Goal: Information Seeking & Learning: Learn about a topic

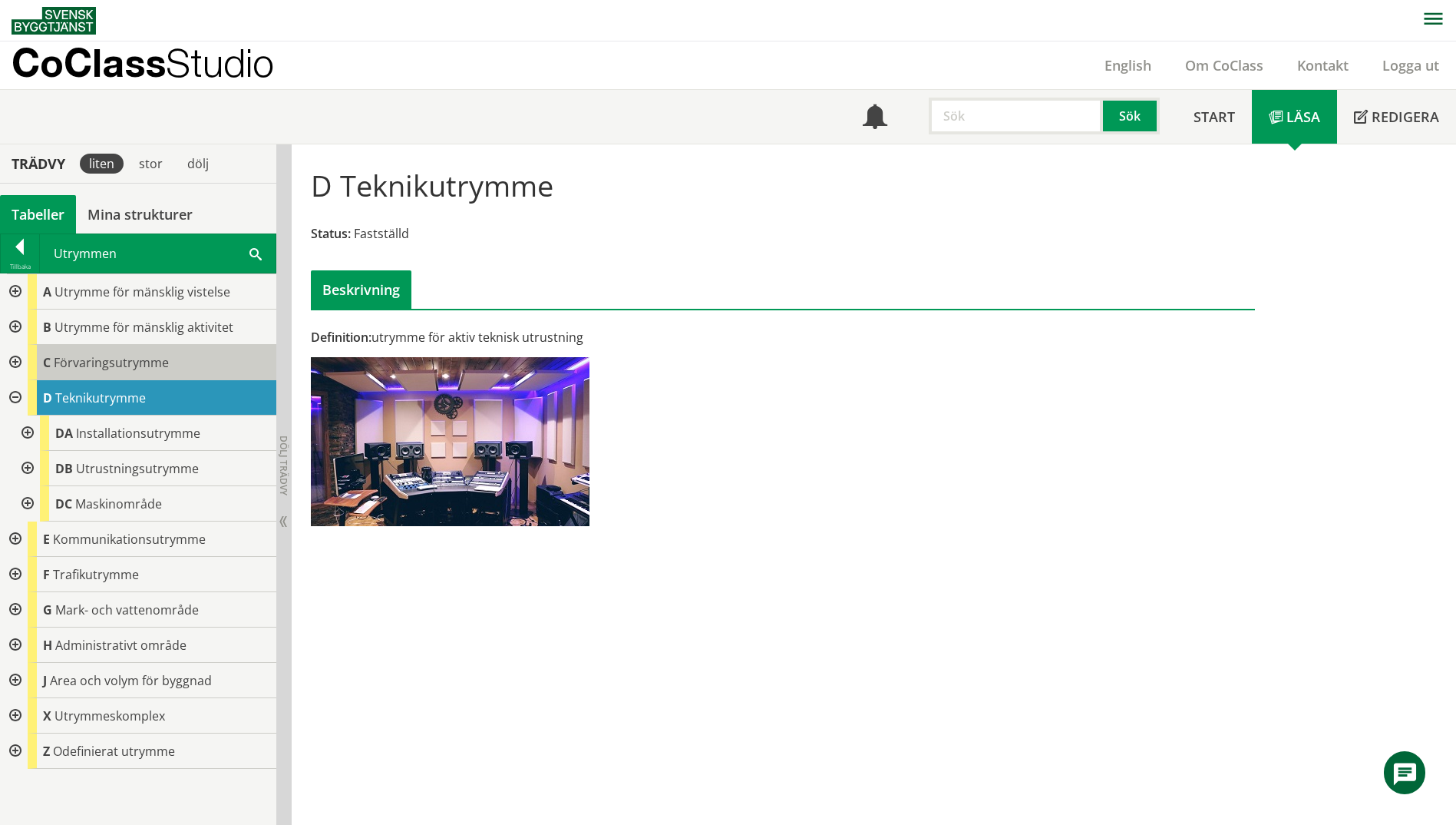
scroll to position [1, 0]
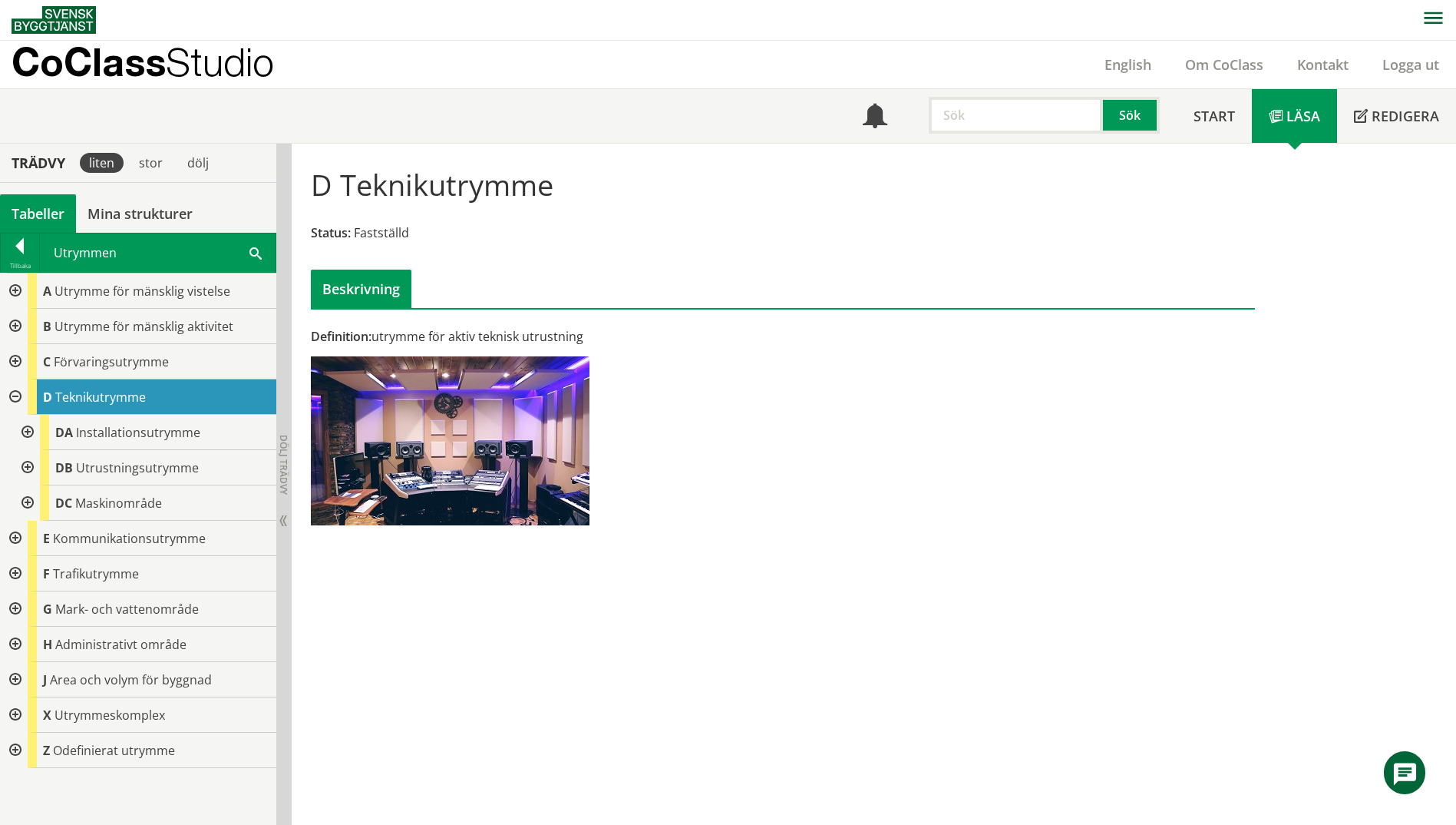
click at [252, 255] on span at bounding box center [256, 252] width 13 height 16
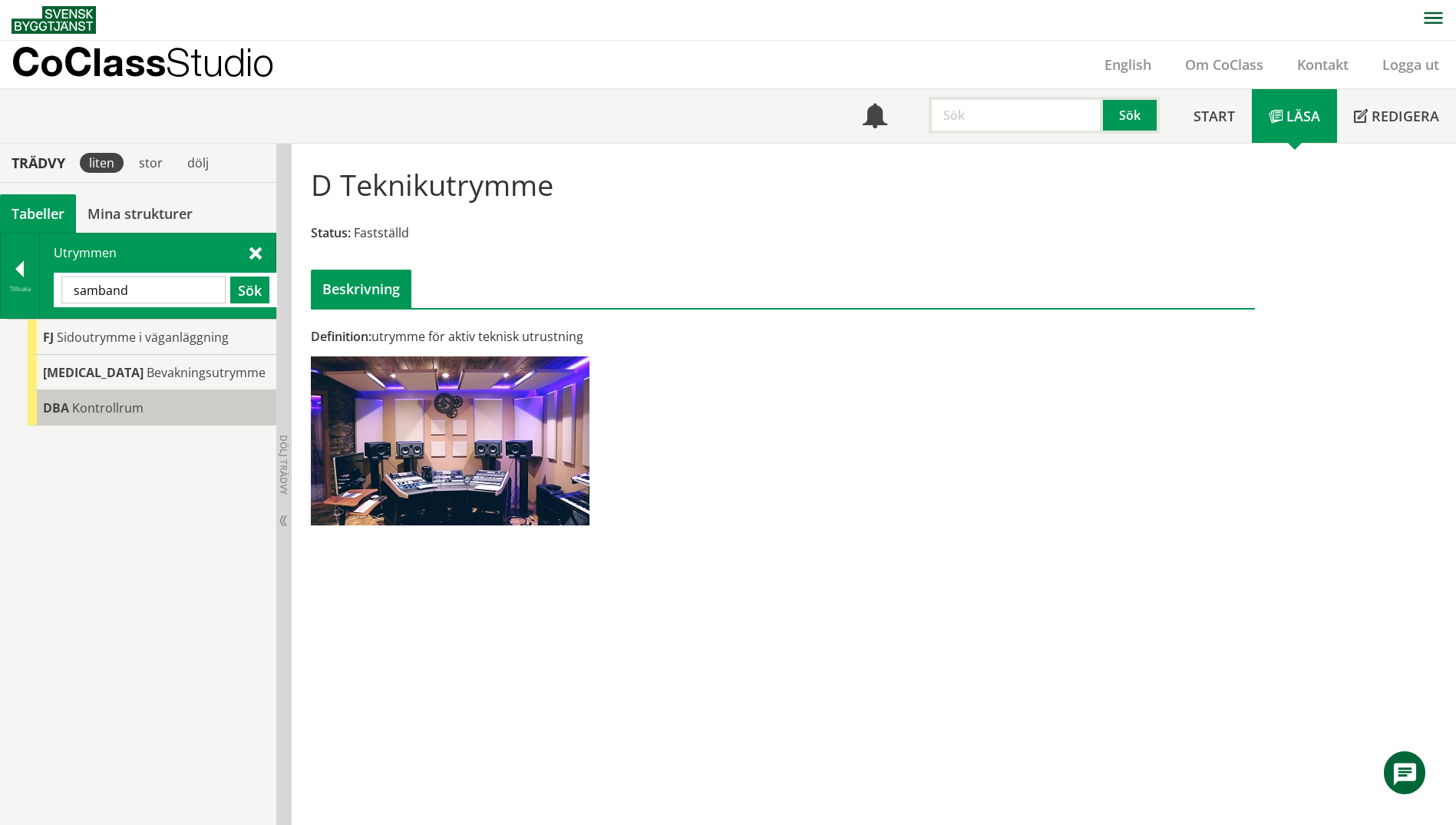
click at [135, 411] on span "Kontrollrum" at bounding box center [107, 408] width 71 height 17
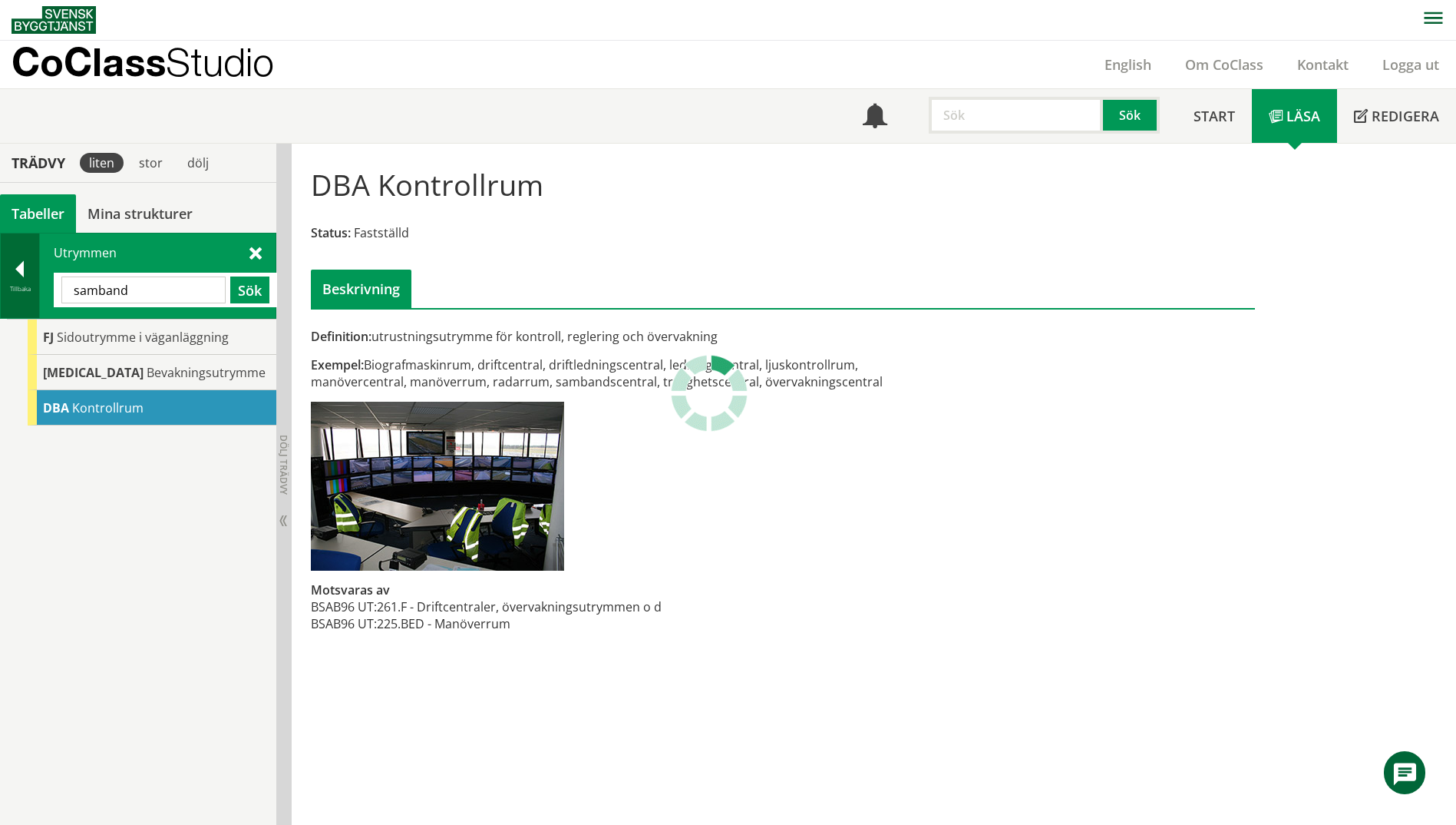
drag, startPoint x: 143, startPoint y: 295, endPoint x: 19, endPoint y: 284, distance: 124.5
click at [19, 284] on div "Tillbaka Utrymmen samband Sök" at bounding box center [138, 276] width 276 height 86
paste input "Operativ arbetsplats"
type input "Operativ arbetsplats"
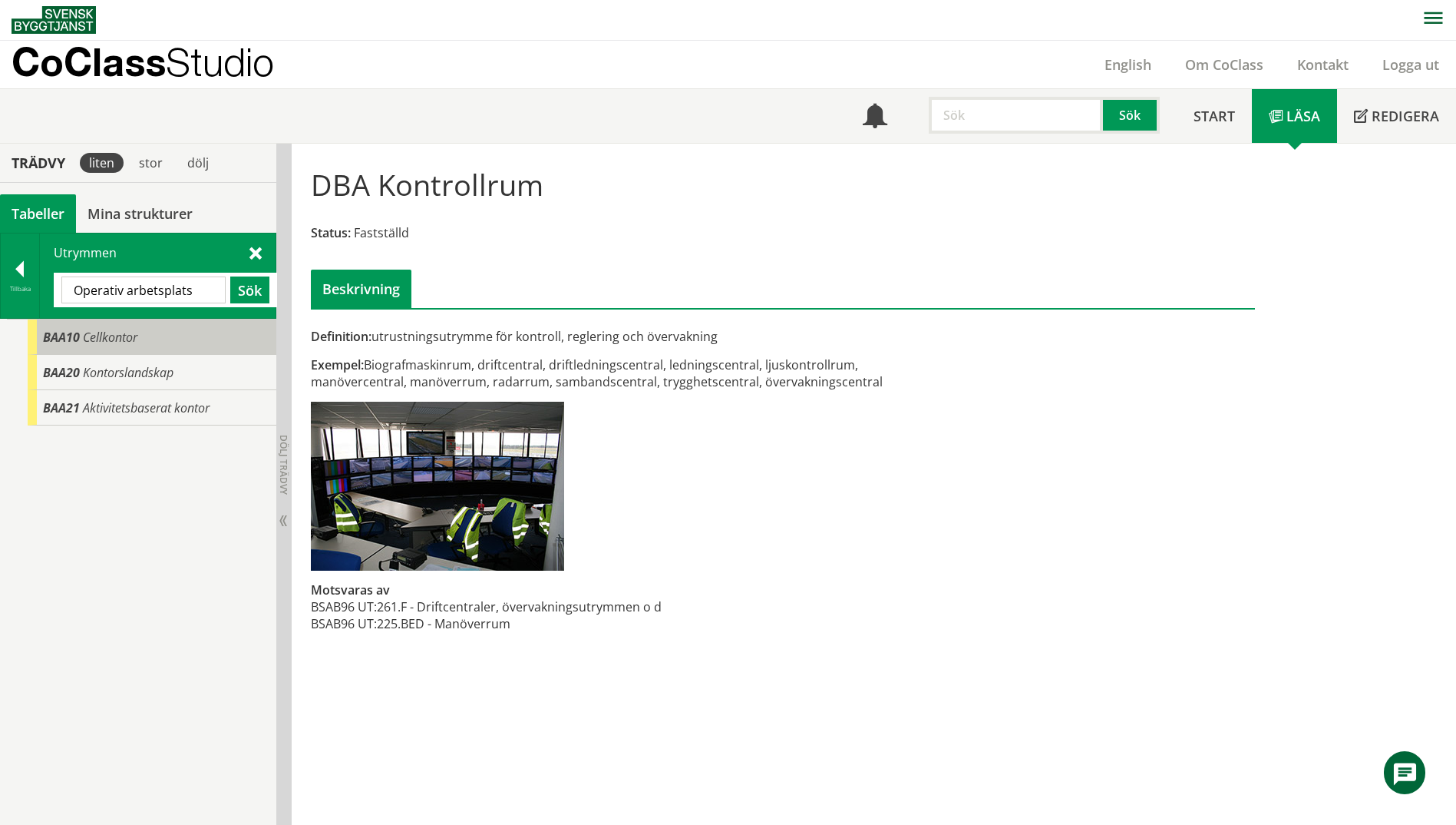
click at [113, 346] on div "BAA10 Cellkontor" at bounding box center [152, 337] width 249 height 35
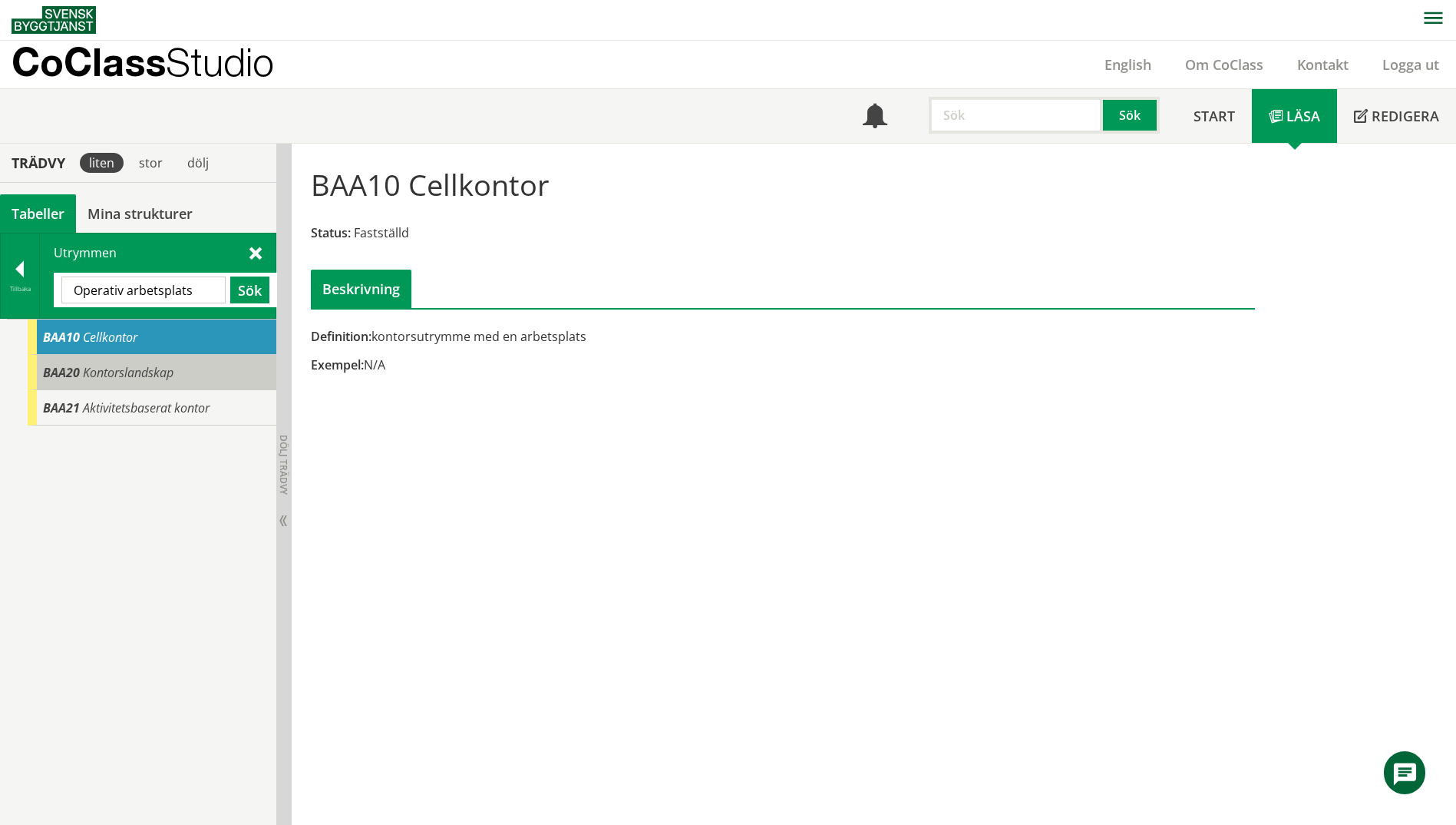
click at [126, 381] on div "BAA20 Kontorslandskap" at bounding box center [152, 372] width 249 height 35
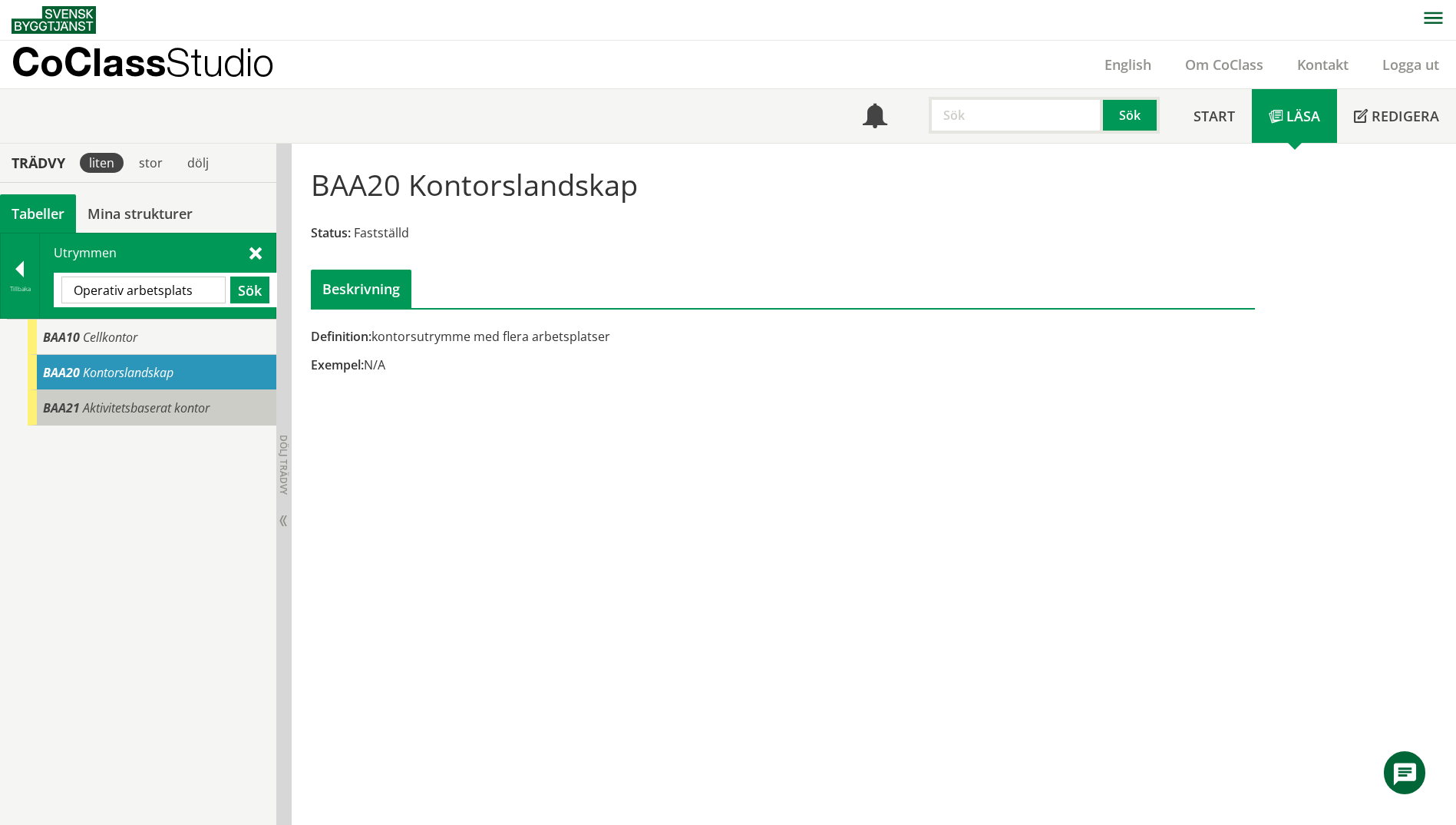
click at [114, 400] on span "Aktivitetsbaserat kontor" at bounding box center [146, 408] width 127 height 17
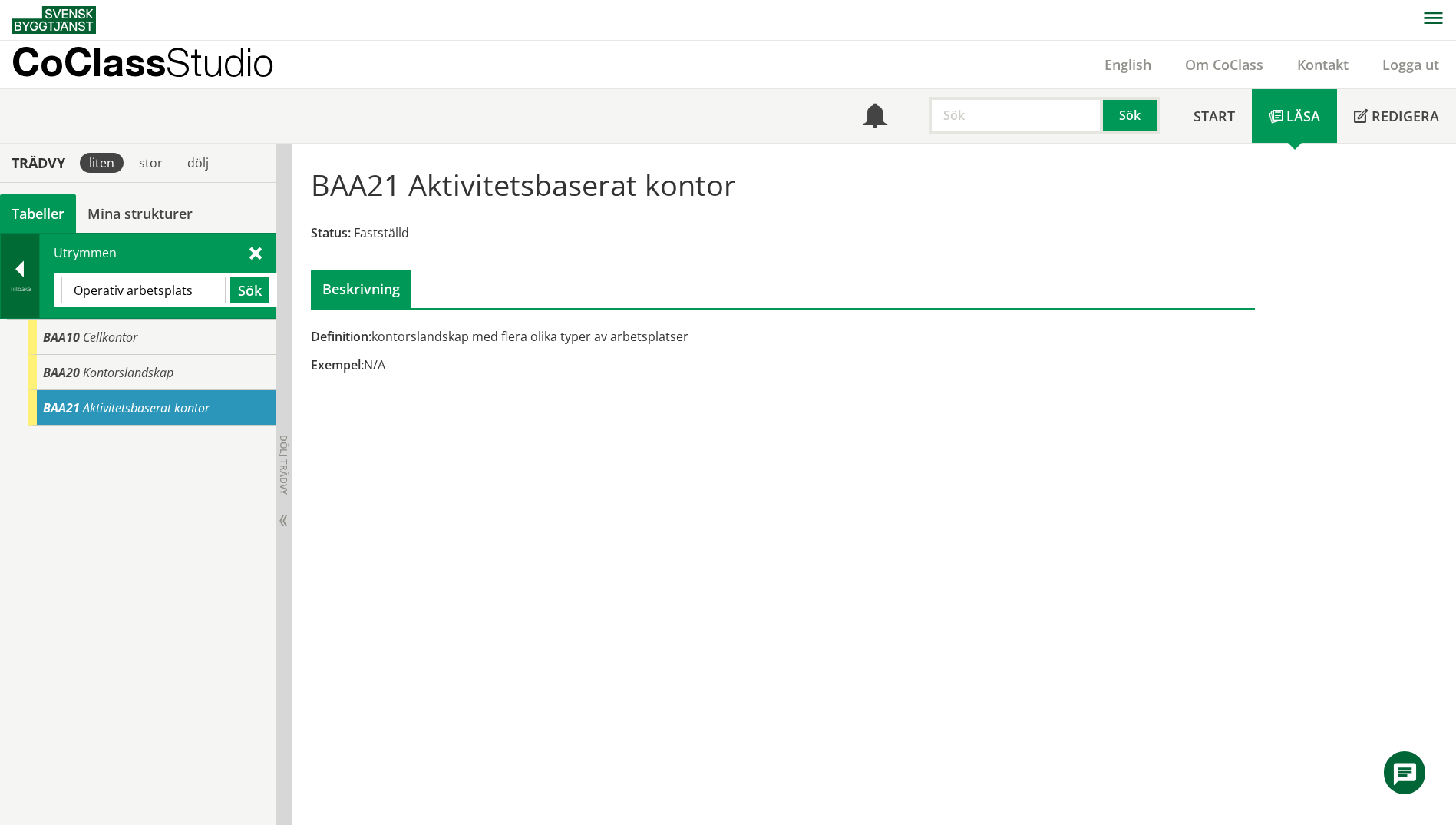
click at [9, 265] on div at bounding box center [20, 271] width 38 height 21
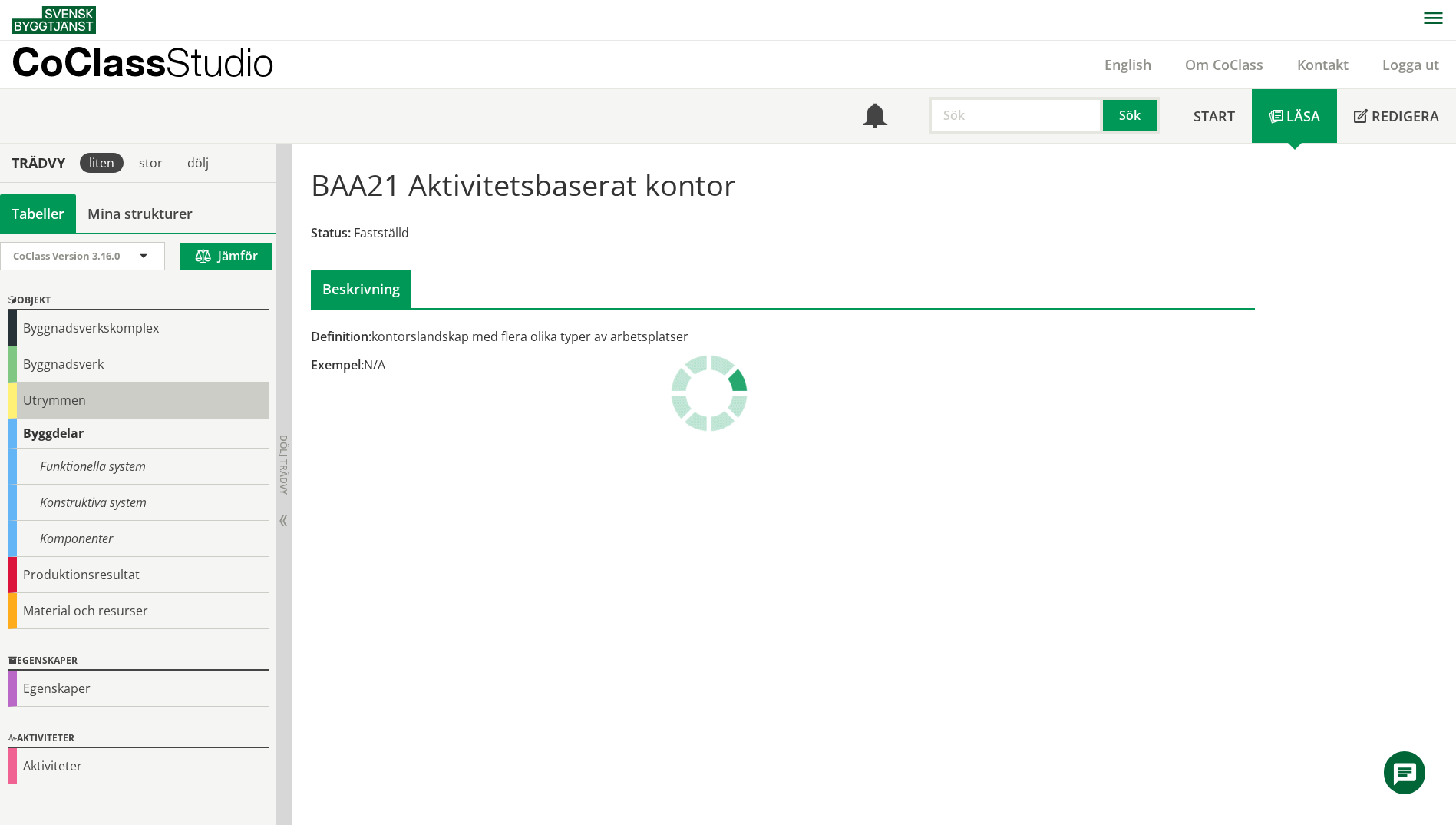
click at [58, 397] on div "Utrymmen" at bounding box center [138, 400] width 261 height 36
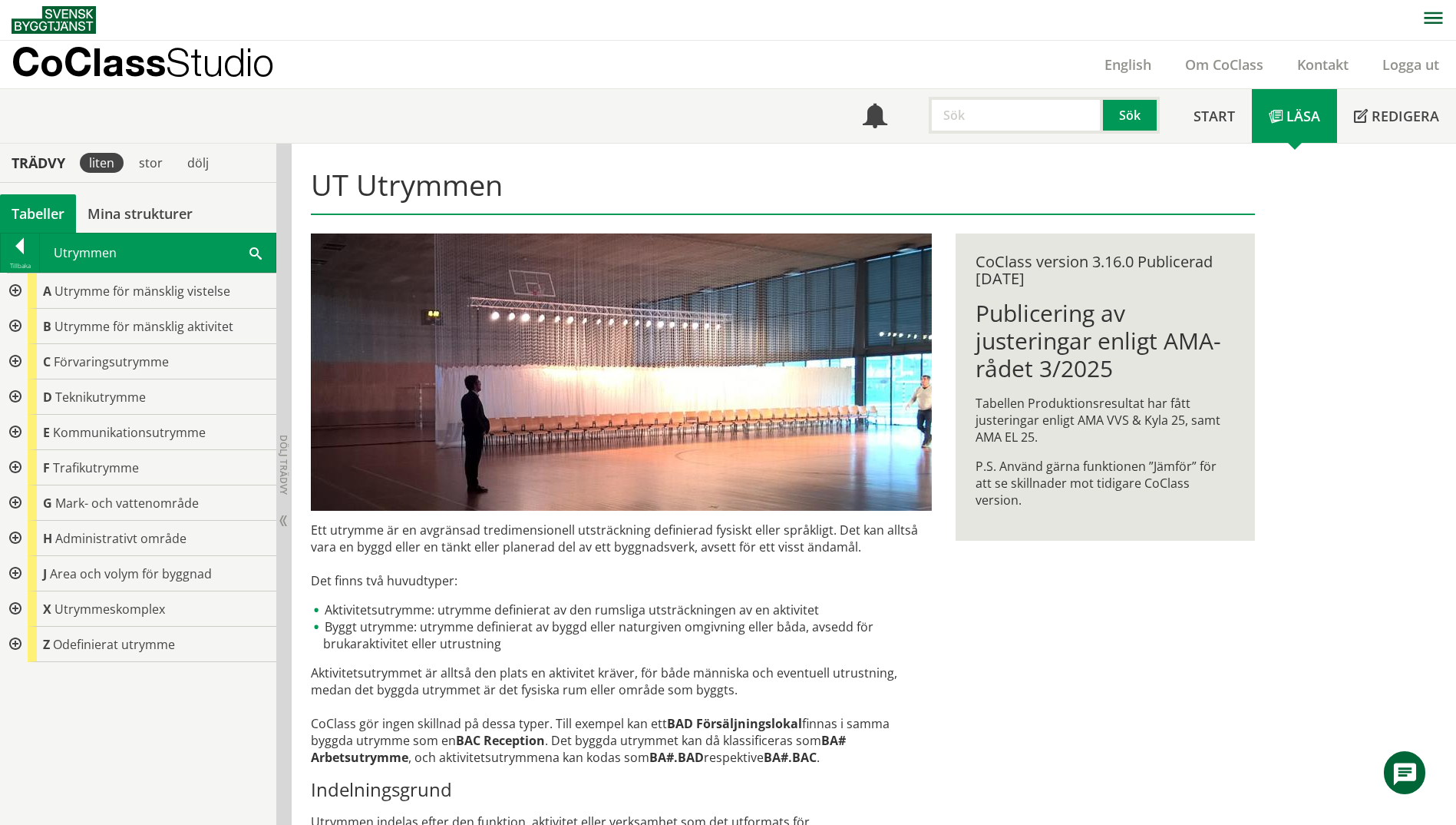
click at [18, 400] on div at bounding box center [13, 396] width 27 height 35
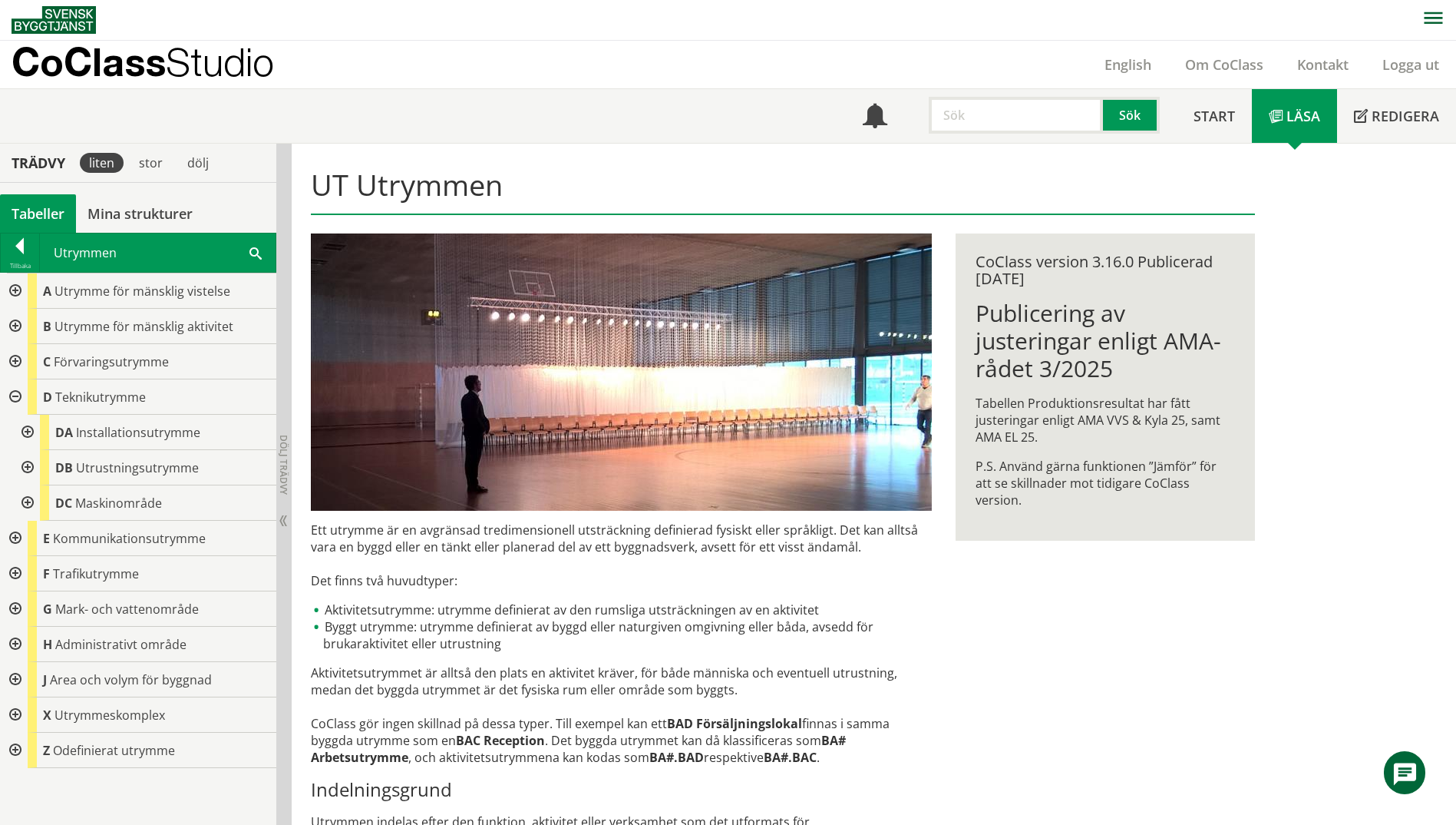
click at [14, 334] on div at bounding box center [13, 326] width 27 height 35
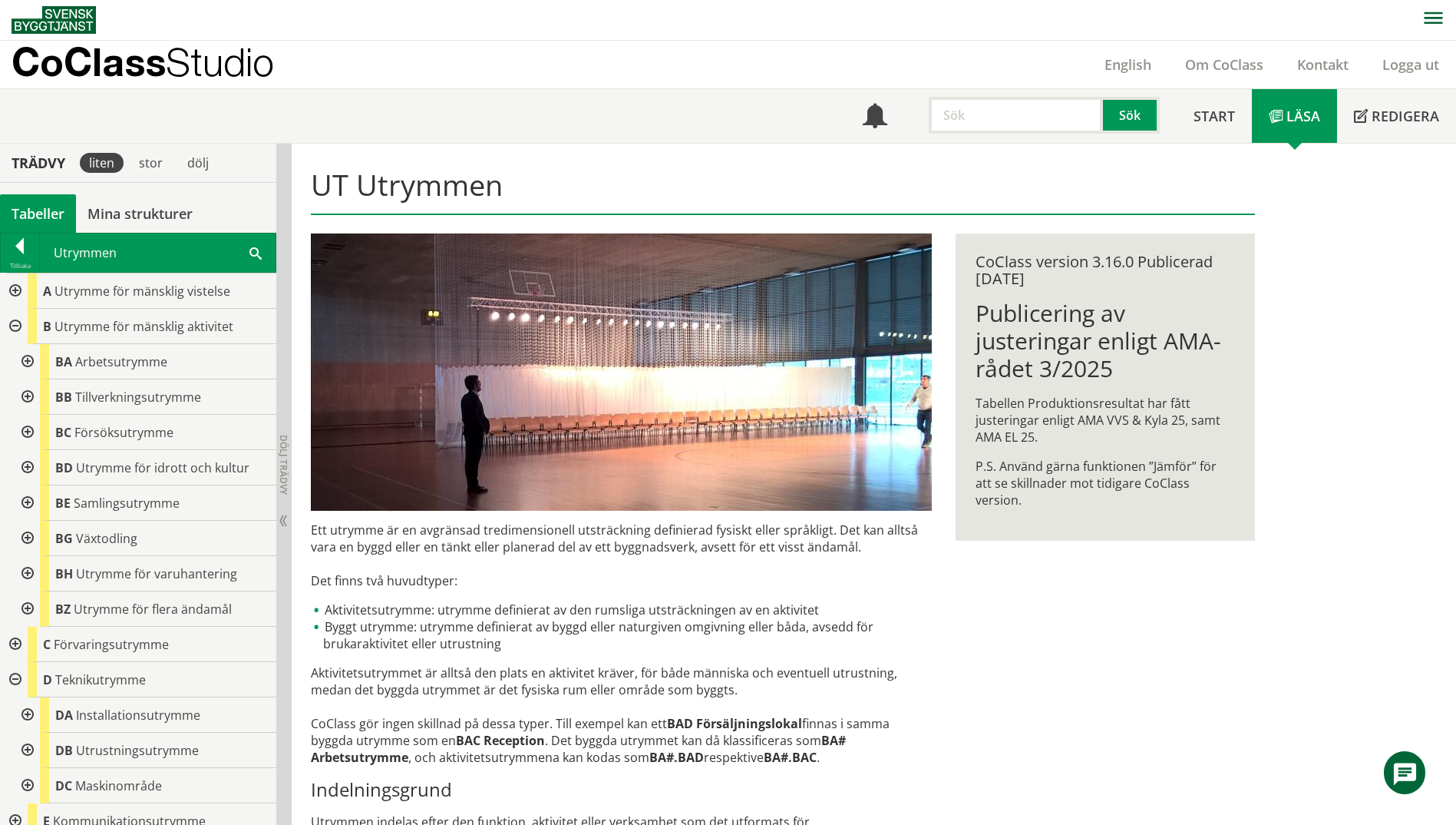
click at [29, 363] on div at bounding box center [26, 361] width 27 height 35
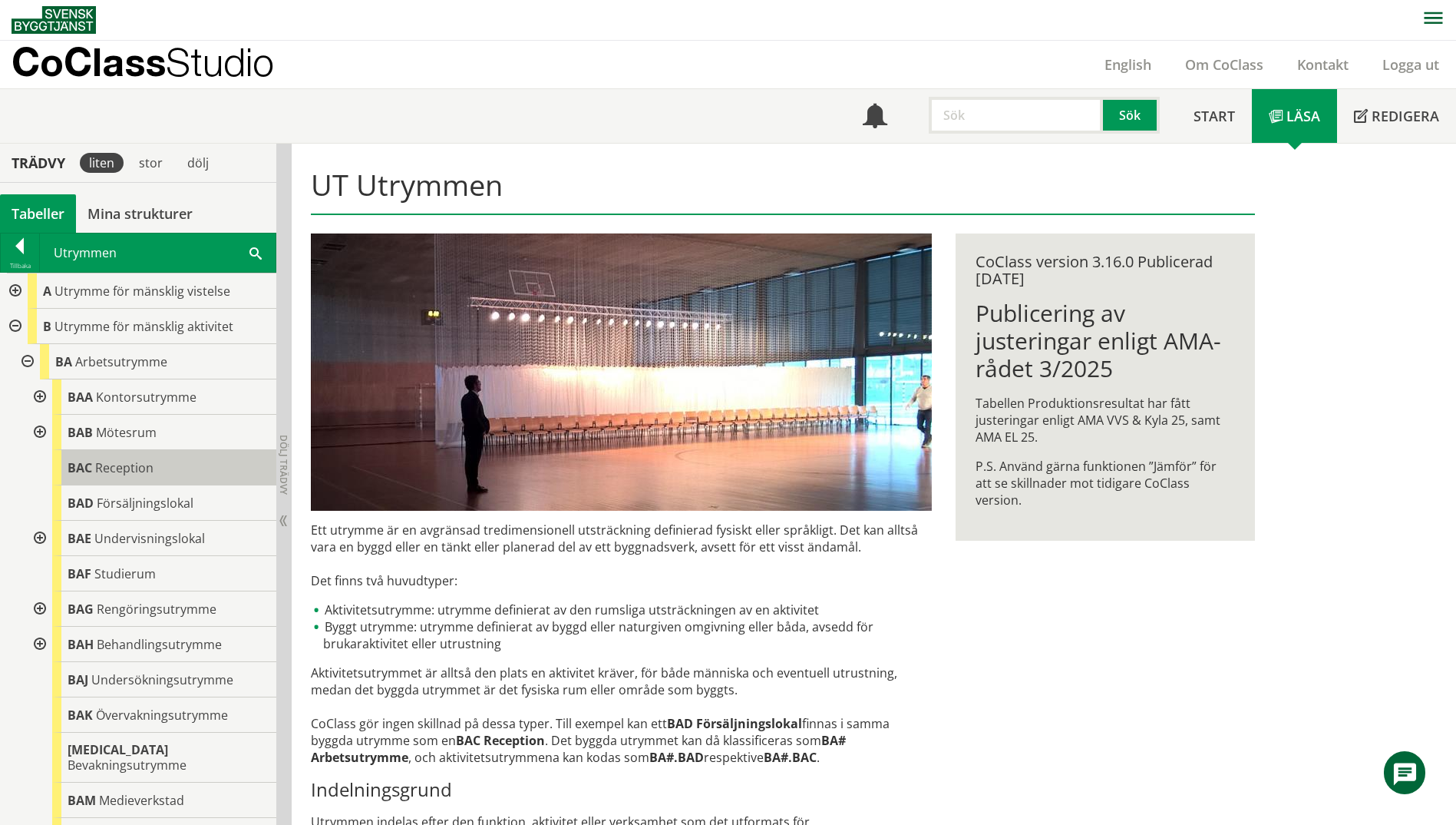
click at [115, 469] on span "Reception" at bounding box center [125, 468] width 58 height 17
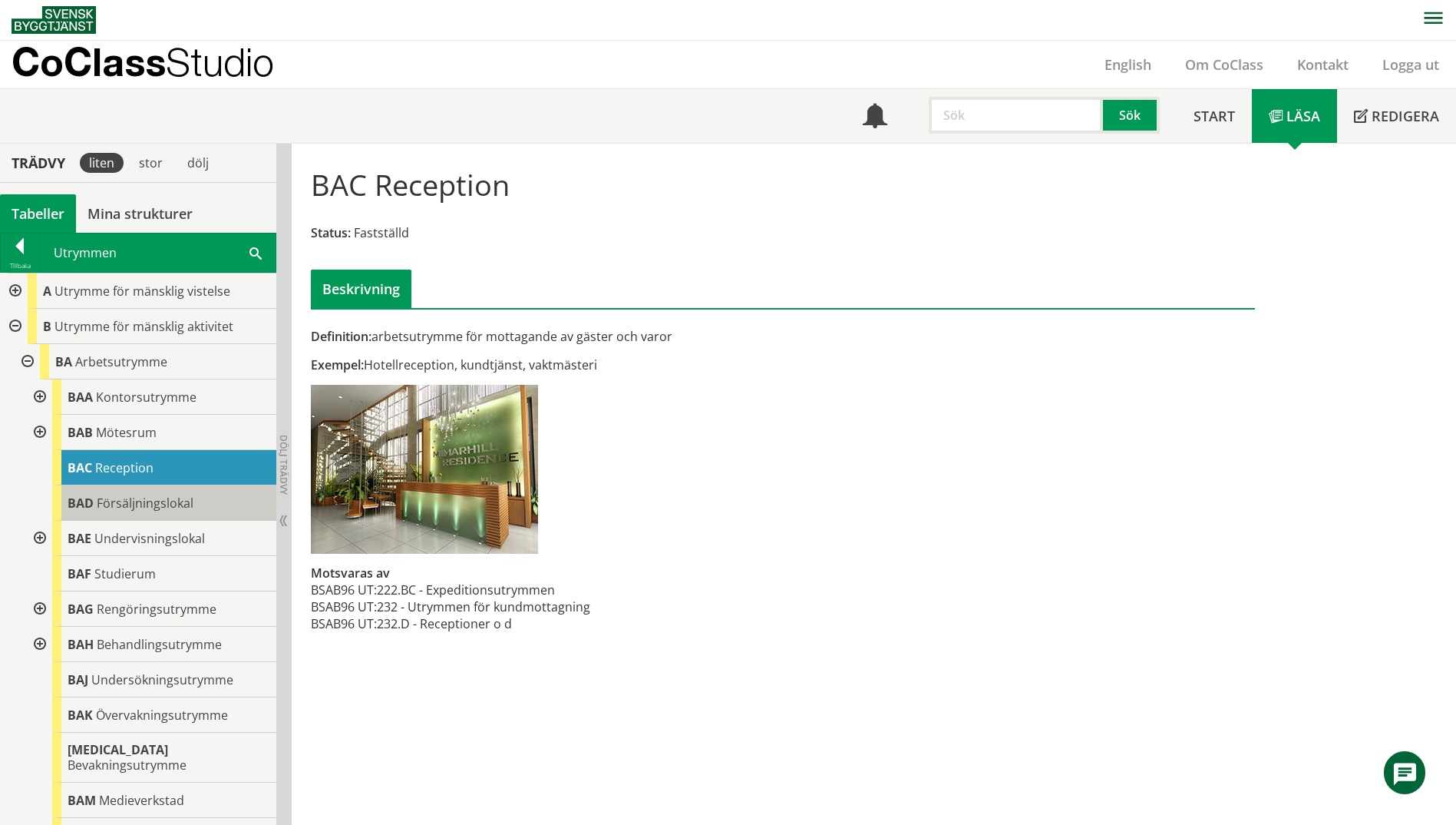
click at [143, 508] on span "Försäljningslokal" at bounding box center [144, 503] width 96 height 17
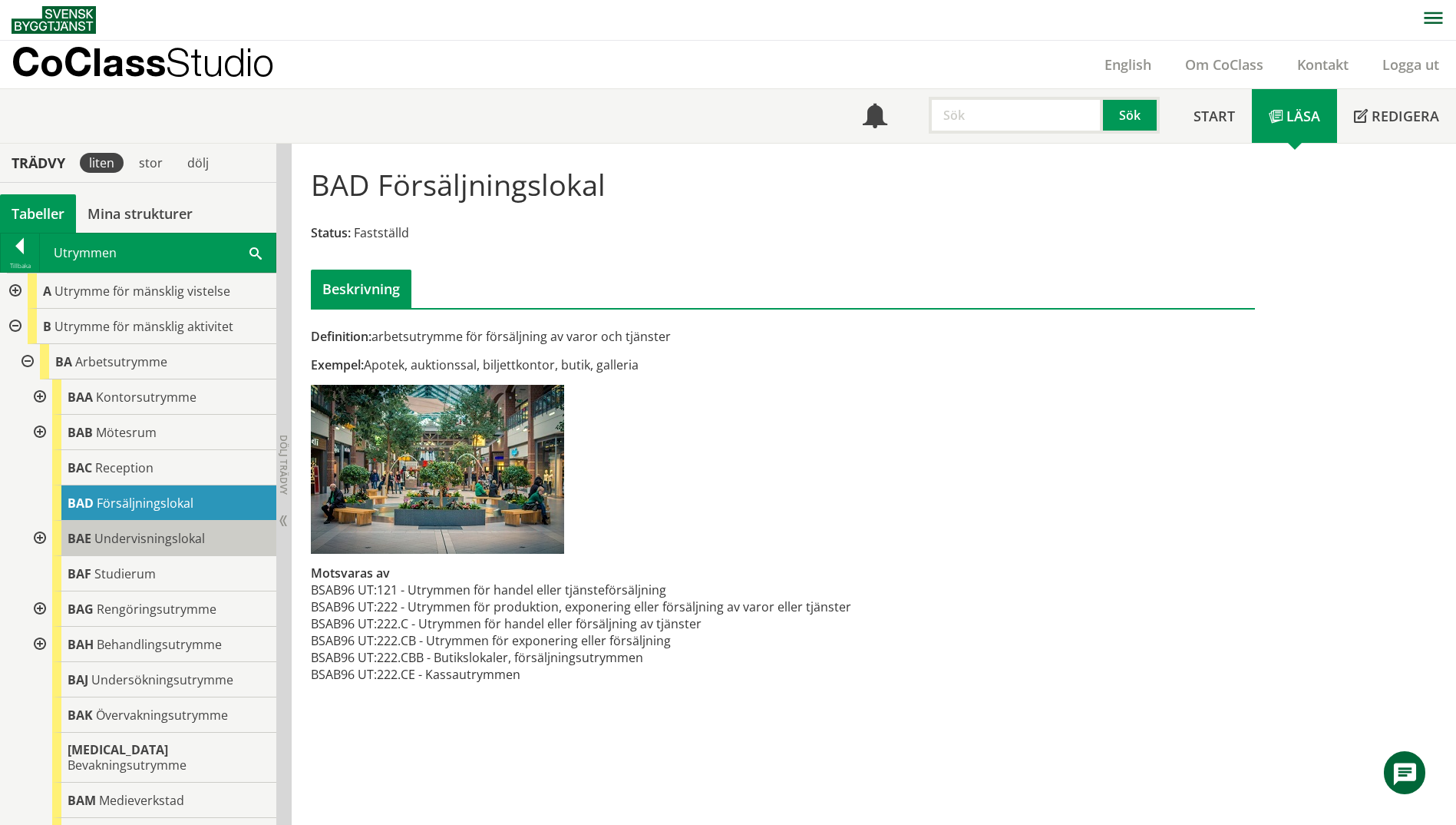
click at [110, 540] on span "Undervisningslokal" at bounding box center [150, 538] width 110 height 17
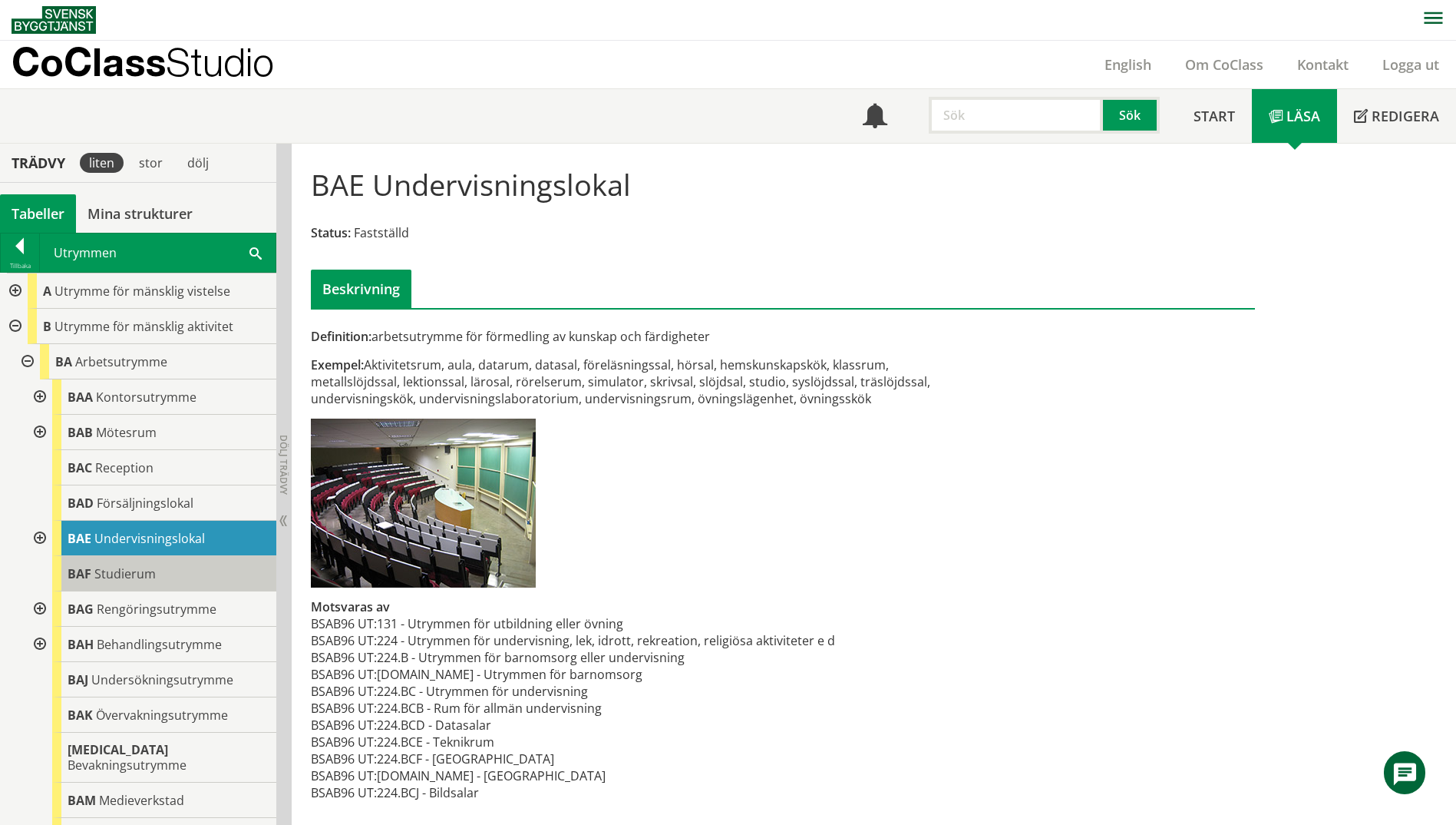
click at [118, 581] on span "Studierum" at bounding box center [125, 574] width 61 height 17
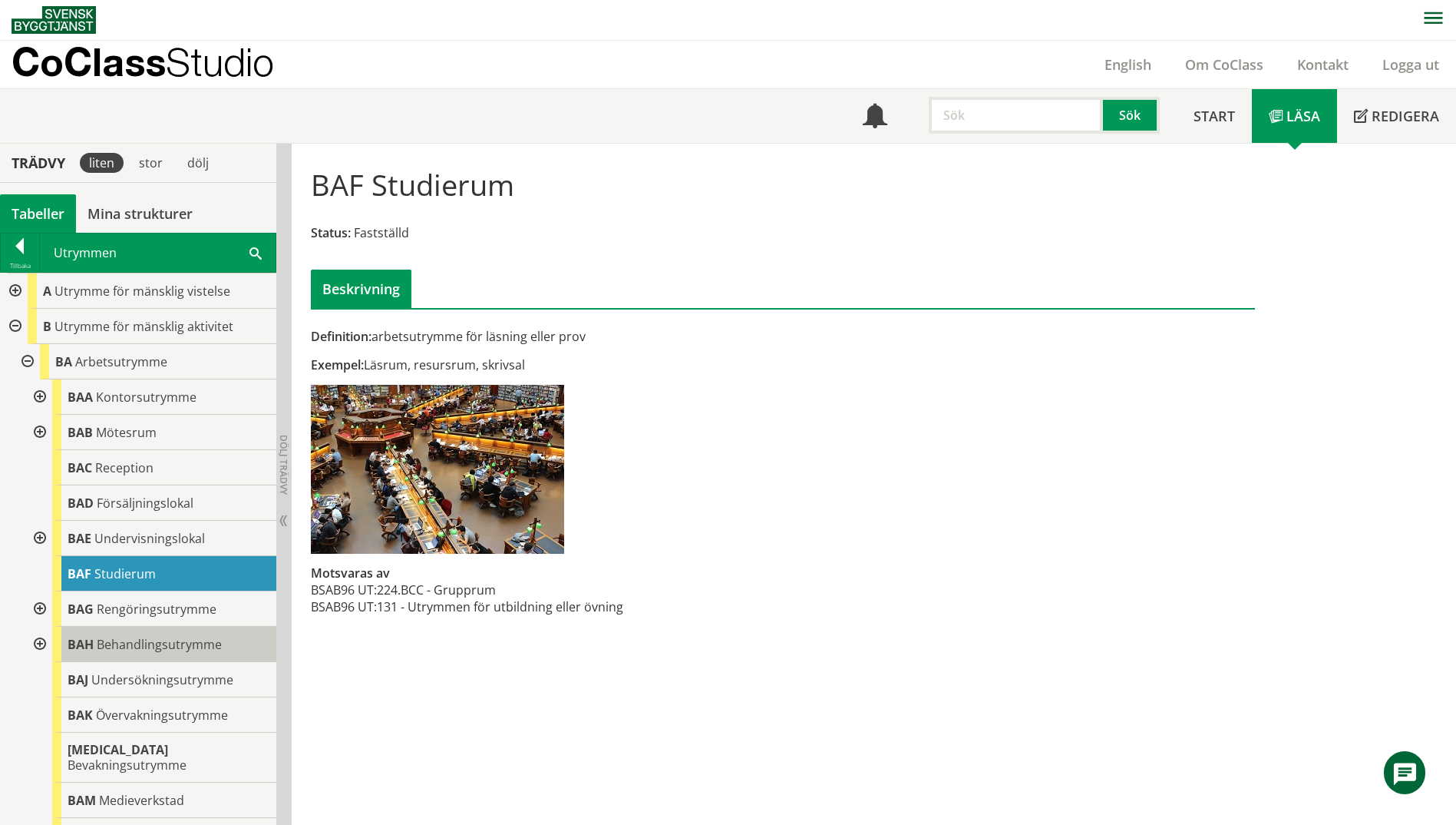
click at [135, 652] on span "Behandlingsutrymme" at bounding box center [159, 645] width 125 height 17
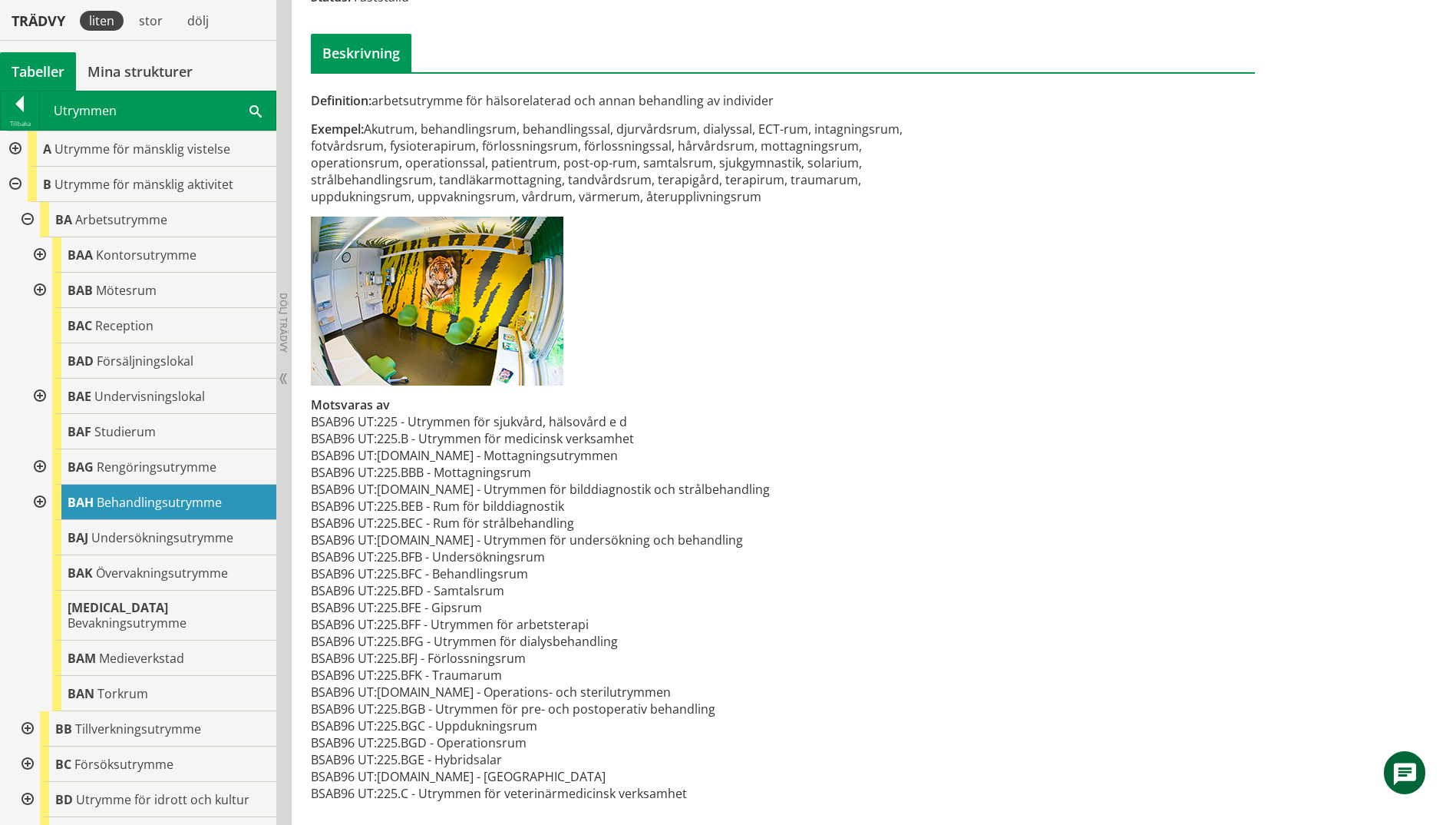
scroll to position [238, 0]
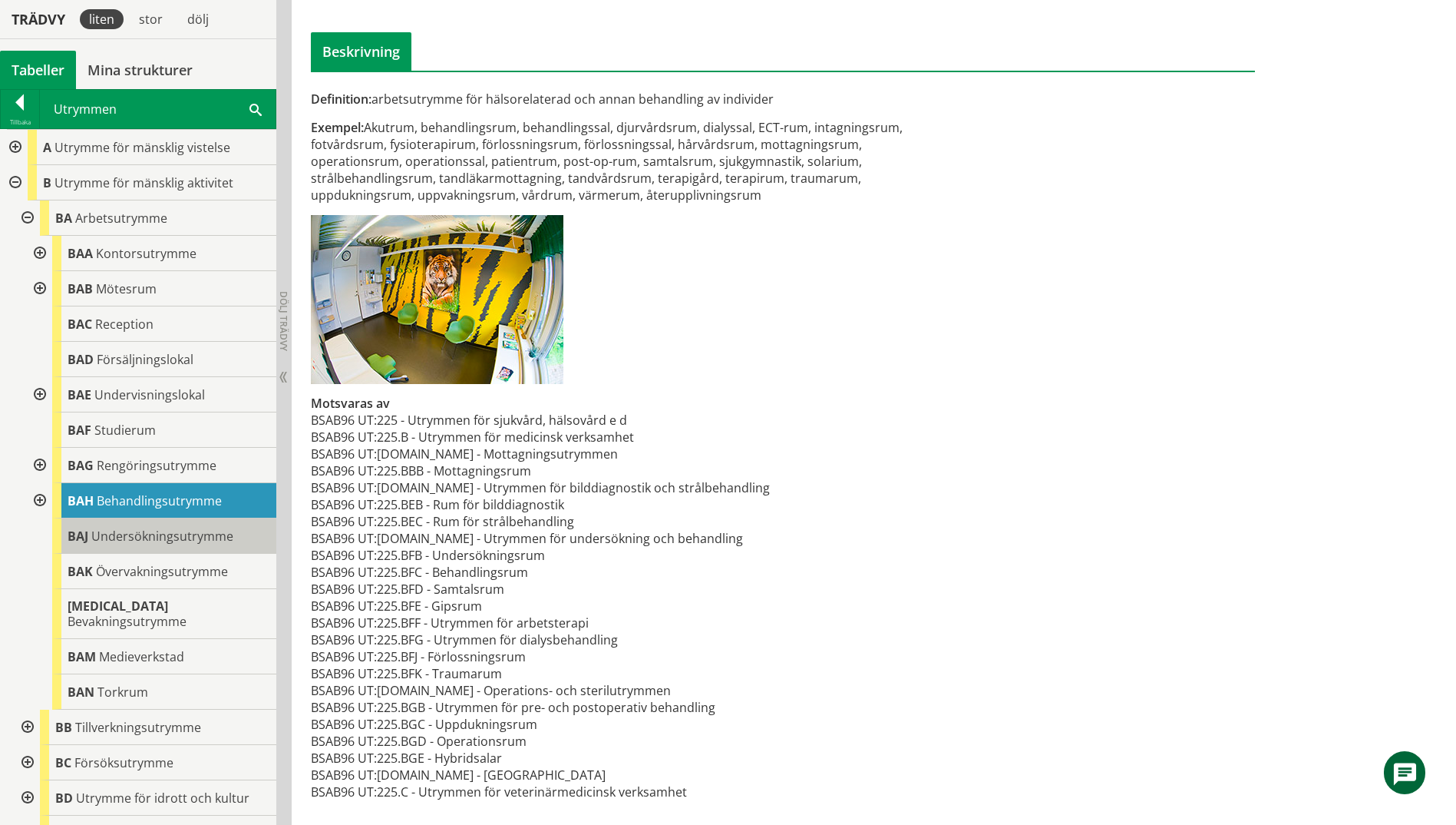
click at [159, 538] on span "Undersökningsutrymme" at bounding box center [162, 536] width 142 height 17
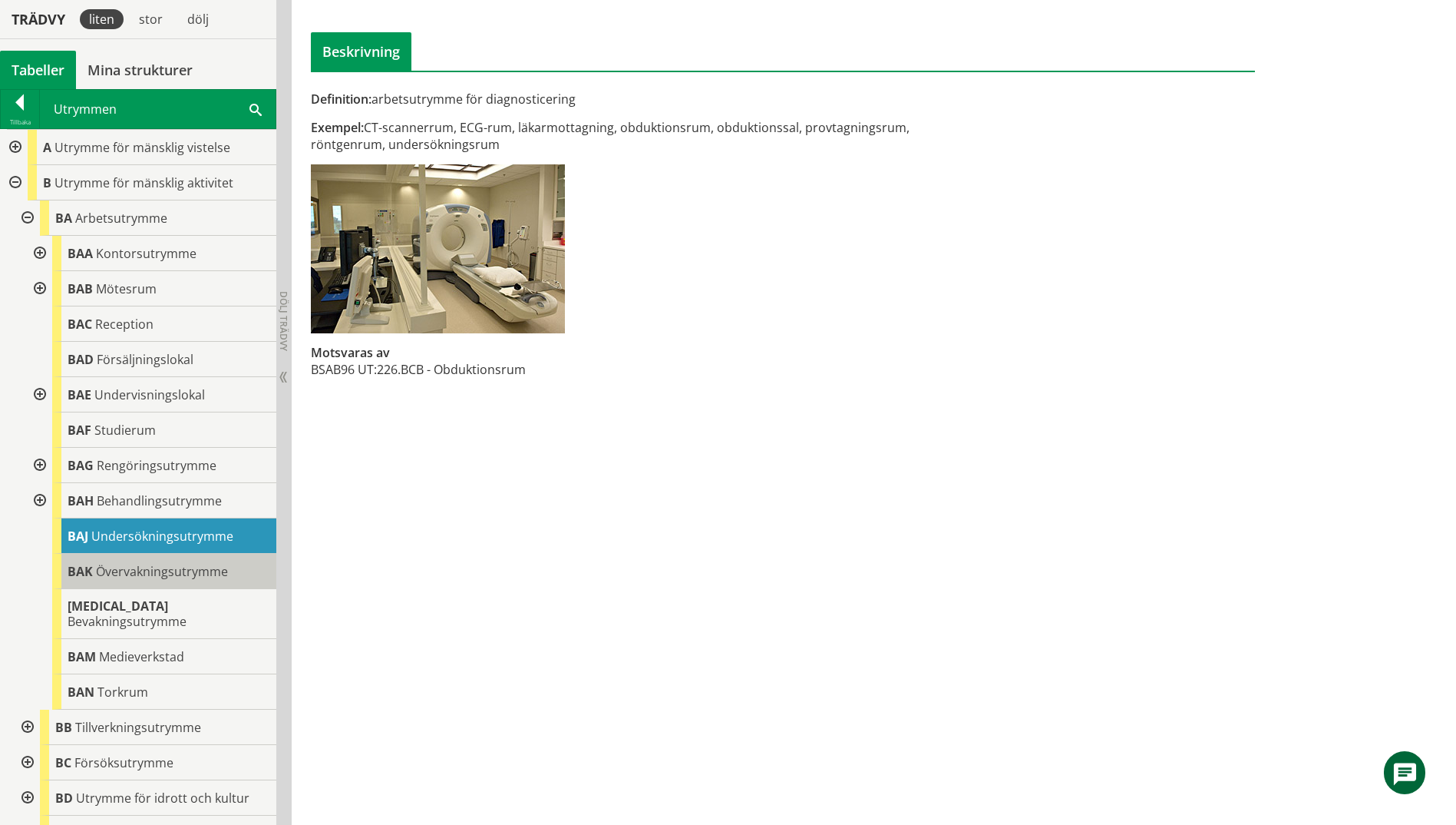
click at [160, 578] on span "Övervakningsutrymme" at bounding box center [162, 571] width 132 height 17
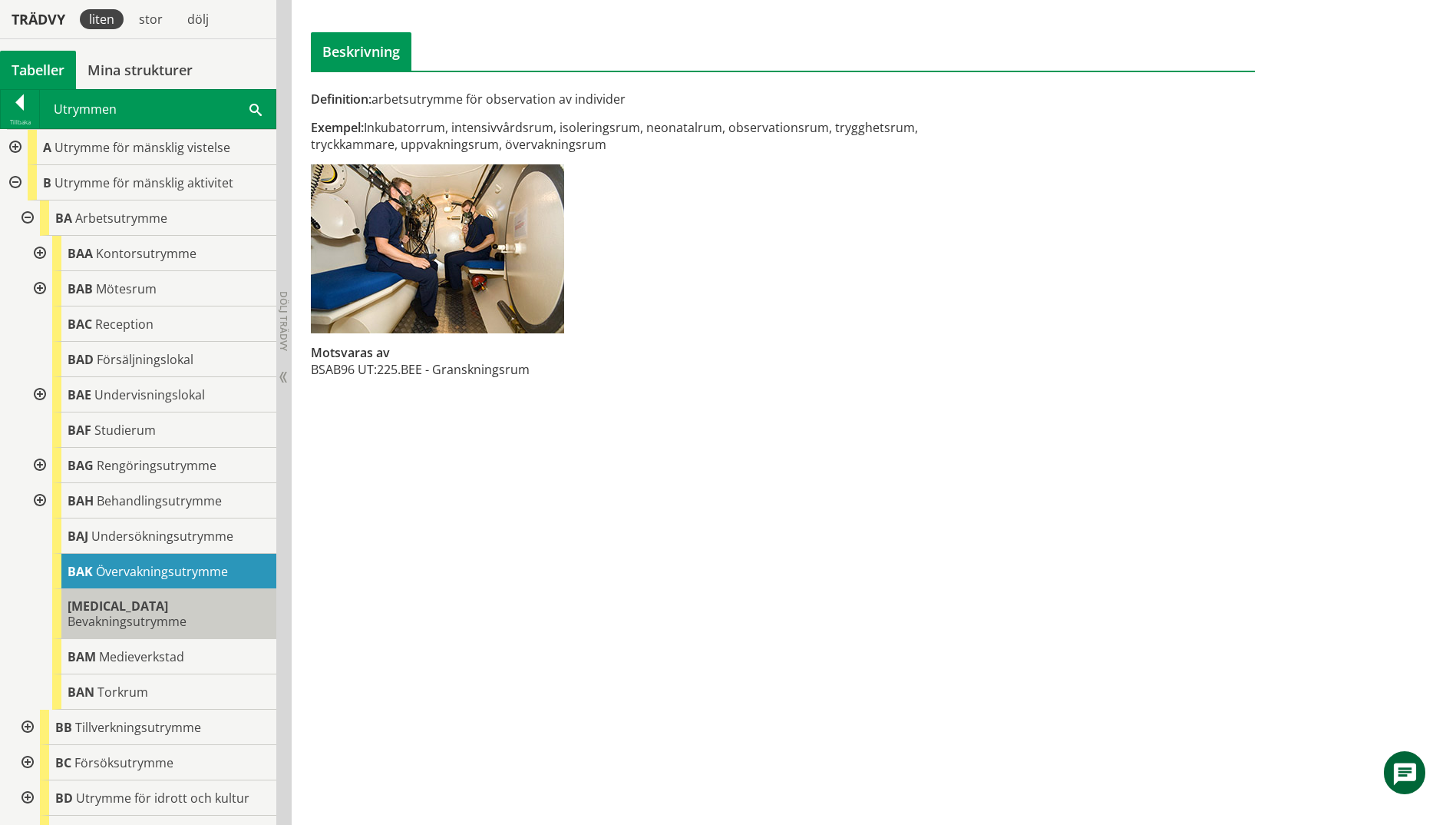
click at [161, 613] on span "Bevakningsutrymme" at bounding box center [127, 621] width 119 height 17
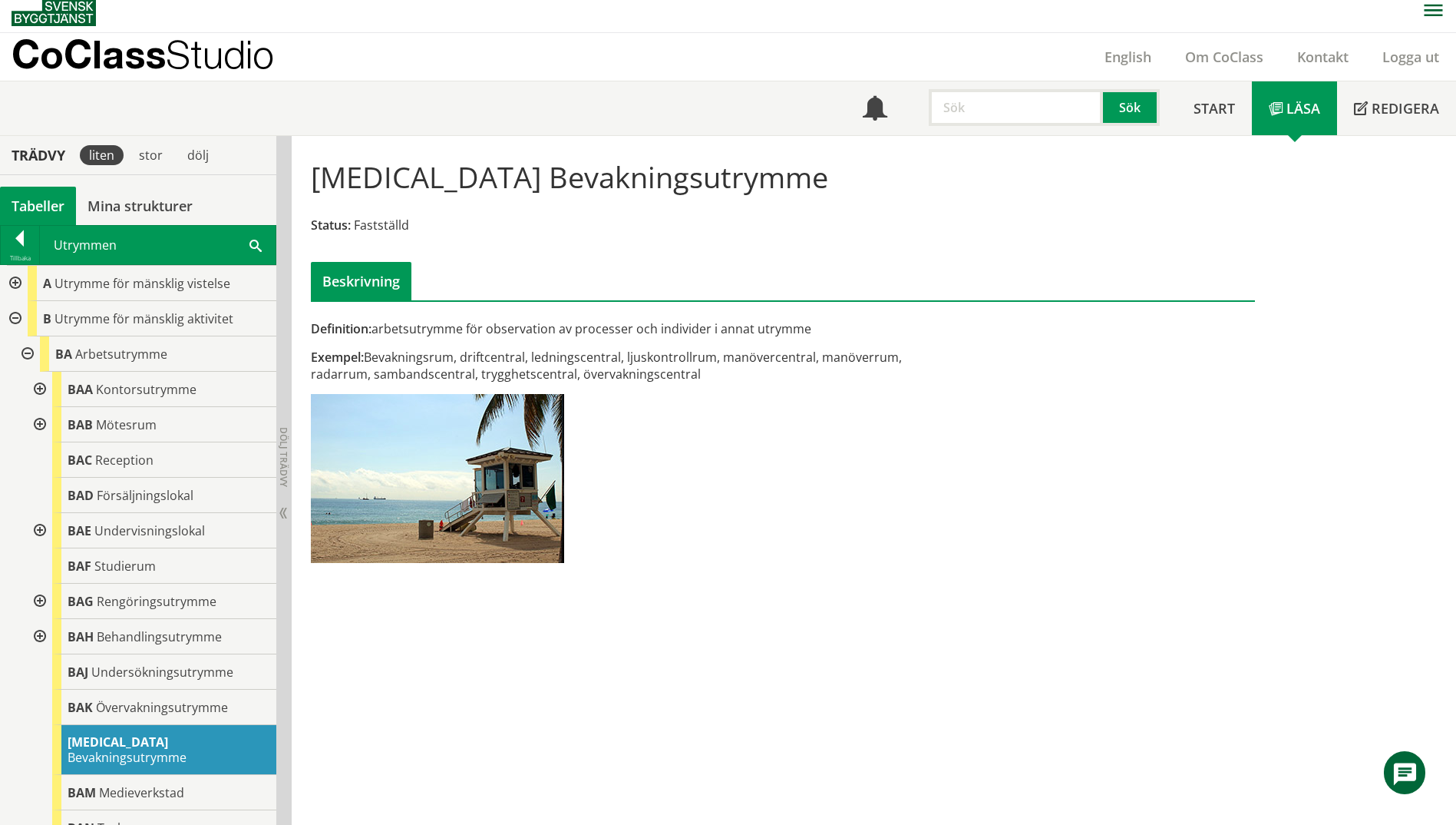
scroll to position [8, 0]
drag, startPoint x: 700, startPoint y: 508, endPoint x: 659, endPoint y: 591, distance: 92.6
click at [659, 591] on div "[MEDICAL_DATA] Bevakningsutrymme Status: Fastställd Beskrivning Definition: arb…" at bounding box center [873, 480] width 1165 height 688
drag, startPoint x: 675, startPoint y: 183, endPoint x: 345, endPoint y: 167, distance: 330.4
click at [345, 167] on div "[MEDICAL_DATA] Bevakningsutrymme Status: Fastställd Beskrivning" at bounding box center [782, 224] width 967 height 153
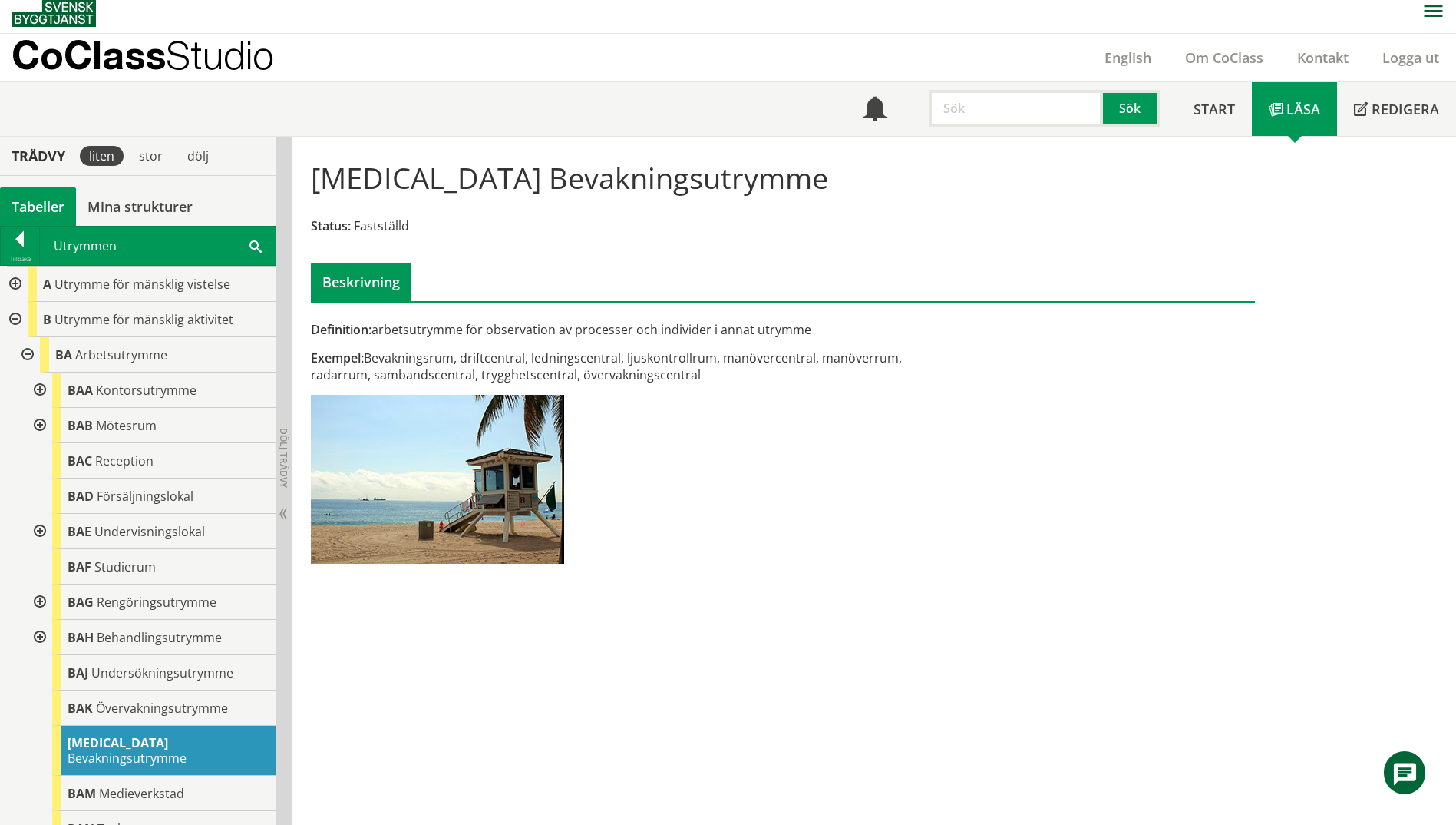
click at [252, 242] on span at bounding box center [256, 245] width 13 height 16
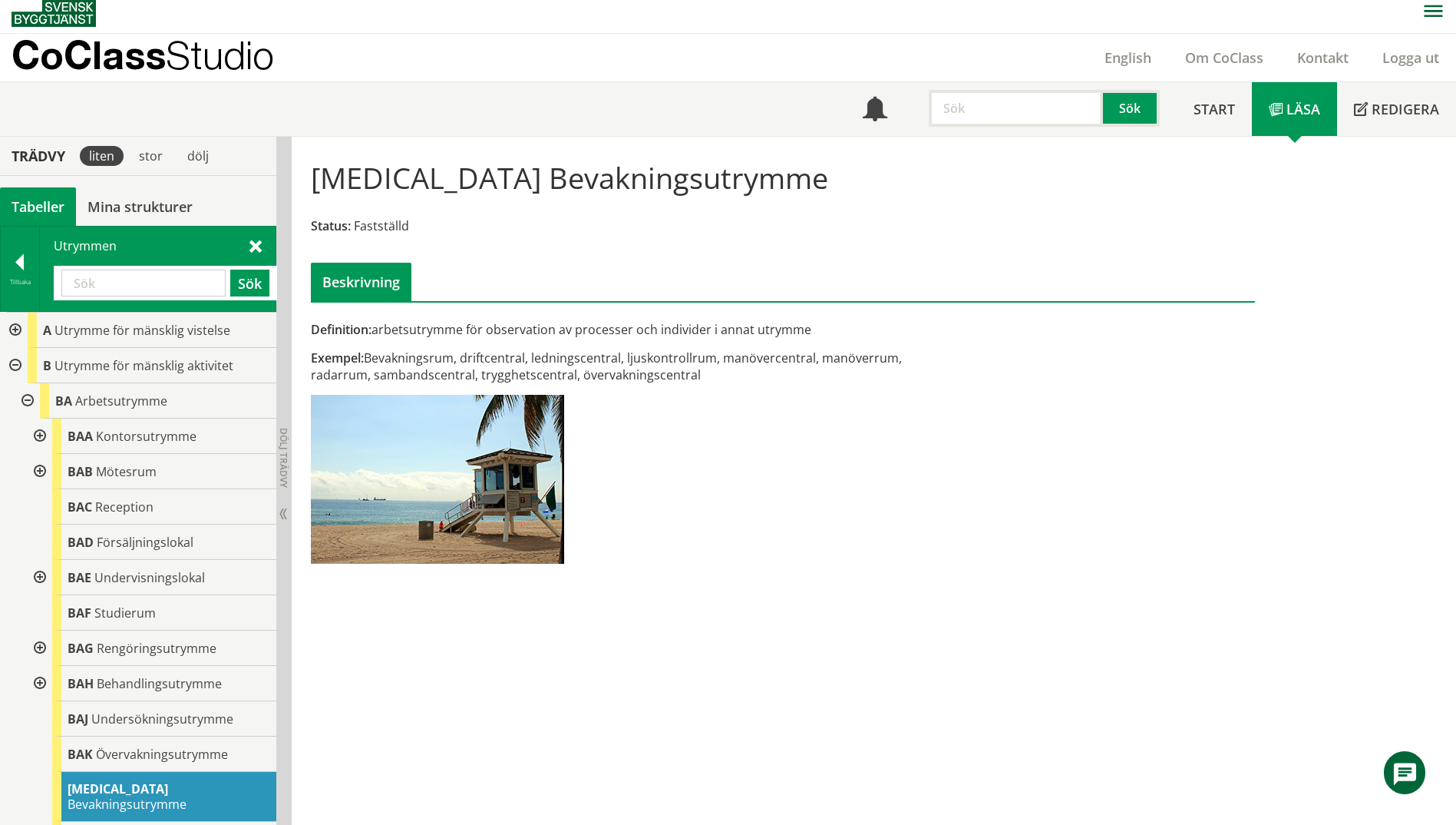
click at [150, 282] on input "text" at bounding box center [143, 283] width 164 height 27
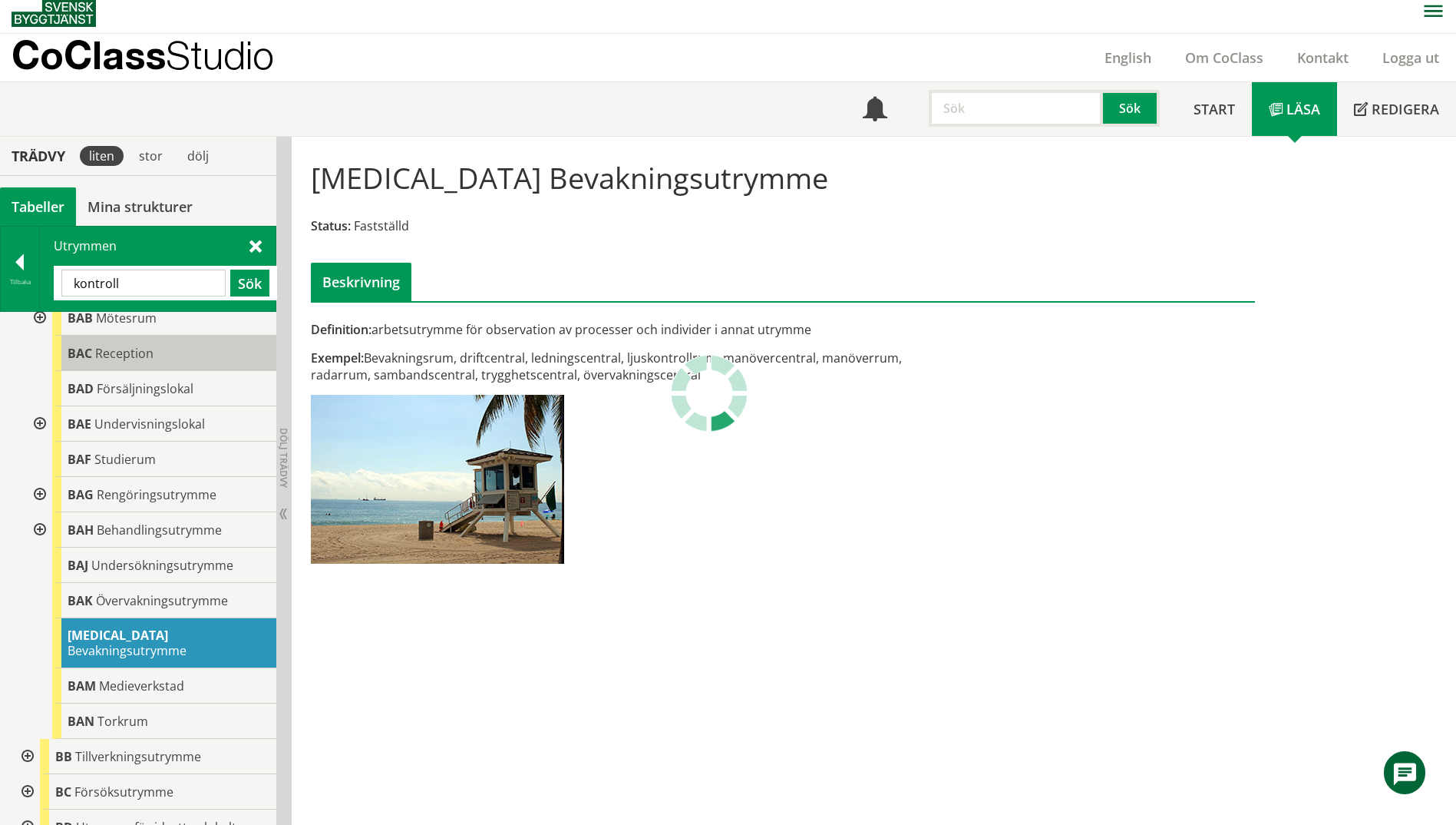
scroll to position [0, 0]
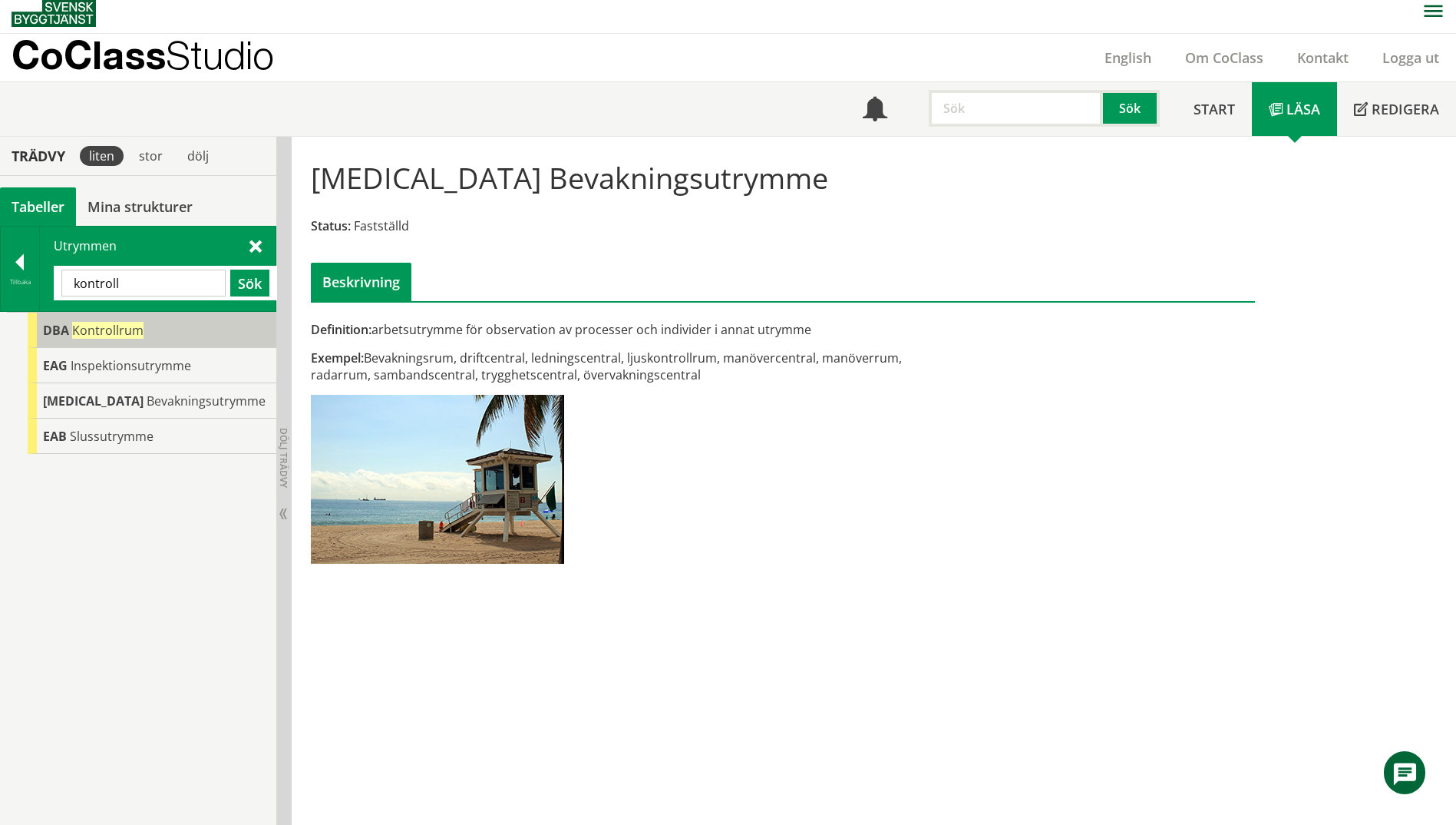
click at [92, 327] on span "Kontrollrum" at bounding box center [107, 331] width 71 height 17
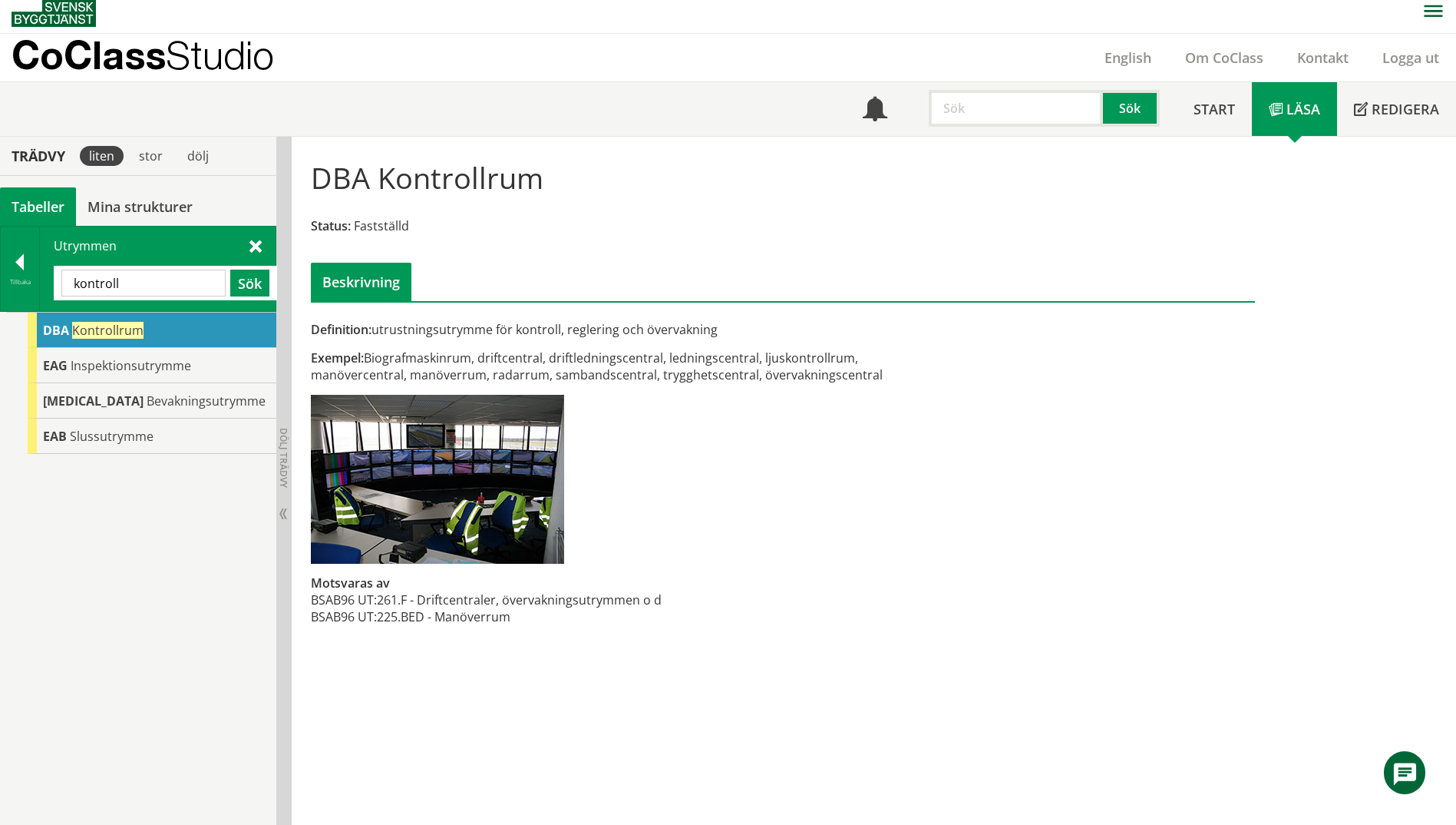
drag, startPoint x: 131, startPoint y: 290, endPoint x: 45, endPoint y: 280, distance: 86.6
click at [45, 280] on div "Utrymmen kontroll Sök" at bounding box center [157, 269] width 236 height 85
type input "rock"
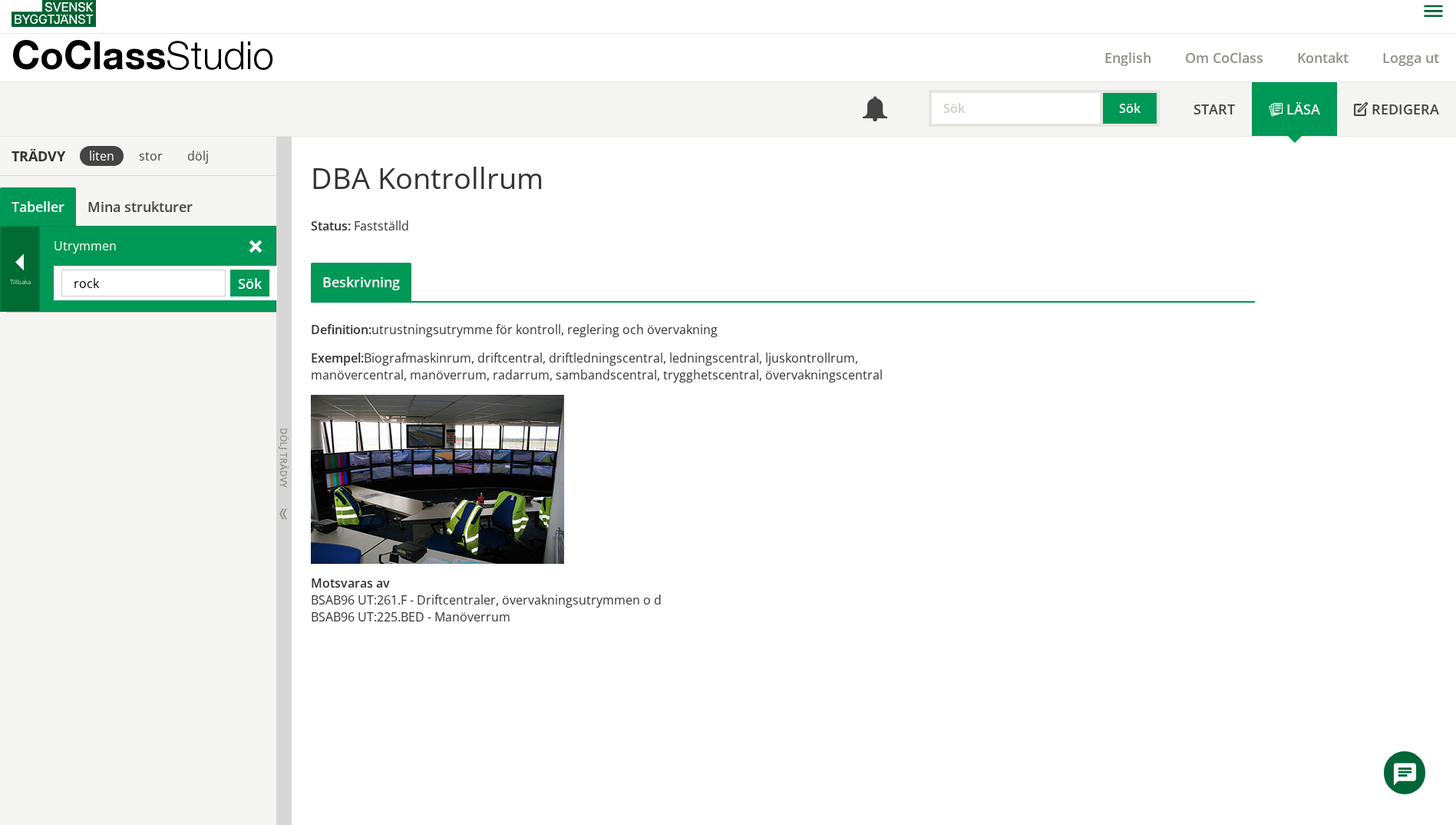
click at [27, 273] on div at bounding box center [20, 264] width 38 height 21
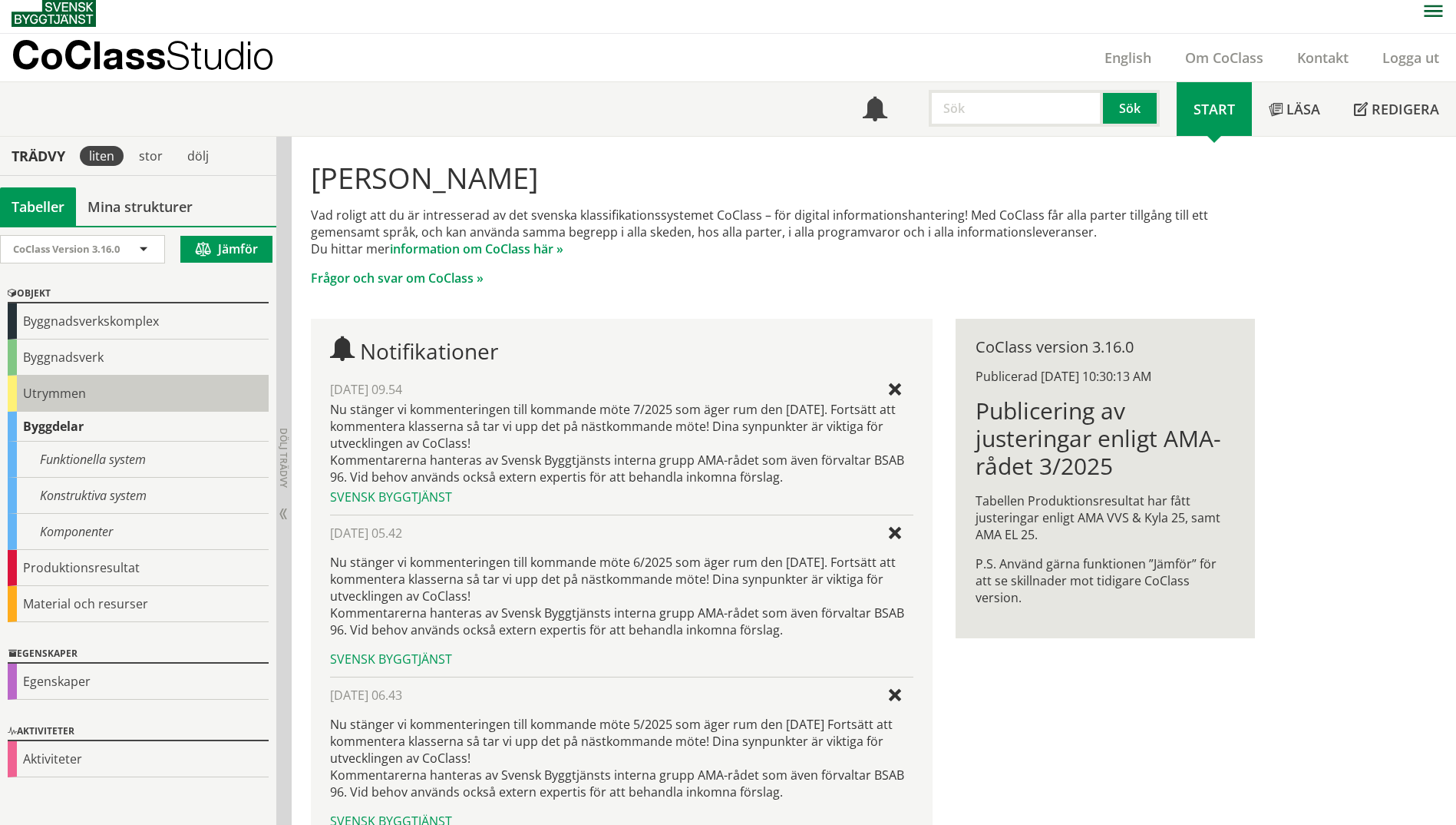
click at [103, 404] on div "Utrymmen" at bounding box center [138, 393] width 261 height 36
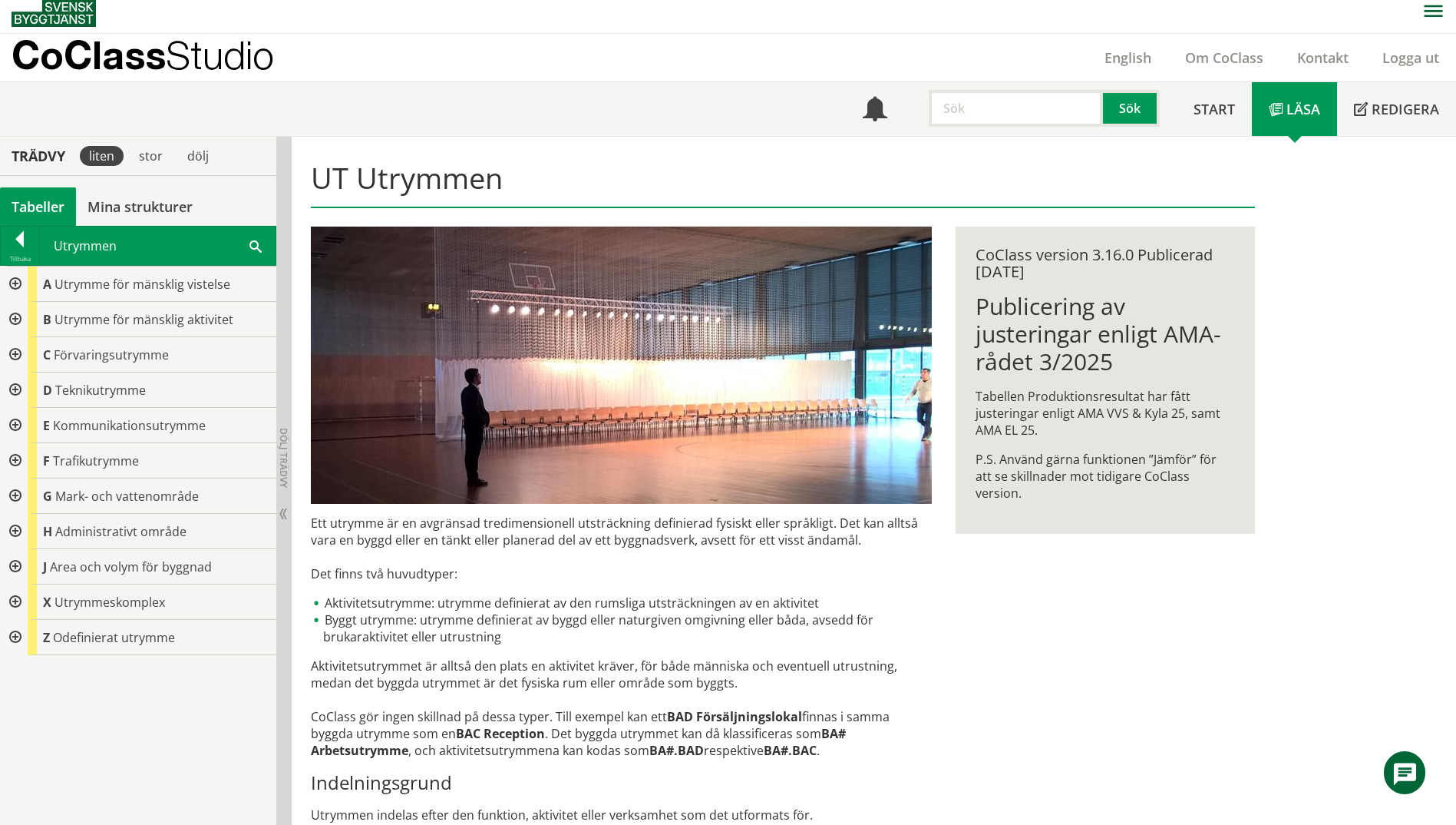
click at [11, 360] on div at bounding box center [13, 354] width 27 height 35
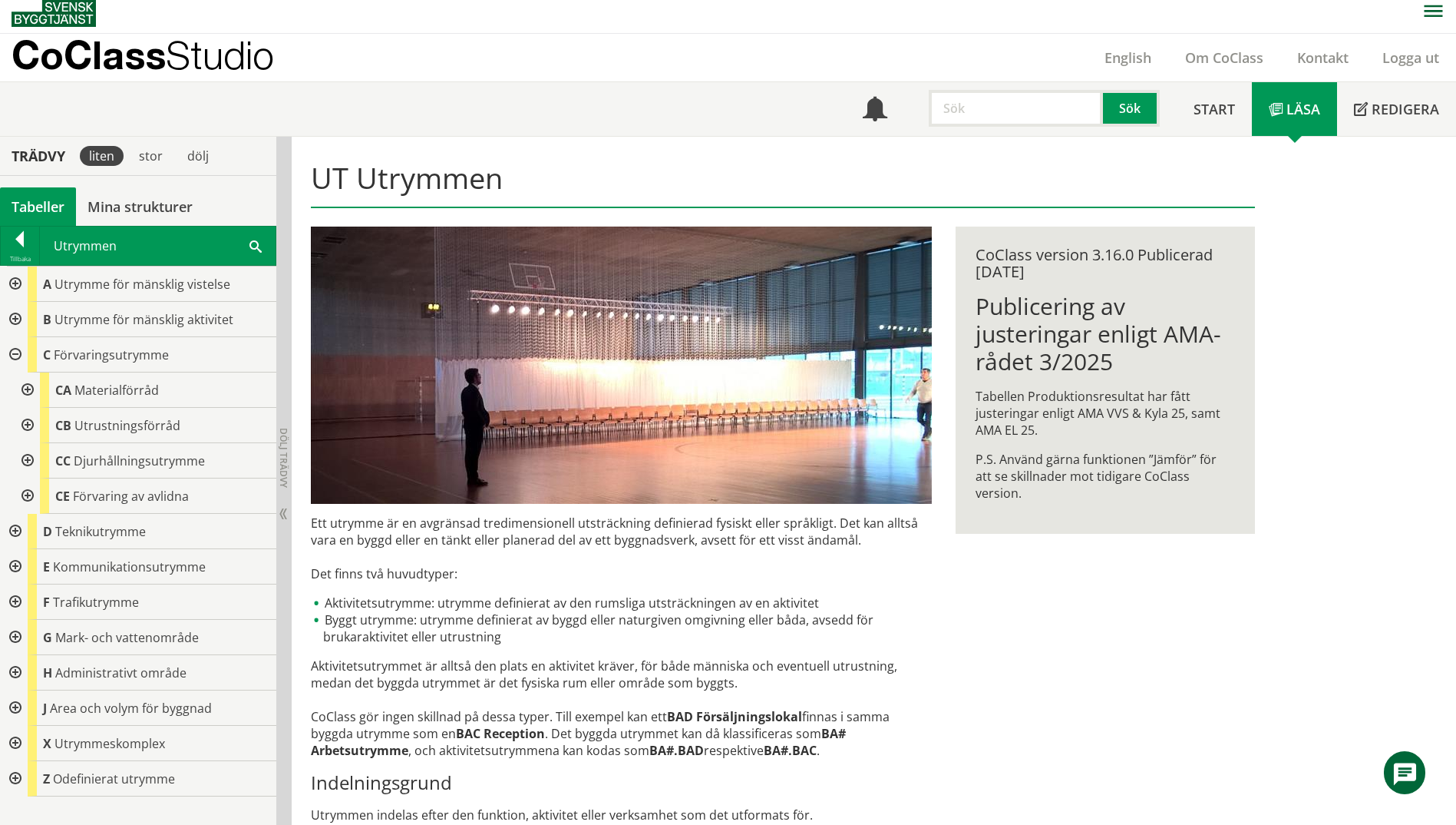
click at [24, 394] on div at bounding box center [26, 389] width 27 height 35
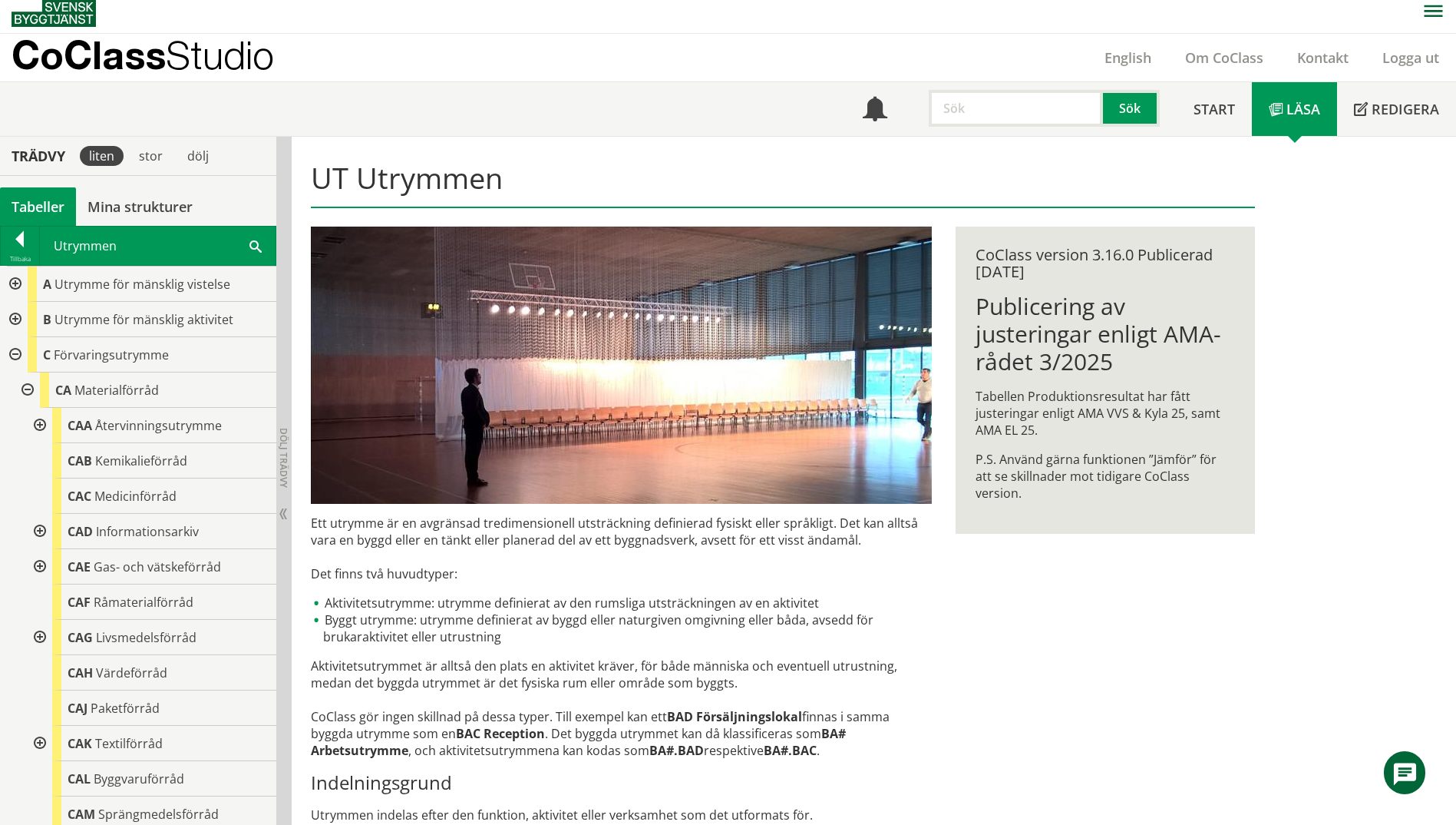
click at [23, 393] on div at bounding box center [26, 389] width 27 height 35
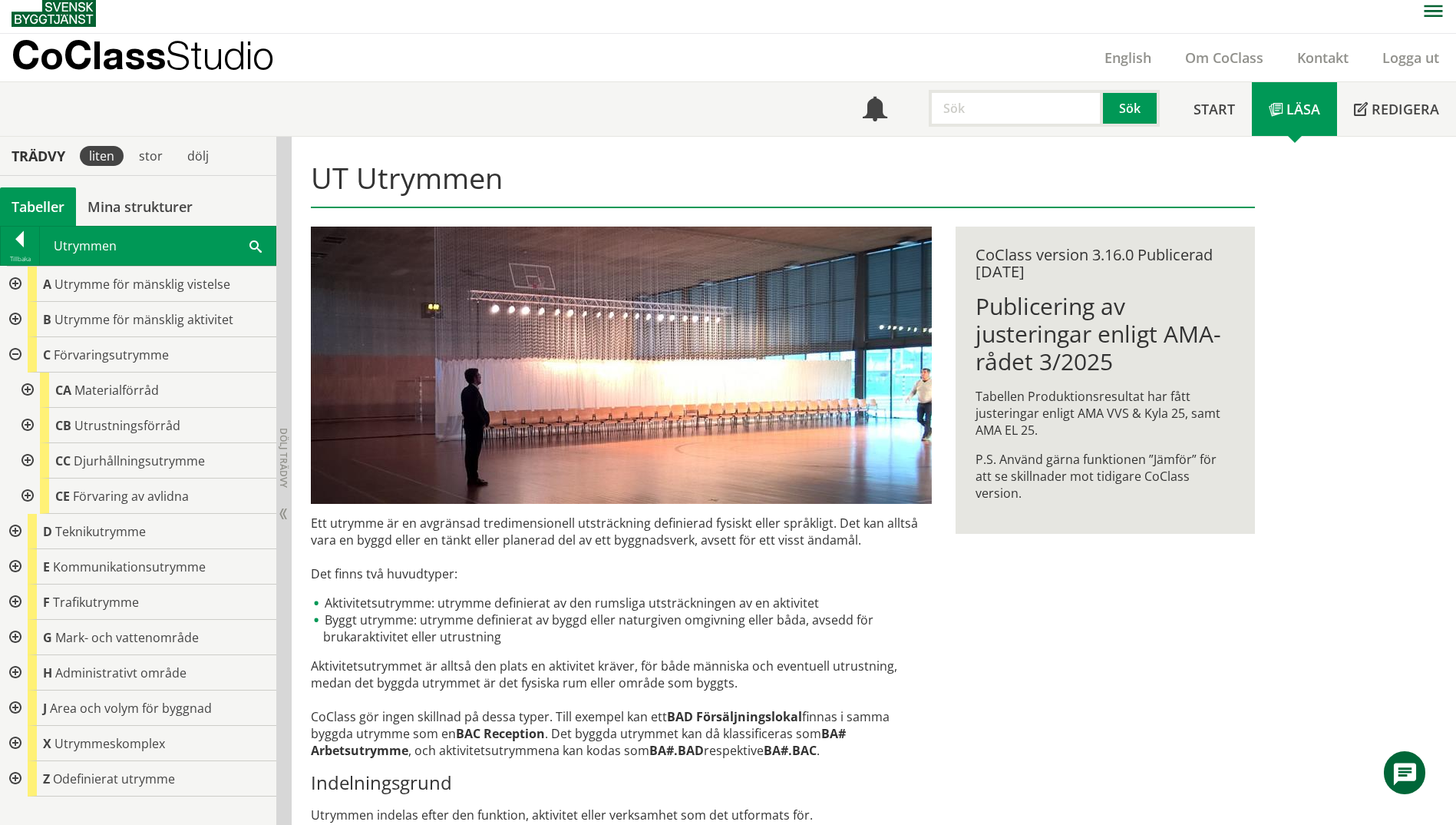
click at [15, 327] on div at bounding box center [13, 319] width 27 height 35
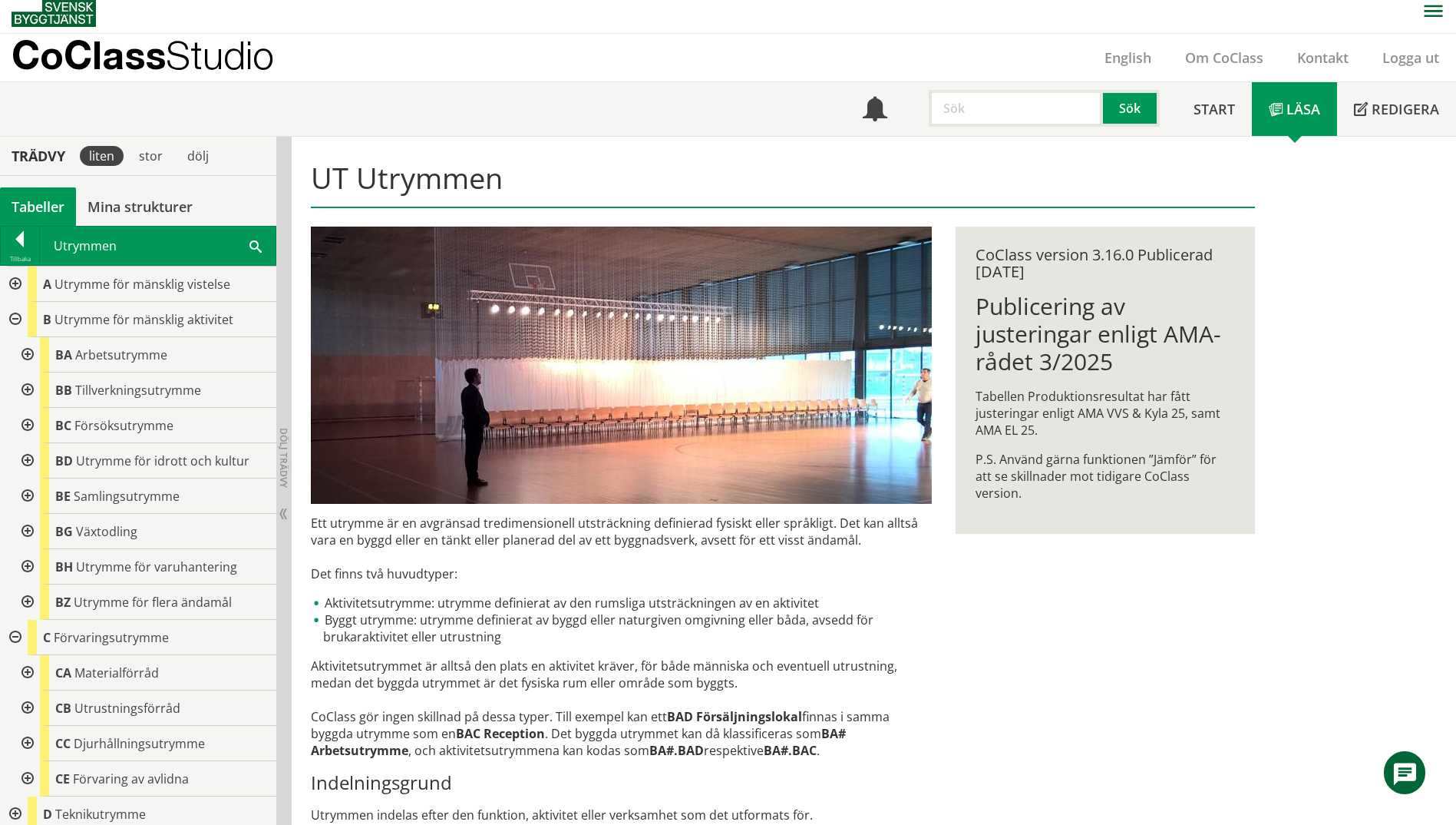
click at [33, 363] on div at bounding box center [26, 354] width 27 height 35
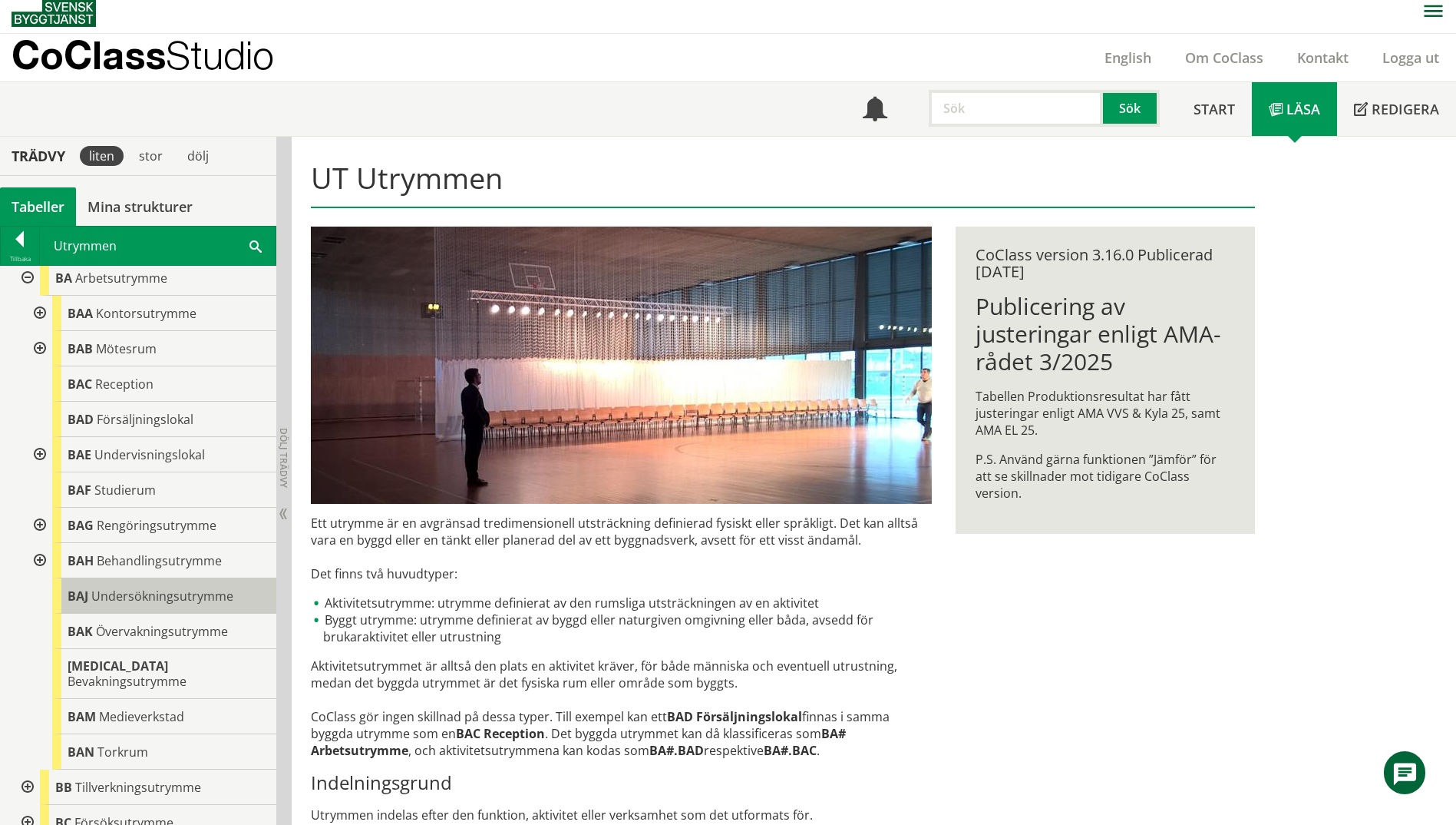
scroll to position [154, 0]
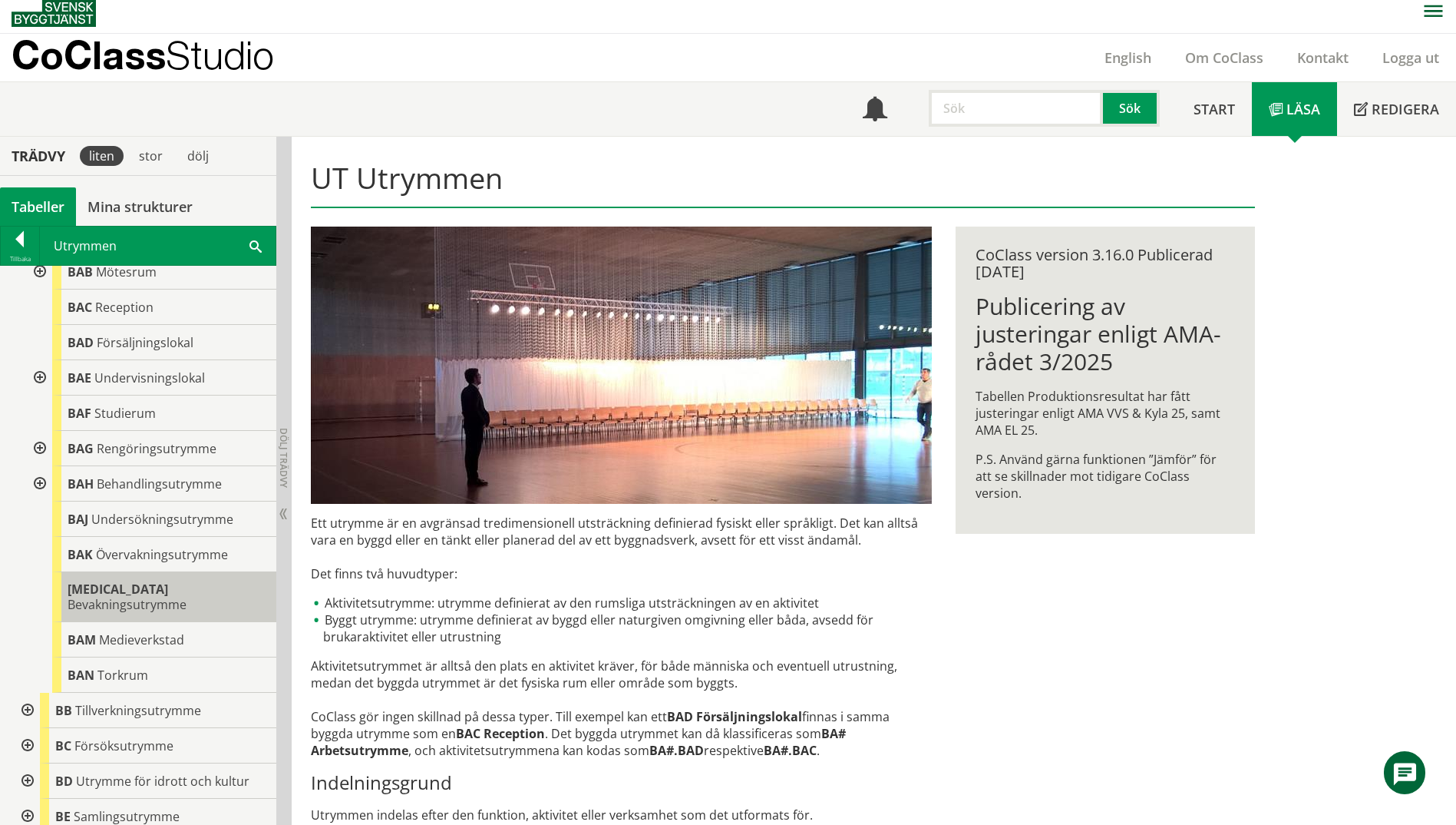
click at [201, 602] on div "[MEDICAL_DATA] Bevakningsutrymme" at bounding box center [164, 597] width 224 height 50
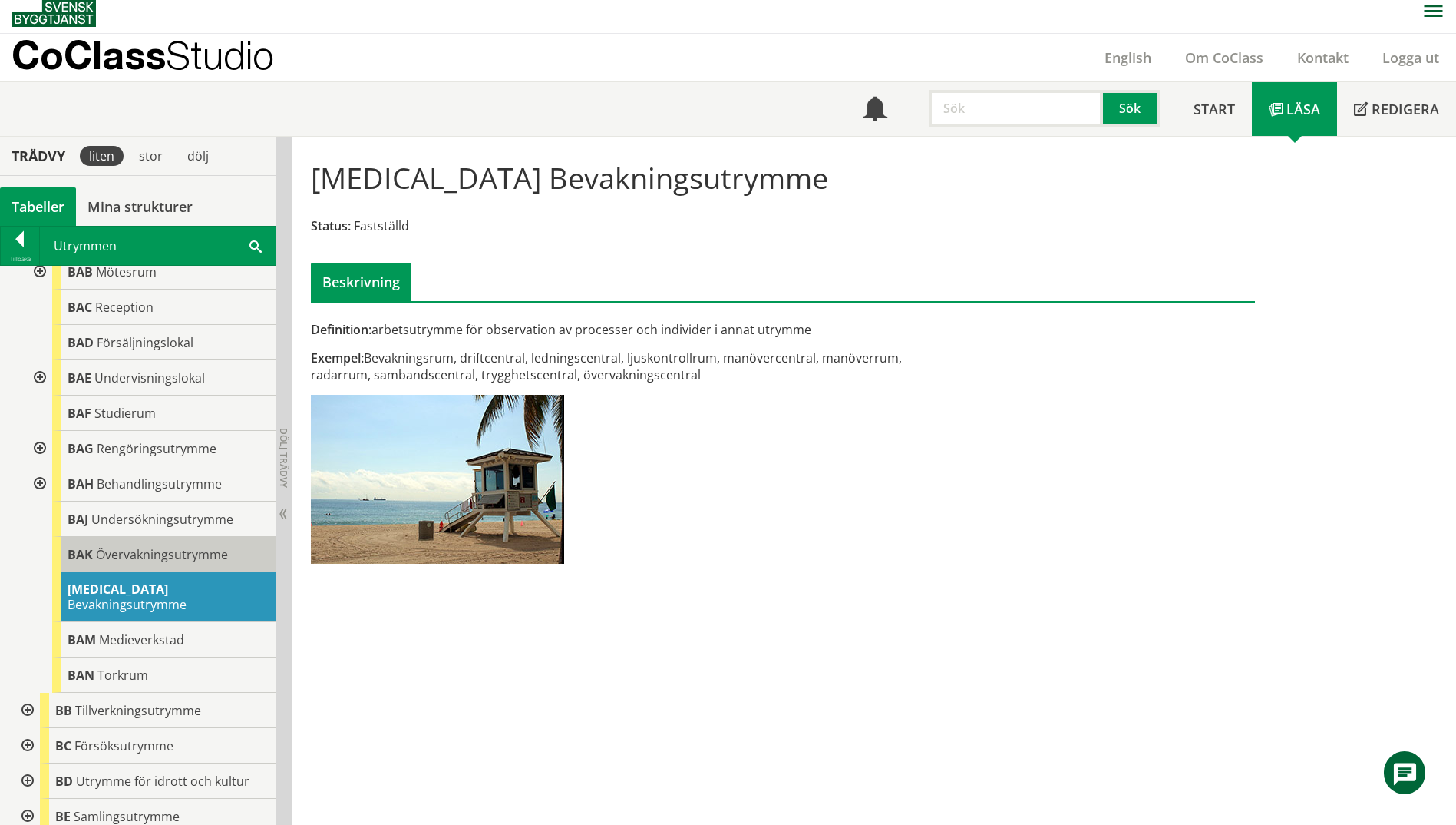
click at [205, 564] on div "BAK Övervakningsutrymme" at bounding box center [164, 554] width 224 height 35
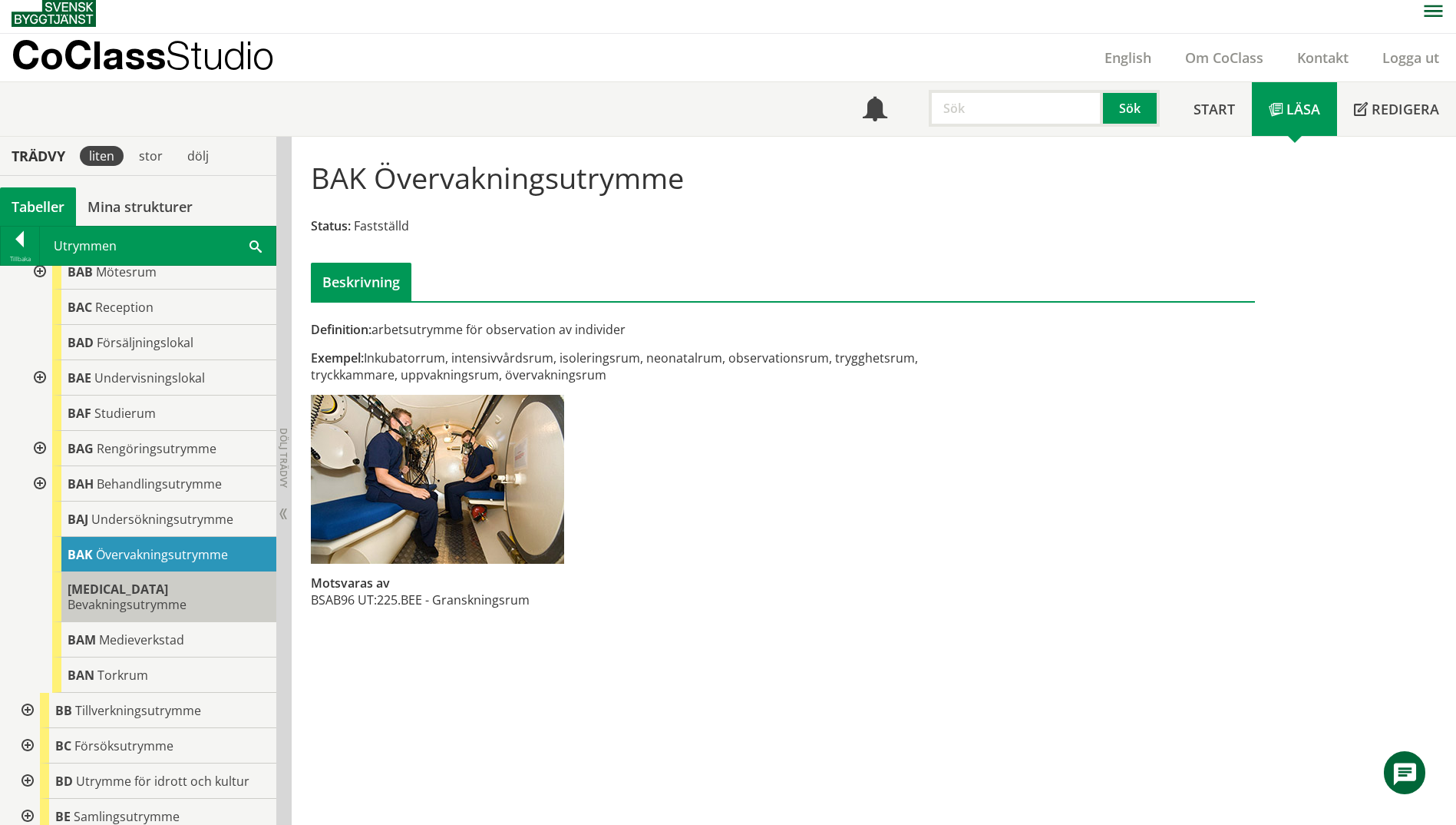
click at [186, 596] on span "Bevakningsutrymme" at bounding box center [127, 605] width 119 height 17
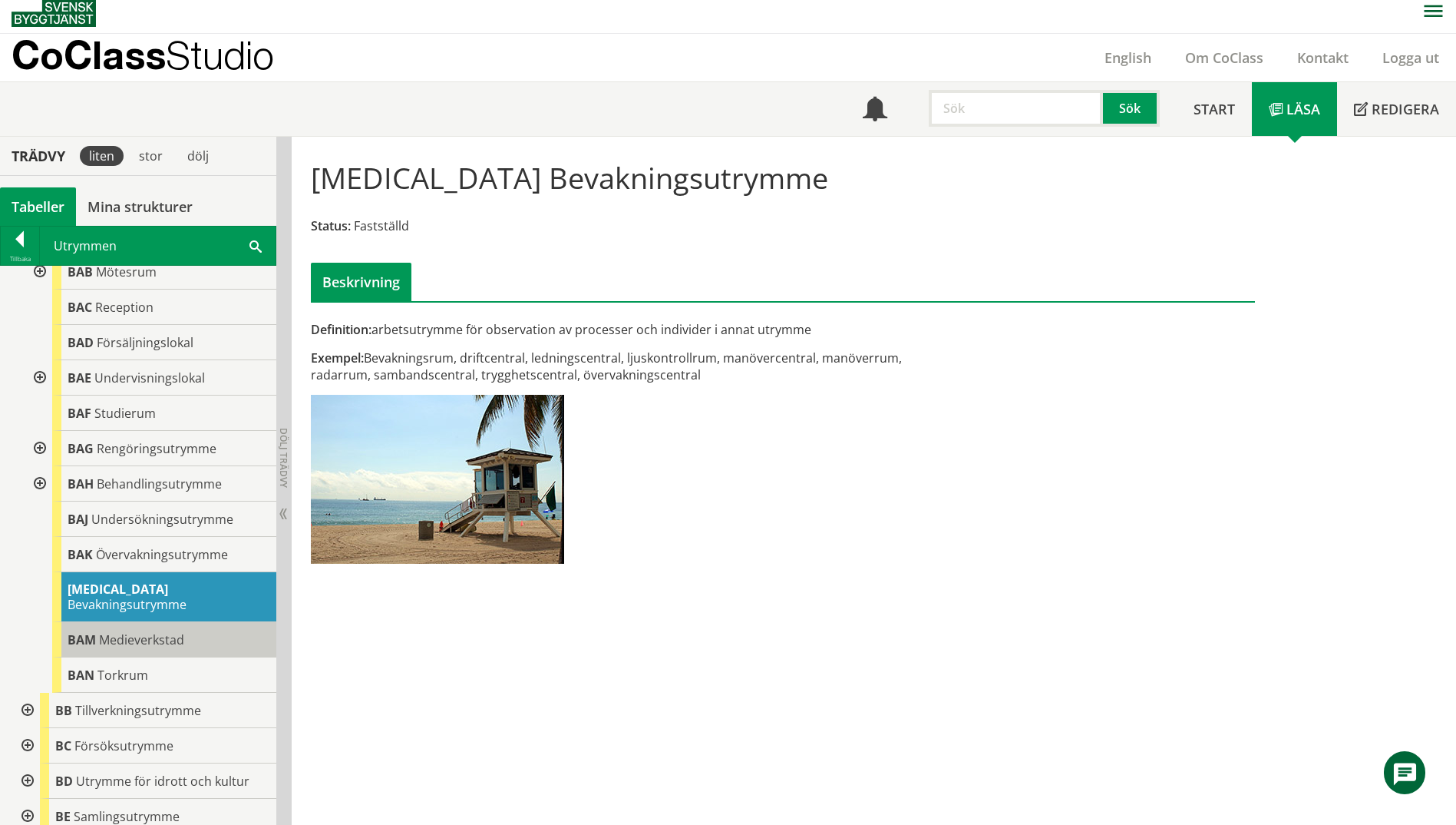
click at [205, 628] on div "BAM Medieverkstad" at bounding box center [164, 639] width 224 height 35
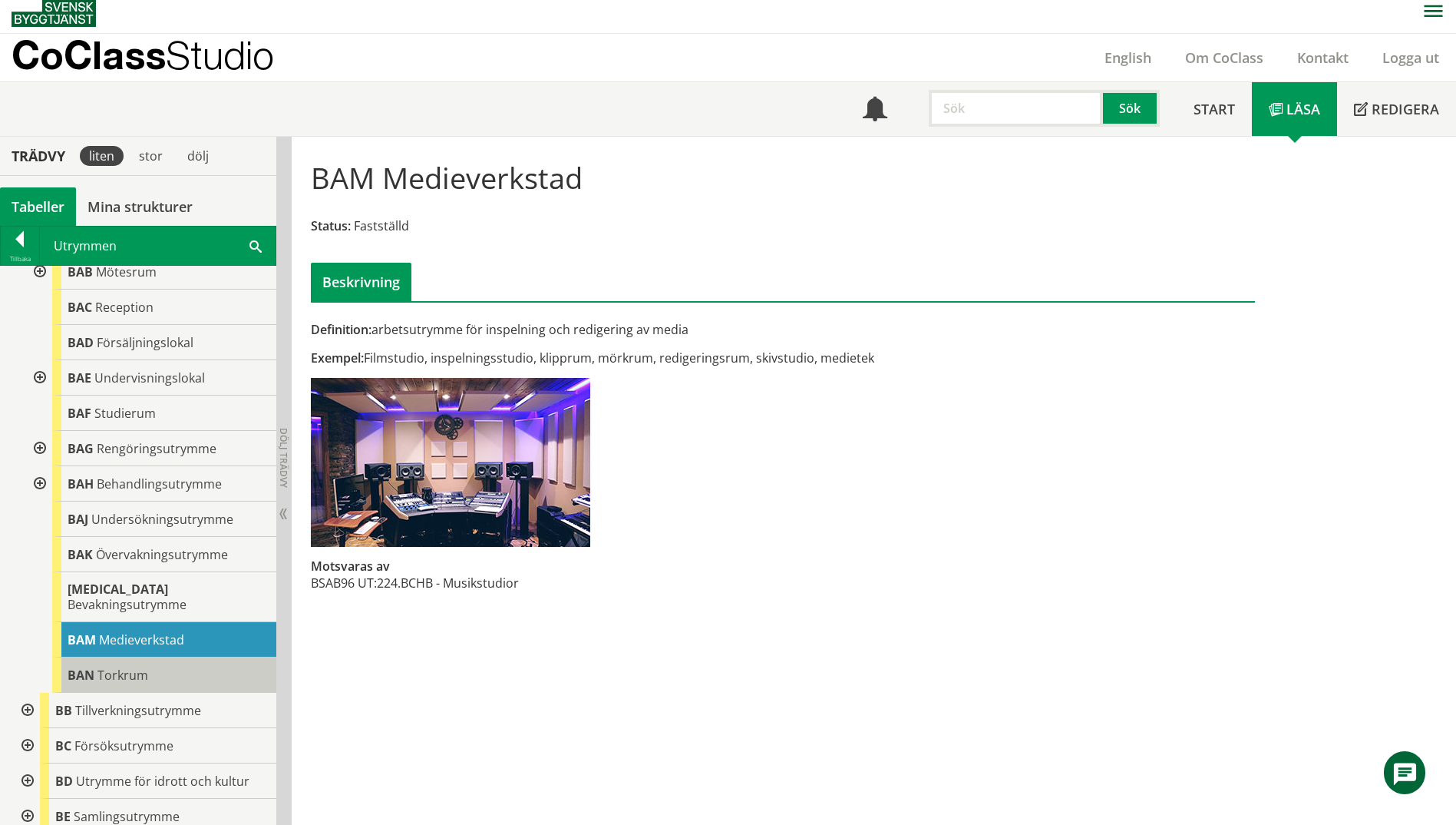
click at [191, 657] on div "BAN Torkrum" at bounding box center [164, 675] width 224 height 35
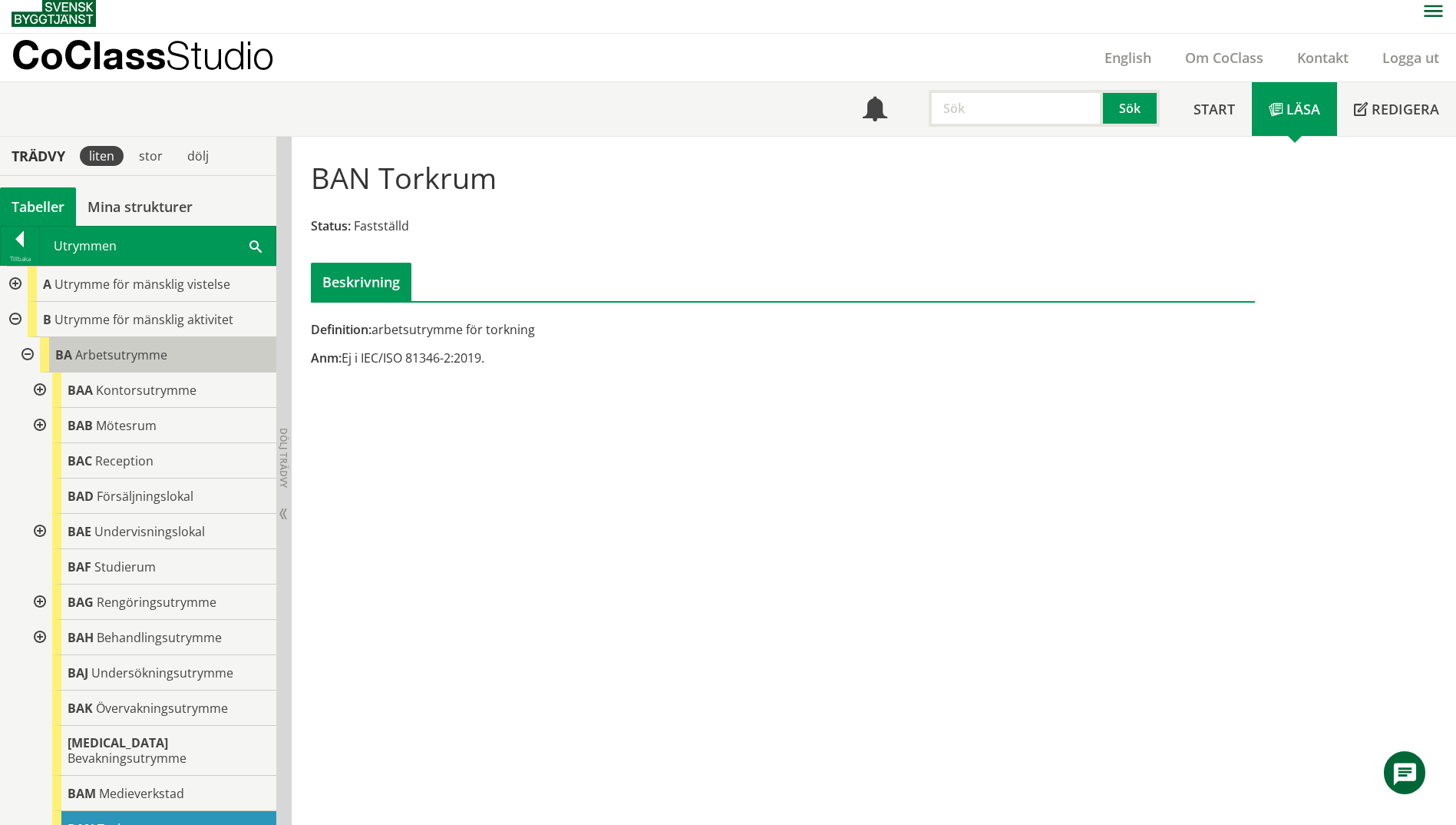
click at [93, 355] on body "AMA AMA Beskrivningsverktyg AMA Funktion BSAB Bygginfo Byggjura Byggkatalogen […" at bounding box center [728, 404] width 1456 height 825
click at [162, 360] on span "Arbetsutrymme" at bounding box center [121, 355] width 92 height 17
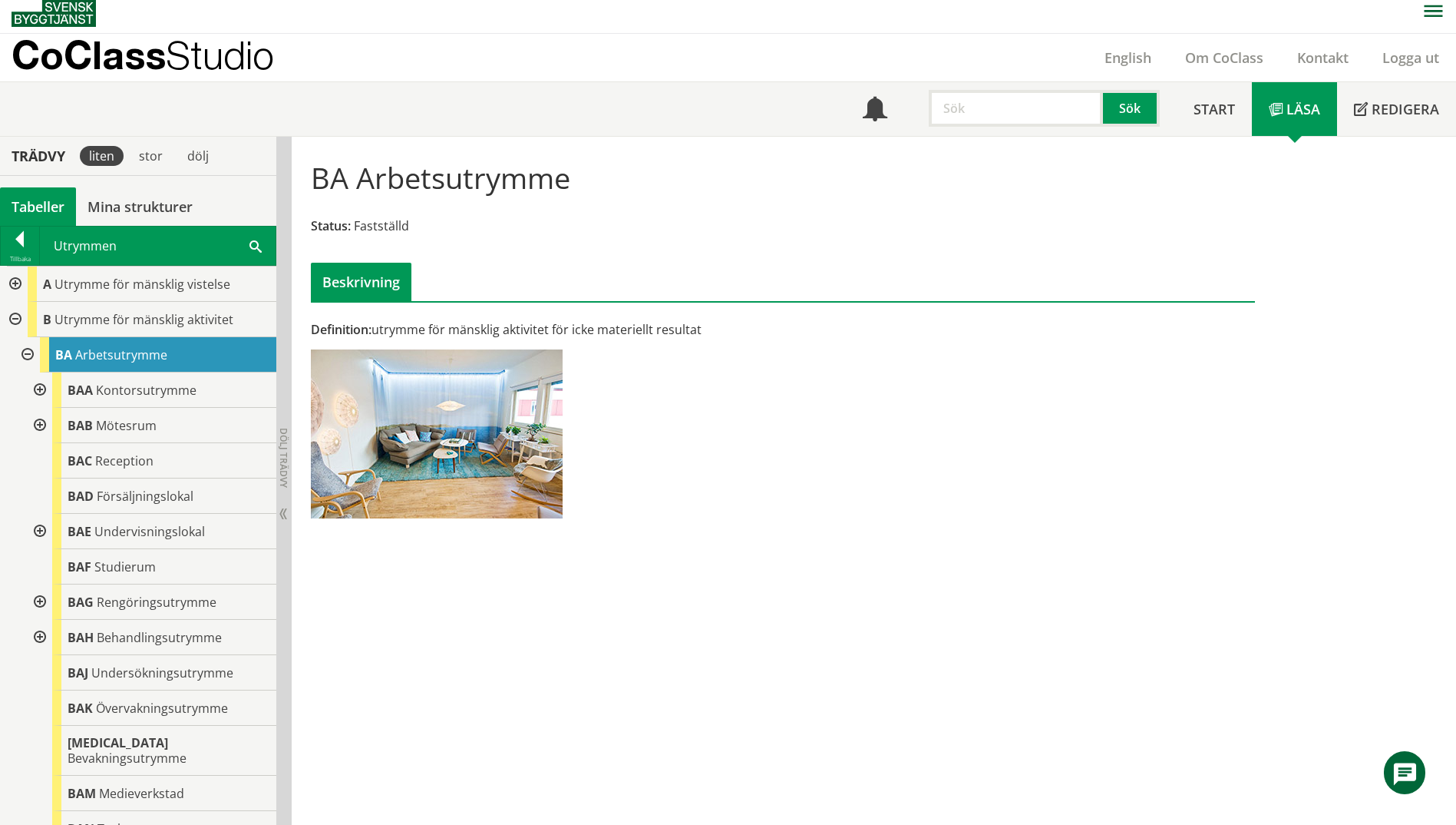
click at [1139, 559] on div "BA Arbetsutrymme Status: Fastställd Beskrivning Definition: utrymme för mänskli…" at bounding box center [873, 480] width 1165 height 688
click at [258, 247] on span at bounding box center [256, 245] width 13 height 16
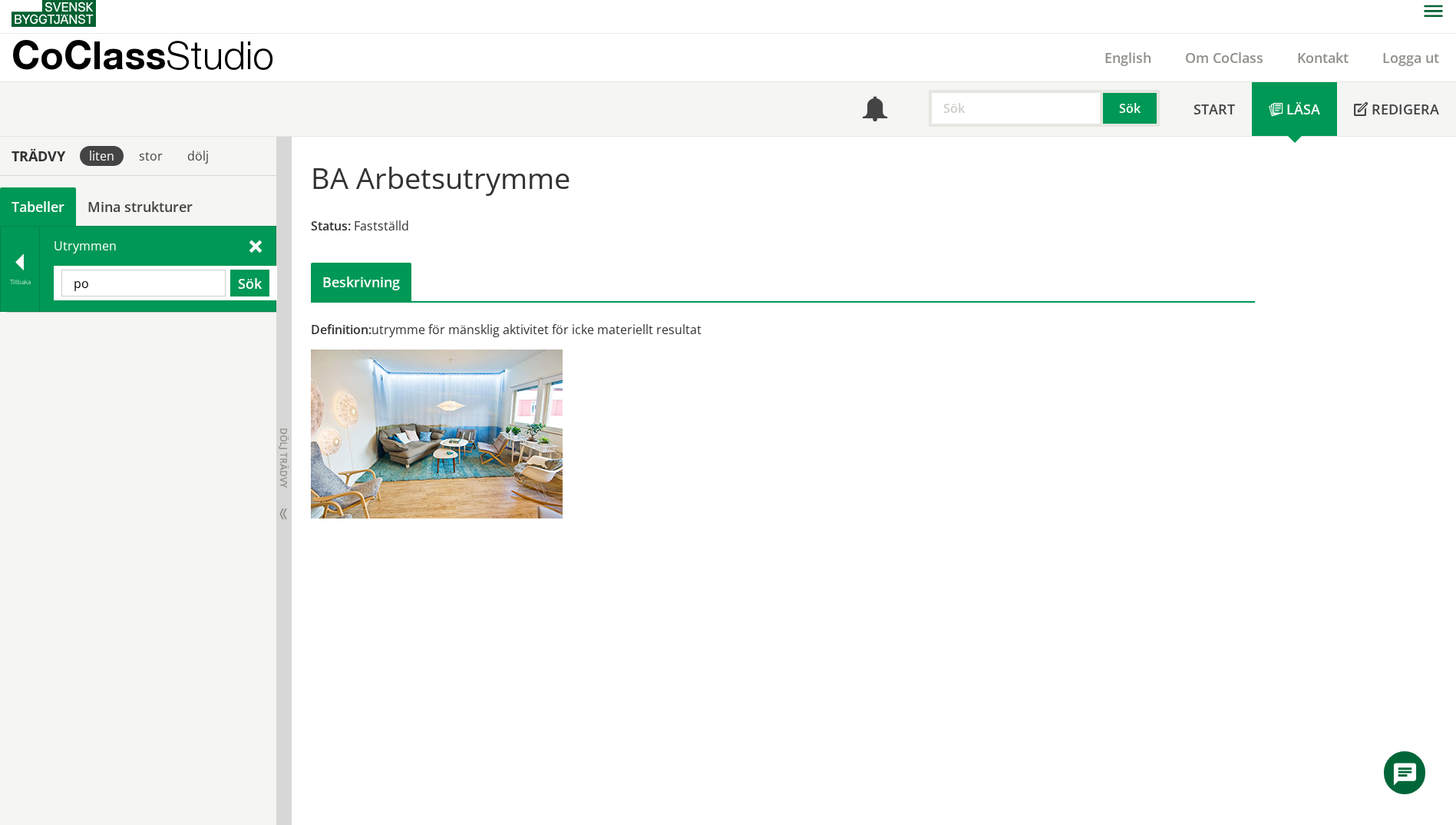
type input "p"
paste input "pausrum"
type input "paus"
click at [126, 335] on span "Gemensamhetsutrymme" at bounding box center [144, 331] width 146 height 17
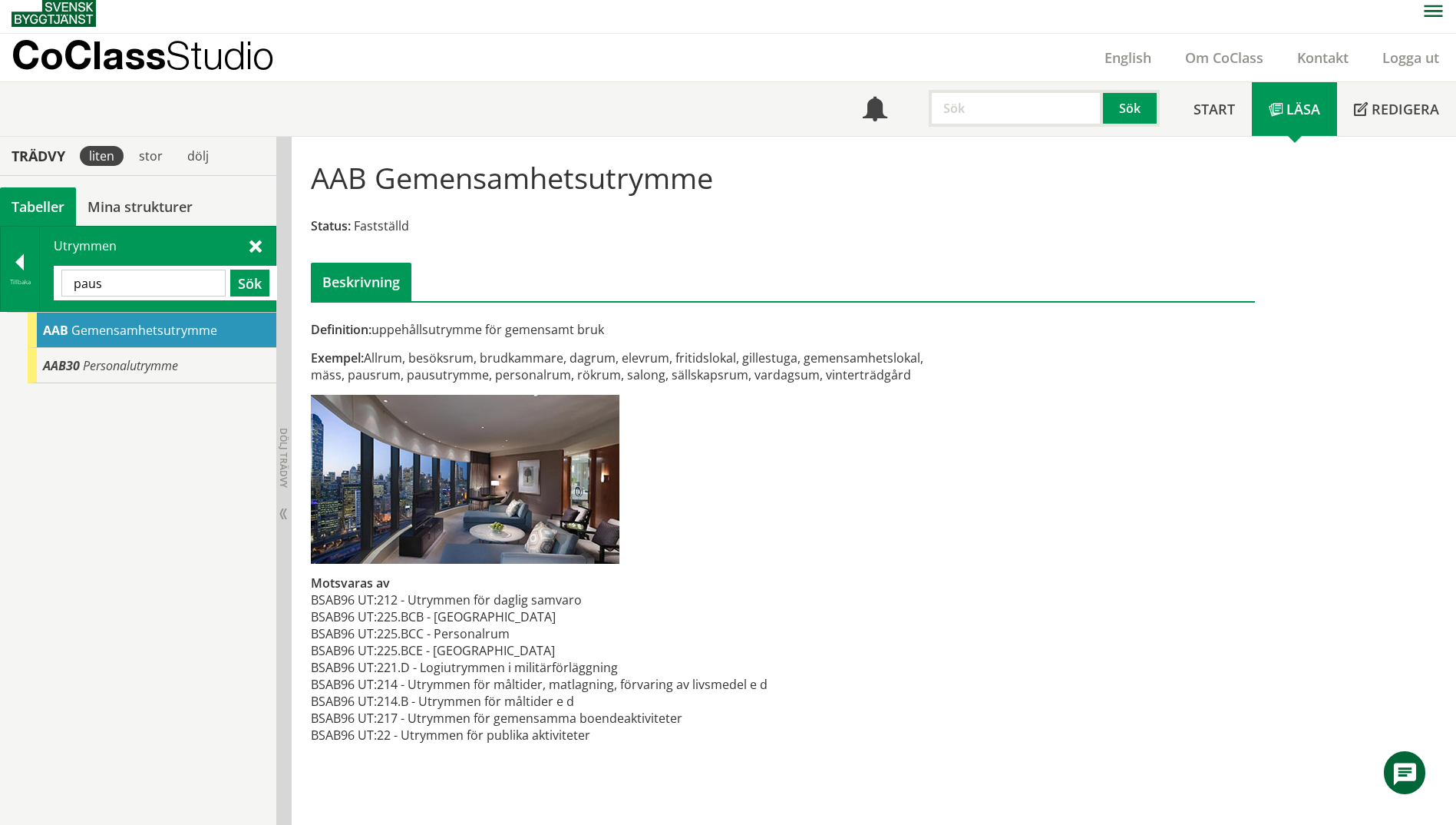
click at [797, 515] on div "Definition: uppehållsutrymme för gemensamt bruk Exempel: Allrum, besöksrum, bru…" at bounding box center [621, 541] width 645 height 440
click at [148, 365] on span "Personalutrymme" at bounding box center [131, 366] width 96 height 17
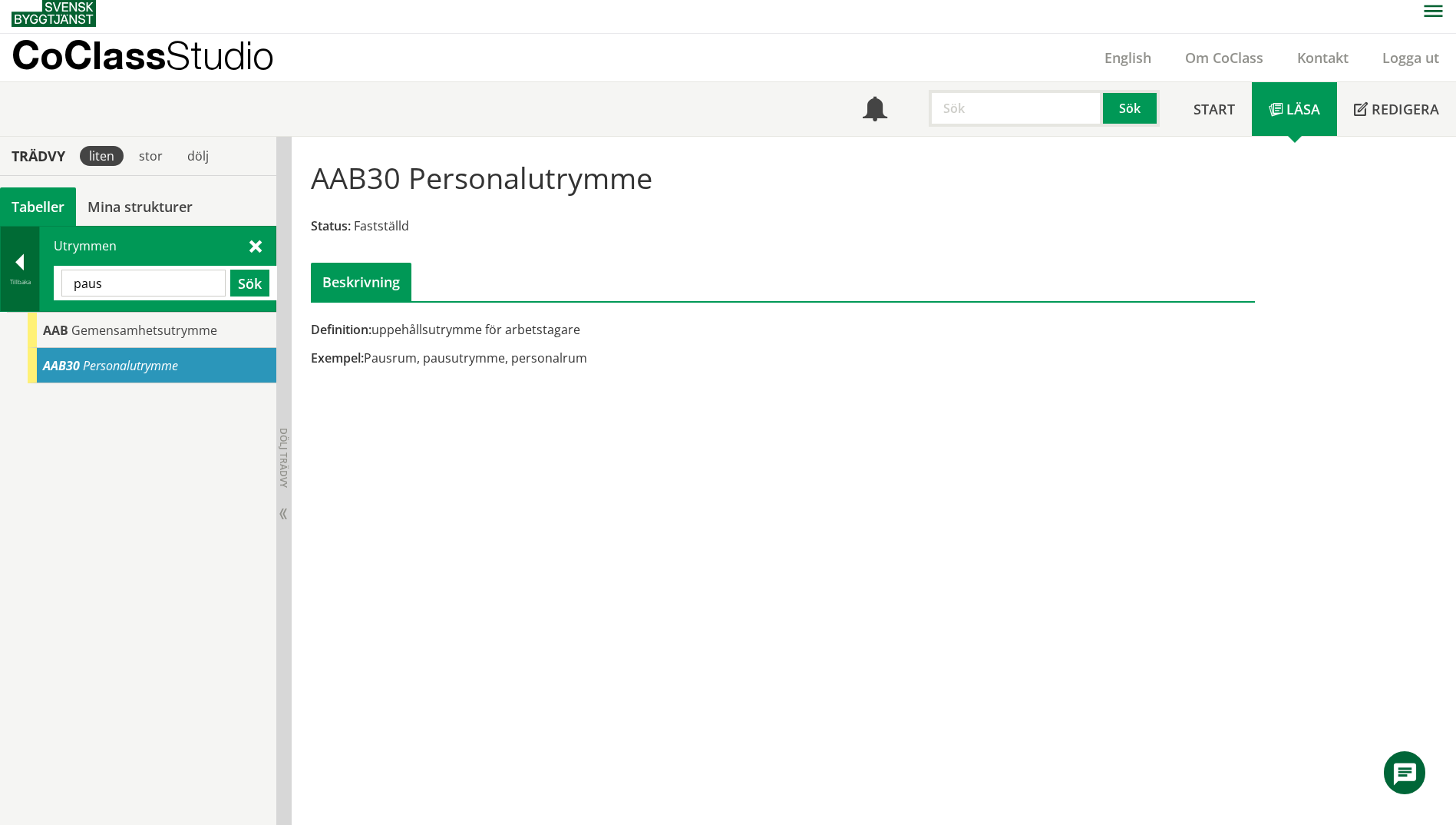
click at [15, 259] on div at bounding box center [20, 264] width 38 height 21
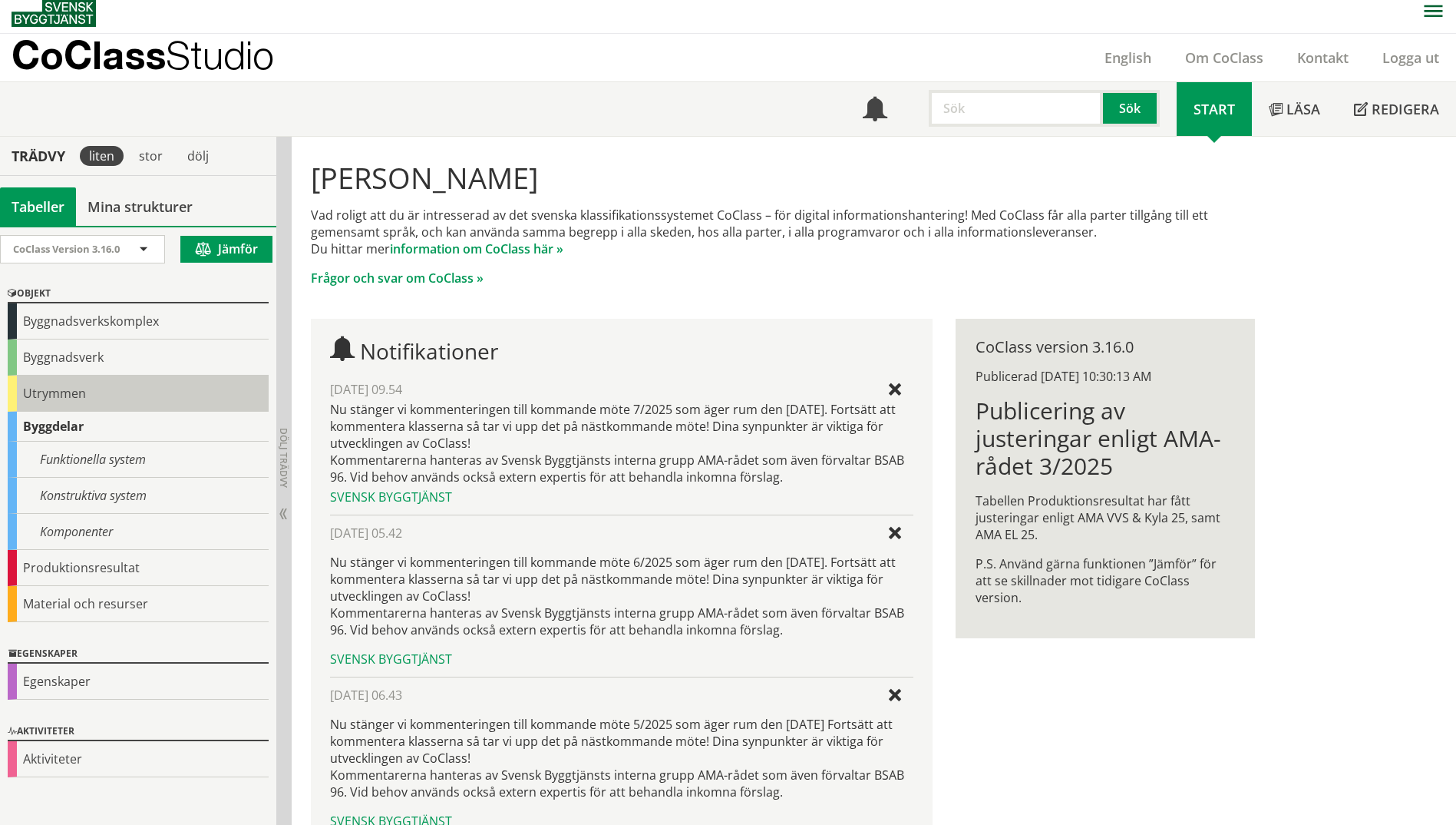
click at [33, 394] on div "Utrymmen" at bounding box center [138, 393] width 261 height 36
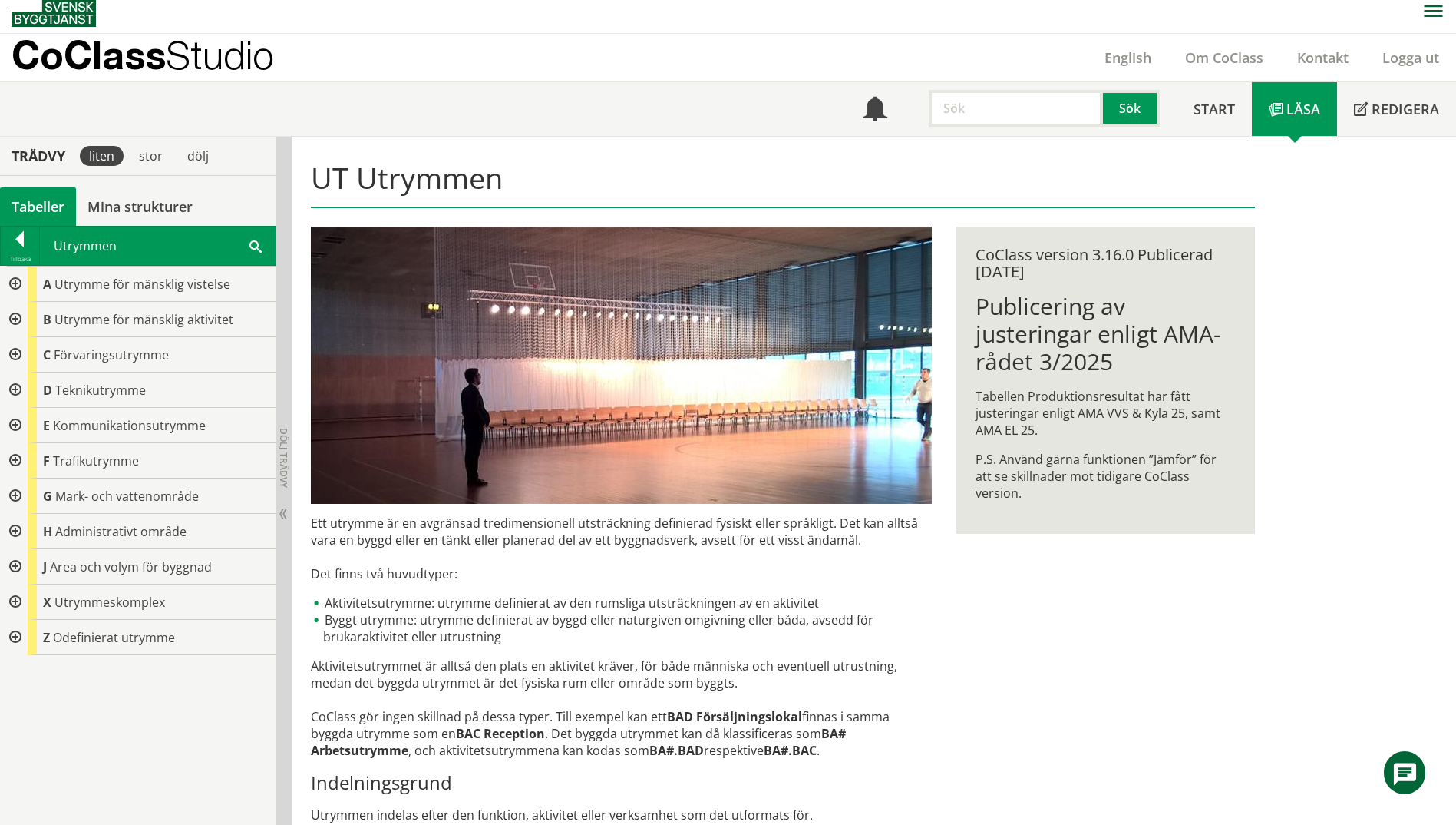
click at [22, 286] on div at bounding box center [13, 284] width 27 height 35
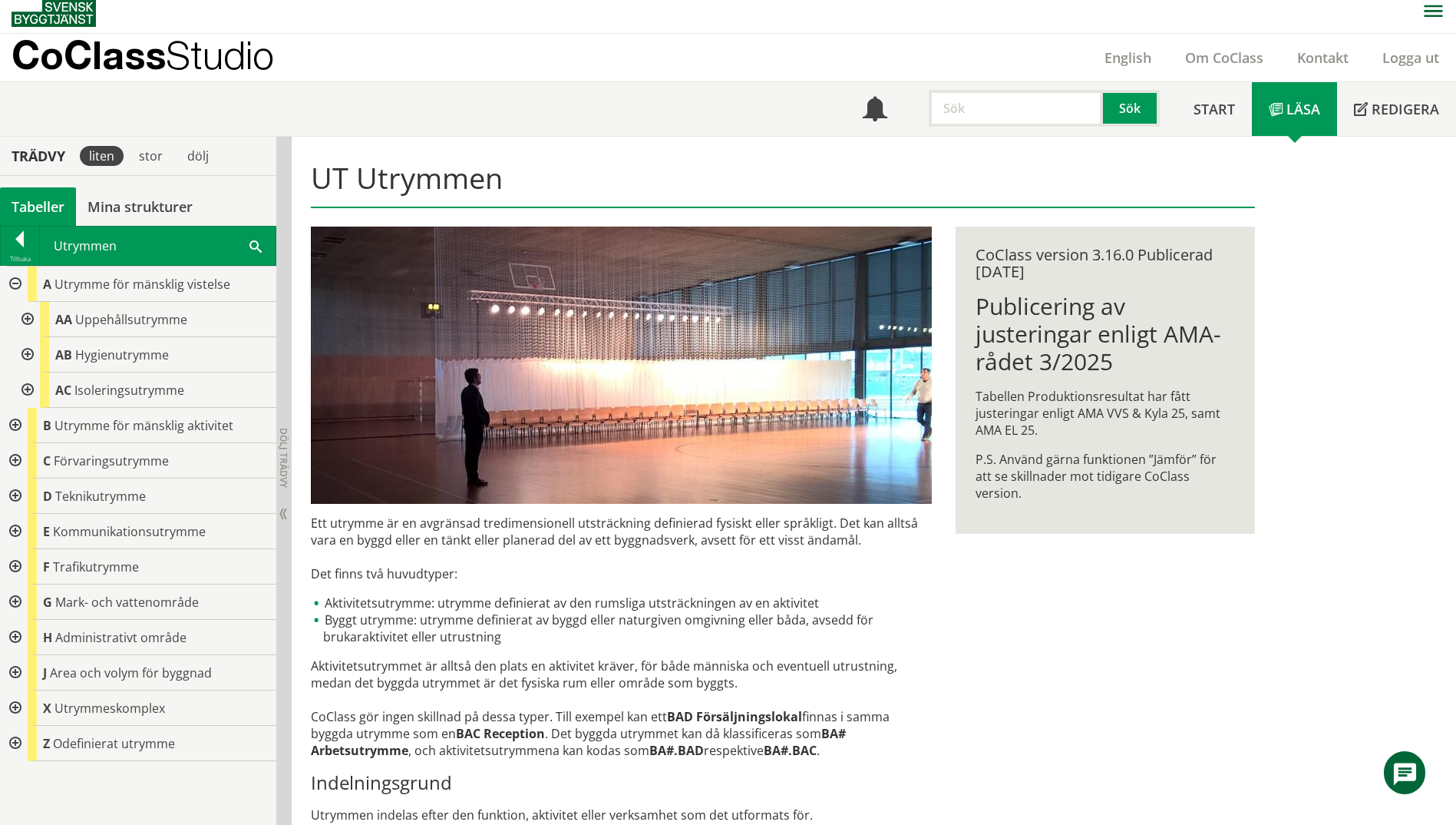
click at [30, 314] on div at bounding box center [26, 319] width 27 height 35
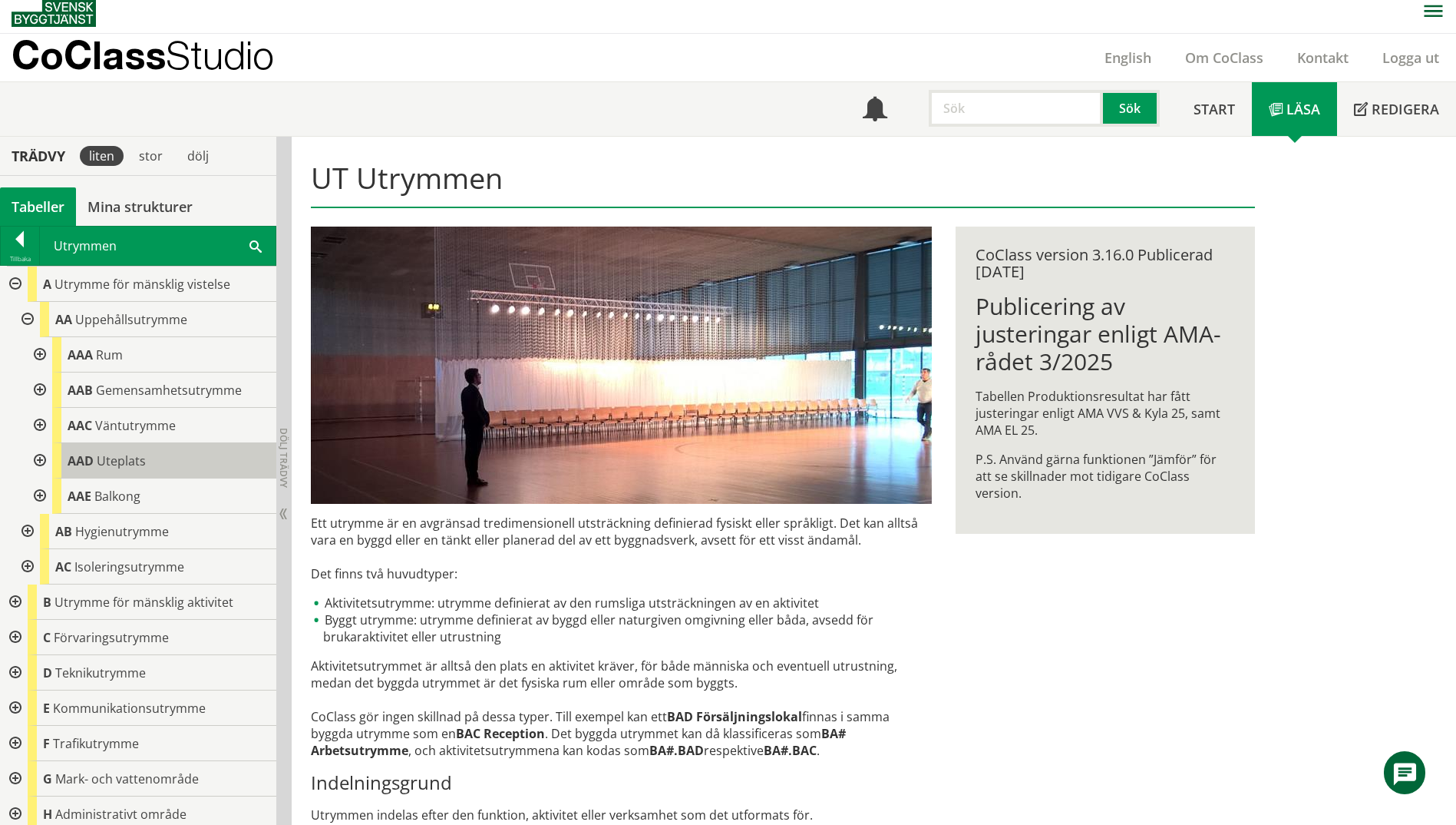
click at [114, 465] on span "Uteplats" at bounding box center [121, 461] width 49 height 17
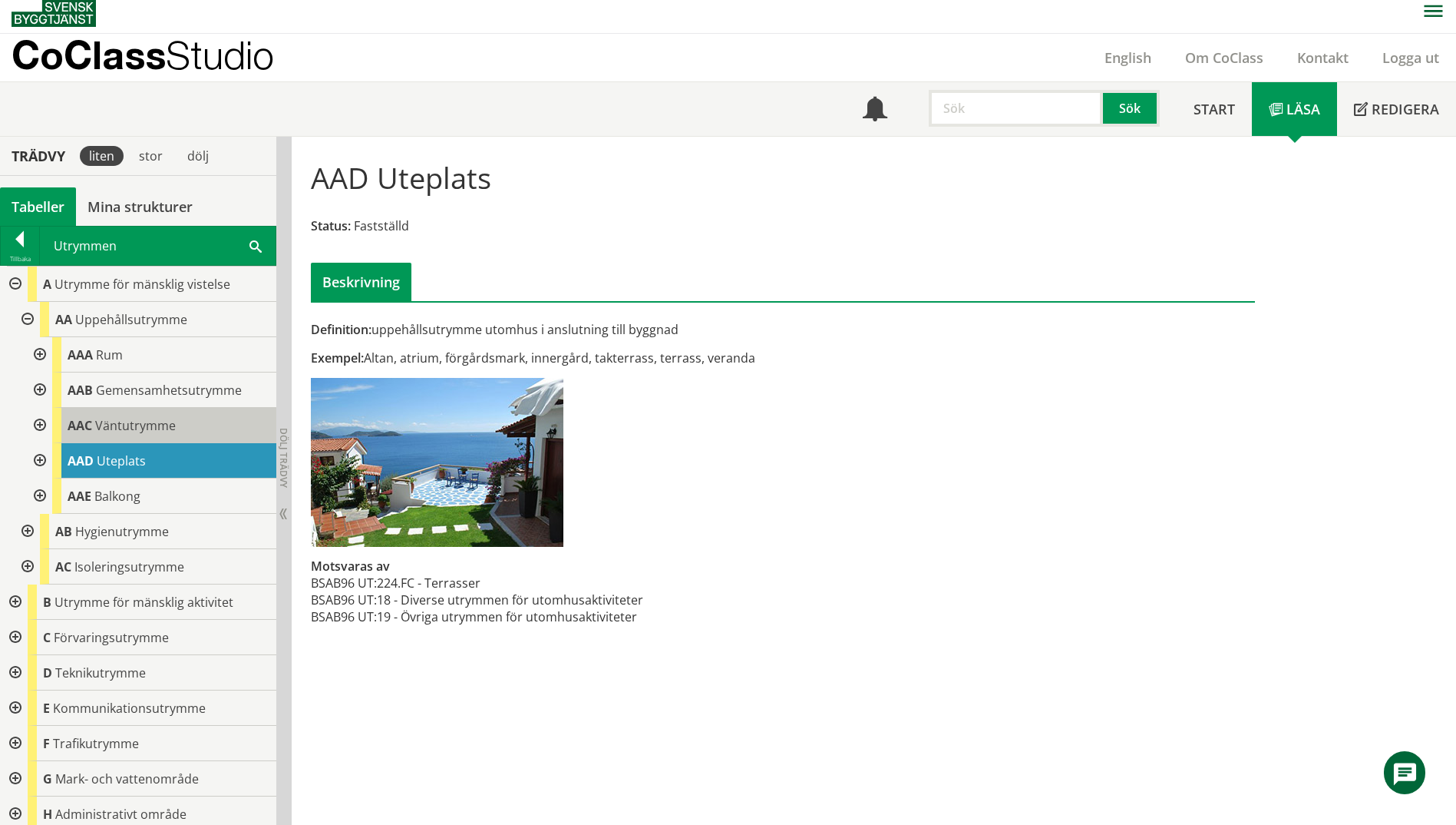
click at [164, 426] on span "Väntutrymme" at bounding box center [135, 425] width 81 height 17
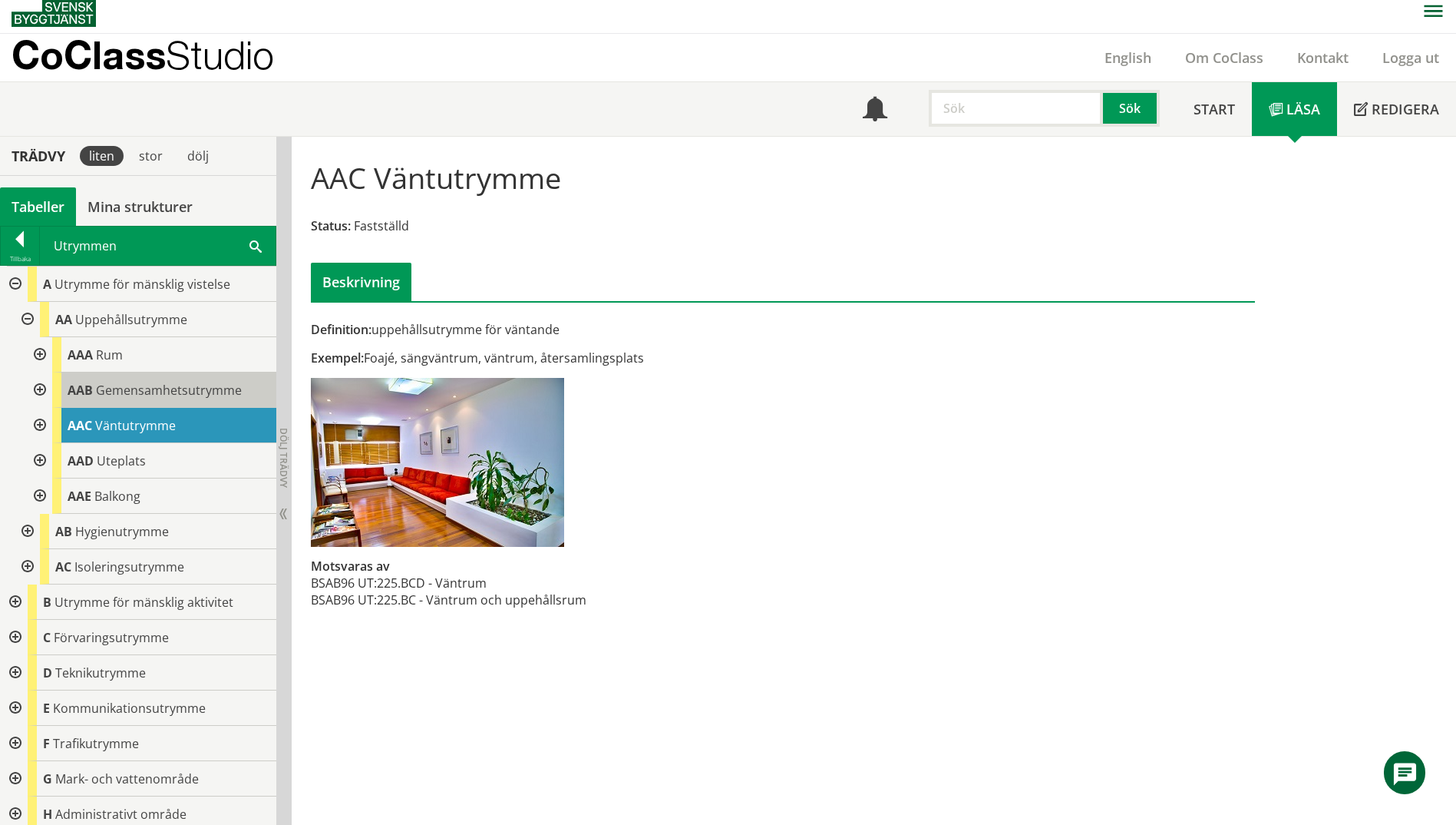
click at [168, 397] on span "Gemensamhetsutrymme" at bounding box center [169, 390] width 146 height 17
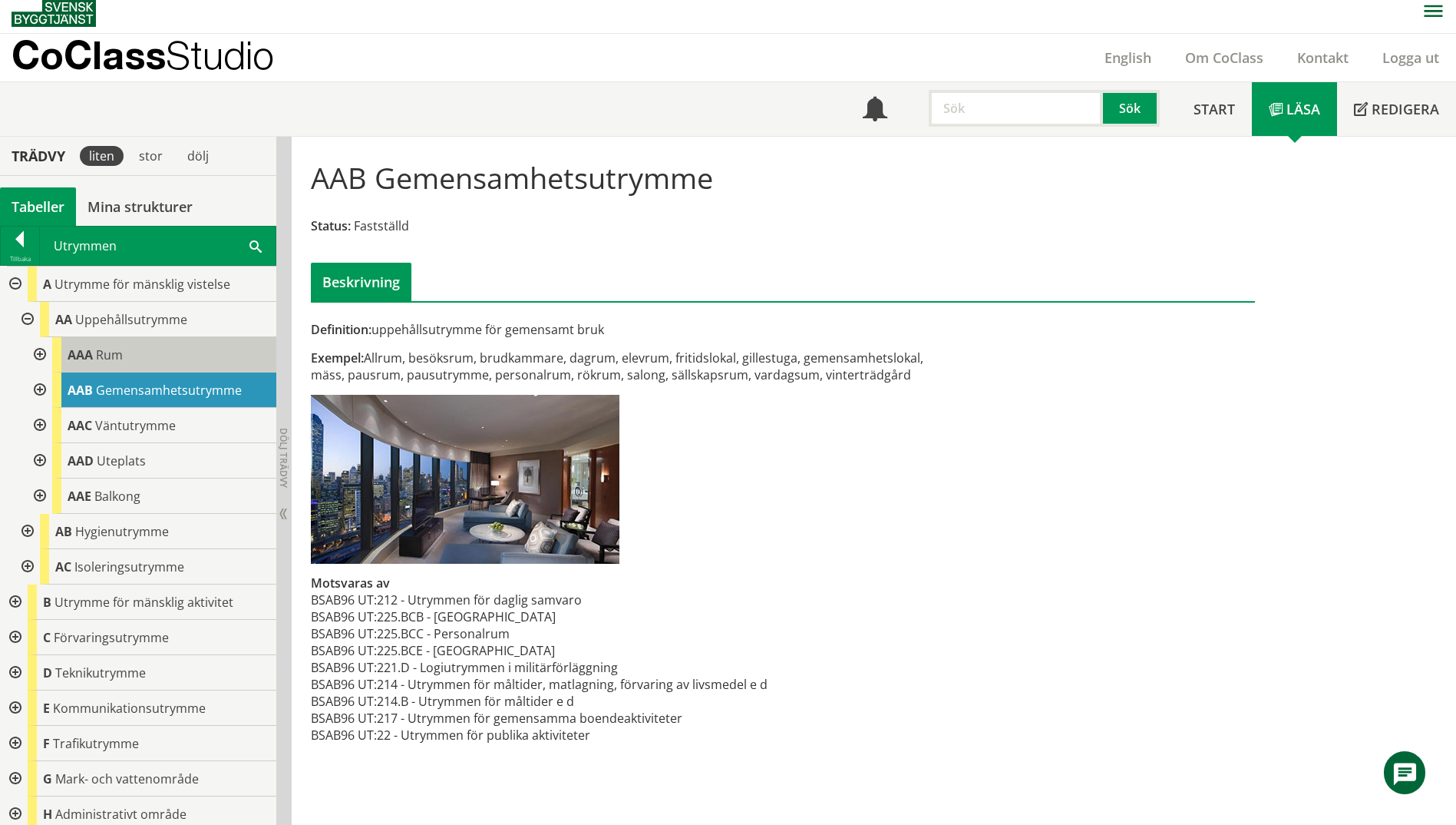
click at [172, 368] on div "AAA Rum" at bounding box center [164, 354] width 224 height 35
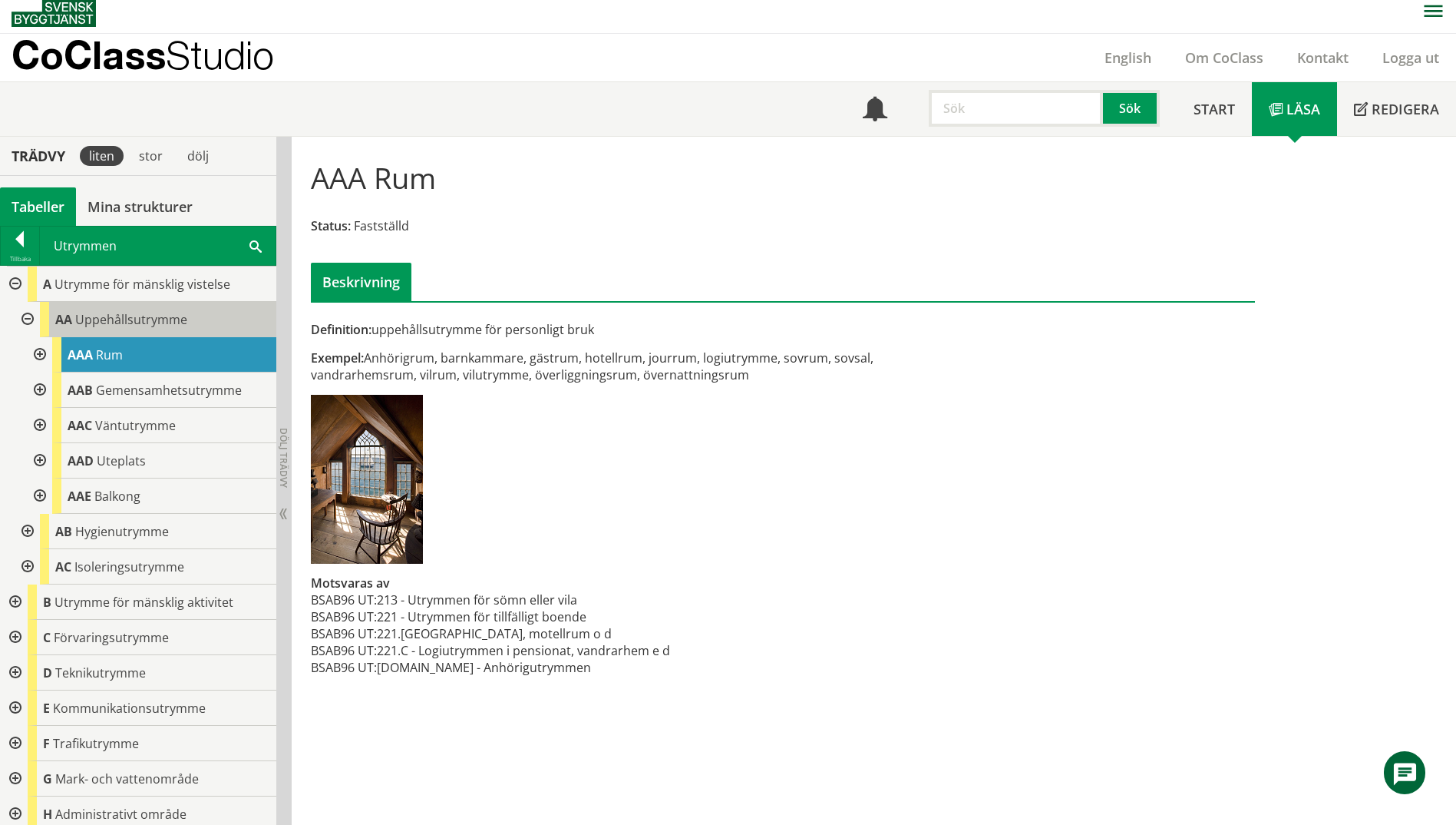
click at [187, 331] on div "AA Uppehållsutrymme" at bounding box center [158, 319] width 237 height 35
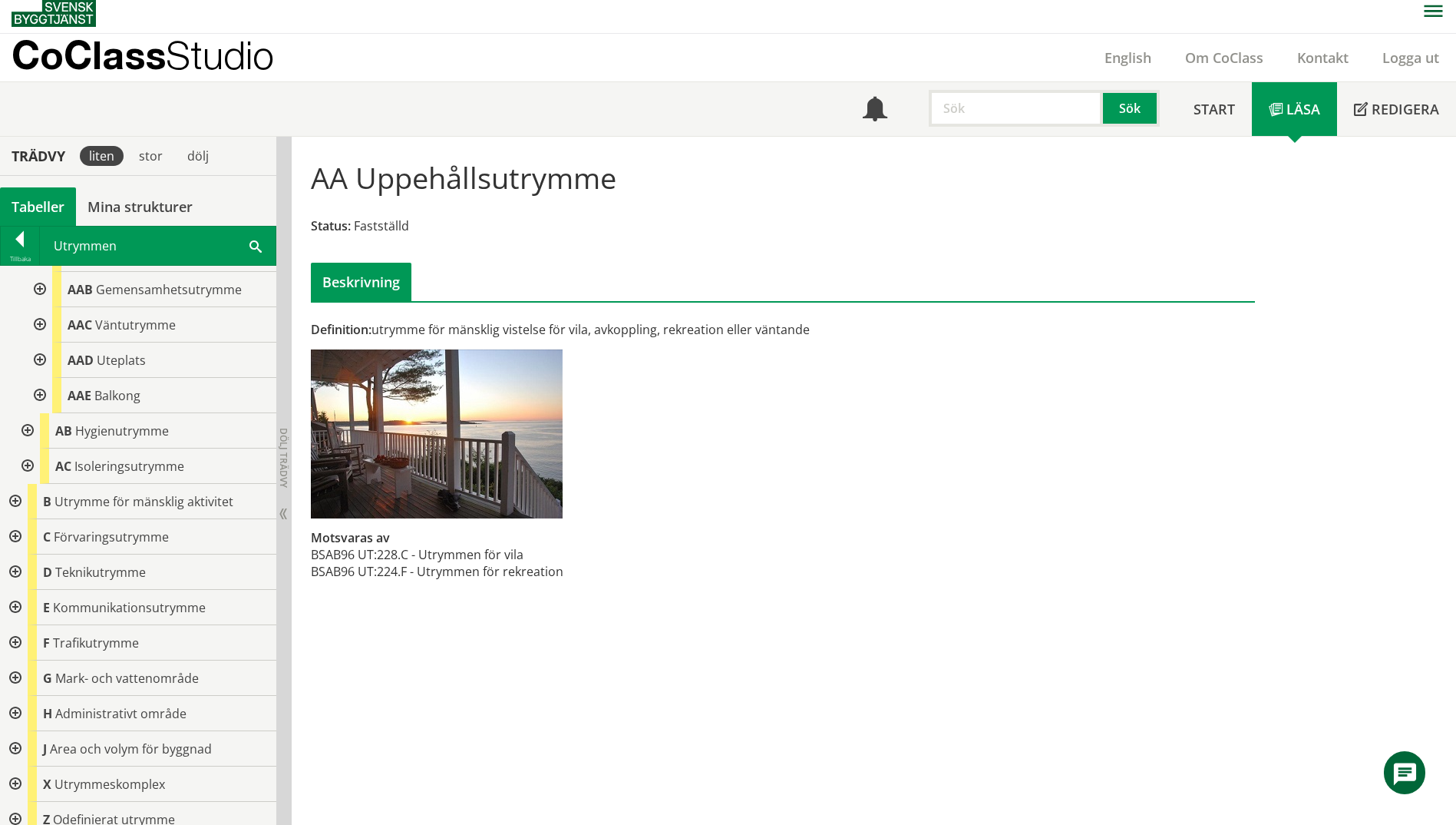
scroll to position [113, 0]
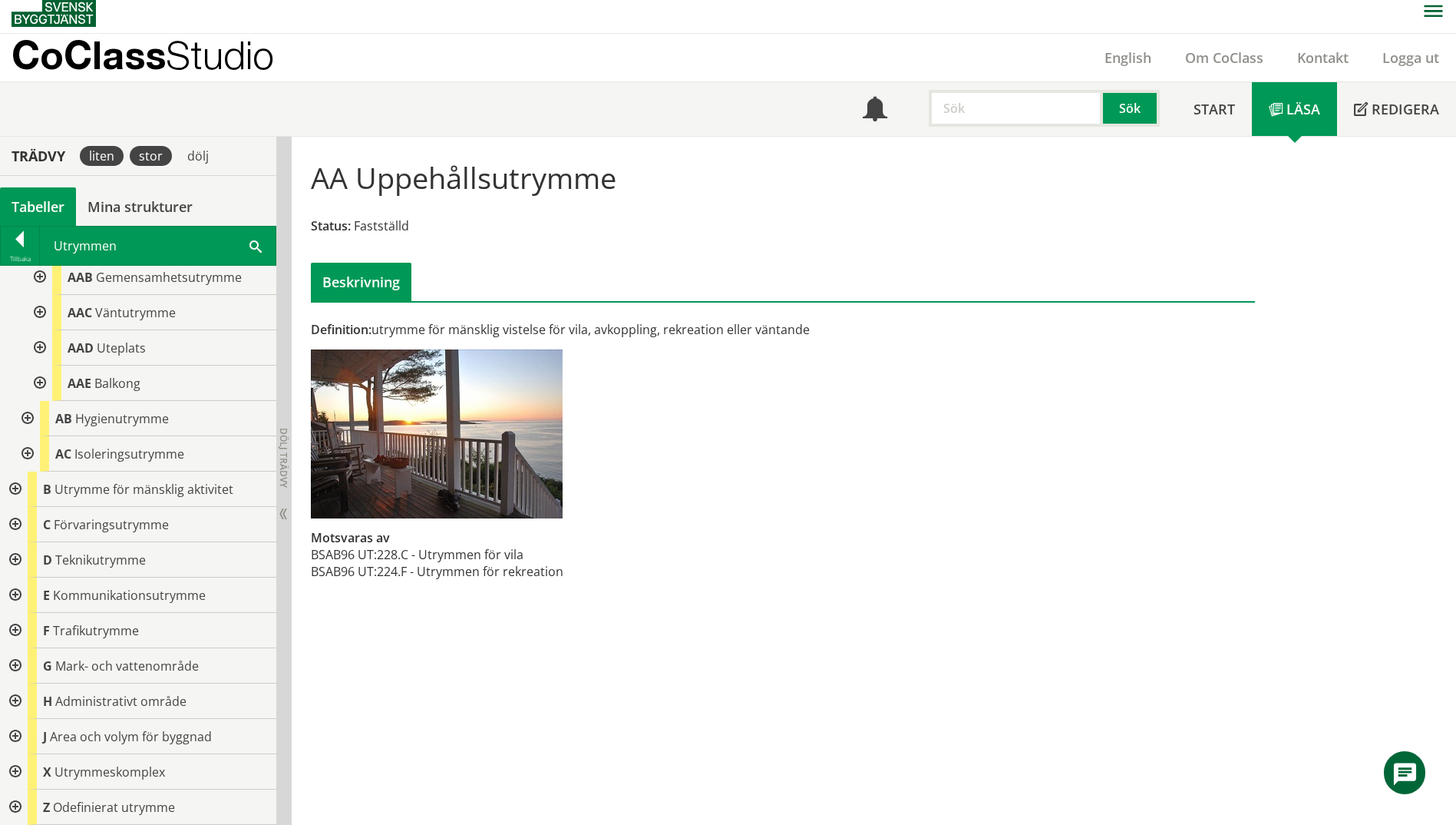
click at [168, 152] on div "stor" at bounding box center [151, 155] width 42 height 20
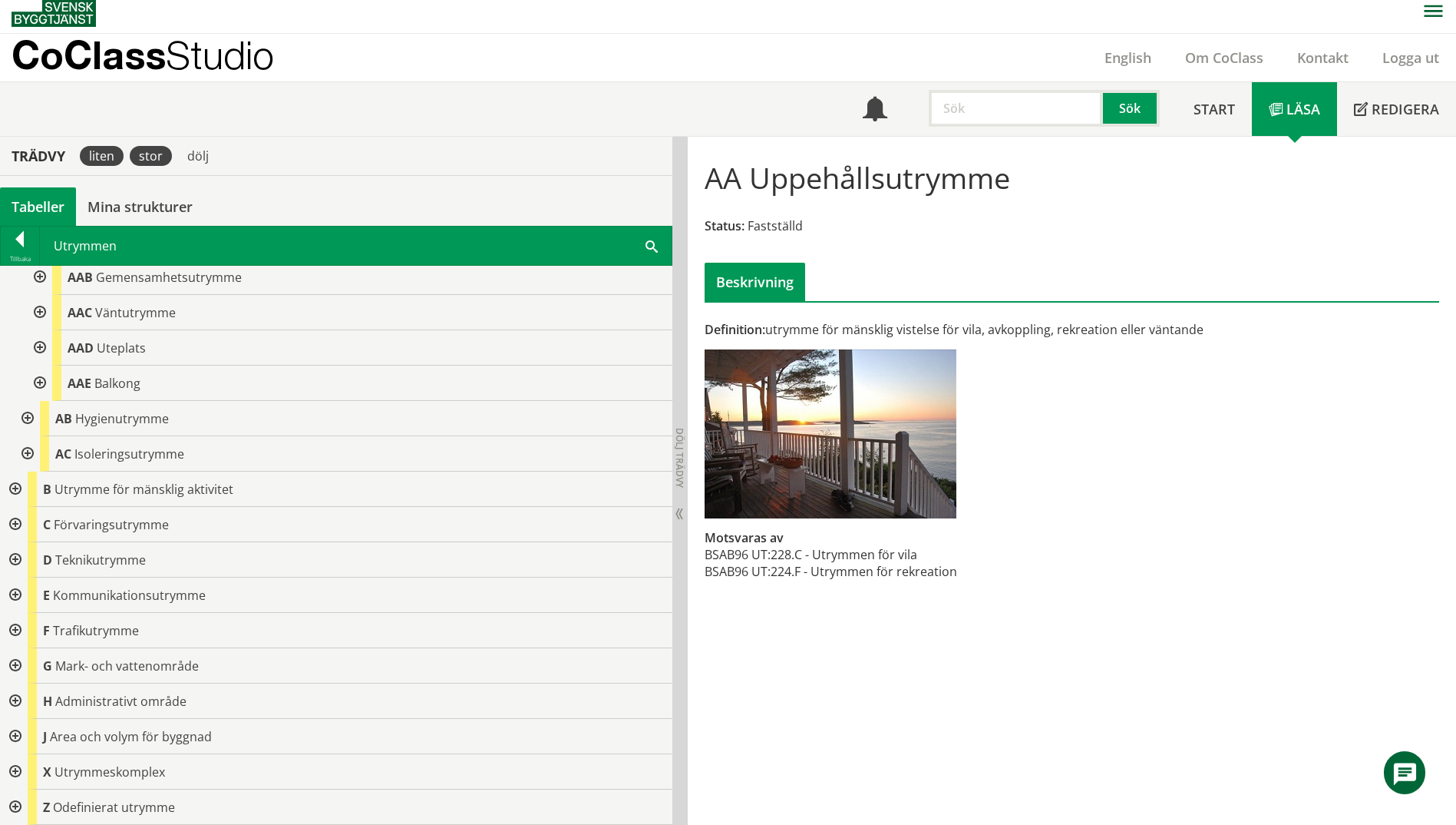
click at [113, 163] on div "liten" at bounding box center [102, 155] width 44 height 20
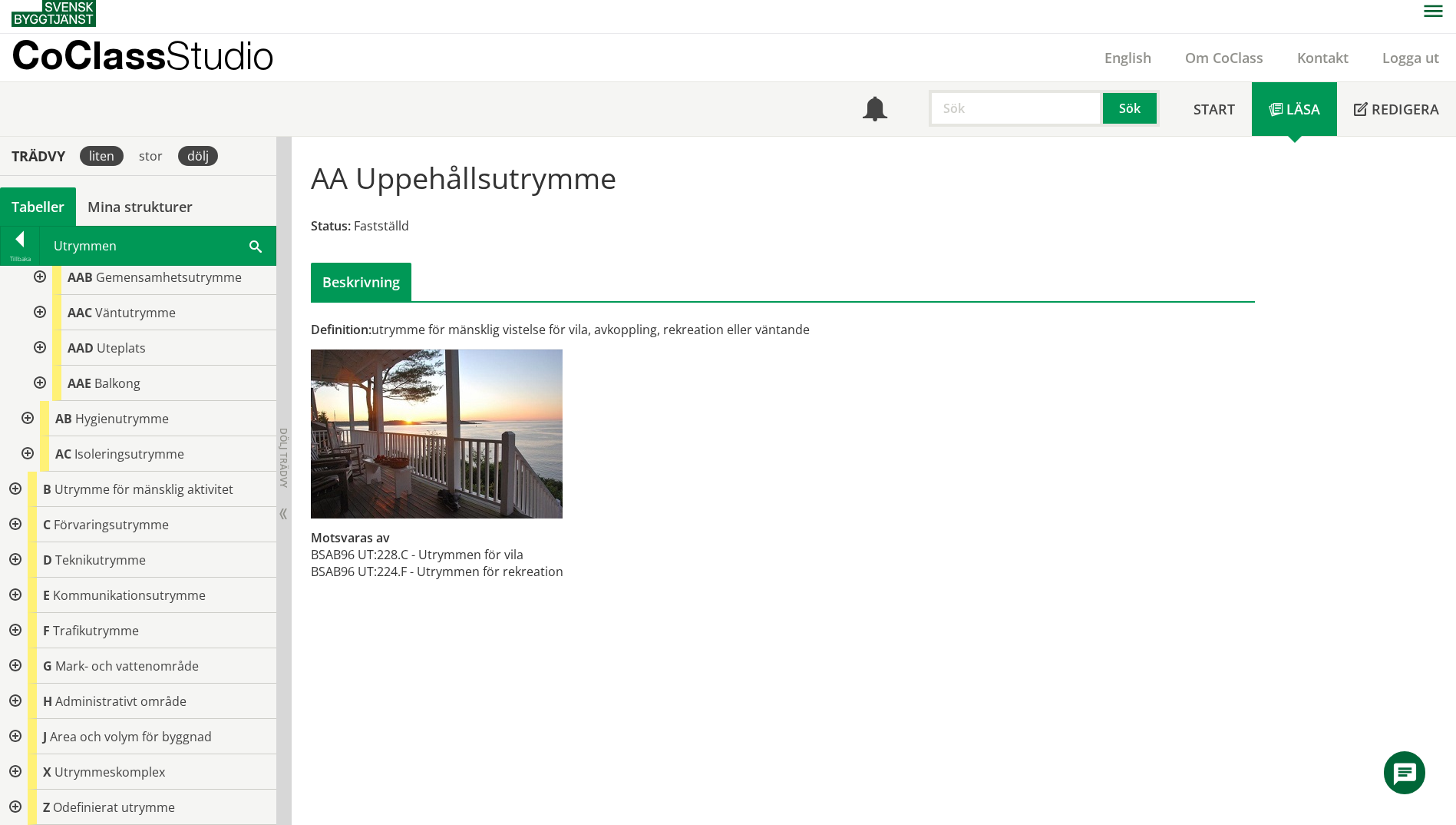
click at [203, 165] on div "dölj" at bounding box center [197, 155] width 40 height 20
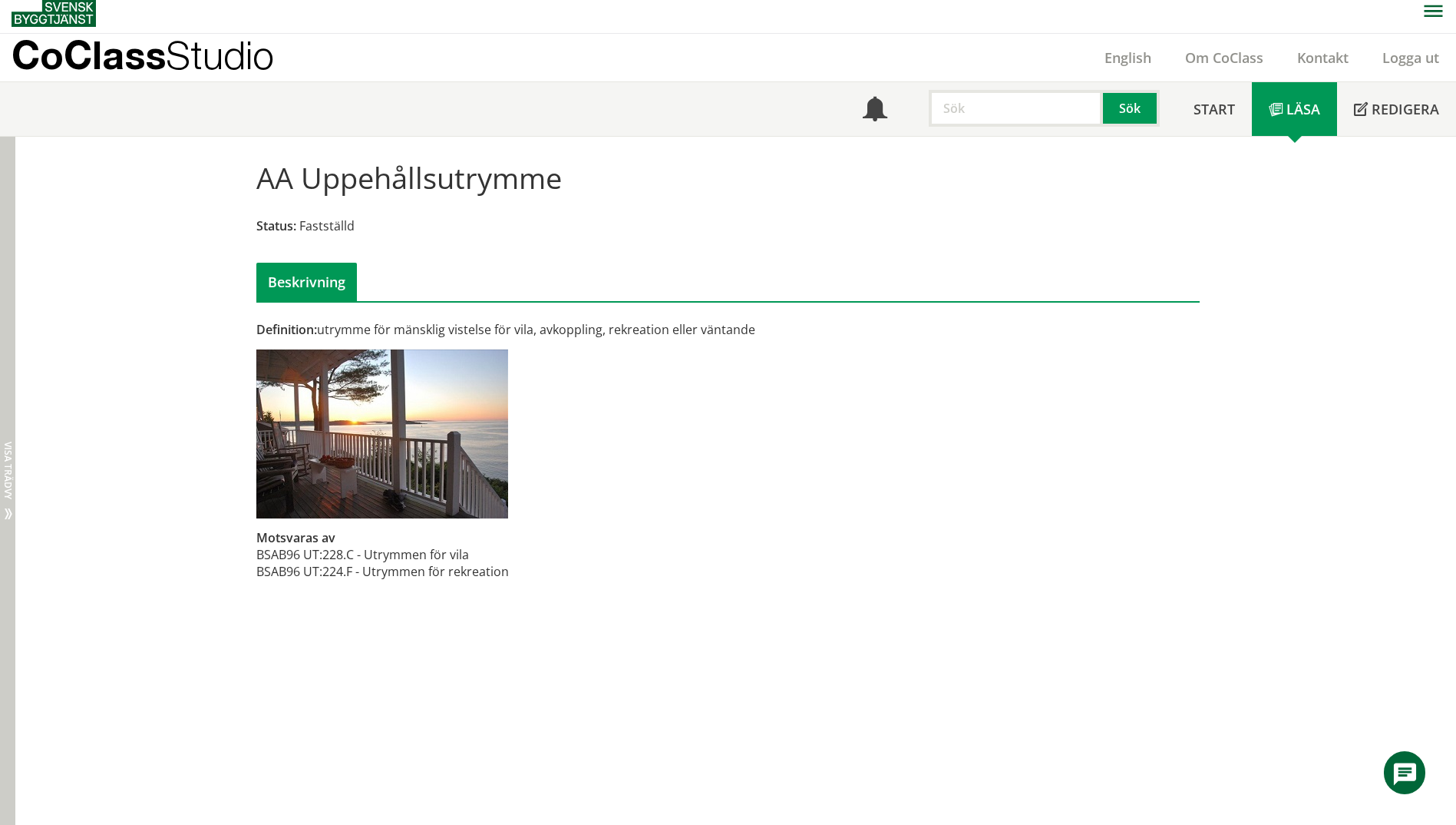
click at [1, 506] on div "Dölj trädvy Visa trädvy" at bounding box center [8, 480] width 16 height 688
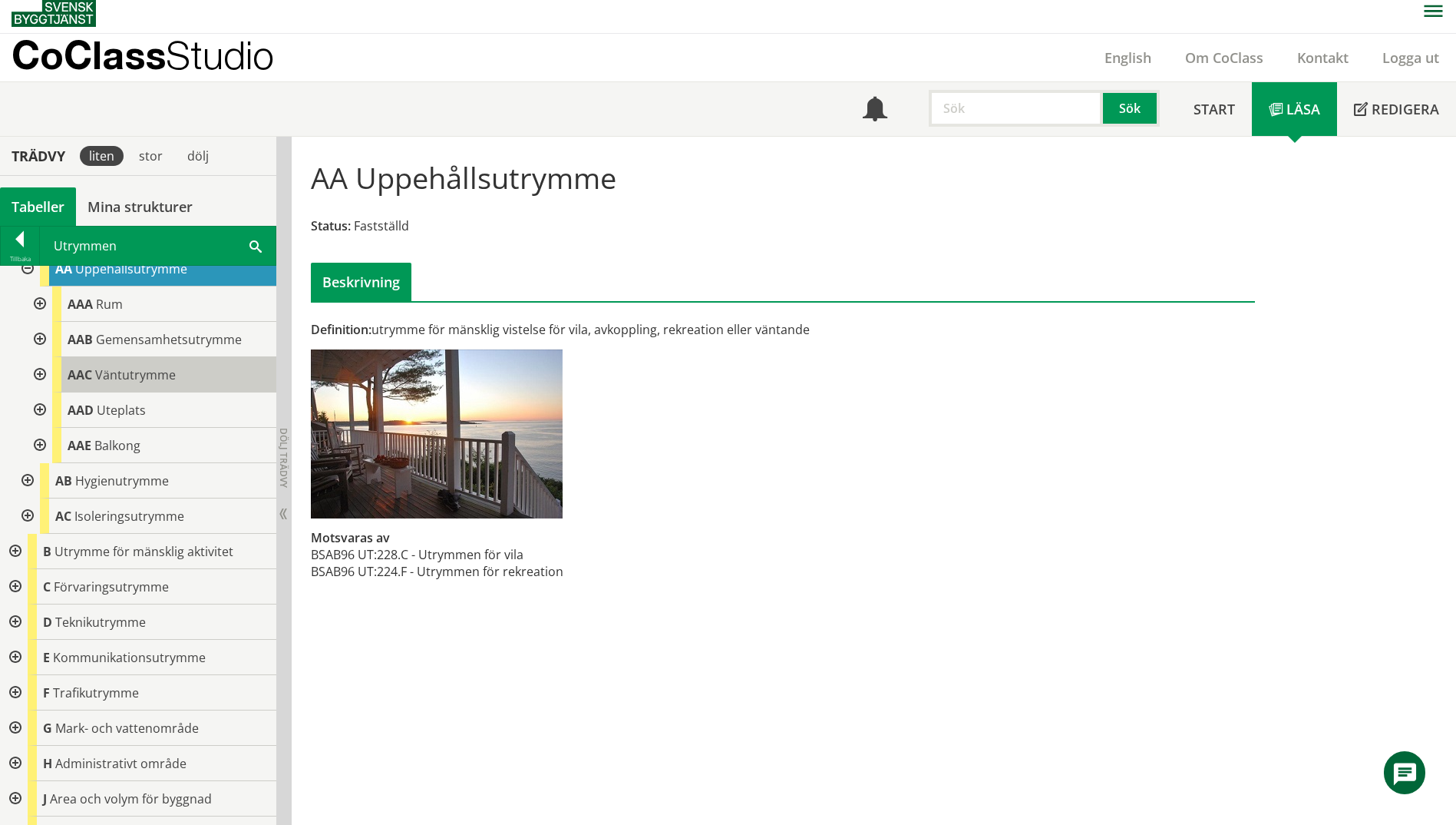
scroll to position [0, 0]
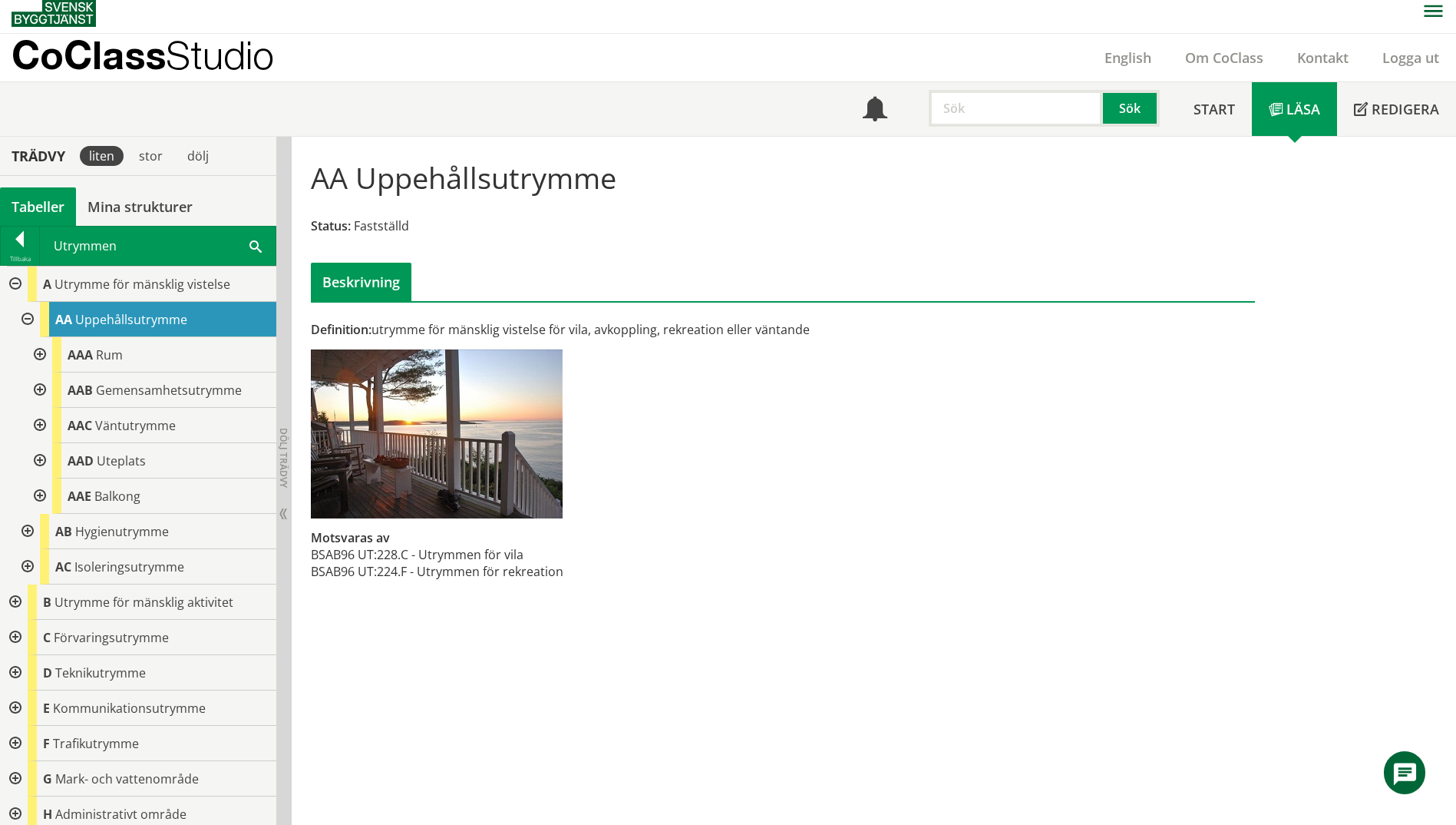
click at [43, 358] on div at bounding box center [38, 354] width 27 height 35
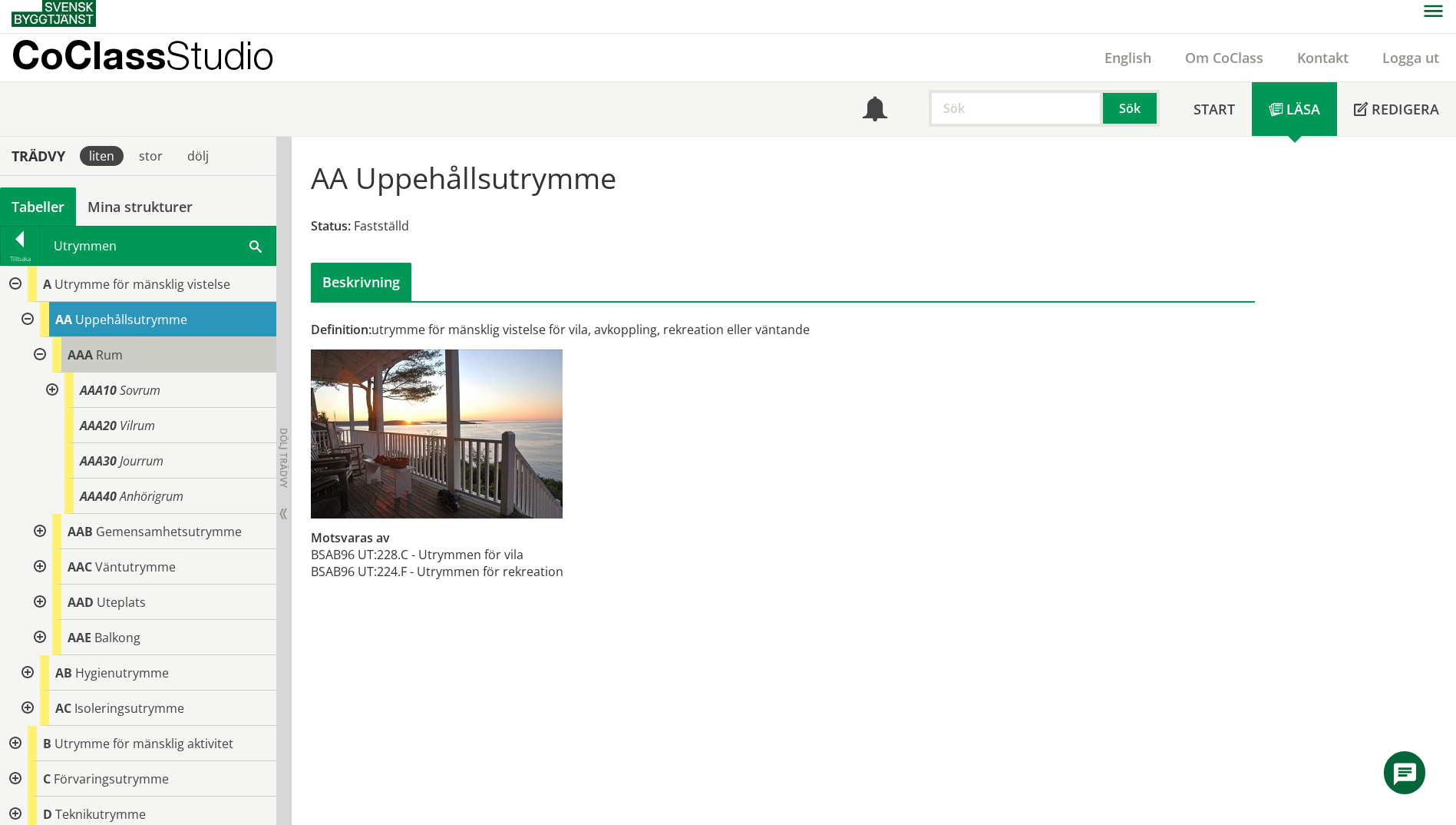
click at [83, 361] on span "AAA" at bounding box center [80, 355] width 25 height 17
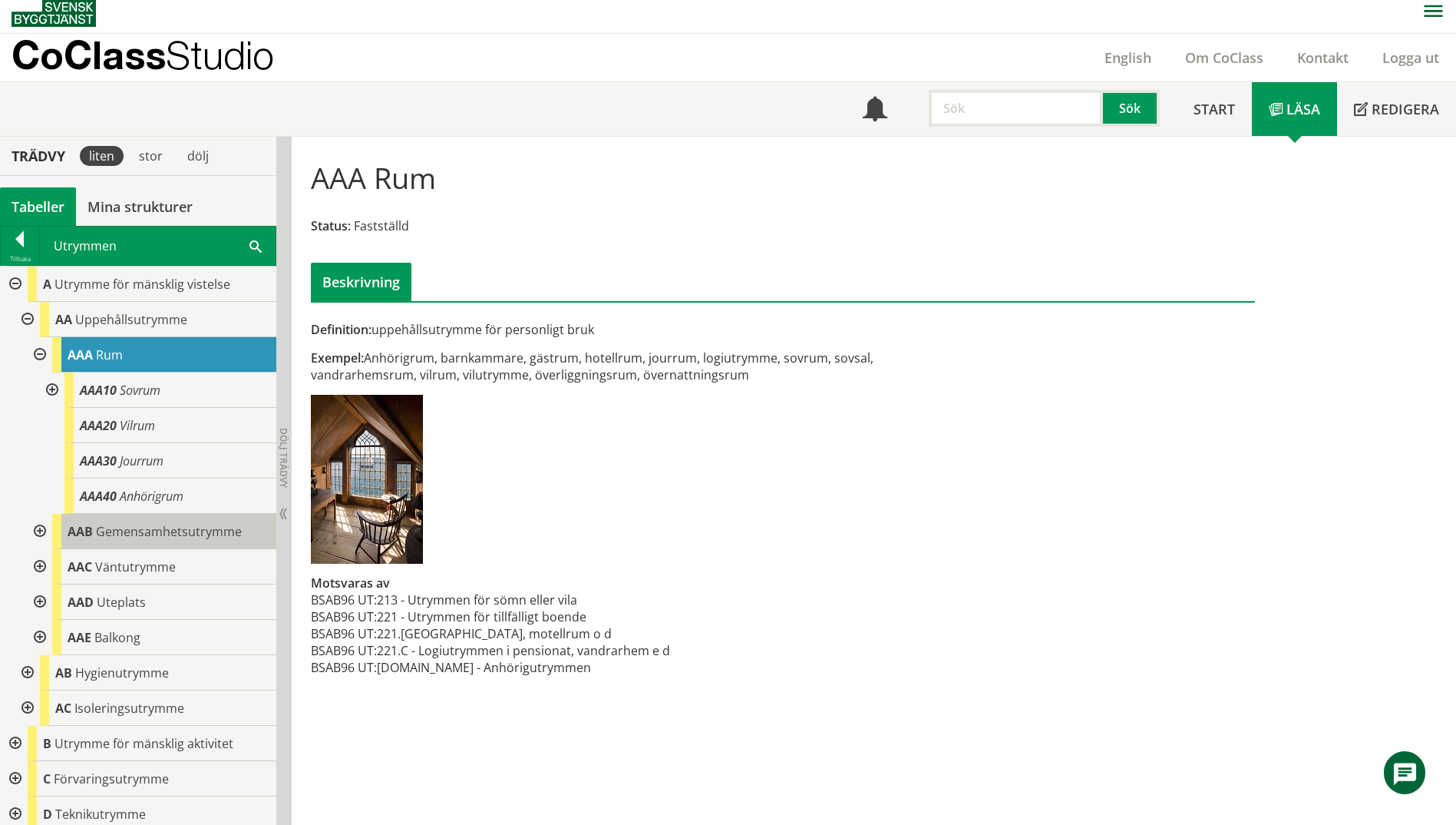
click at [74, 530] on span "AAB" at bounding box center [80, 531] width 25 height 17
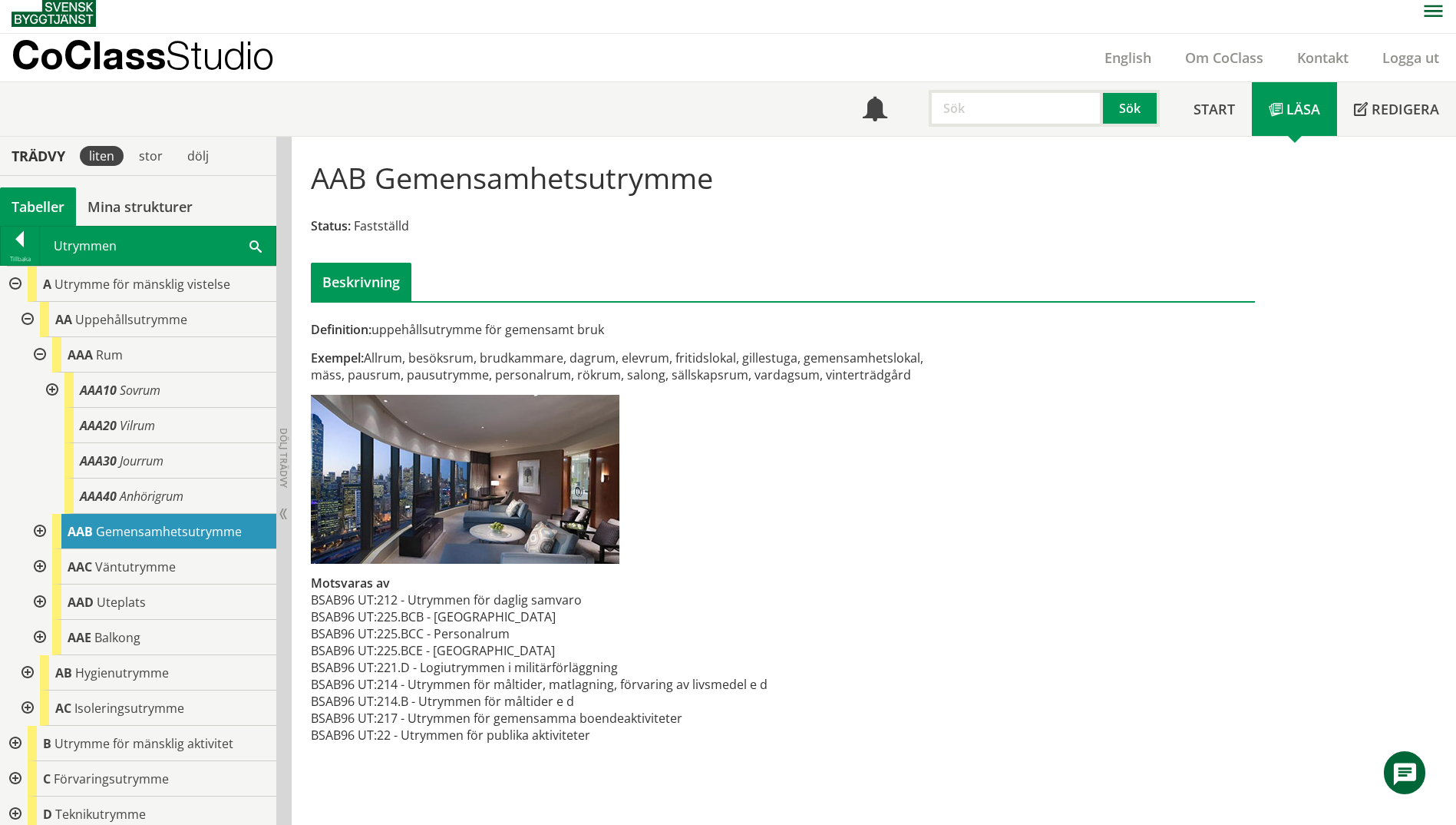
click at [251, 241] on span at bounding box center [256, 245] width 13 height 16
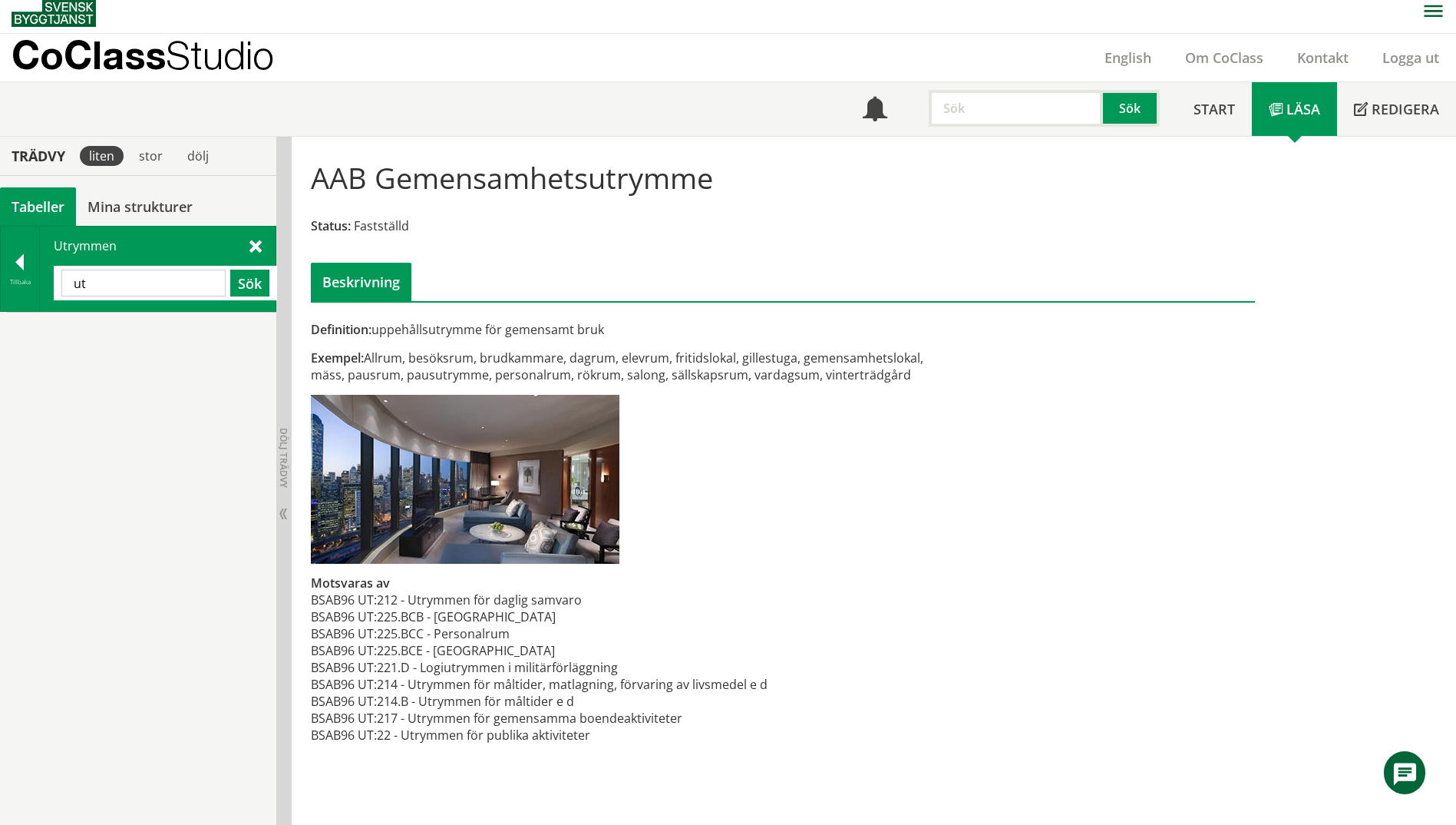
type input "u"
type input "entré"
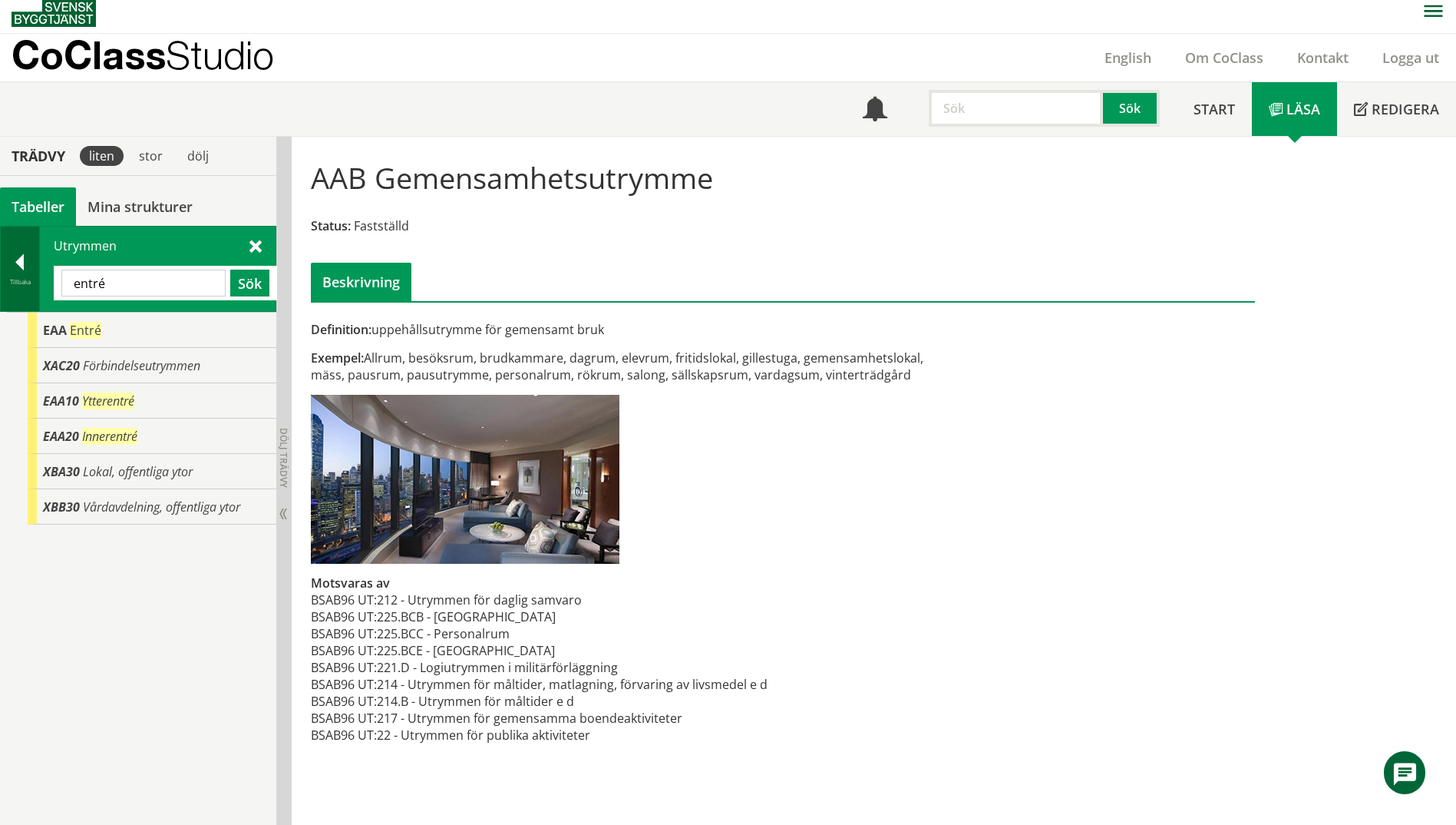
click at [23, 284] on div "Tillbaka" at bounding box center [20, 282] width 38 height 13
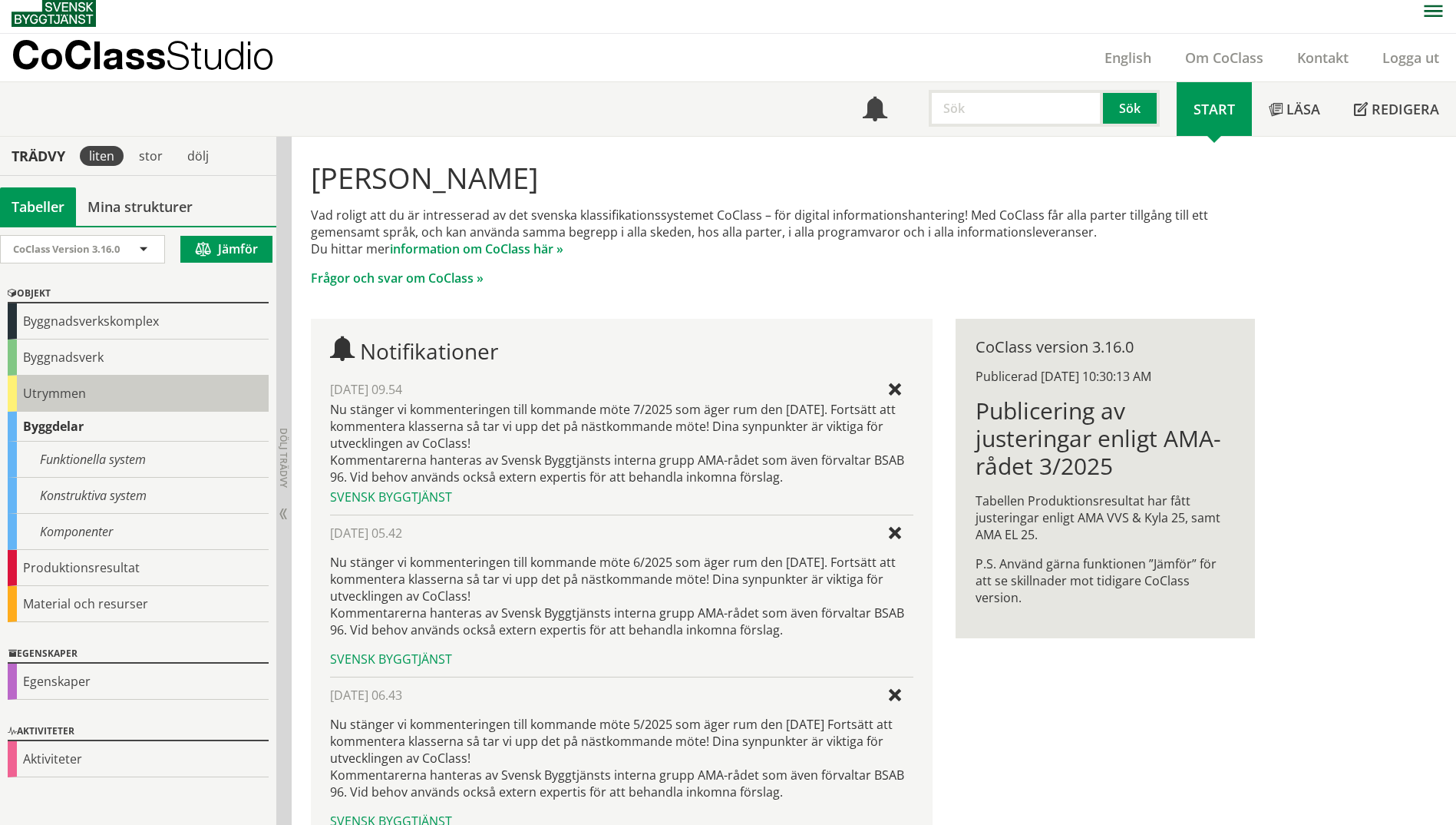
click at [16, 389] on div "Utrymmen" at bounding box center [138, 393] width 261 height 36
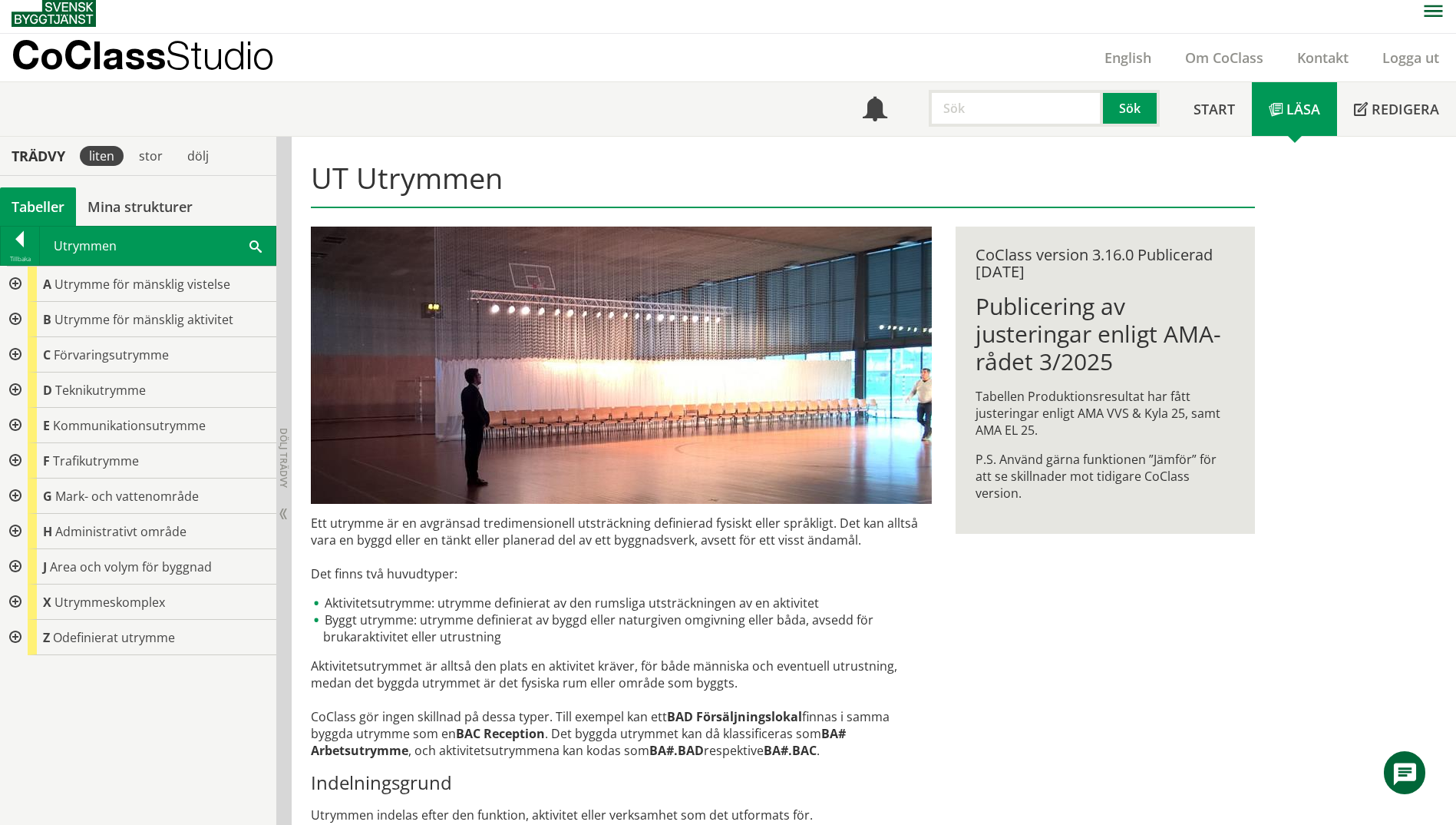
click at [16, 424] on div at bounding box center [13, 425] width 27 height 35
click at [27, 458] on div at bounding box center [26, 461] width 27 height 35
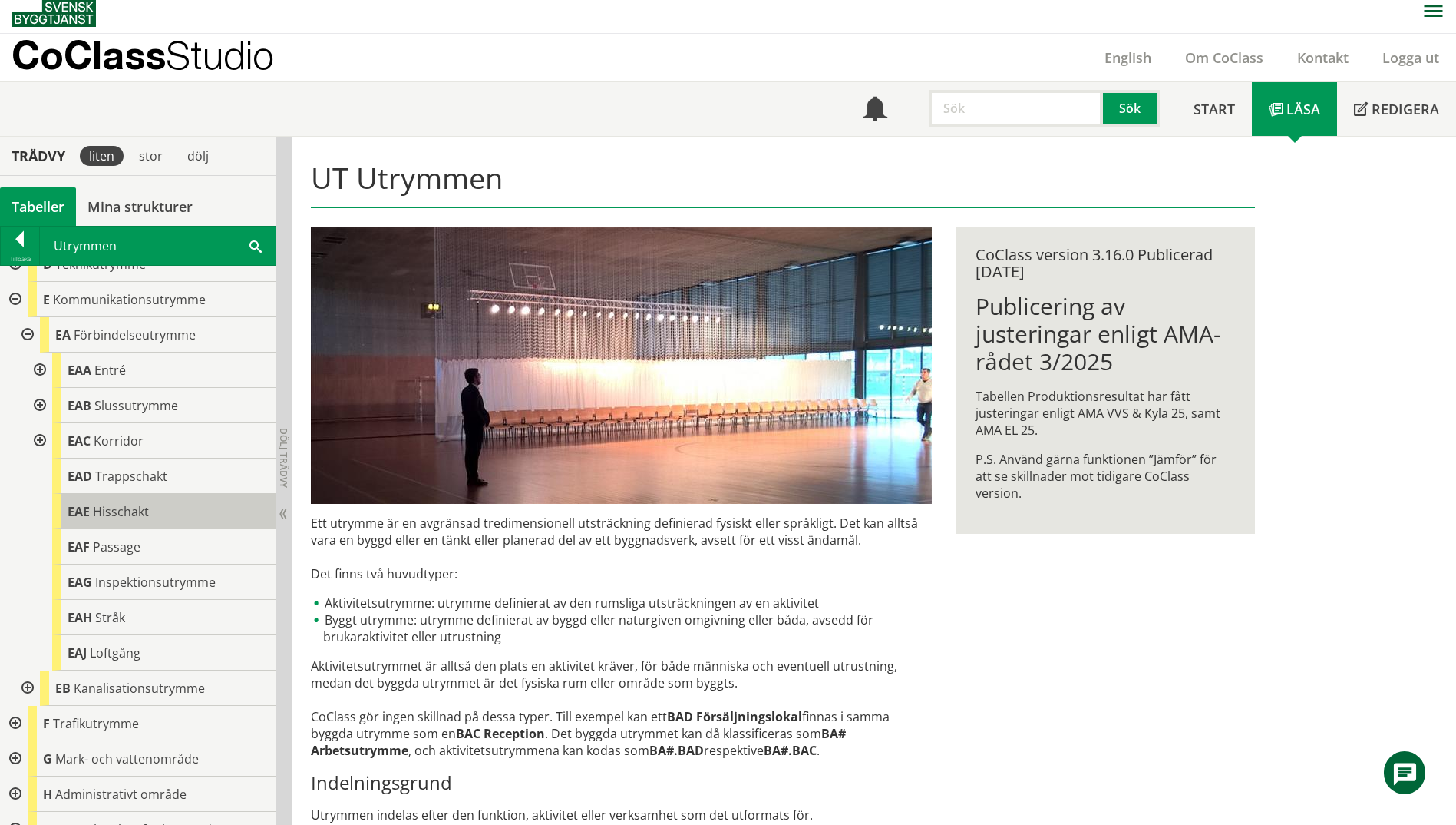
scroll to position [154, 0]
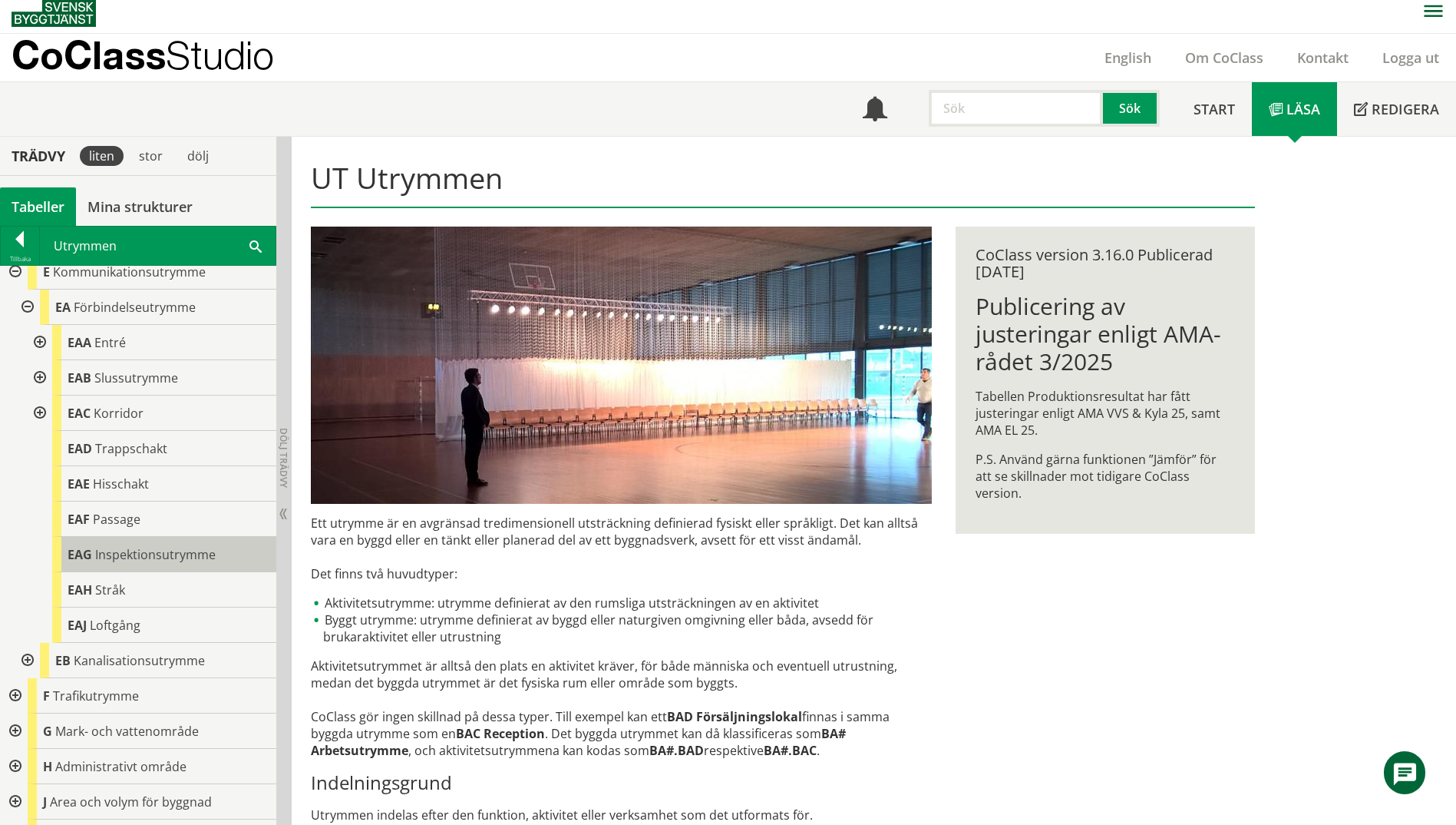
click at [202, 560] on span "Inspektionsutrymme" at bounding box center [156, 555] width 121 height 17
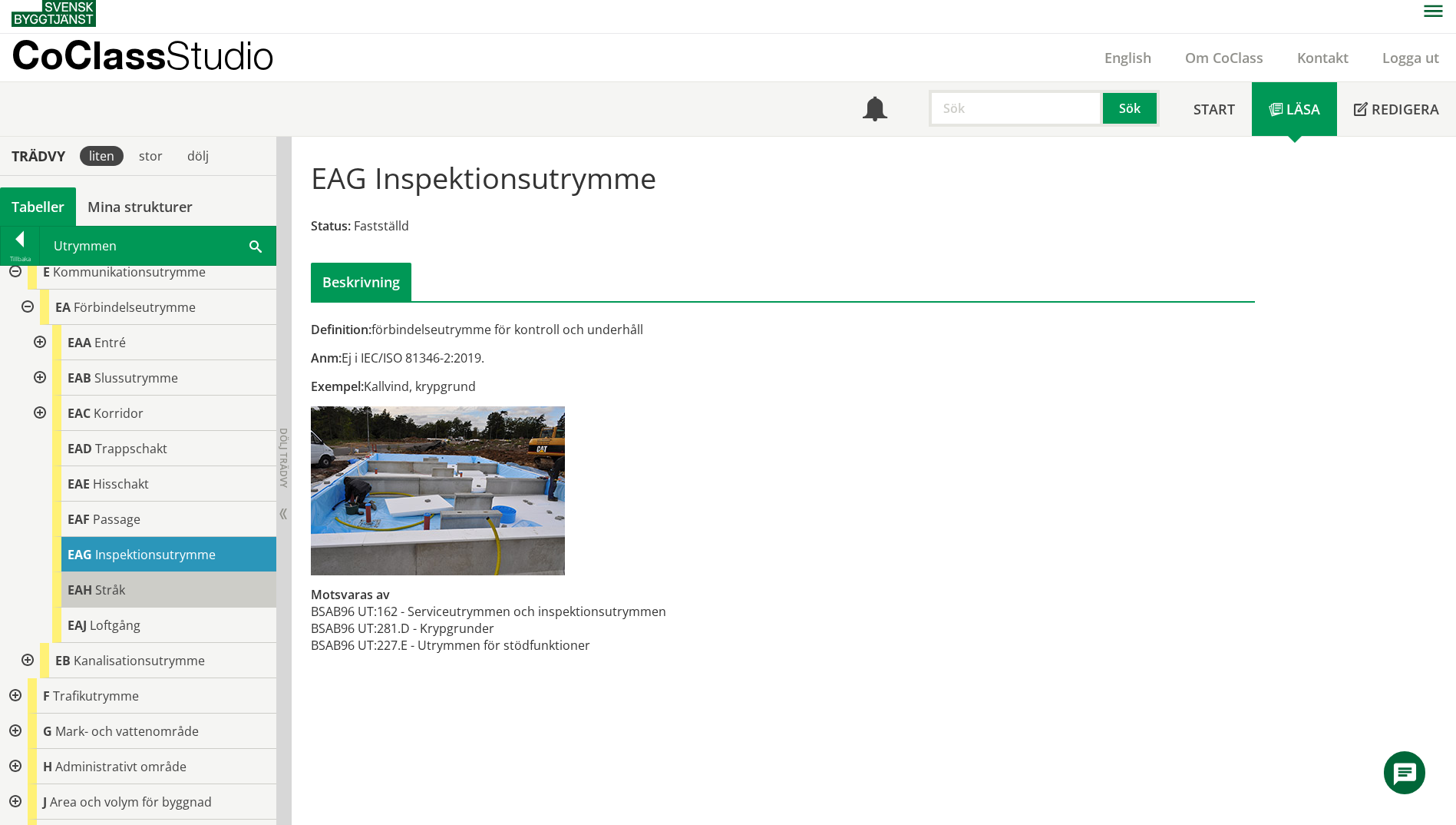
click at [202, 596] on div "EAH Stråk" at bounding box center [164, 589] width 224 height 35
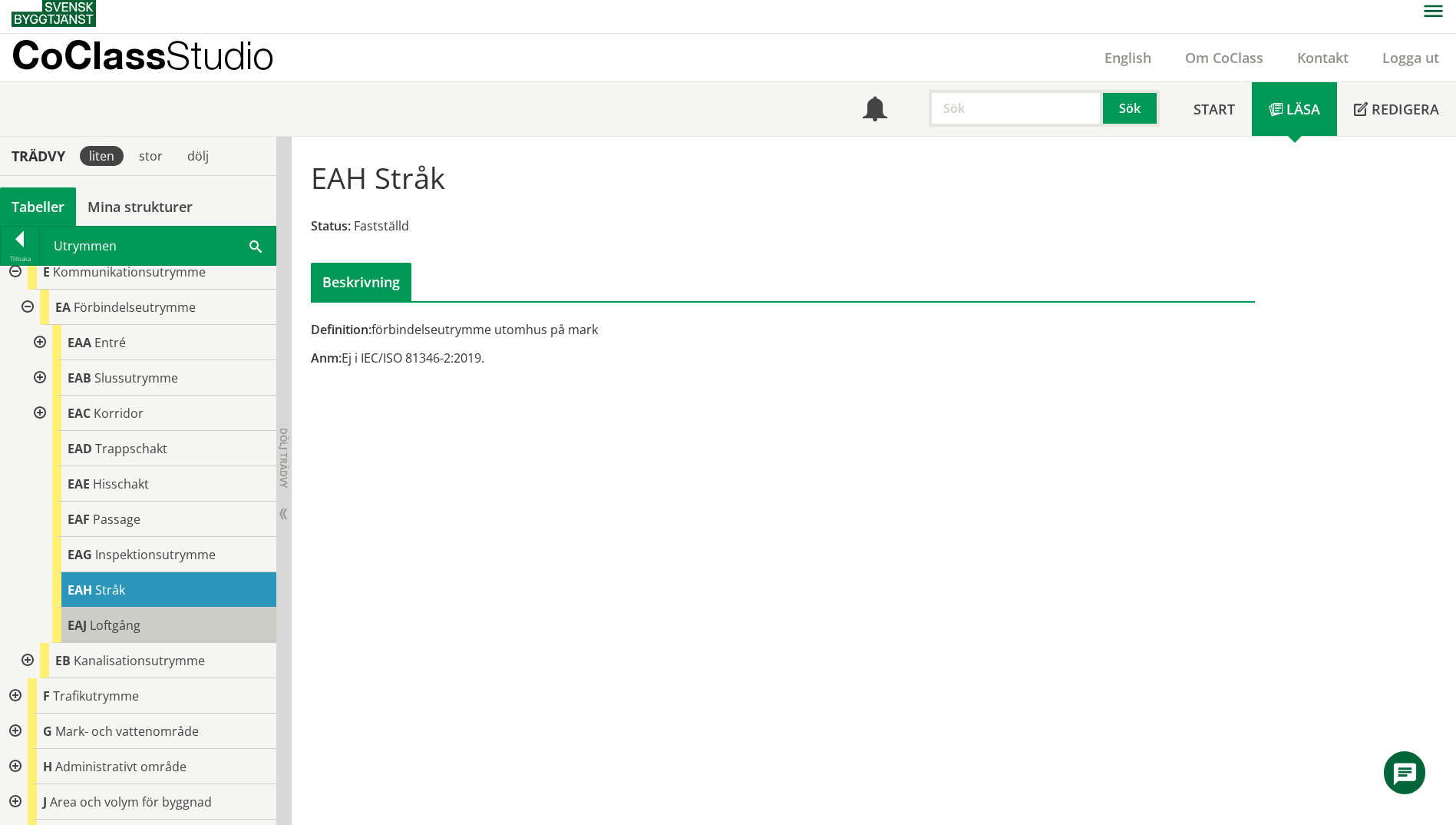
click at [211, 627] on div "EAJ Loftgång" at bounding box center [164, 624] width 224 height 35
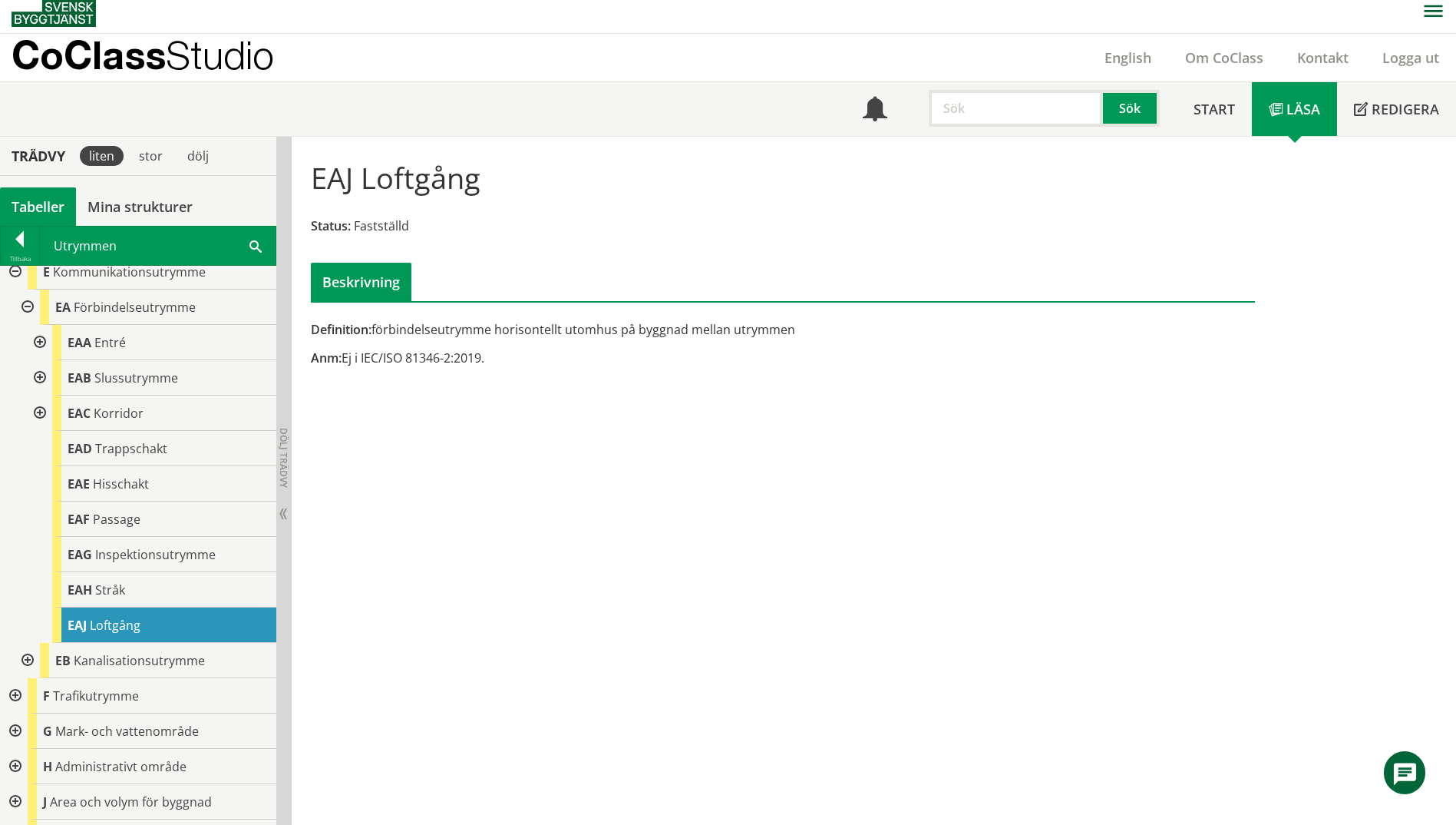
click at [19, 657] on div at bounding box center [26, 660] width 27 height 35
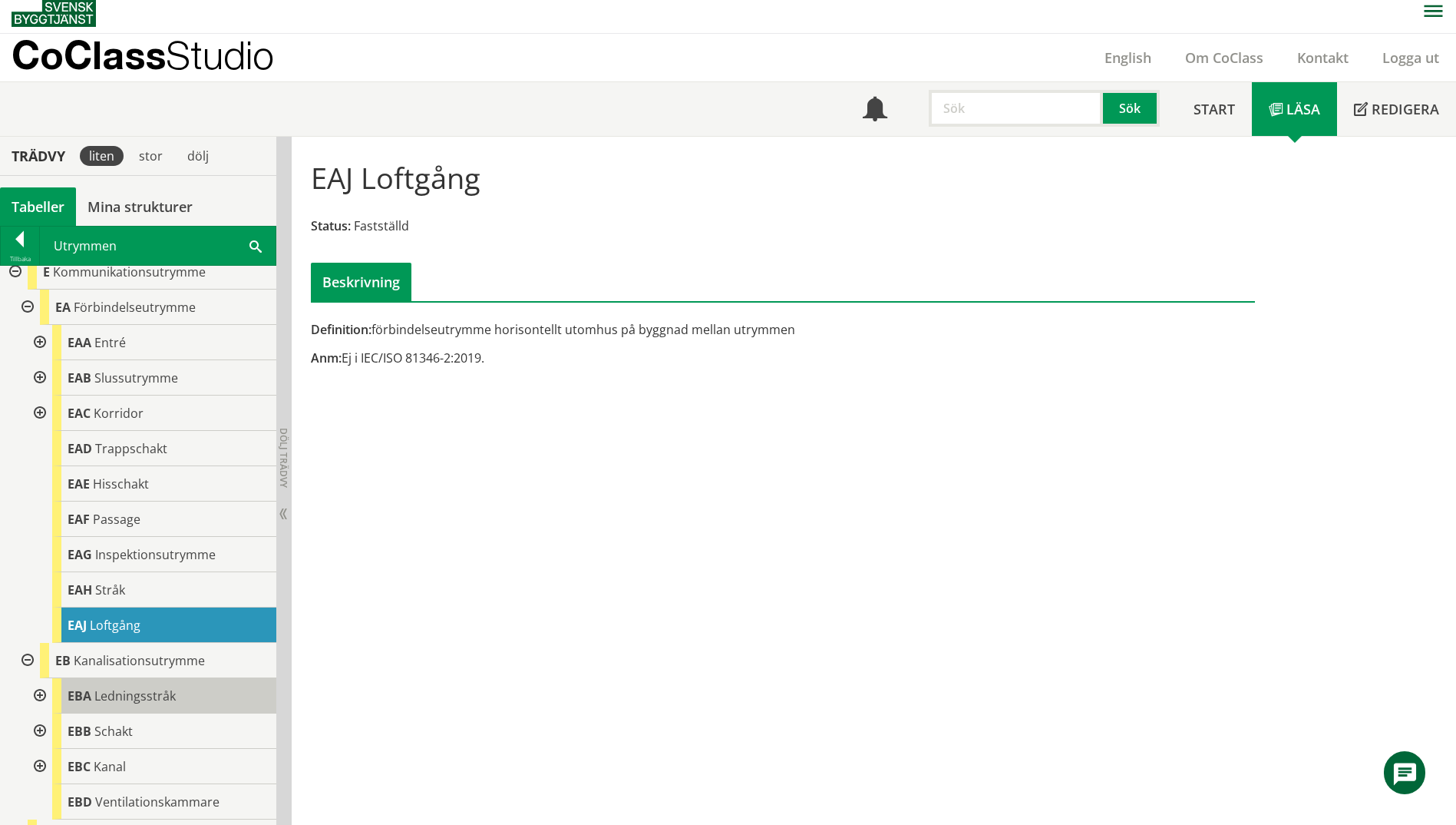
click at [128, 697] on span "Ledningsstråk" at bounding box center [135, 696] width 81 height 17
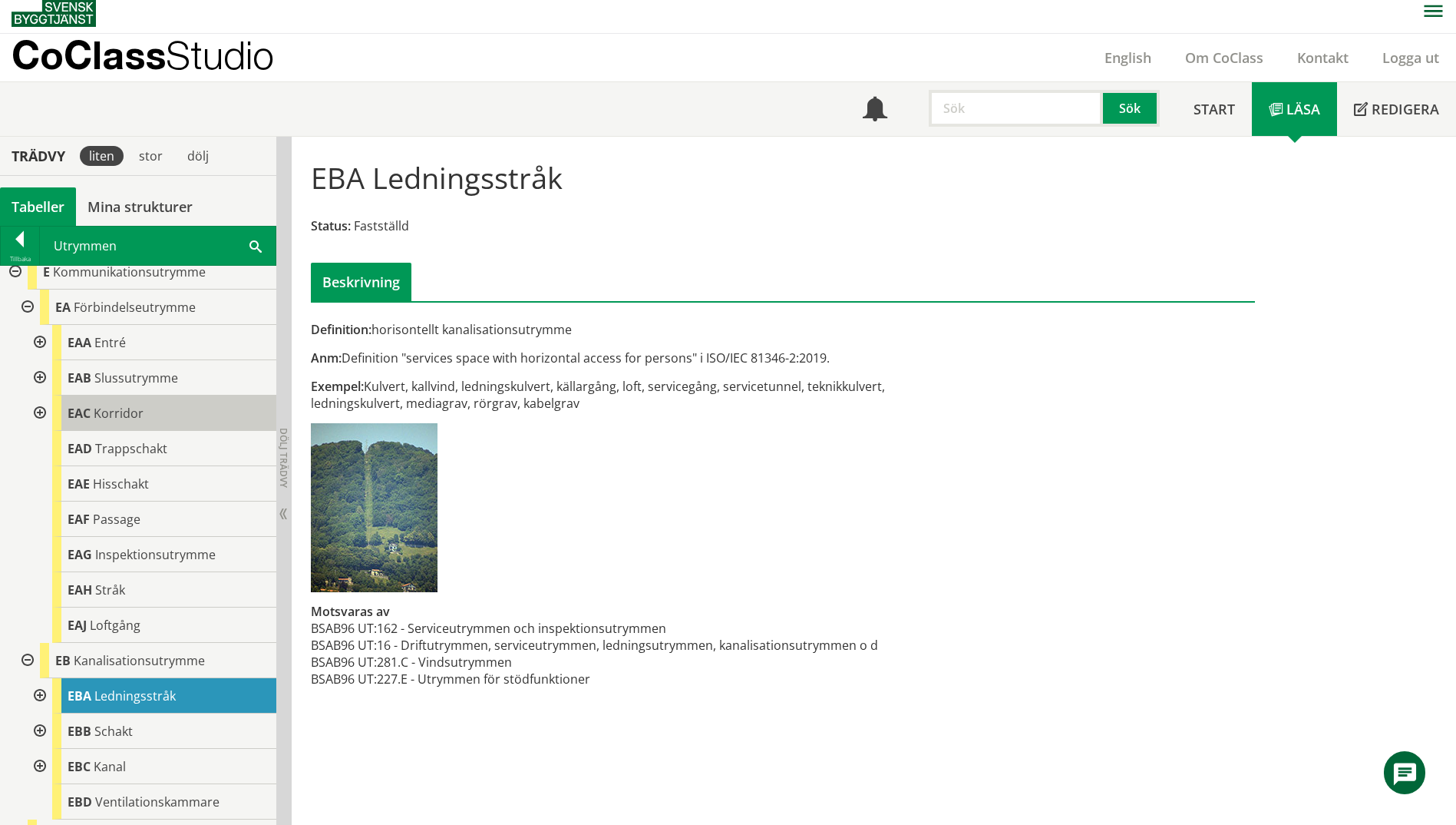
click at [77, 422] on div "EAC Korridor" at bounding box center [164, 413] width 224 height 35
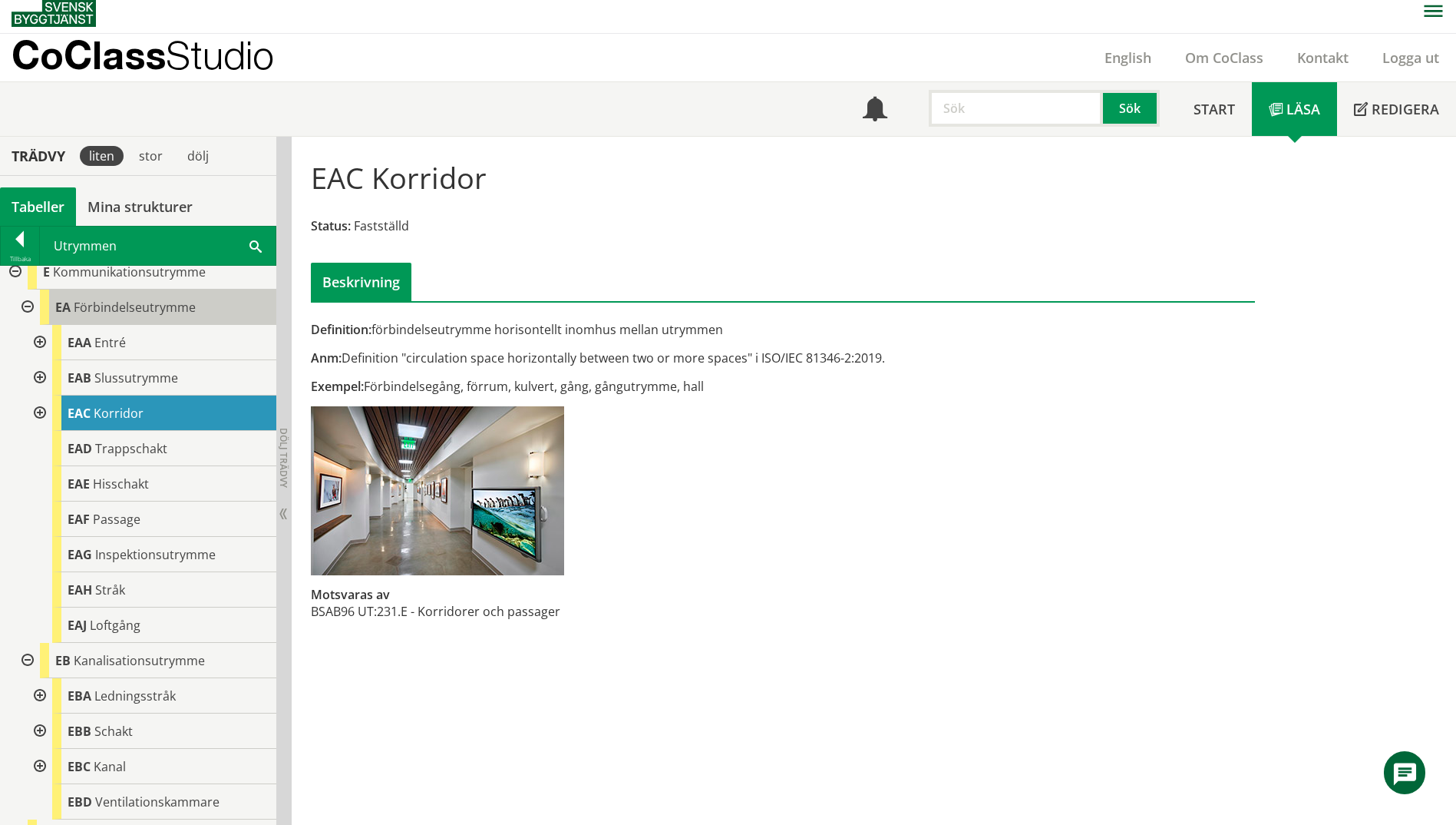
click at [128, 309] on span "Förbindelseutrymme" at bounding box center [135, 307] width 122 height 17
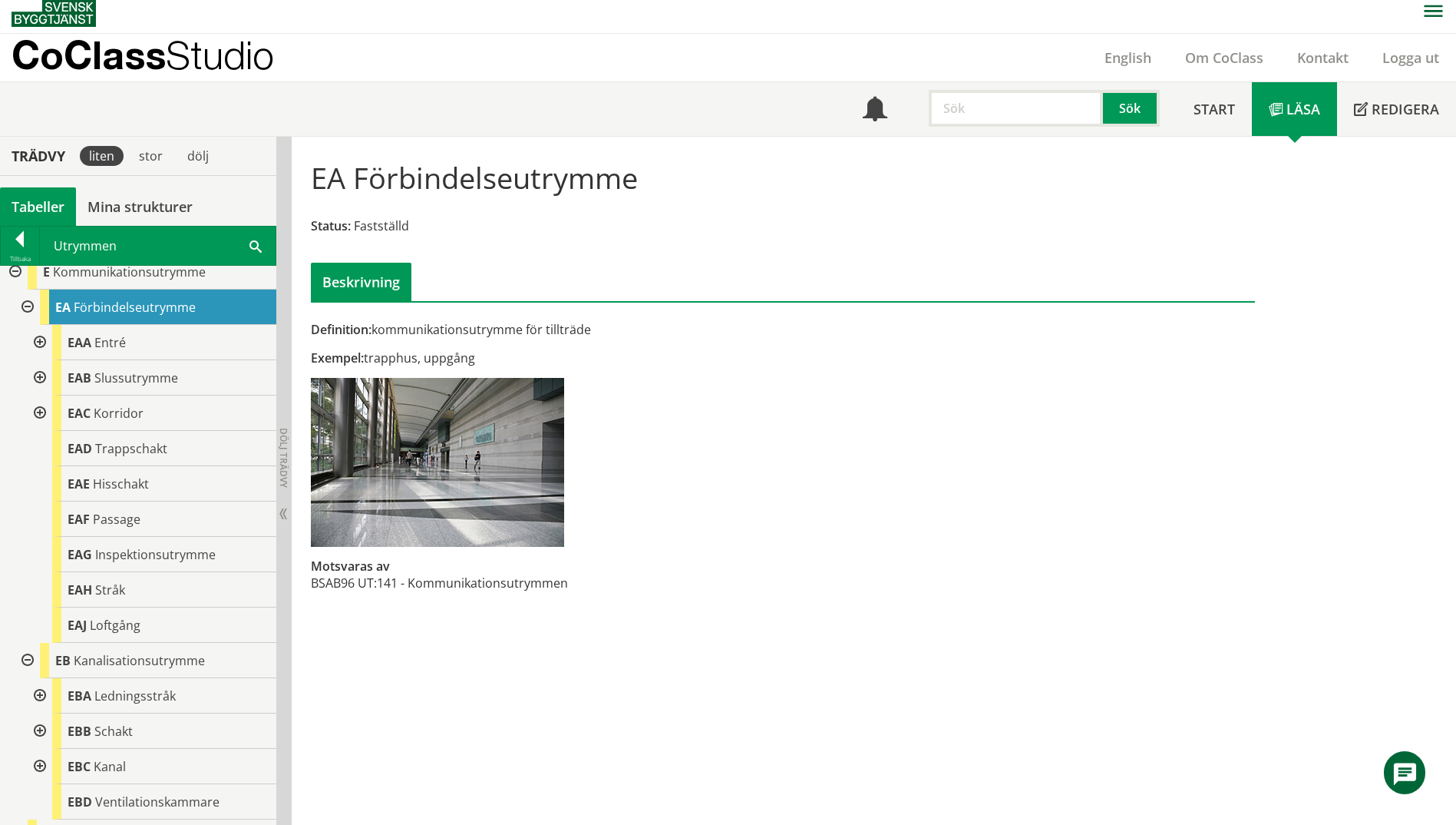
click at [250, 246] on span at bounding box center [256, 245] width 13 height 16
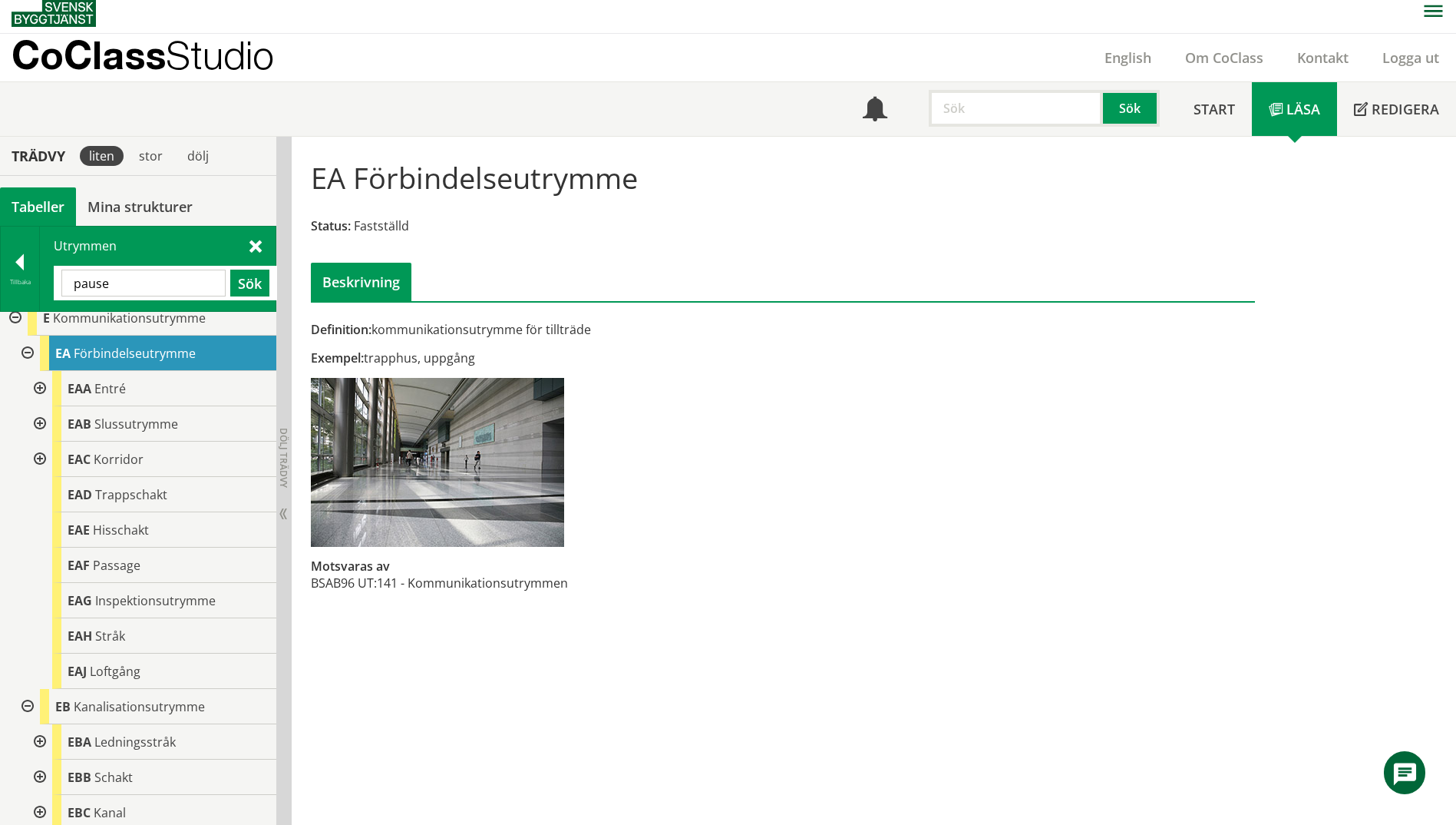
type input "pause"
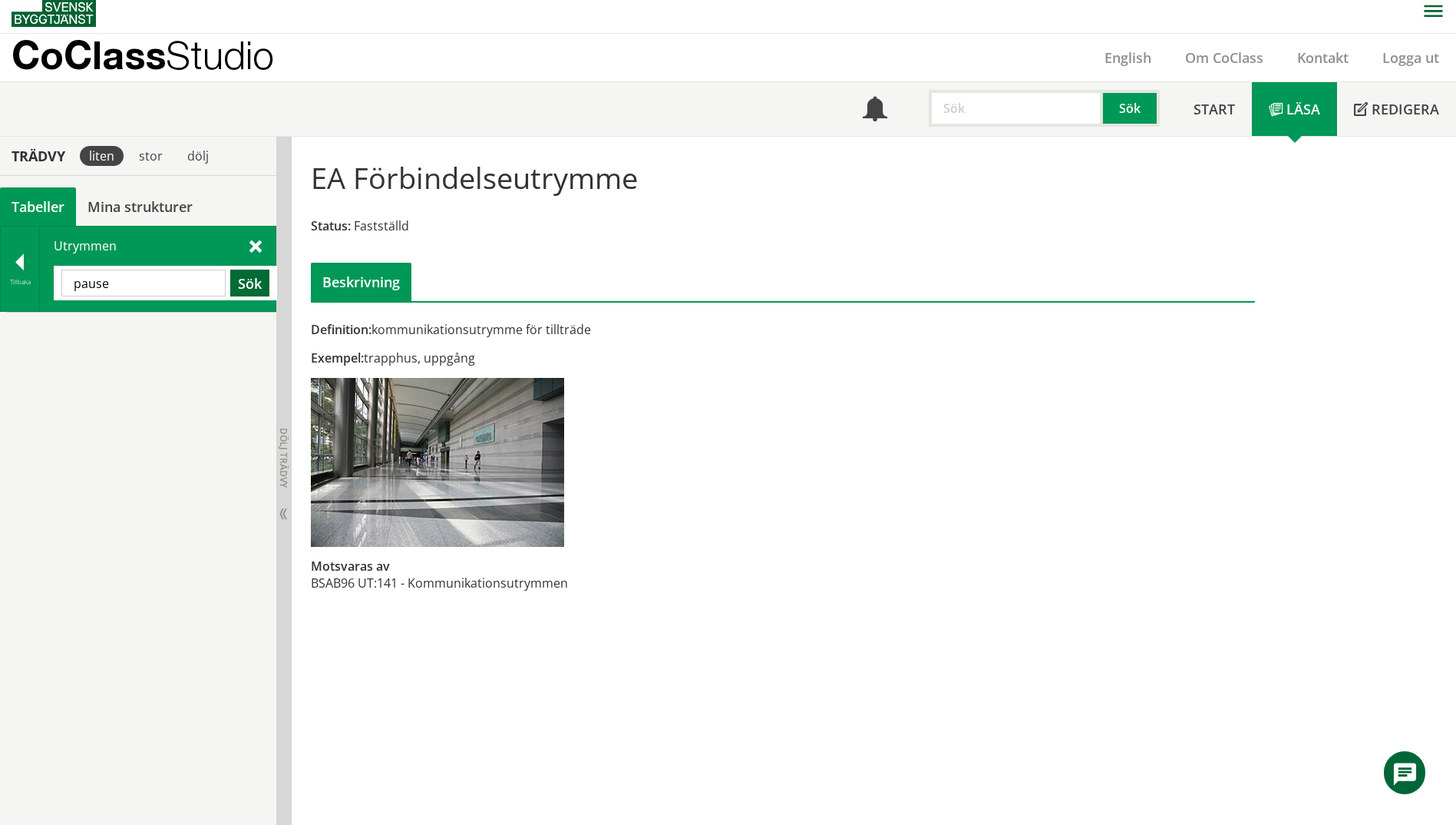
click at [255, 285] on button "Sök" at bounding box center [250, 283] width 39 height 27
drag, startPoint x: 161, startPoint y: 284, endPoint x: 32, endPoint y: 284, distance: 129.0
click at [32, 284] on div "Tillbaka Utrymmen pause Sök" at bounding box center [138, 269] width 276 height 86
type input "vil"
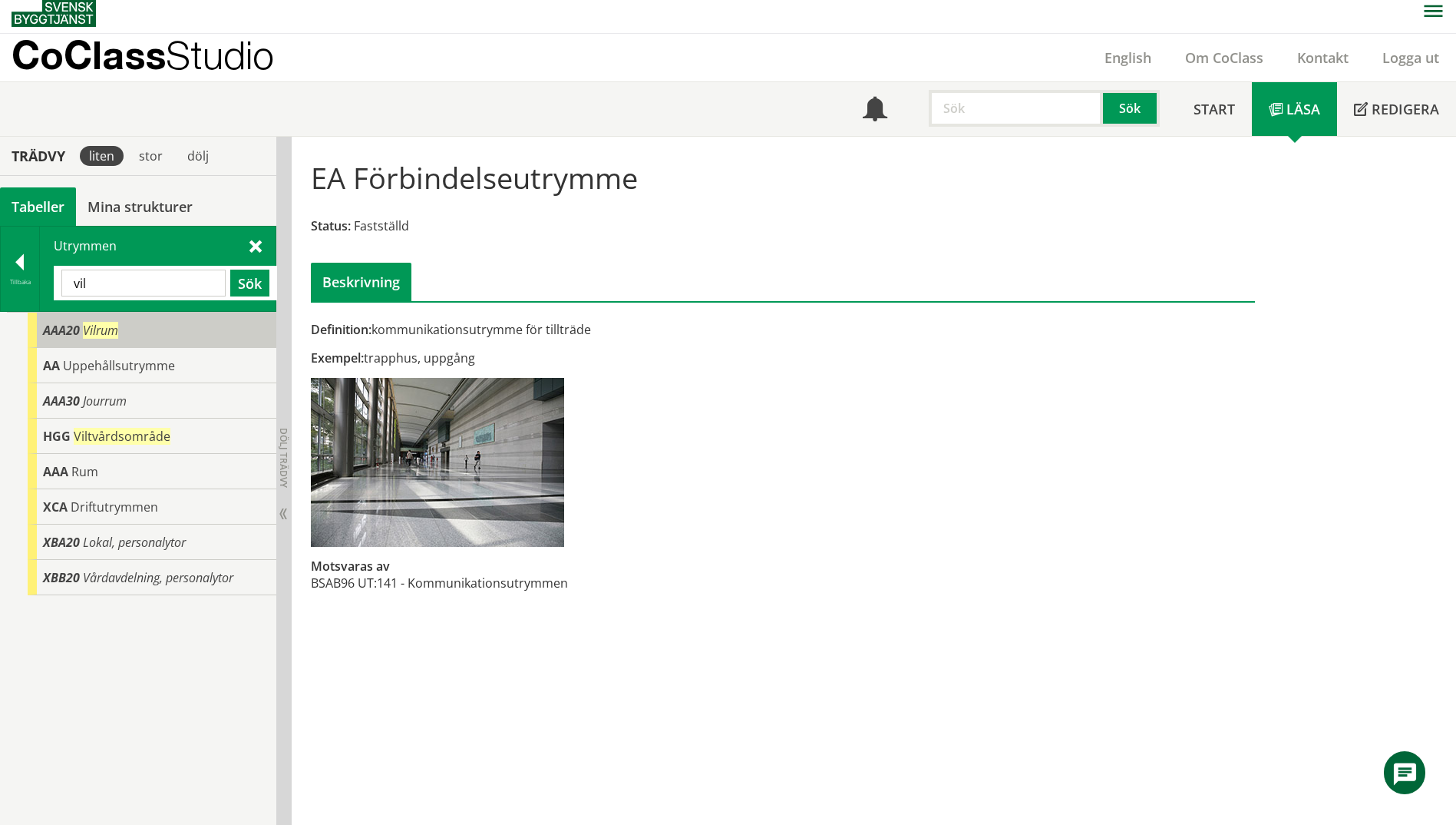
click at [72, 339] on div "AAA20 Vilrum" at bounding box center [152, 330] width 249 height 35
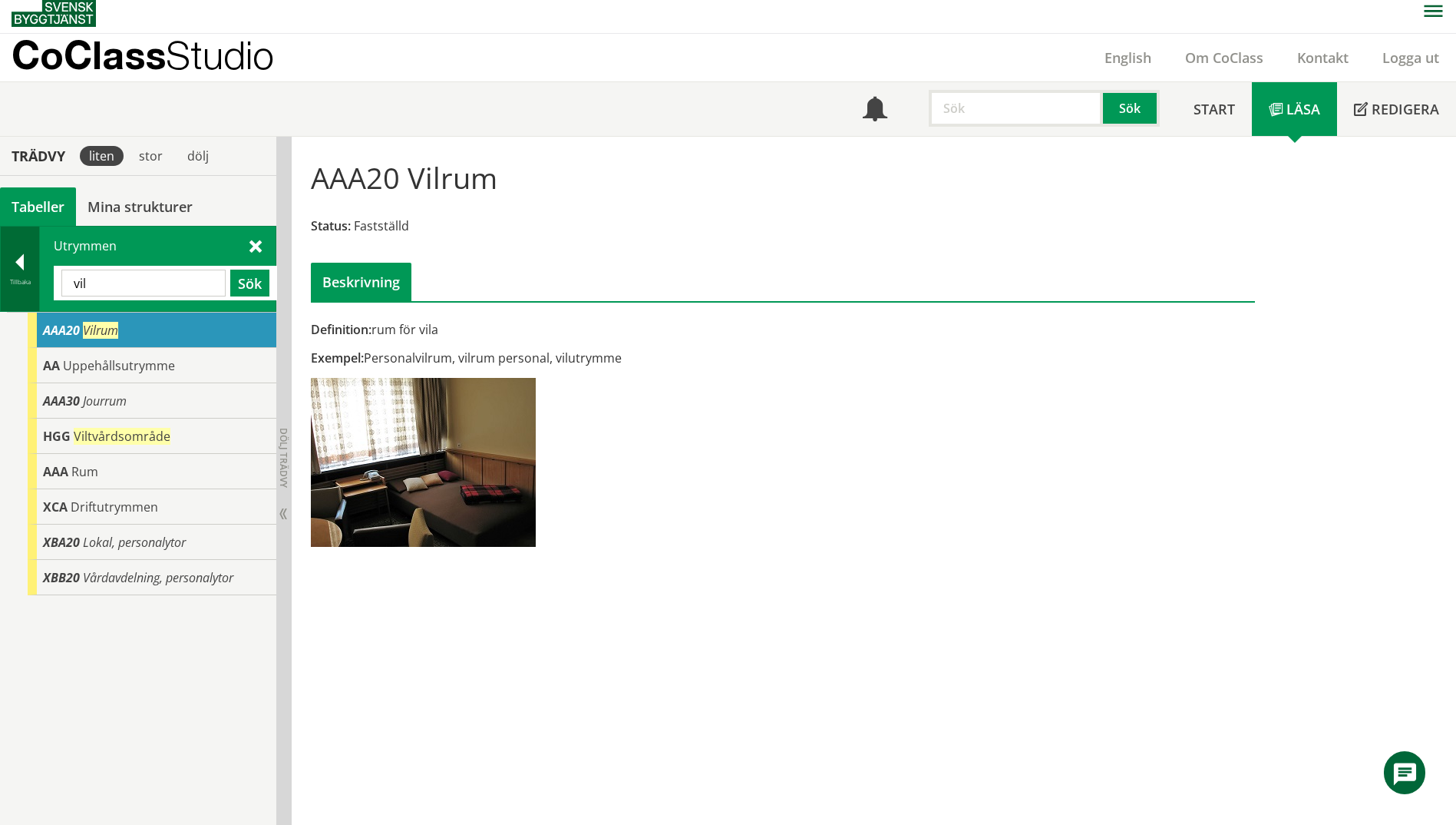
click at [18, 276] on div "Tillbaka" at bounding box center [20, 282] width 38 height 13
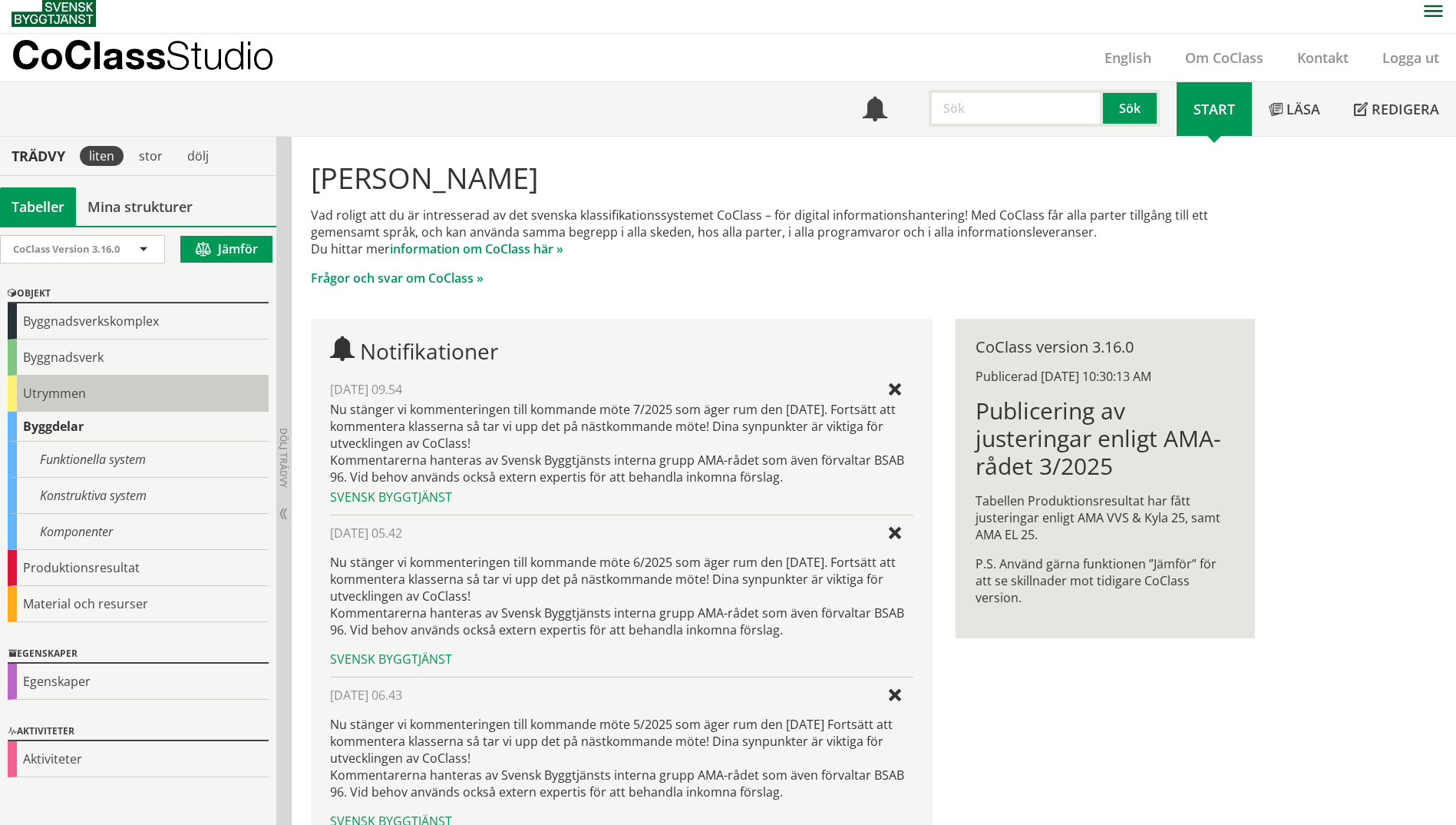
click at [32, 390] on div "Utrymmen" at bounding box center [138, 393] width 261 height 36
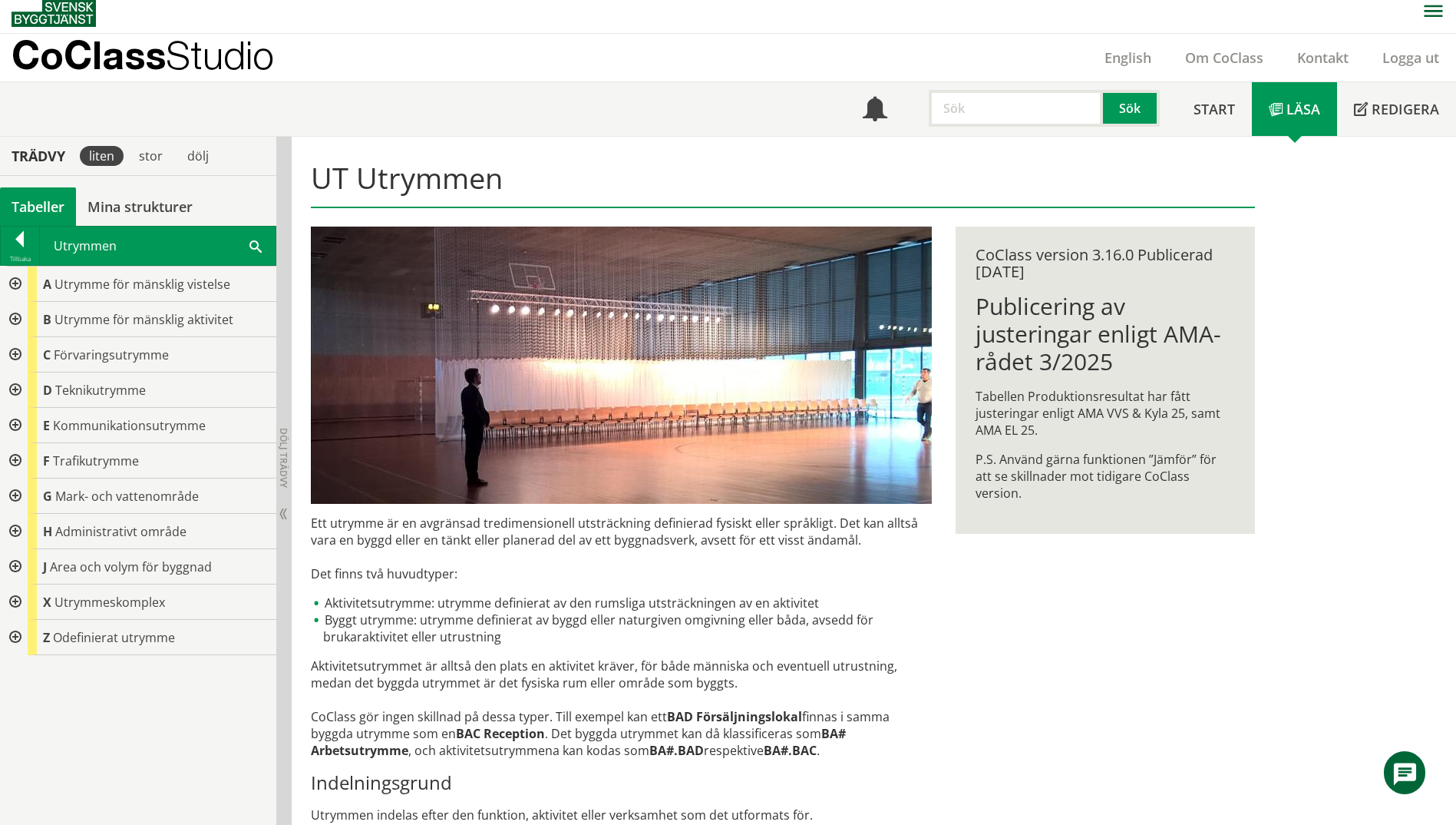
click at [21, 284] on div at bounding box center [13, 284] width 27 height 35
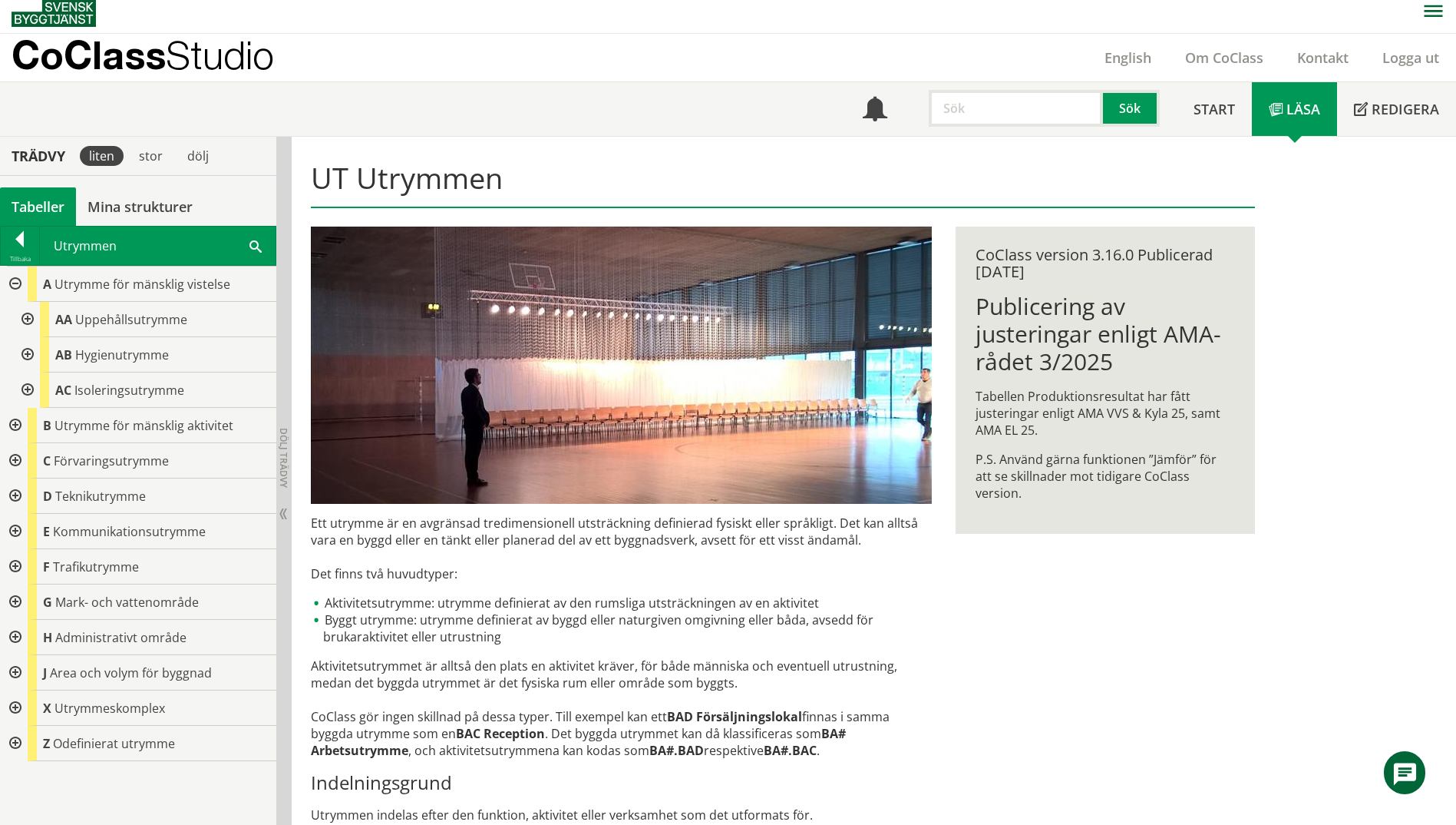
click at [24, 321] on div at bounding box center [26, 319] width 27 height 35
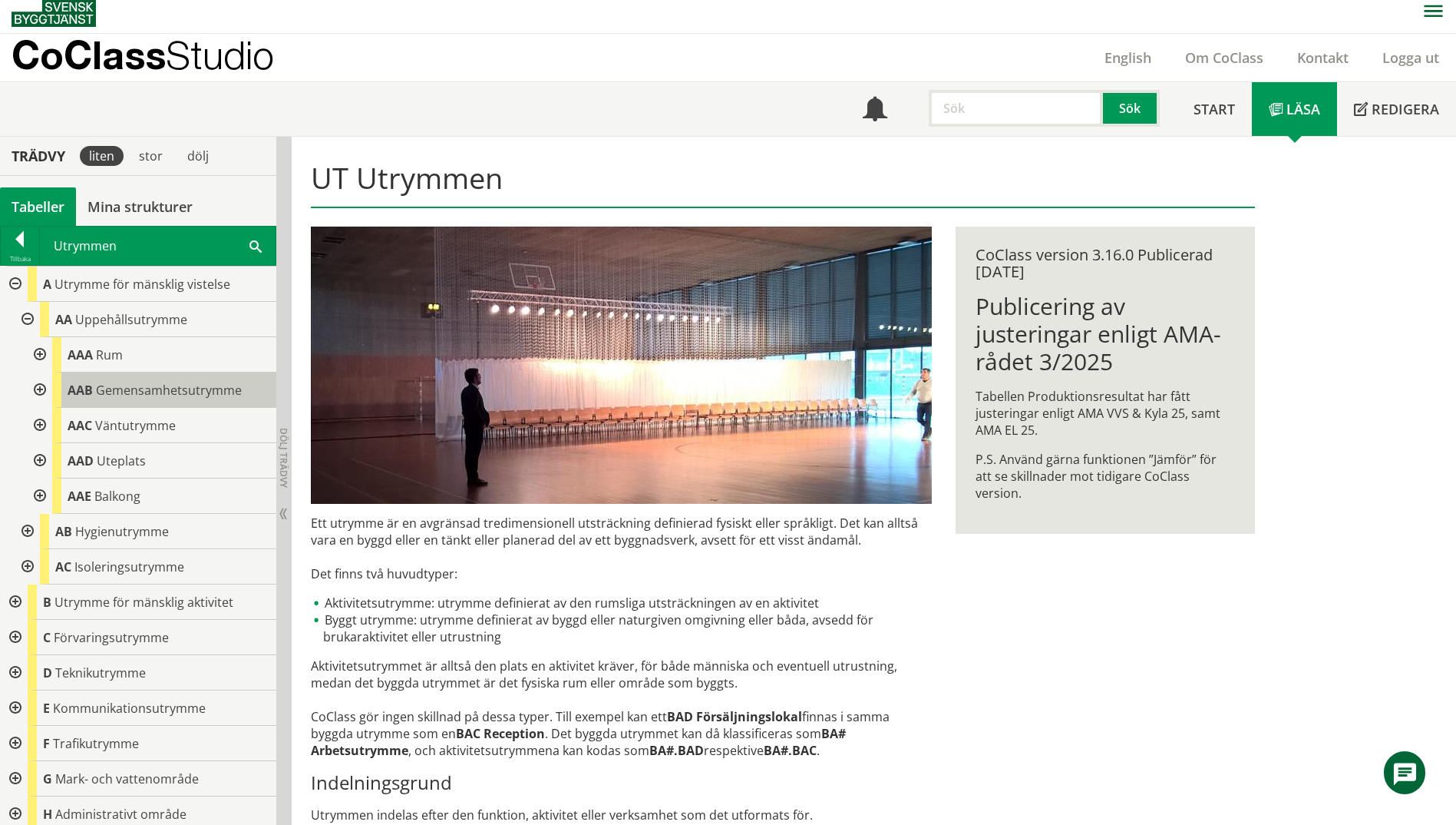
click at [156, 392] on span "Gemensamhetsutrymme" at bounding box center [169, 390] width 146 height 17
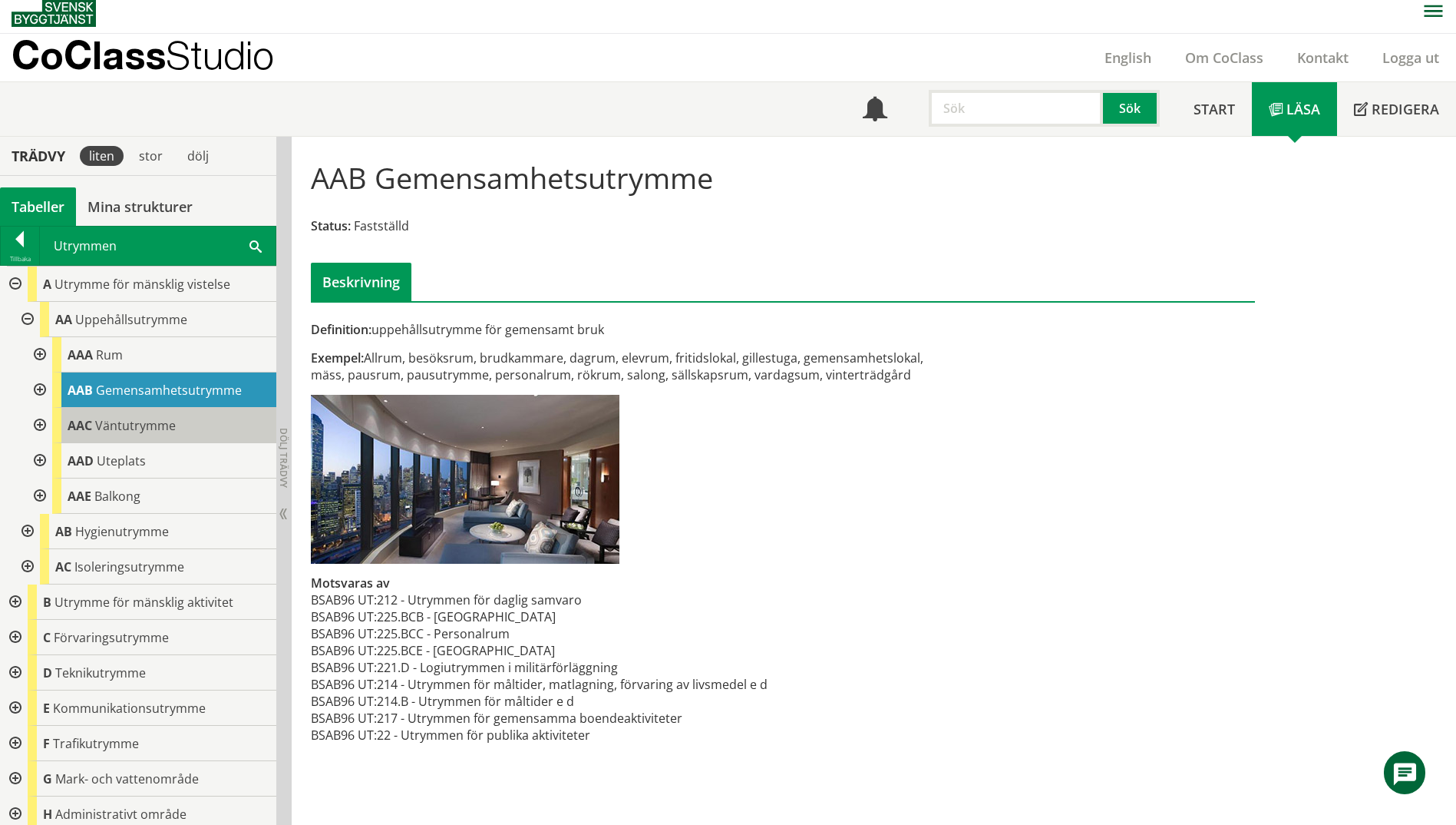
click at [149, 435] on div "AAC Väntutrymme" at bounding box center [164, 425] width 224 height 35
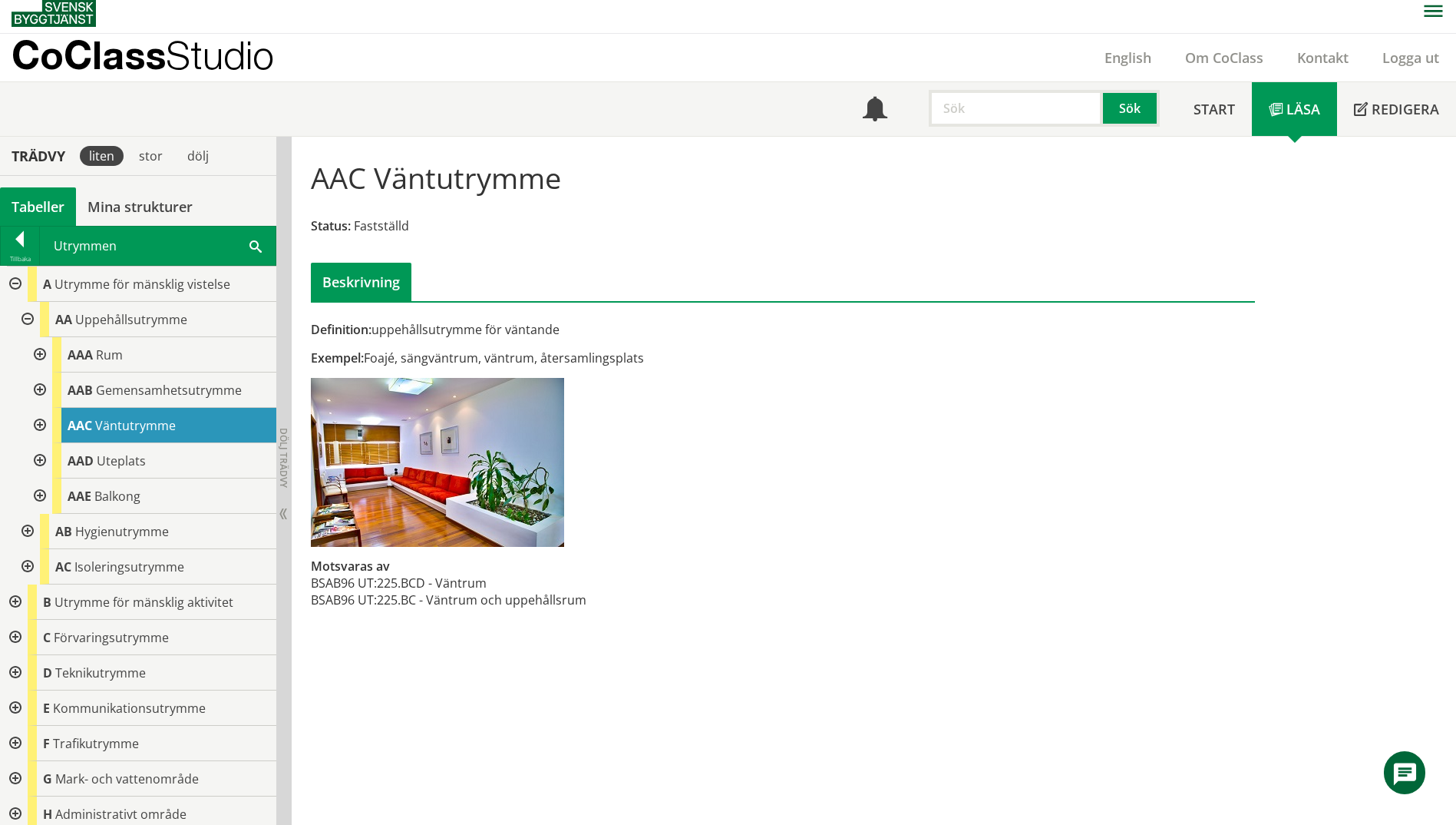
click at [39, 390] on div at bounding box center [38, 389] width 27 height 35
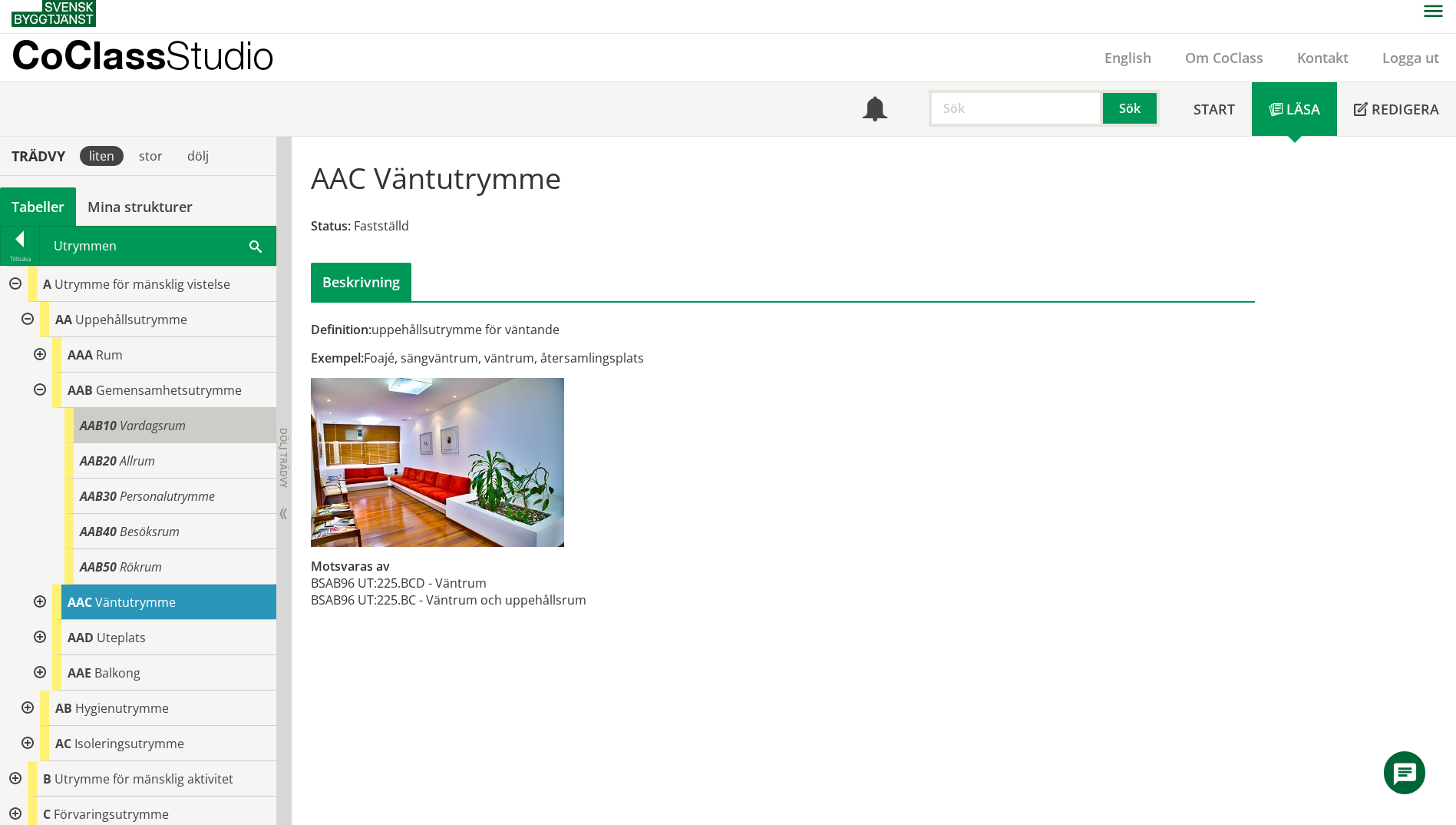
click at [146, 439] on div "AAB10 Vardagsrum" at bounding box center [170, 425] width 212 height 35
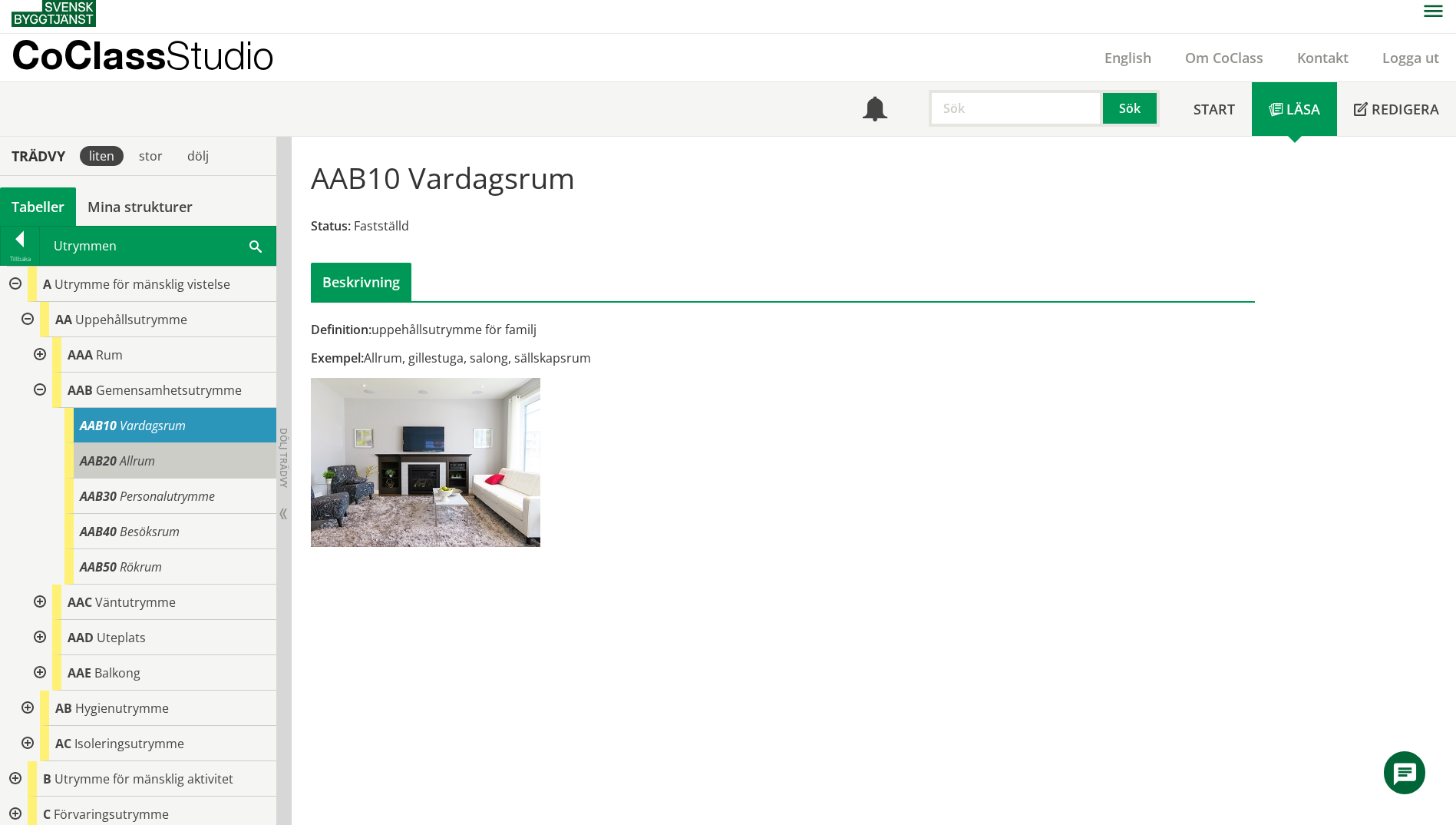
click at [143, 469] on div "AAB20 Allrum" at bounding box center [170, 461] width 212 height 35
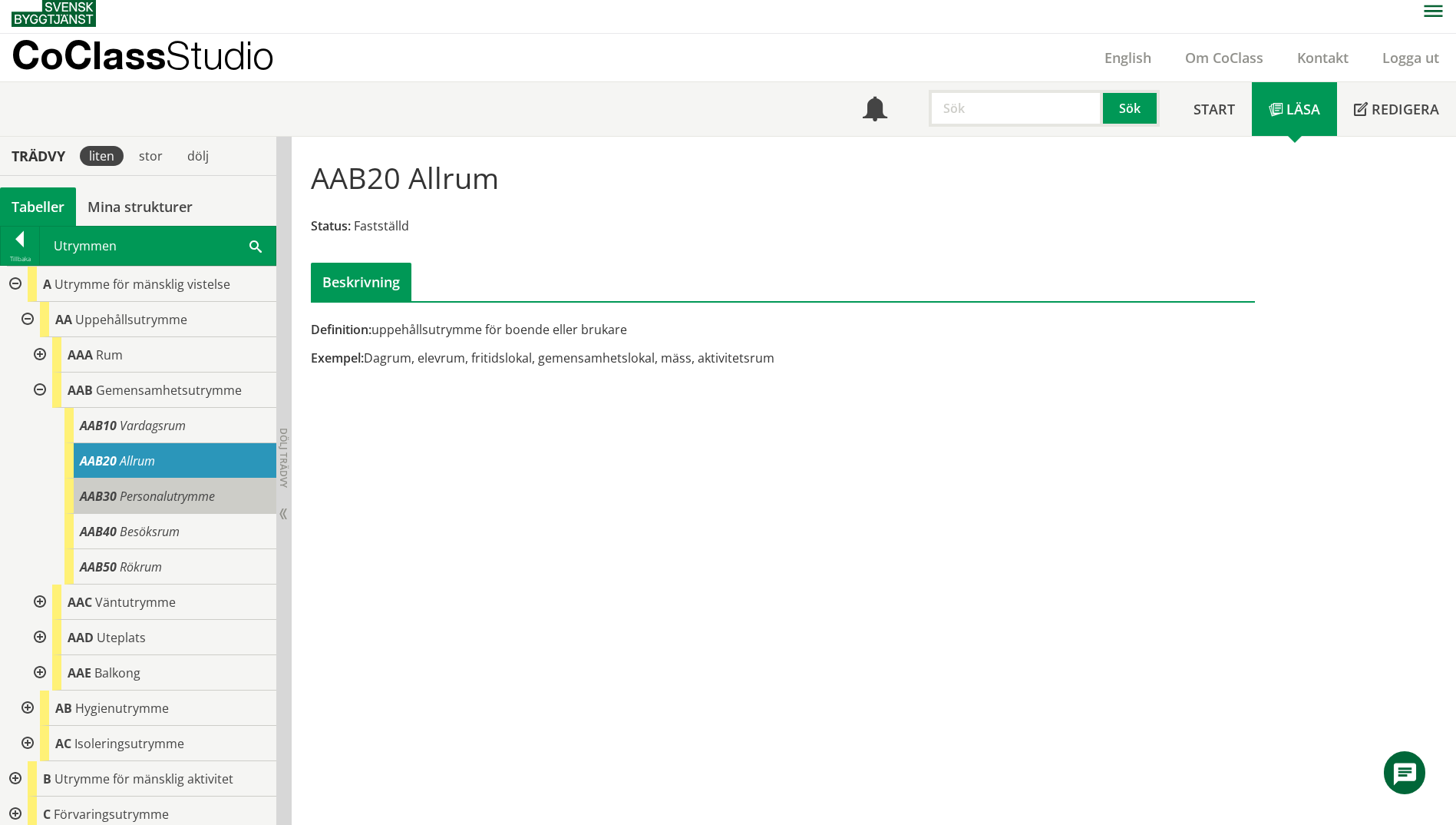
click at [143, 498] on span "Personalutrymme" at bounding box center [168, 496] width 96 height 17
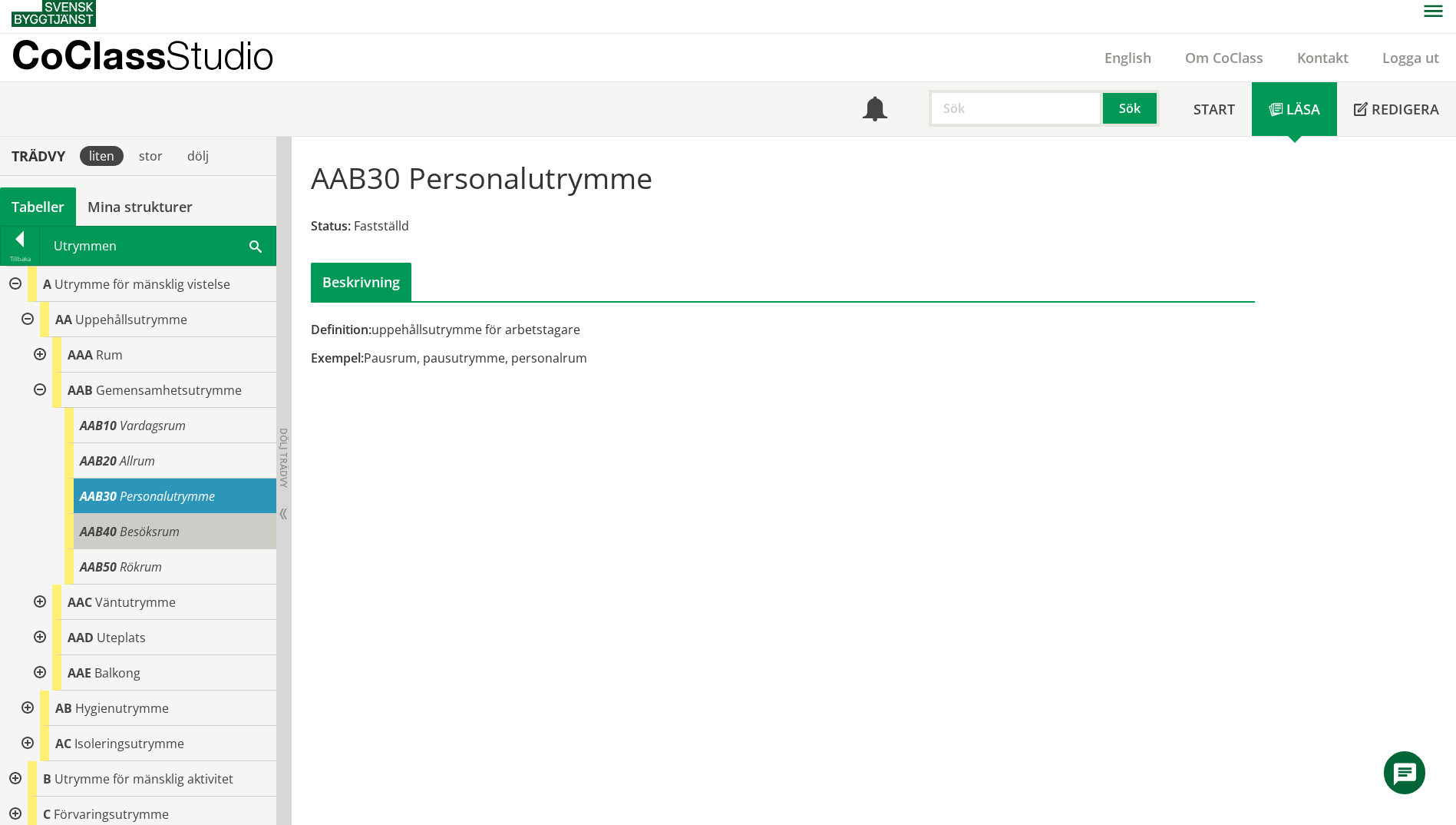
click at [134, 533] on span "Besöksrum" at bounding box center [150, 531] width 60 height 17
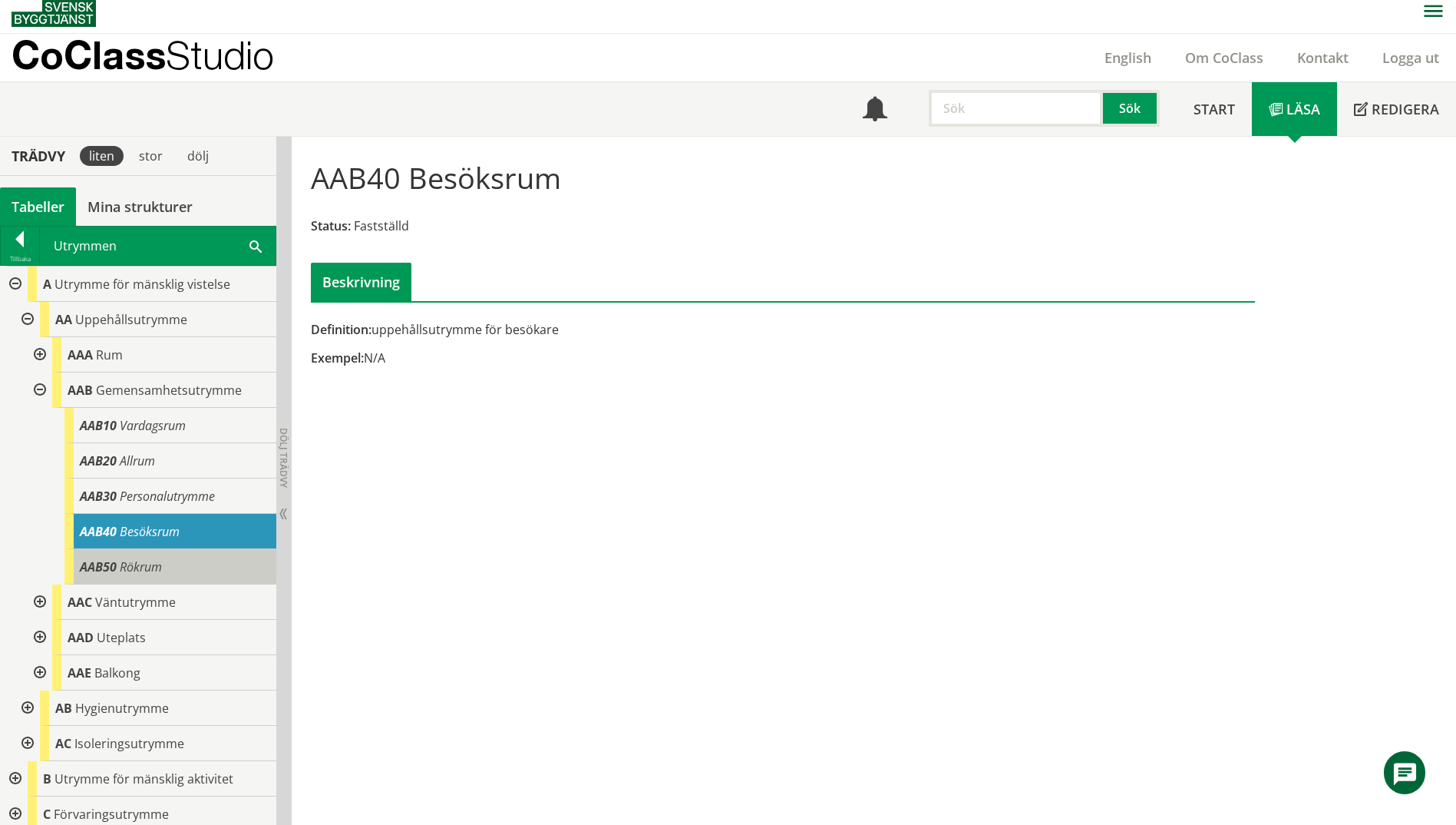
click at [134, 563] on span "Rökrum" at bounding box center [141, 567] width 42 height 17
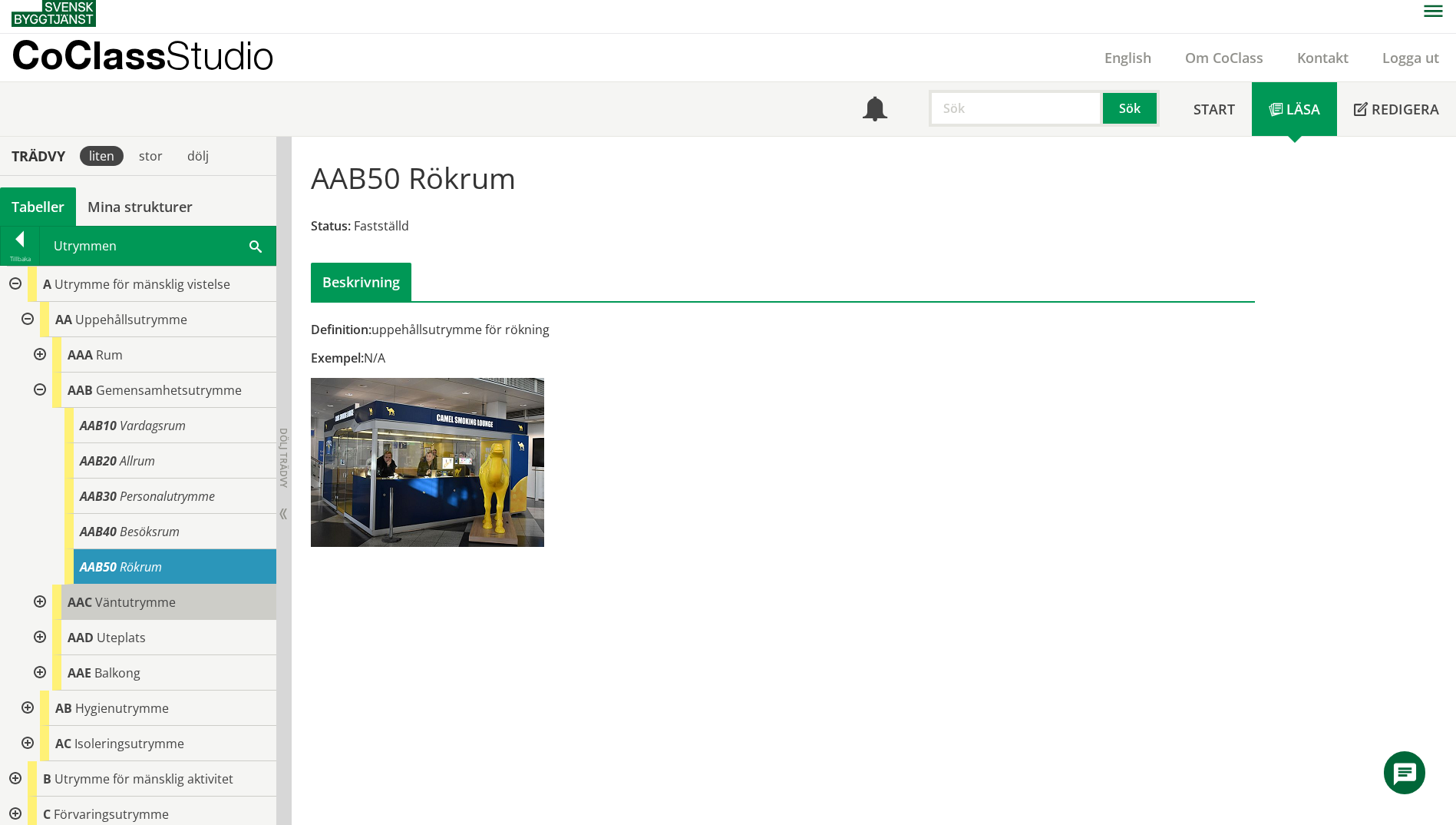
click at [135, 598] on span "Väntutrymme" at bounding box center [135, 602] width 81 height 17
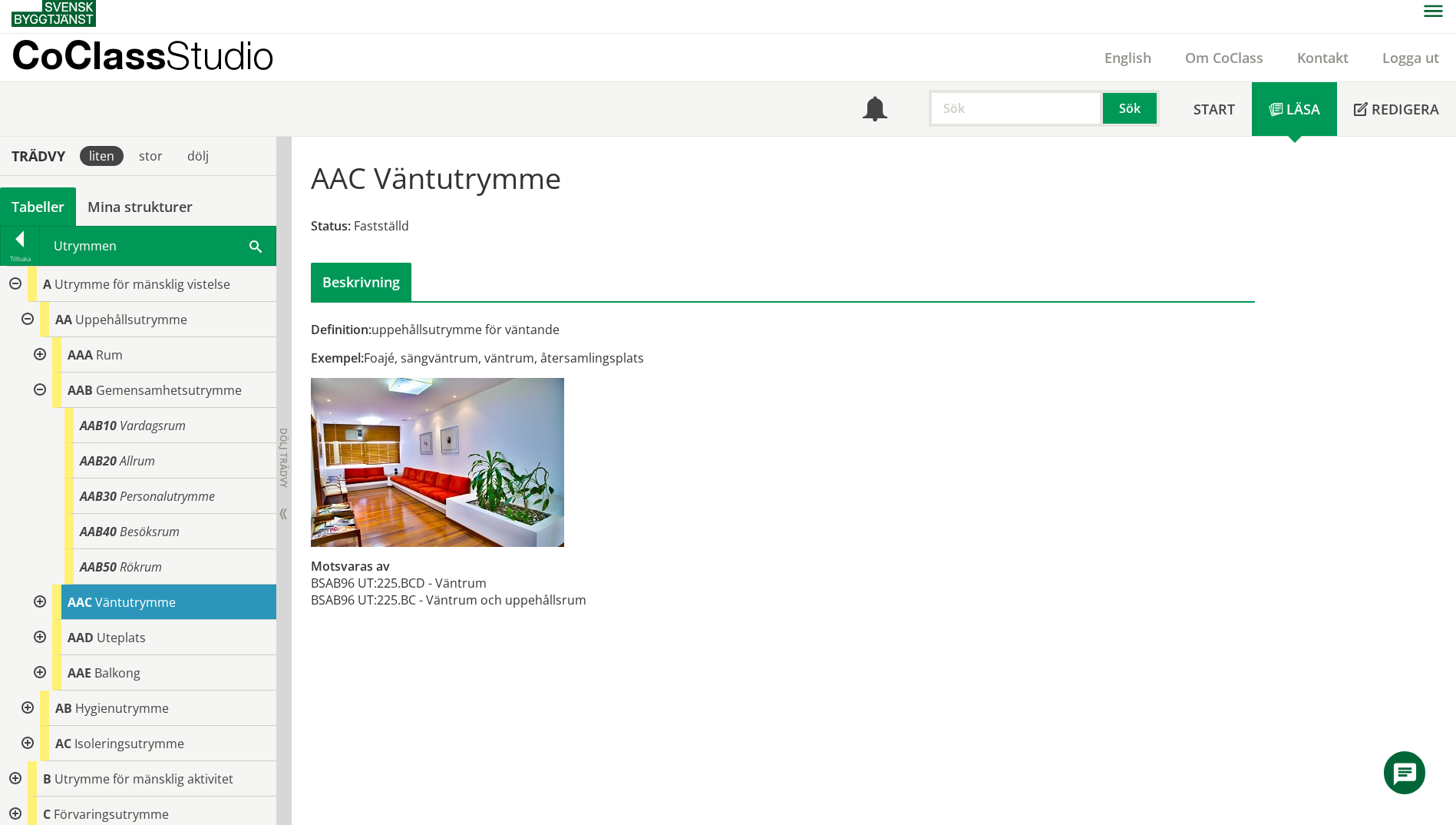
click at [43, 599] on div at bounding box center [38, 602] width 27 height 35
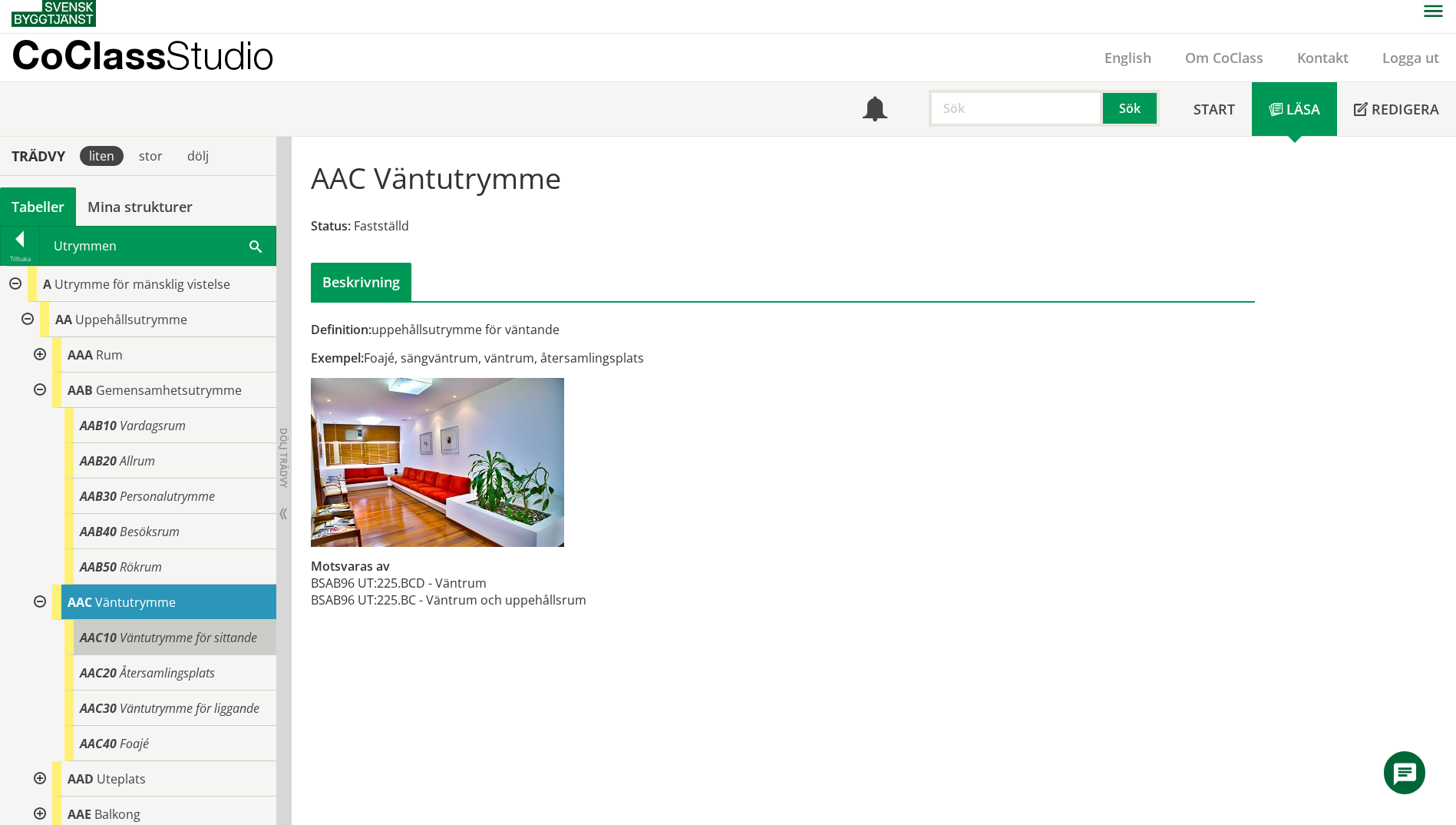
click at [135, 648] on div "AAC10 Väntutrymme för sittande" at bounding box center [170, 637] width 212 height 35
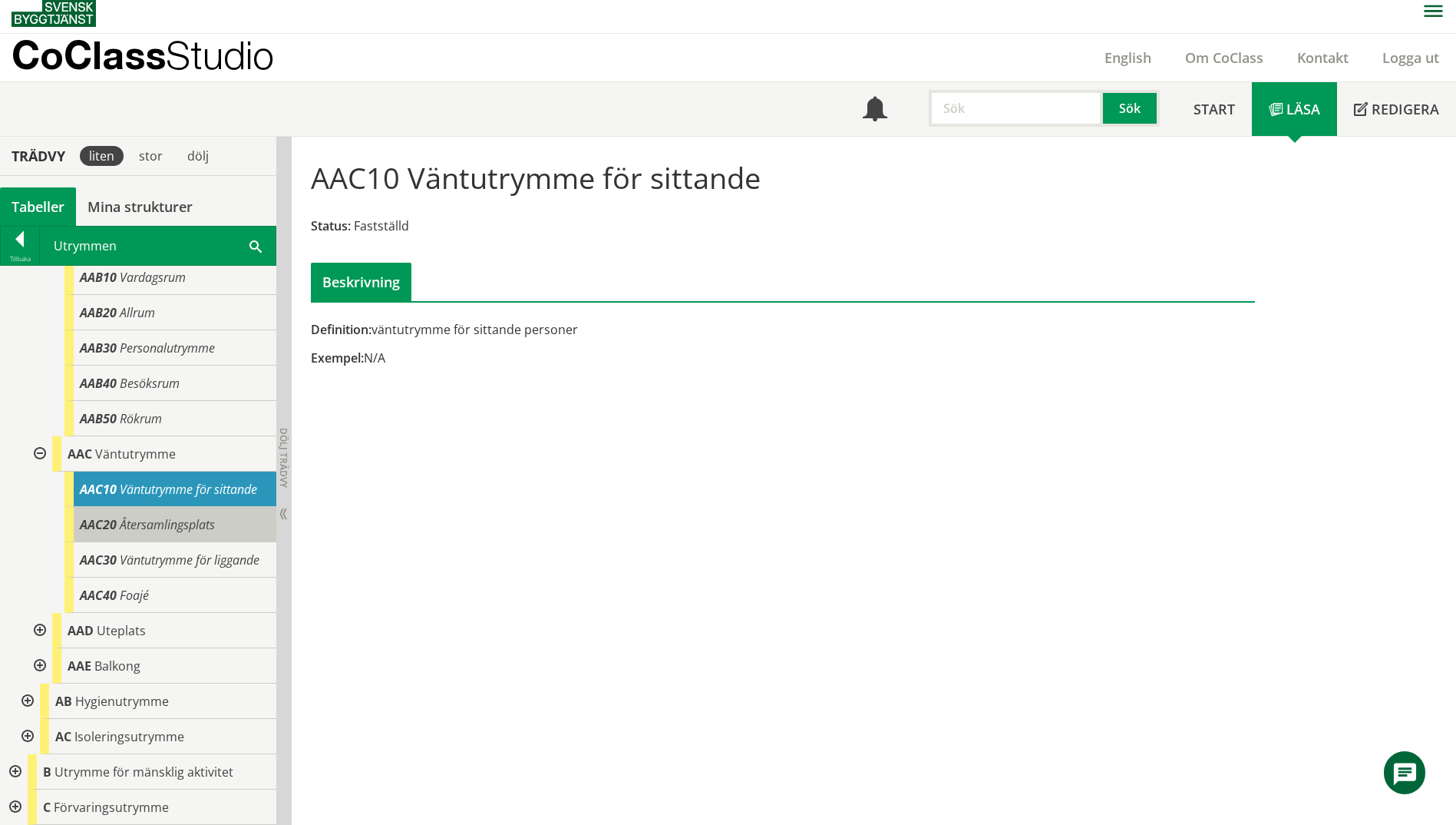
scroll to position [154, 0]
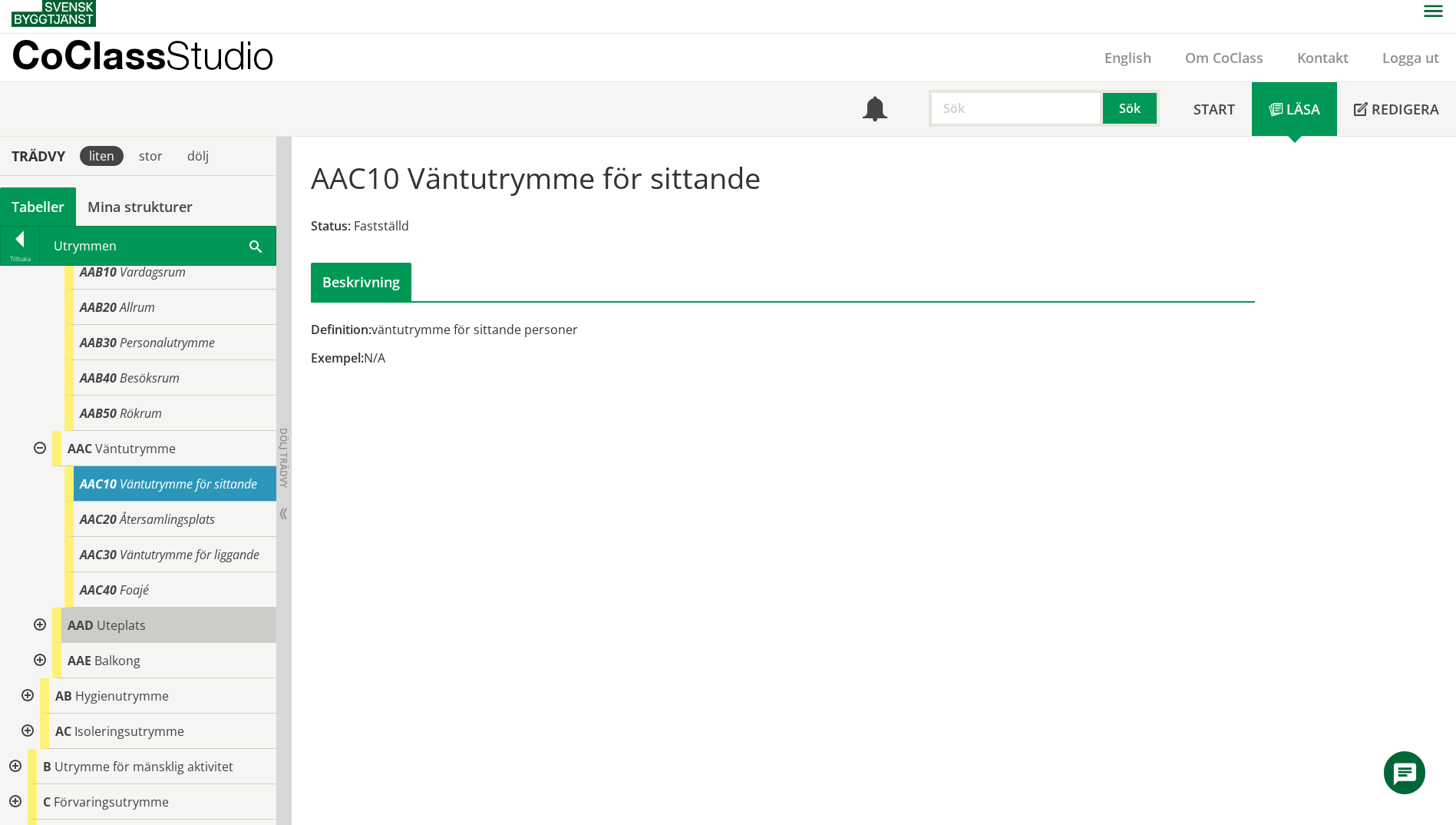
click at [177, 642] on div "AAD Uteplats" at bounding box center [164, 624] width 224 height 35
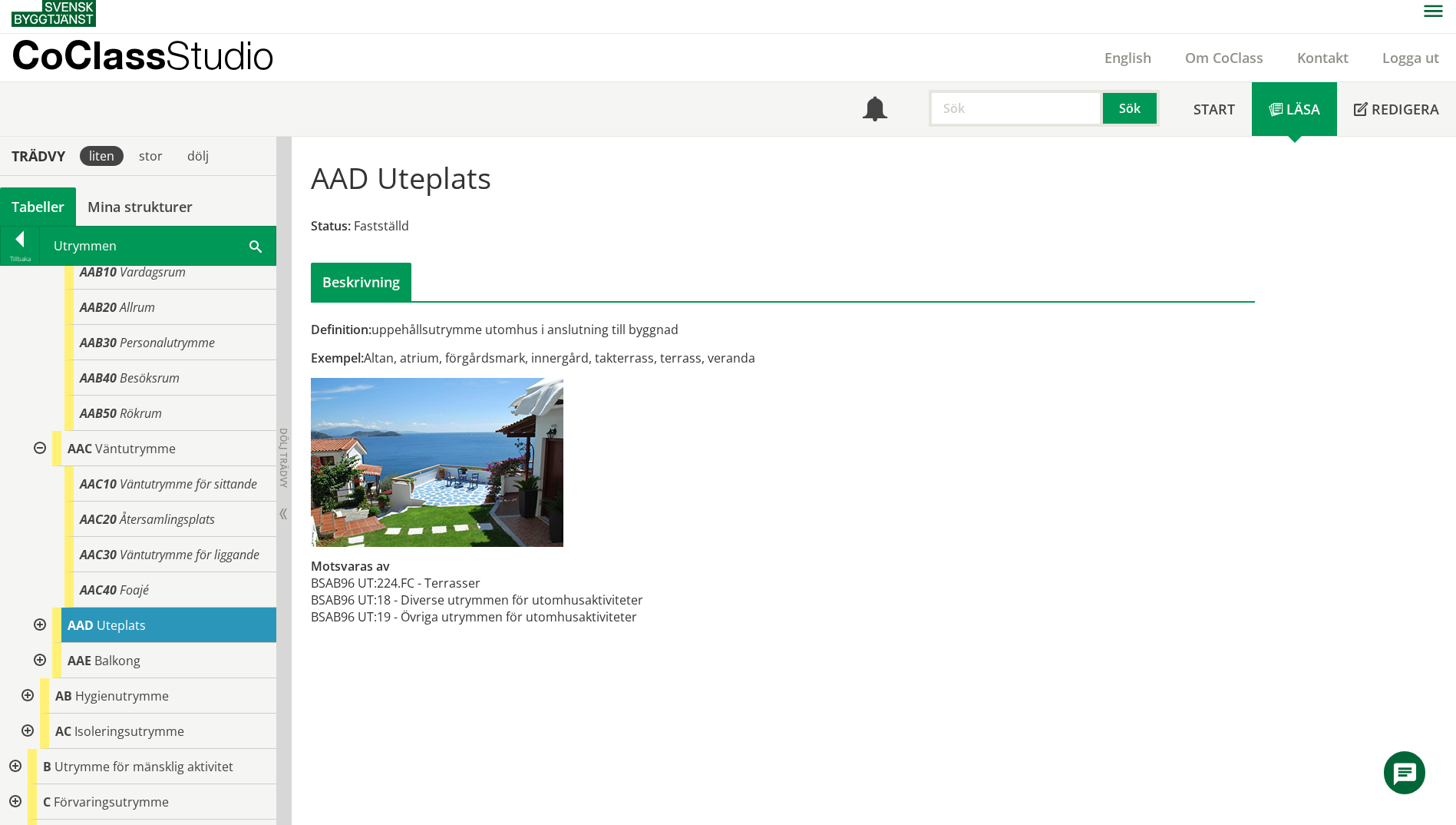
click at [43, 642] on div at bounding box center [38, 624] width 27 height 35
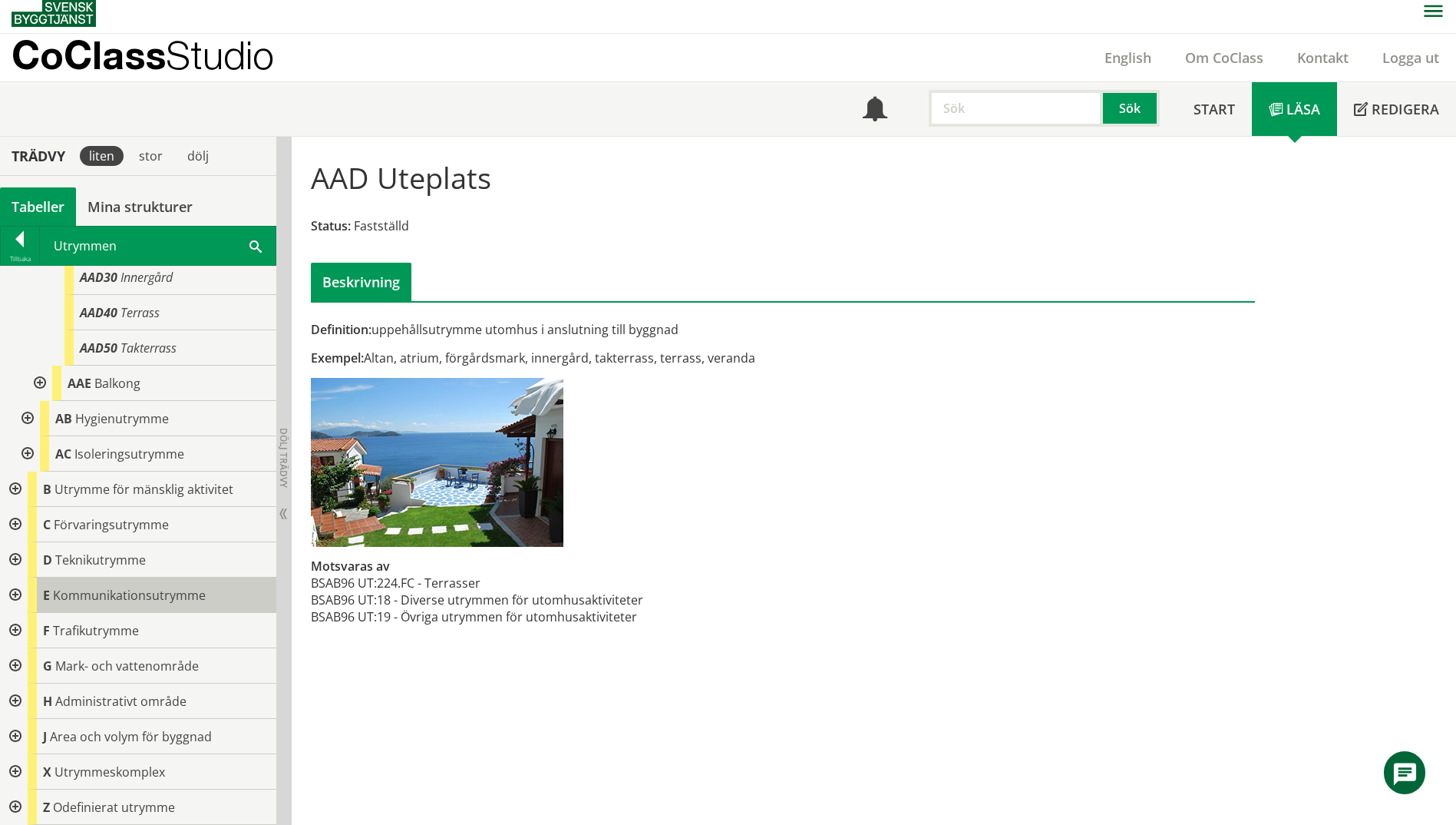
scroll to position [637, 0]
click at [16, 491] on div at bounding box center [13, 489] width 27 height 35
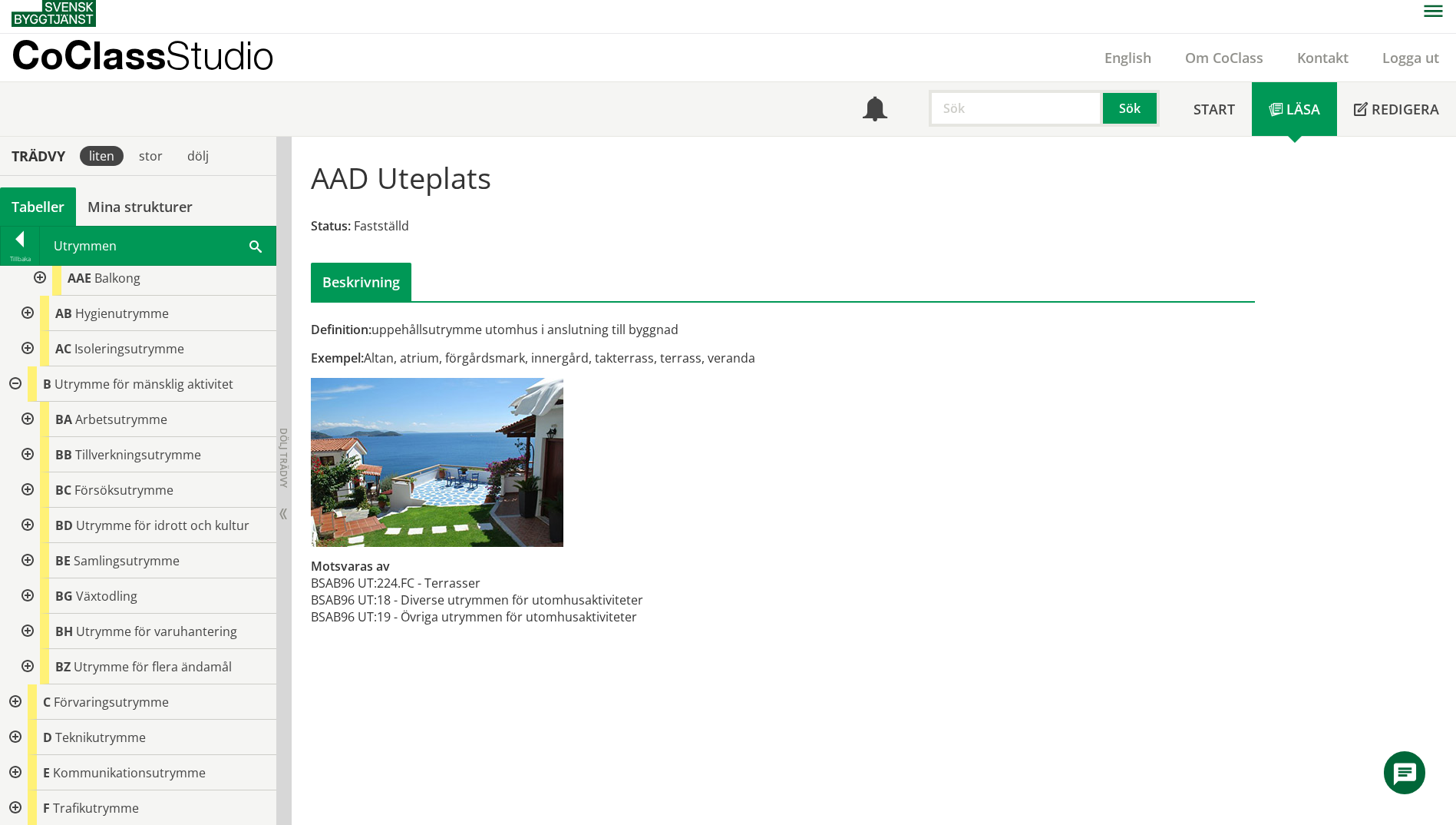
scroll to position [714, 0]
click at [27, 577] on div at bounding box center [26, 559] width 27 height 35
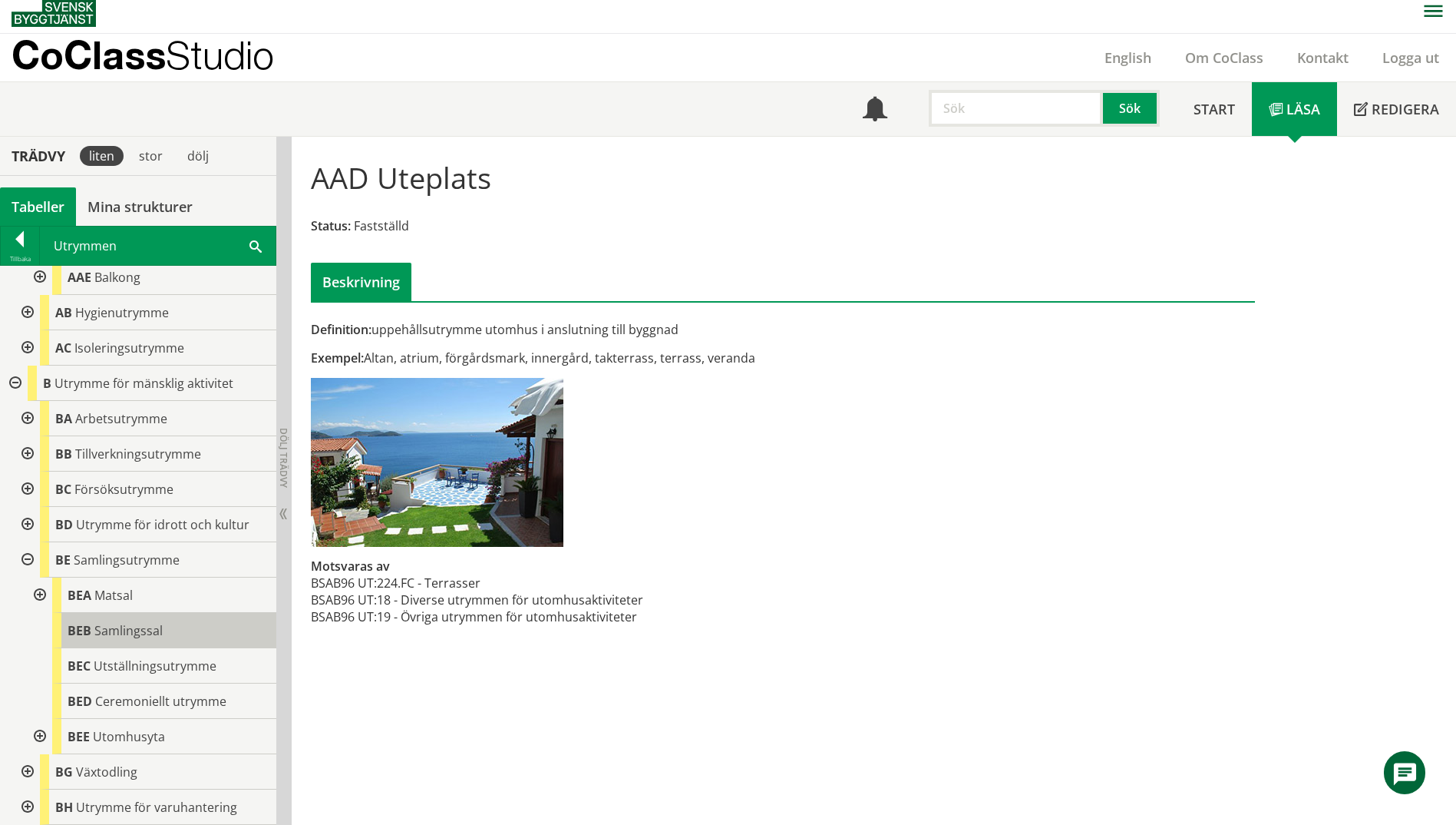
click at [125, 639] on span "Samlingssal" at bounding box center [128, 631] width 68 height 17
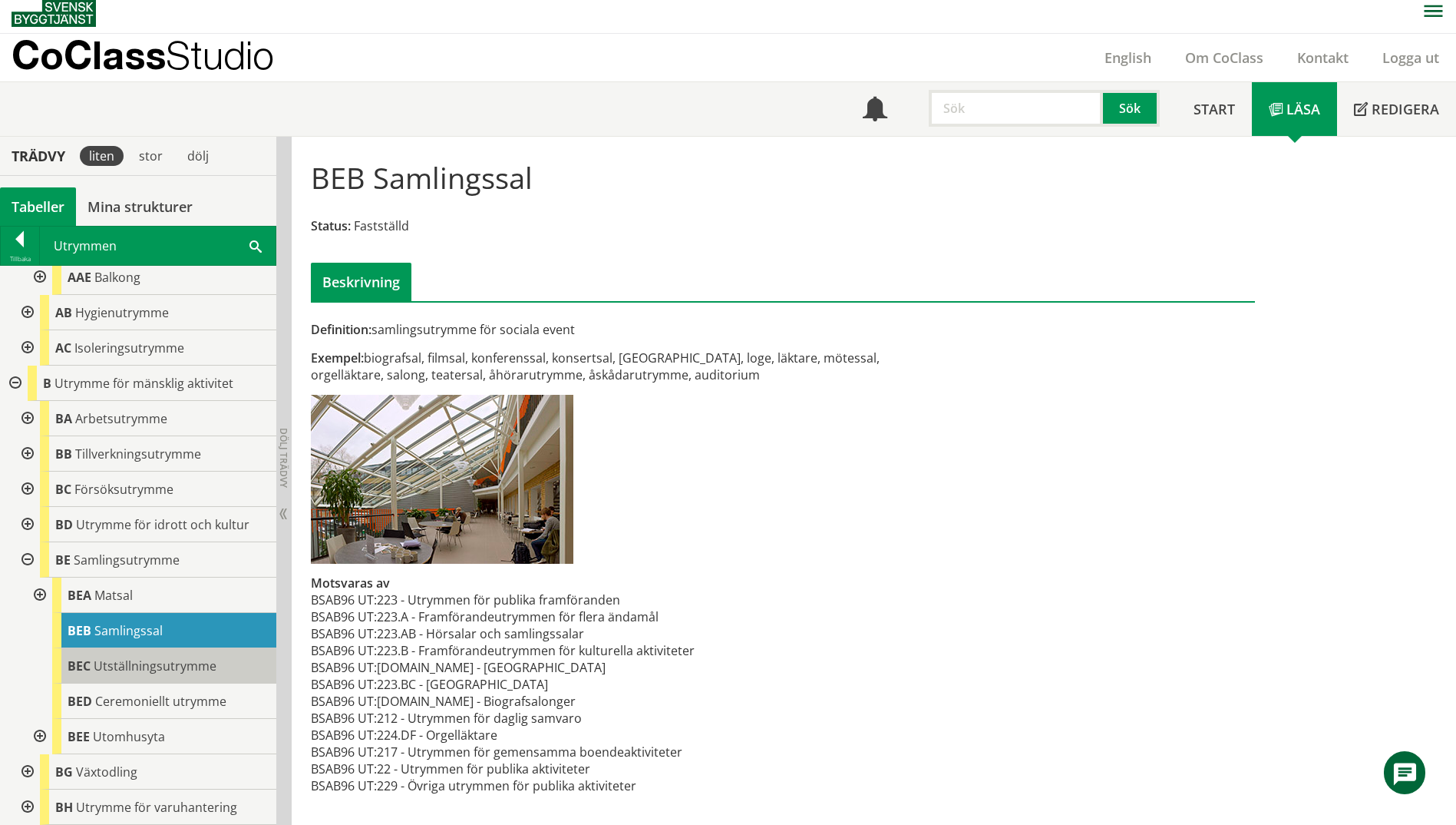
click at [158, 675] on span "Utställningsutrymme" at bounding box center [155, 666] width 123 height 17
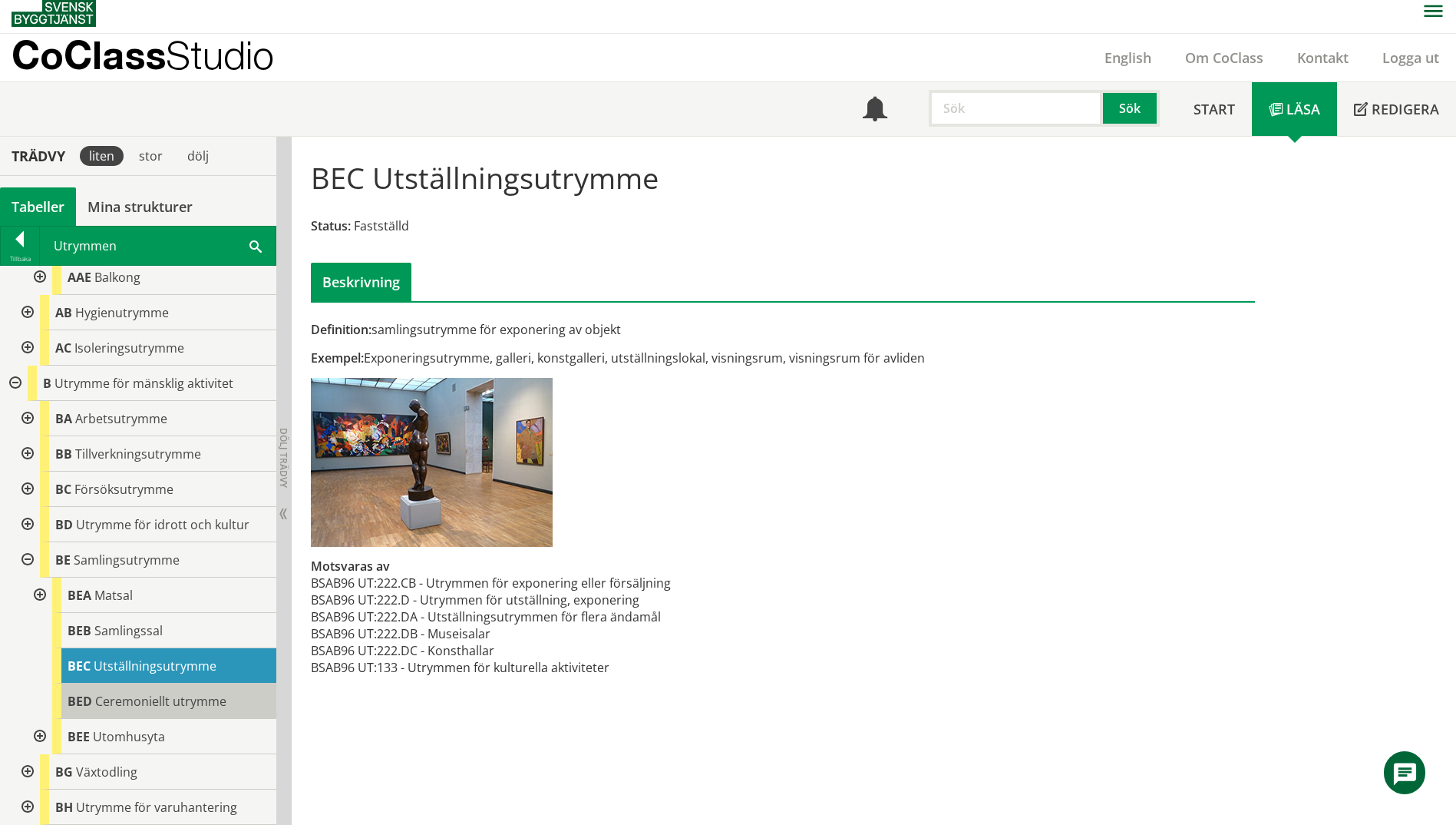
click at [156, 710] on span "Ceremoniellt utrymme" at bounding box center [161, 701] width 132 height 17
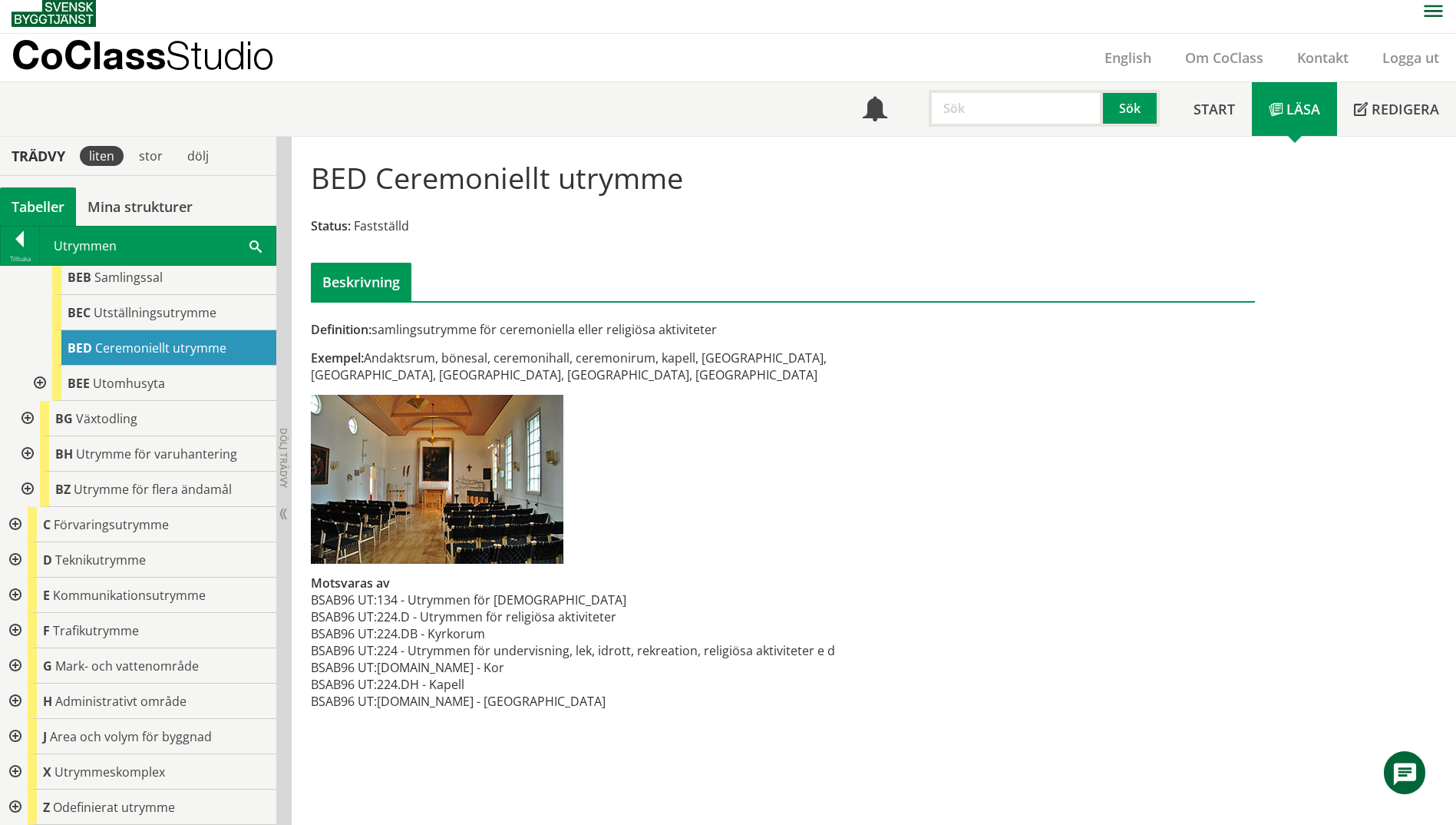
scroll to position [1096, 0]
click at [12, 531] on div at bounding box center [13, 524] width 27 height 35
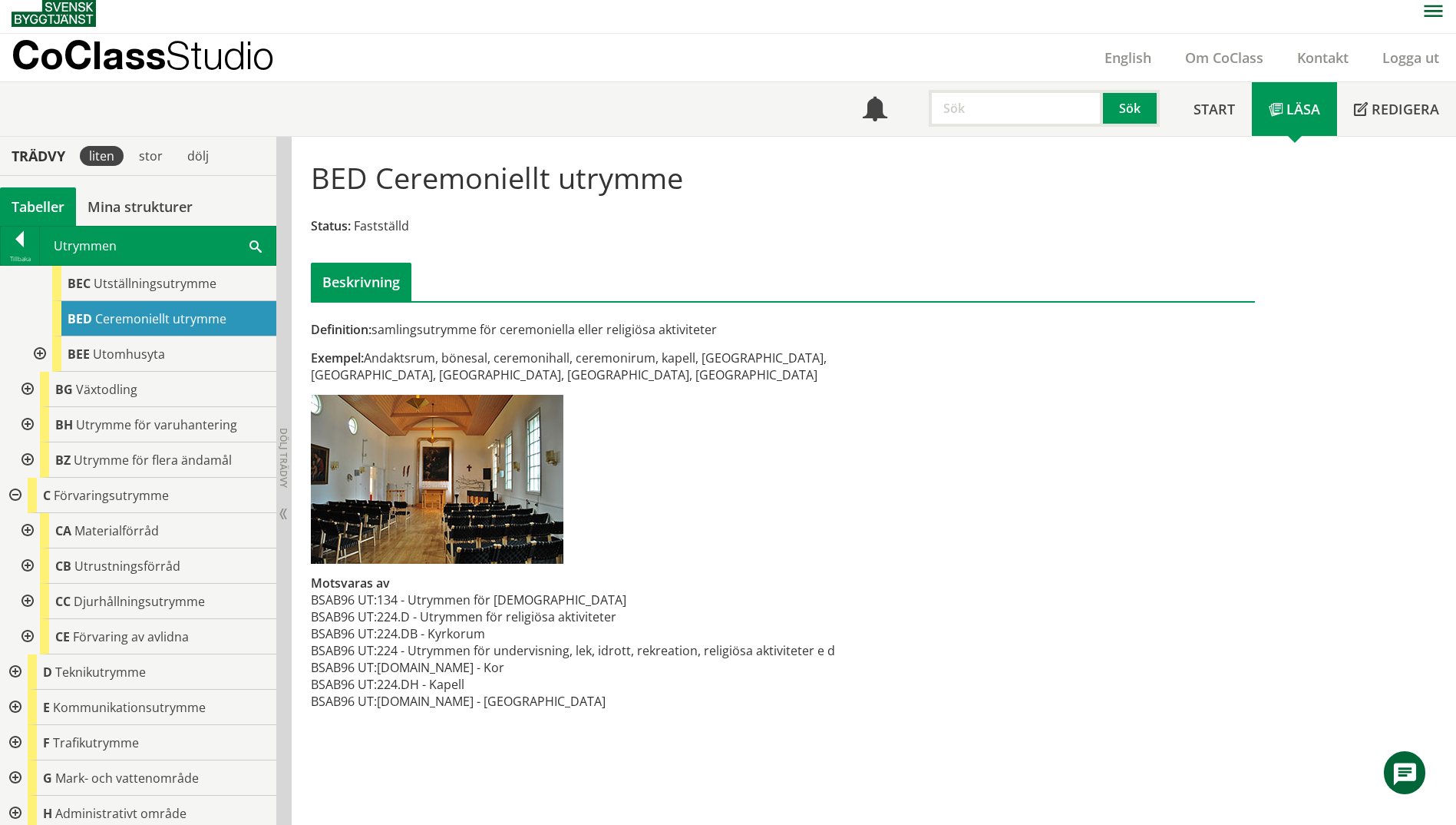
click at [22, 654] on div at bounding box center [26, 636] width 27 height 35
click at [27, 584] on div at bounding box center [26, 566] width 27 height 35
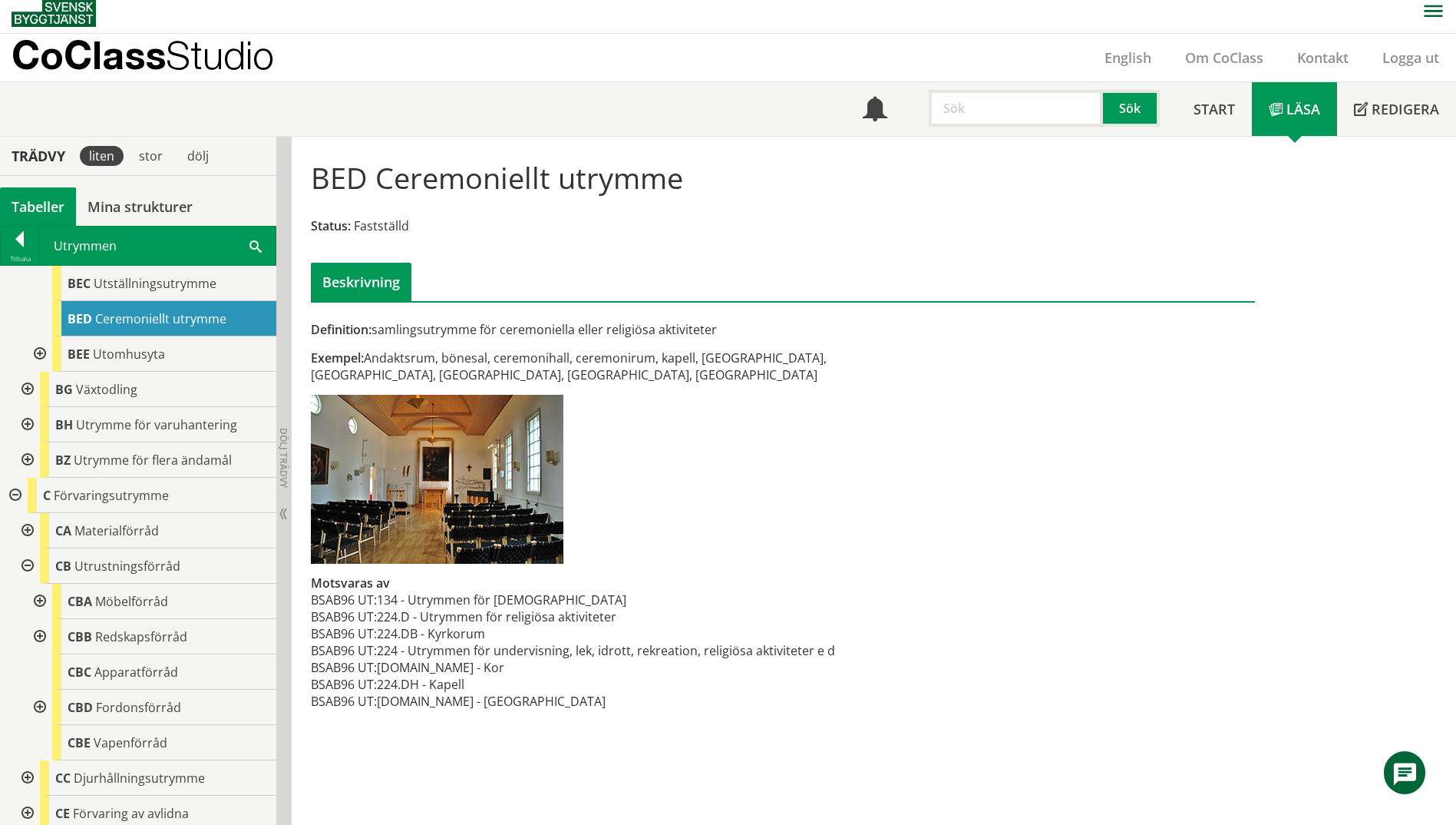
click at [27, 584] on div at bounding box center [26, 566] width 27 height 35
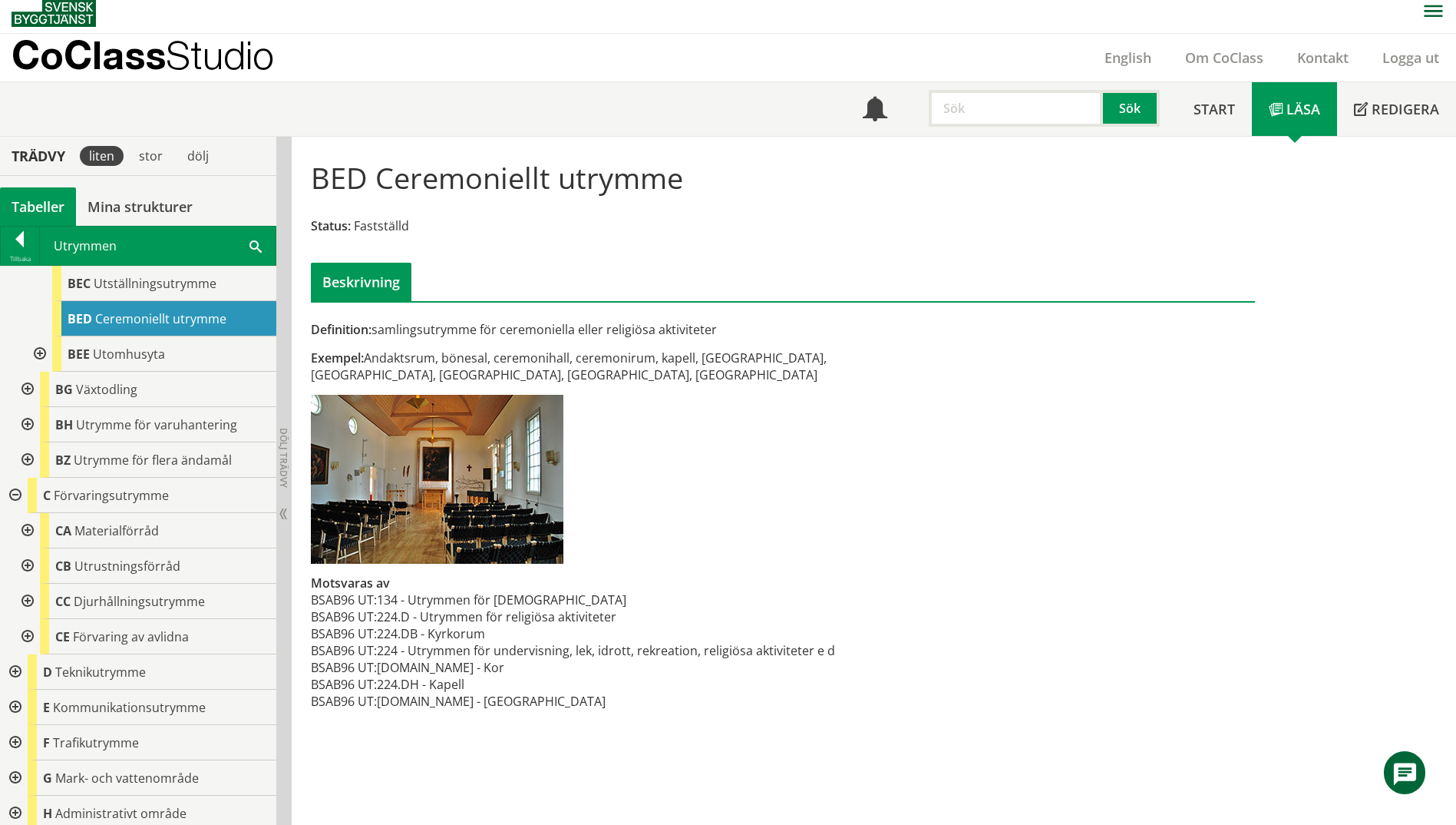
click at [25, 548] on div at bounding box center [26, 530] width 27 height 35
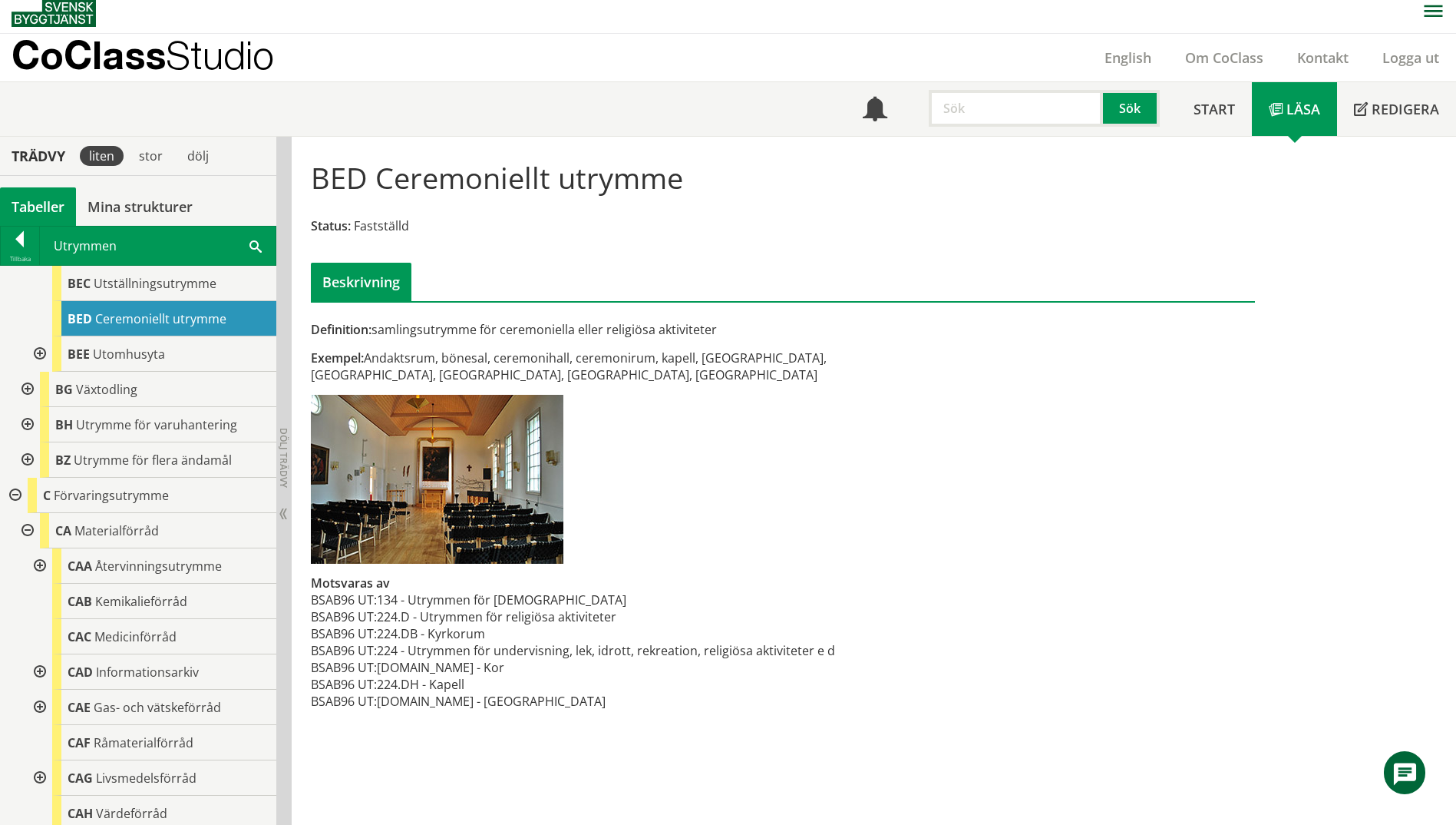
click at [25, 548] on div at bounding box center [26, 530] width 27 height 35
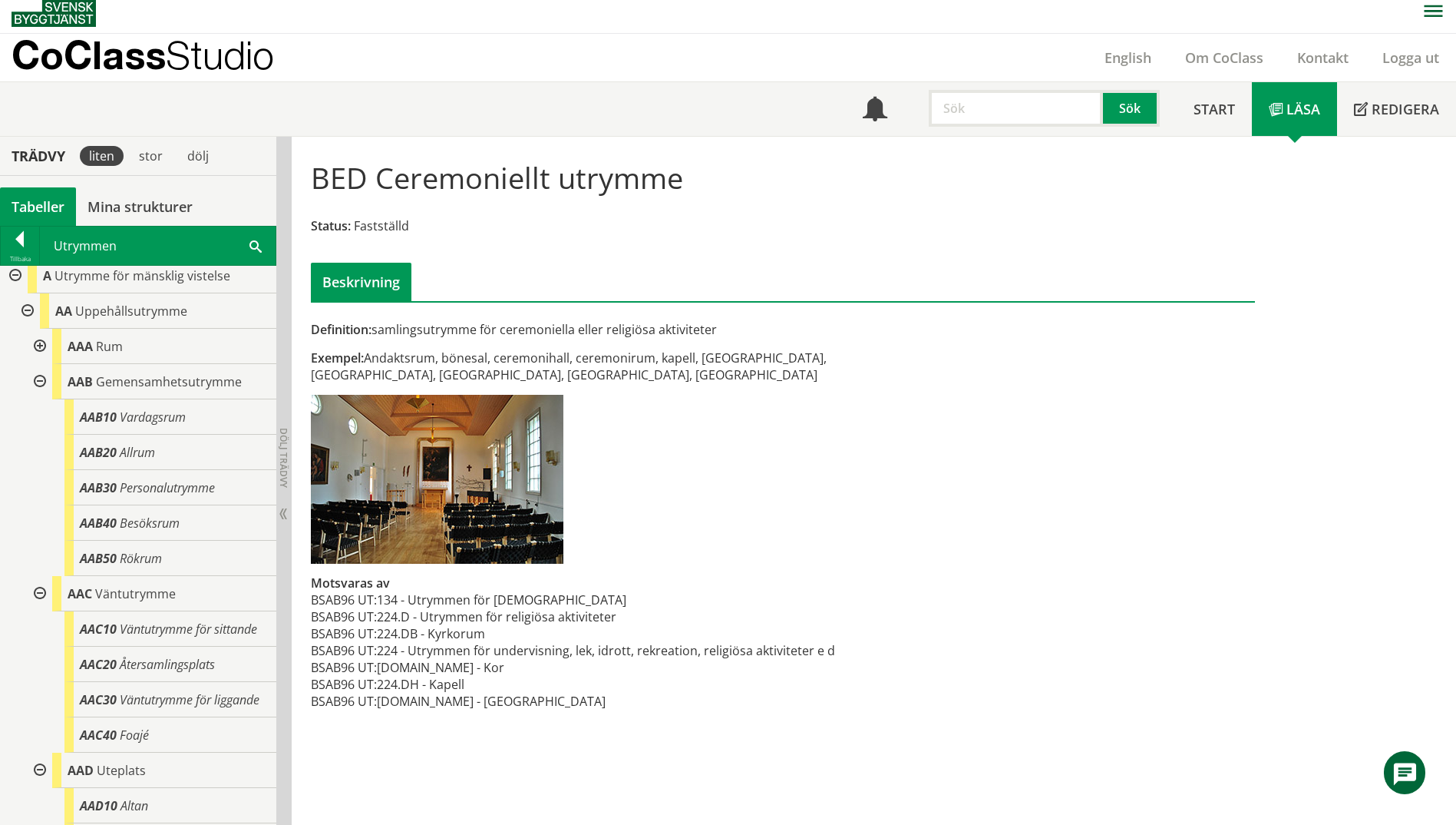
scroll to position [0, 0]
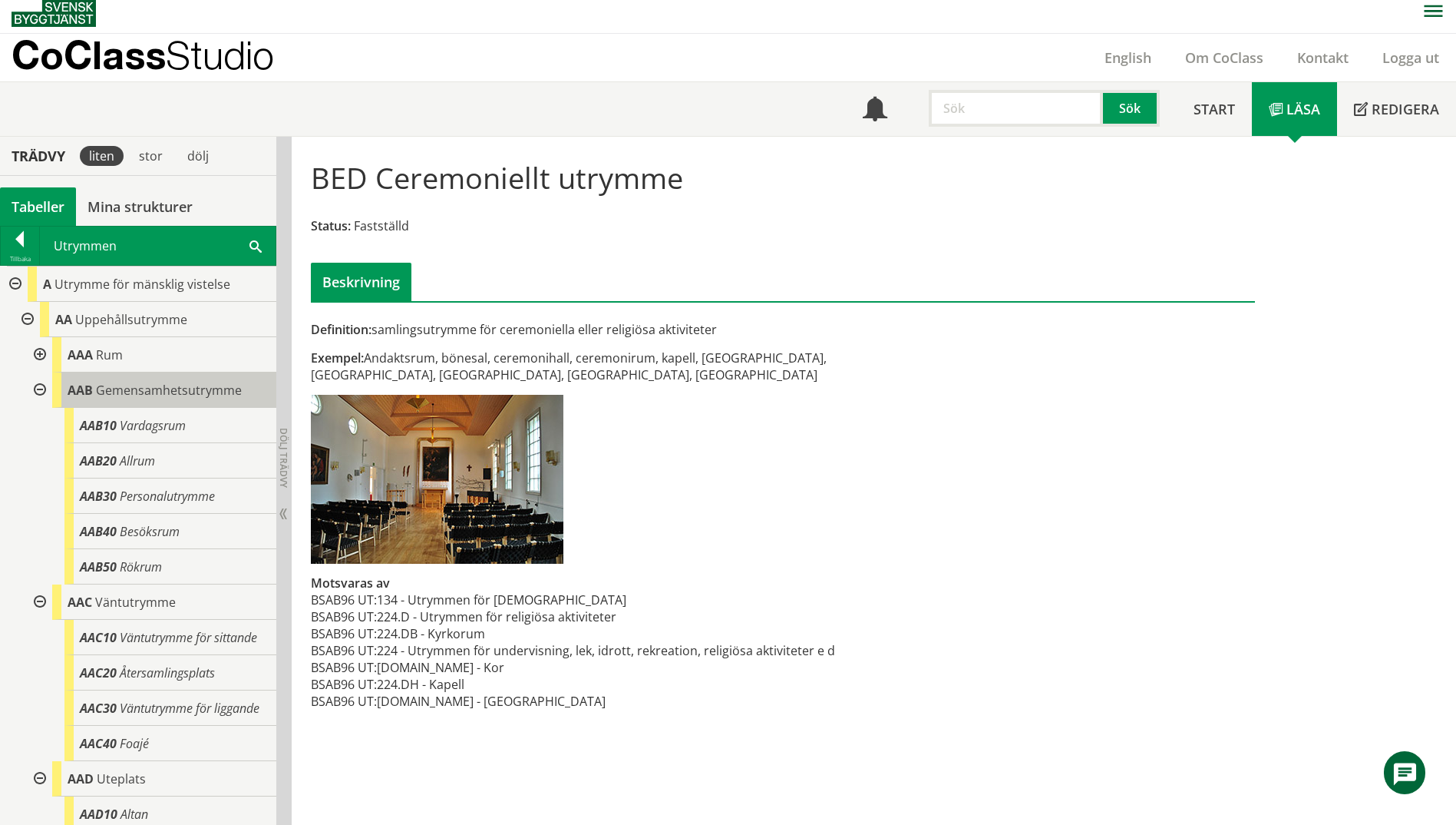
click at [162, 394] on span "Gemensamhetsutrymme" at bounding box center [169, 390] width 146 height 17
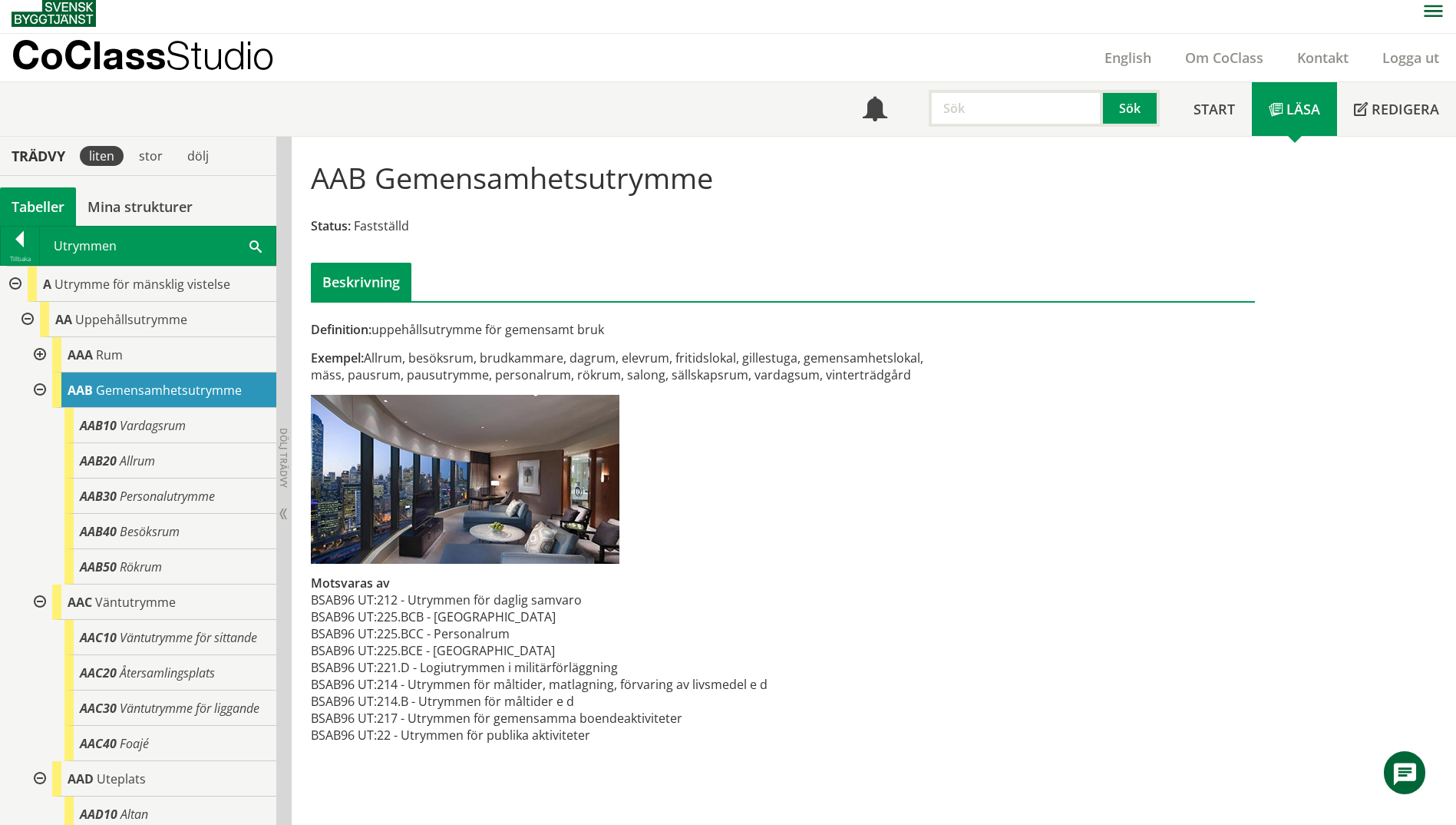
click at [254, 247] on span at bounding box center [256, 245] width 13 height 16
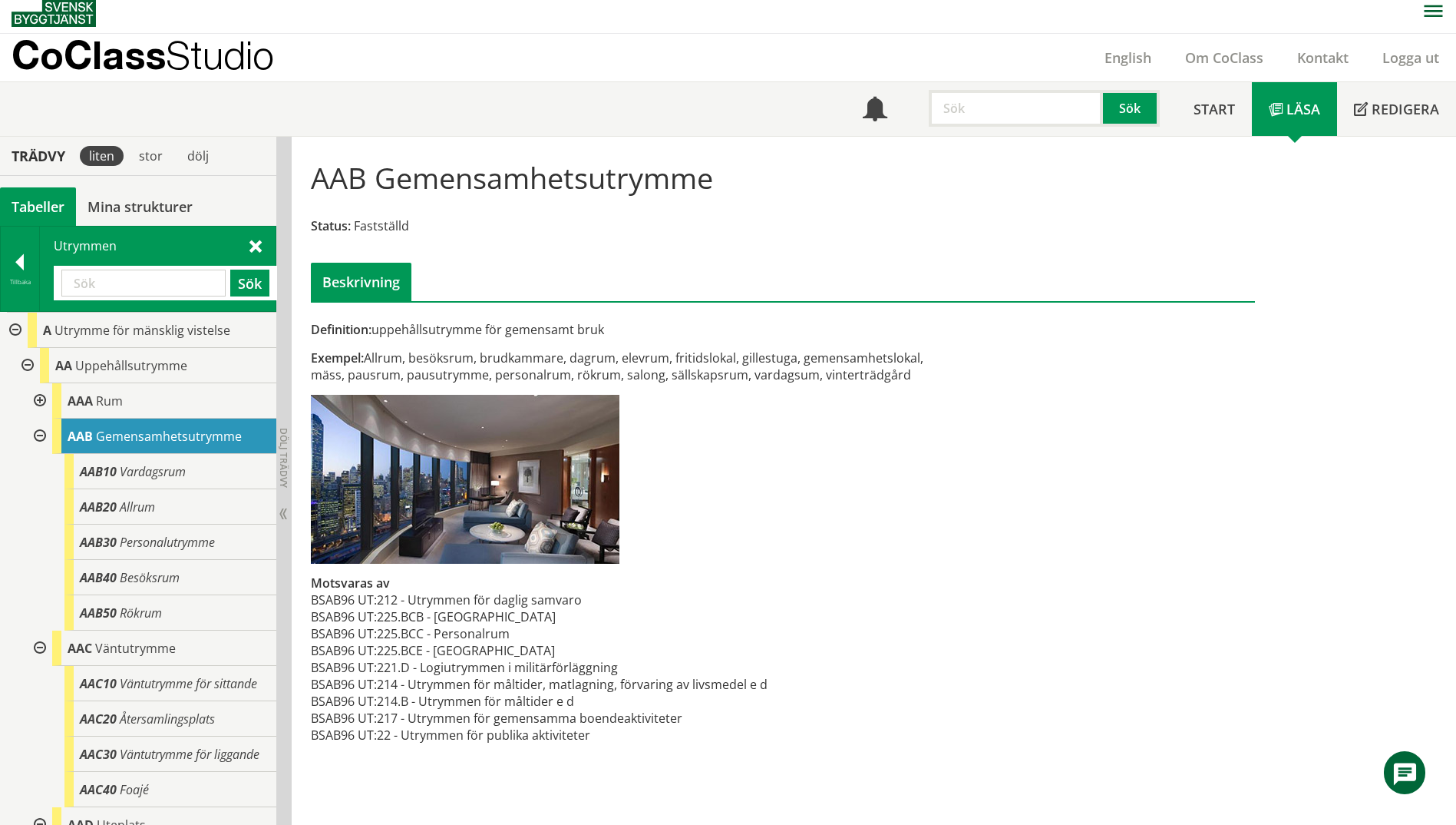
click at [93, 289] on input "text" at bounding box center [143, 283] width 164 height 27
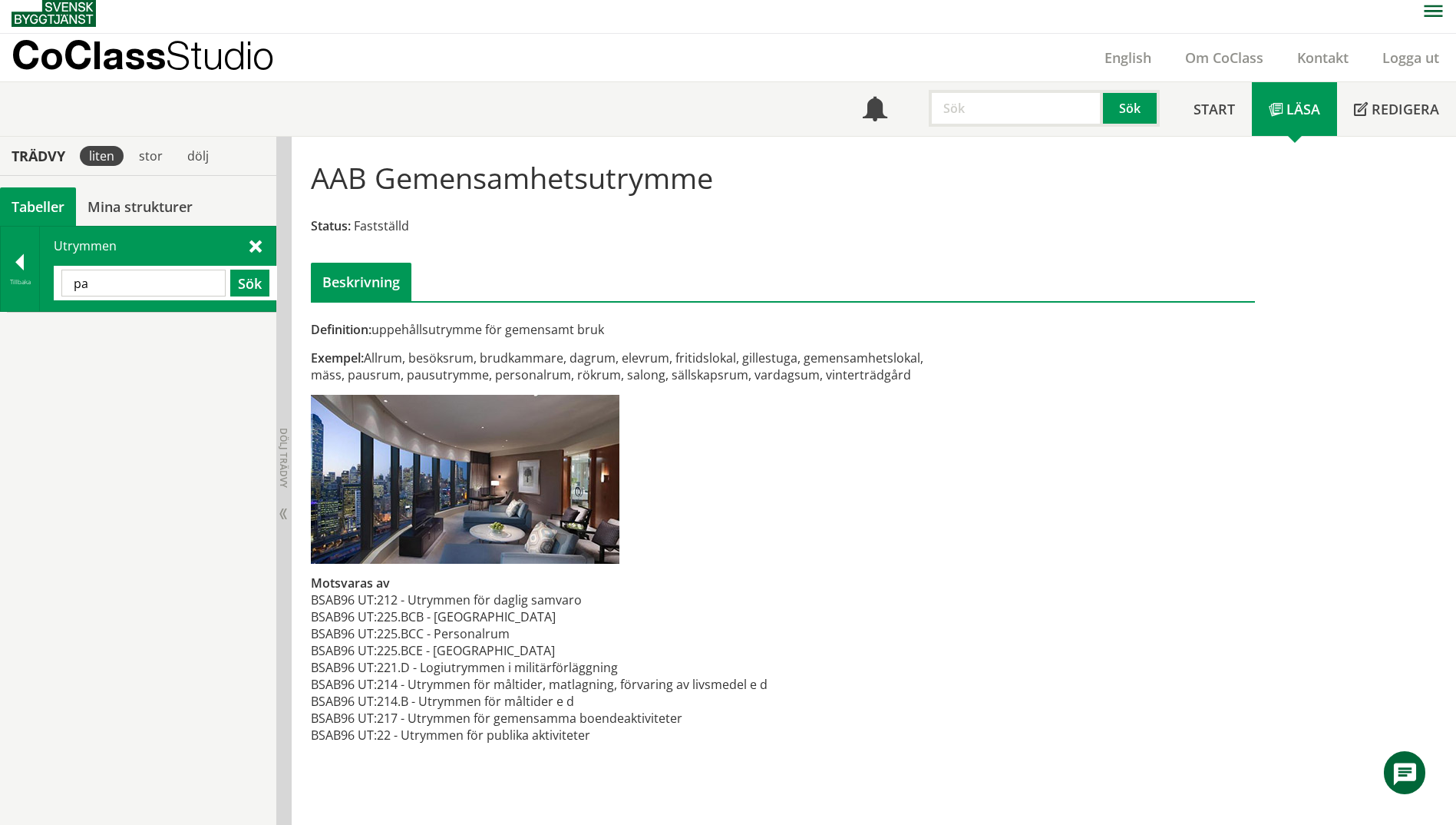
type input "p"
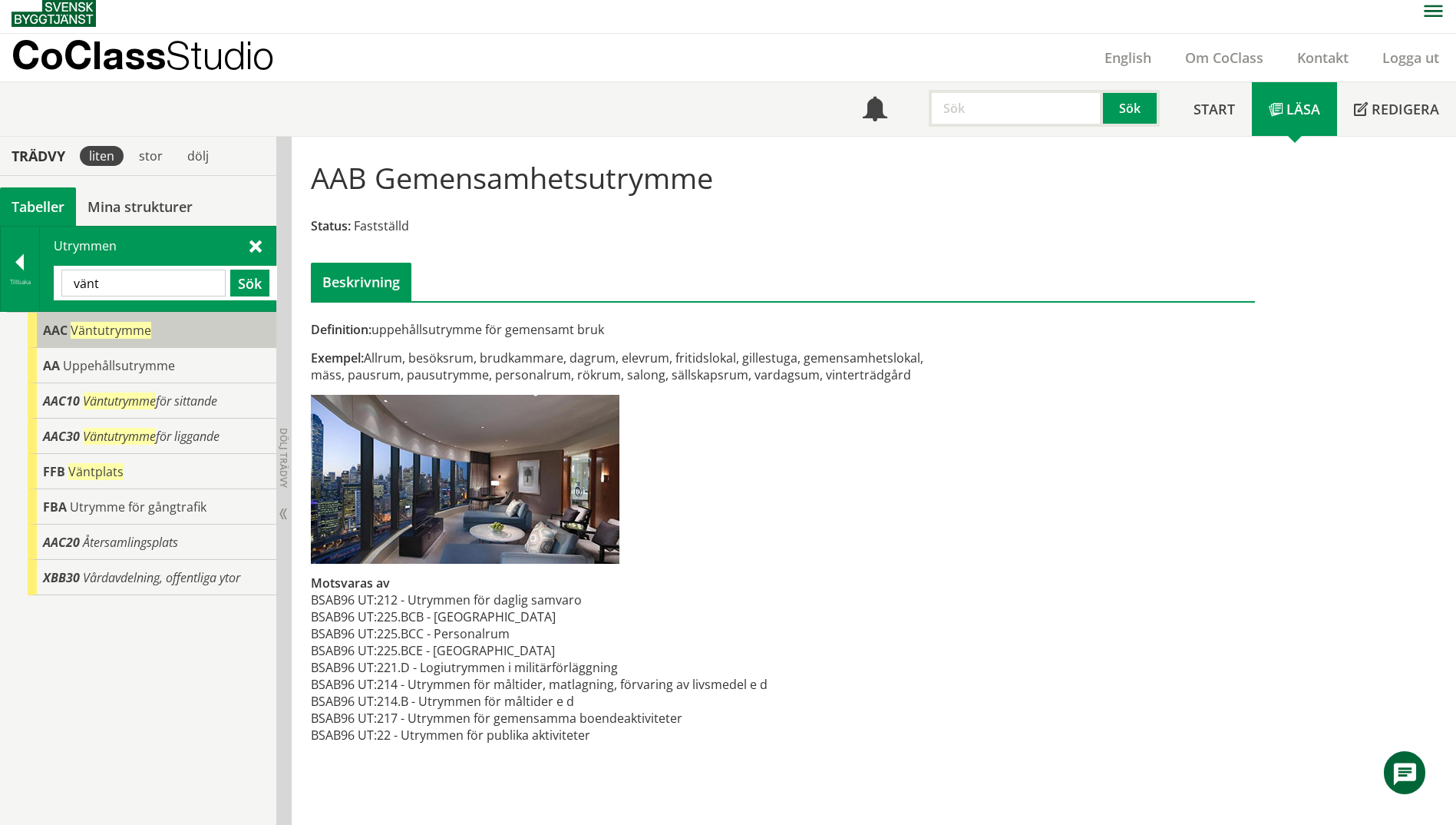
click at [78, 334] on span "Väntutrymme" at bounding box center [110, 331] width 81 height 17
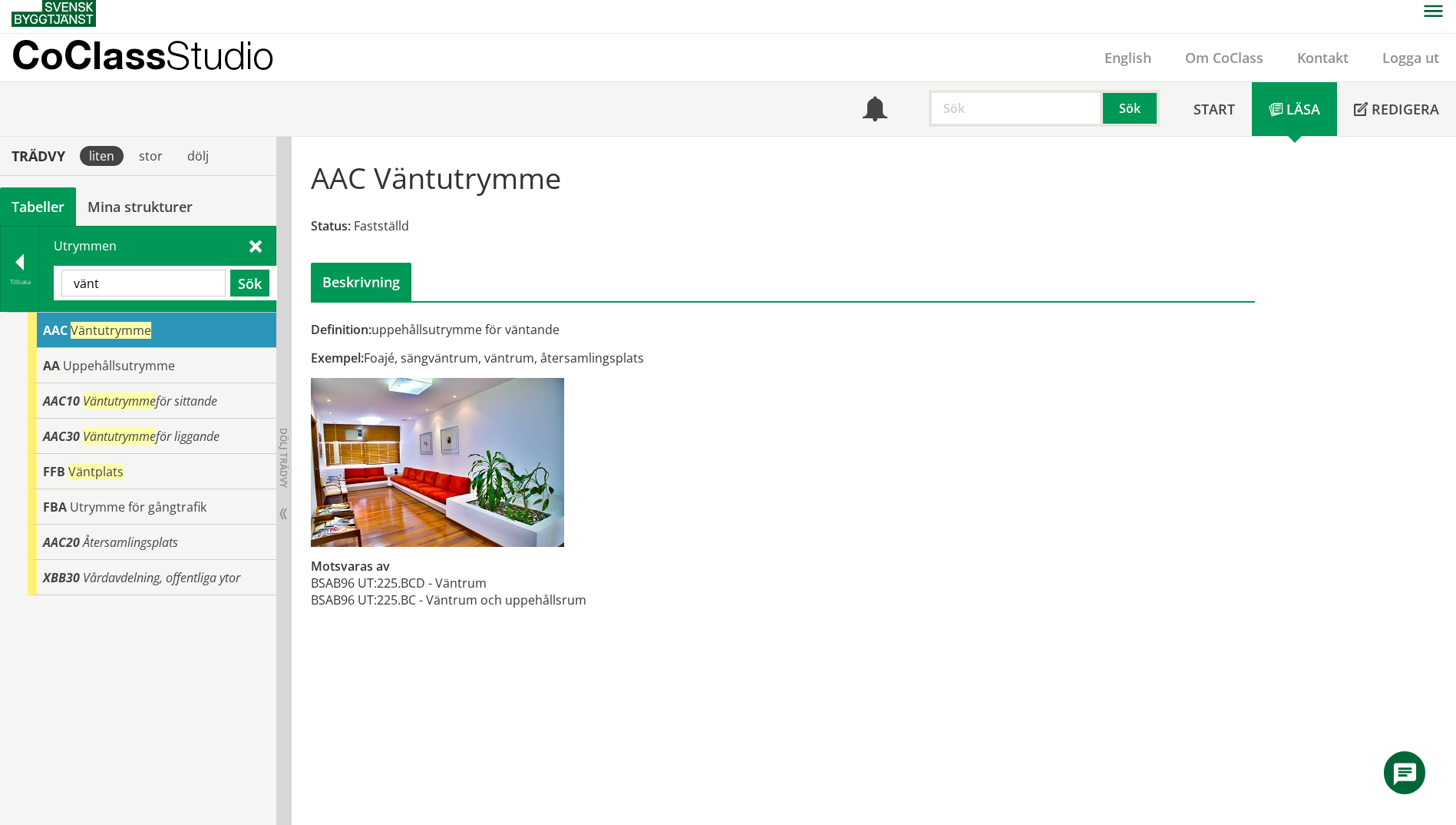
drag, startPoint x: 483, startPoint y: 331, endPoint x: 356, endPoint y: 331, distance: 127.0
click at [356, 331] on div "Definition: uppehållsutrymme för väntande" at bounding box center [621, 330] width 621 height 17
drag, startPoint x: 125, startPoint y: 288, endPoint x: 60, endPoint y: 283, distance: 65.2
click at [60, 283] on div "vänt Sök" at bounding box center [165, 283] width 223 height 34
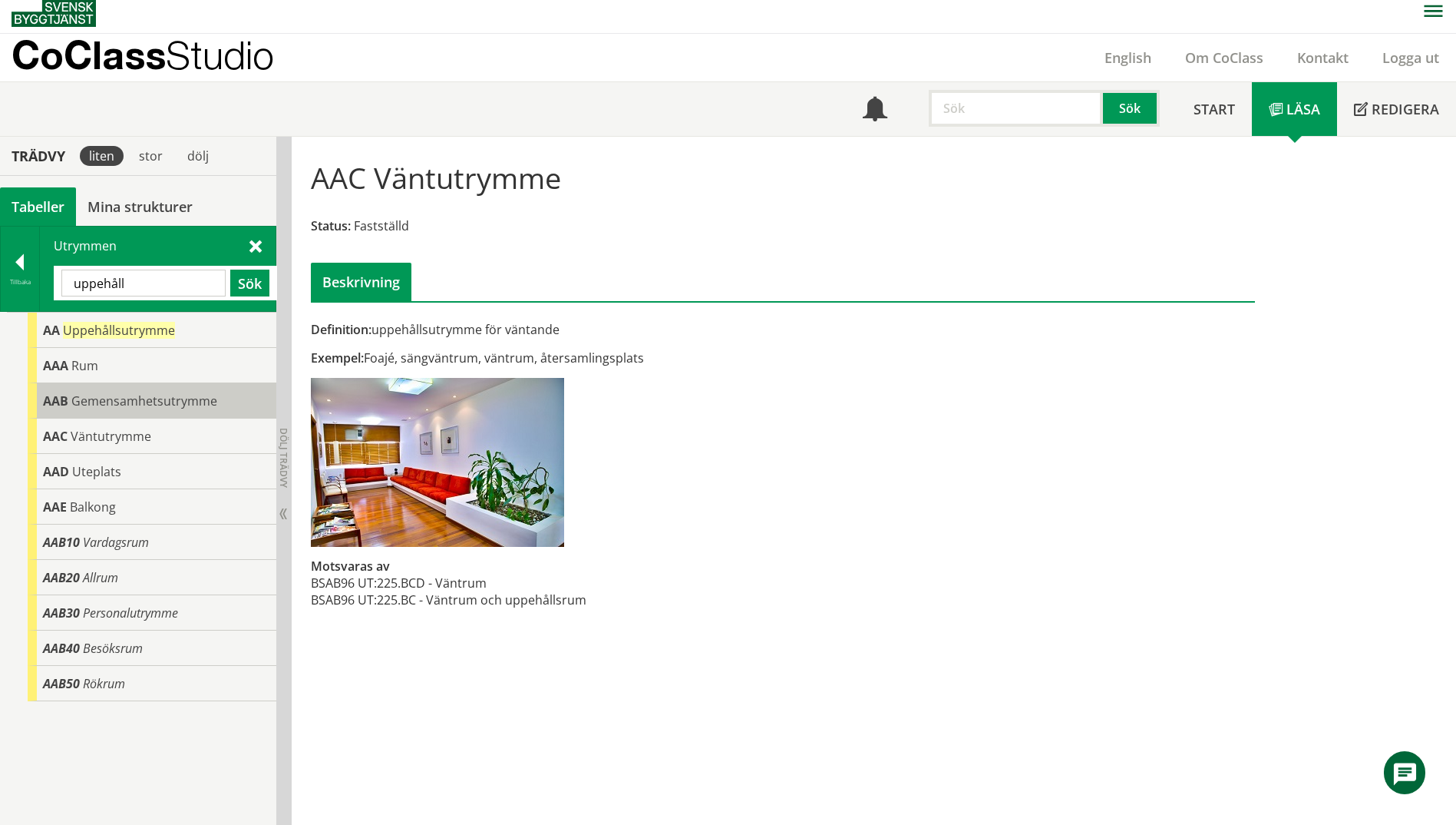
click at [70, 405] on div "AAB Gemensamhetsutrymme" at bounding box center [152, 400] width 249 height 35
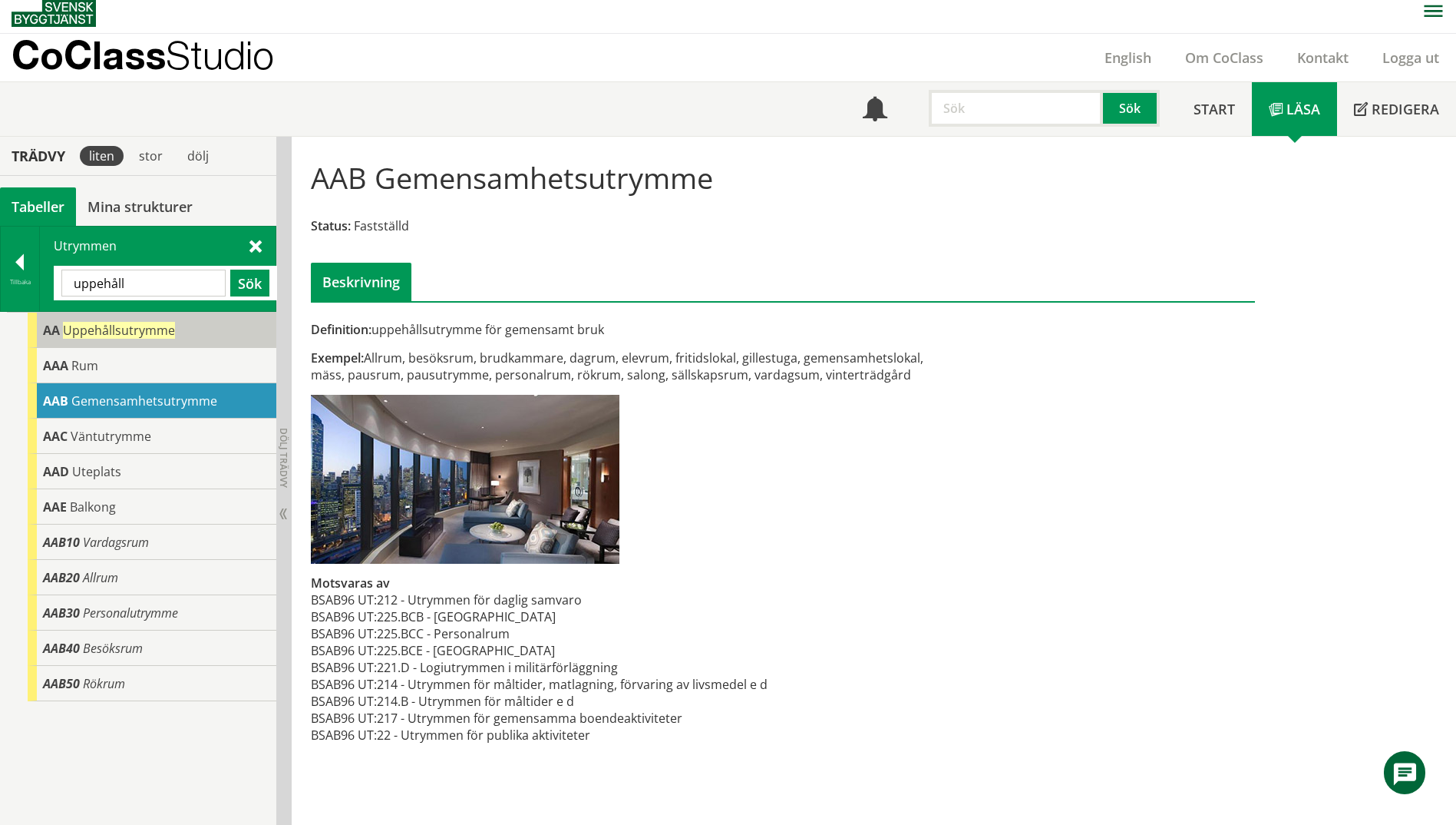
click at [83, 329] on span "Uppehållsutrymme" at bounding box center [118, 331] width 112 height 17
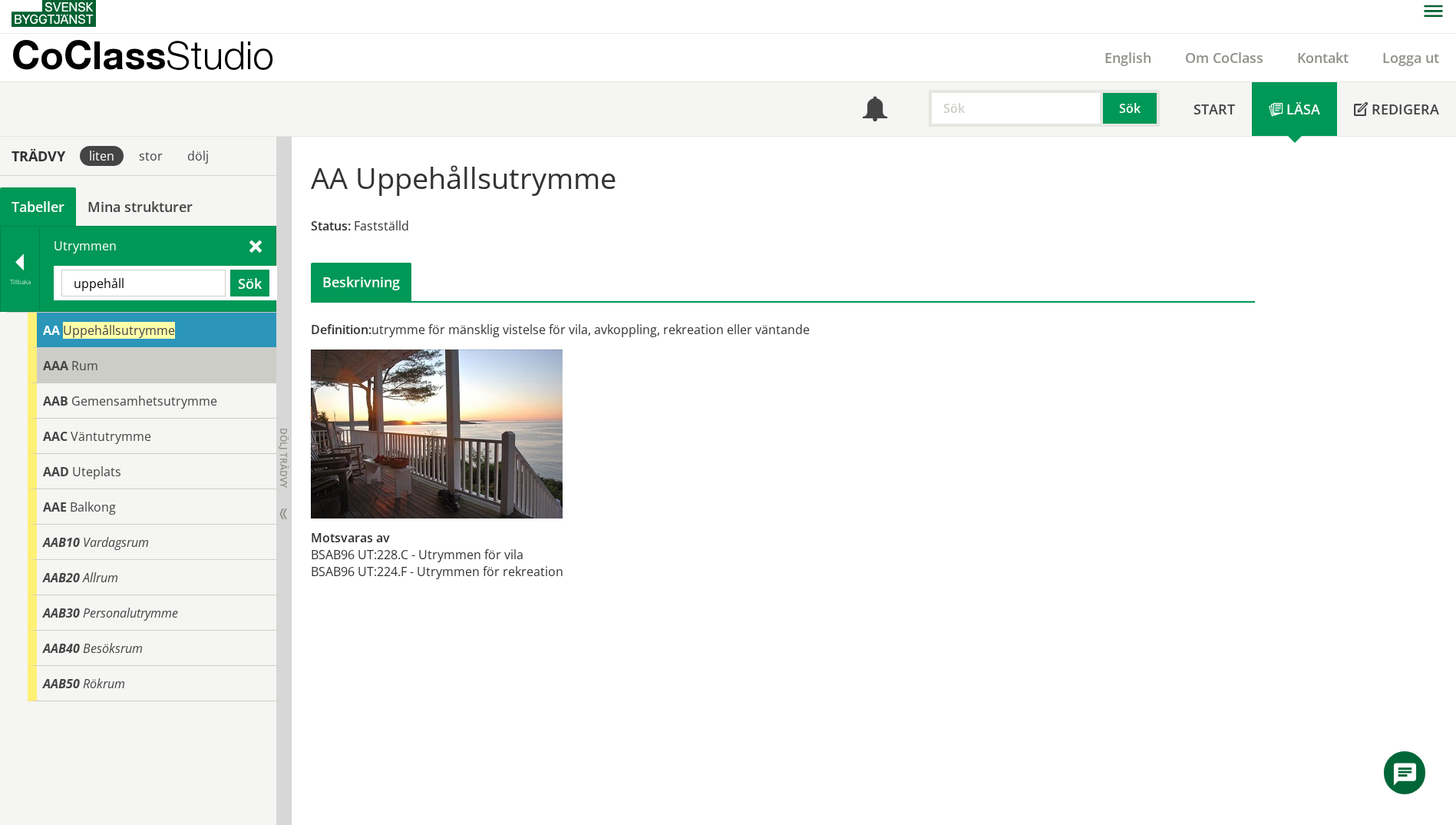
click at [65, 367] on span "AAA" at bounding box center [56, 366] width 25 height 17
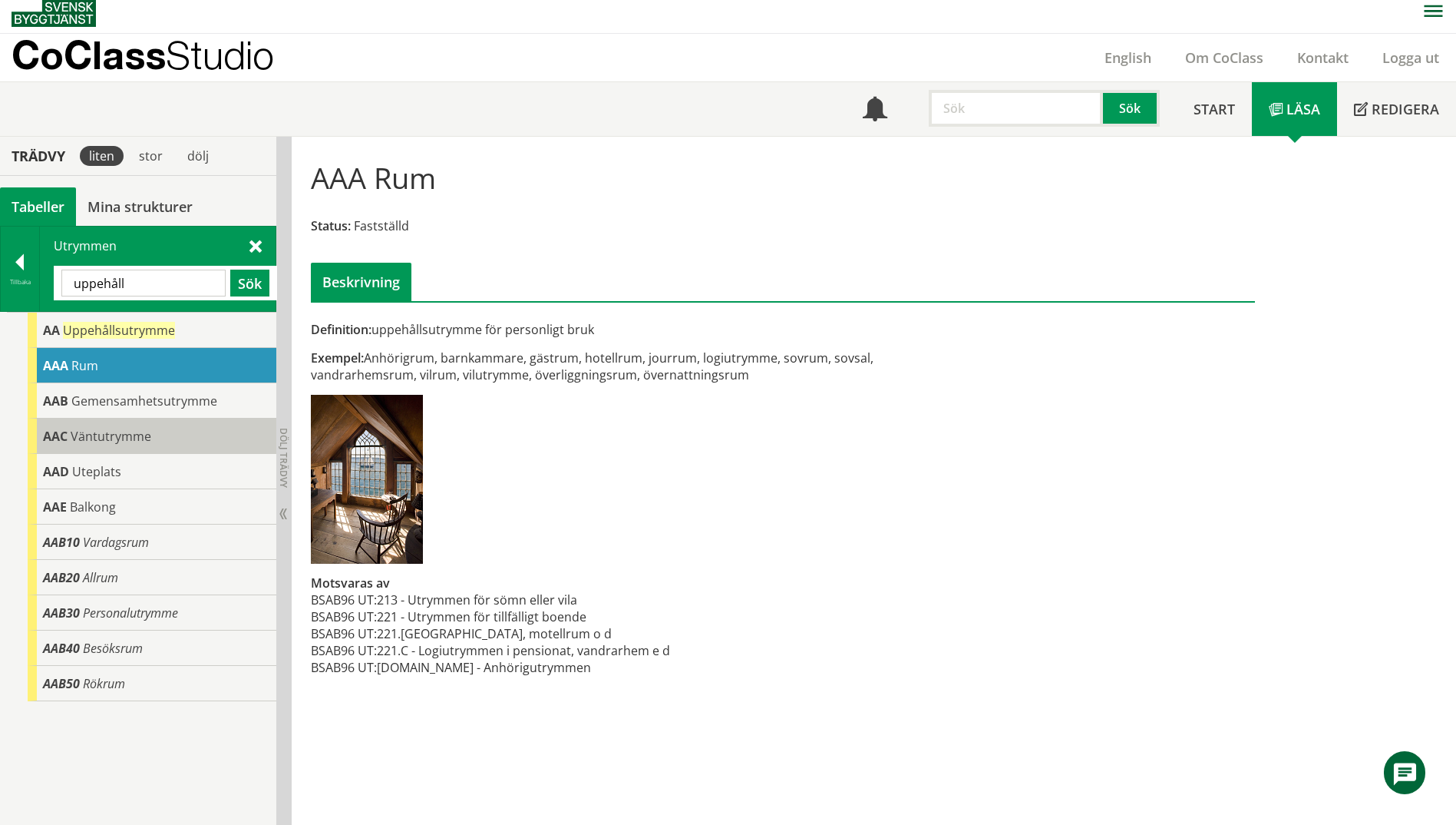
click at [41, 448] on div "AAC Väntutrymme" at bounding box center [152, 436] width 249 height 35
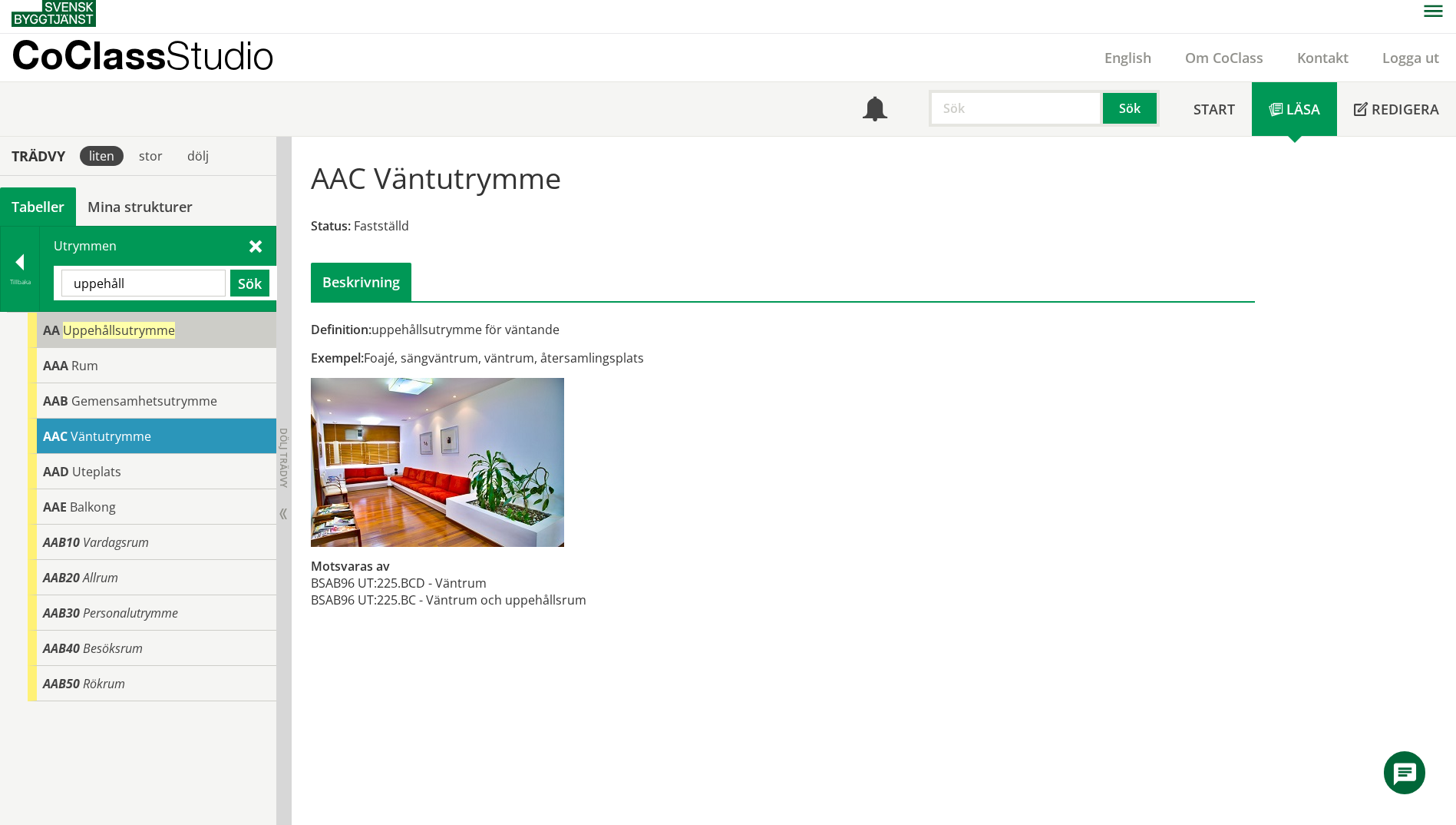
click at [77, 346] on div "AA Uppehållsutrymme" at bounding box center [152, 330] width 249 height 35
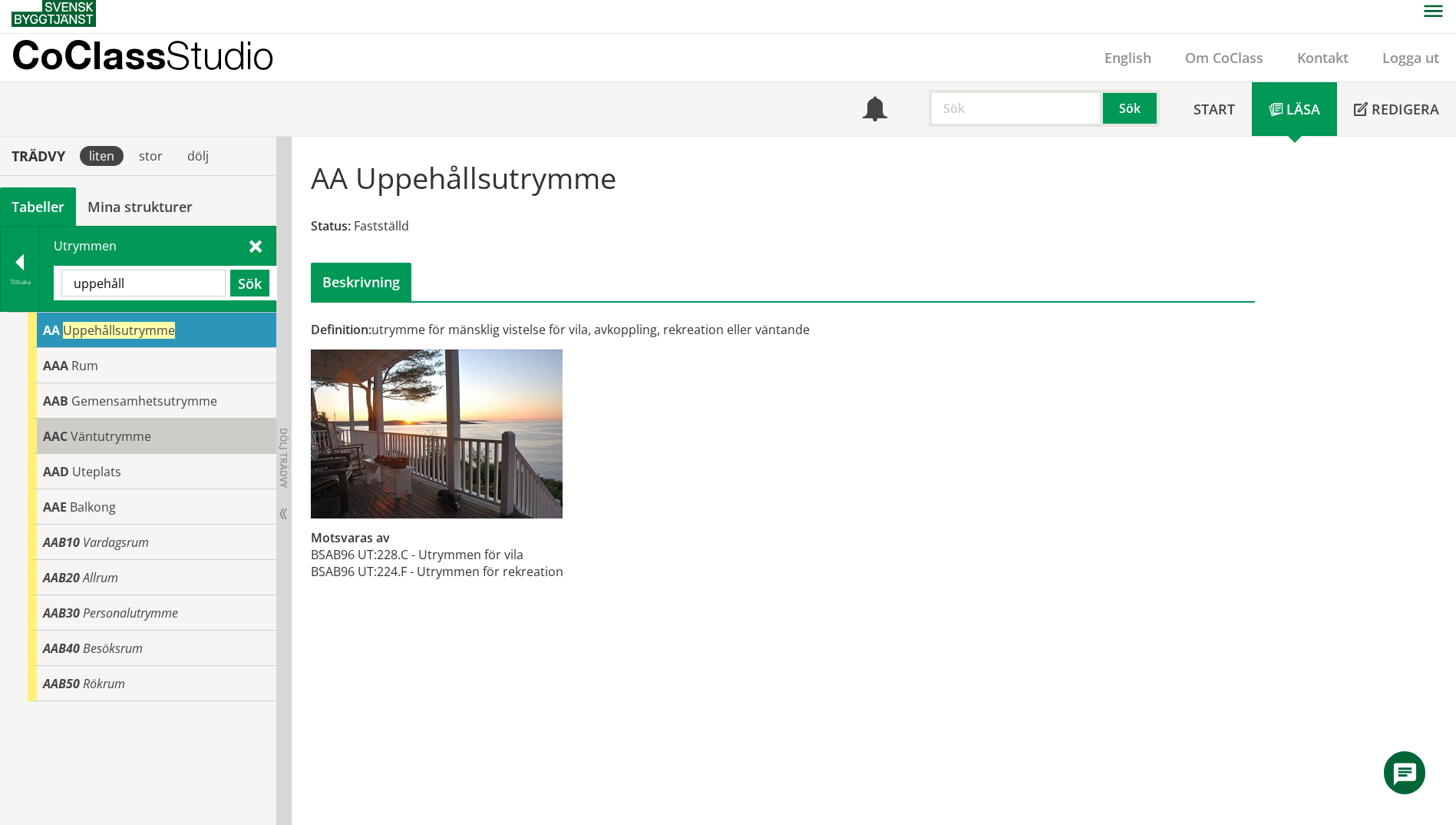
click at [44, 439] on span "AAC" at bounding box center [55, 436] width 24 height 17
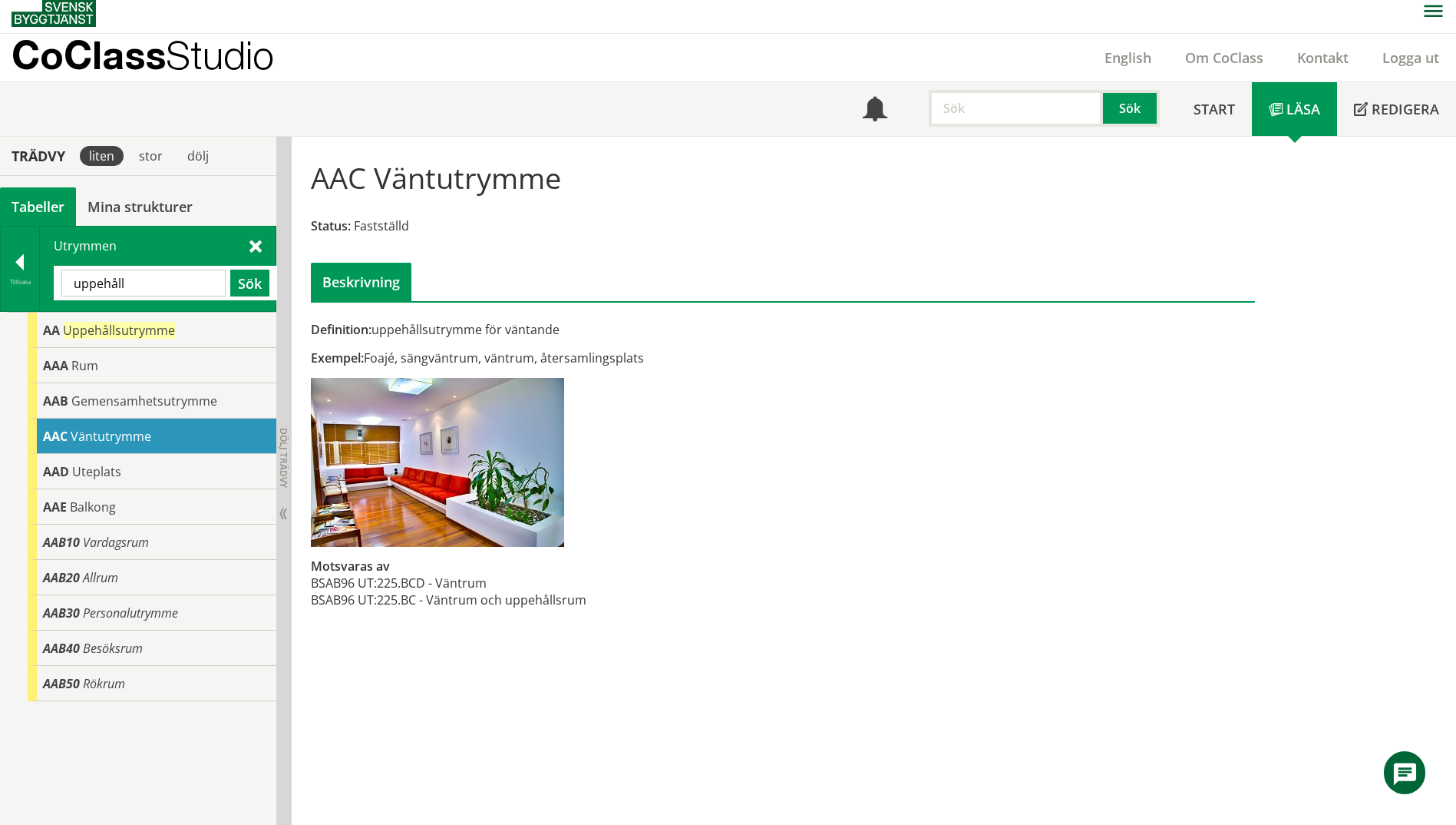
drag, startPoint x: 145, startPoint y: 290, endPoint x: 66, endPoint y: 273, distance: 80.8
click at [66, 273] on input "uppehåll" at bounding box center [143, 283] width 164 height 27
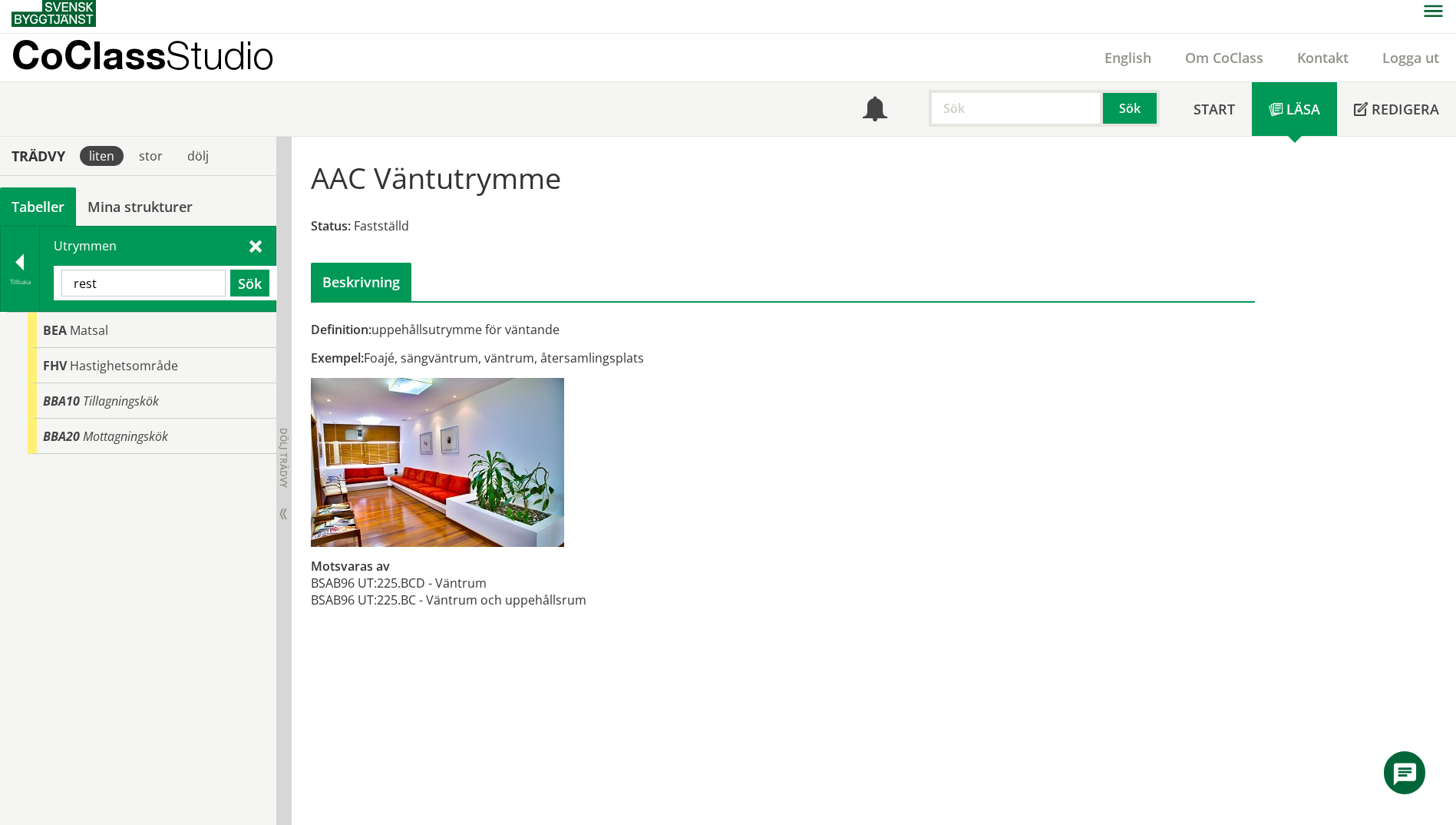
drag, startPoint x: 92, startPoint y: 280, endPoint x: 42, endPoint y: 281, distance: 50.0
click at [42, 281] on div "Utrymmen rest Sök" at bounding box center [157, 269] width 236 height 85
paste input "kommunikation"
type input "kommunikation"
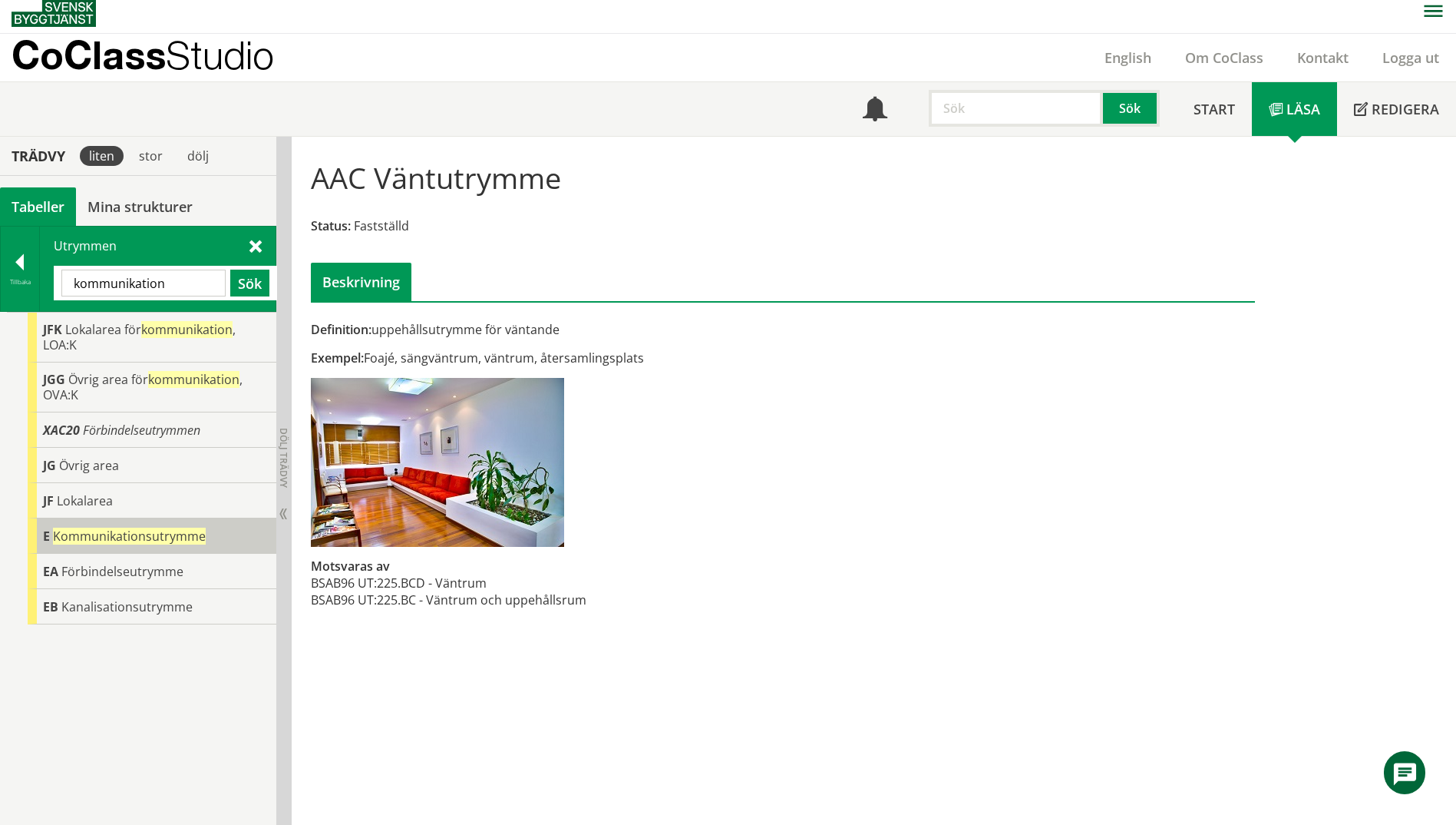
click at [112, 541] on span "Kommunikationsutrymme" at bounding box center [129, 536] width 153 height 17
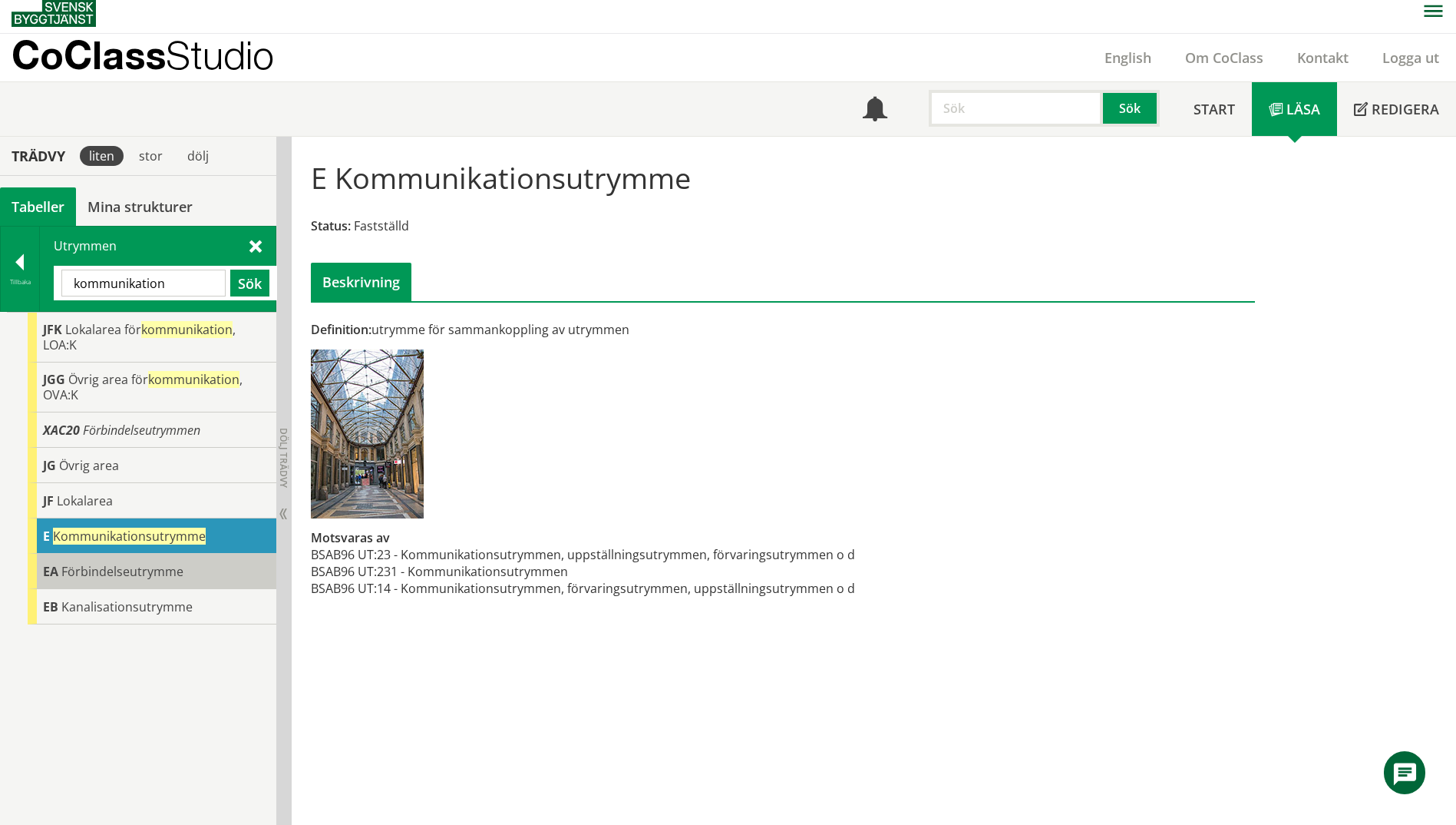
click at [143, 571] on span "Förbindelseutrymme" at bounding box center [122, 571] width 122 height 17
click at [143, 568] on span "Förbindelseutrymme" at bounding box center [122, 571] width 122 height 17
click at [84, 570] on span "Förbindelseutrymme" at bounding box center [122, 571] width 122 height 17
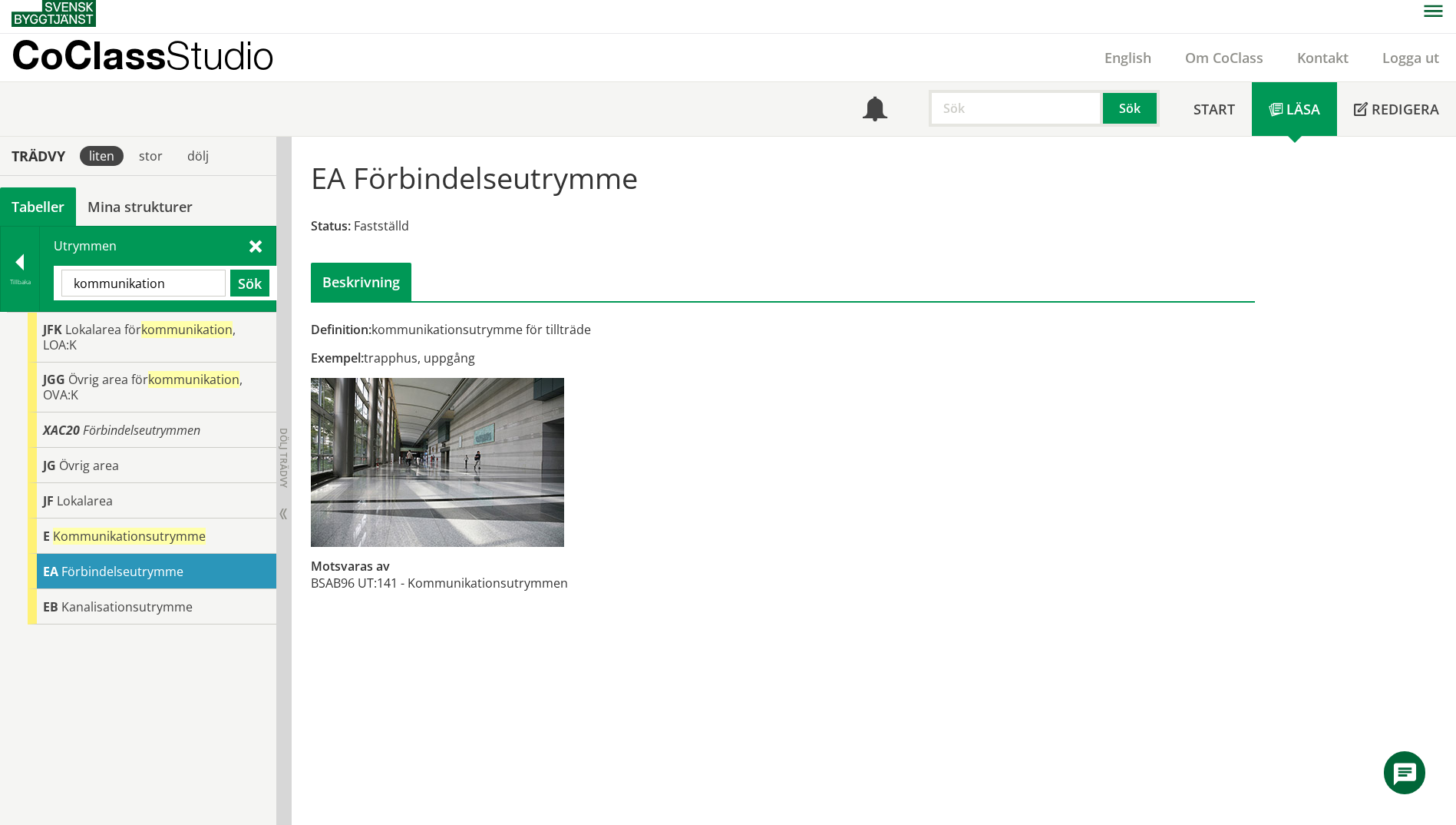
click at [82, 570] on span "Förbindelseutrymme" at bounding box center [122, 571] width 122 height 17
click at [110, 606] on span "Kanalisationsutrymme" at bounding box center [127, 607] width 132 height 17
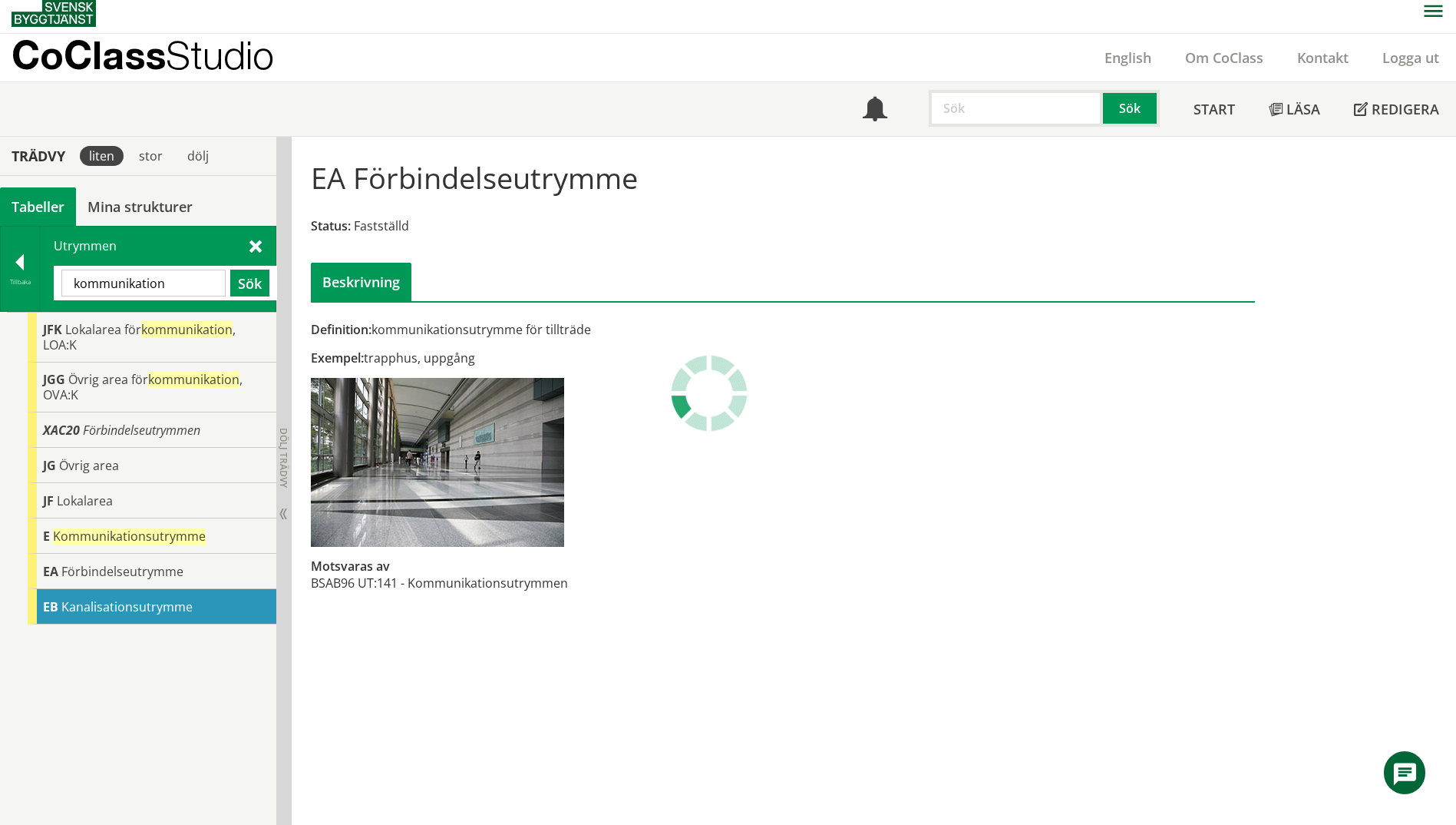
click at [110, 606] on span "Kanalisationsutrymme" at bounding box center [127, 607] width 132 height 17
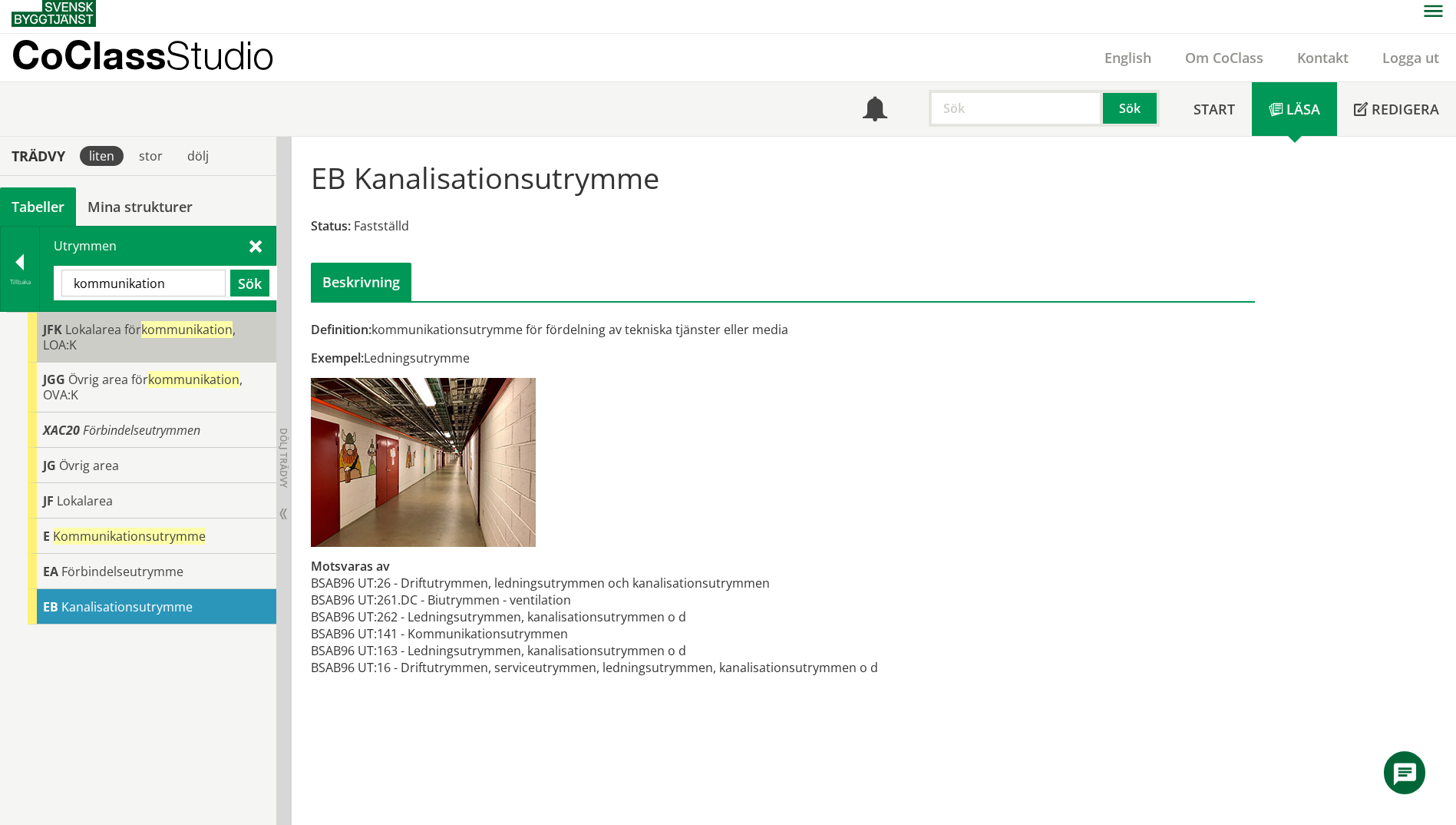
click at [96, 330] on span "Lokalarea för kommunikation , LOA:K" at bounding box center [139, 337] width 193 height 32
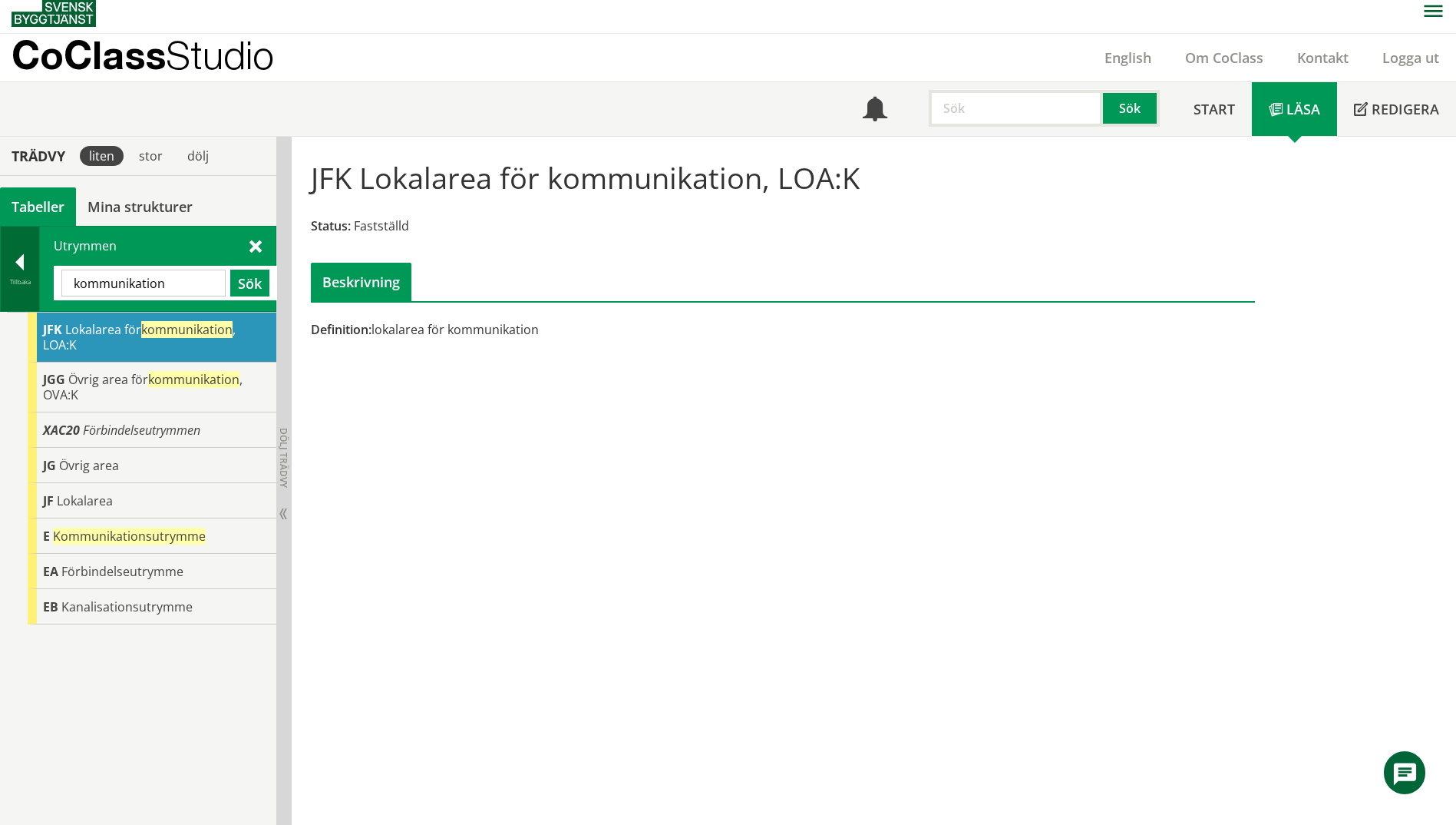
drag, startPoint x: 191, startPoint y: 284, endPoint x: 25, endPoint y: 273, distance: 166.4
click at [25, 273] on div "Tillbaka Utrymmen kommunikation Sök" at bounding box center [138, 269] width 276 height 86
click at [14, 263] on div at bounding box center [20, 264] width 38 height 21
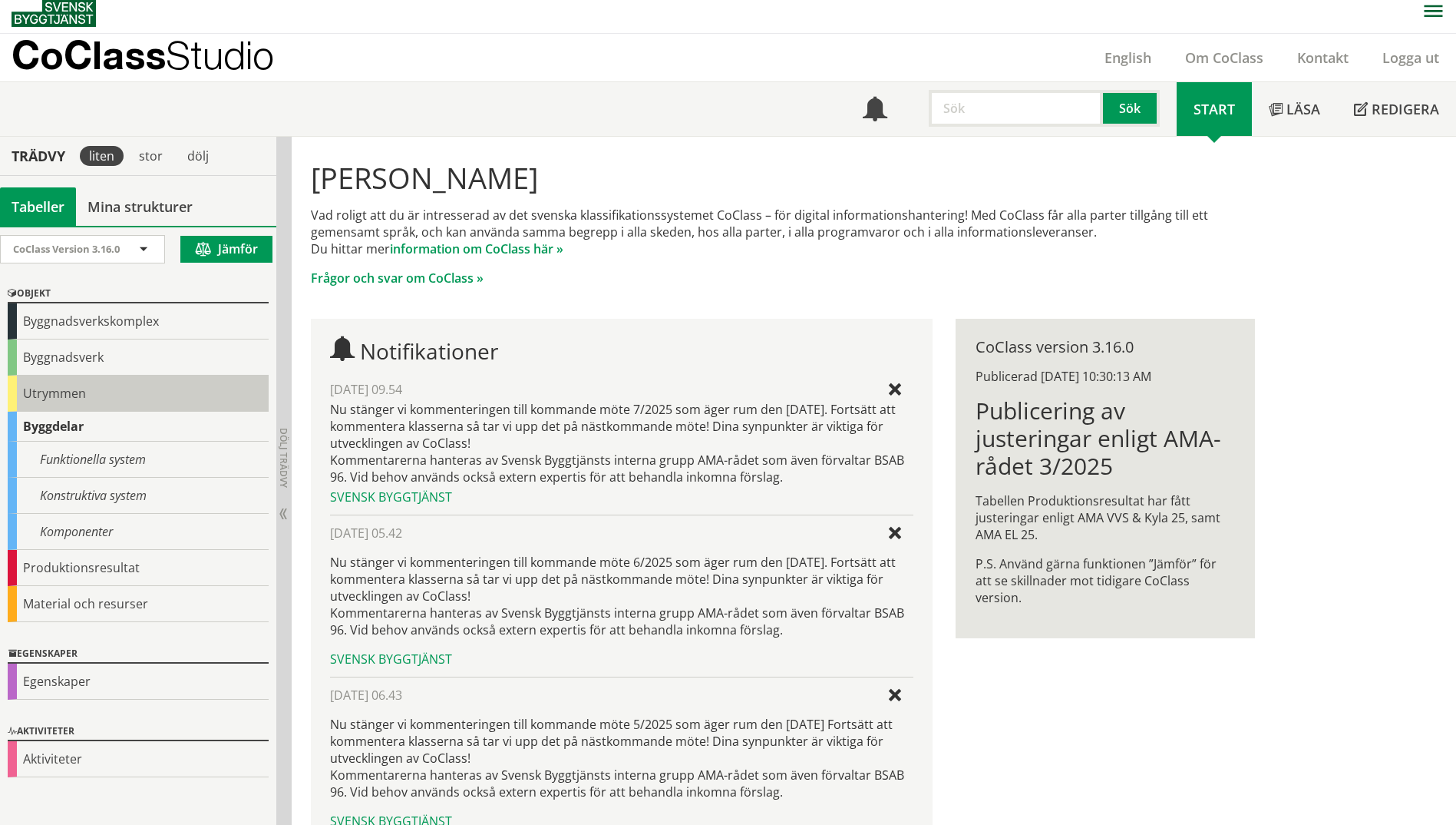
click at [45, 399] on div "Utrymmen" at bounding box center [138, 393] width 261 height 36
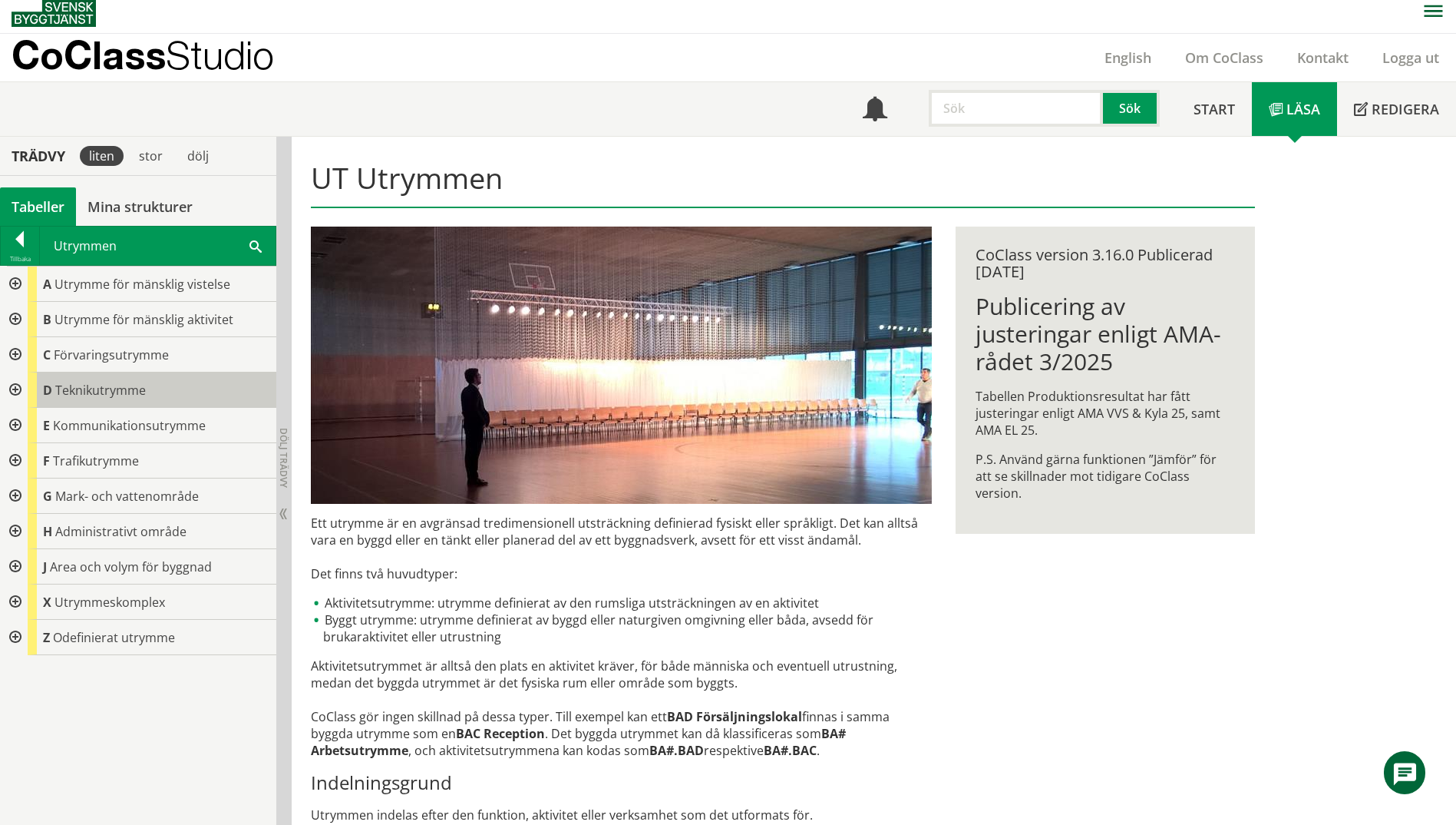
click at [60, 393] on span "Teknikutrymme" at bounding box center [101, 390] width 91 height 17
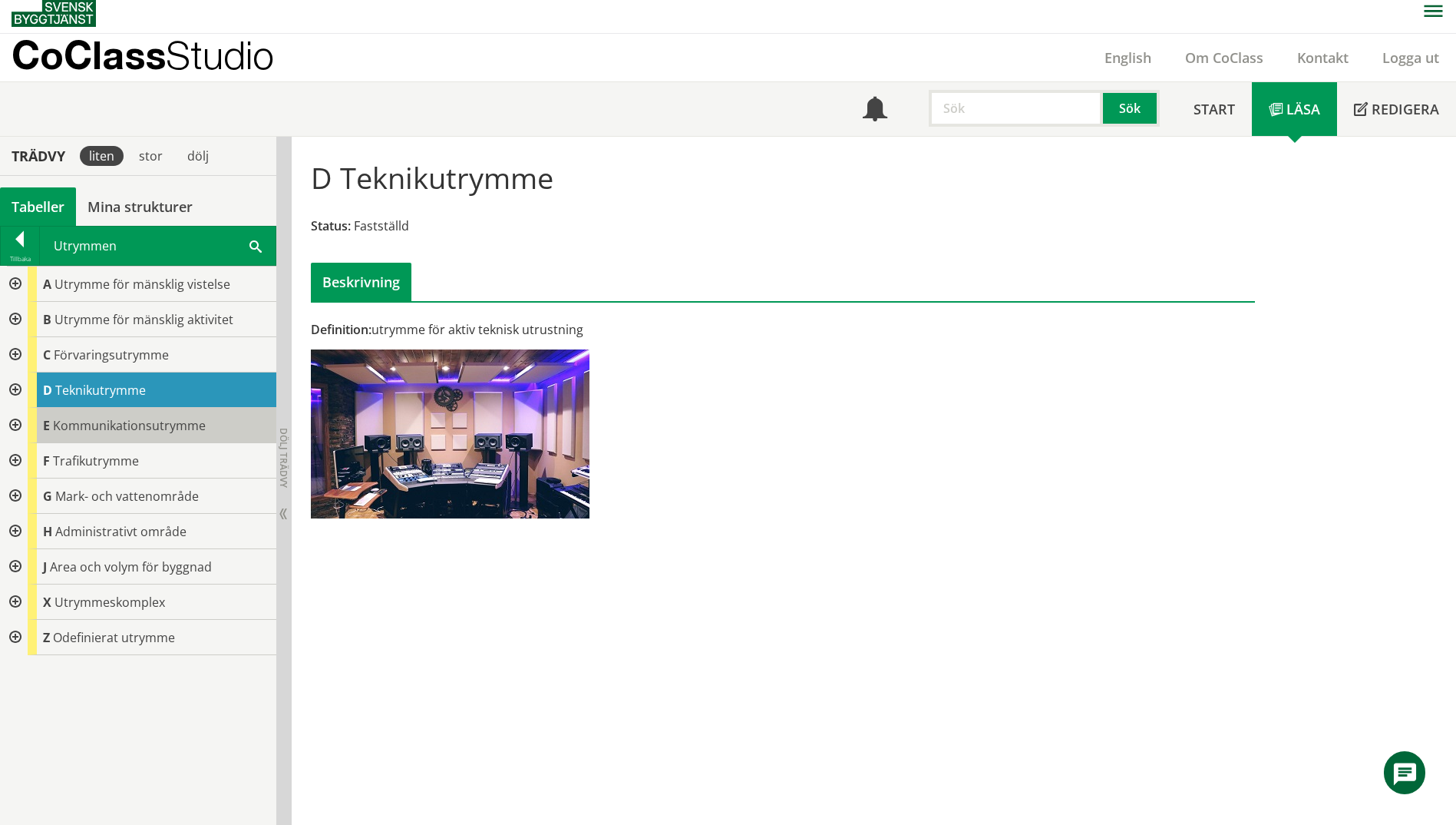
click at [91, 423] on span "Kommunikationsutrymme" at bounding box center [129, 425] width 153 height 17
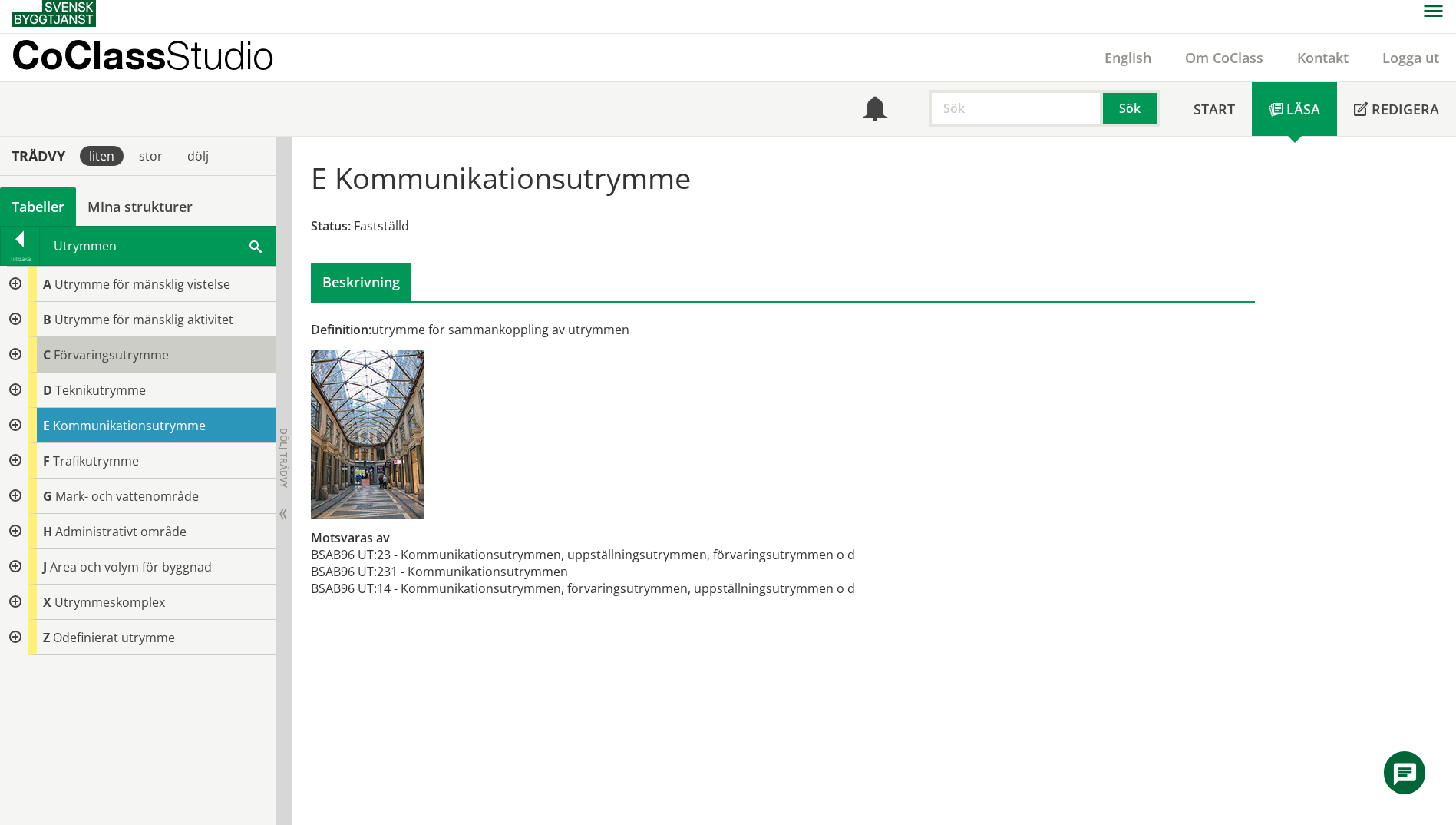
click at [112, 357] on span "Förvaringsutrymme" at bounding box center [111, 355] width 115 height 17
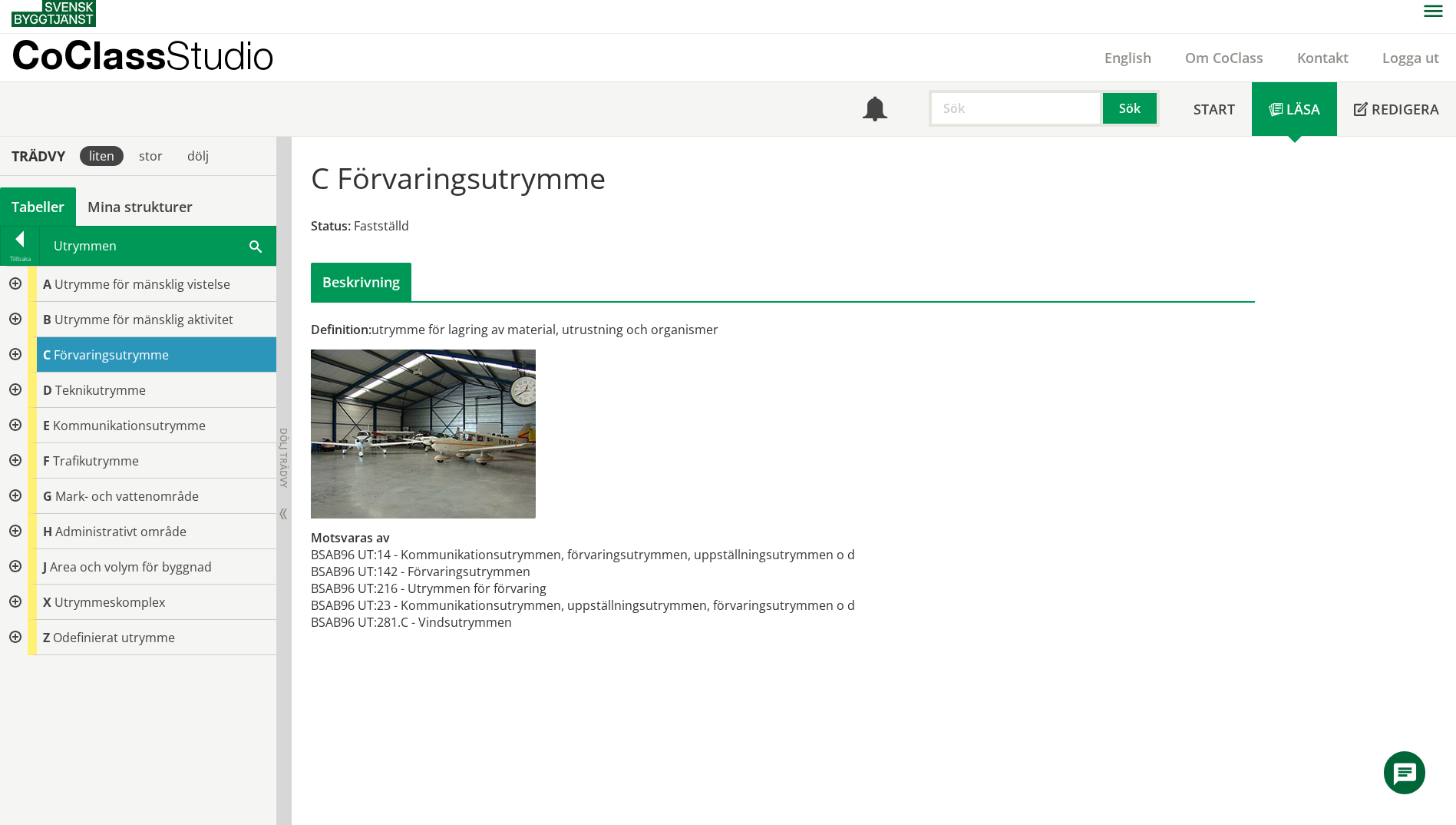
click at [13, 284] on div at bounding box center [13, 284] width 27 height 35
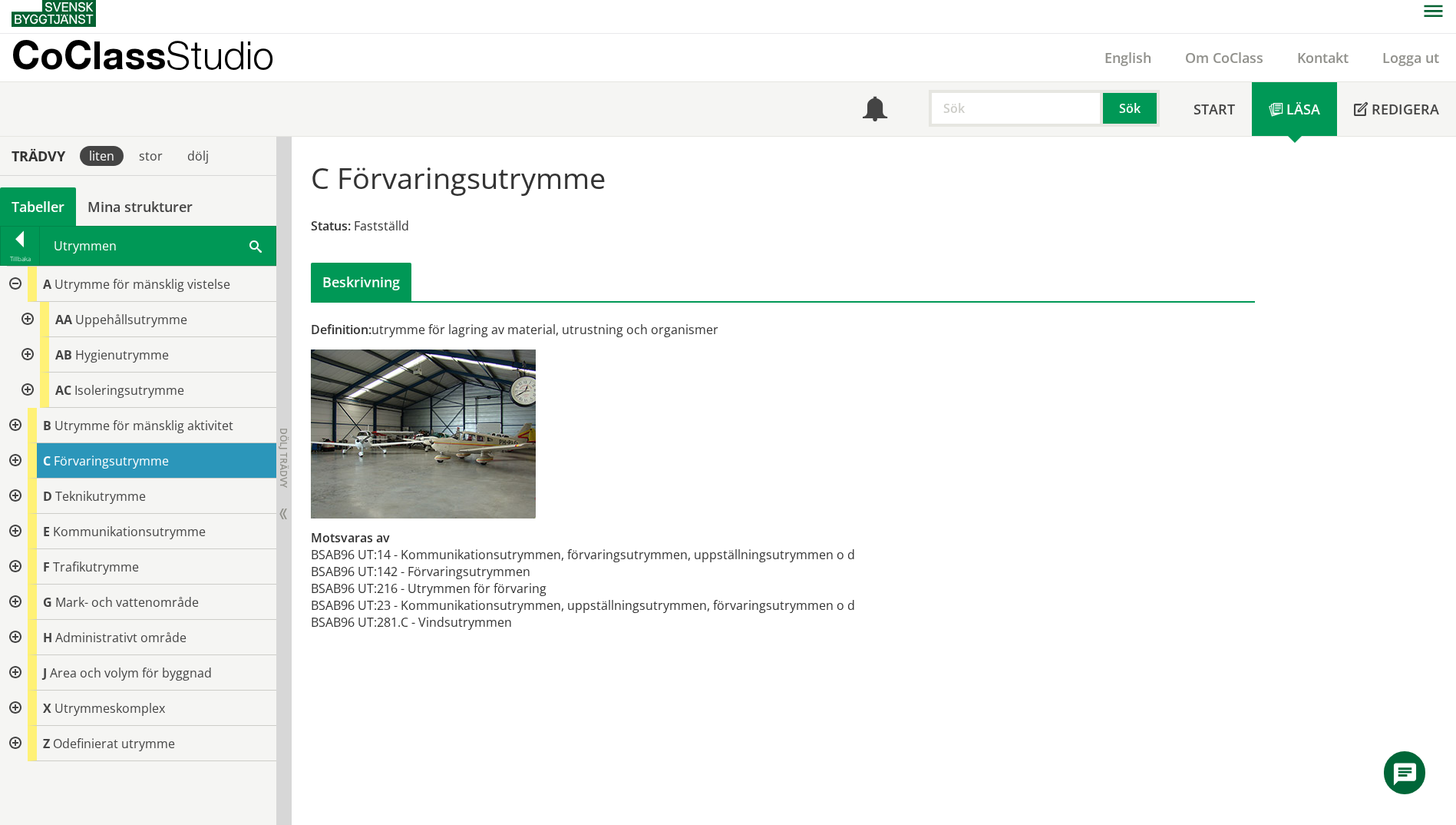
click at [26, 317] on div at bounding box center [26, 319] width 27 height 35
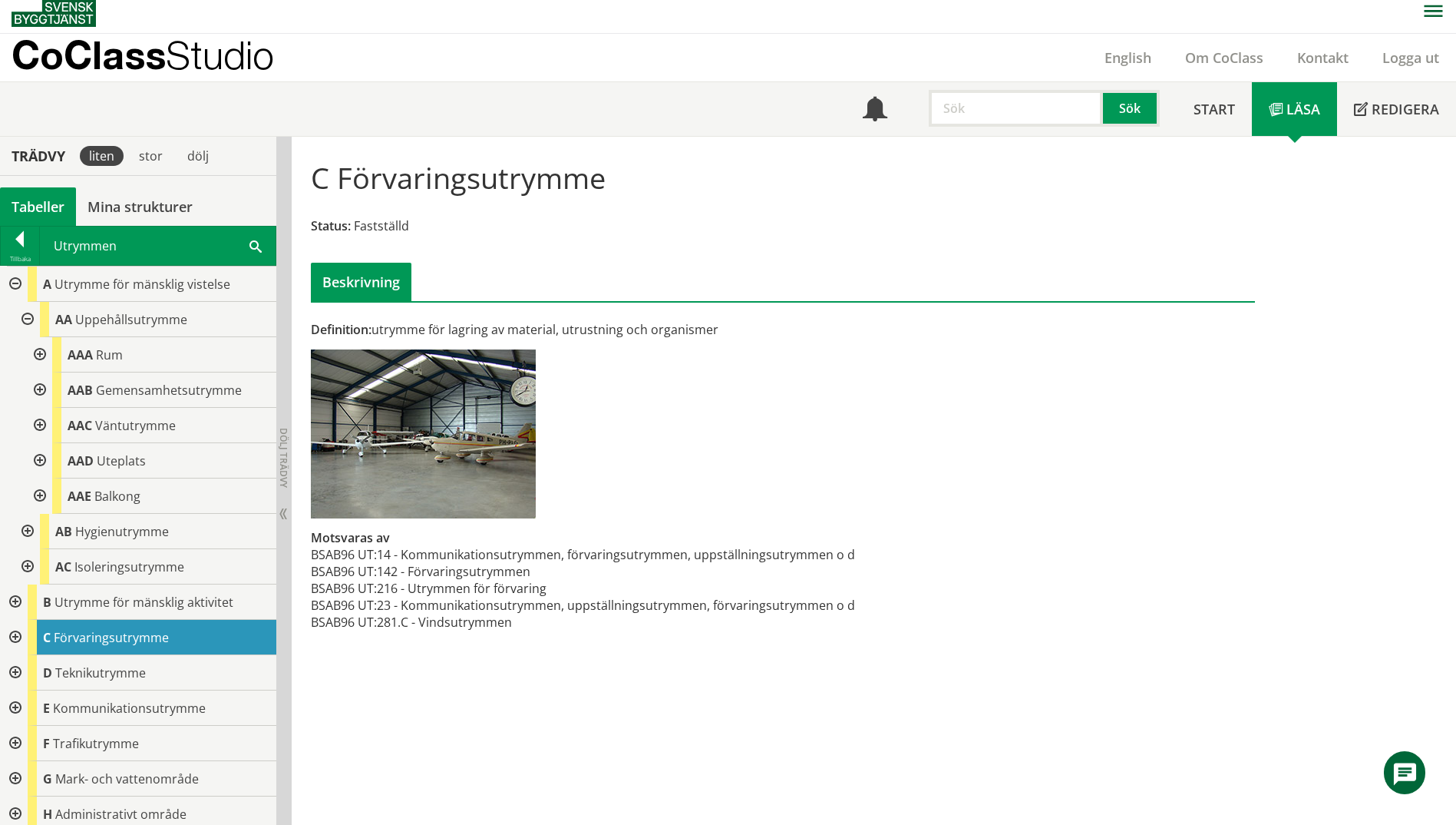
click at [42, 353] on div at bounding box center [38, 354] width 27 height 35
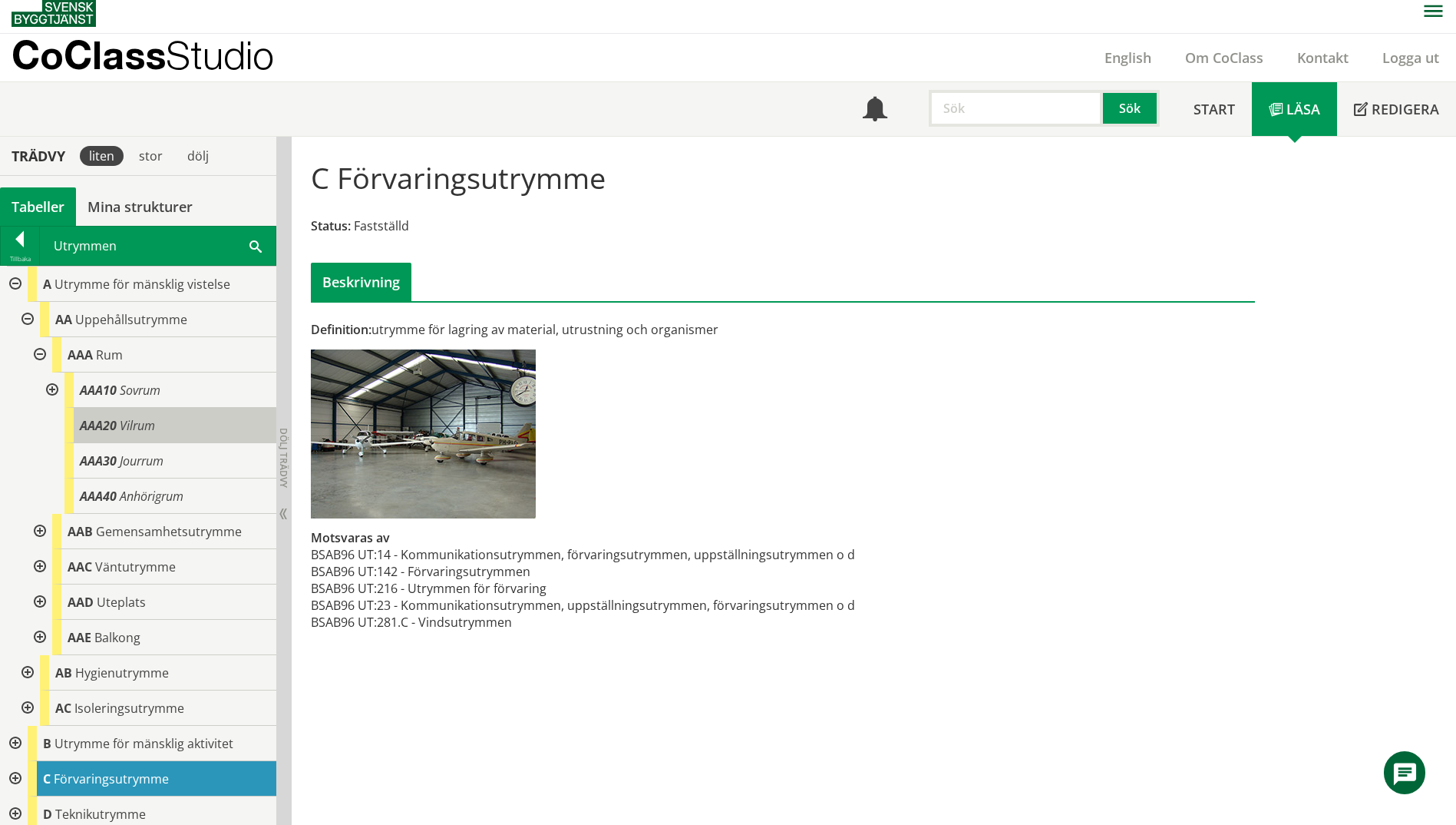
click at [211, 431] on div "AAA20 Vilrum" at bounding box center [170, 425] width 212 height 35
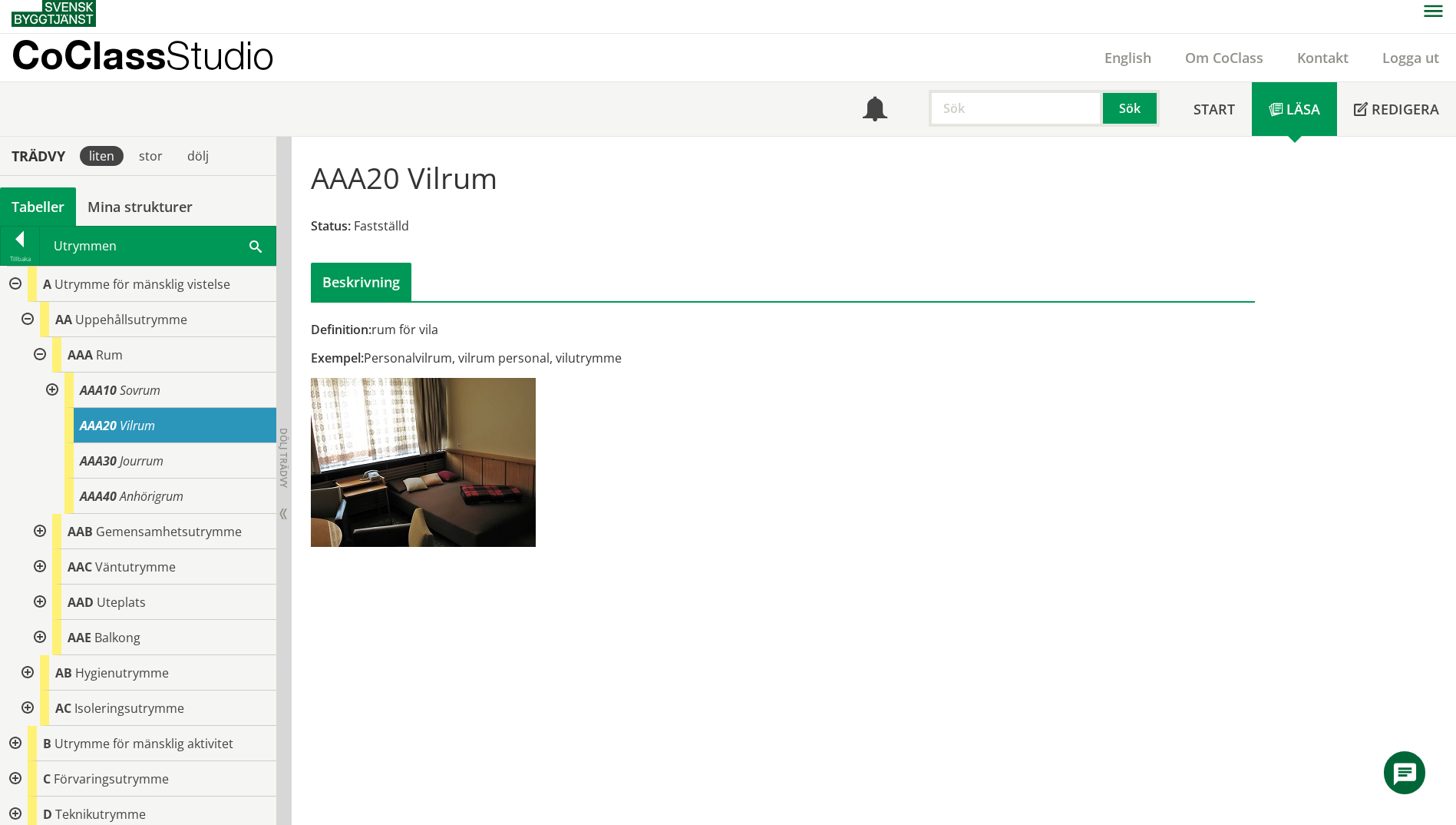
click at [261, 247] on span at bounding box center [256, 245] width 13 height 16
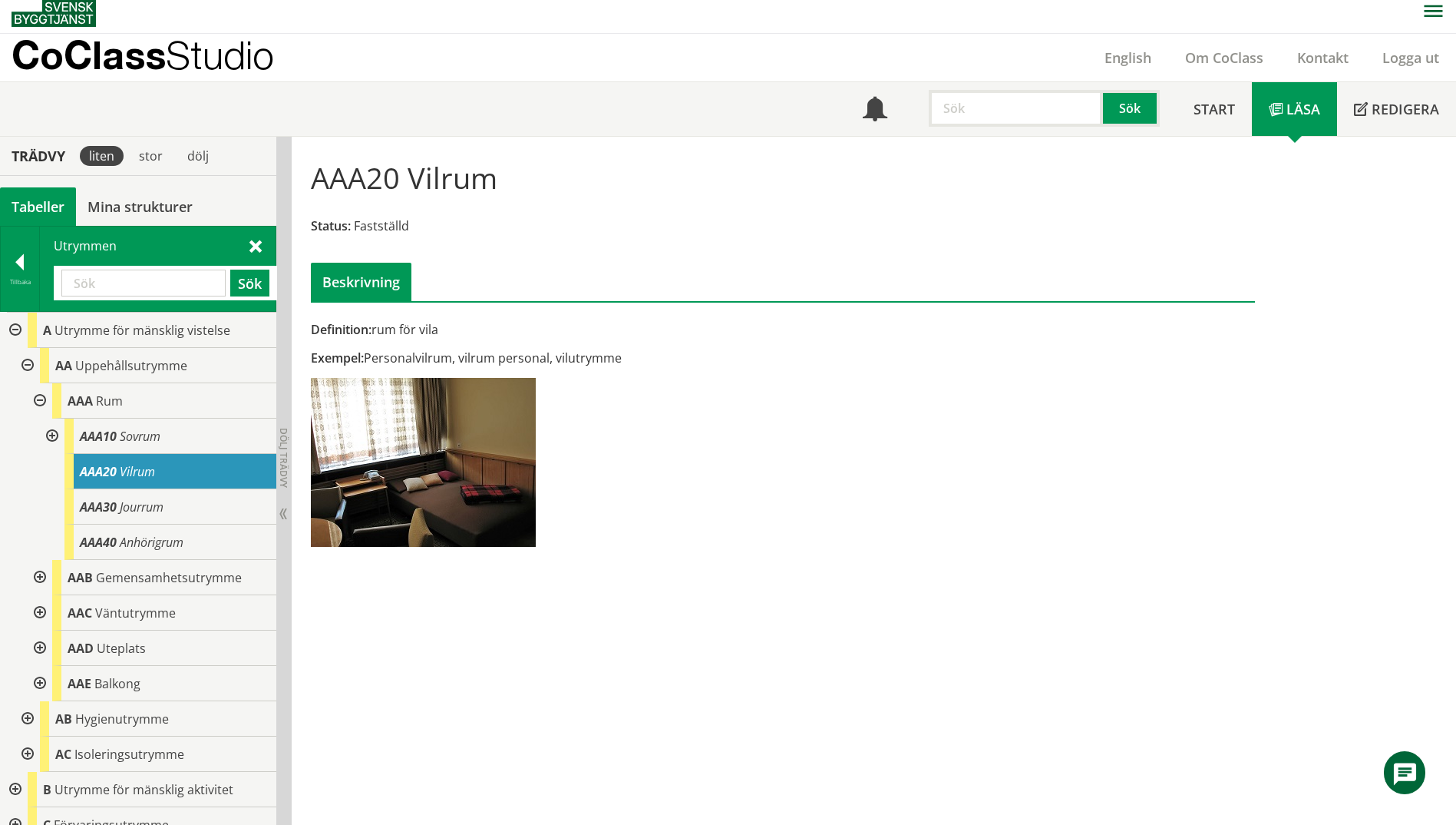
click at [174, 285] on input "text" at bounding box center [143, 283] width 164 height 27
paste input "samtals"
type input "samtals"
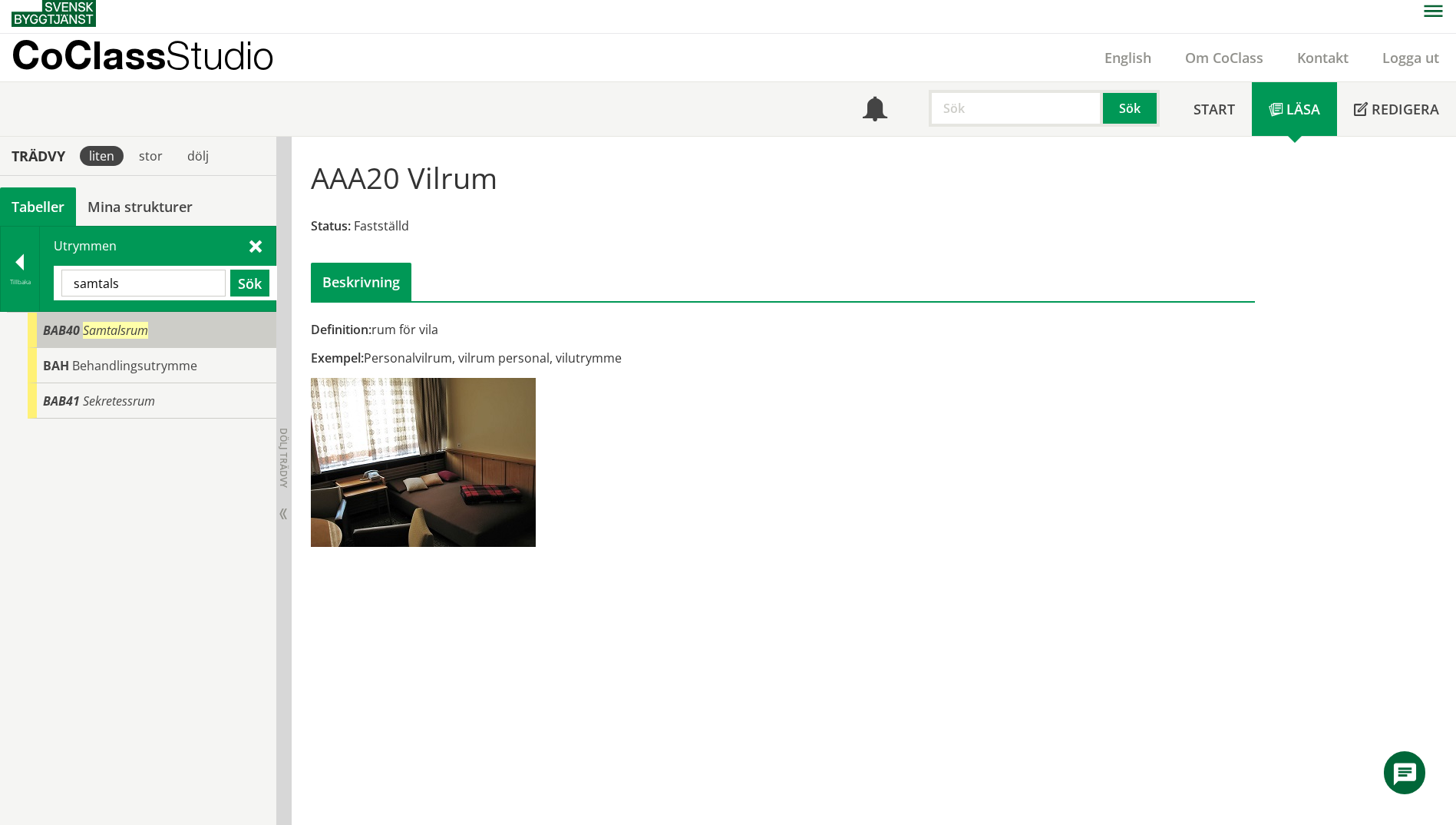
click at [111, 335] on span "Samtalsrum" at bounding box center [115, 331] width 65 height 17
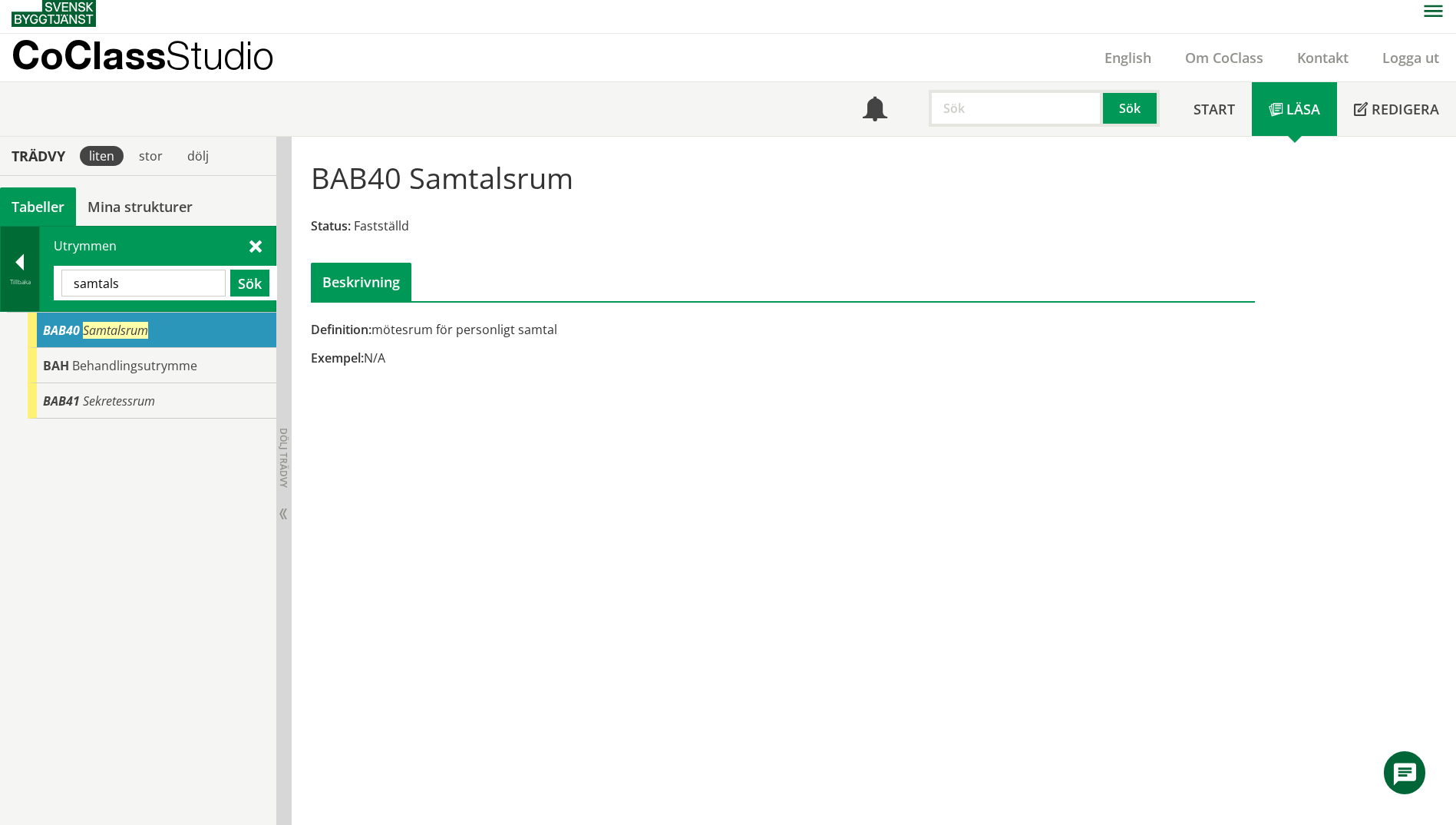
click at [25, 279] on div "Tillbaka" at bounding box center [20, 282] width 38 height 13
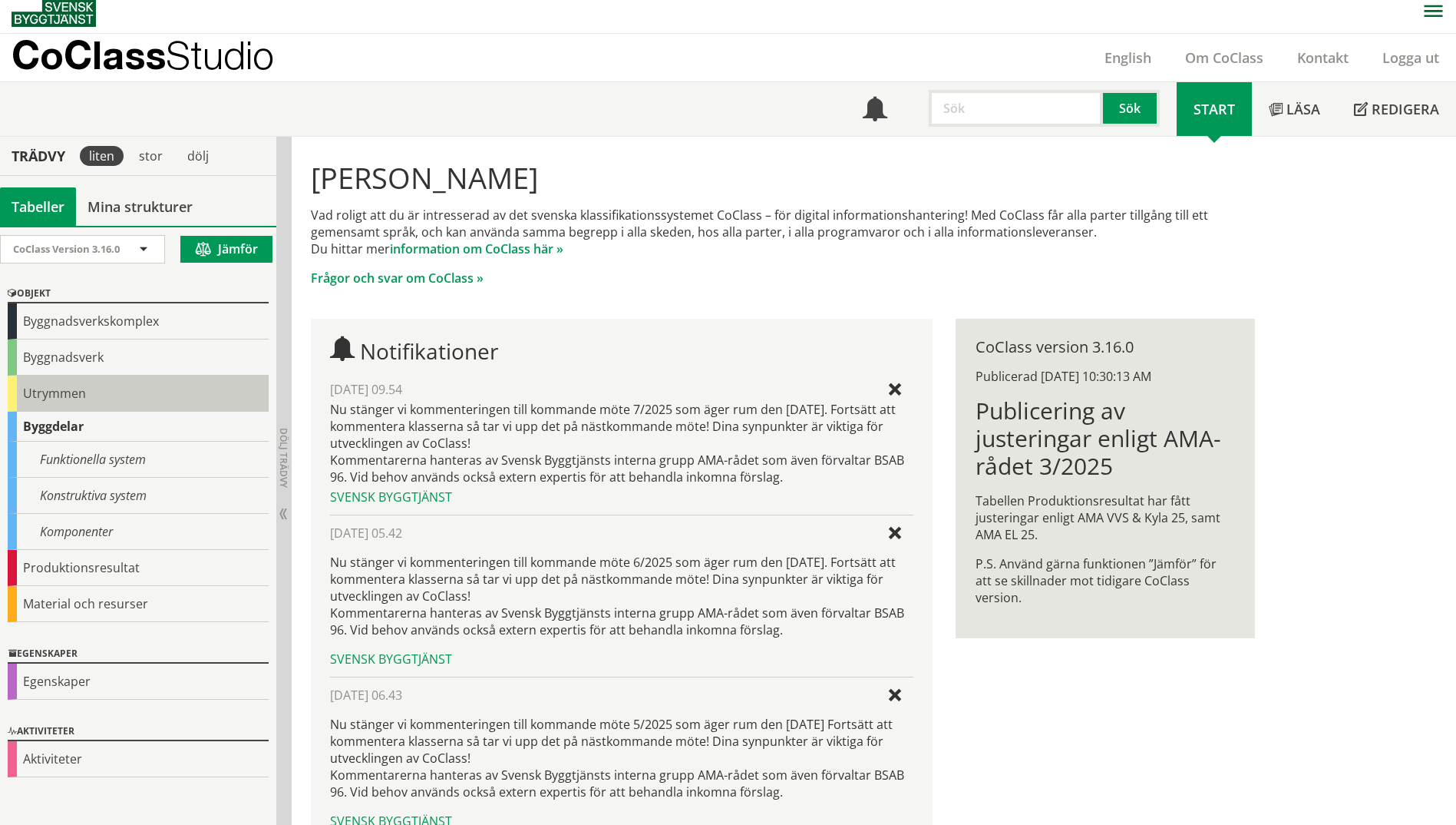
click at [16, 379] on div "Utrymmen" at bounding box center [138, 393] width 261 height 36
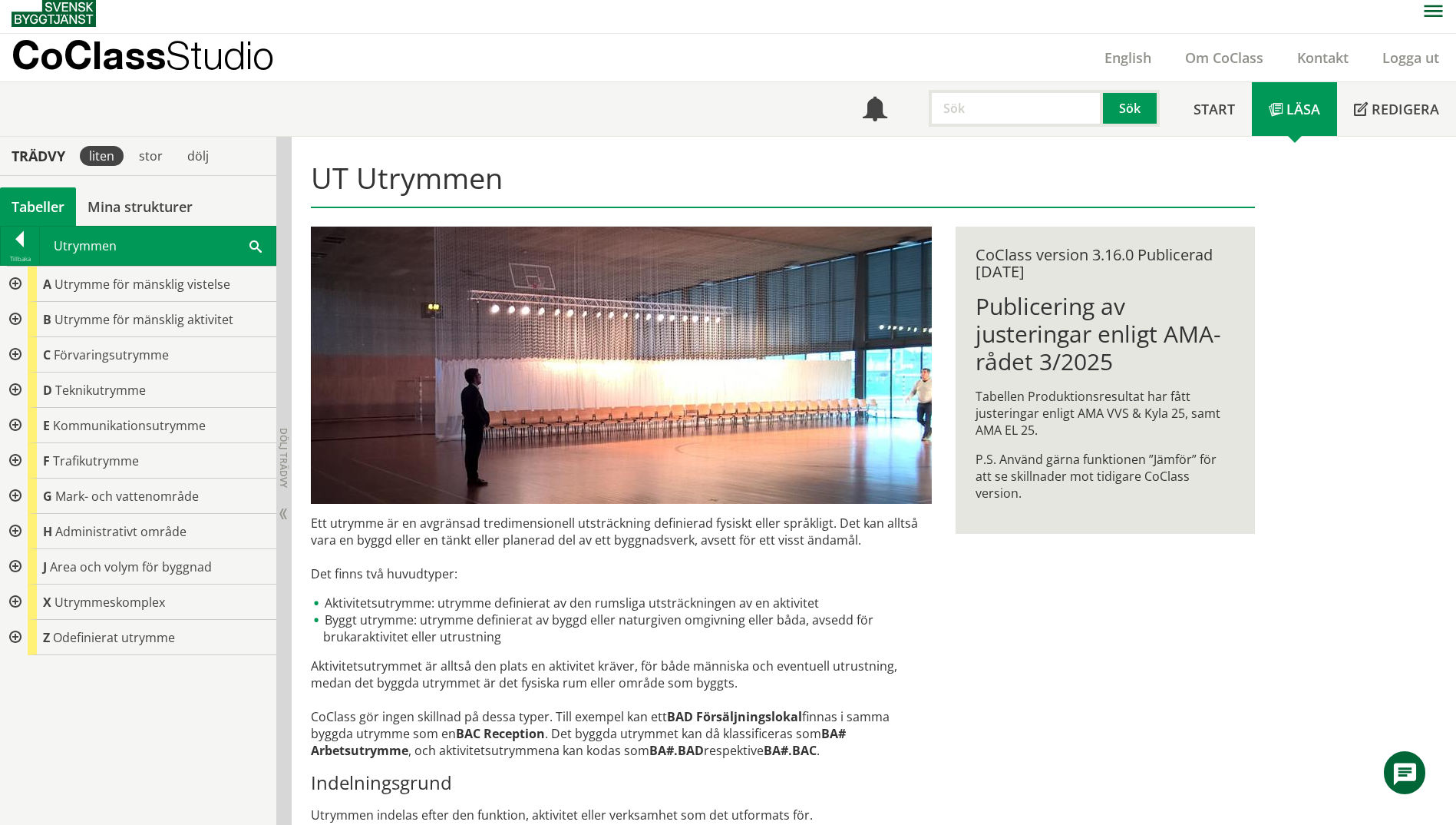
click at [19, 321] on div at bounding box center [13, 319] width 27 height 35
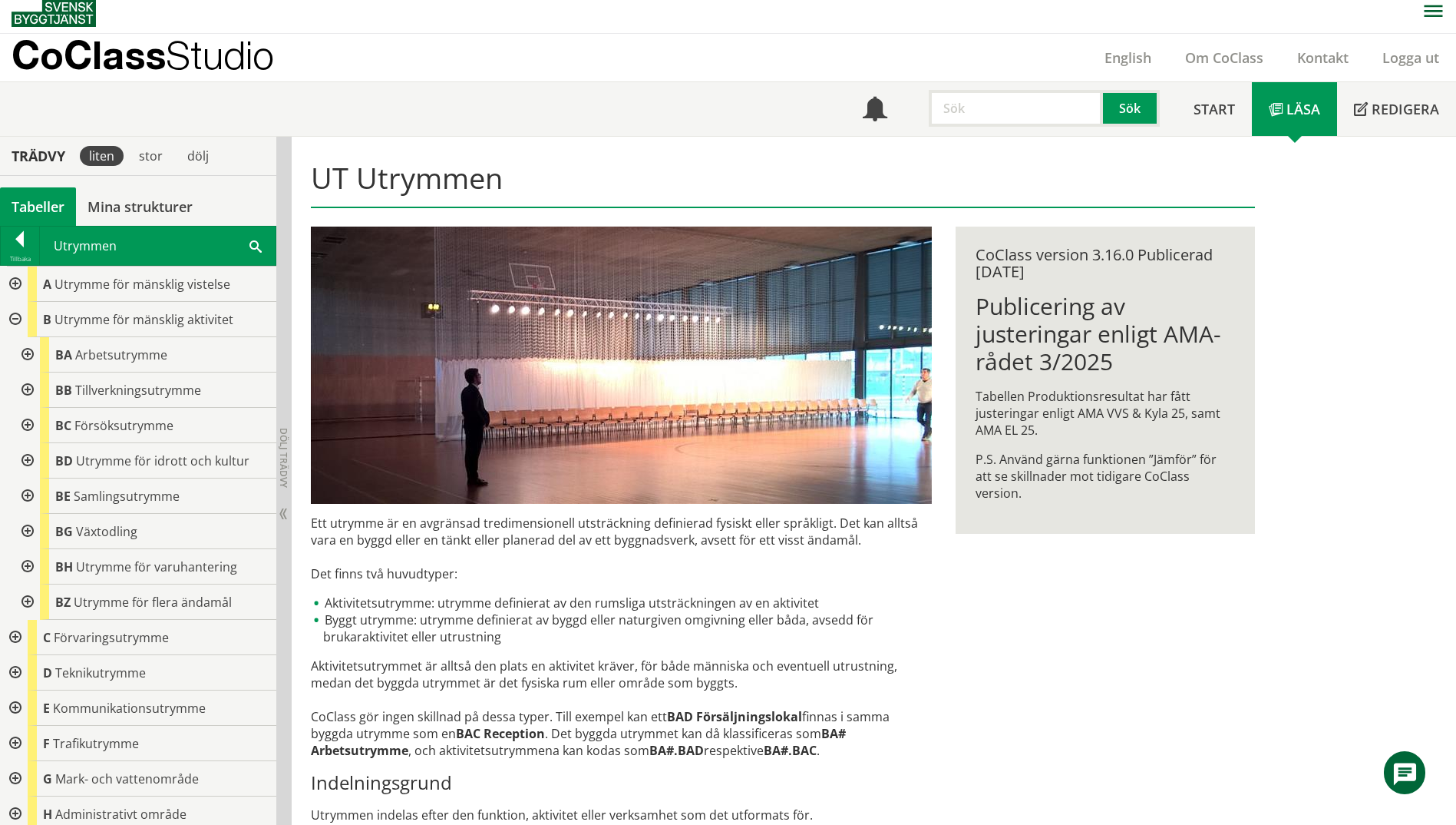
click at [27, 355] on div at bounding box center [26, 354] width 27 height 35
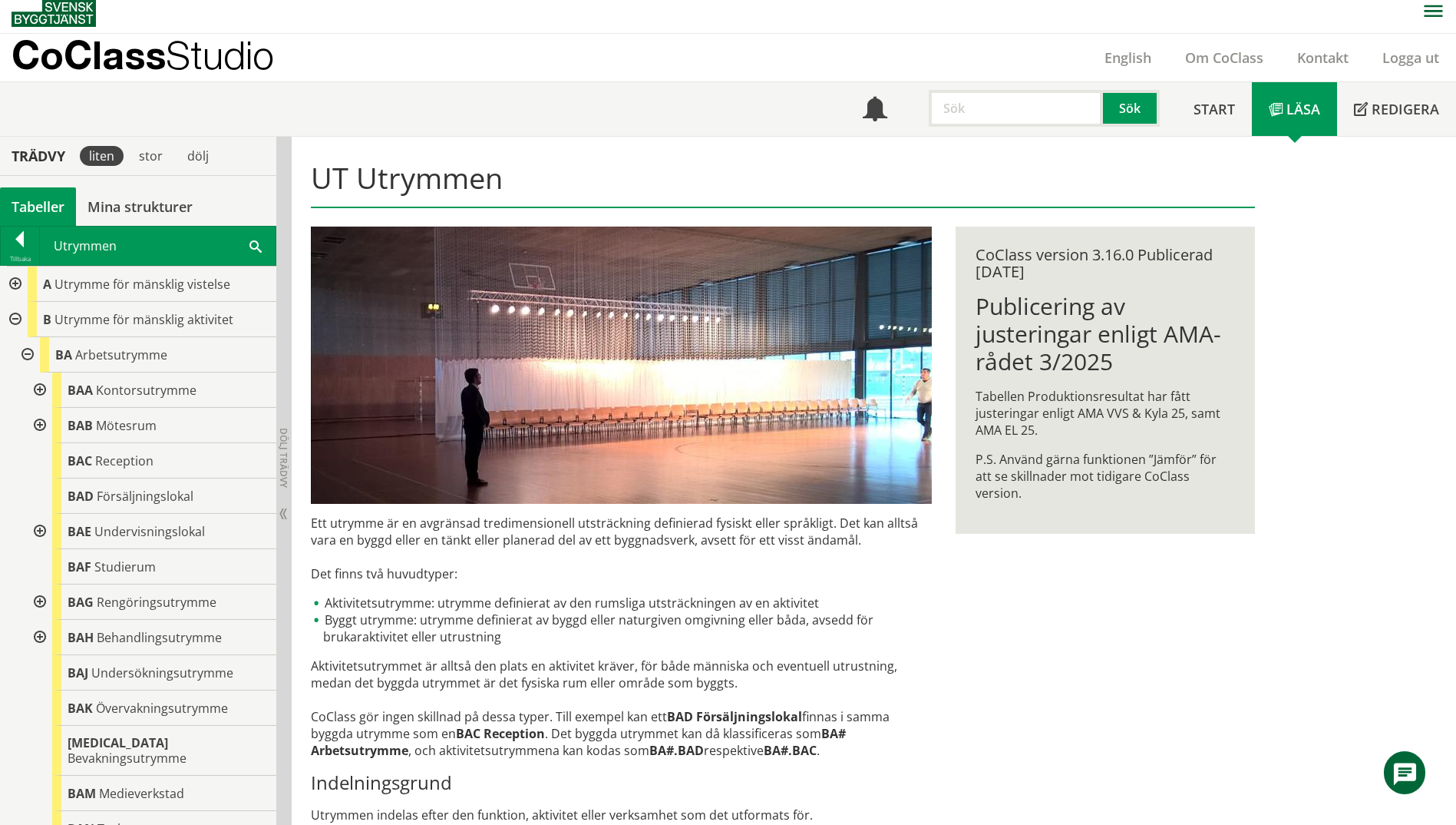
click at [42, 421] on div at bounding box center [38, 425] width 27 height 35
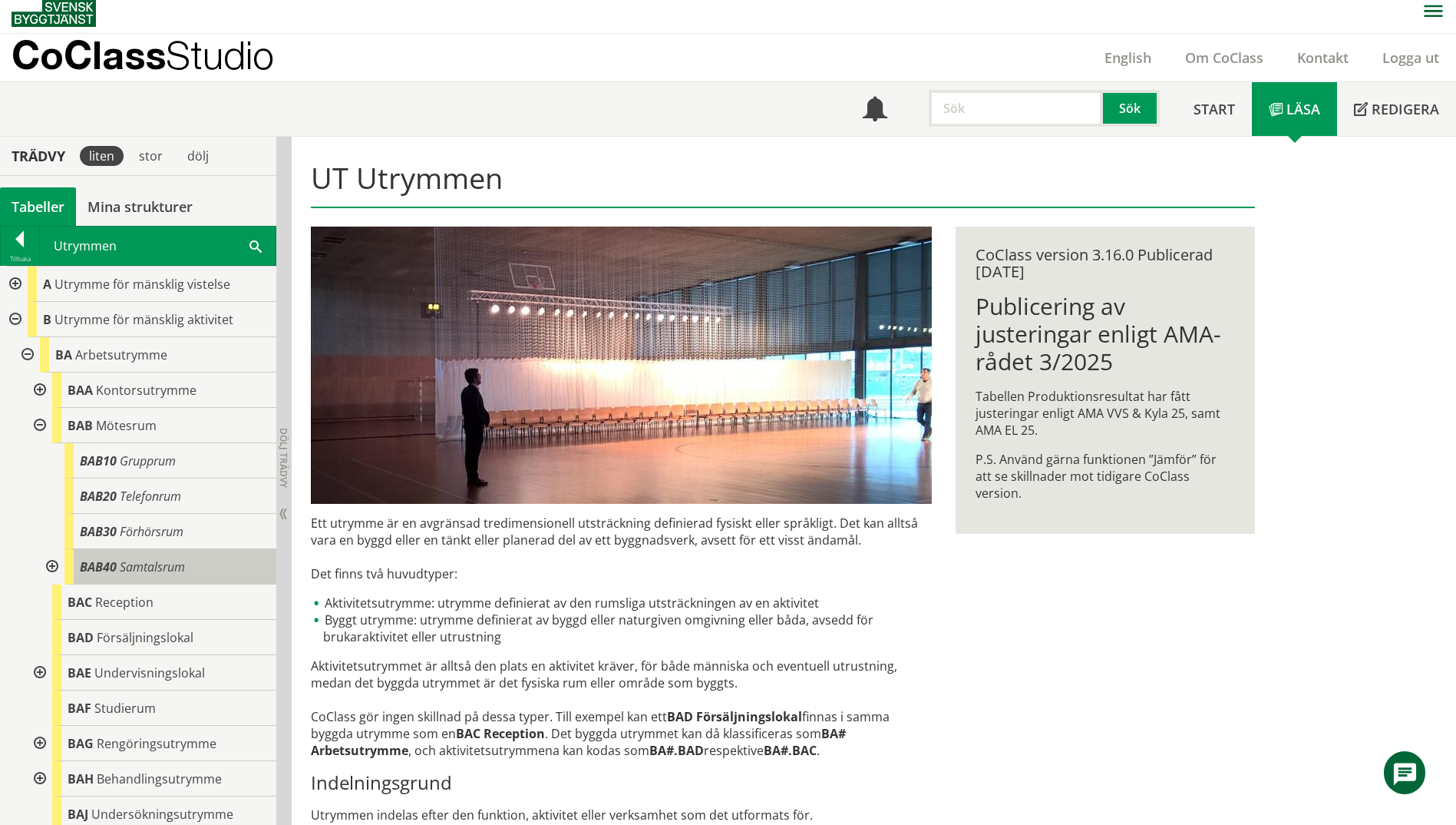
click at [212, 570] on div "BAB40 Samtalsrum" at bounding box center [170, 566] width 212 height 35
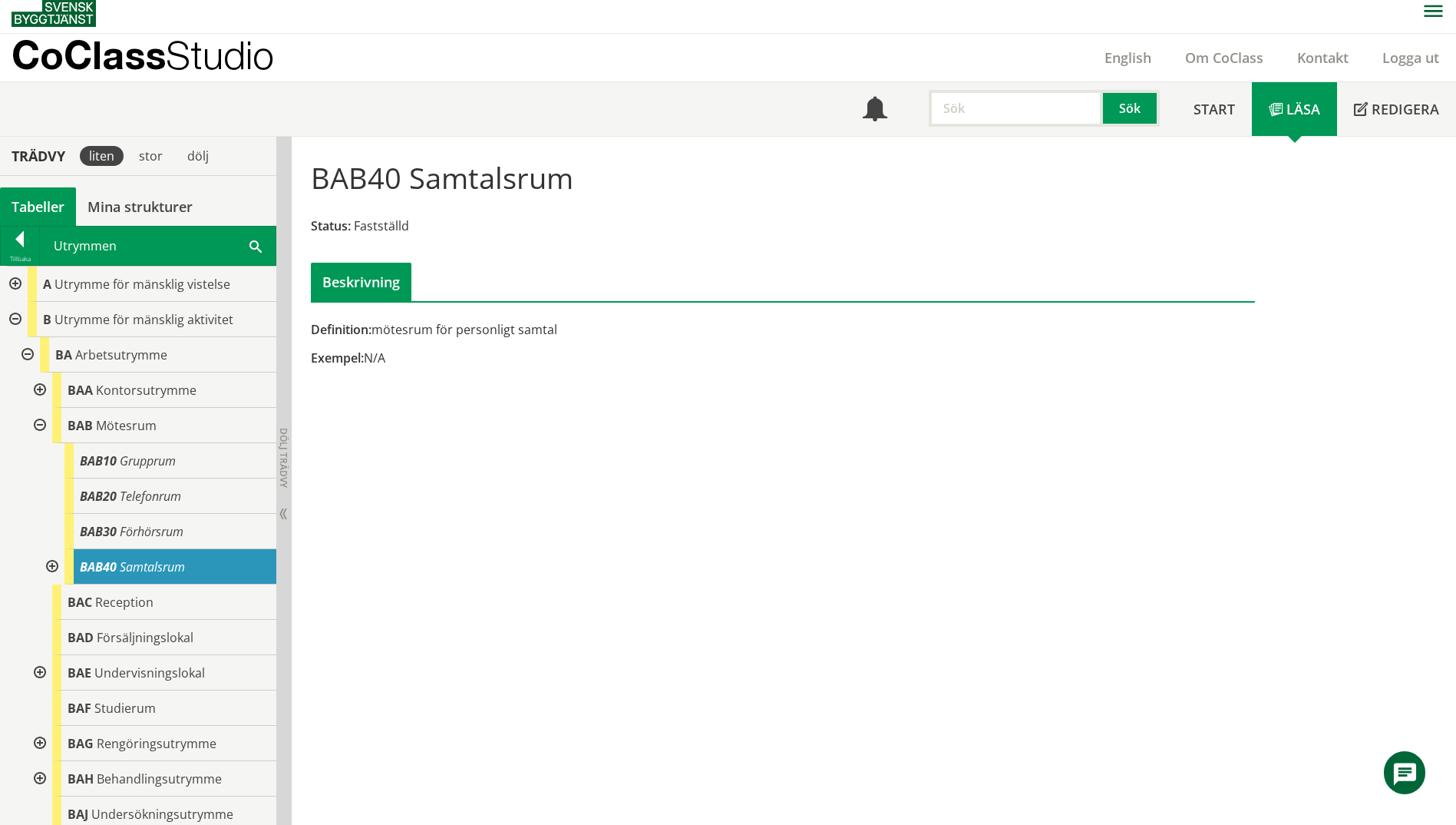
click at [53, 562] on div at bounding box center [50, 566] width 27 height 35
click at [177, 596] on span "Sekretessrum" at bounding box center [168, 602] width 72 height 17
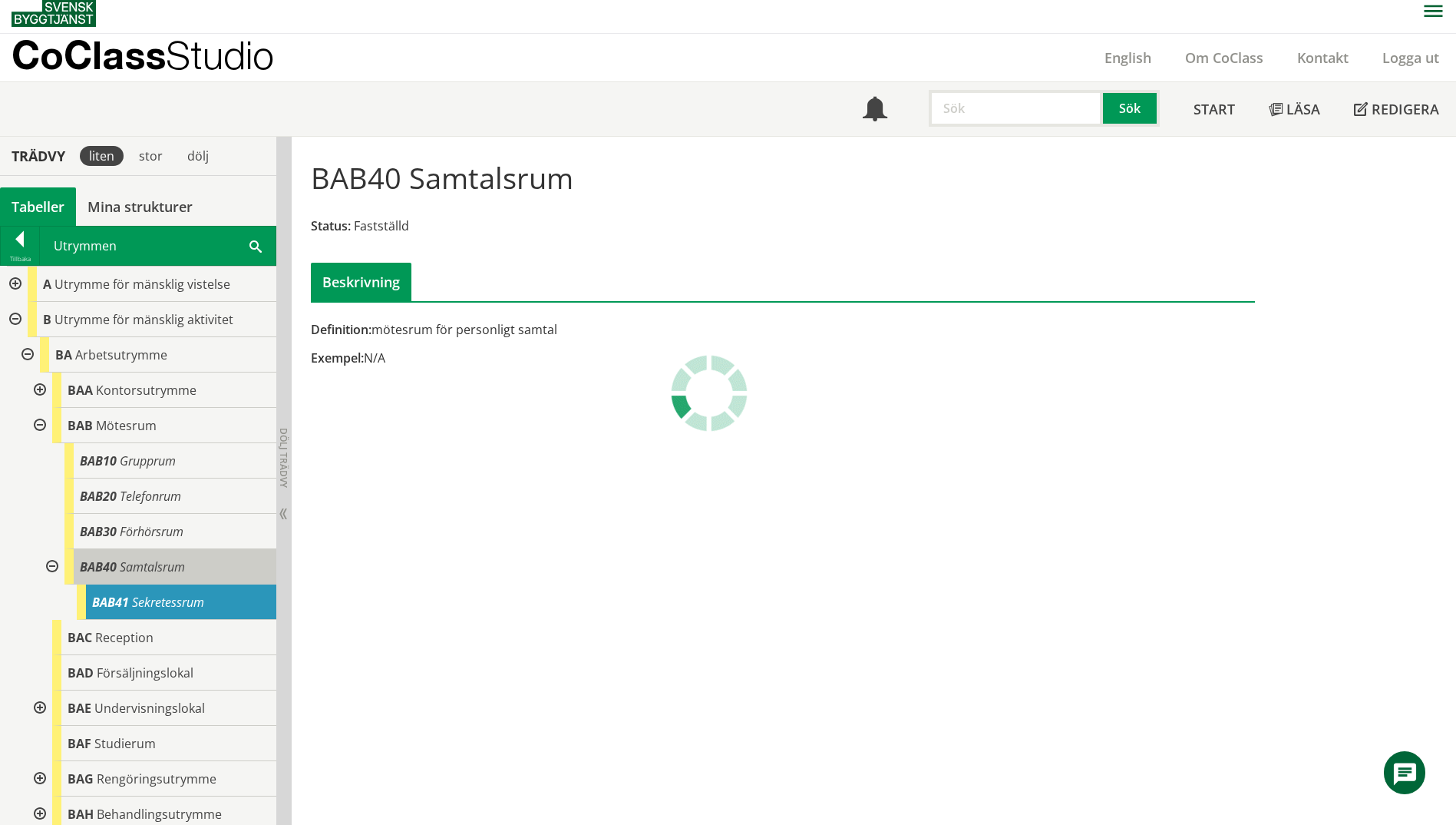
click at [173, 573] on span "Samtalsrum" at bounding box center [152, 567] width 65 height 17
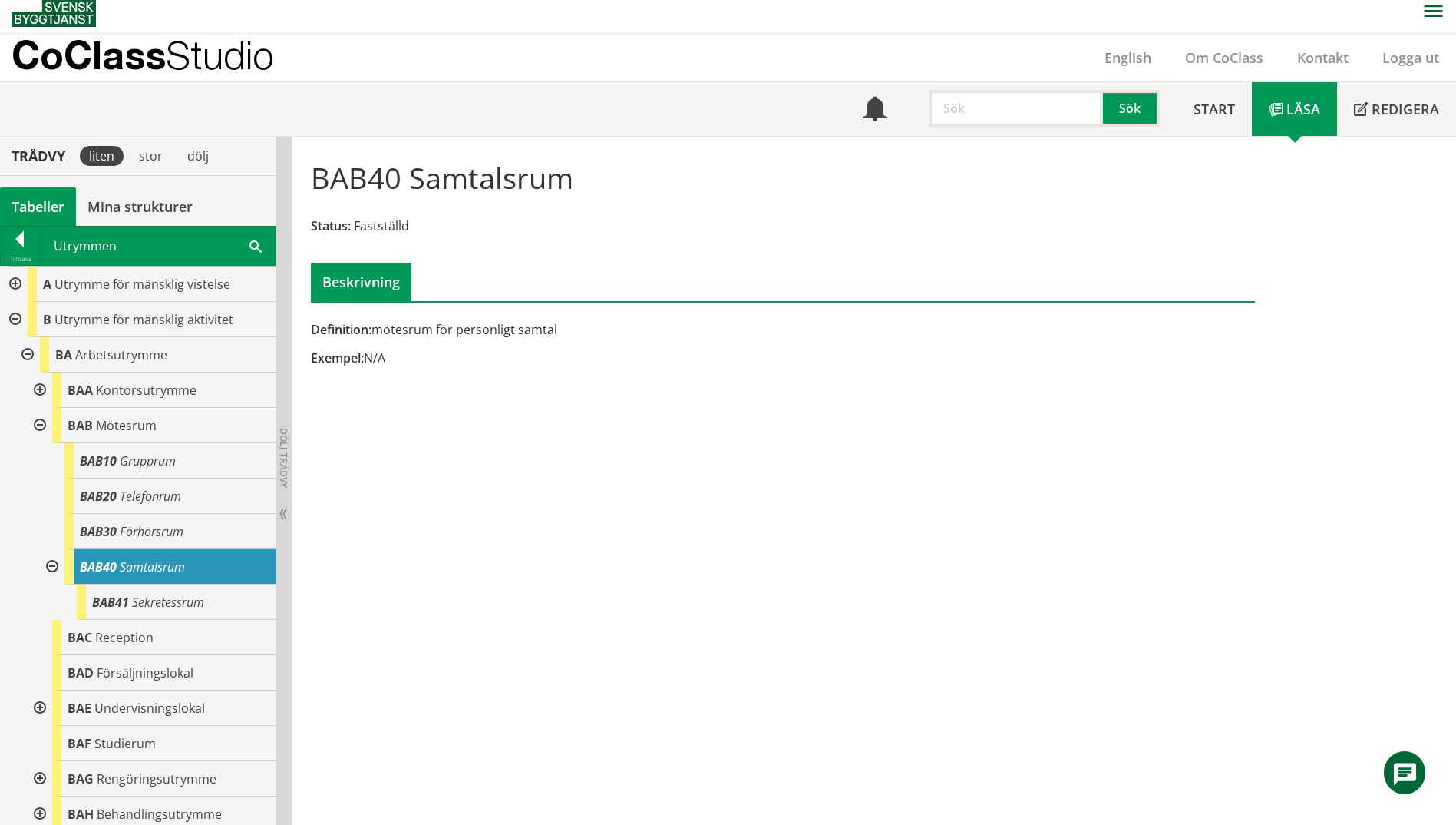
click at [13, 283] on div at bounding box center [13, 284] width 27 height 35
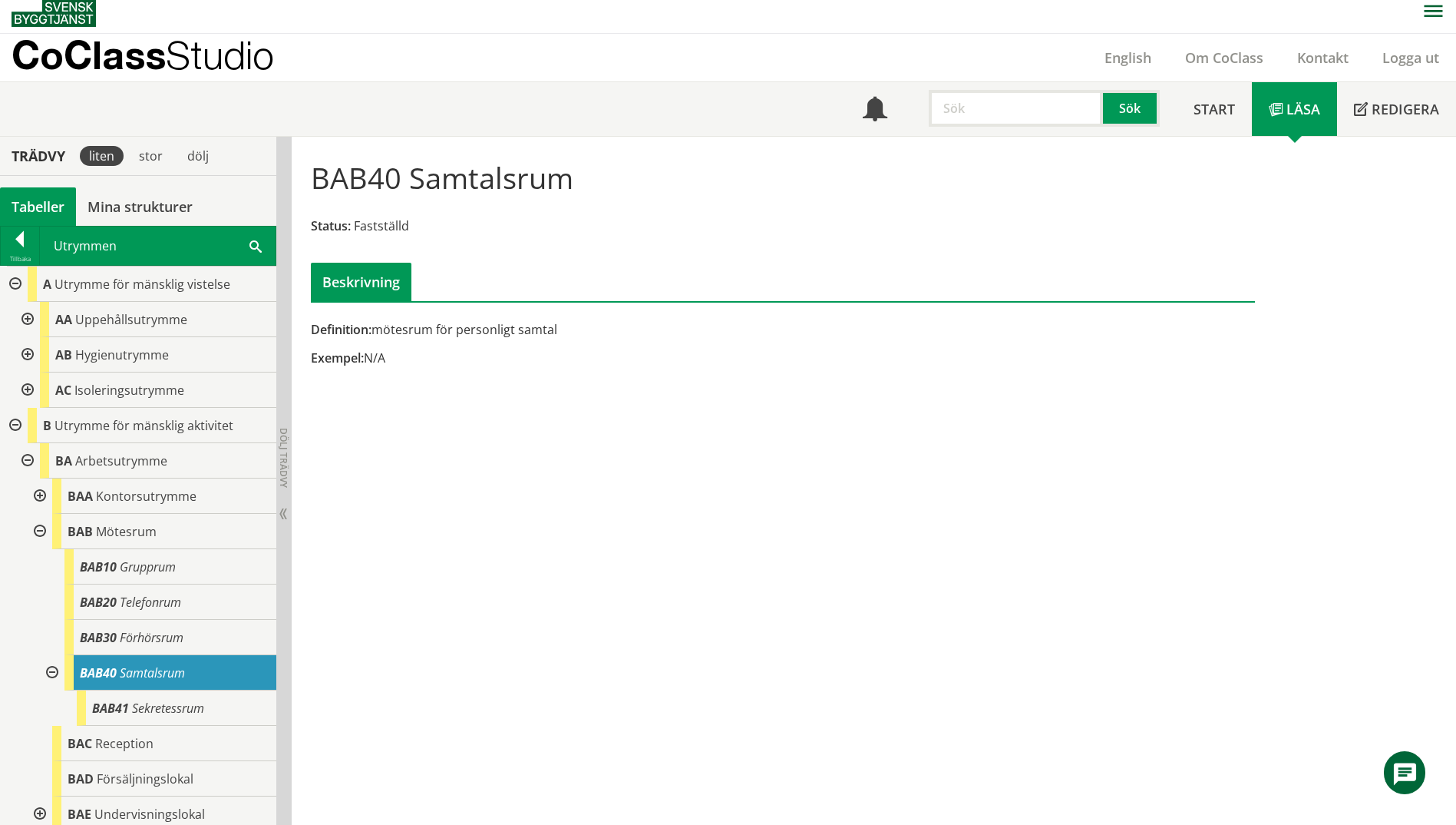
click at [29, 319] on div at bounding box center [26, 319] width 27 height 35
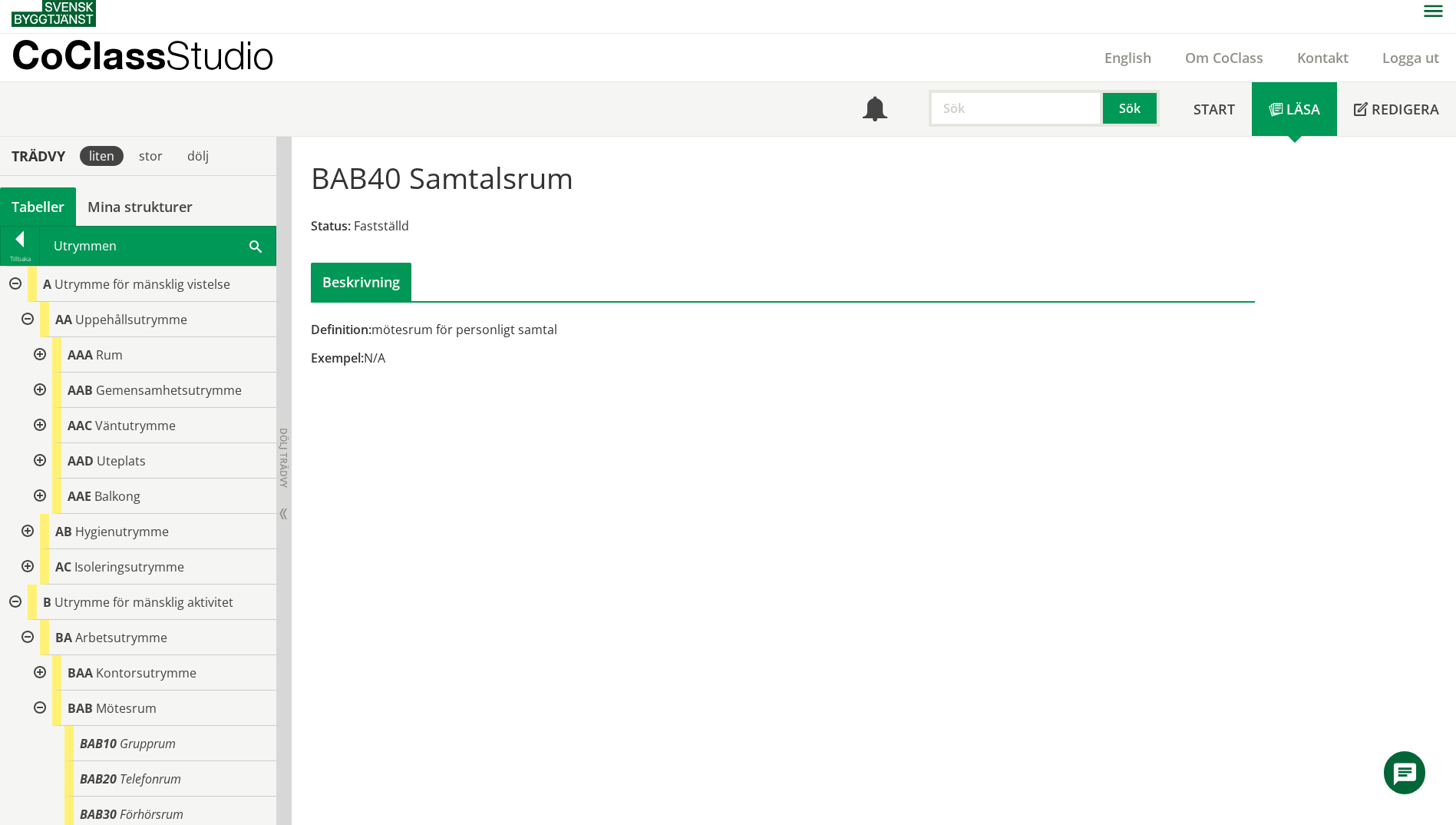
click at [262, 244] on div "Utrymmen Sök" at bounding box center [157, 245] width 236 height 38
click at [243, 244] on div "Utrymmen Sök" at bounding box center [157, 245] width 236 height 38
click at [251, 244] on span at bounding box center [256, 245] width 13 height 16
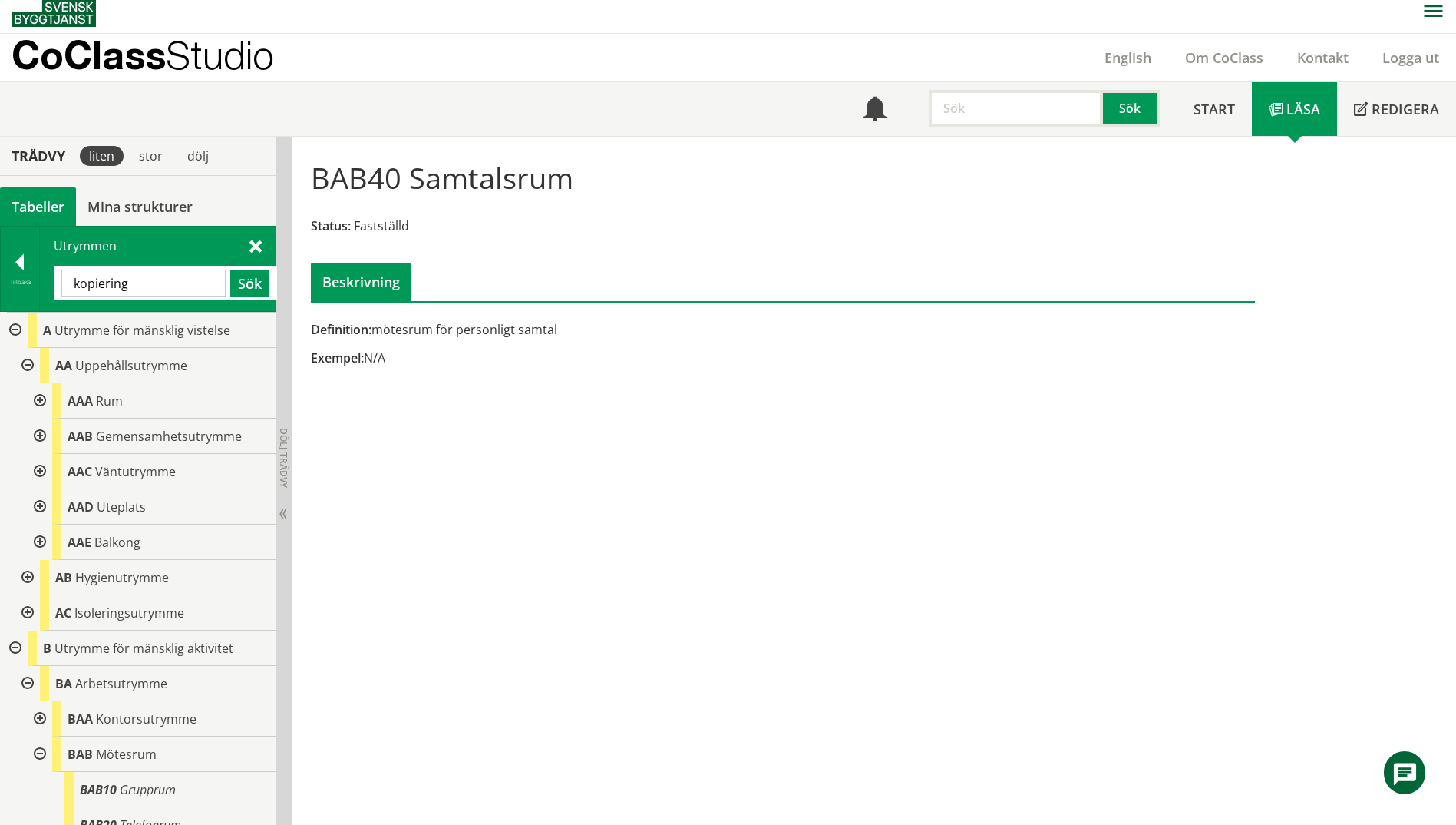
type input "kopiering"
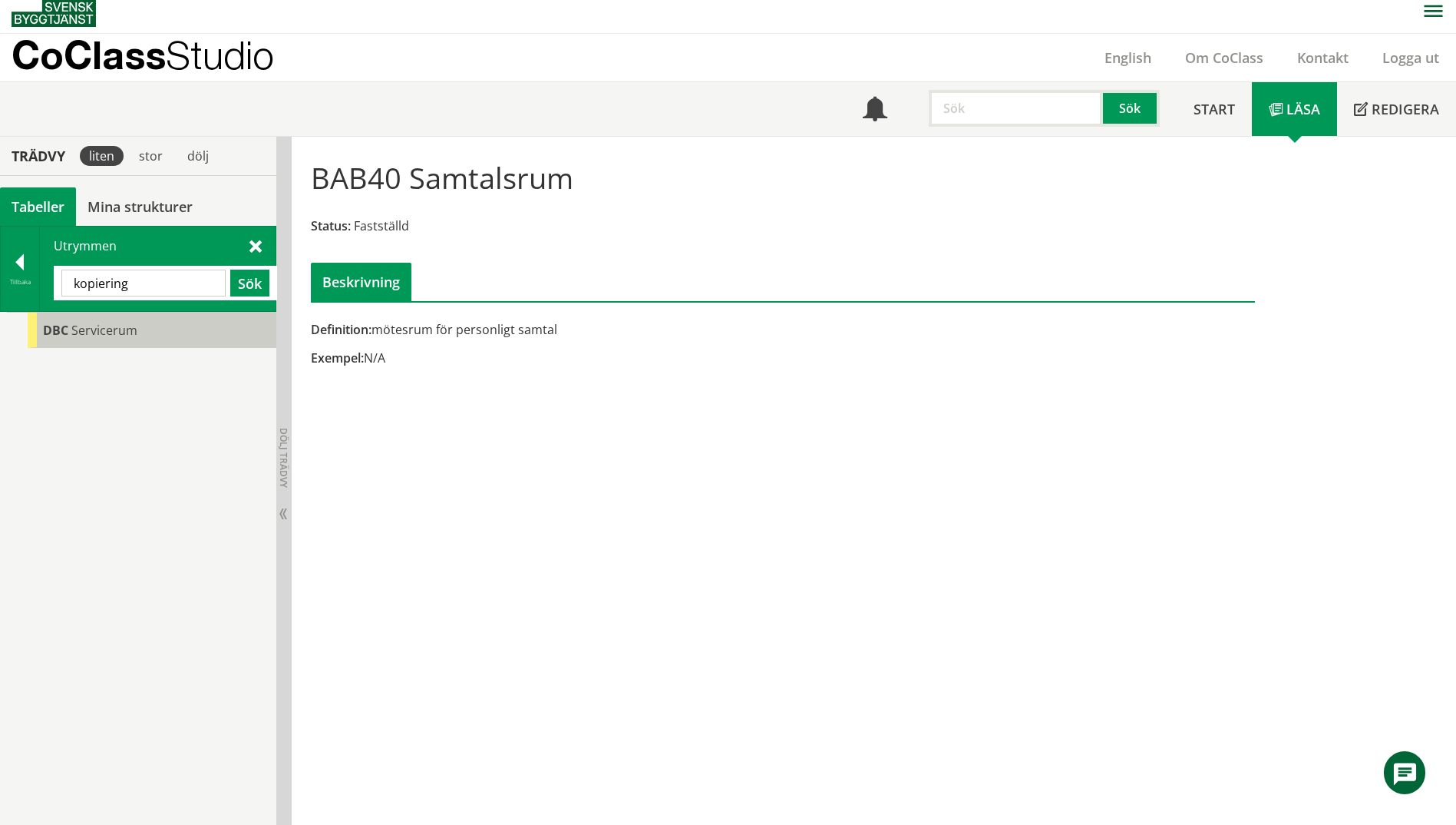
click at [107, 334] on span "Servicerum" at bounding box center [104, 331] width 66 height 17
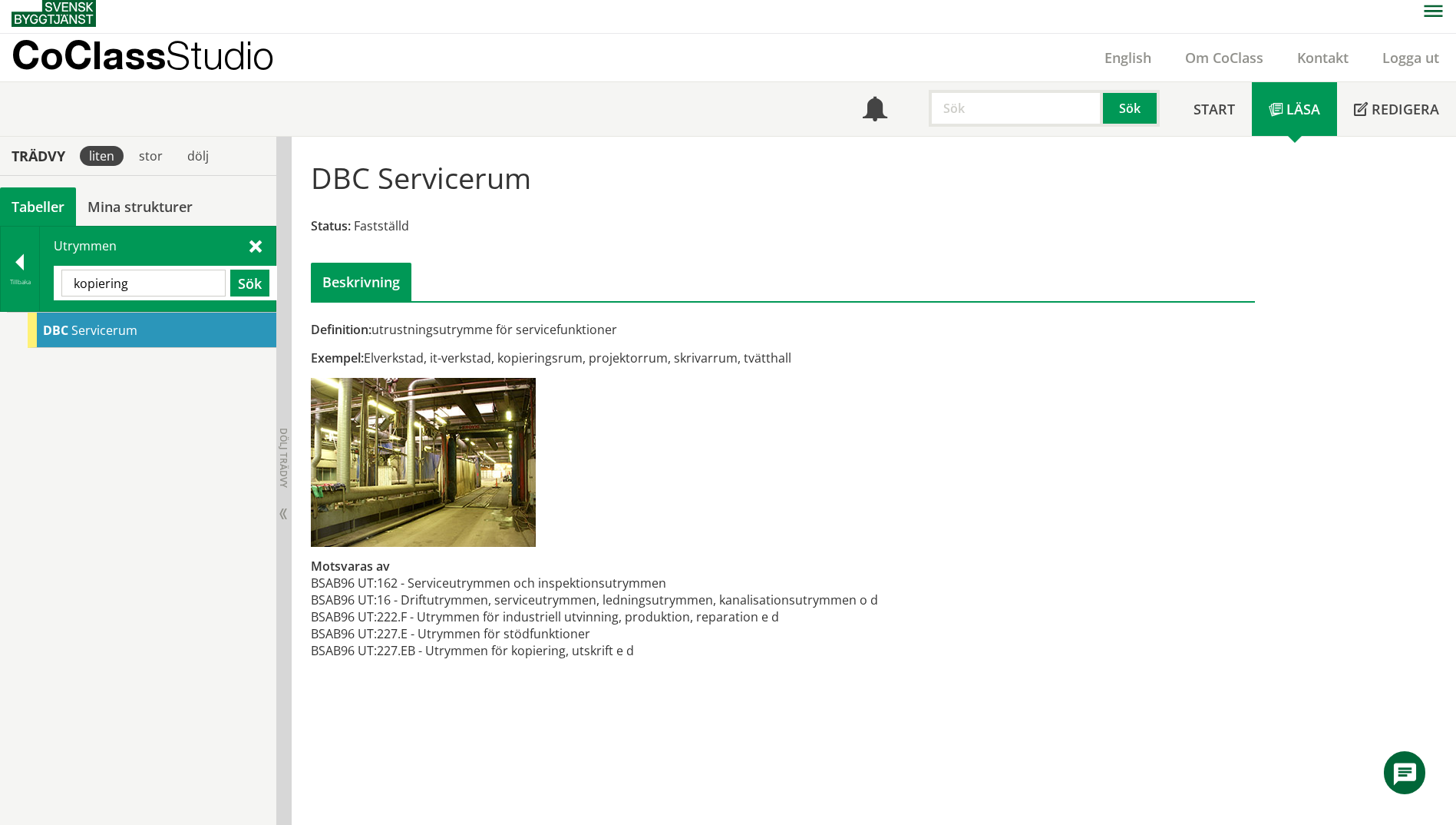
click at [43, 331] on span "DBC" at bounding box center [56, 331] width 25 height 17
click at [17, 271] on div at bounding box center [20, 264] width 38 height 21
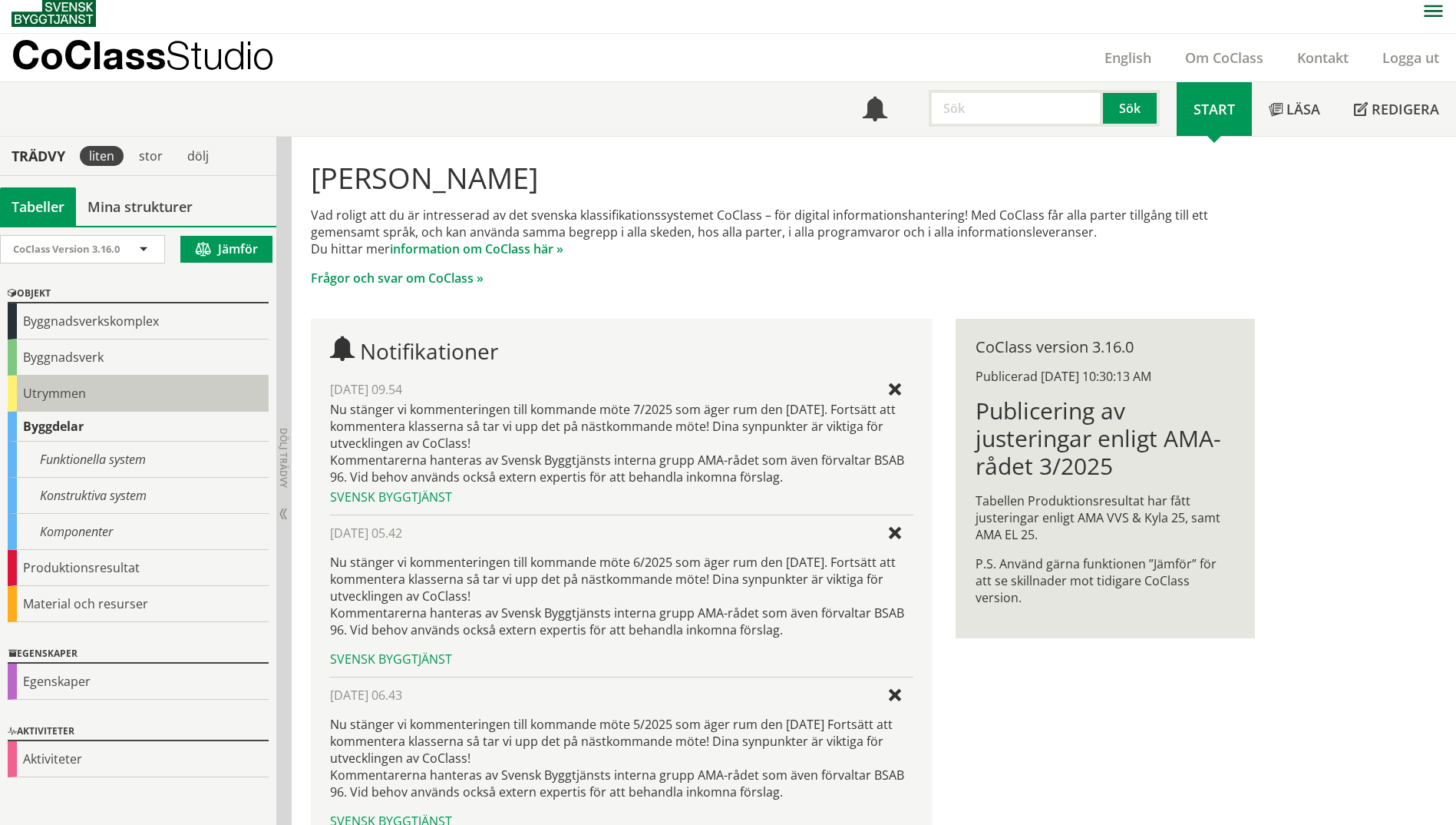
click at [37, 406] on div "Utrymmen" at bounding box center [138, 393] width 261 height 36
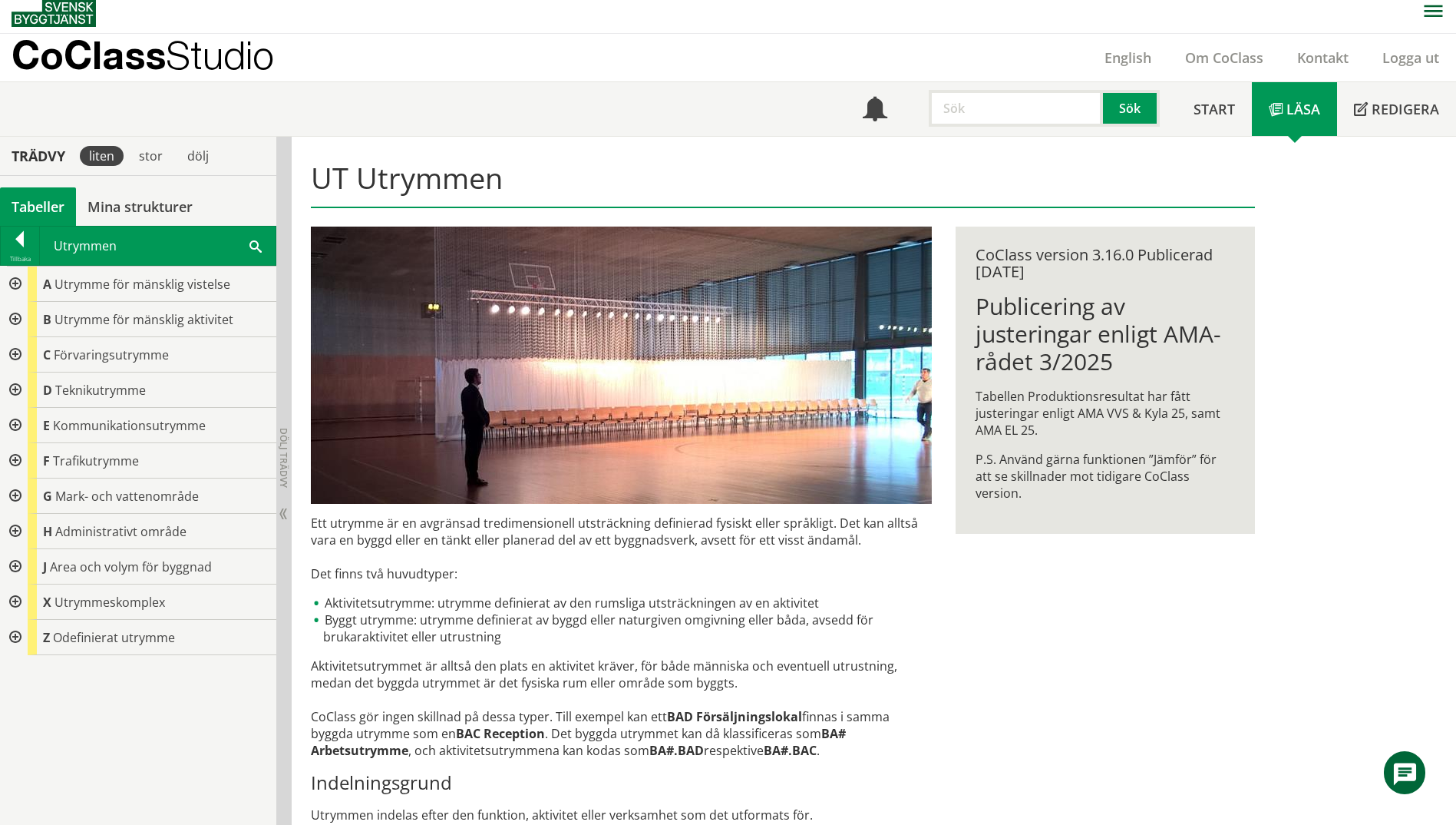
click at [16, 392] on div at bounding box center [13, 389] width 27 height 35
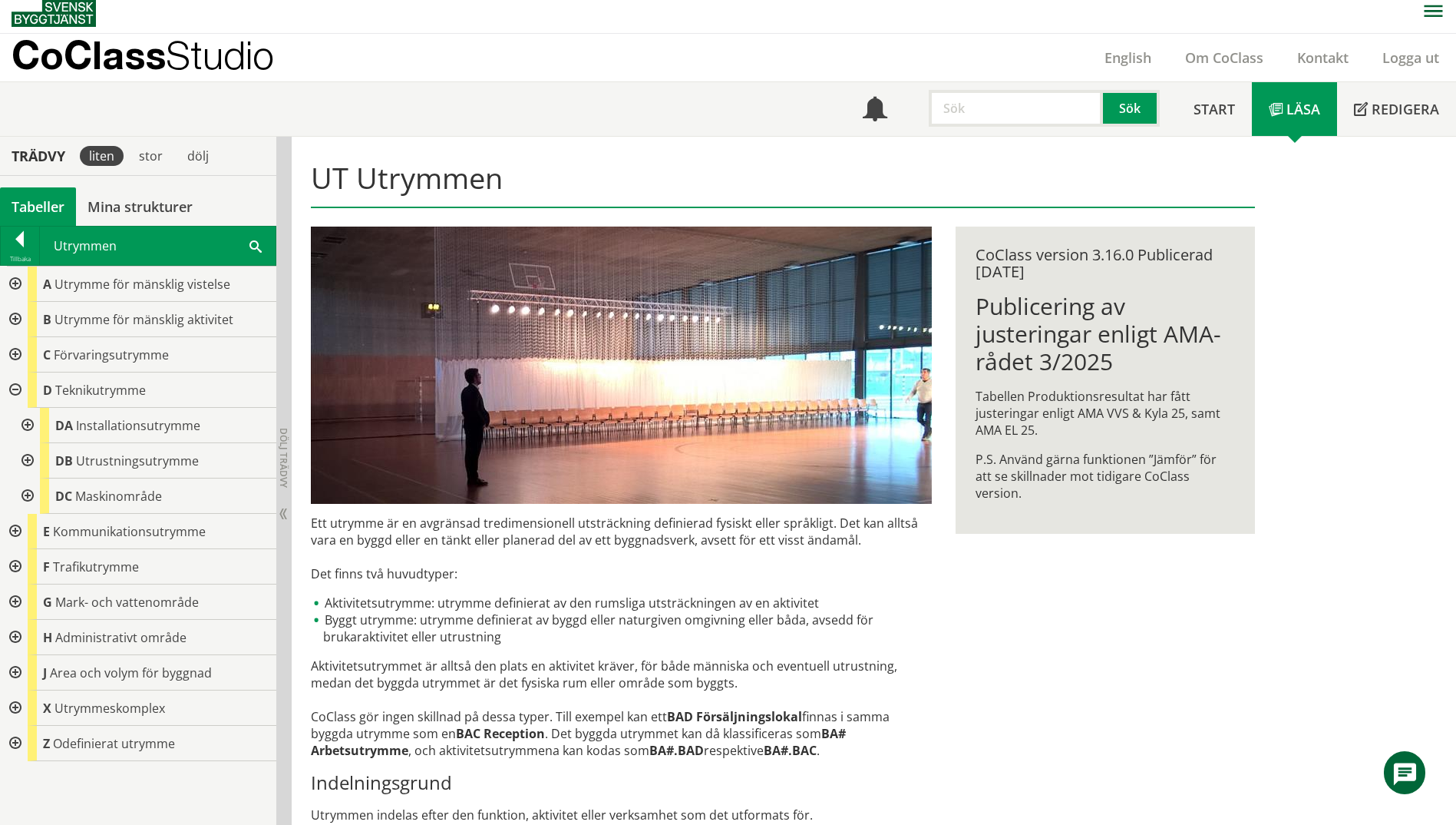
click at [27, 462] on div at bounding box center [26, 461] width 27 height 35
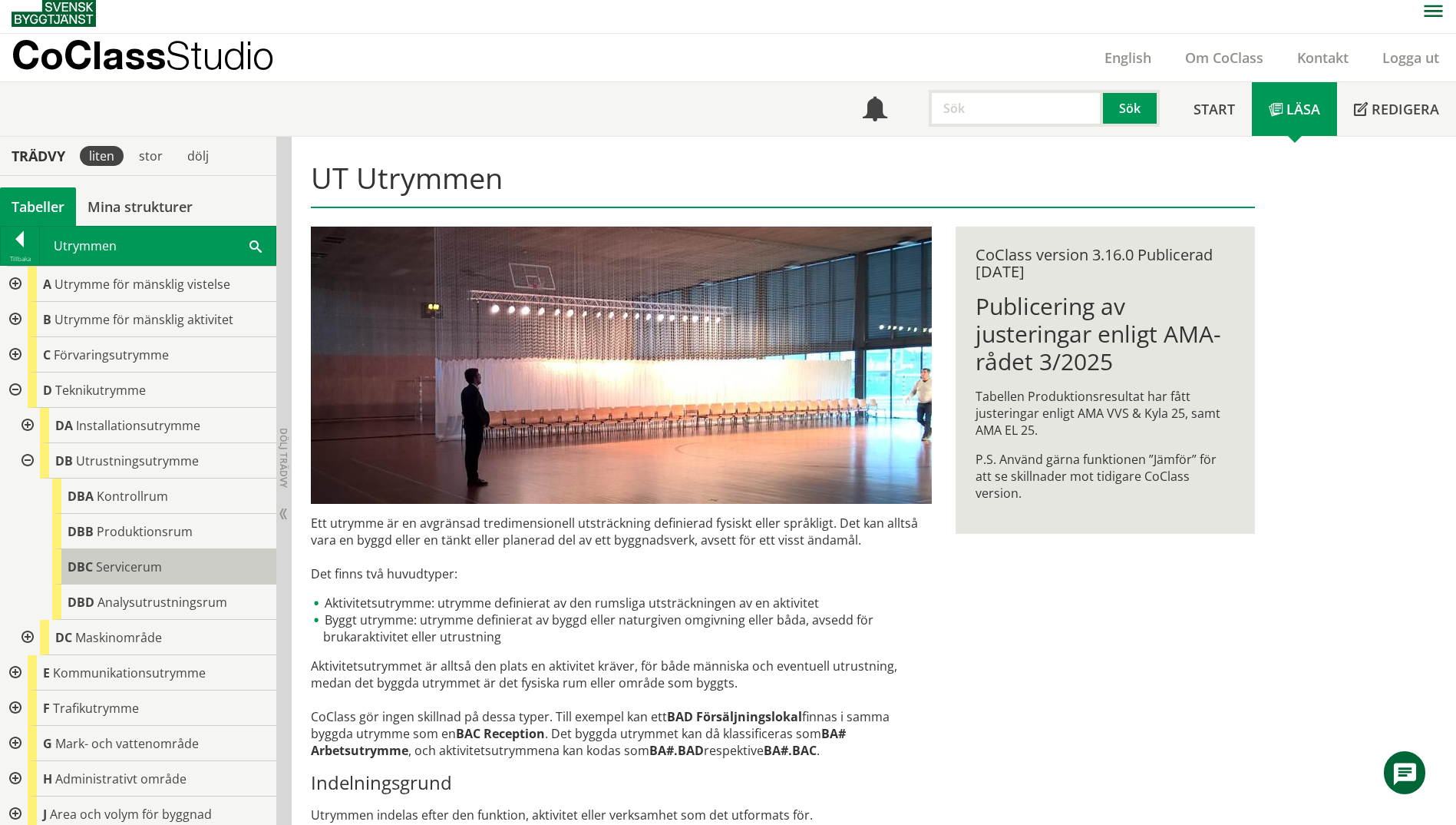
click at [103, 574] on span "Servicerum" at bounding box center [129, 567] width 66 height 17
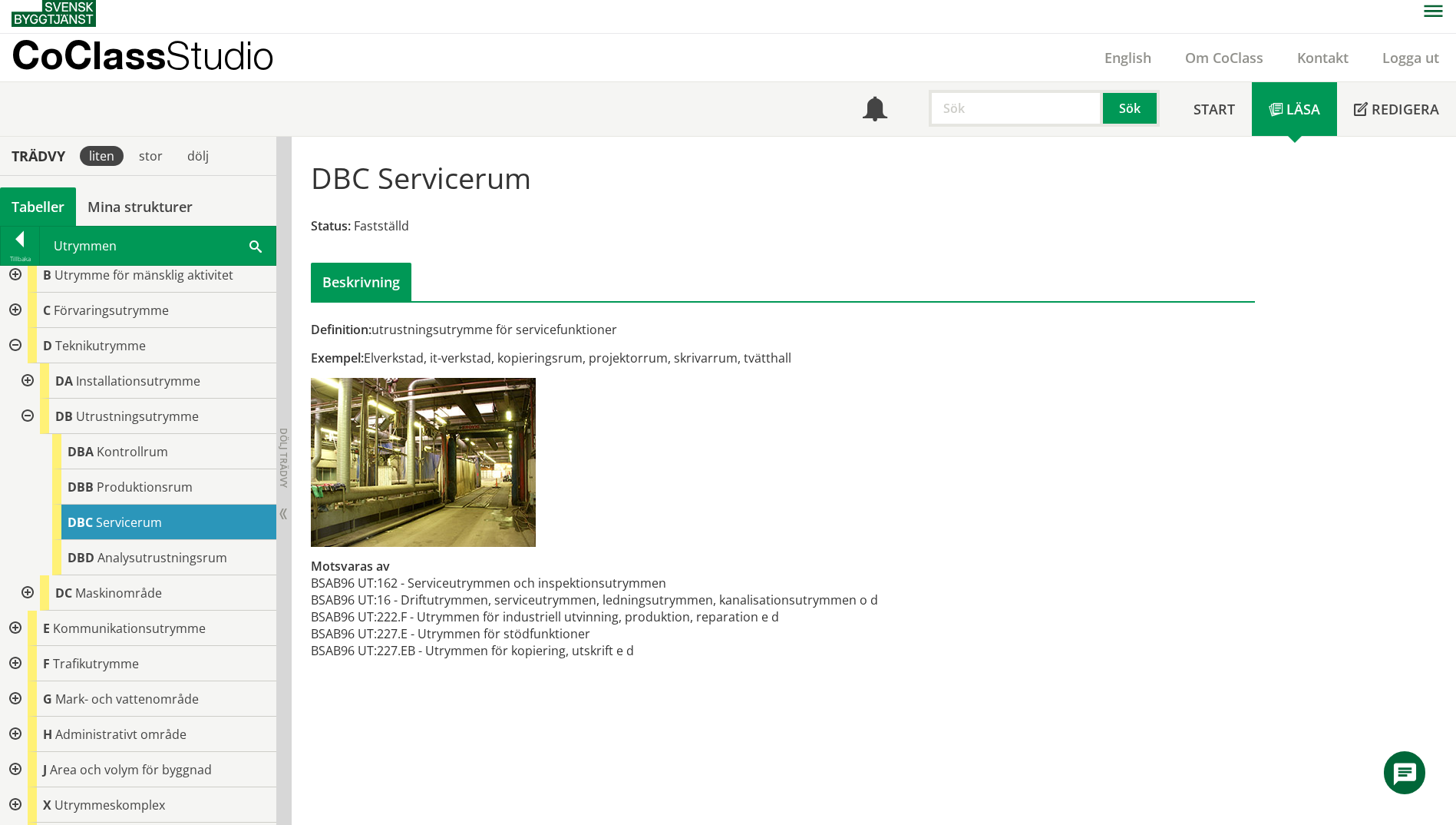
scroll to position [78, 0]
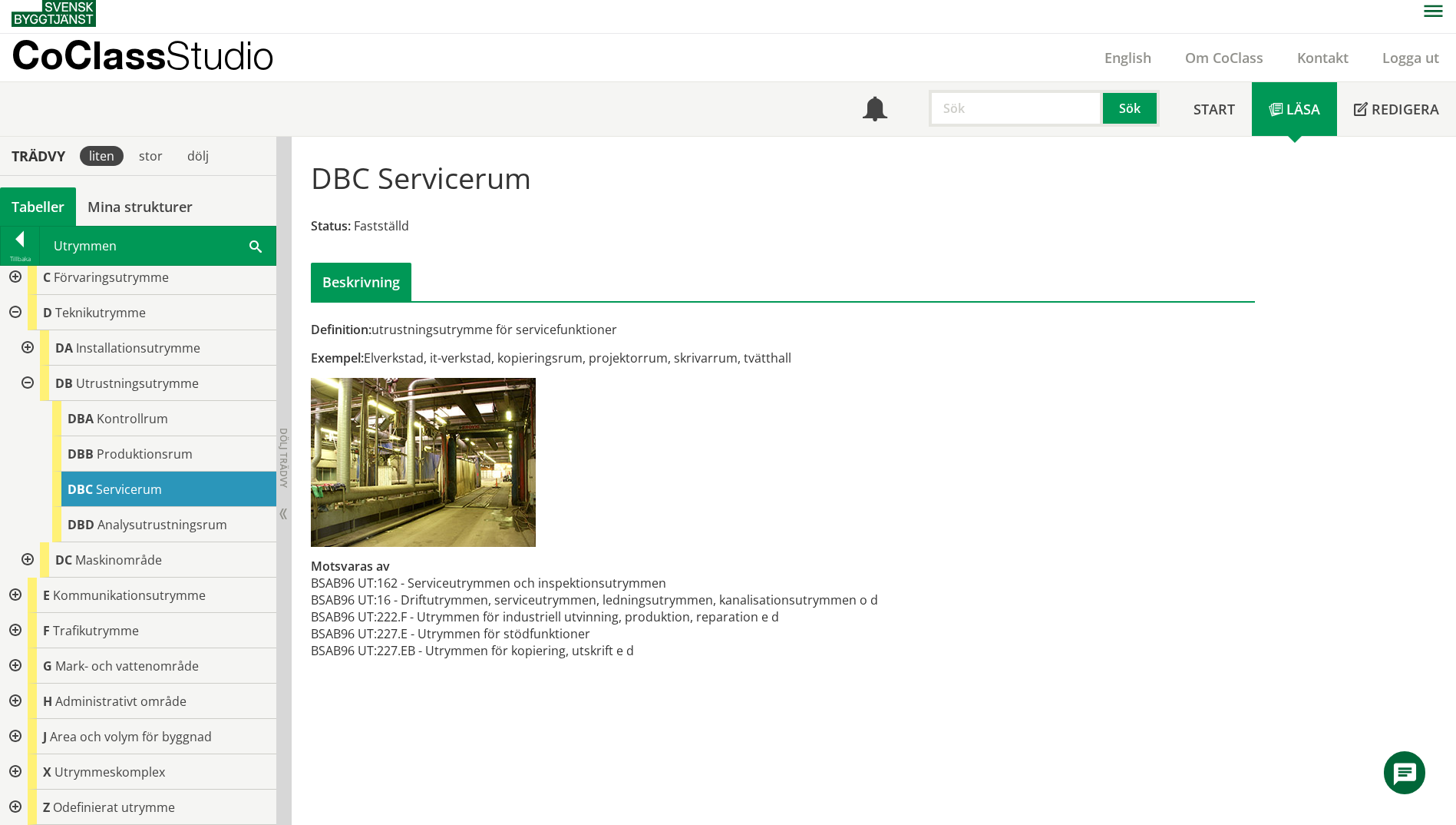
click at [253, 245] on span at bounding box center [256, 245] width 13 height 16
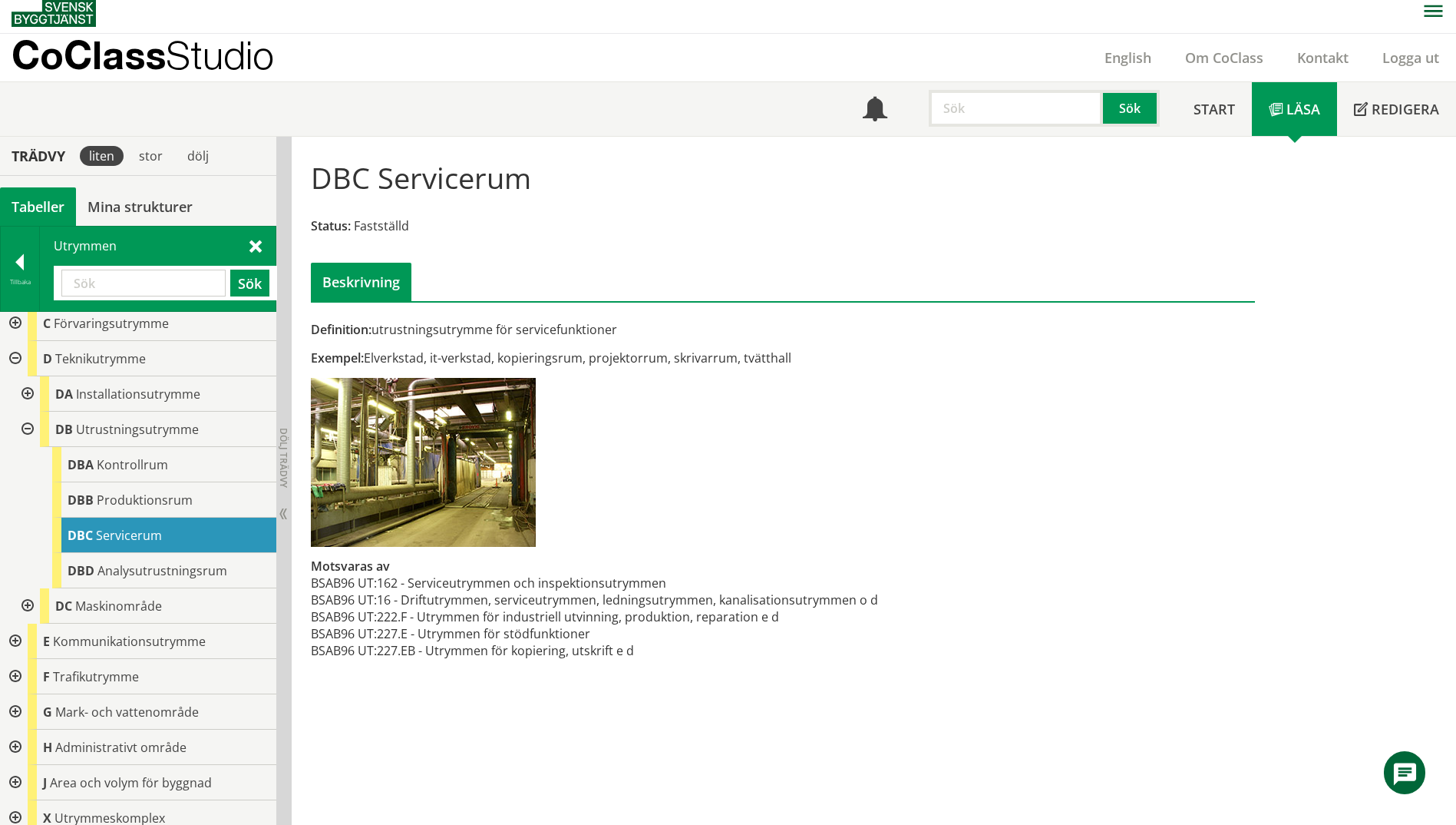
paste input "hygien"
type input "hygien"
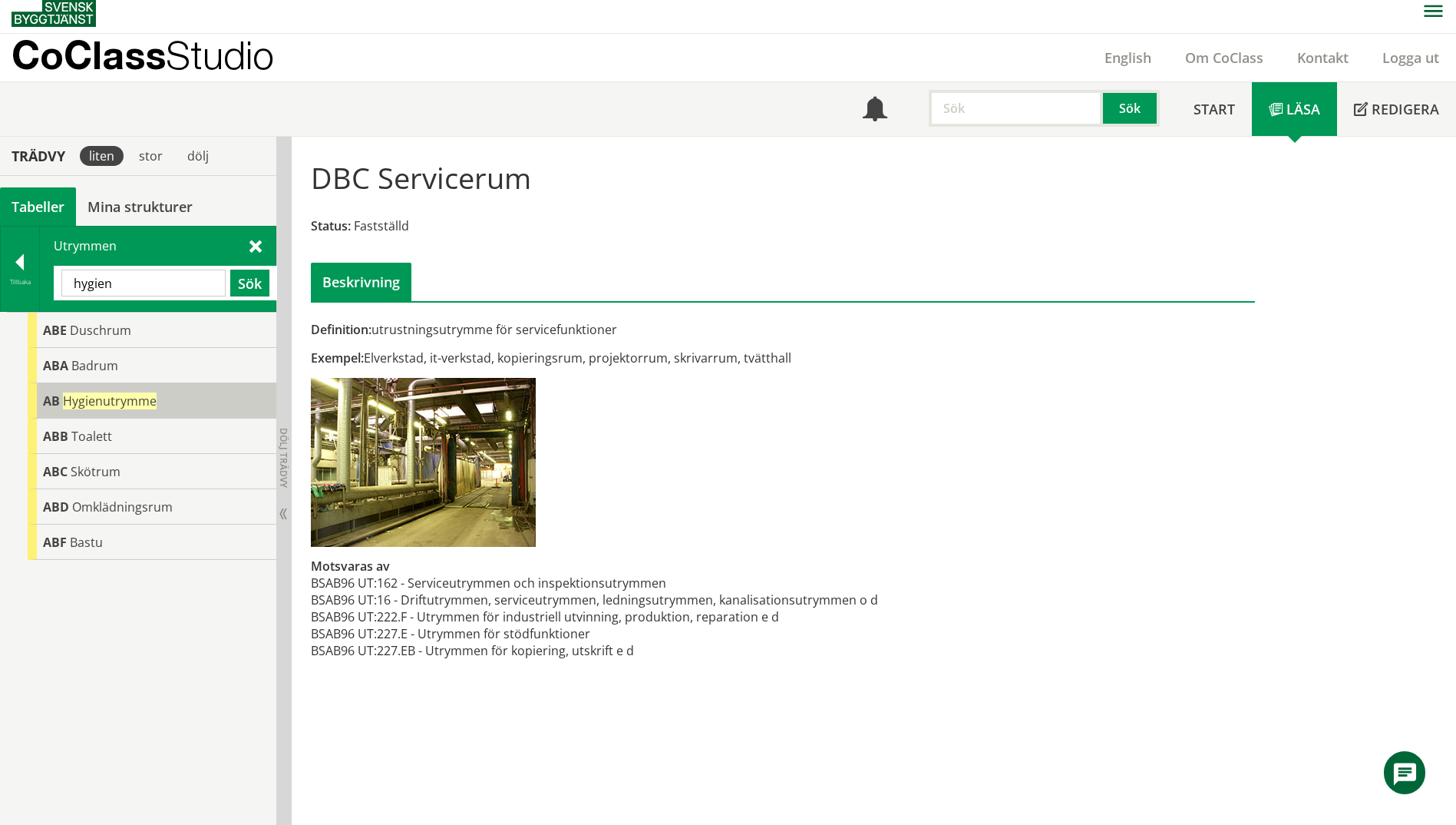
click at [126, 406] on span "Hygienutrymme" at bounding box center [110, 401] width 94 height 17
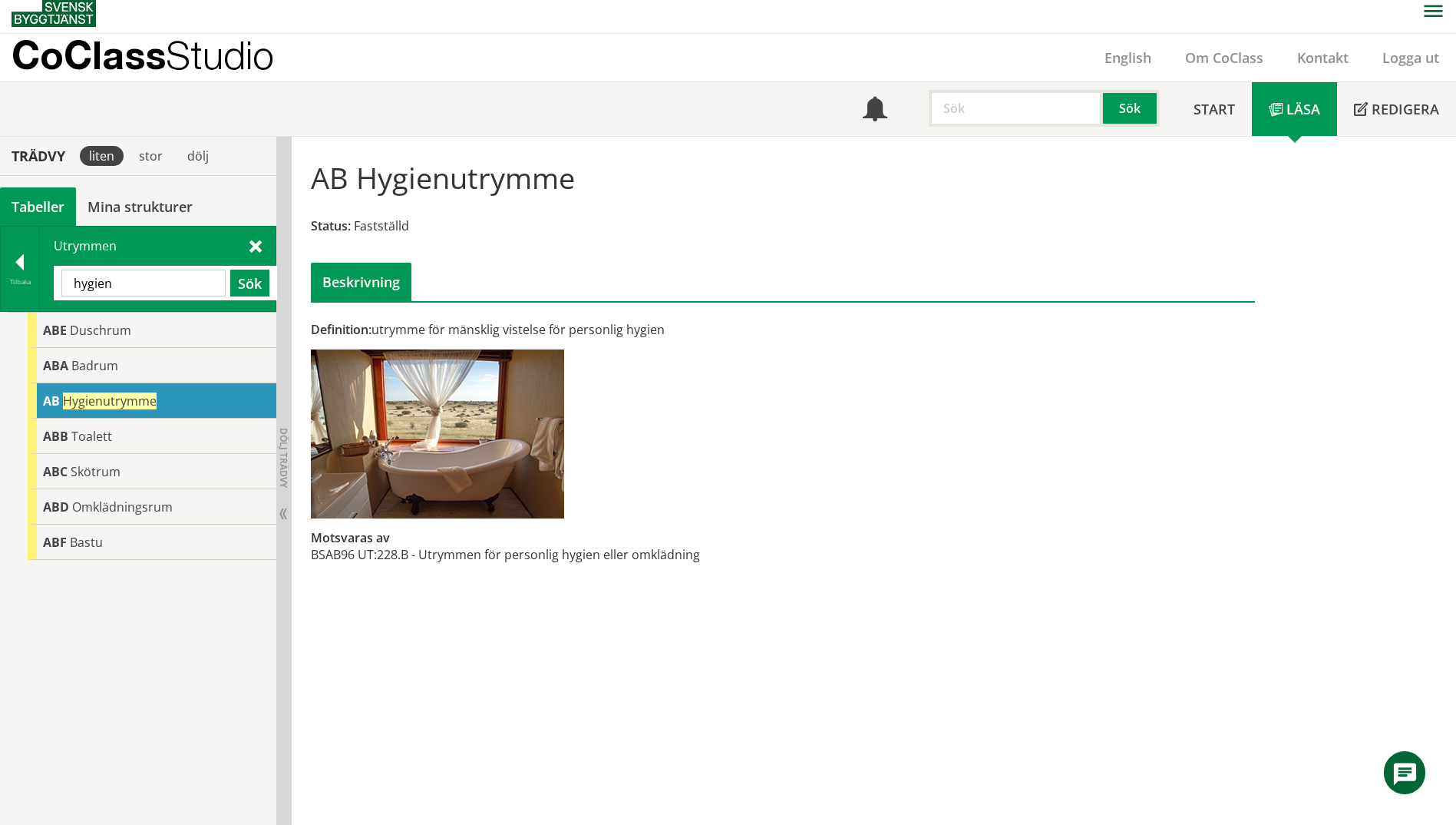
click at [0, 281] on div "Tillbaka Utrymmen hygien Sök" at bounding box center [138, 269] width 276 height 86
click at [18, 270] on div at bounding box center [20, 264] width 38 height 21
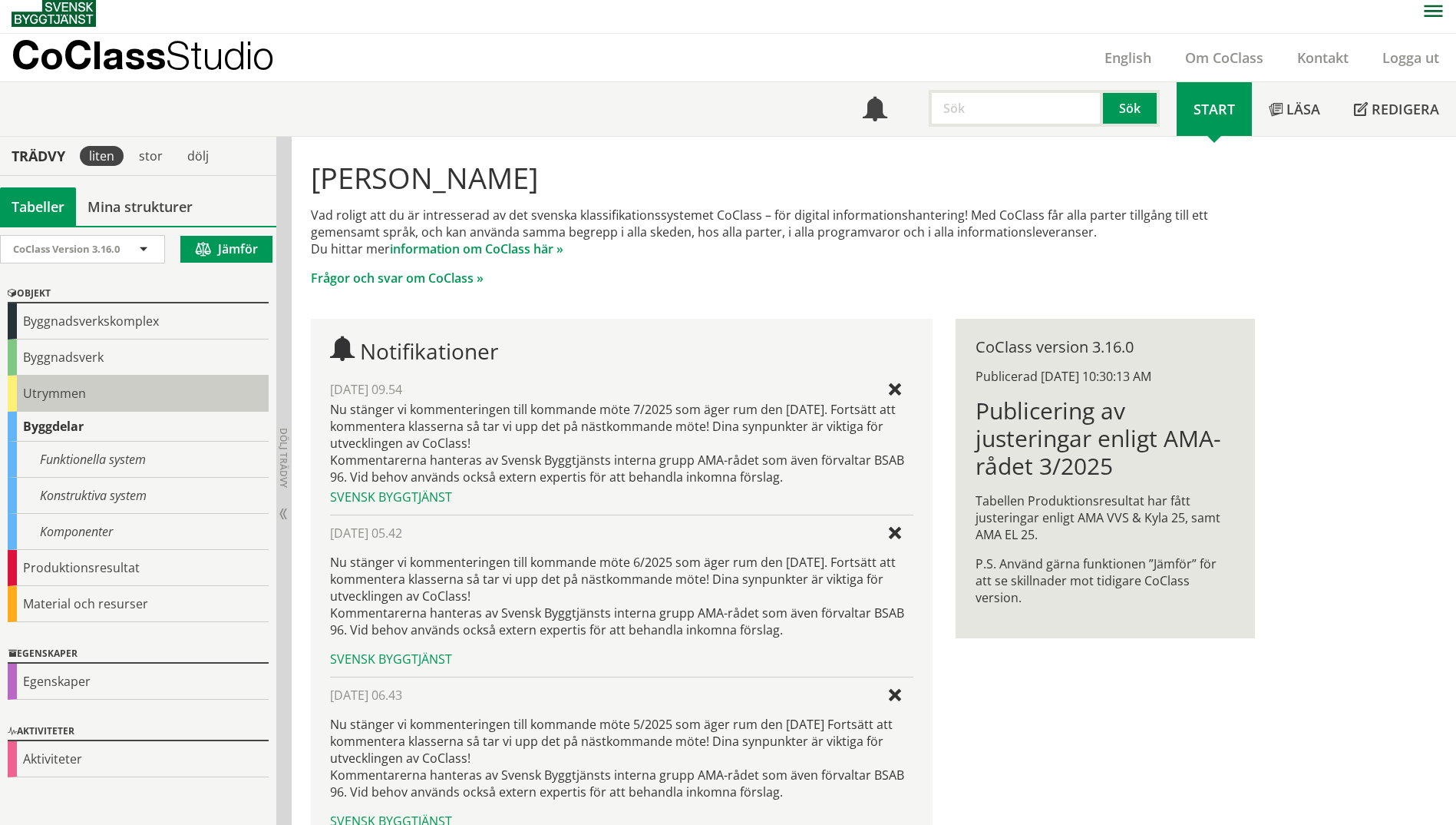
click at [21, 394] on div "Utrymmen" at bounding box center [138, 393] width 261 height 36
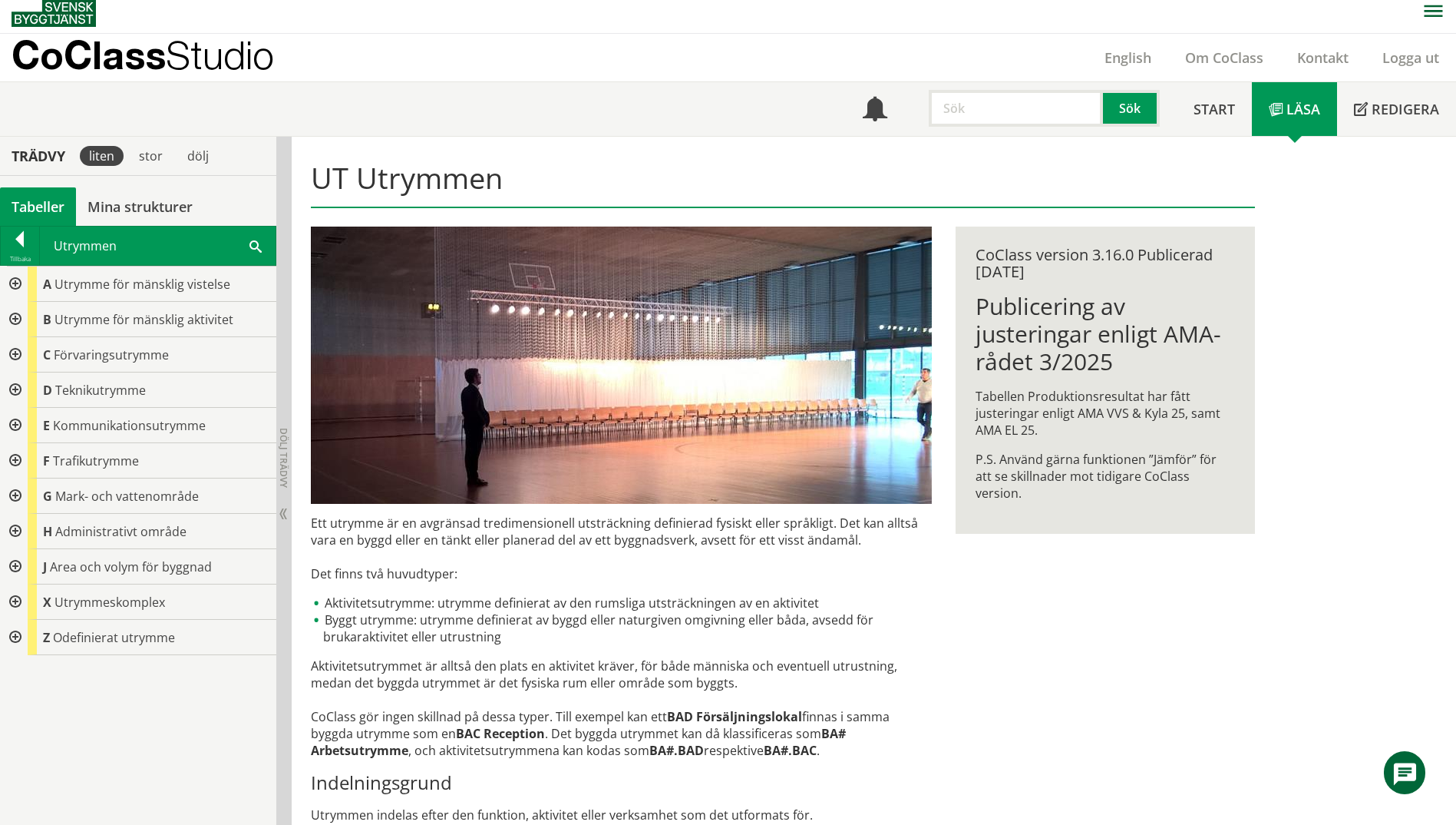
click at [19, 322] on div at bounding box center [13, 319] width 27 height 35
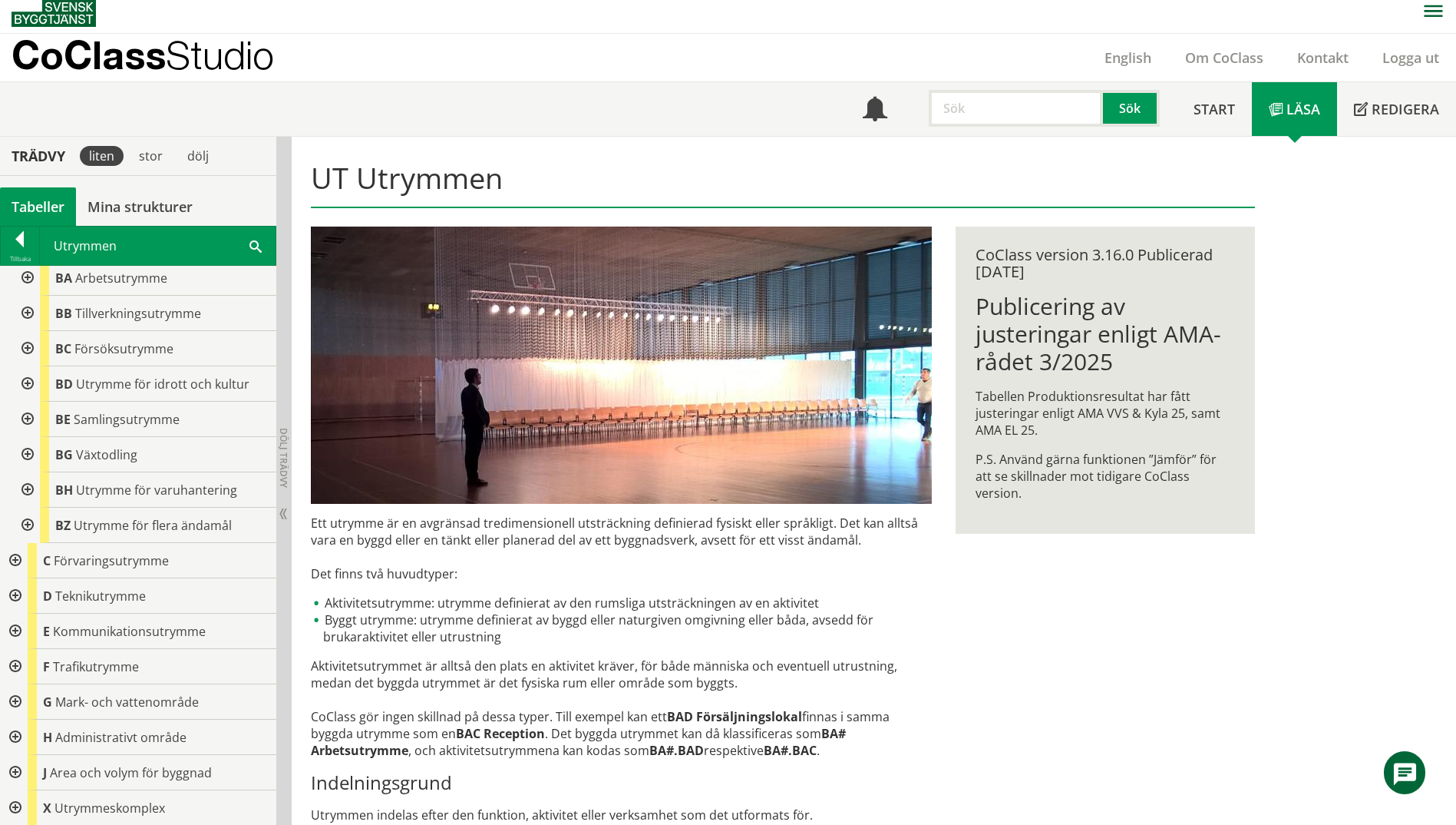
scroll to position [113, 0]
click at [14, 525] on div at bounding box center [13, 524] width 27 height 35
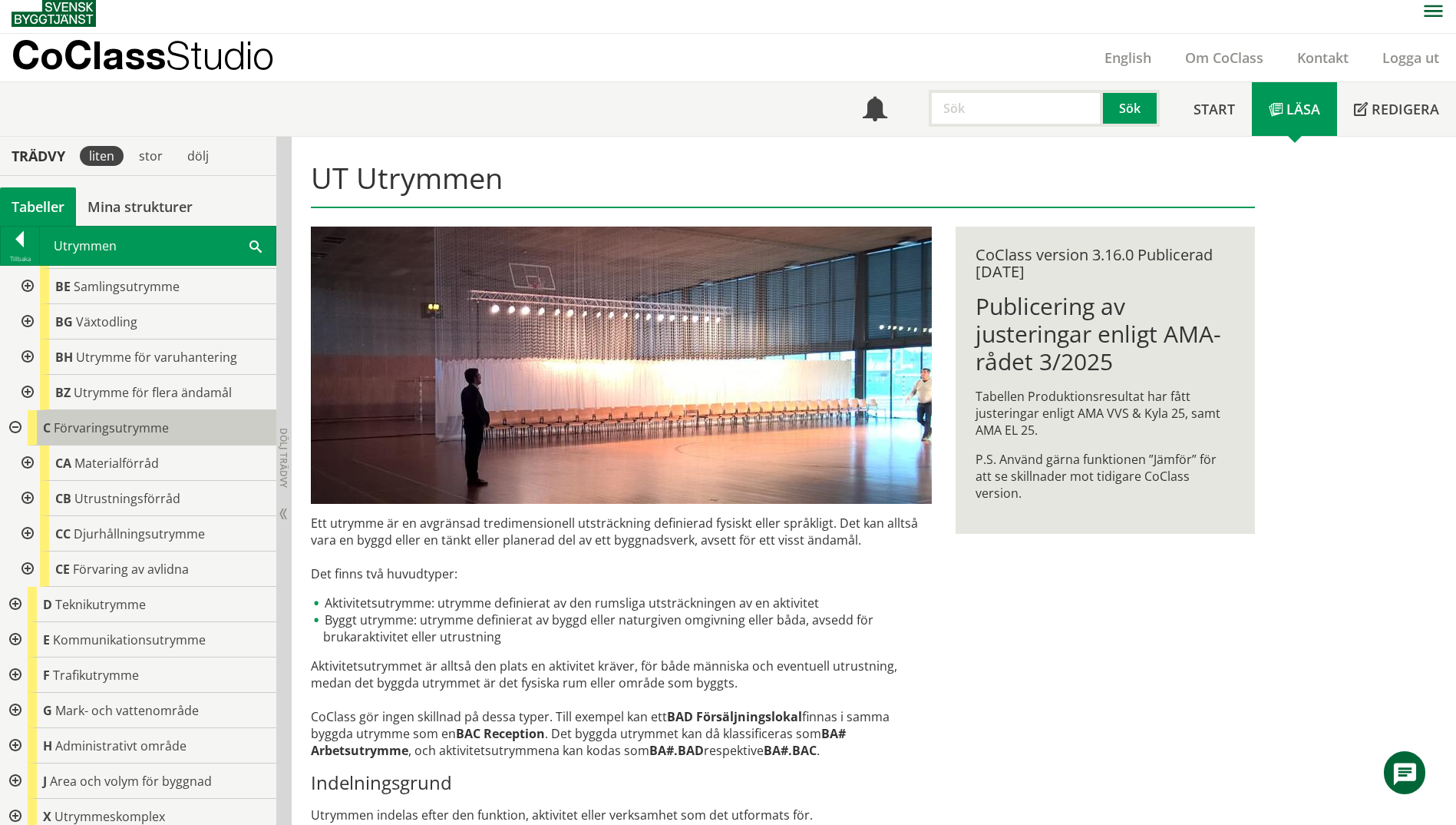
scroll to position [177, 0]
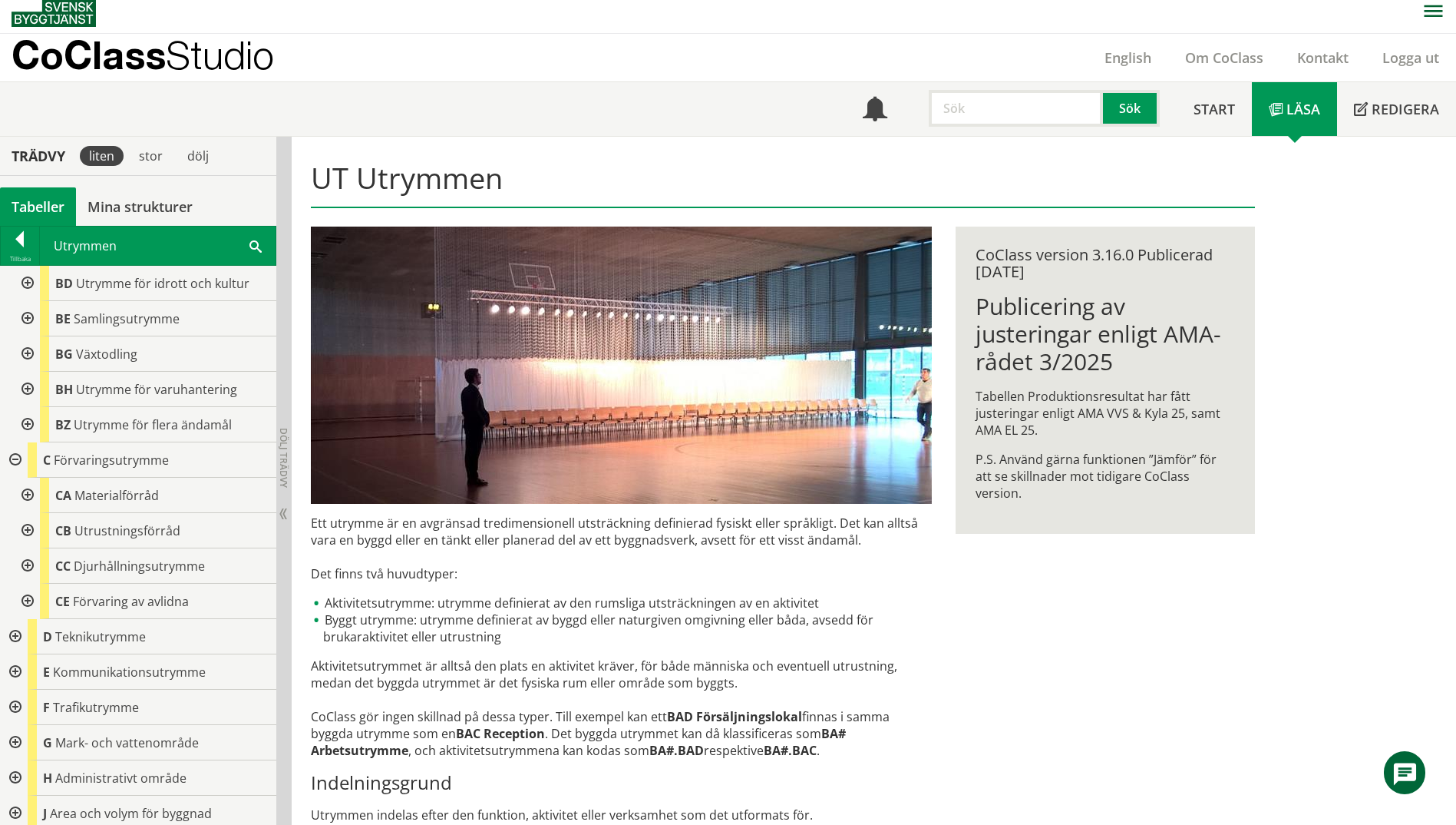
click at [26, 533] on div at bounding box center [26, 530] width 27 height 35
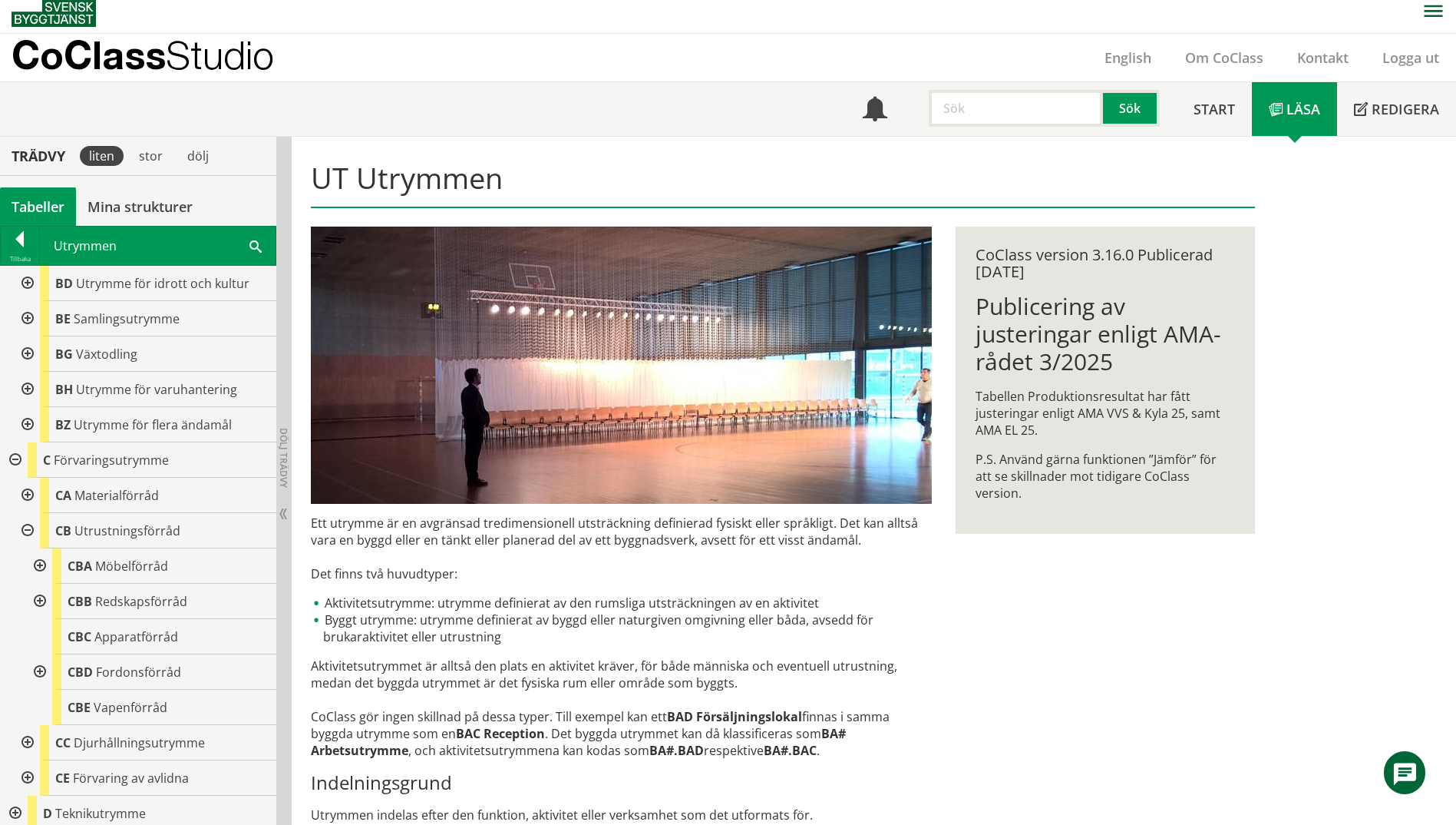
click at [26, 533] on div at bounding box center [26, 530] width 27 height 35
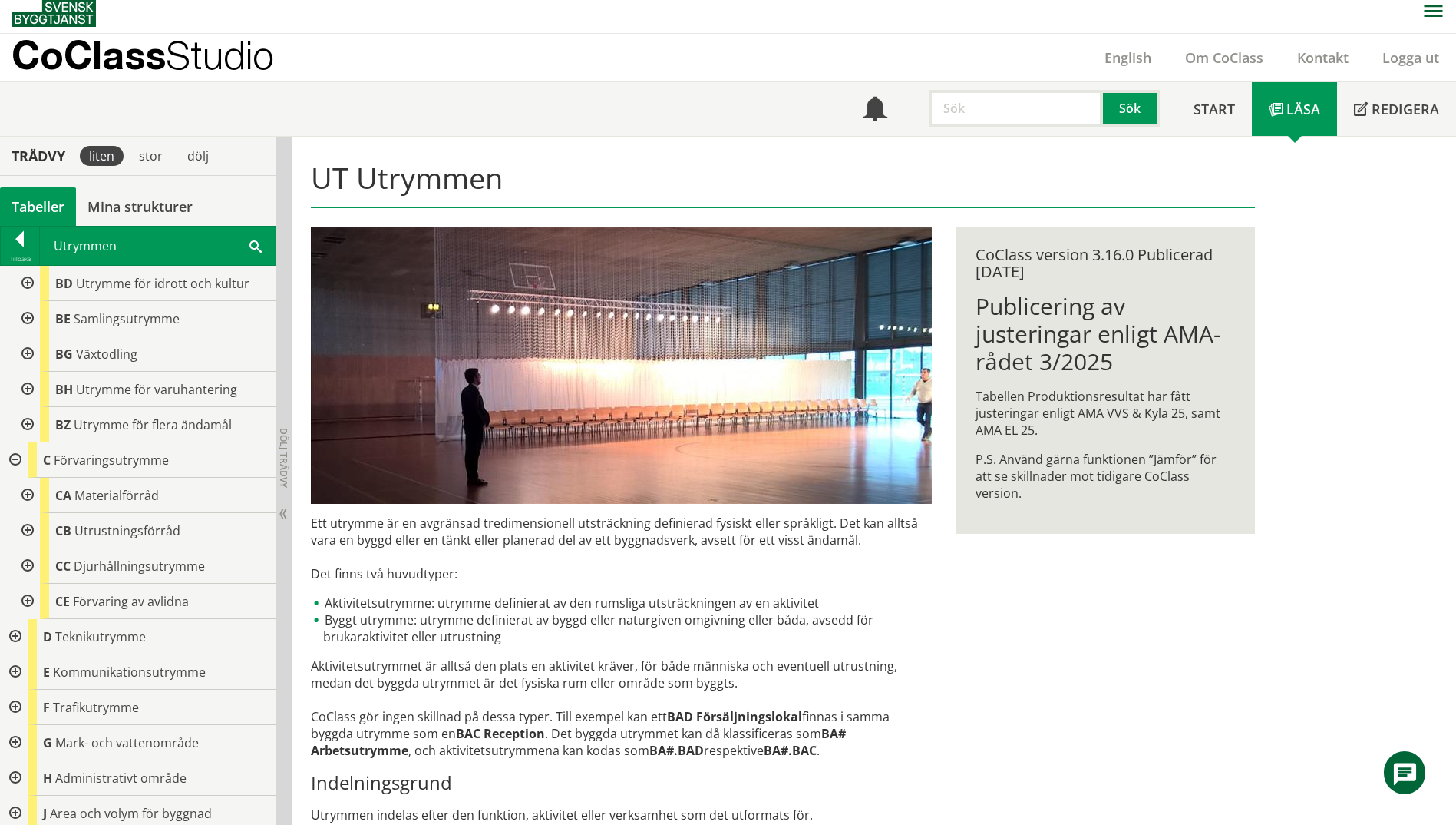
click at [27, 565] on div at bounding box center [26, 566] width 27 height 35
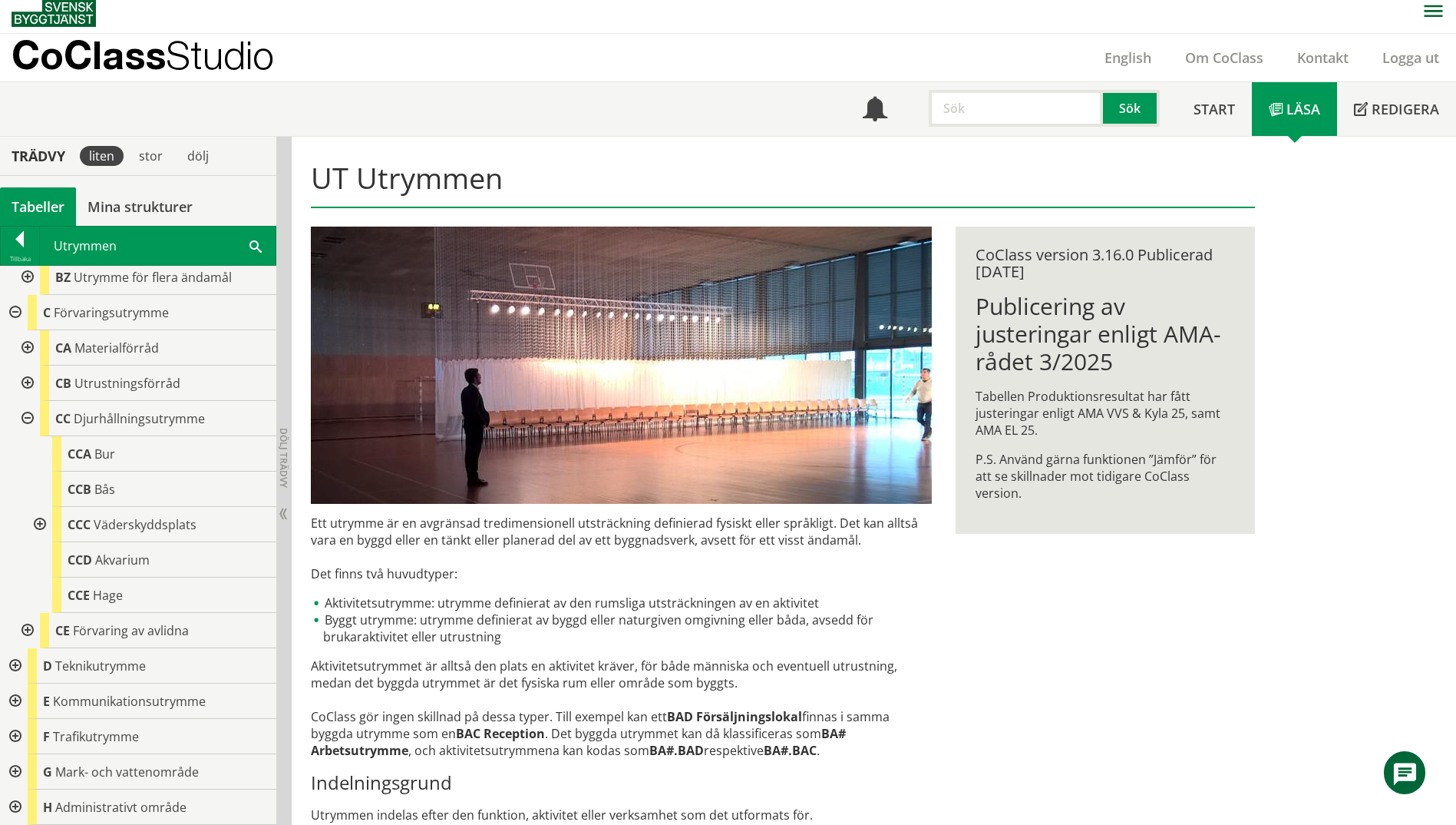
scroll to position [331, 0]
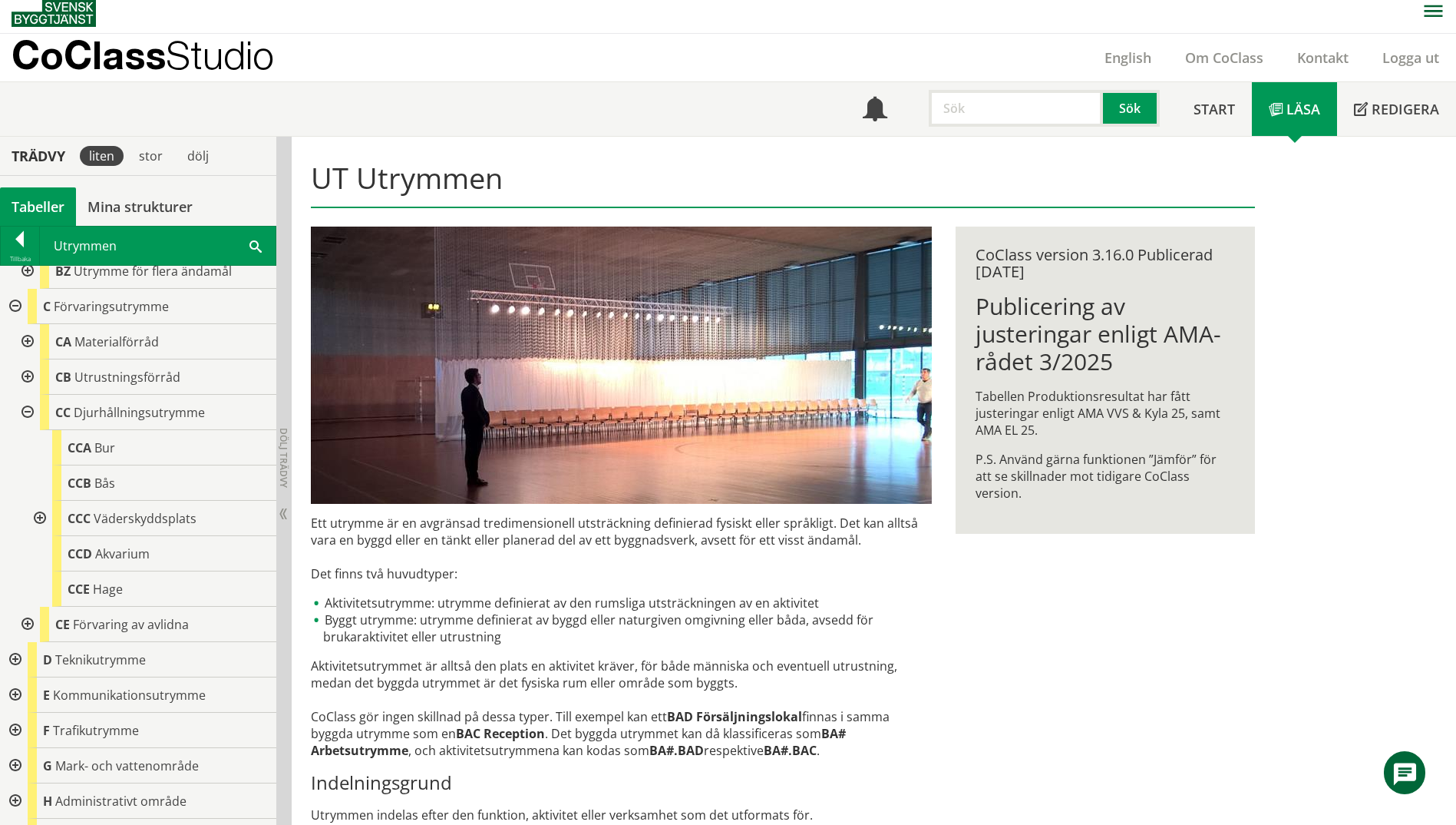
click at [27, 413] on div at bounding box center [26, 412] width 27 height 35
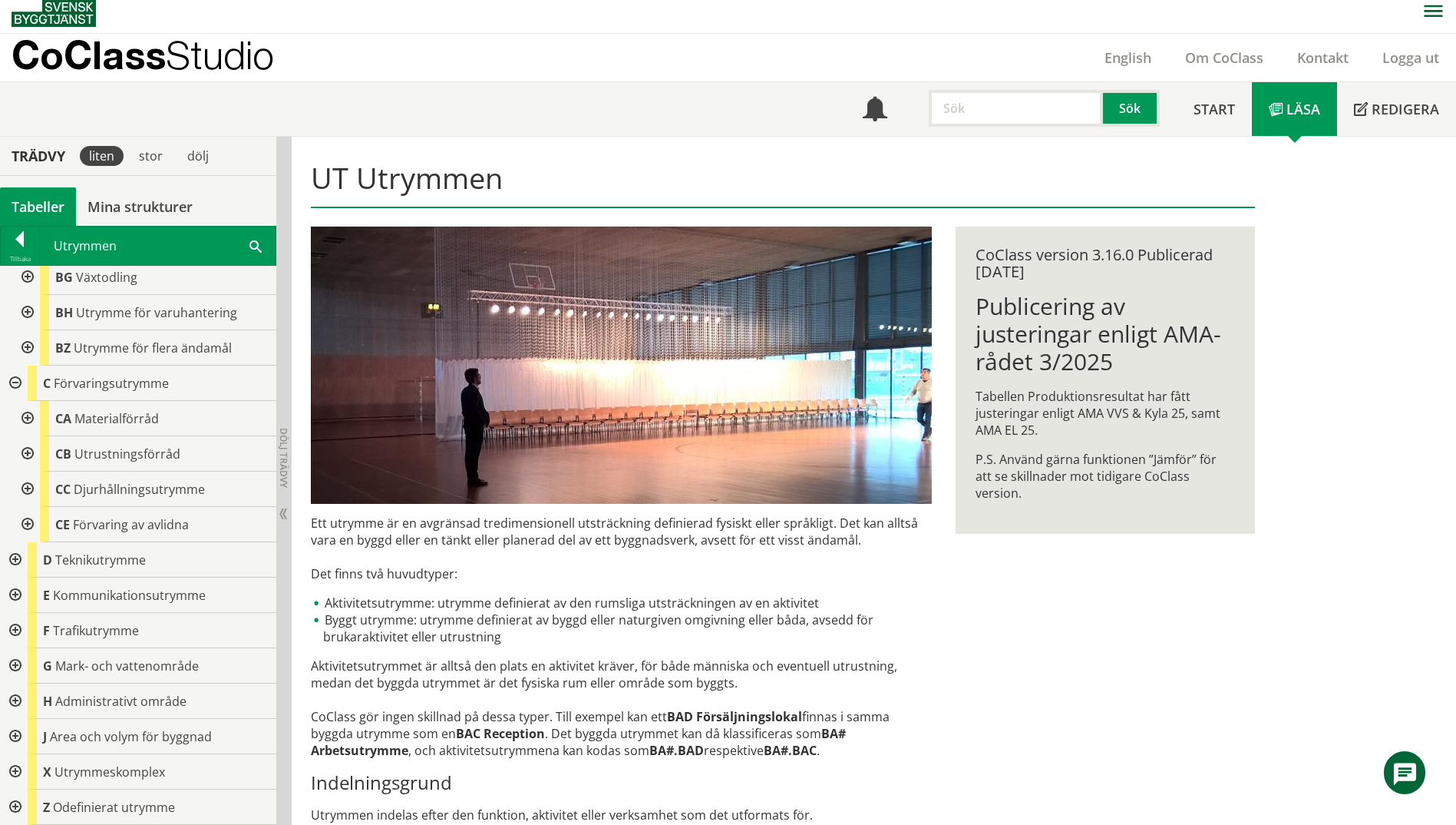
click at [28, 527] on div at bounding box center [26, 524] width 27 height 35
click at [23, 454] on div at bounding box center [26, 454] width 27 height 35
click at [12, 560] on div at bounding box center [13, 559] width 27 height 35
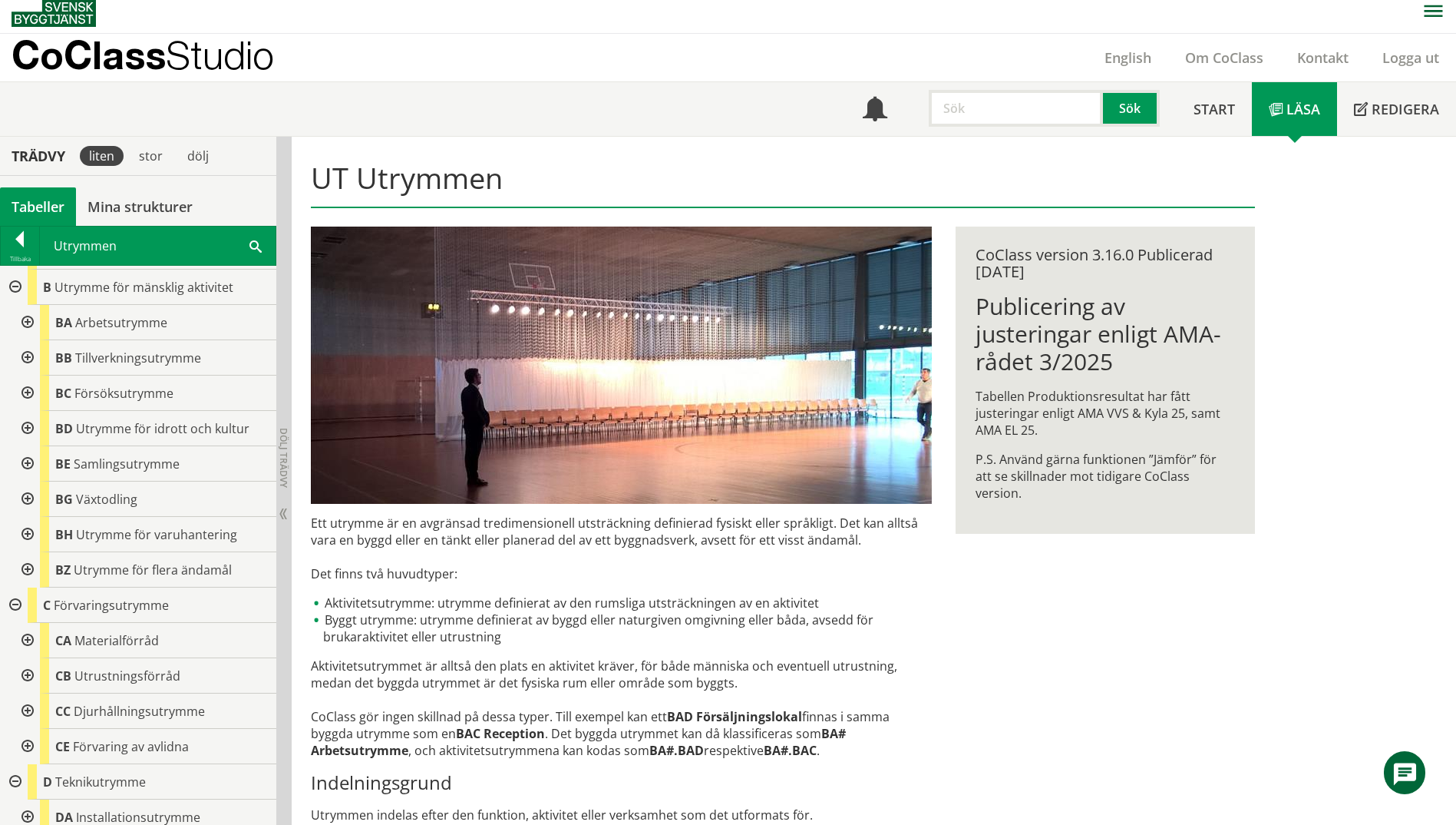
scroll to position [24, 0]
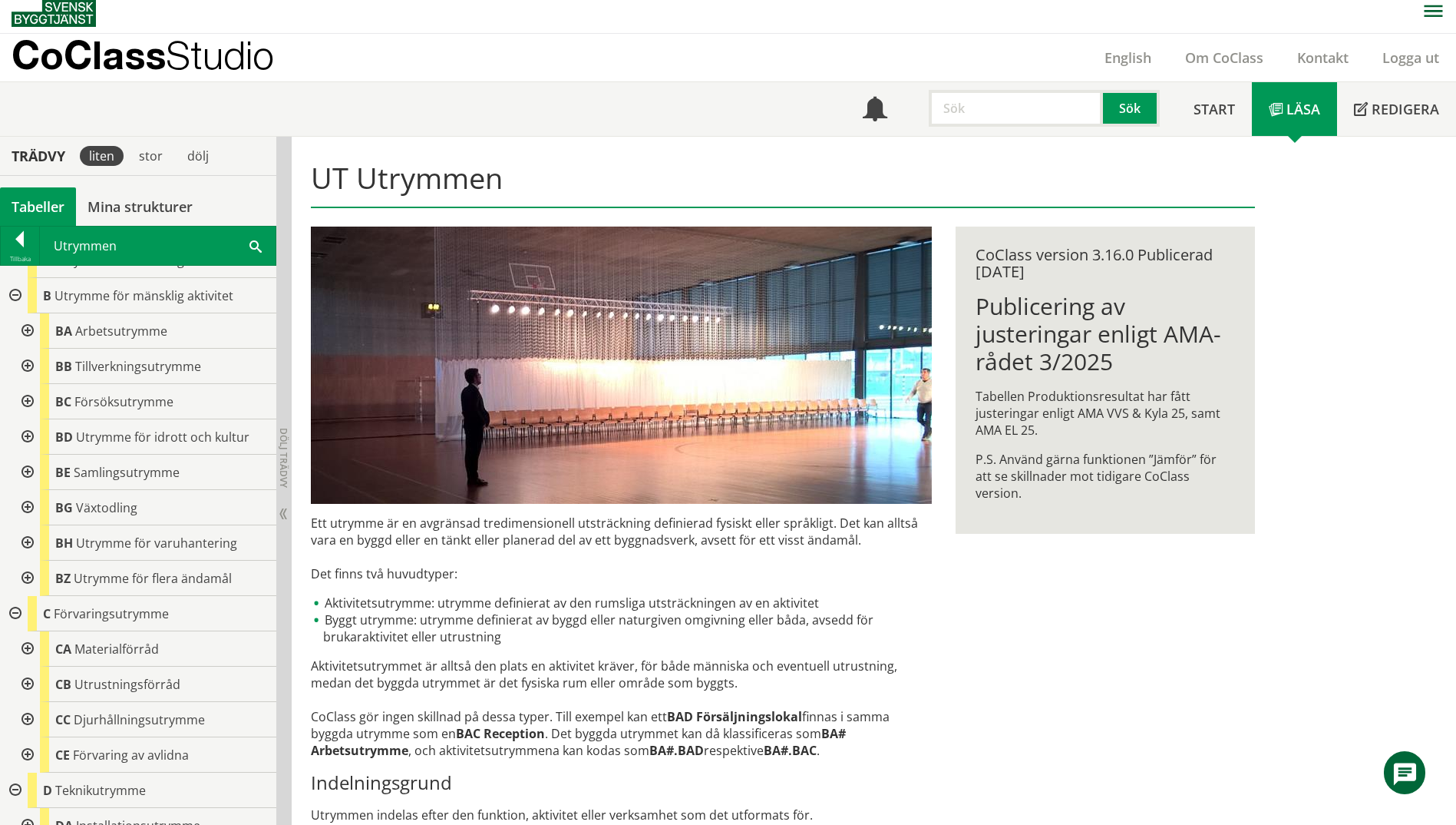
click at [28, 477] on div at bounding box center [26, 472] width 27 height 35
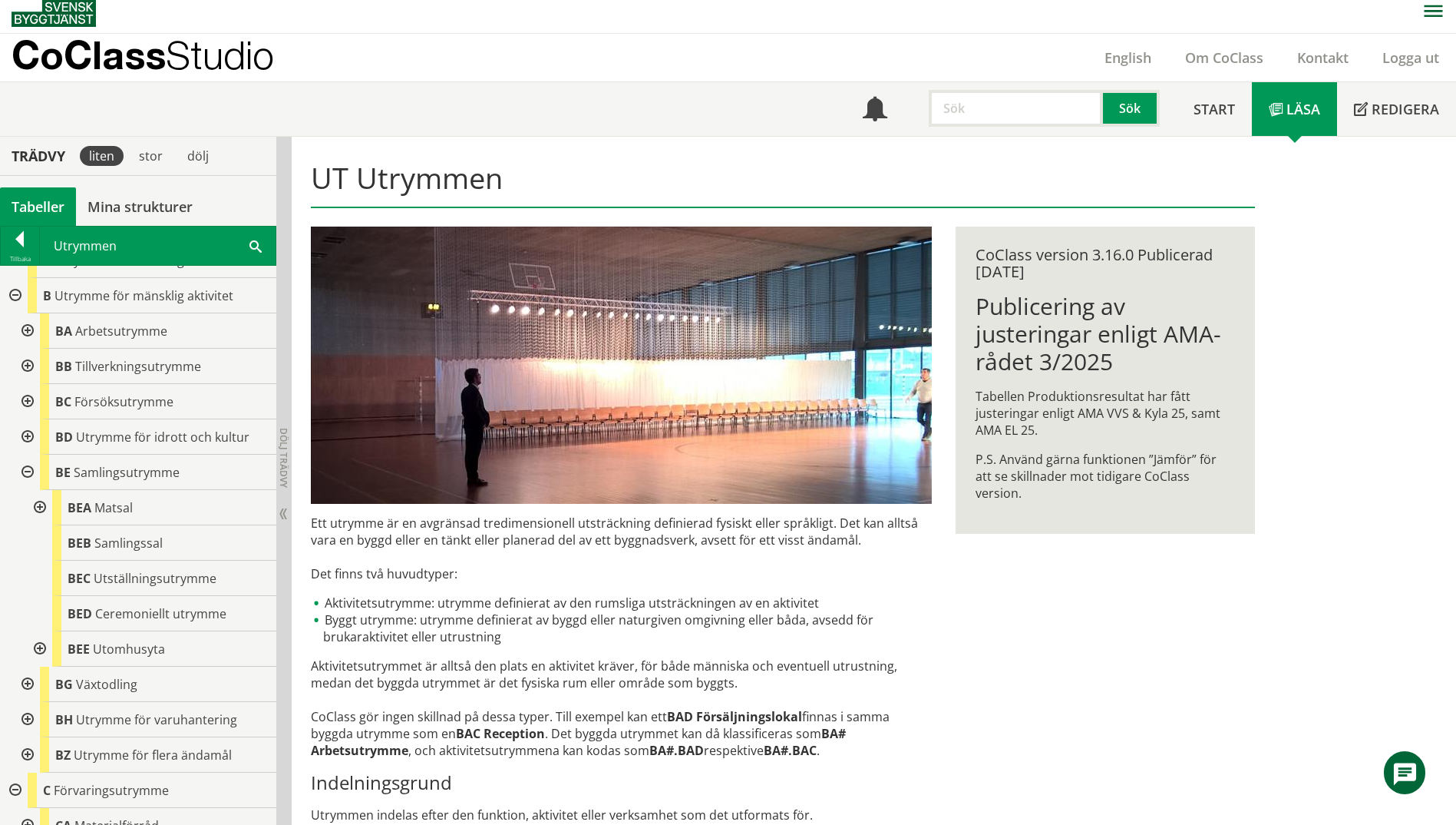
click at [28, 477] on div at bounding box center [26, 472] width 27 height 35
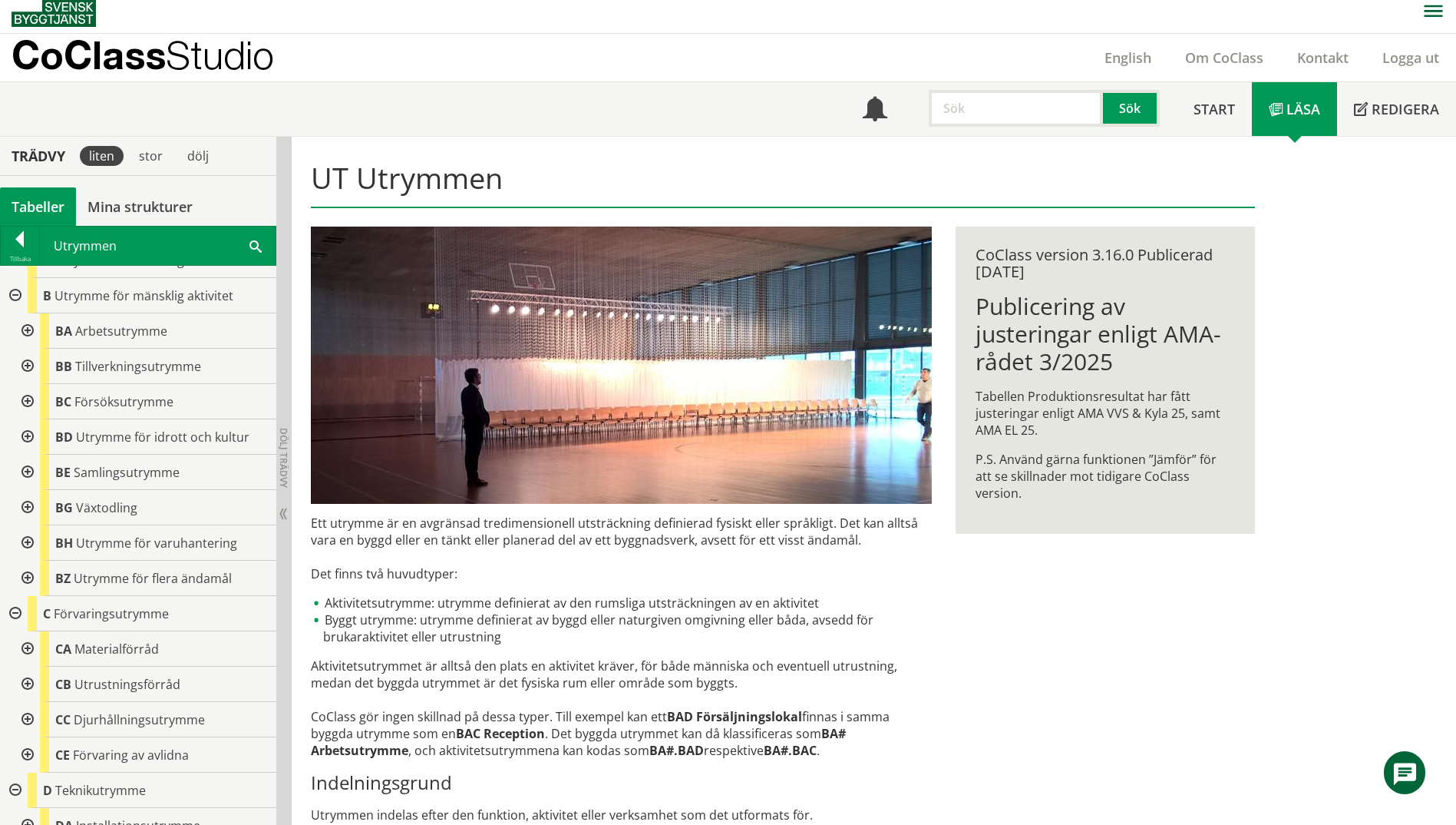
click at [28, 440] on div at bounding box center [26, 436] width 27 height 35
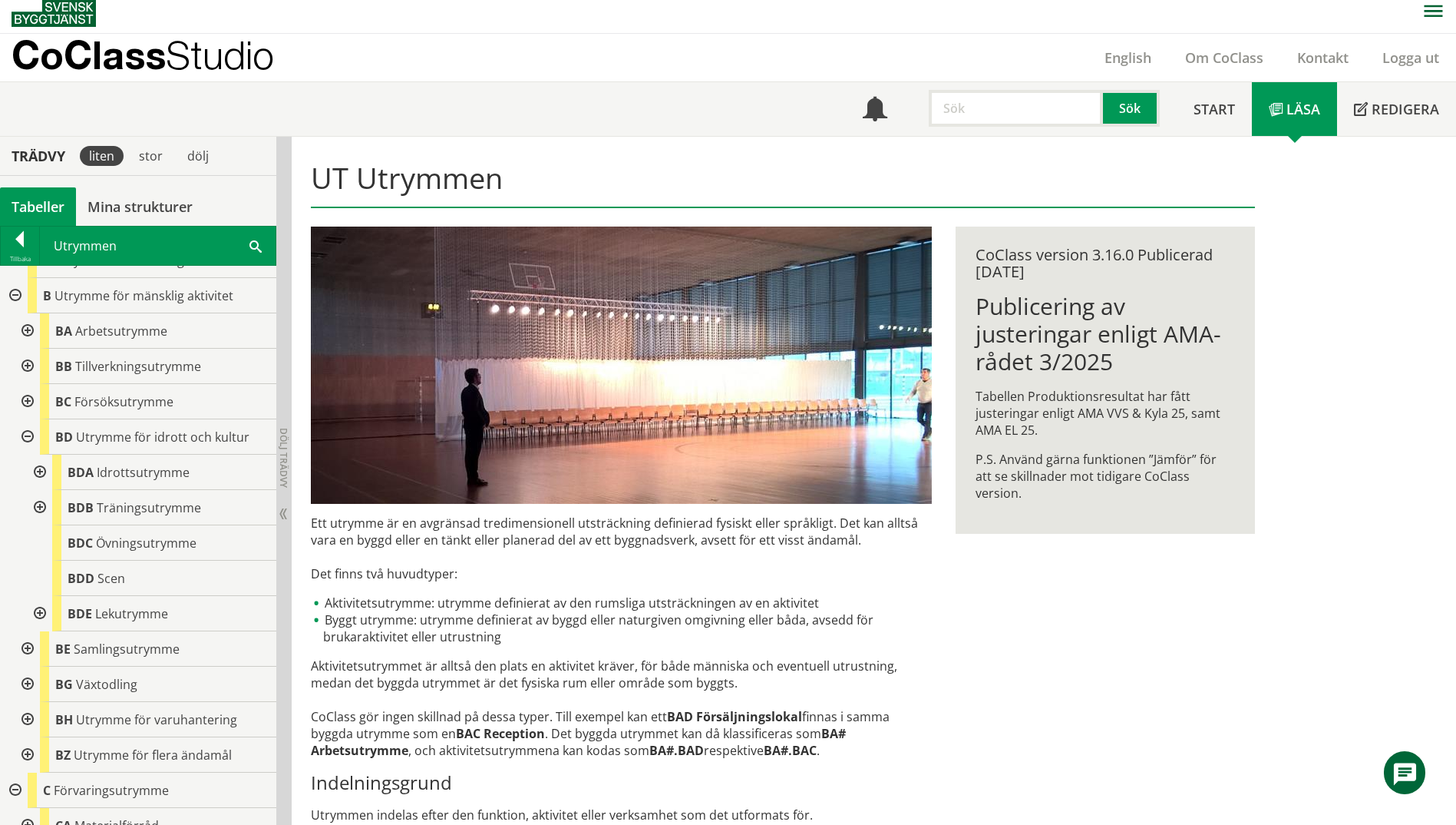
click at [28, 440] on div at bounding box center [26, 436] width 27 height 35
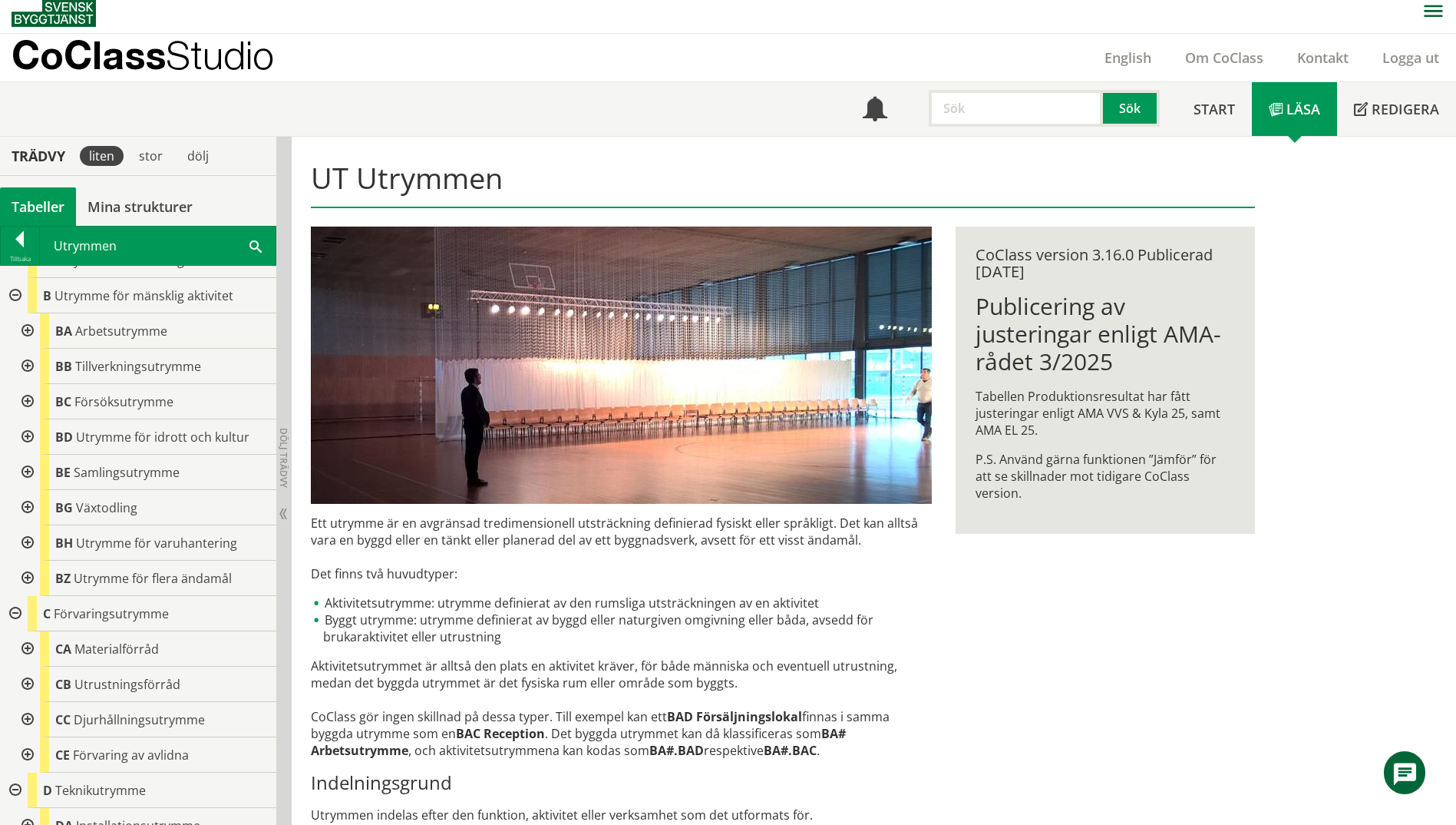
click at [25, 406] on div at bounding box center [26, 401] width 27 height 35
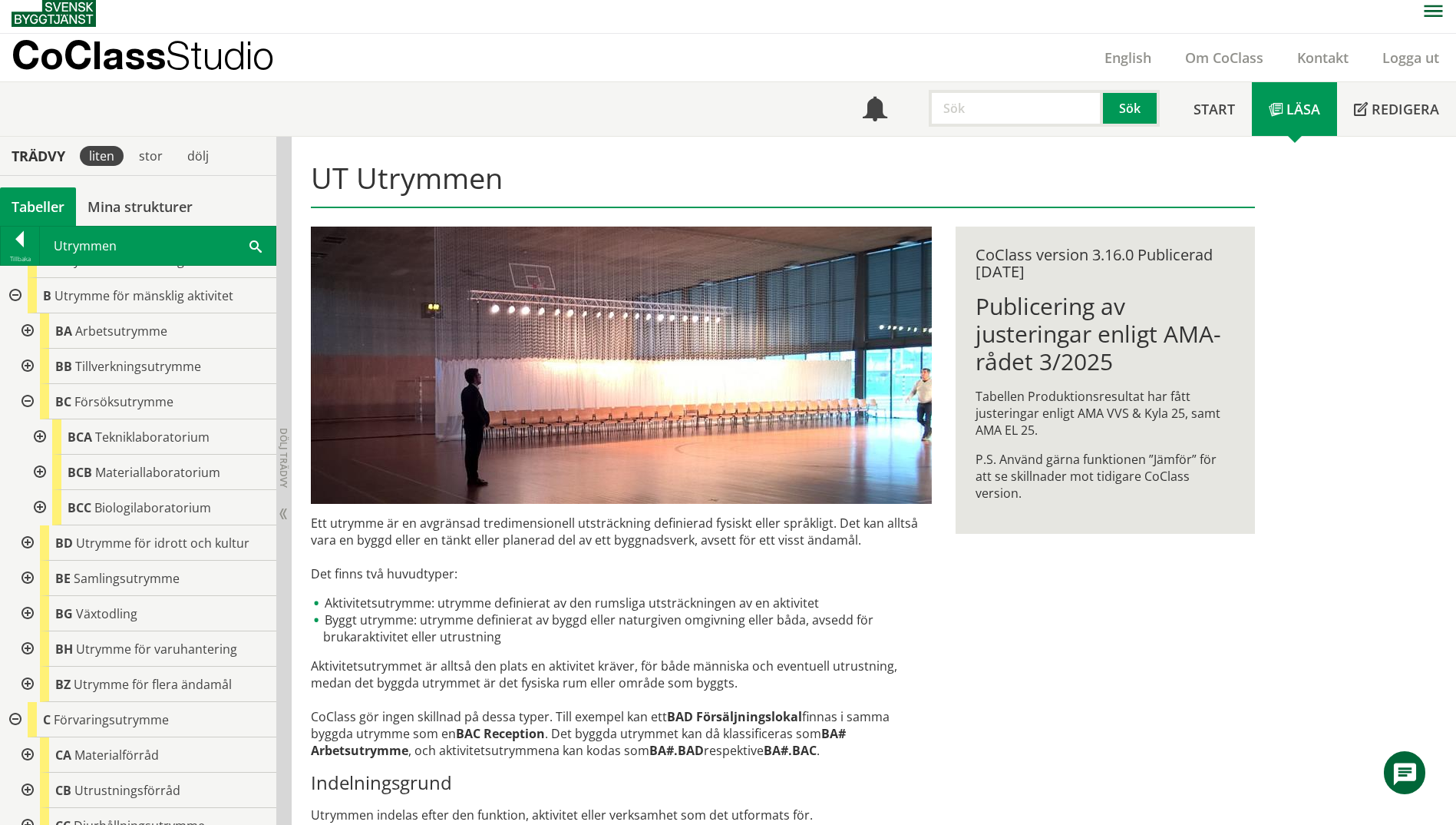
click at [25, 406] on div at bounding box center [26, 401] width 27 height 35
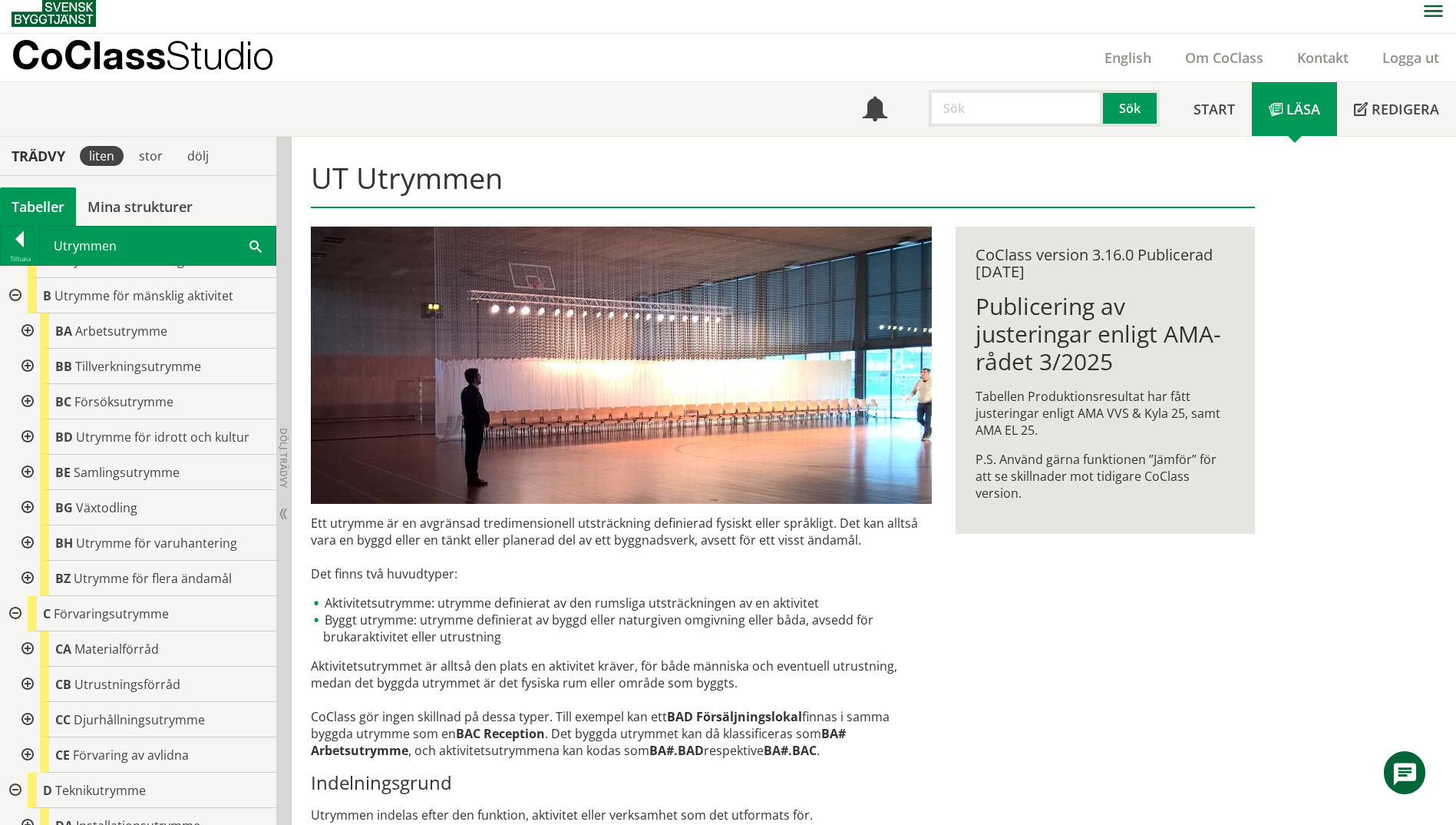
click at [26, 364] on div at bounding box center [26, 366] width 27 height 35
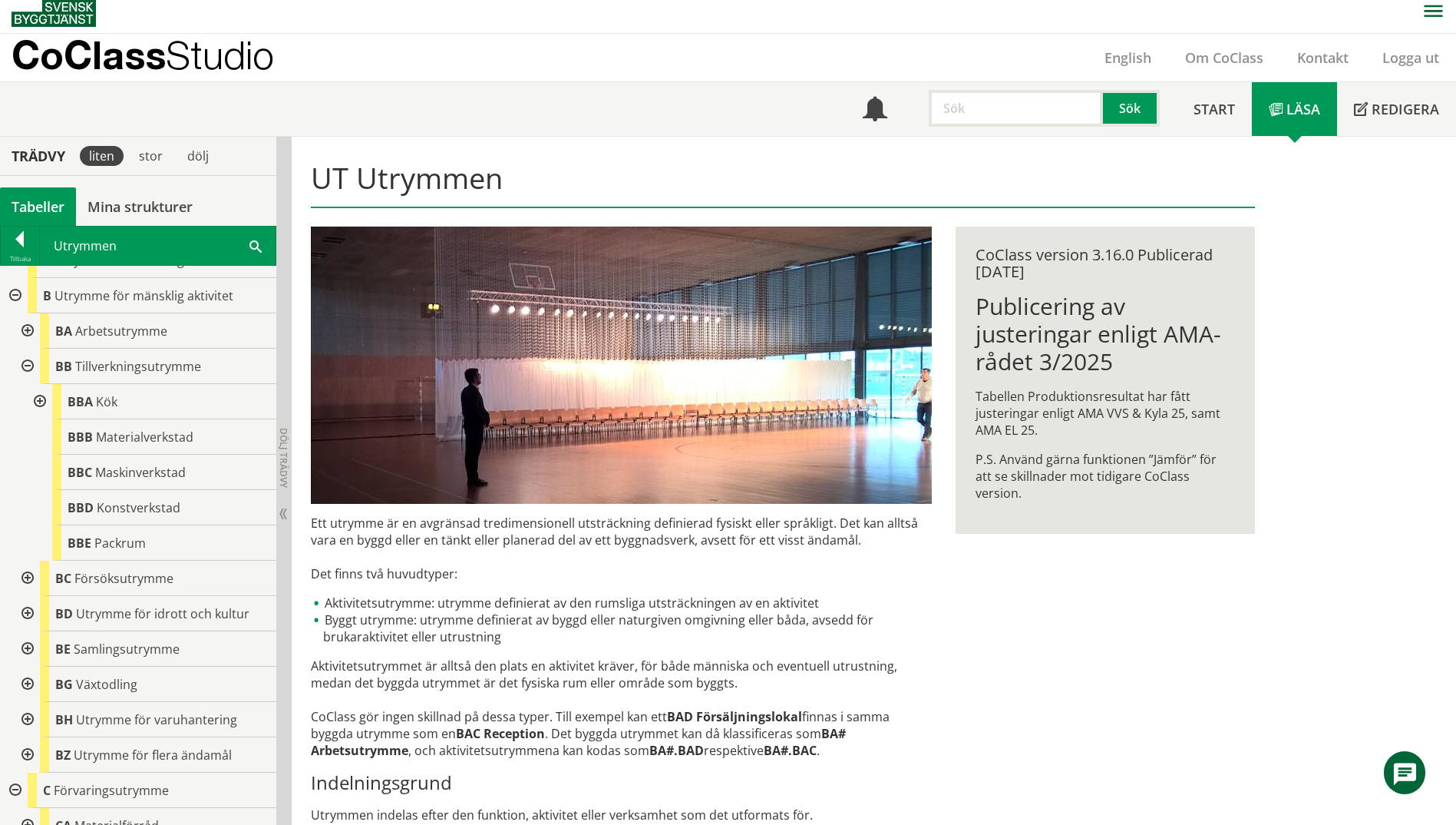
click at [26, 364] on div at bounding box center [26, 366] width 27 height 35
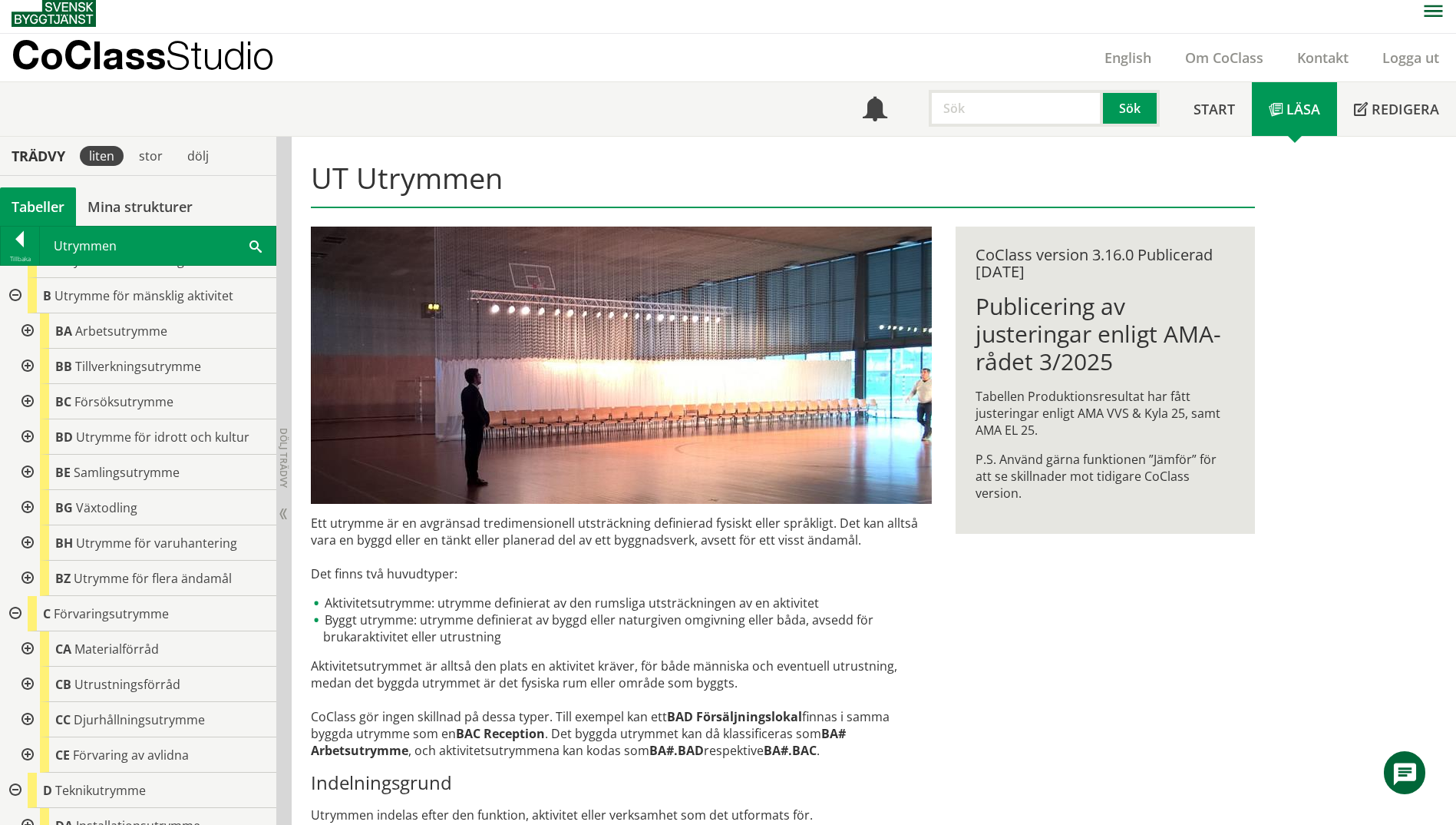
click at [26, 332] on div at bounding box center [26, 331] width 27 height 35
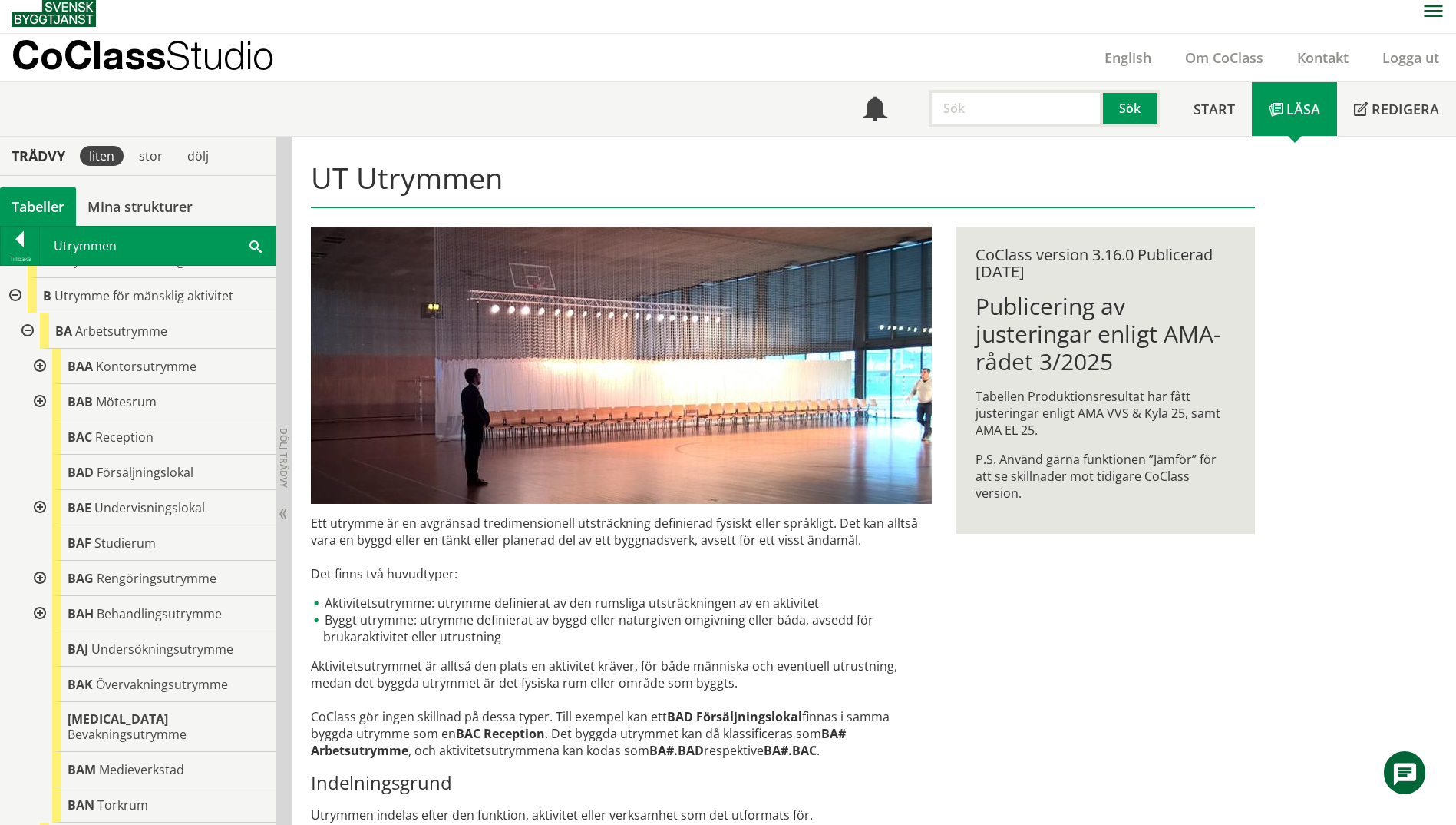
click at [38, 580] on div at bounding box center [38, 578] width 27 height 35
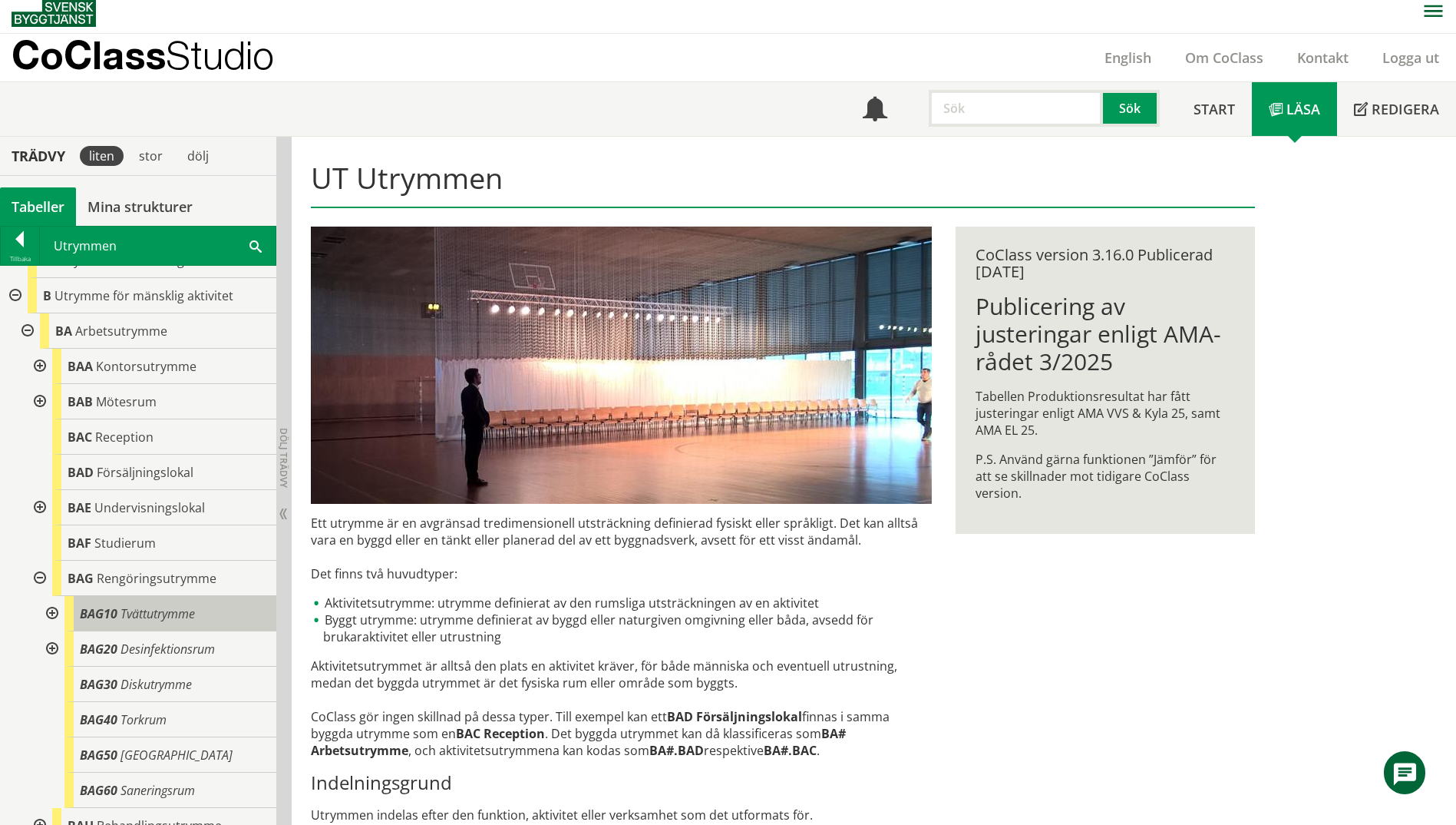
click at [189, 619] on span "Tvättutrymme" at bounding box center [157, 613] width 74 height 17
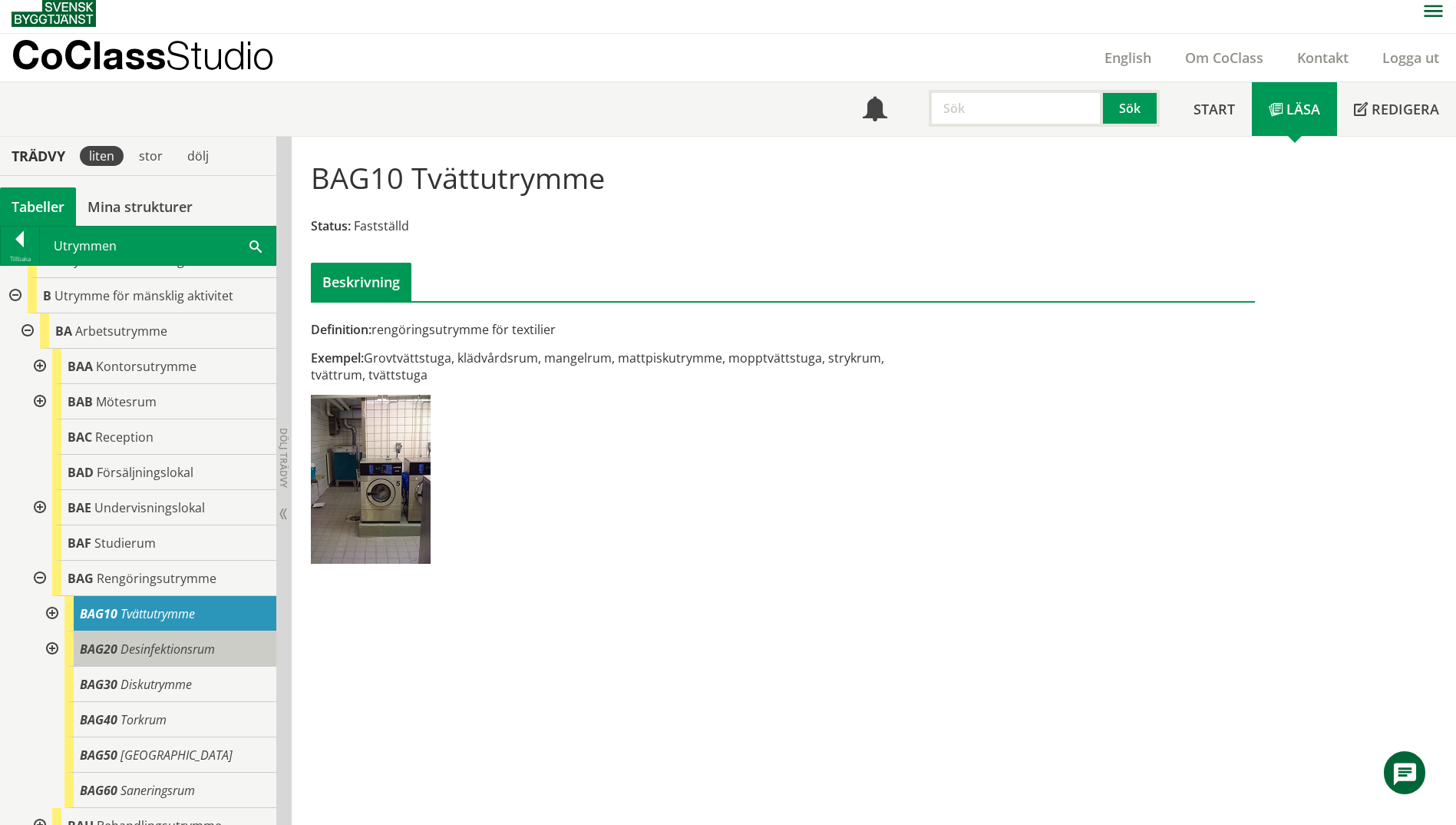
click at [205, 655] on span "Desinfektionsrum" at bounding box center [168, 649] width 95 height 17
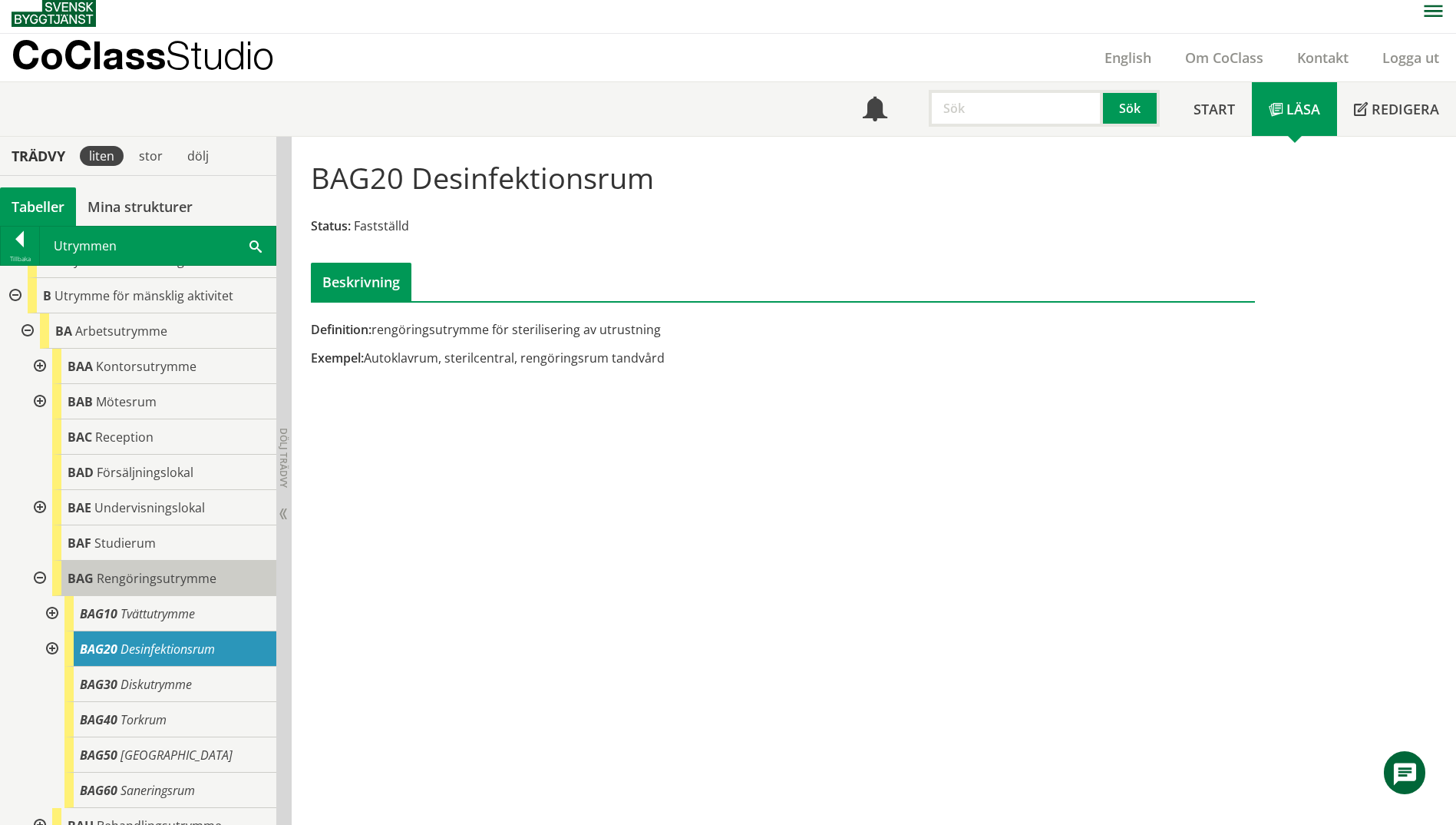
click at [192, 581] on span "Rengöringsutrymme" at bounding box center [156, 578] width 120 height 17
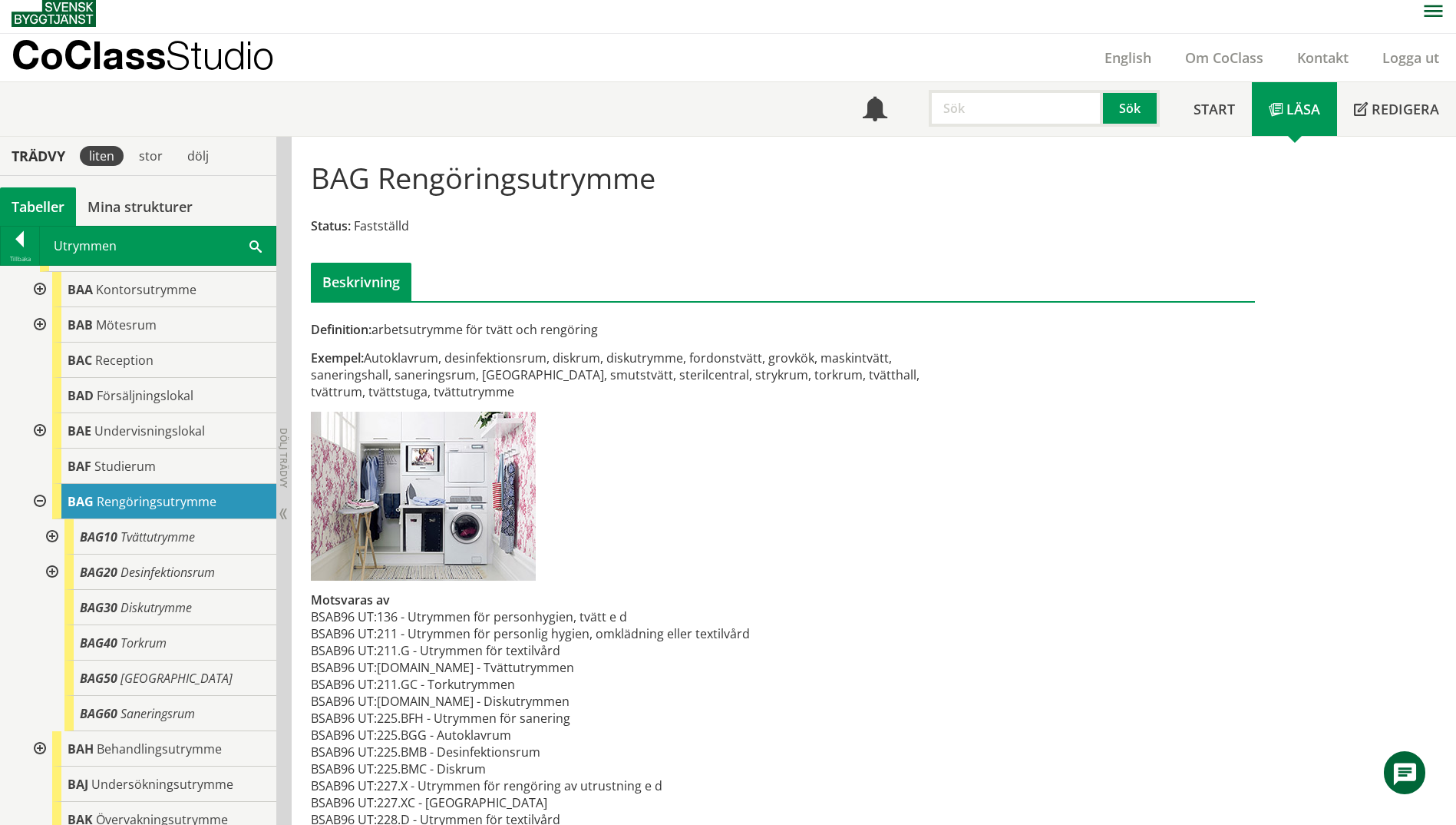
scroll to position [69, 0]
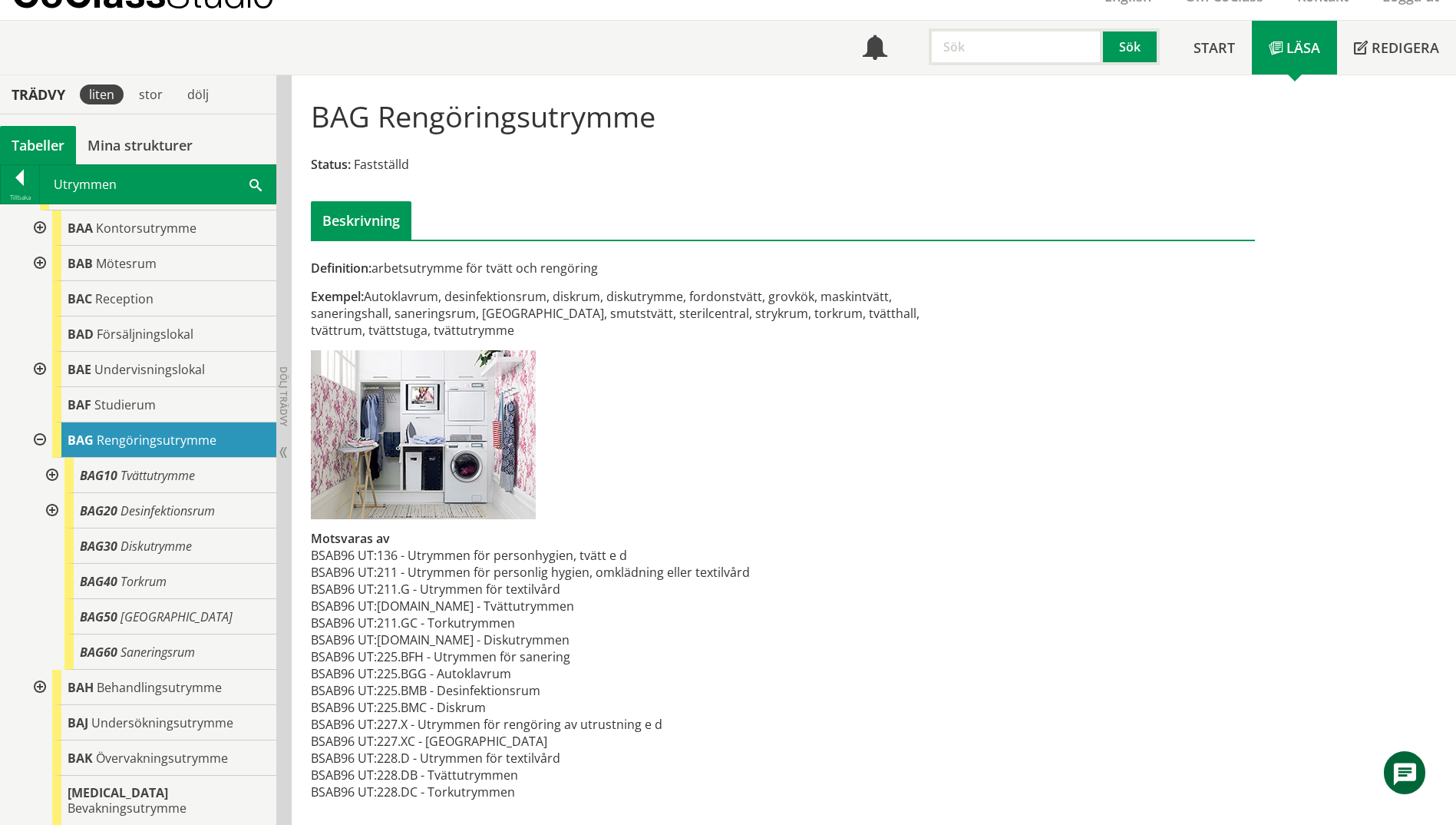
click at [254, 184] on span at bounding box center [256, 183] width 13 height 16
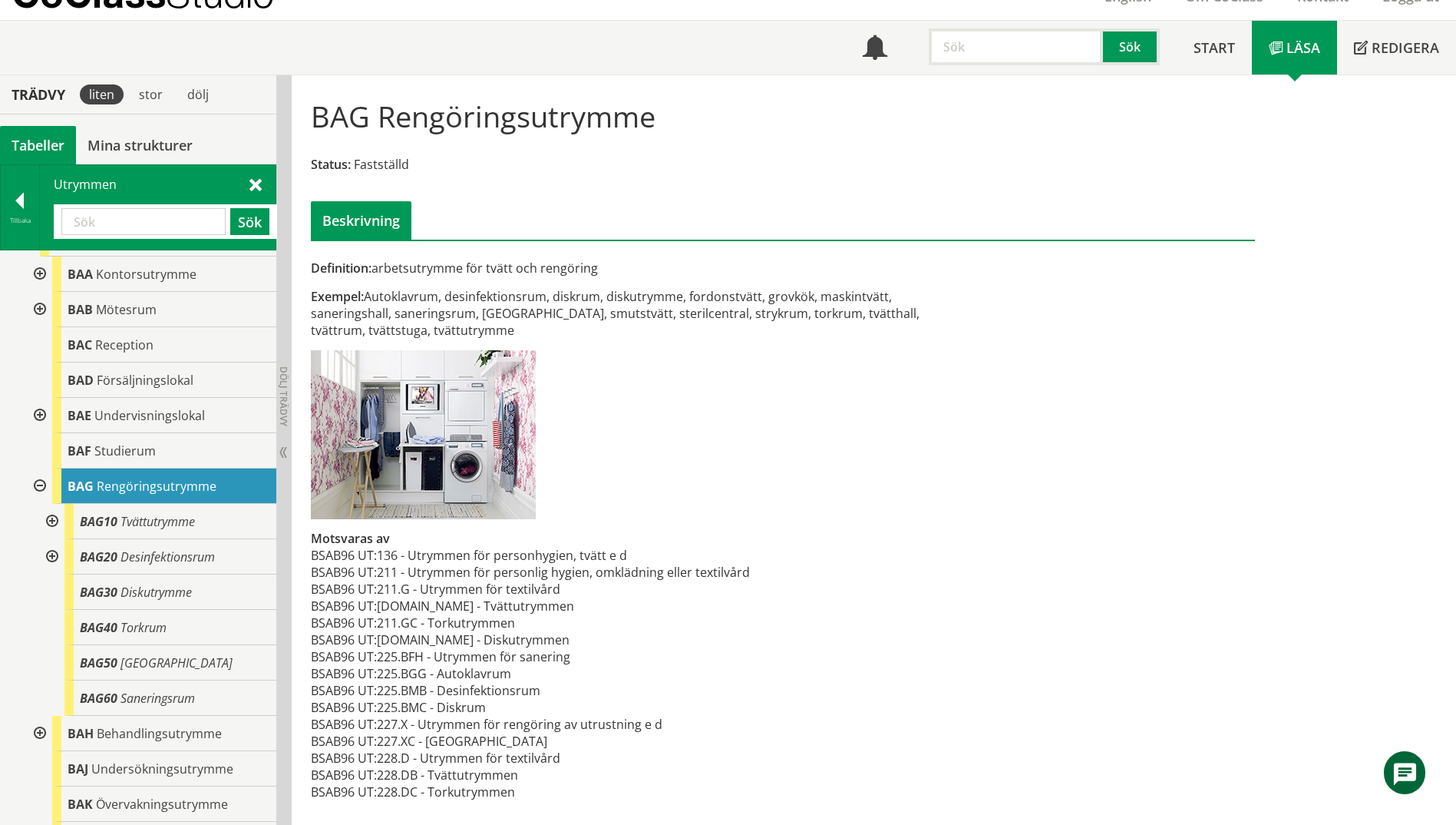
paste input "rengöring"
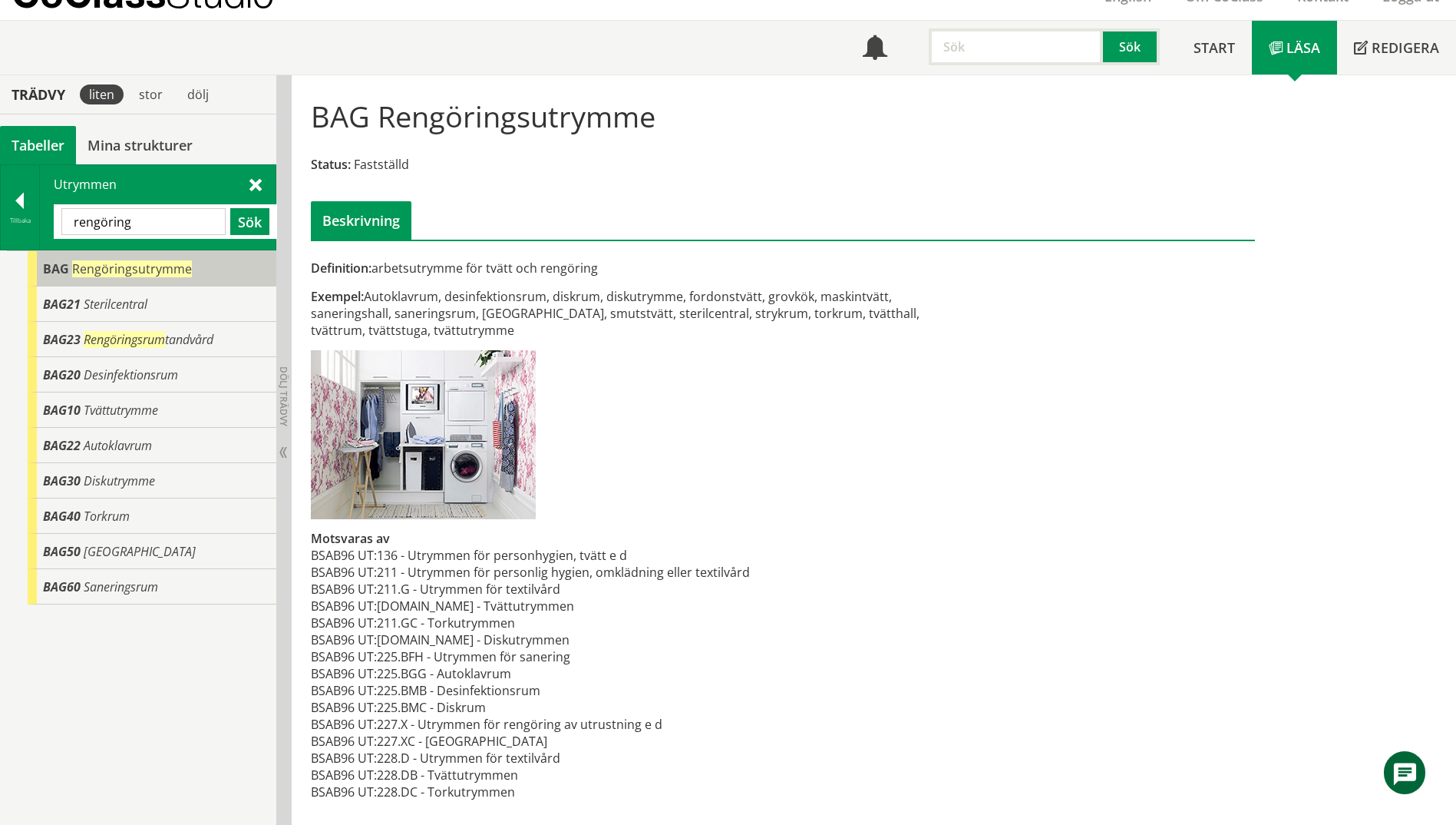
click at [135, 268] on span "Rengöringsutrymme" at bounding box center [132, 269] width 120 height 17
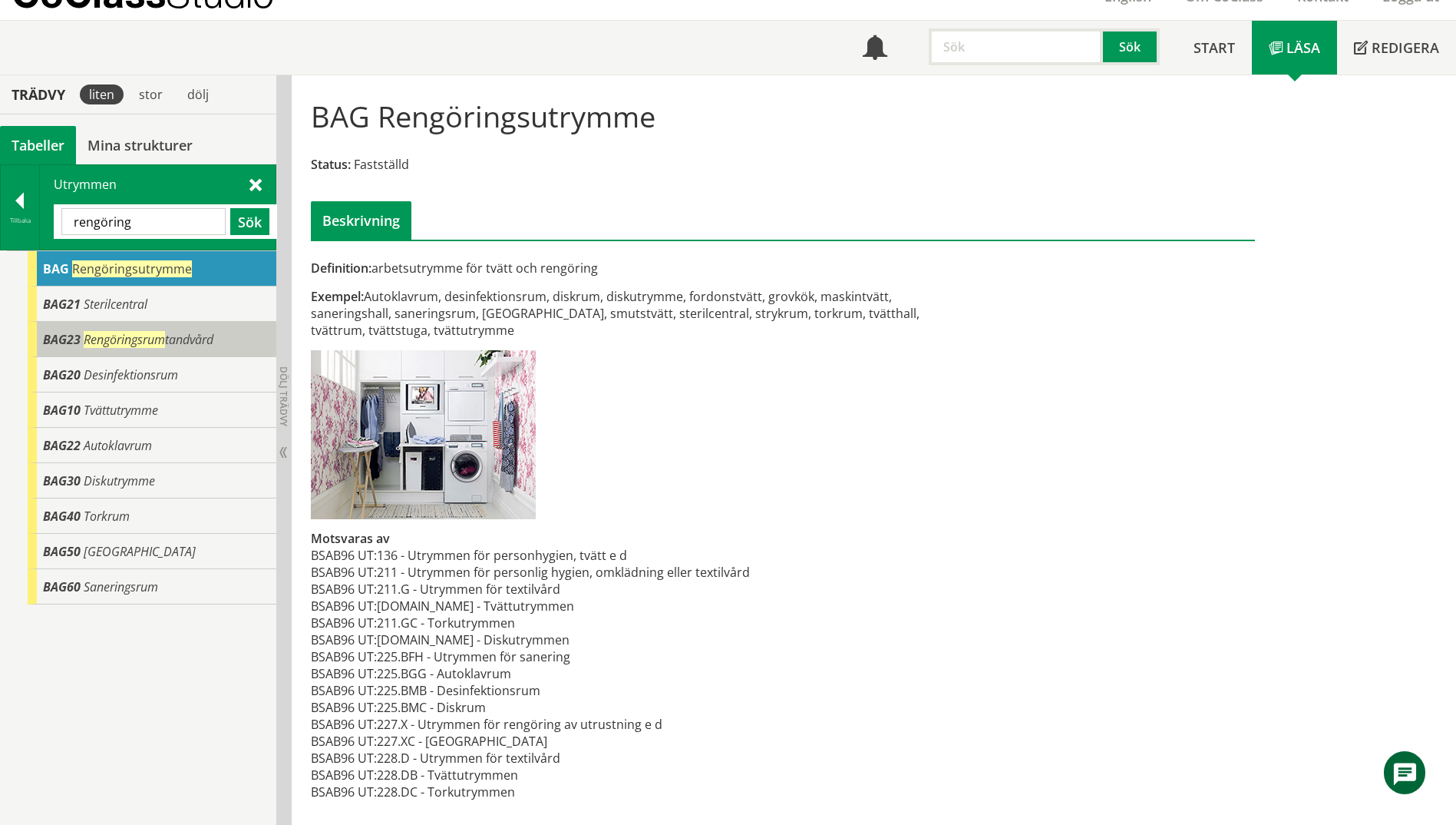
click at [125, 345] on span "Rengöringsrum" at bounding box center [125, 339] width 81 height 17
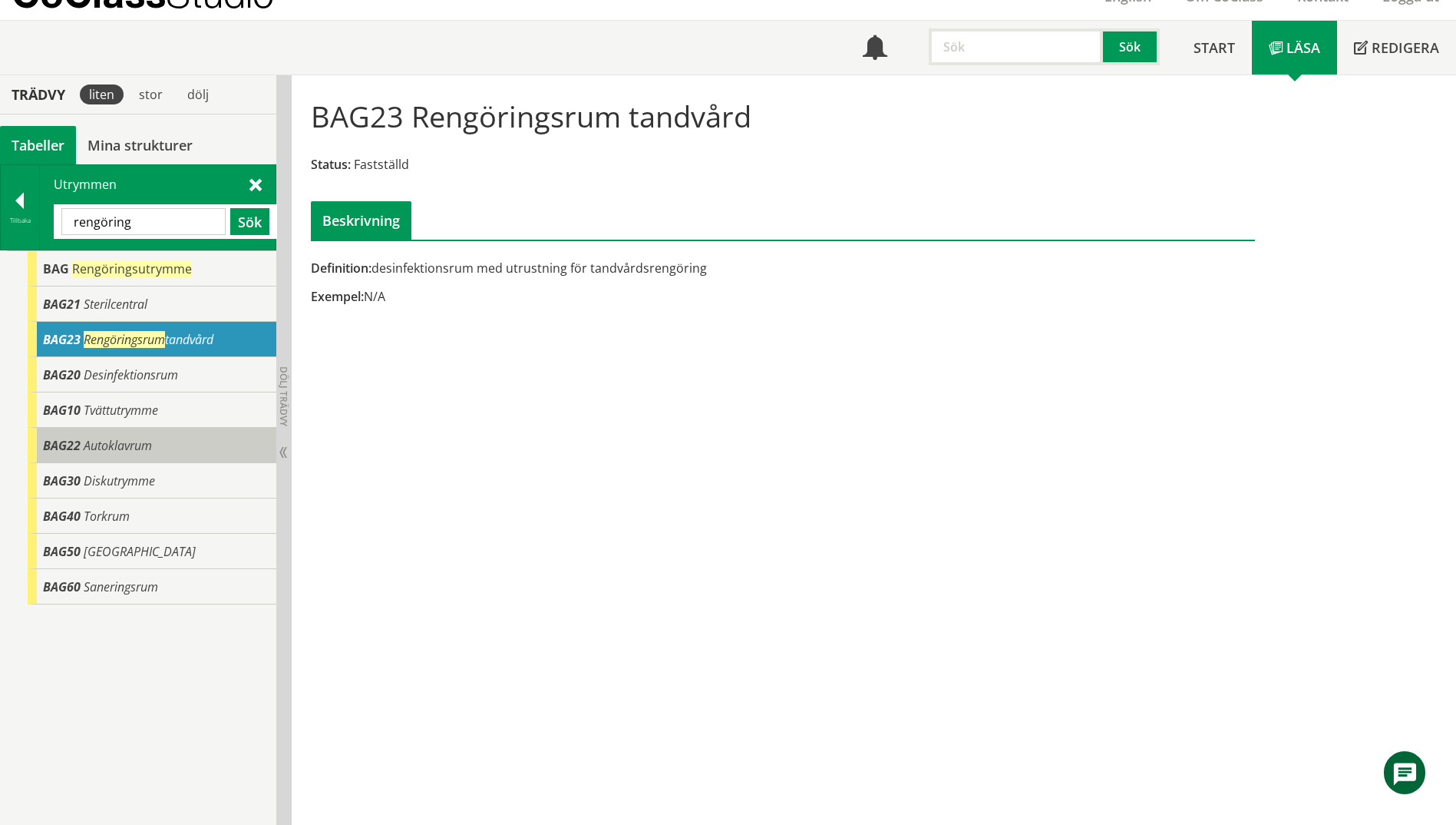
click at [120, 451] on span "Autoklavrum" at bounding box center [117, 446] width 68 height 17
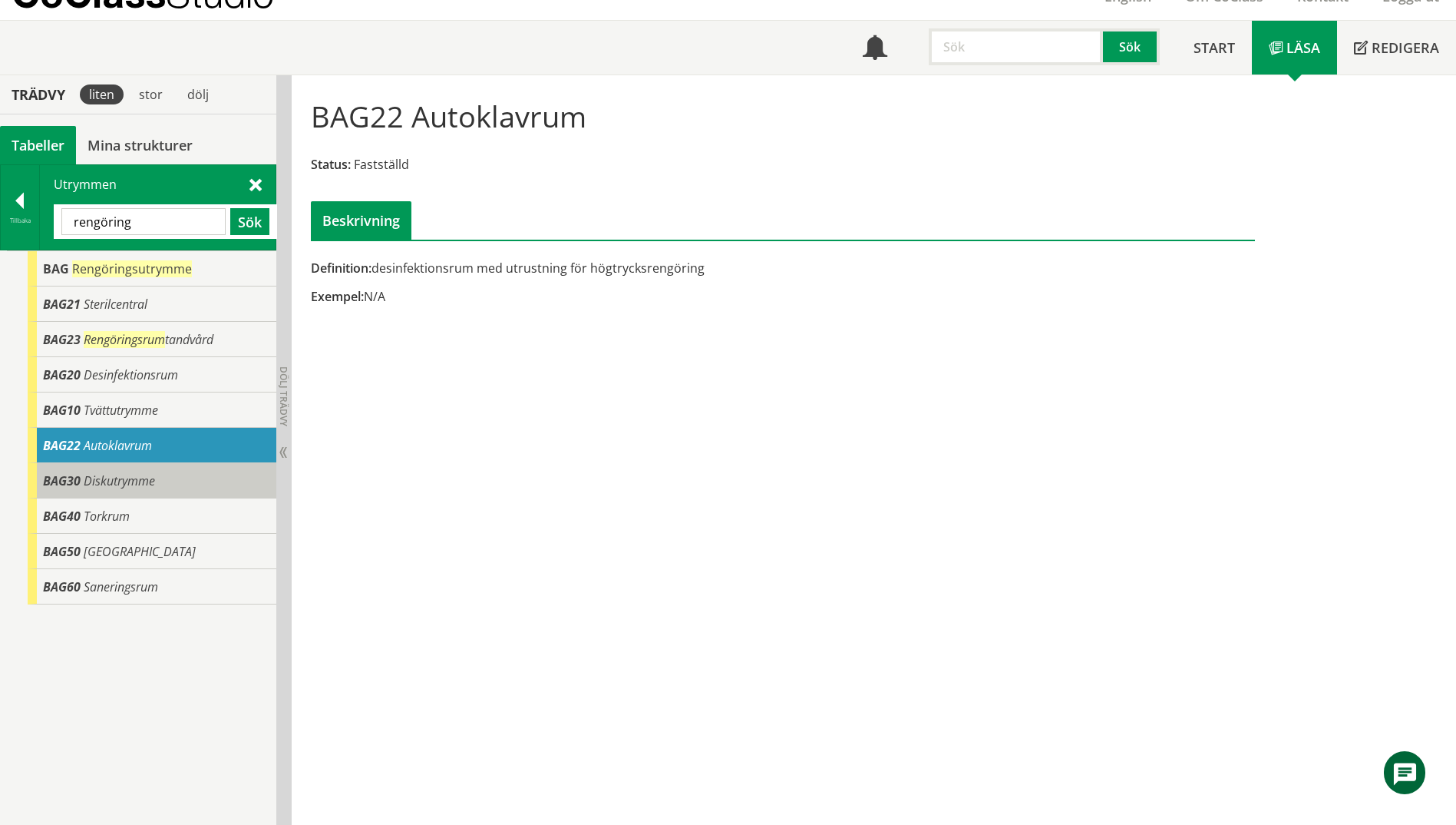
click at [138, 473] on span "Diskutrymme" at bounding box center [119, 481] width 71 height 17
click at [135, 506] on div "BAG40 Torkrum" at bounding box center [152, 516] width 249 height 35
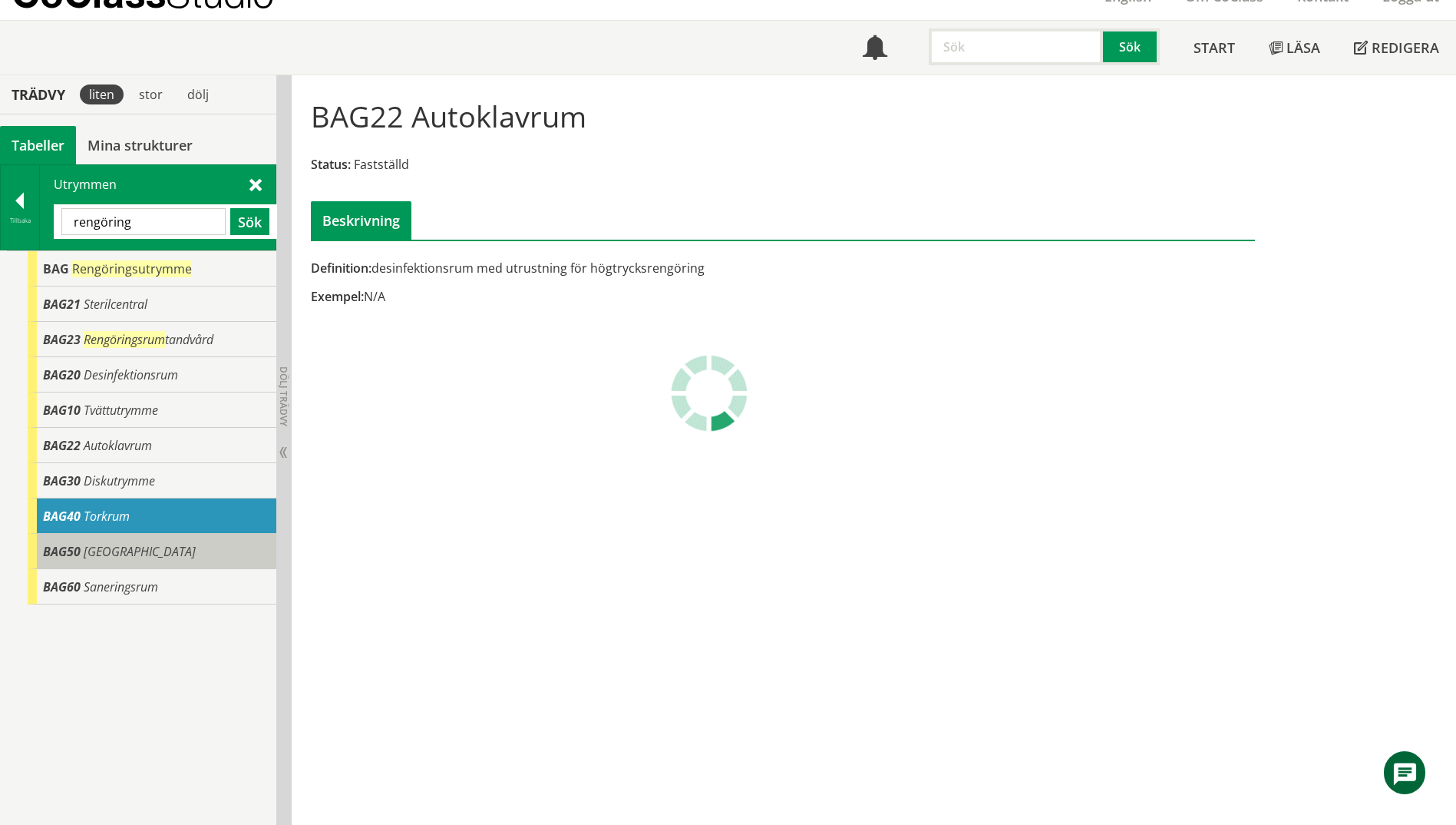
click at [129, 552] on span "[GEOGRAPHIC_DATA]" at bounding box center [139, 552] width 112 height 17
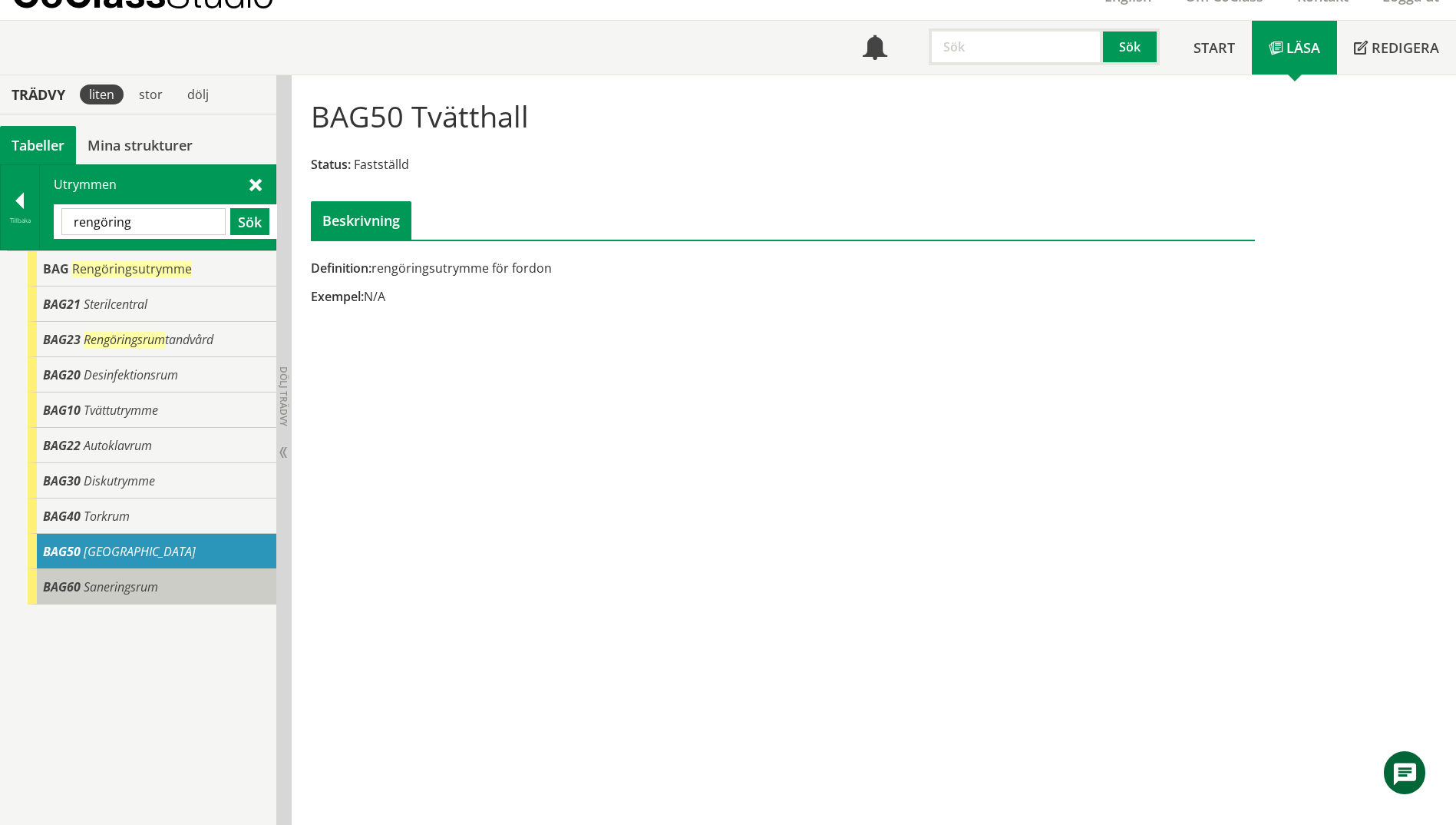
click at [114, 594] on span "Saneringsrum" at bounding box center [121, 587] width 74 height 17
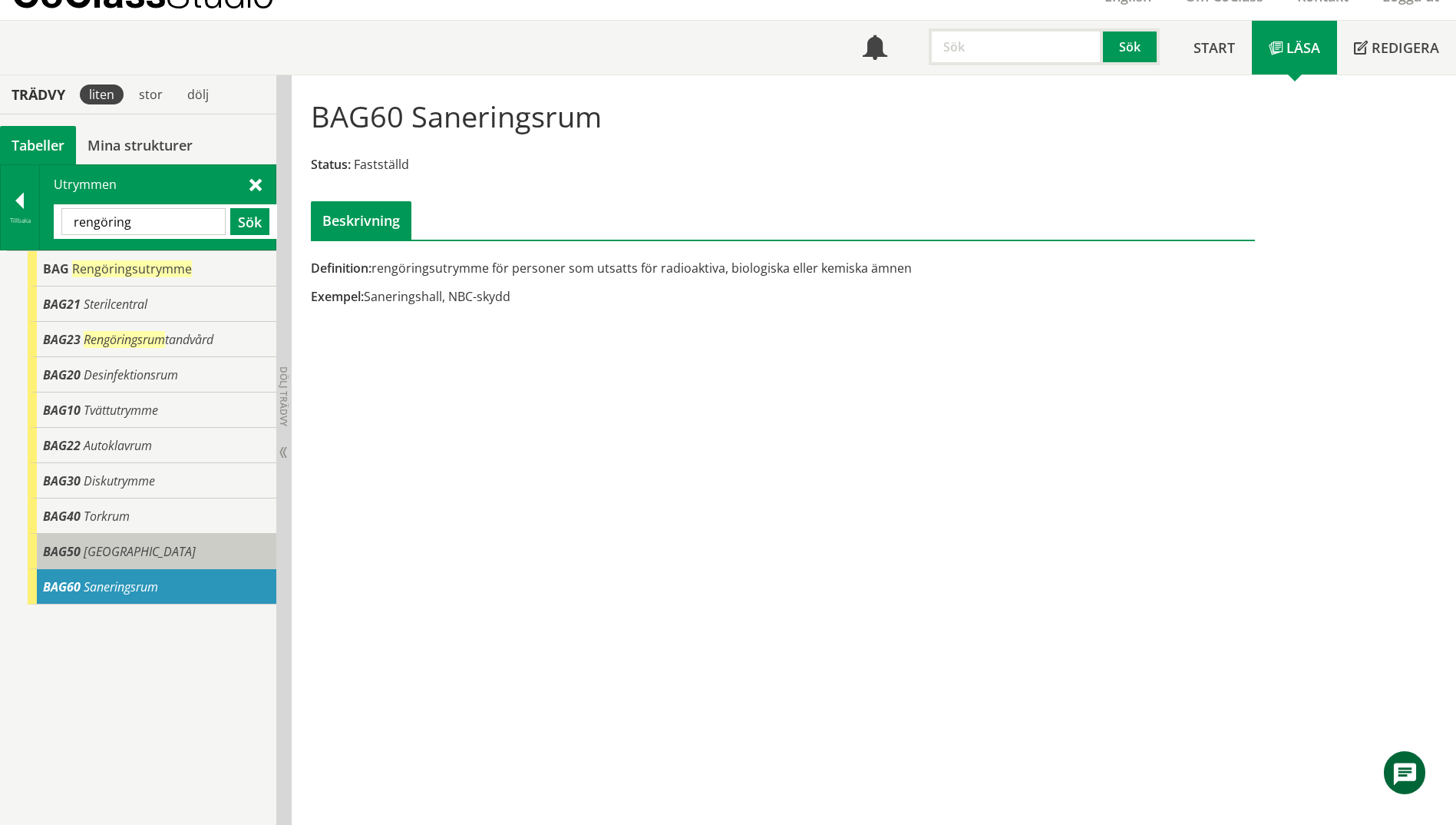
click at [129, 540] on div "BAG50 Tvätthall" at bounding box center [152, 551] width 249 height 35
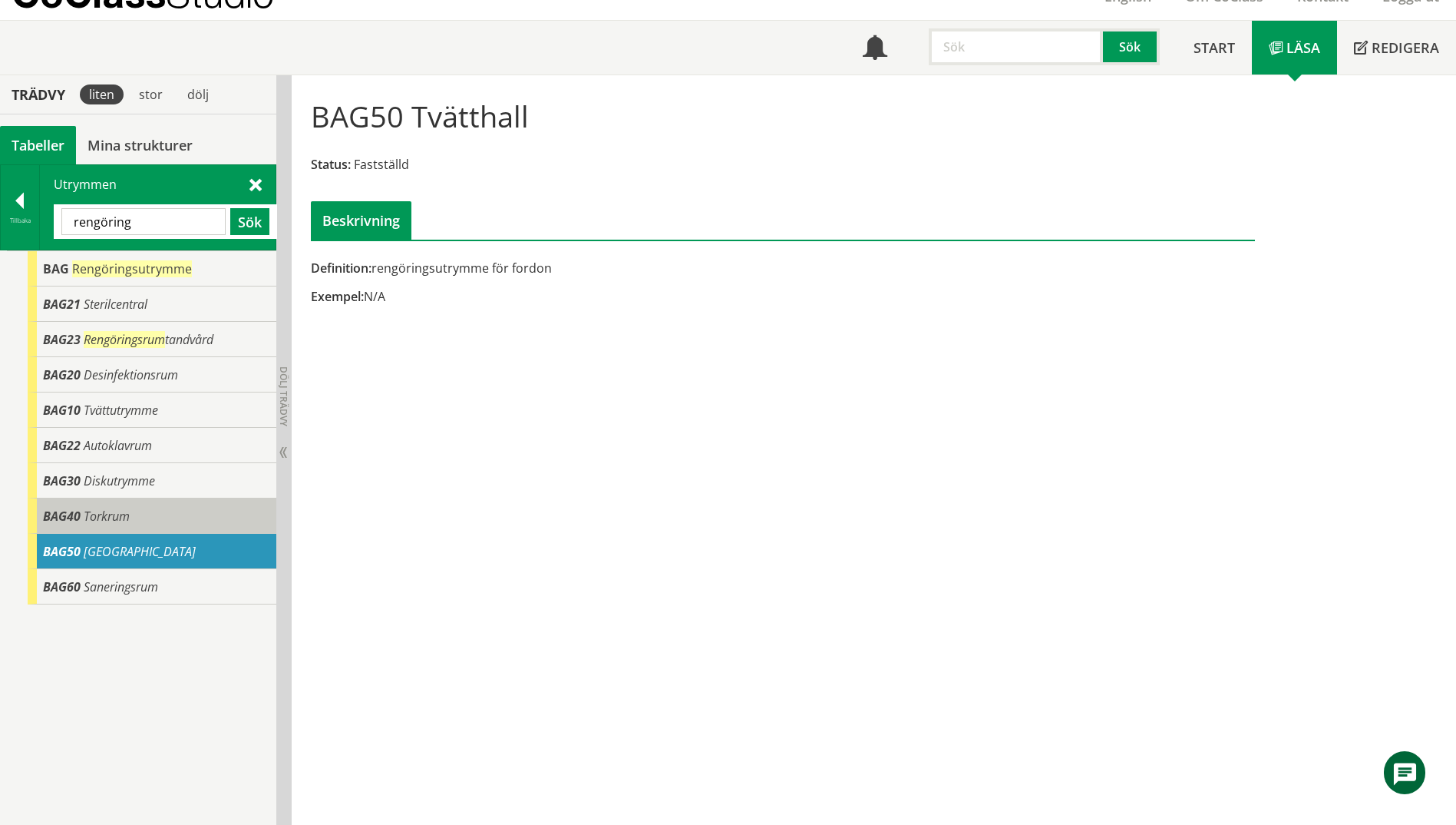
click at [139, 522] on div "BAG40 Torkrum" at bounding box center [152, 516] width 249 height 35
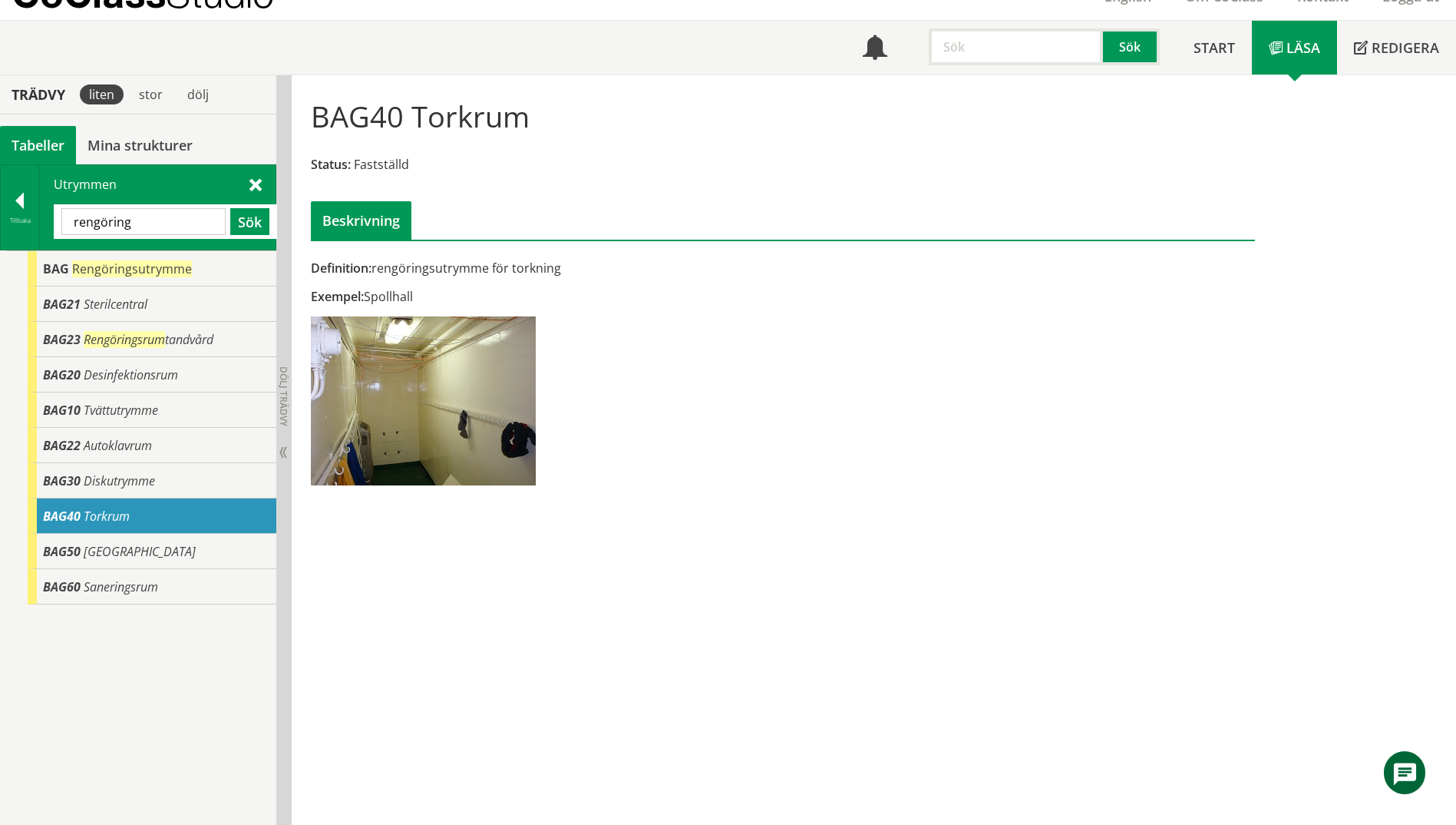
click at [135, 506] on div "BAG40 Torkrum" at bounding box center [152, 516] width 249 height 35
click at [140, 482] on span "Diskutrymme" at bounding box center [119, 481] width 71 height 17
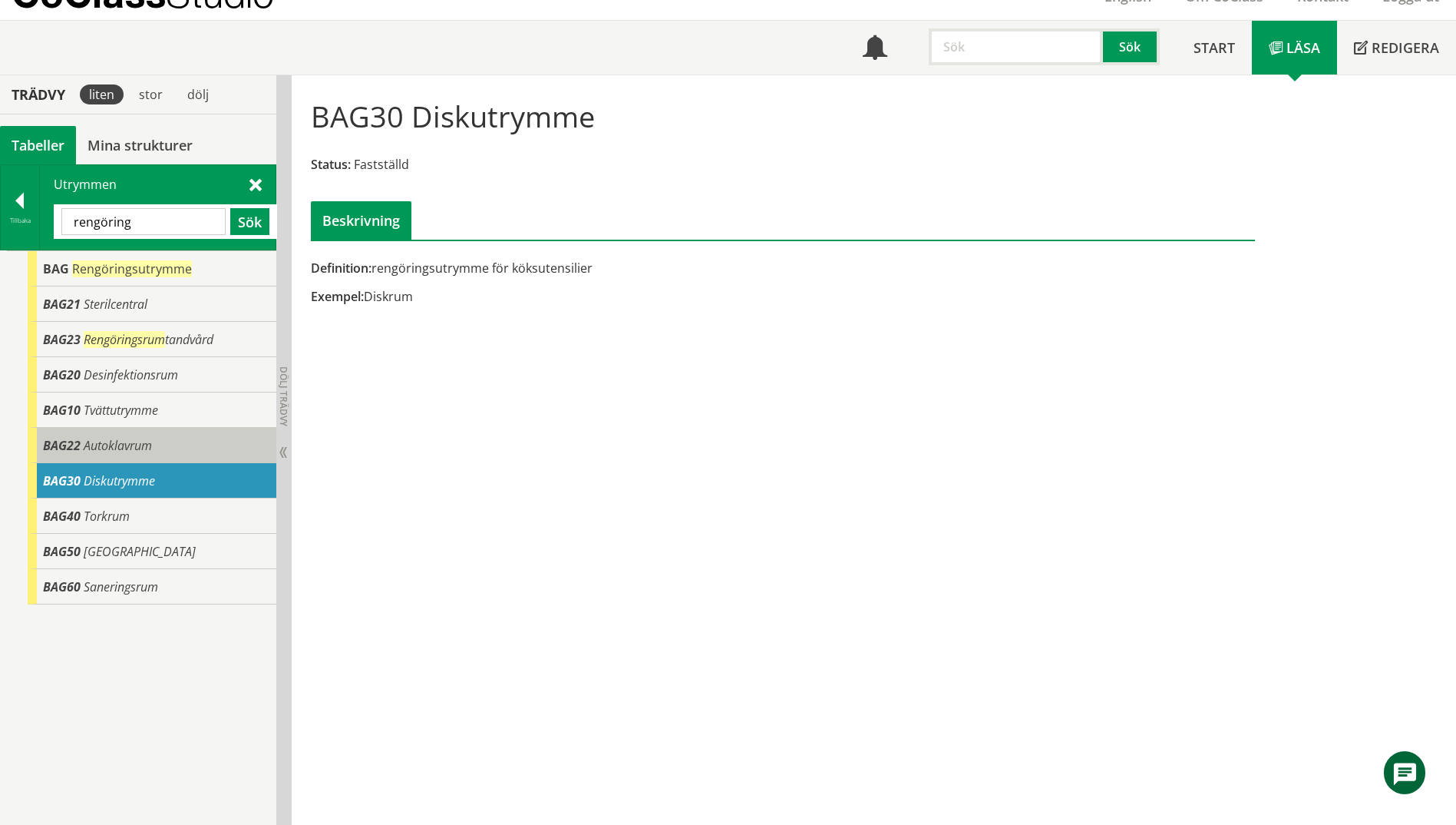
click at [153, 461] on div "BAG22 Autoklavrum" at bounding box center [152, 445] width 249 height 35
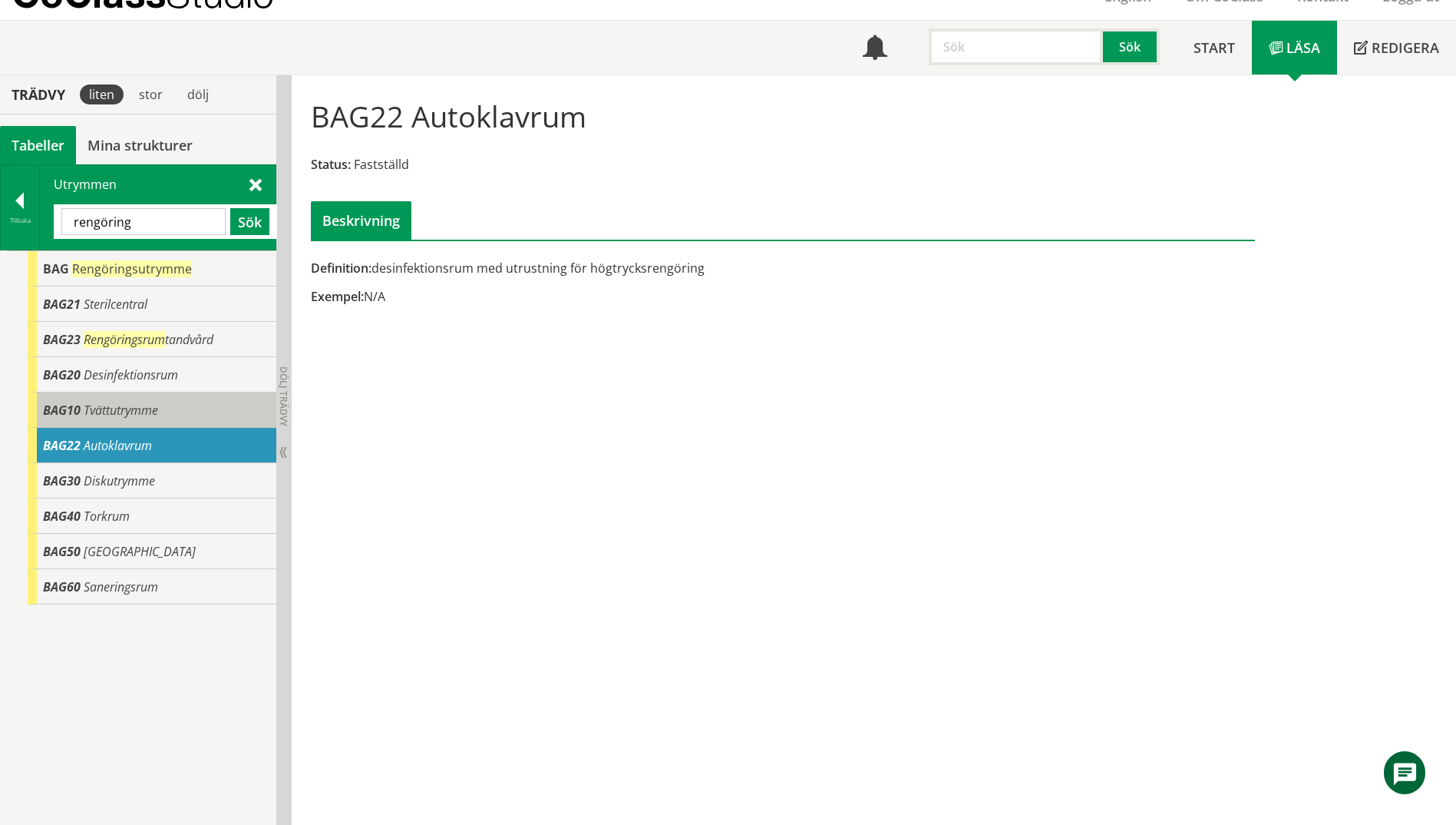
click at [186, 420] on div "BAG10 Tvättutrymme" at bounding box center [152, 410] width 249 height 35
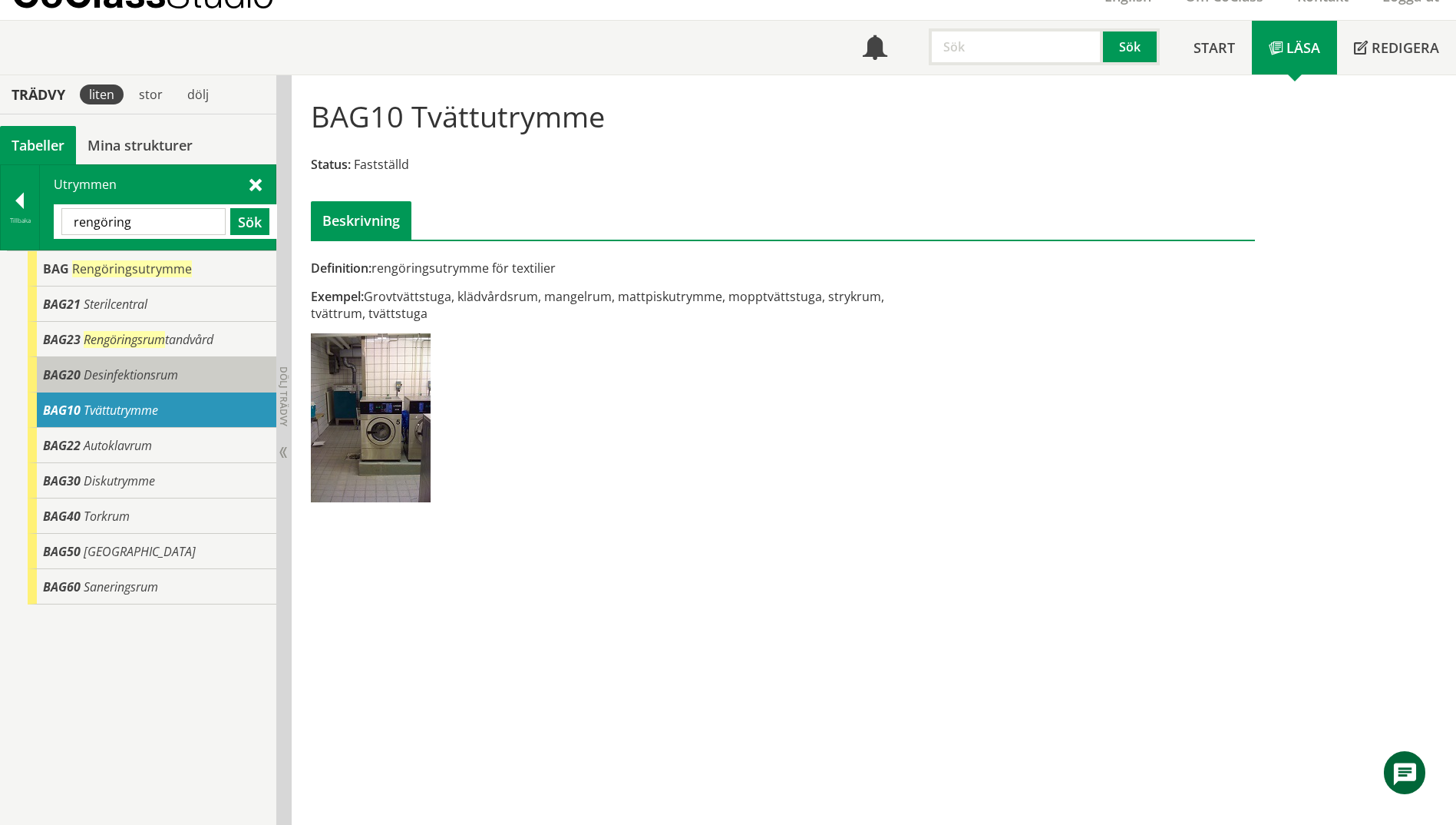
click at [193, 386] on div "BAG20 Desinfektionsrum" at bounding box center [152, 375] width 249 height 35
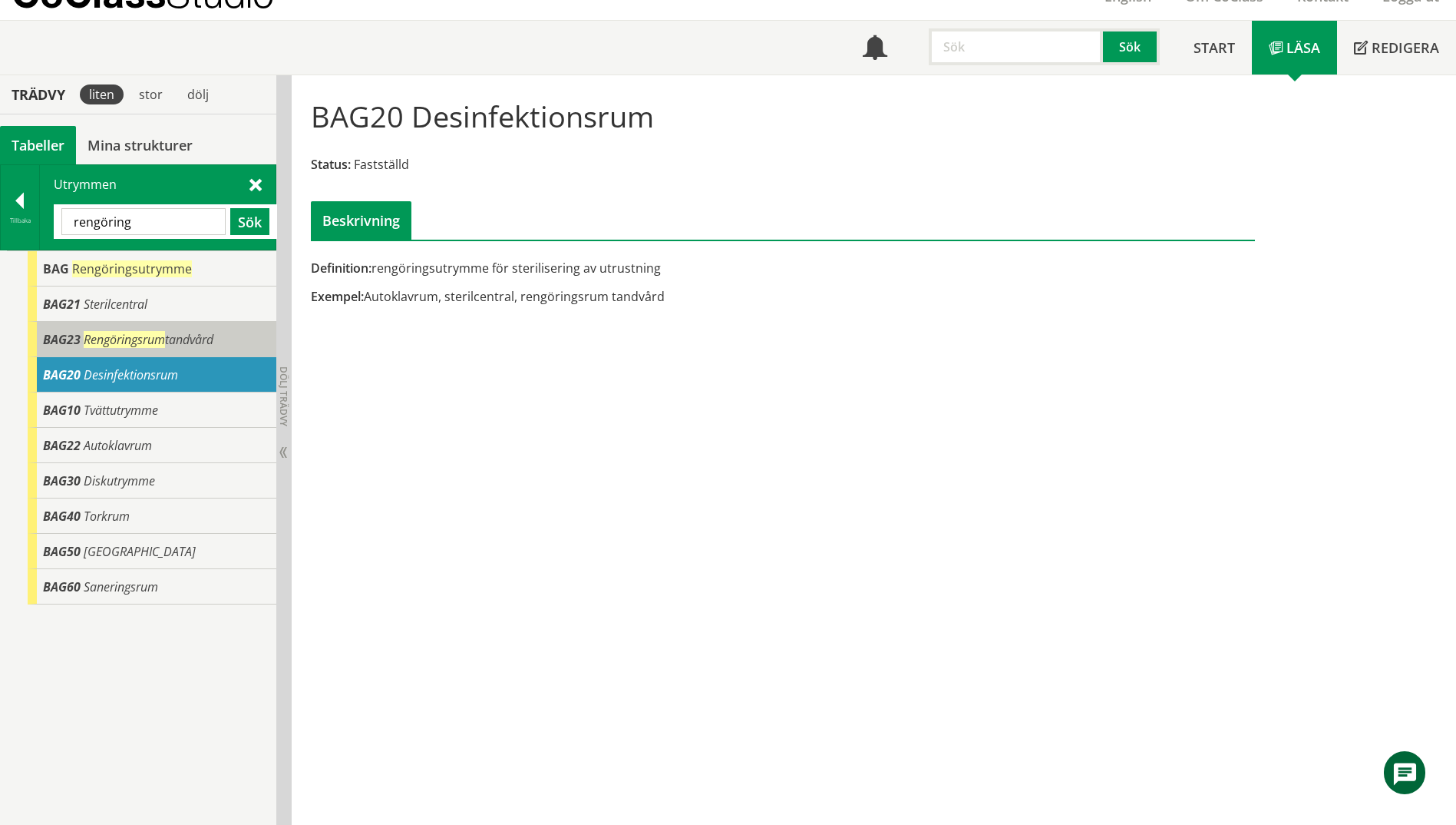
click at [190, 336] on span "Rengöringsrum tandvård" at bounding box center [149, 339] width 130 height 17
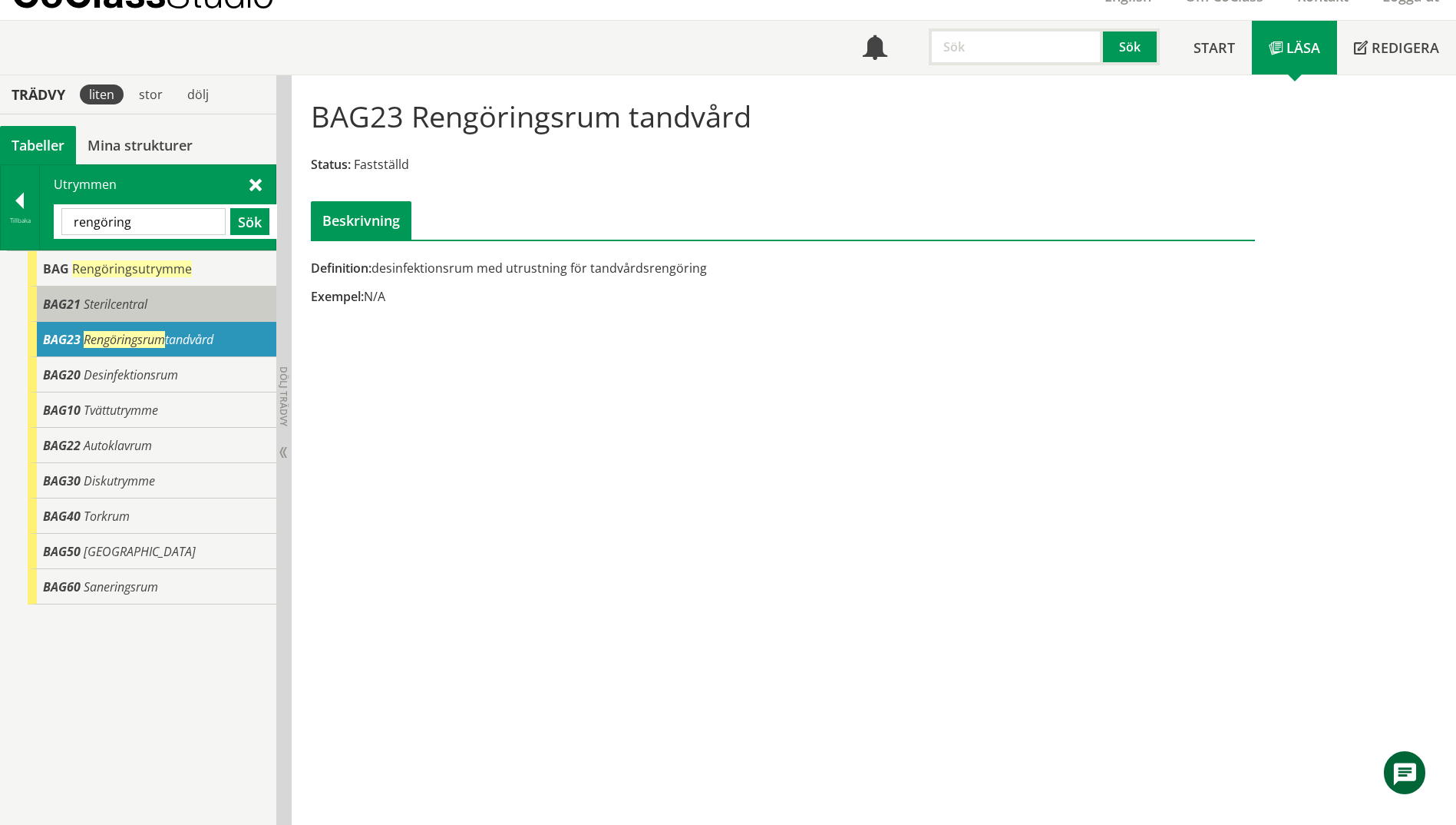
click at [175, 306] on div "BAG21 Sterilcentral" at bounding box center [152, 304] width 249 height 35
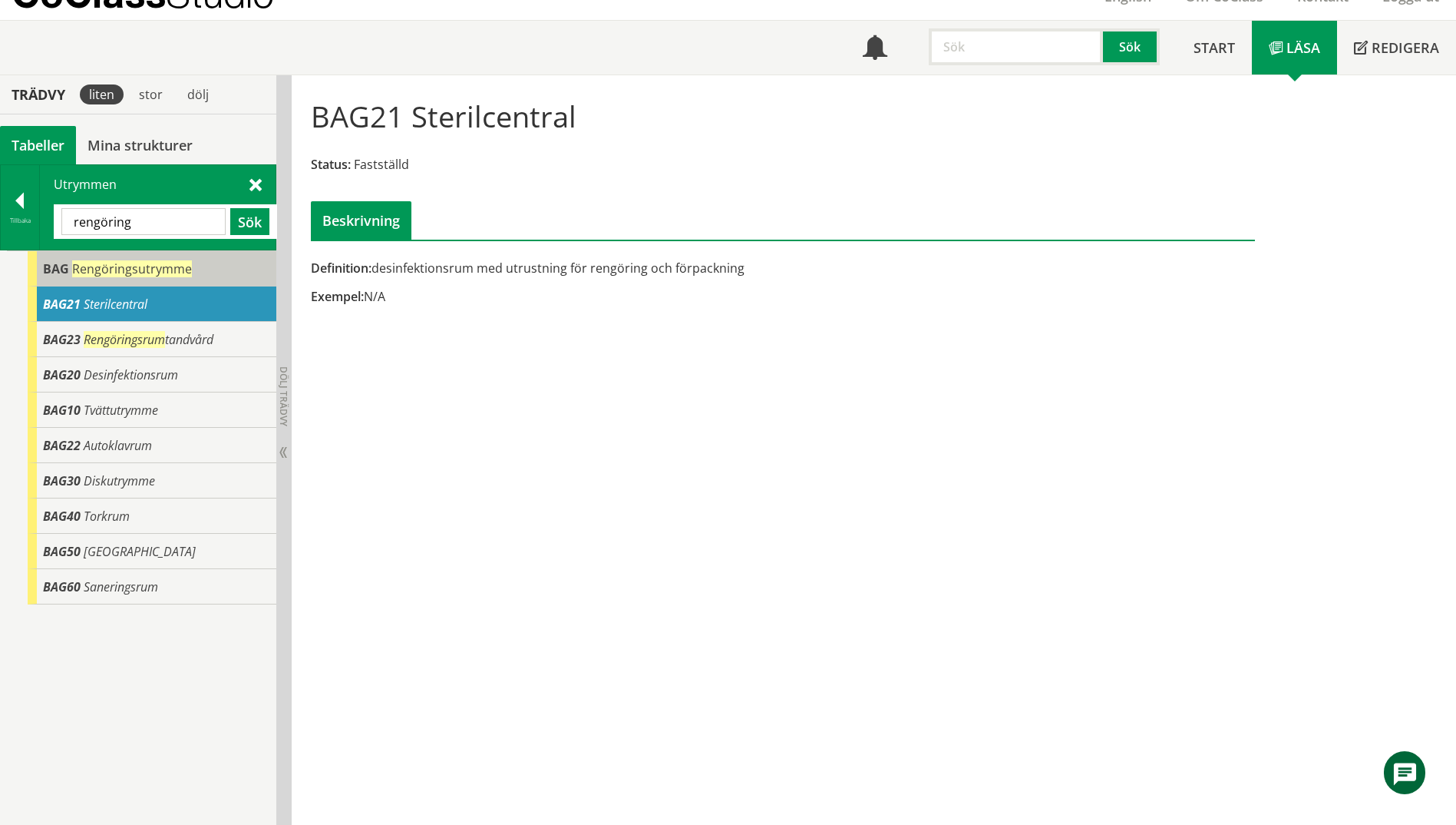
click at [175, 284] on div "BAG Rengöringsutrymme" at bounding box center [152, 269] width 249 height 35
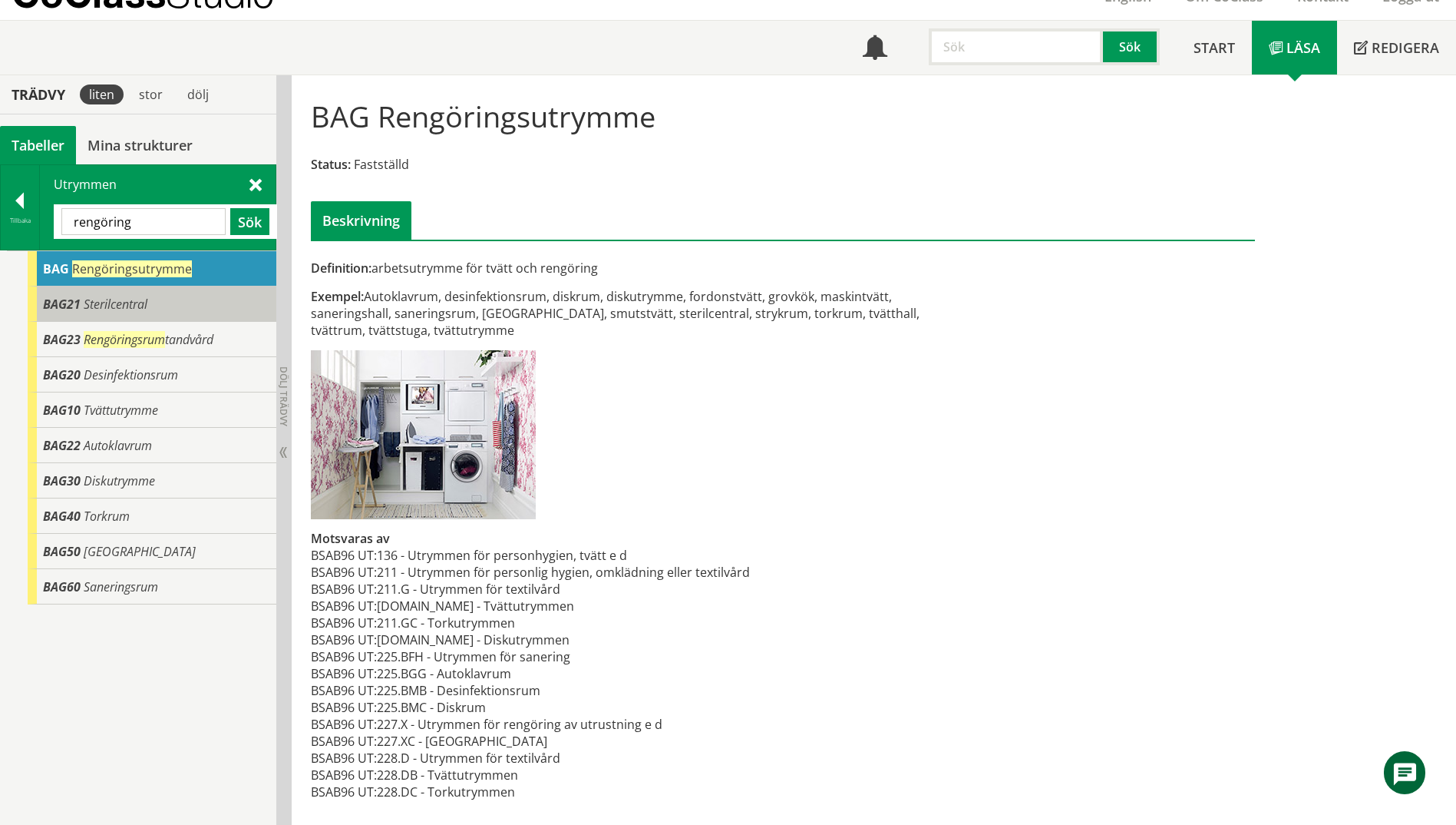
click at [175, 297] on div "BAG21 Sterilcentral" at bounding box center [152, 304] width 249 height 35
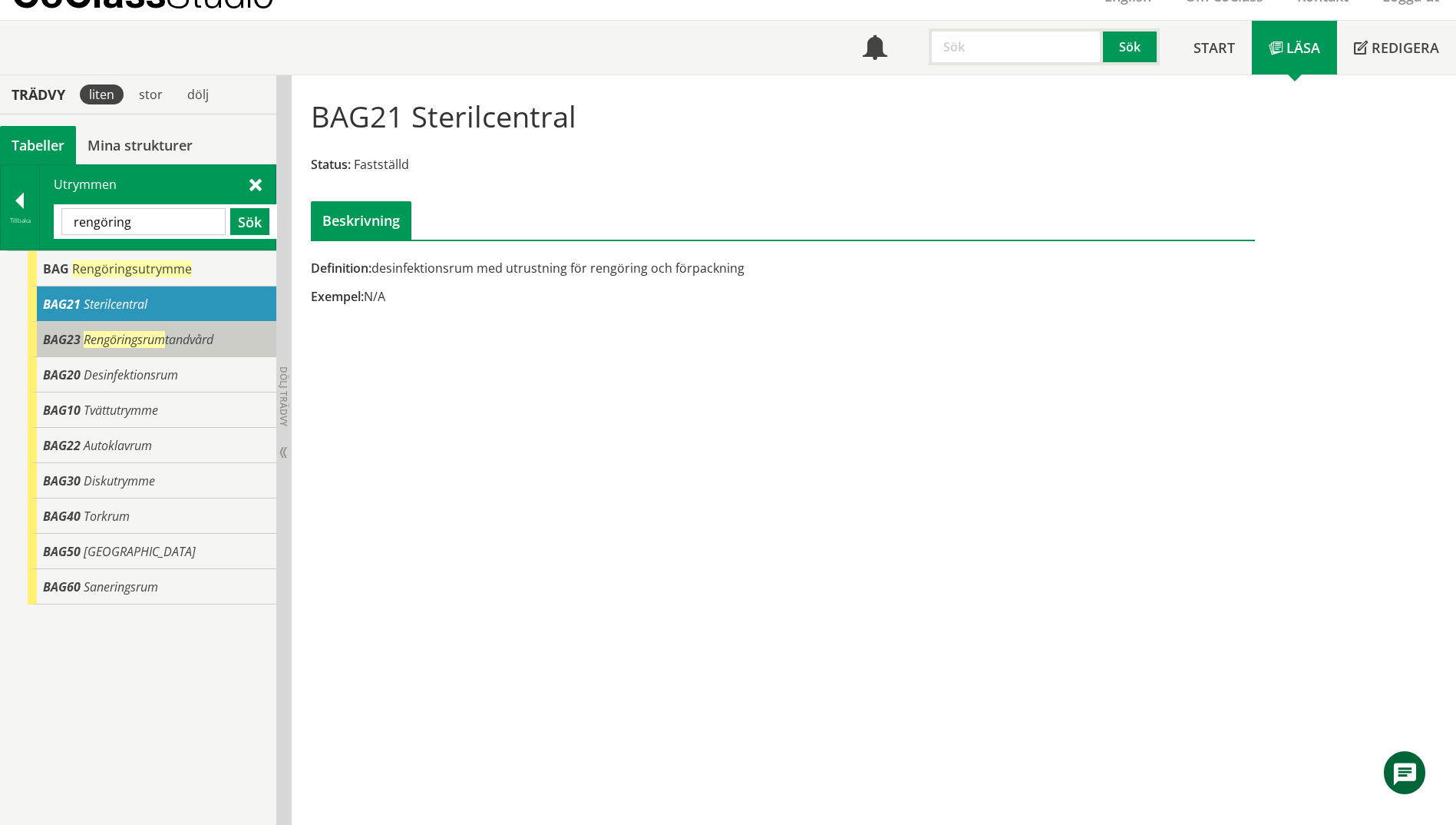
click at [173, 340] on span "Rengöringsrum tandvård" at bounding box center [149, 339] width 130 height 17
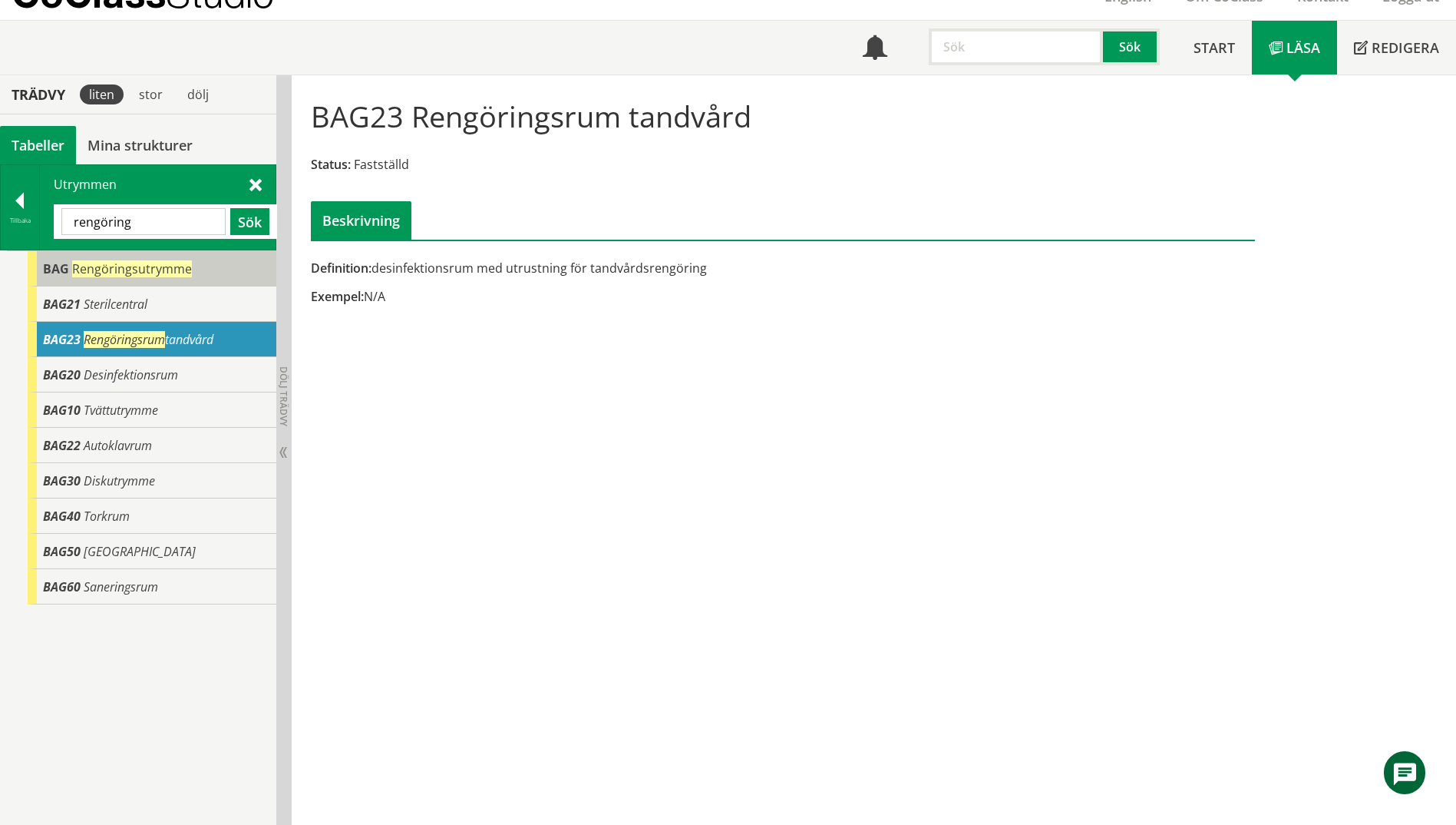
click at [174, 268] on span "Rengöringsutrymme" at bounding box center [132, 269] width 120 height 17
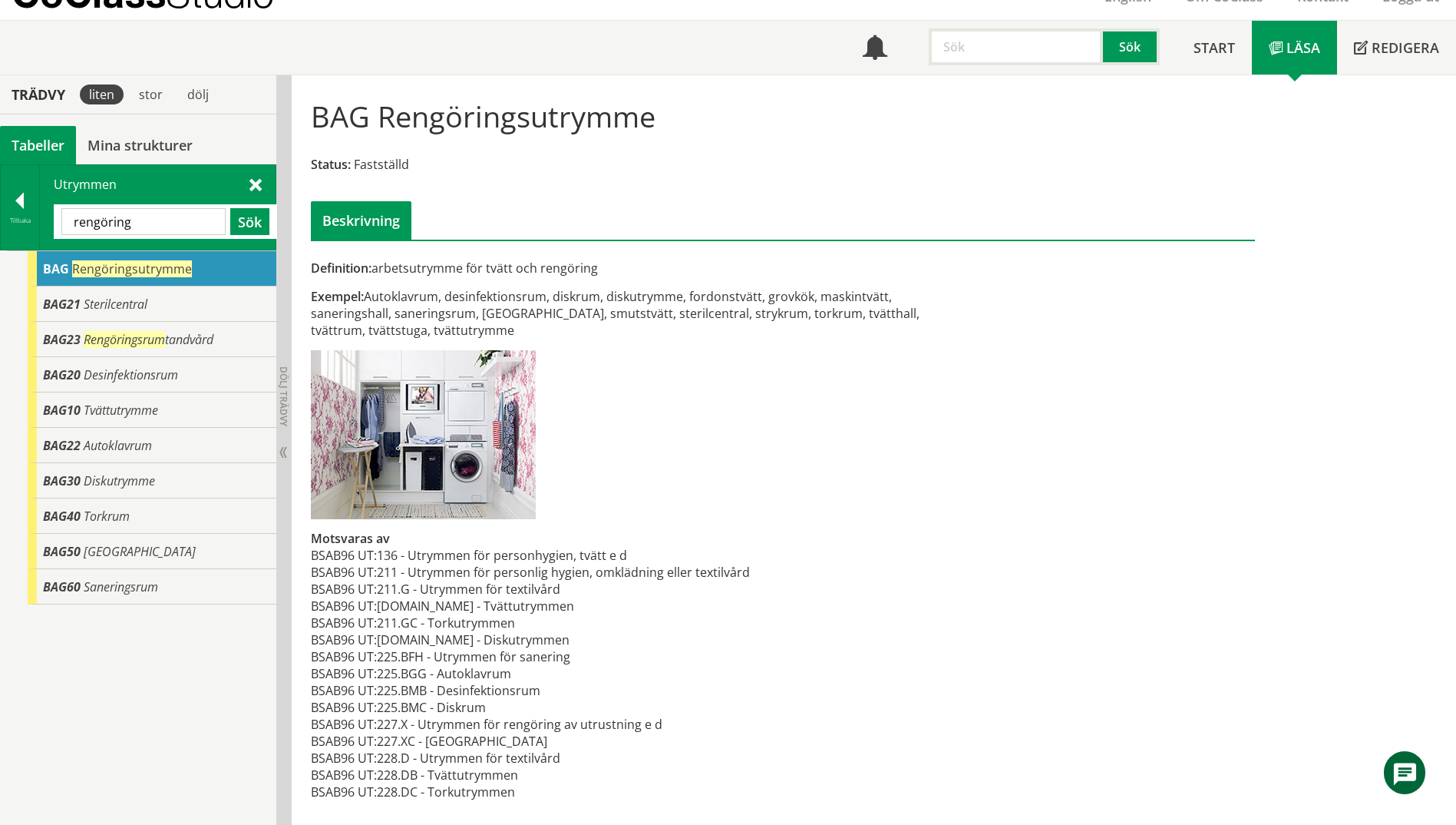
drag, startPoint x: 176, startPoint y: 227, endPoint x: 59, endPoint y: 219, distance: 117.3
click at [59, 219] on div "rengöring Sök" at bounding box center [165, 222] width 223 height 34
type input "kök"
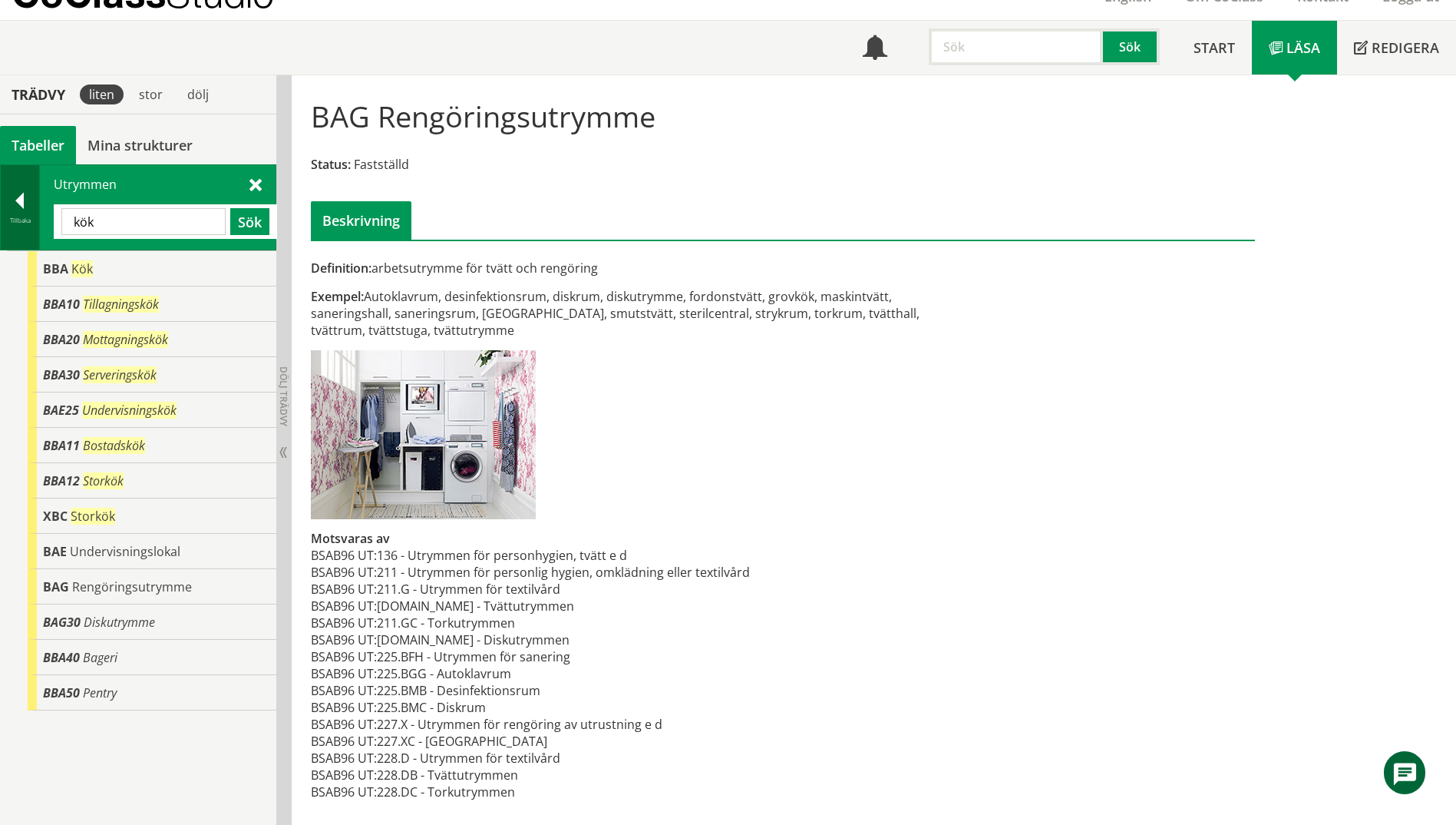
click at [35, 219] on div "Tillbaka" at bounding box center [20, 220] width 38 height 13
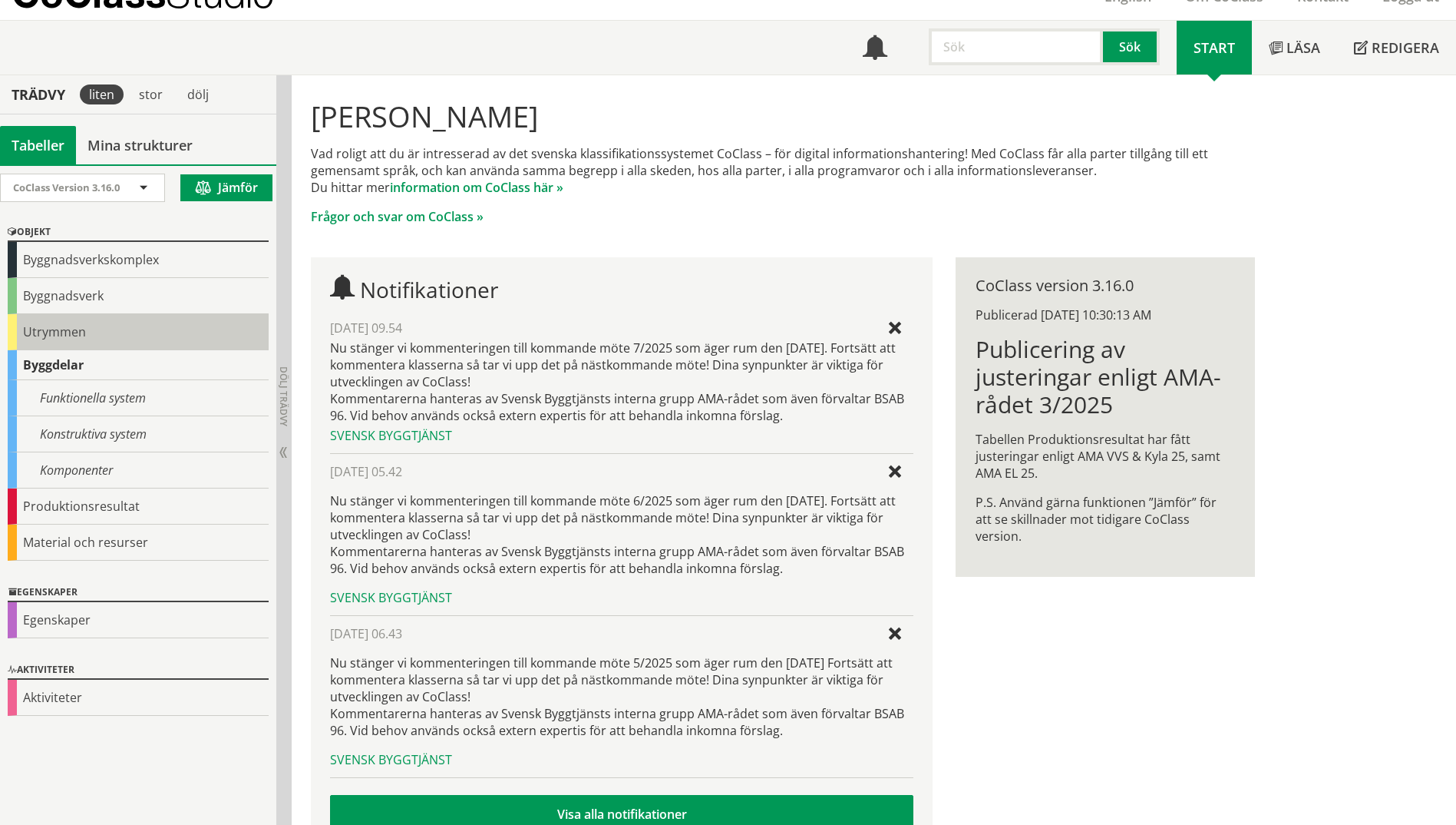
click at [19, 331] on div "Utrymmen" at bounding box center [138, 332] width 261 height 36
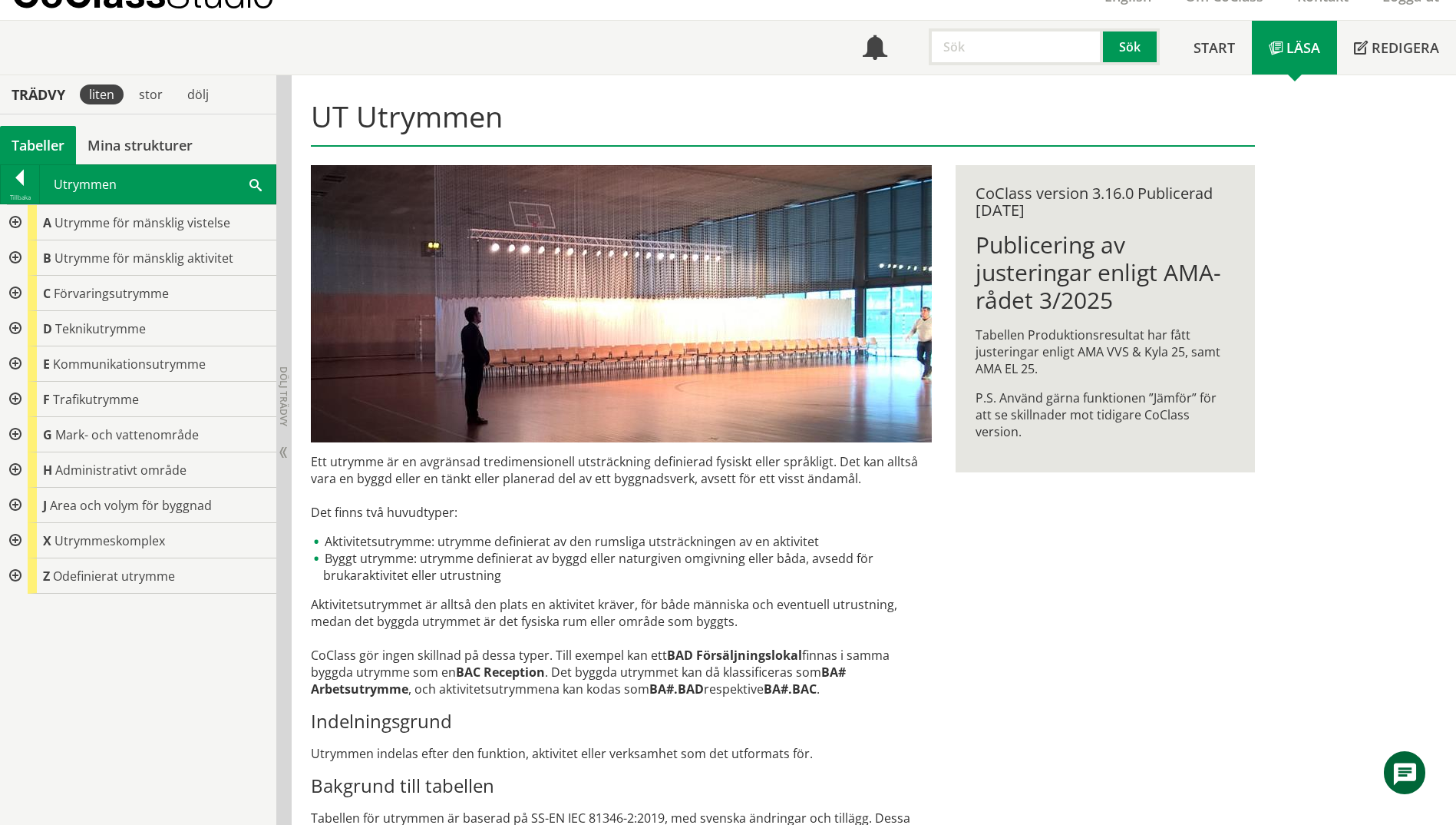
click at [15, 261] on div at bounding box center [13, 258] width 27 height 35
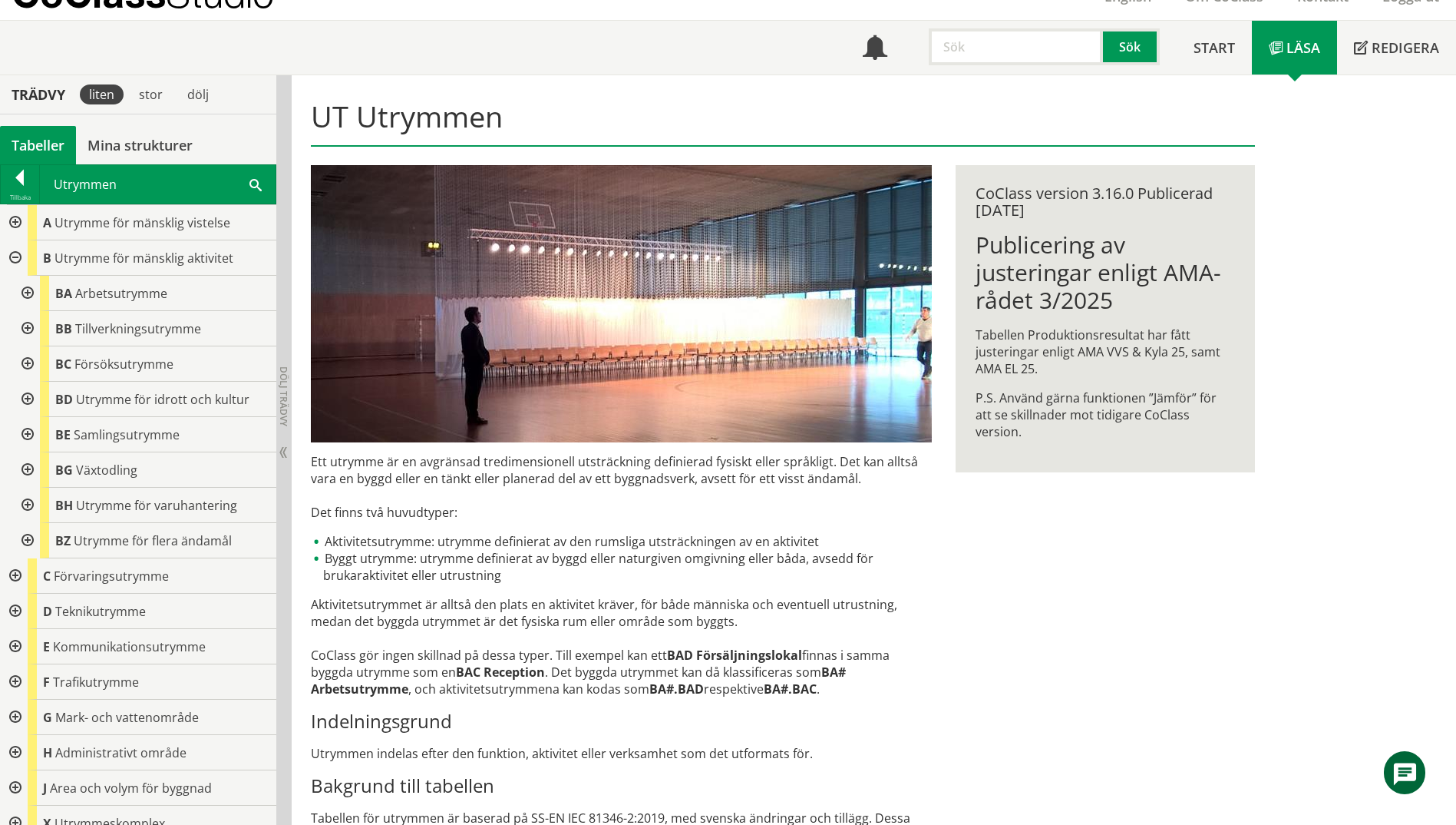
click at [32, 330] on div at bounding box center [26, 328] width 27 height 35
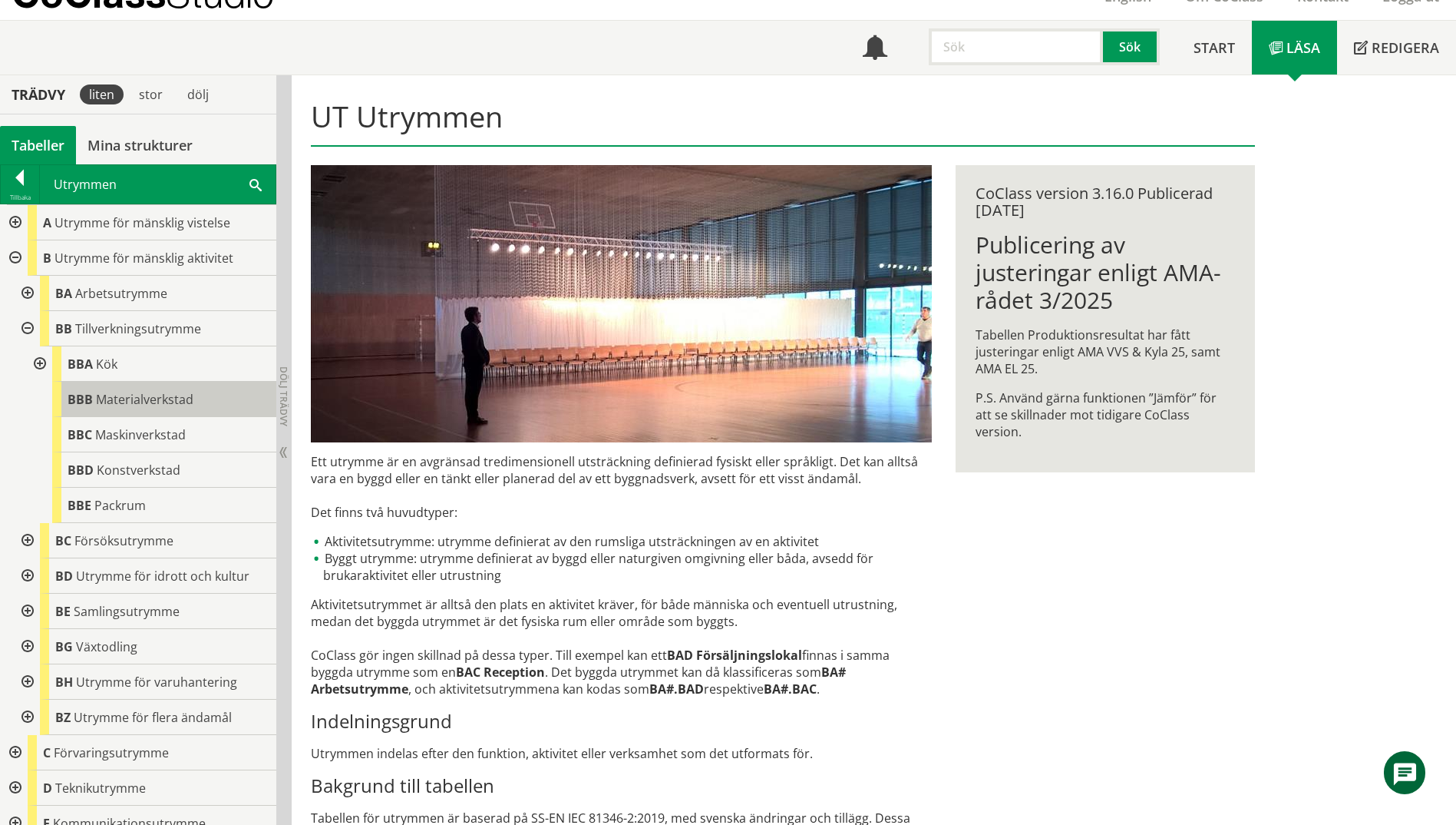
click at [193, 407] on div "BBB Materialverkstad" at bounding box center [164, 399] width 224 height 35
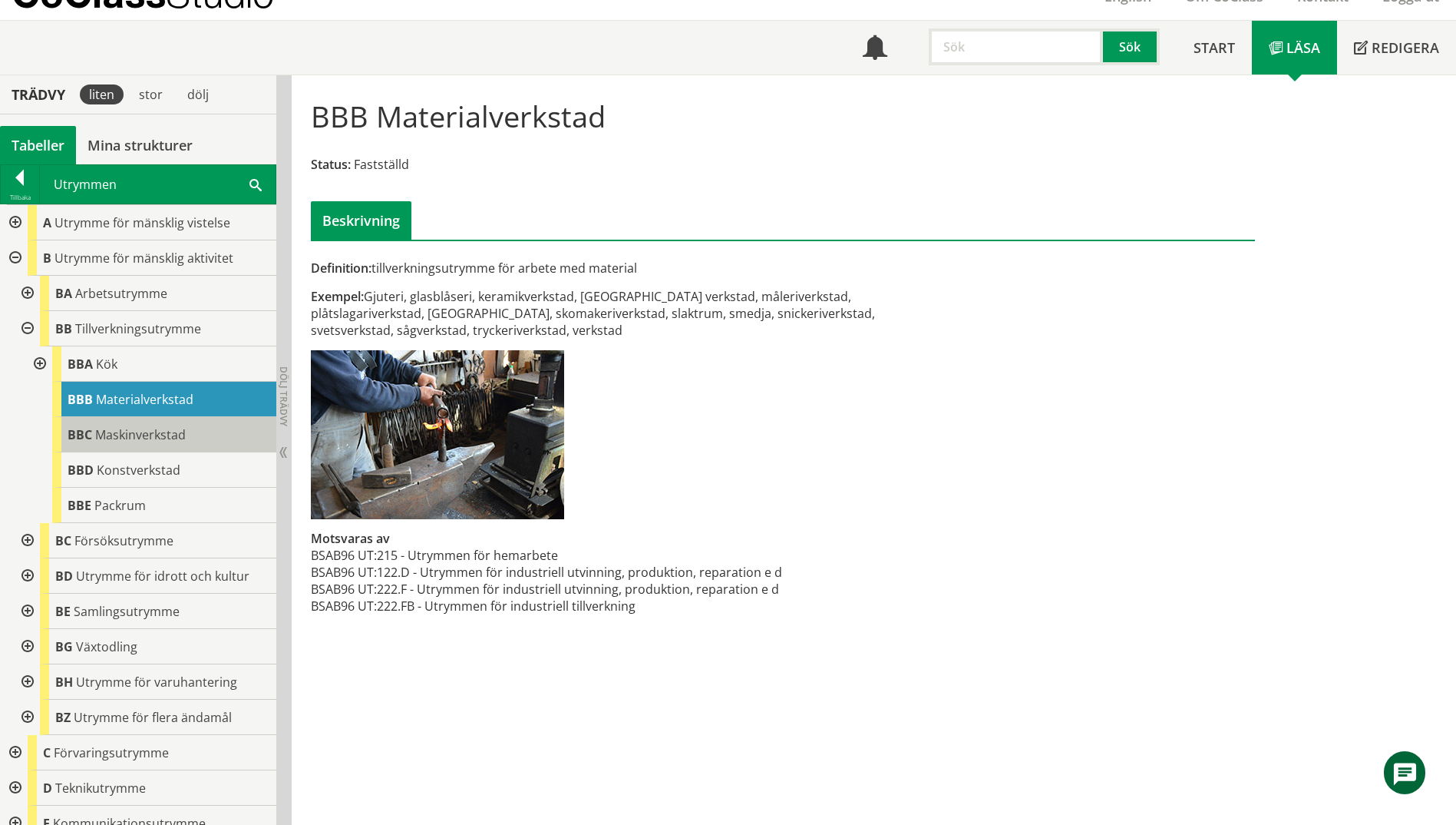
click at [200, 431] on div "BBC Maskinverkstad" at bounding box center [164, 434] width 224 height 35
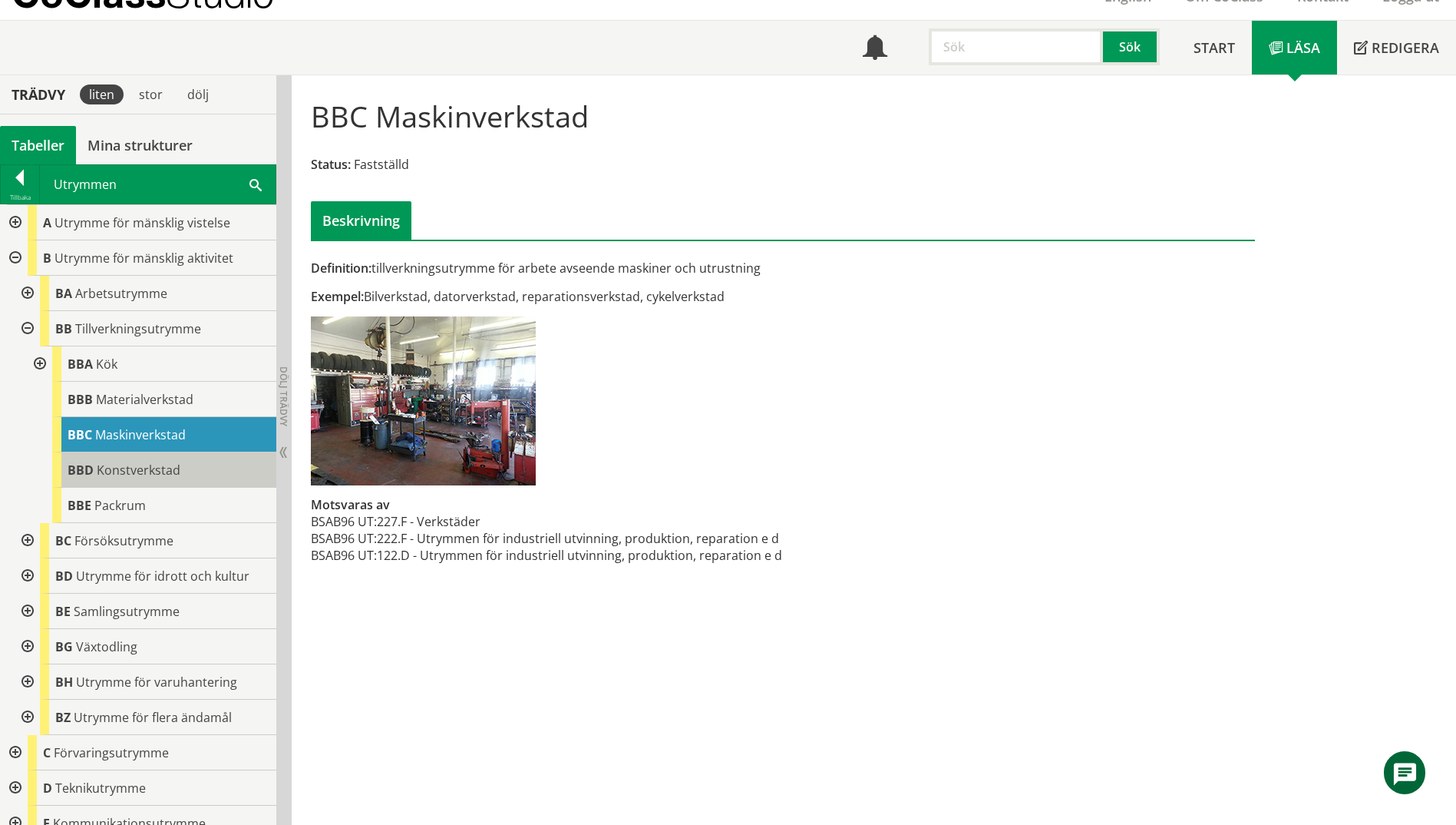
click at [204, 454] on div "BBD Konstverkstad" at bounding box center [164, 469] width 224 height 35
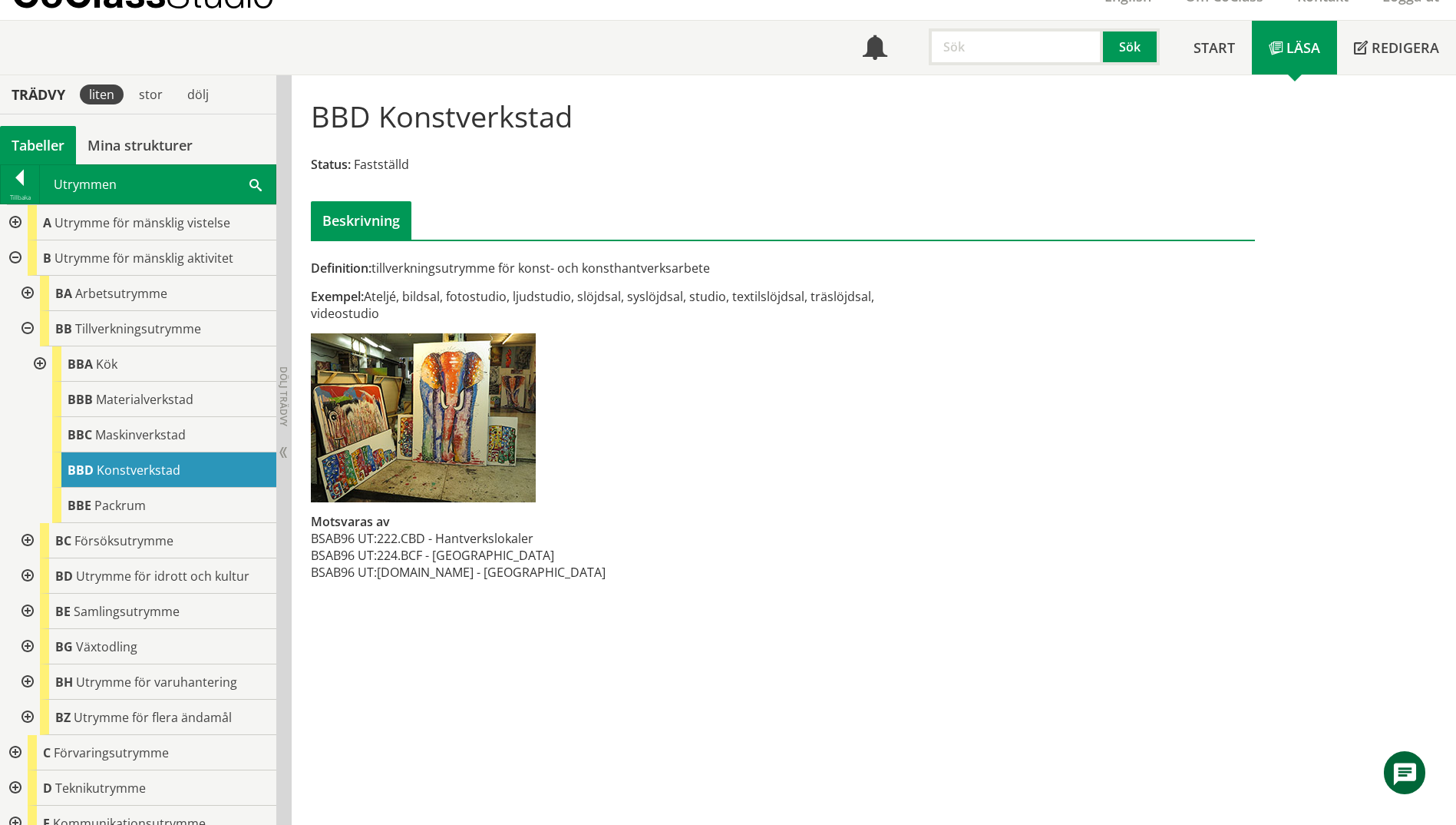
click at [44, 362] on div at bounding box center [38, 364] width 27 height 35
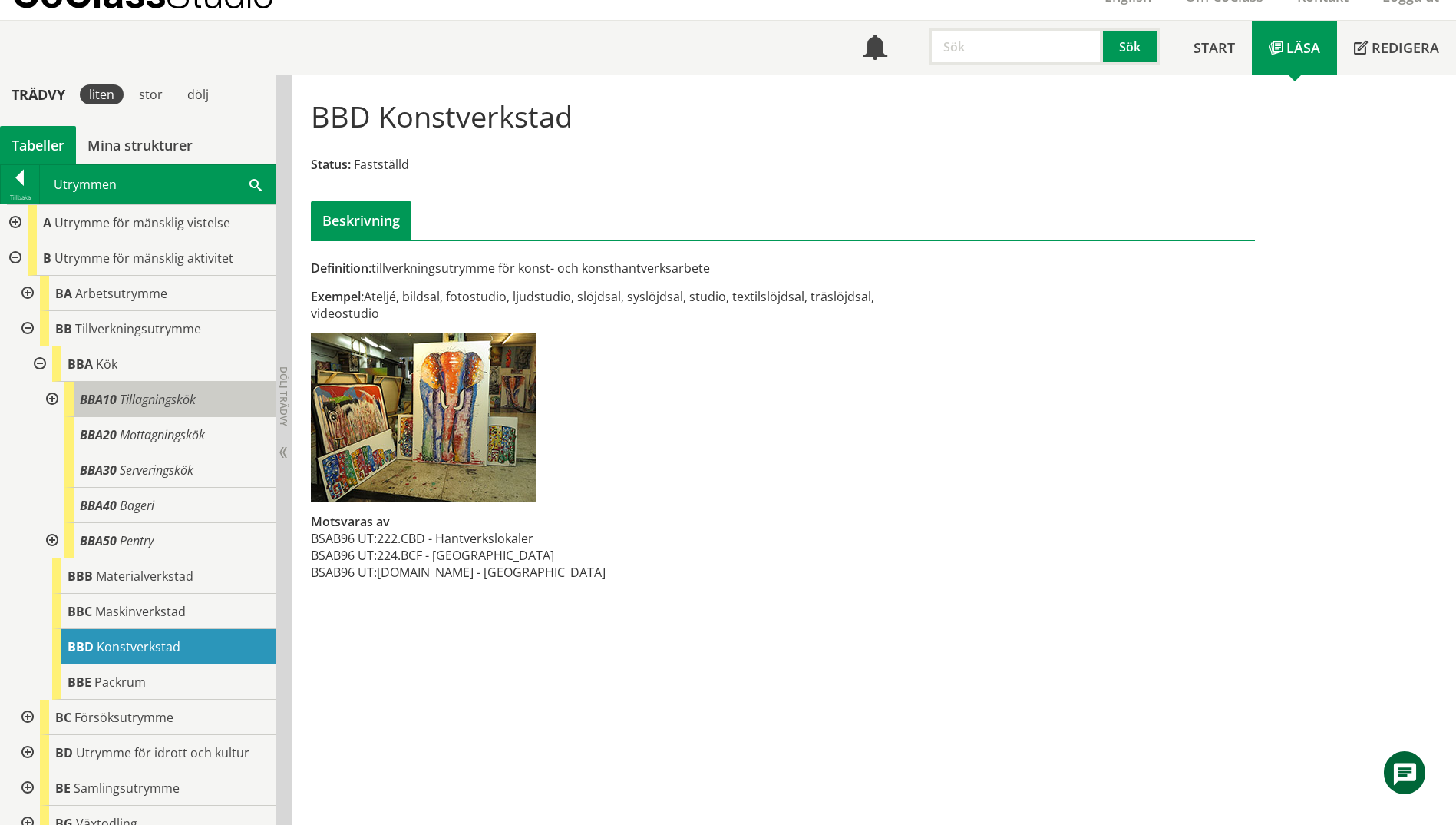
click at [146, 410] on div "BBA10 Tillagningskök" at bounding box center [170, 399] width 212 height 35
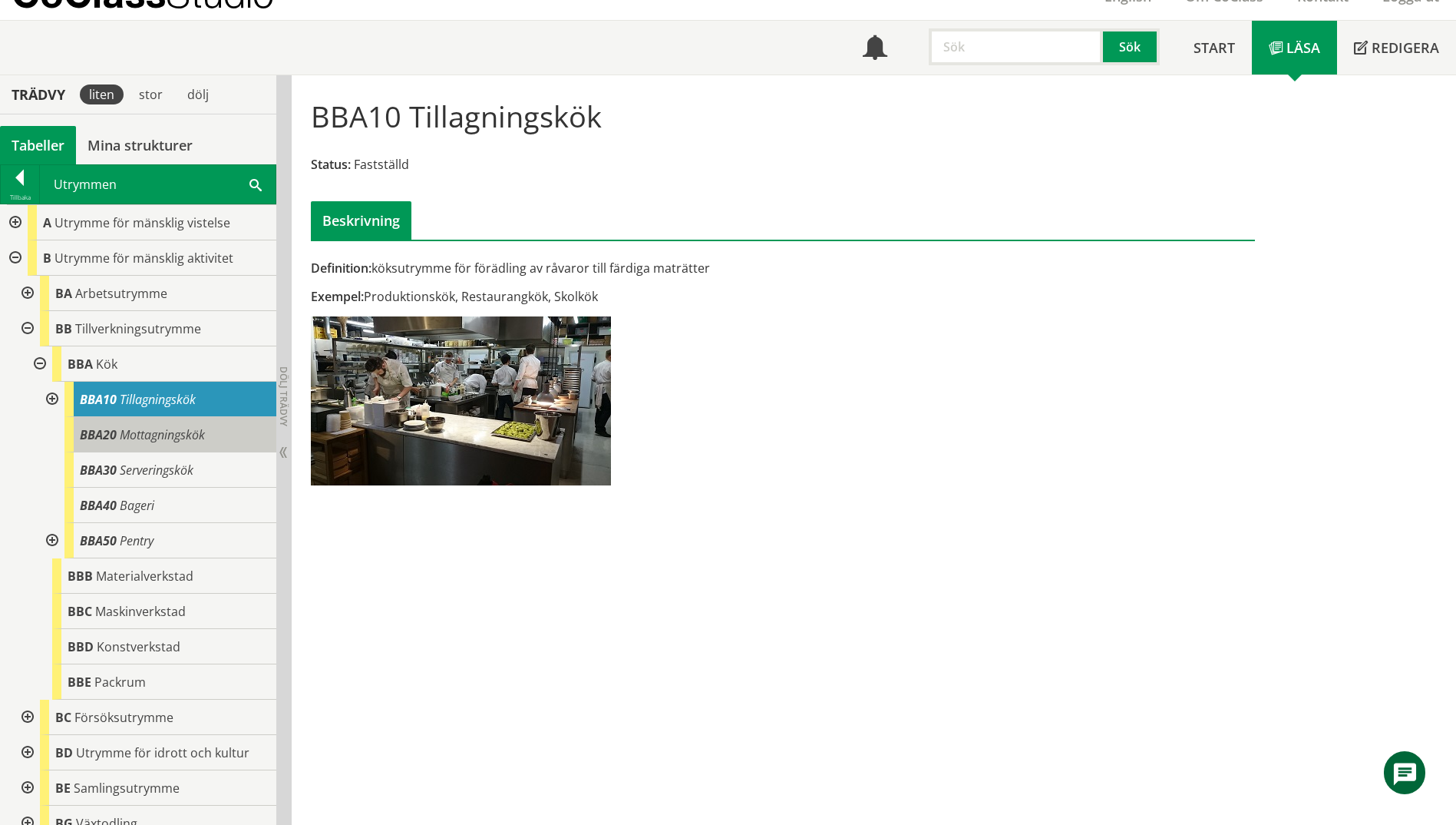
click at [154, 437] on span "Mottagningskök" at bounding box center [162, 435] width 85 height 17
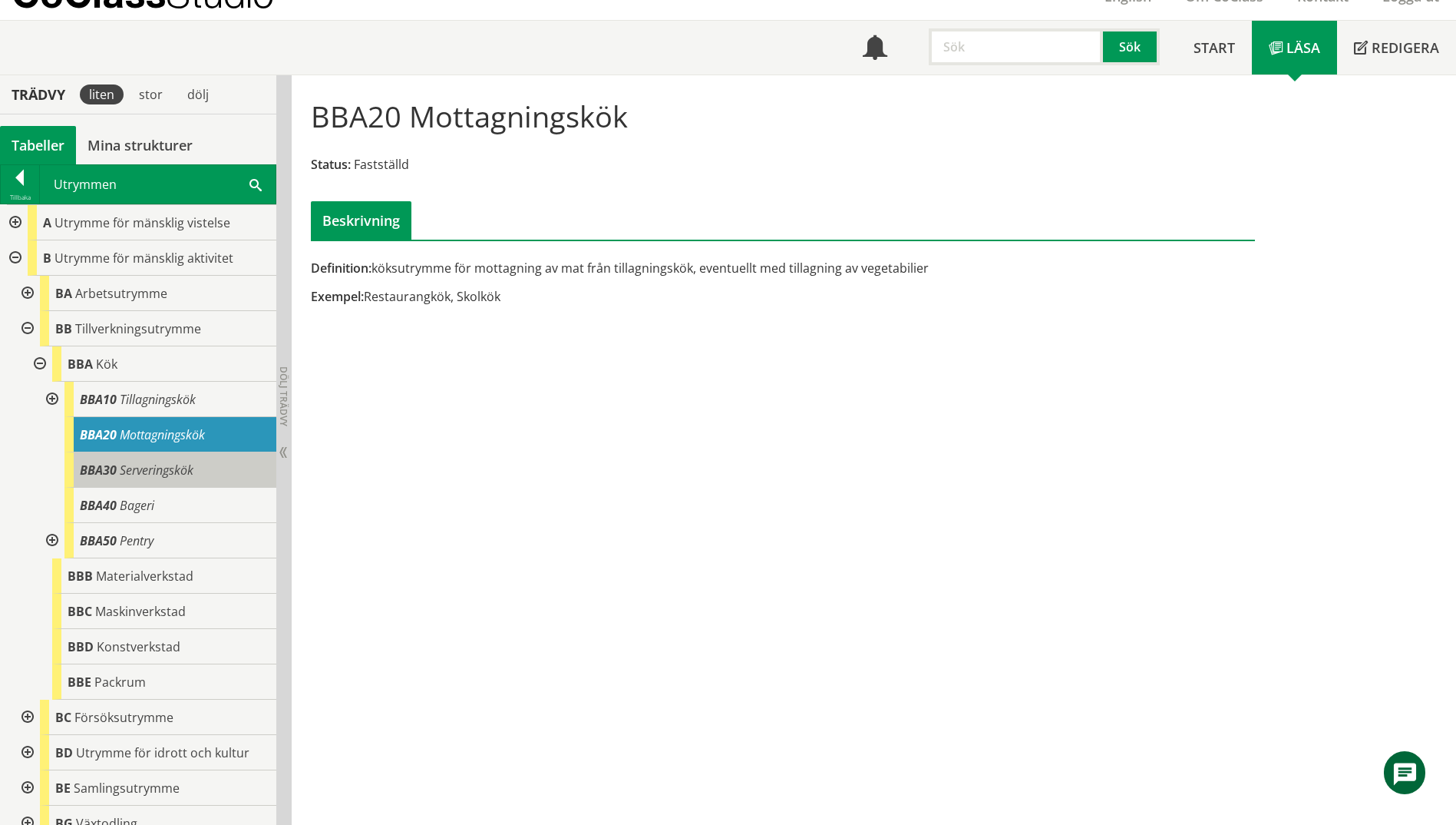
click at [158, 472] on span "Serveringskök" at bounding box center [157, 470] width 74 height 17
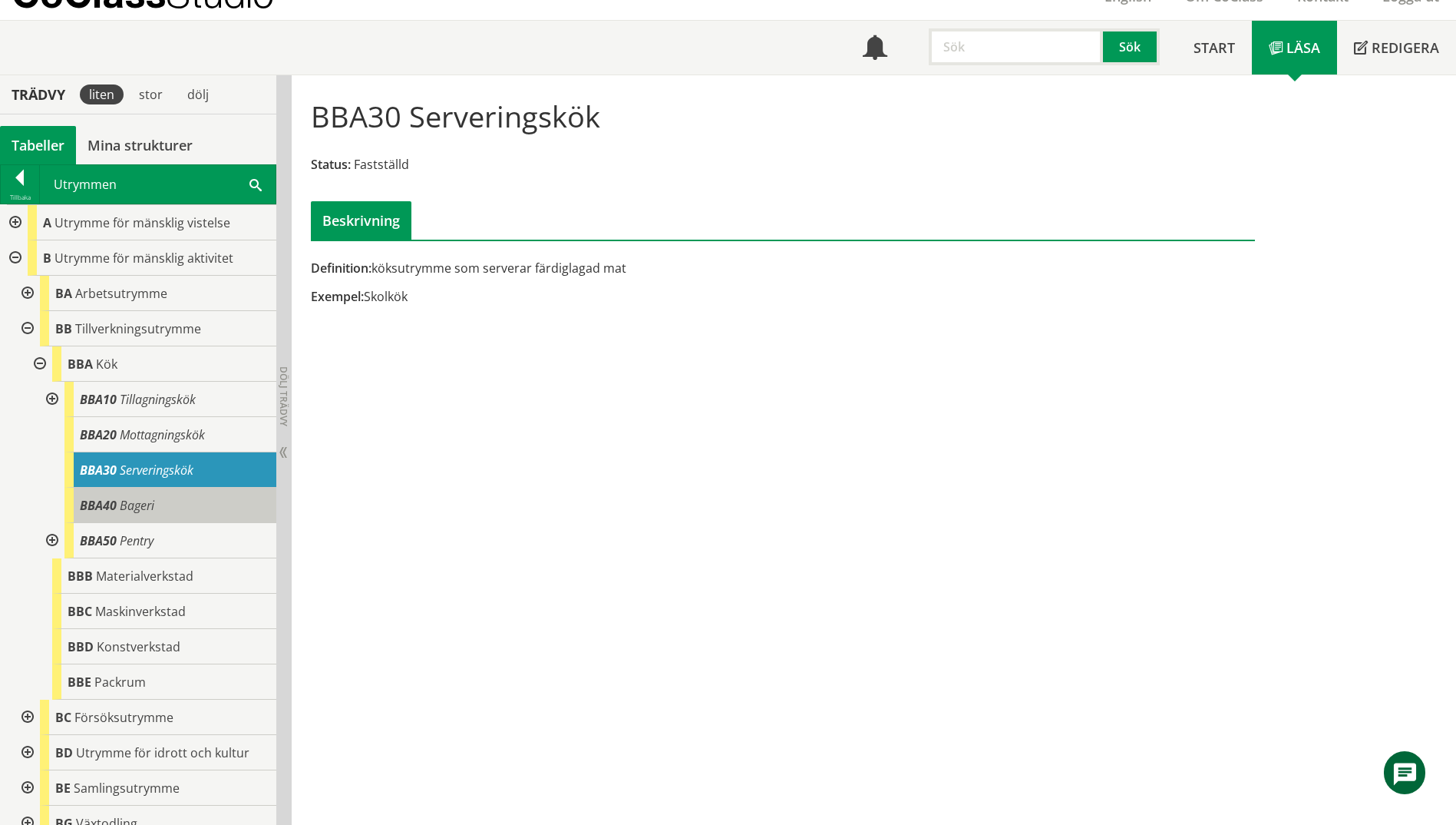
click at [167, 502] on div "BBA40 Bageri" at bounding box center [170, 505] width 212 height 35
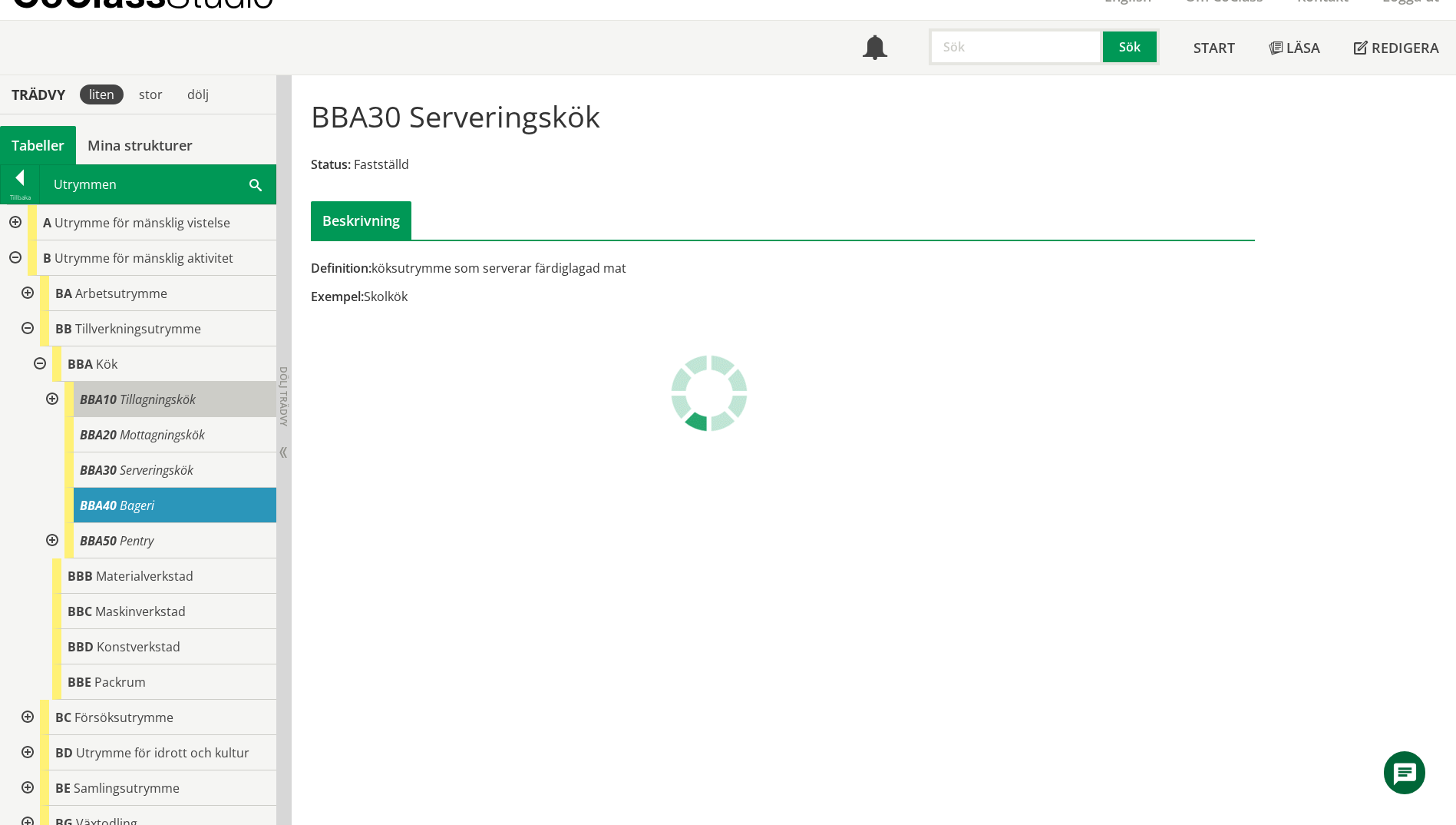
click at [172, 409] on div "BBA10 Tillagningskök" at bounding box center [170, 399] width 212 height 35
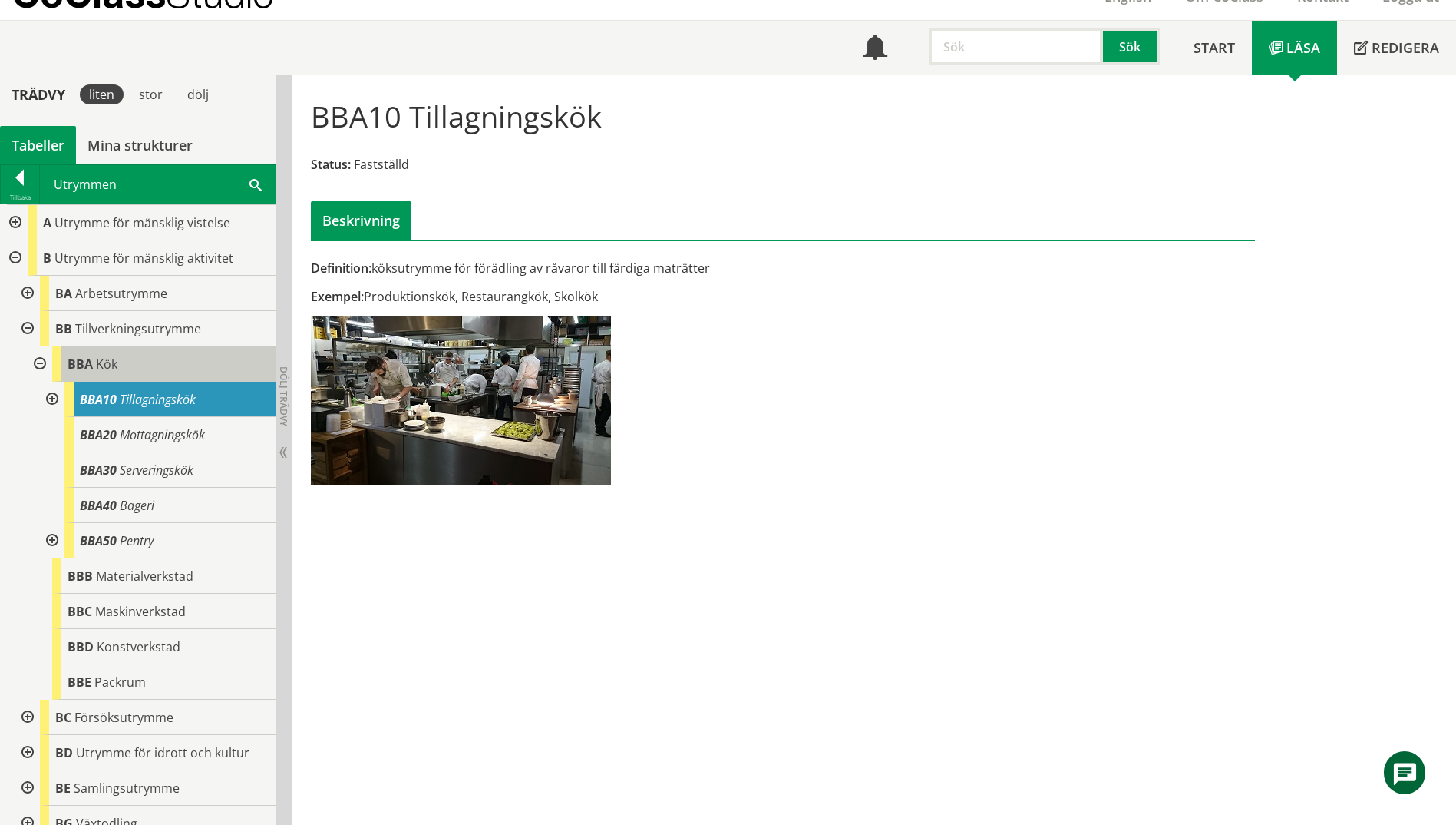
click at [149, 362] on div "BBA Kök" at bounding box center [164, 364] width 224 height 35
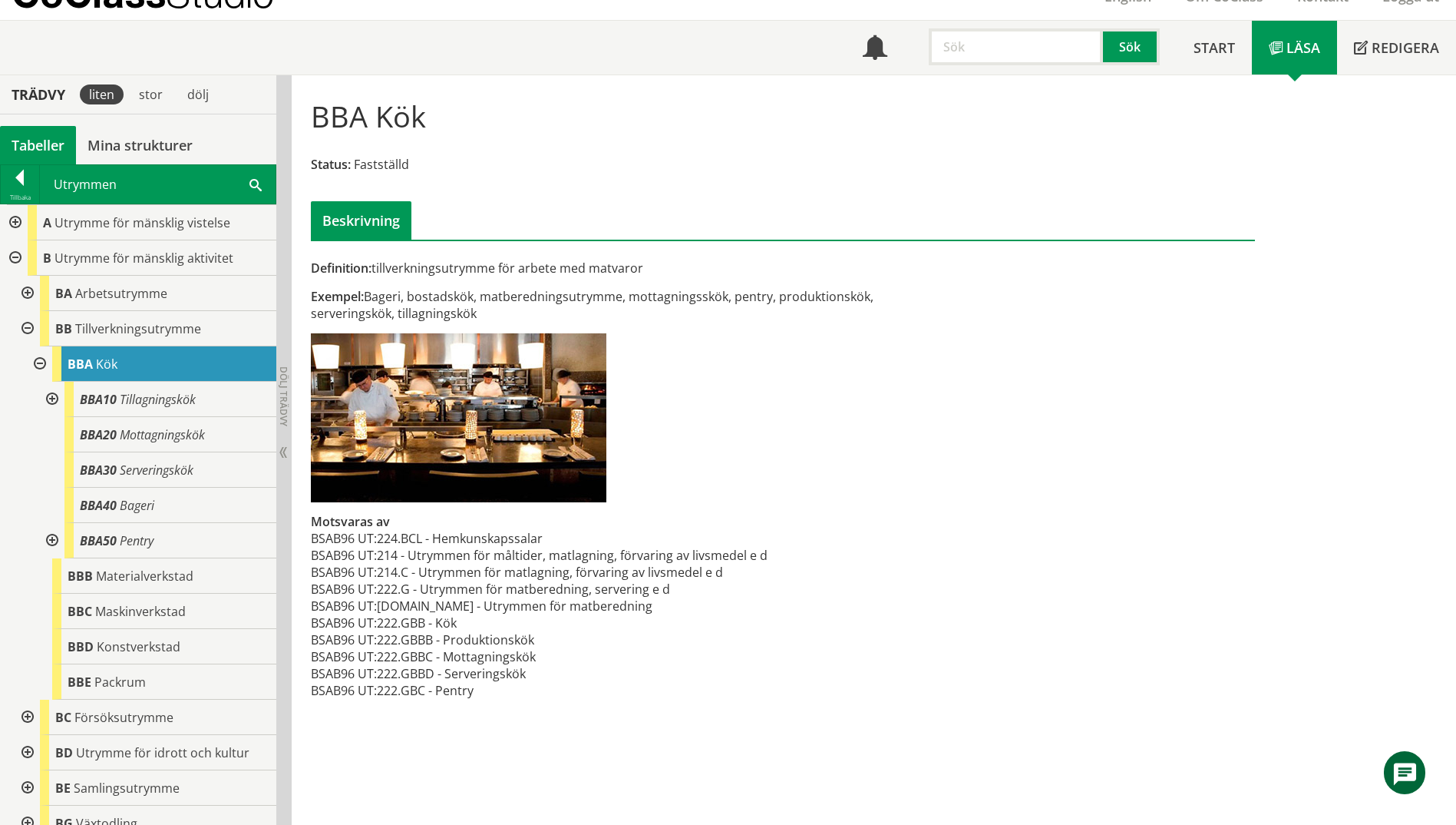
click at [250, 180] on span at bounding box center [256, 183] width 13 height 16
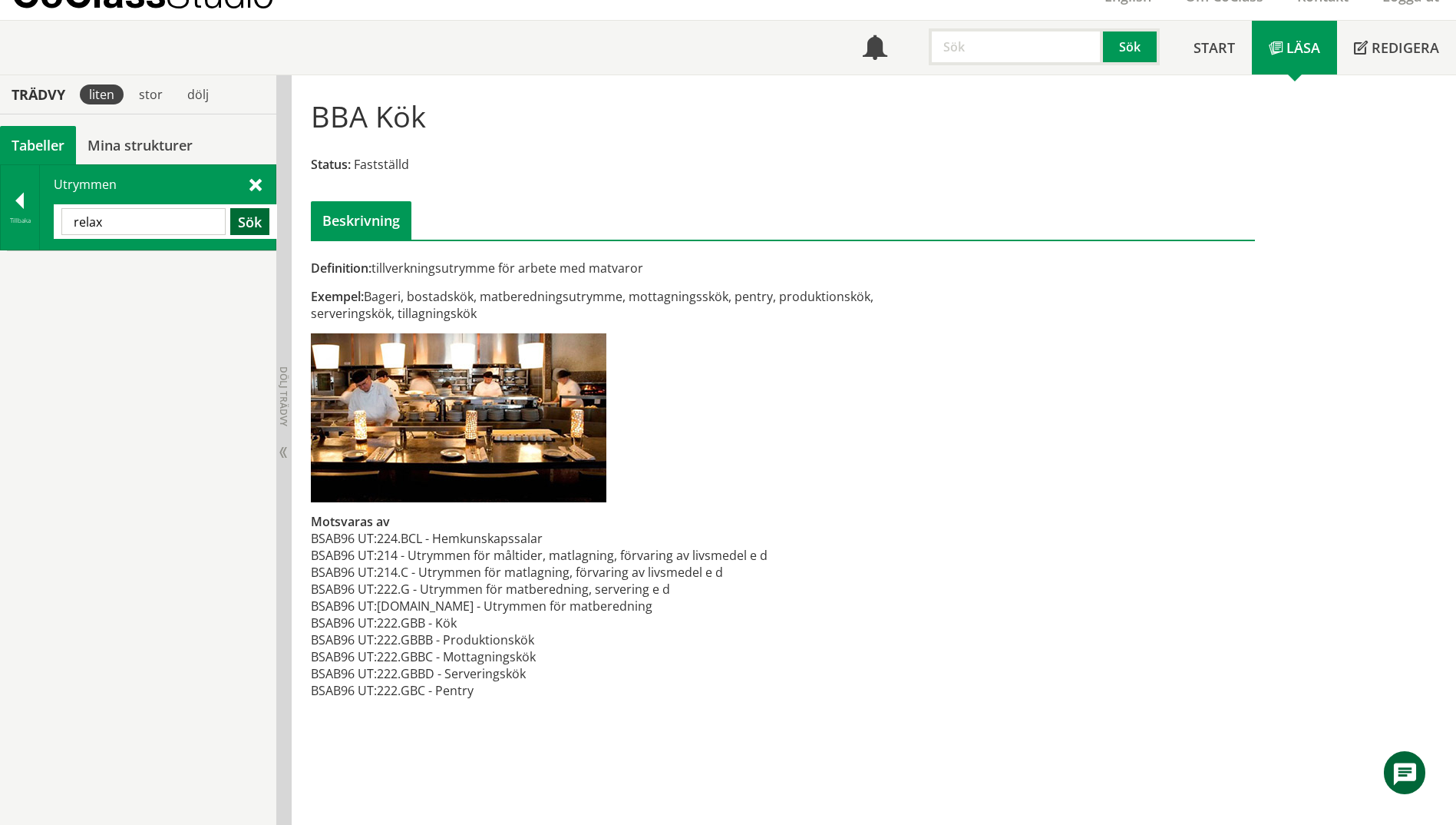
click at [262, 218] on button "Sök" at bounding box center [250, 222] width 39 height 27
drag, startPoint x: 150, startPoint y: 219, endPoint x: 63, endPoint y: 221, distance: 87.0
click at [63, 221] on input "relax" at bounding box center [143, 222] width 164 height 27
type input "spa"
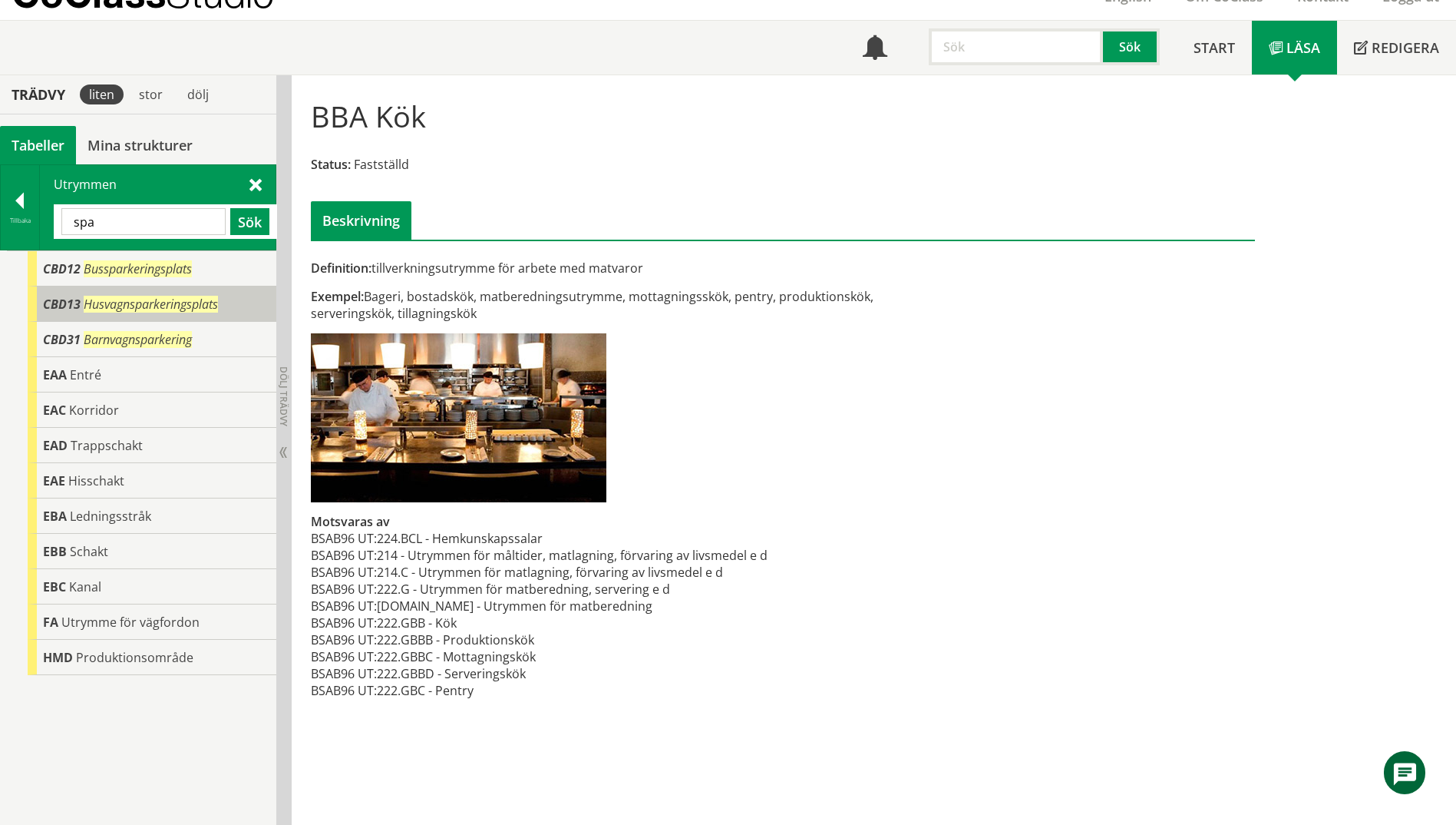
click at [68, 297] on span "CBD13" at bounding box center [62, 304] width 38 height 17
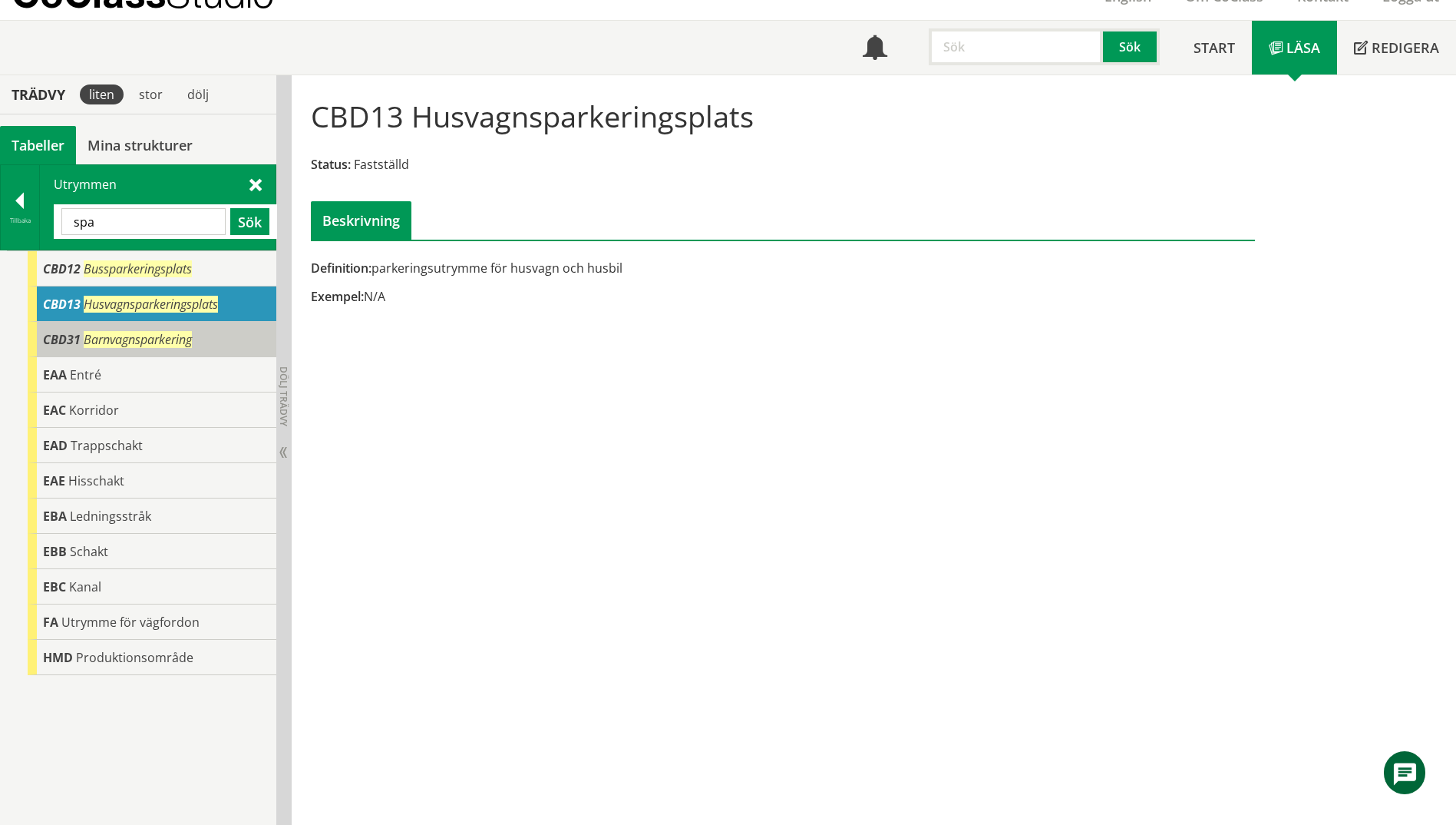
click at [60, 331] on body "AMA AMA Beskrivningsverktyg AMA Funktion BSAB Bygginfo Byggjura Byggkatalogen […" at bounding box center [728, 343] width 1456 height 825
click at [61, 335] on span "CBD31" at bounding box center [62, 339] width 38 height 17
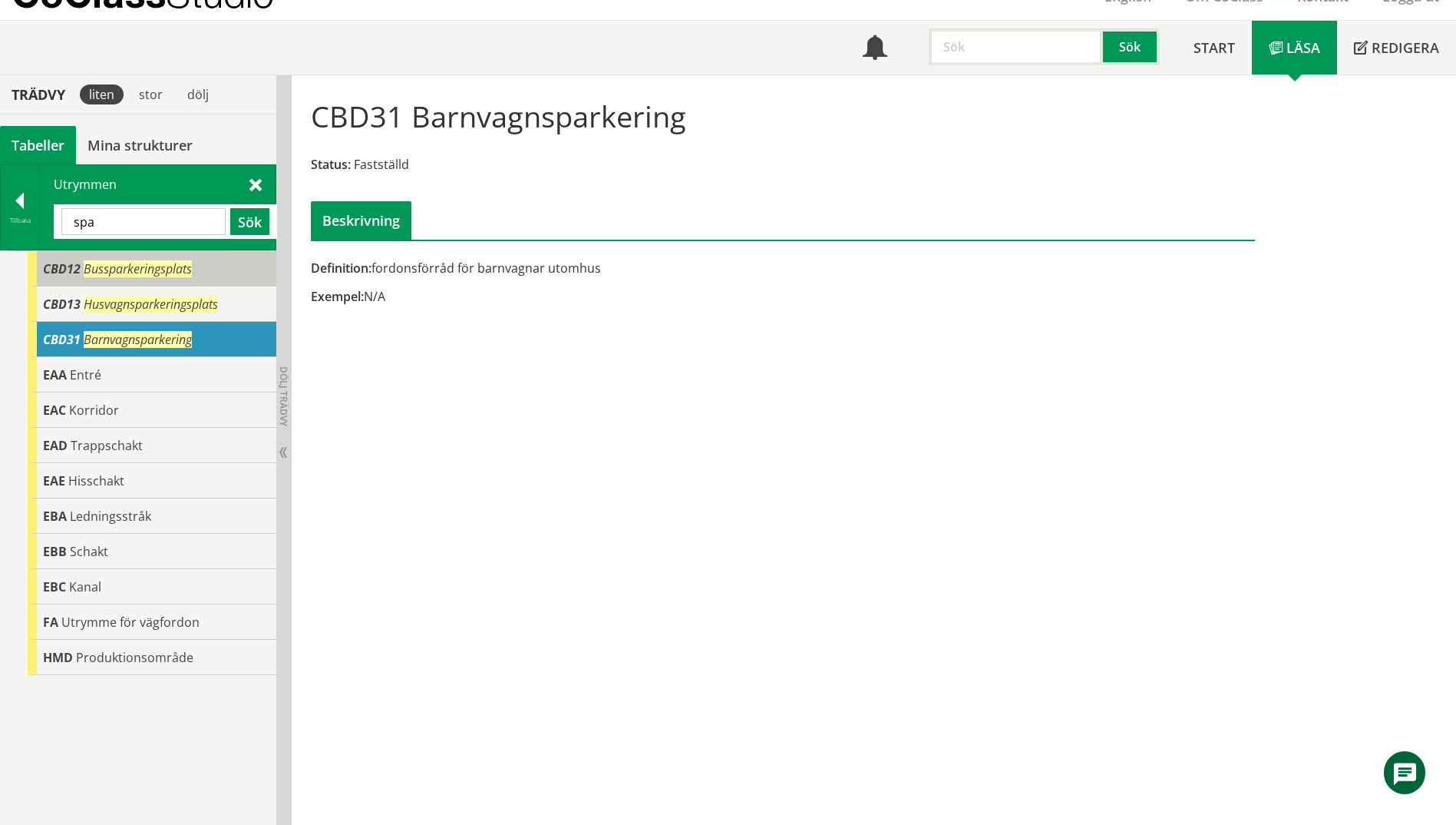
click at [110, 264] on span "Bussparkeringsplats" at bounding box center [138, 269] width 108 height 17
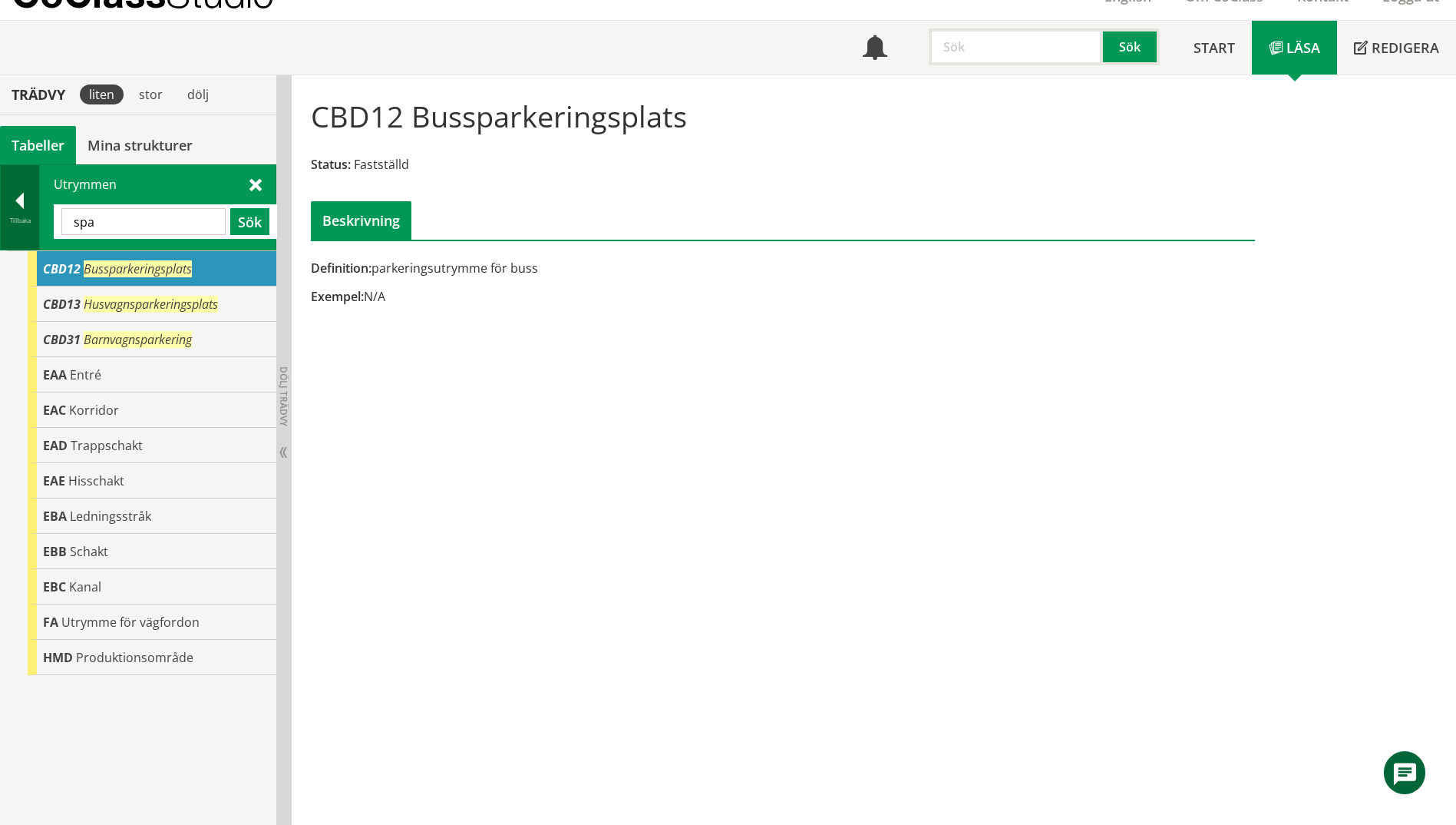
click at [23, 204] on div at bounding box center [20, 203] width 38 height 21
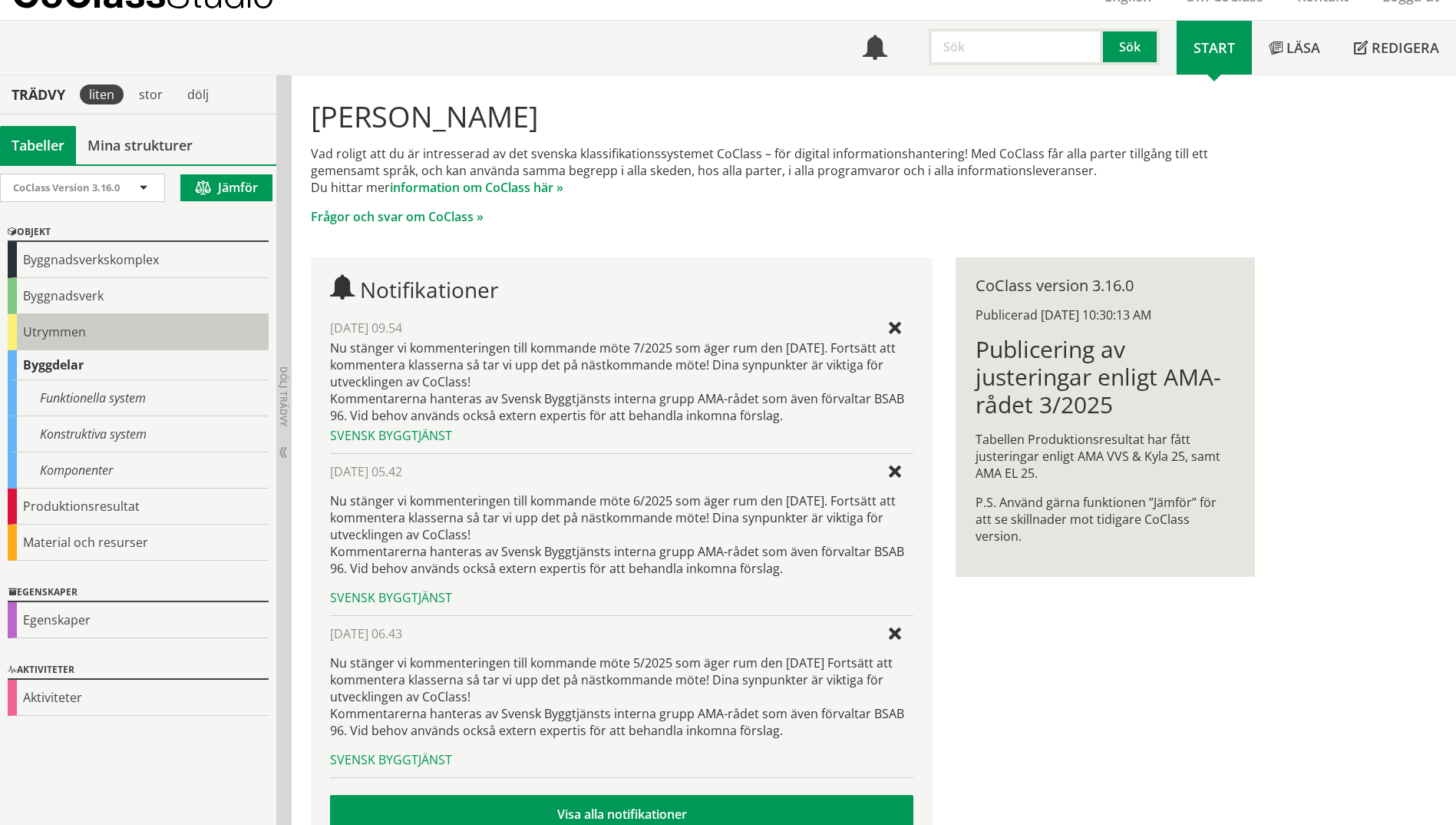
click at [37, 333] on div "Utrymmen" at bounding box center [138, 332] width 261 height 36
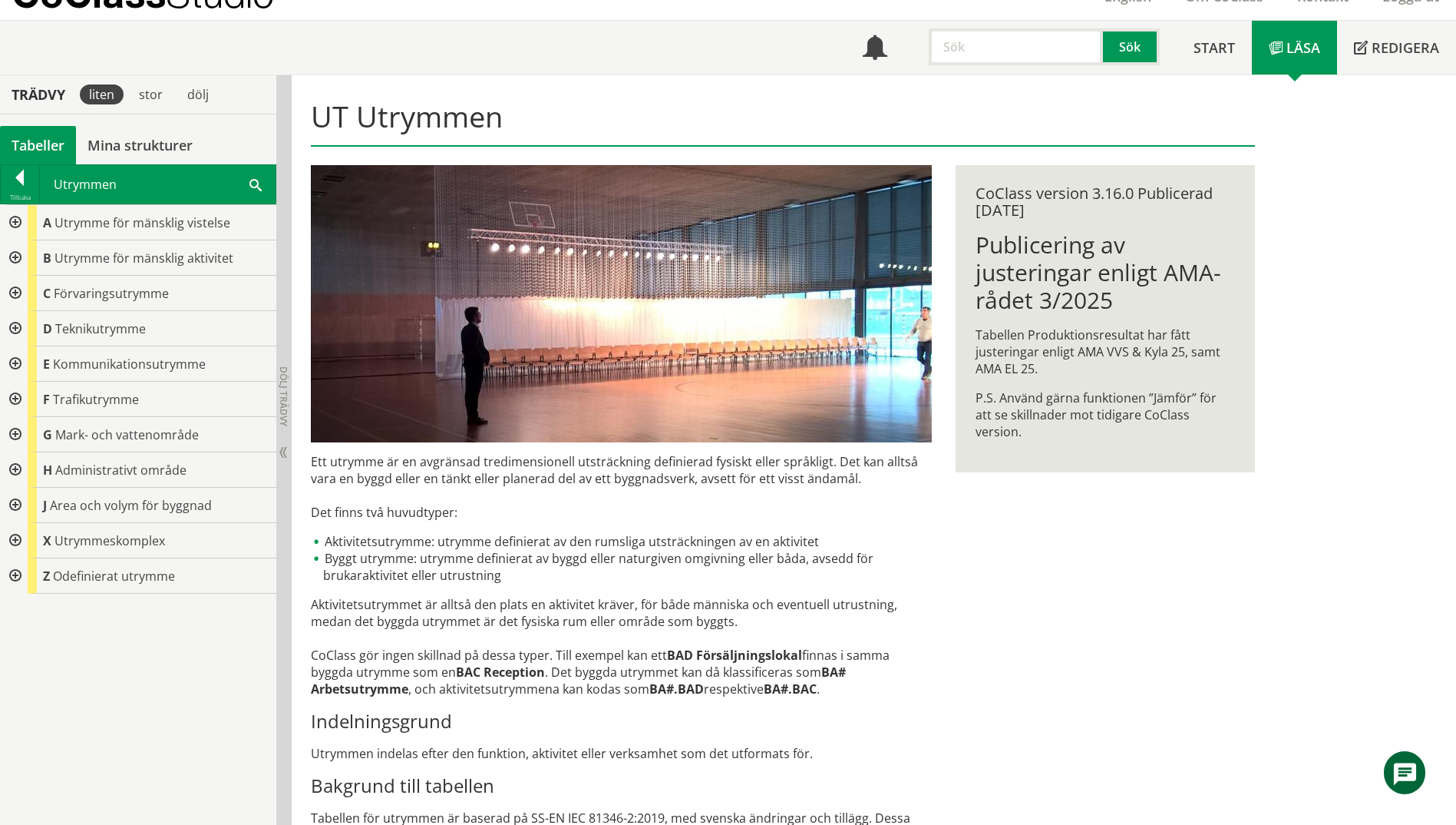
click at [18, 227] on div at bounding box center [13, 223] width 27 height 35
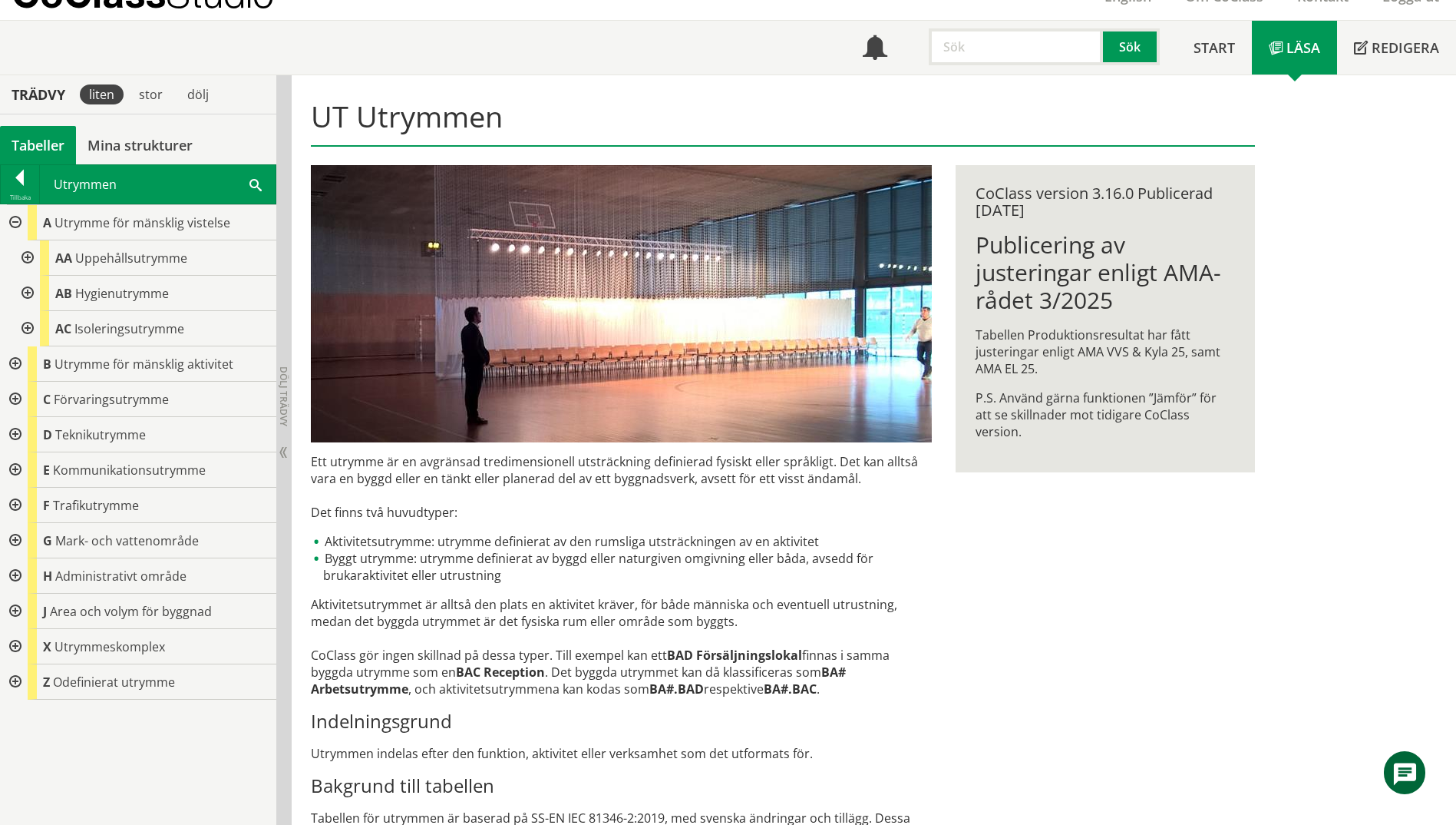
click at [30, 260] on div at bounding box center [26, 258] width 27 height 35
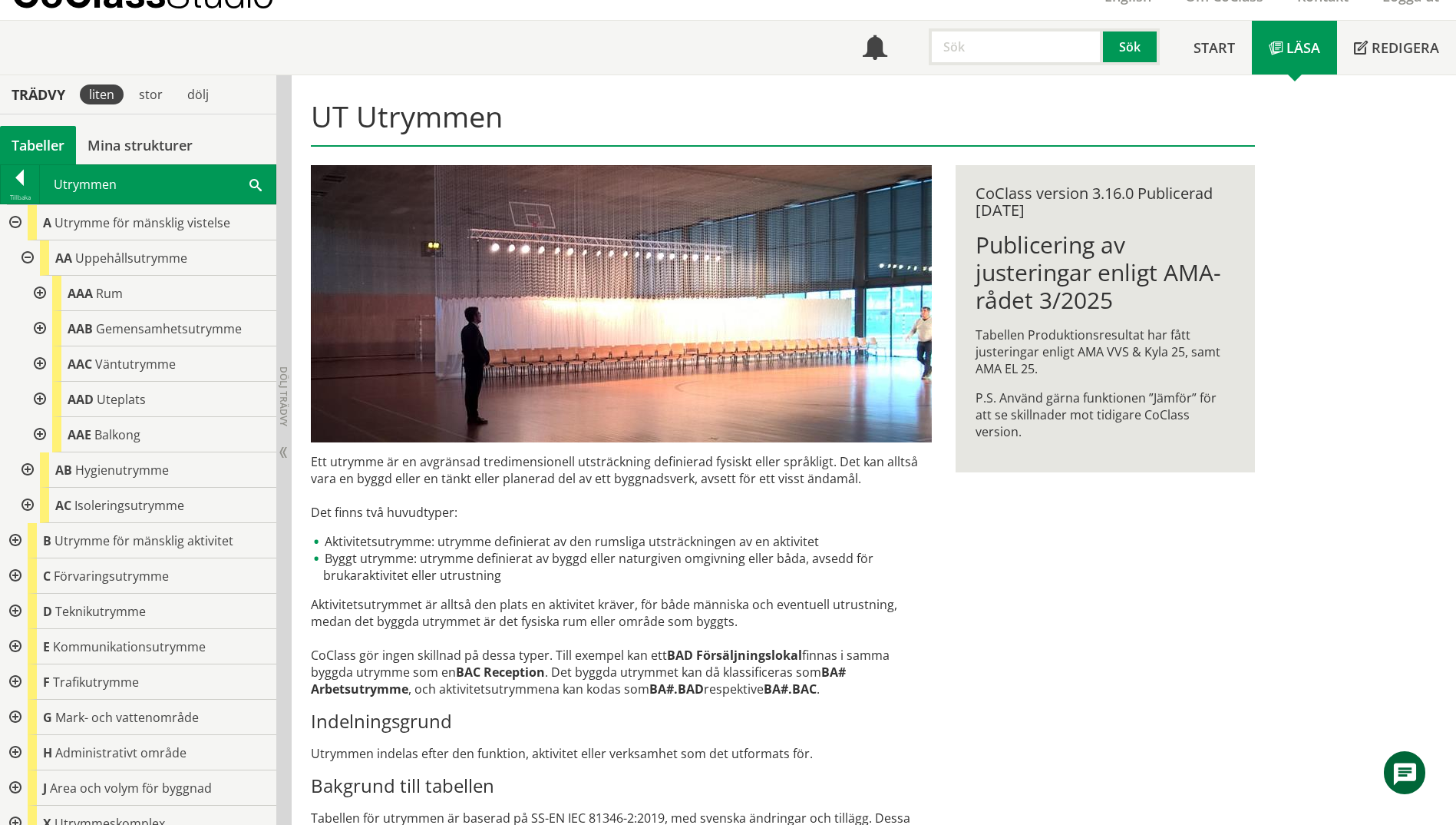
click at [23, 470] on div at bounding box center [26, 469] width 27 height 35
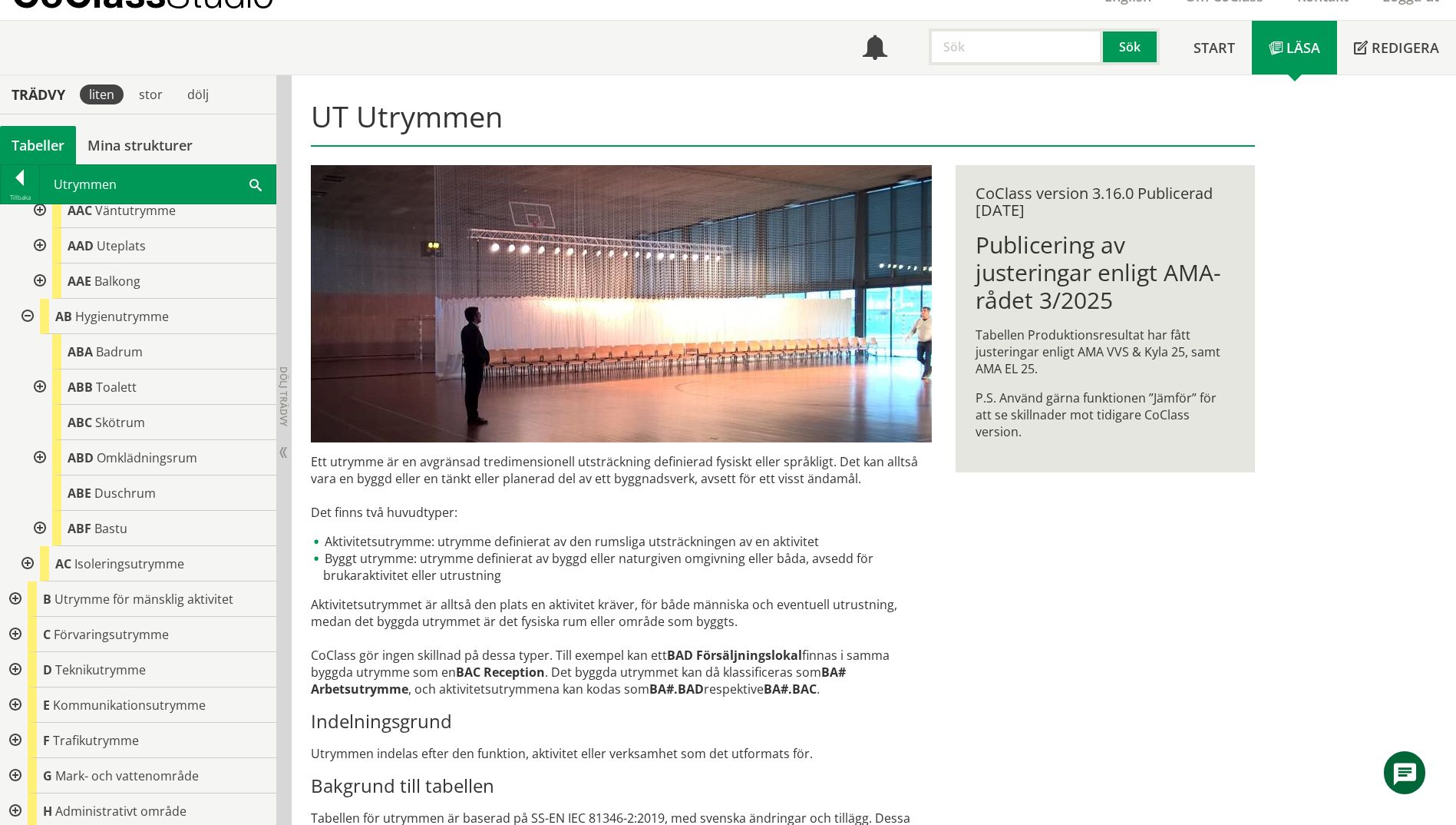
scroll to position [230, 0]
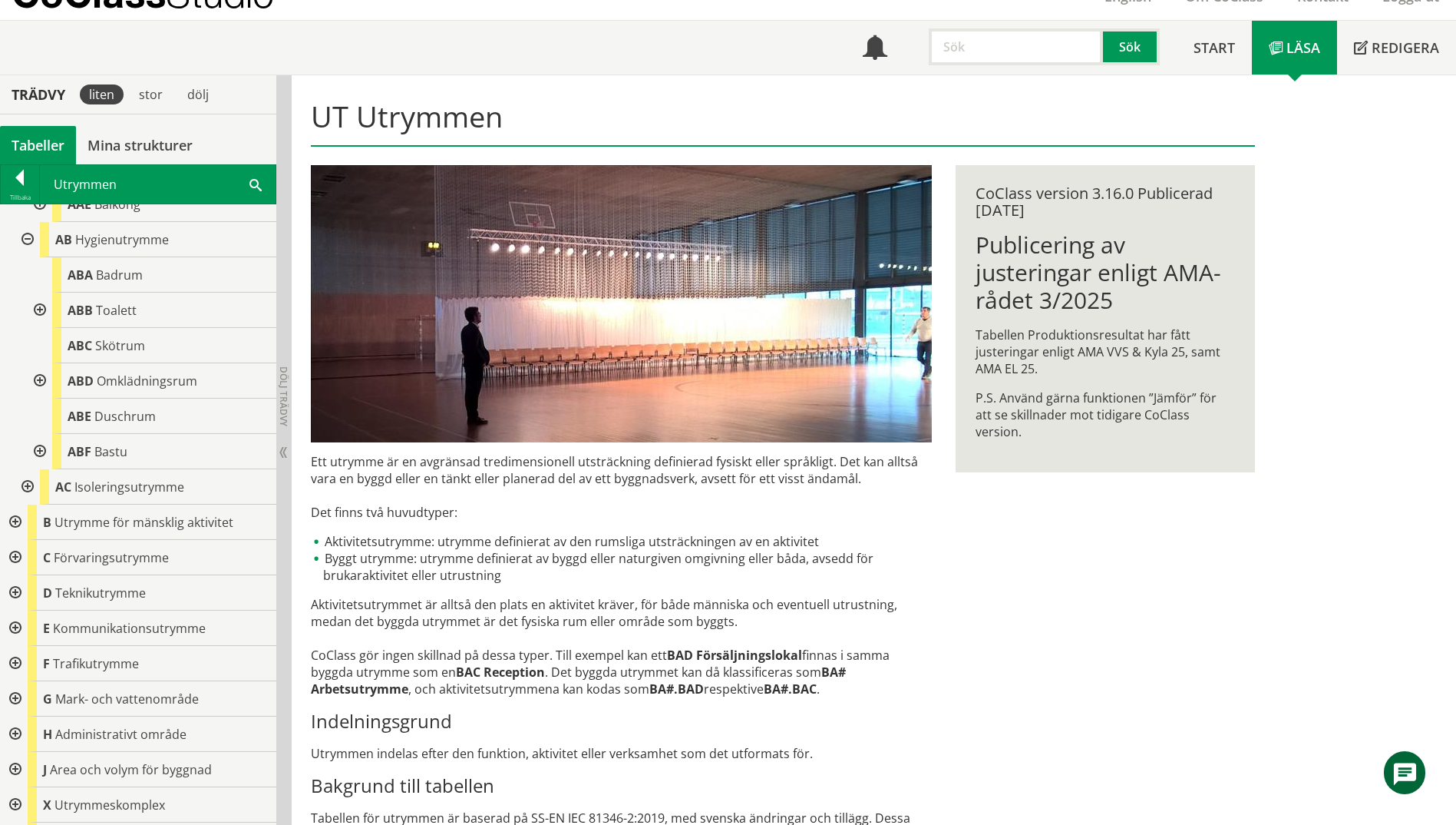
click at [20, 518] on div at bounding box center [13, 522] width 27 height 35
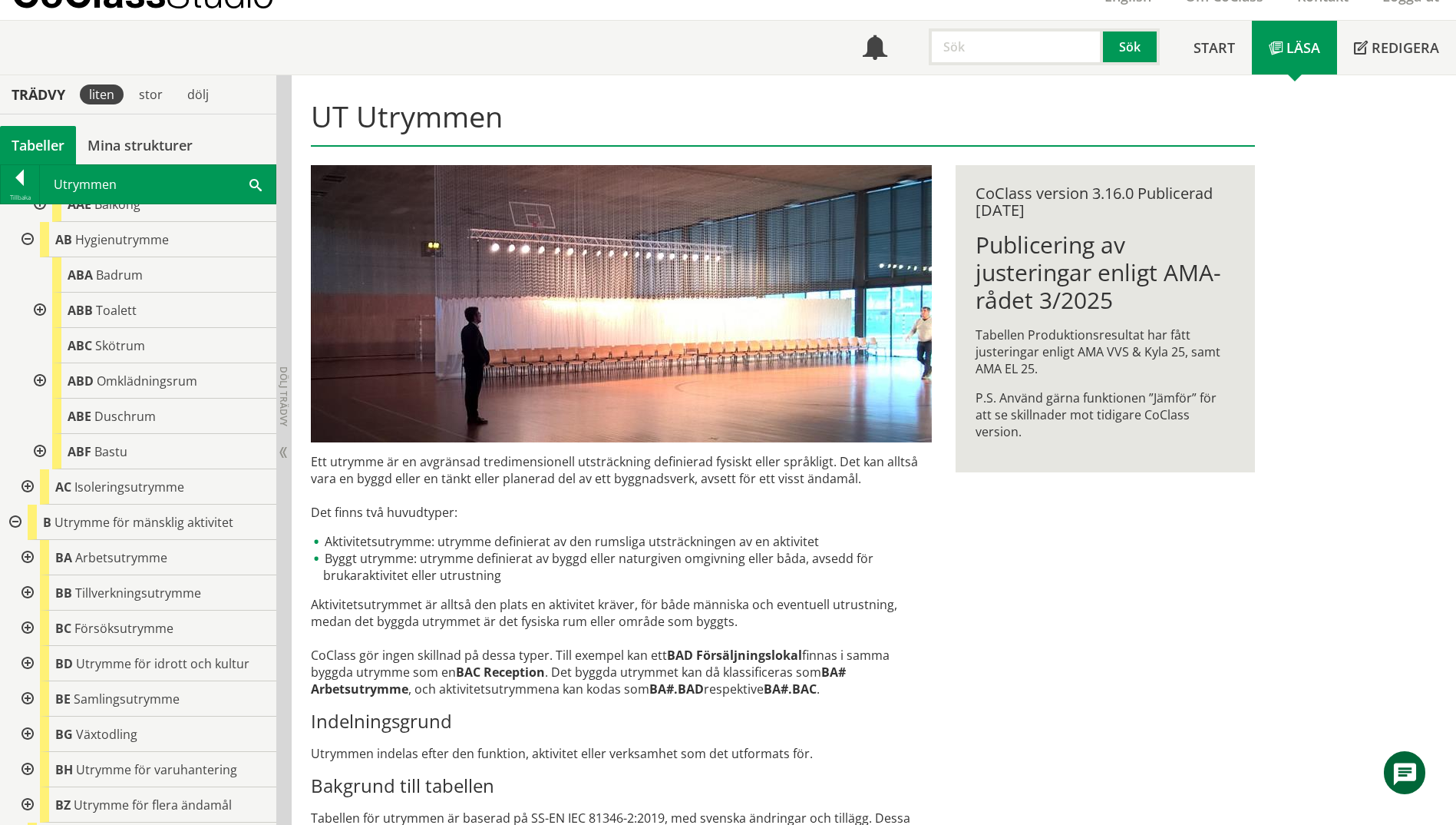
click at [35, 600] on div at bounding box center [26, 592] width 27 height 35
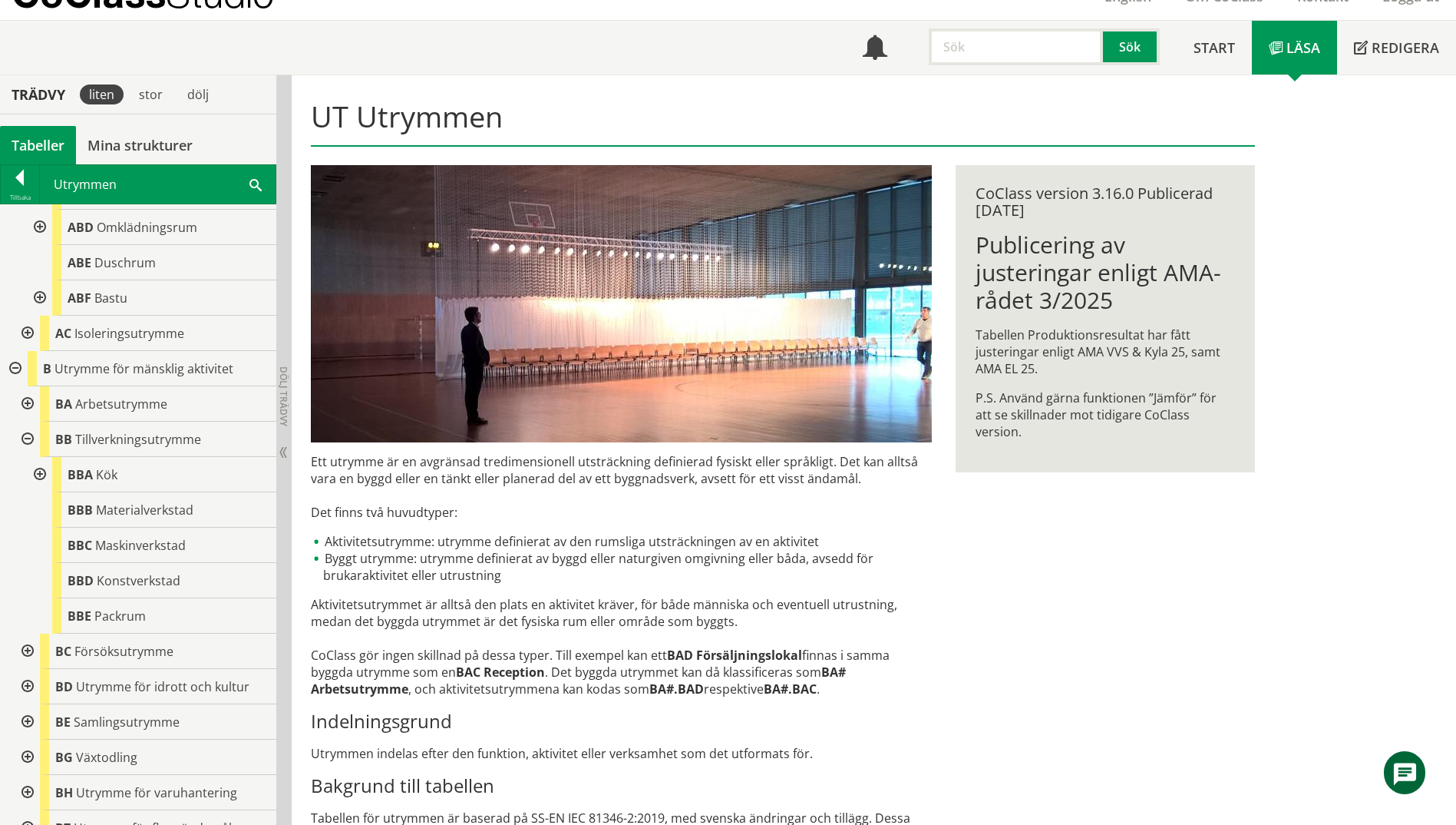
scroll to position [461, 0]
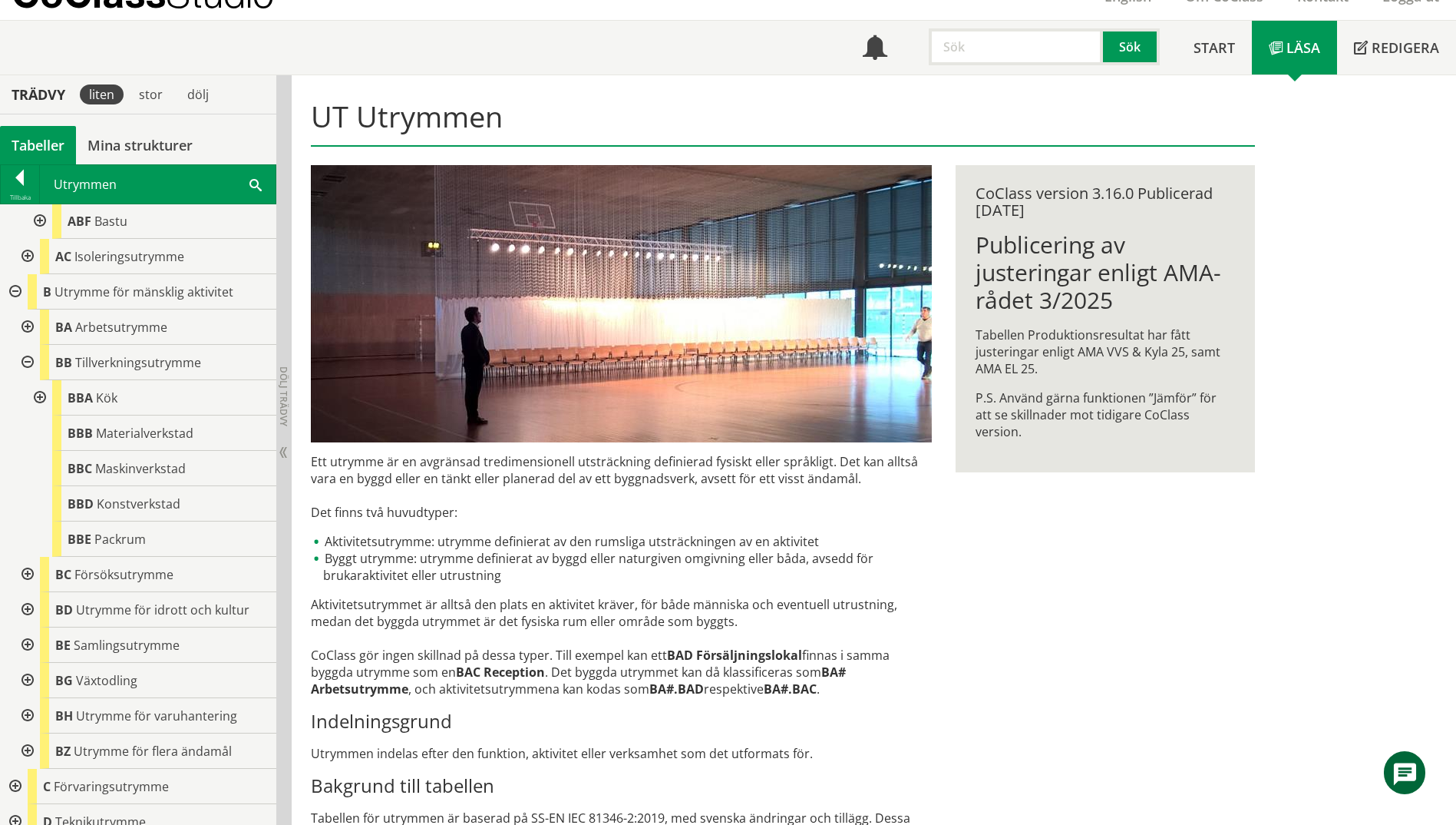
click at [23, 574] on div at bounding box center [26, 574] width 27 height 35
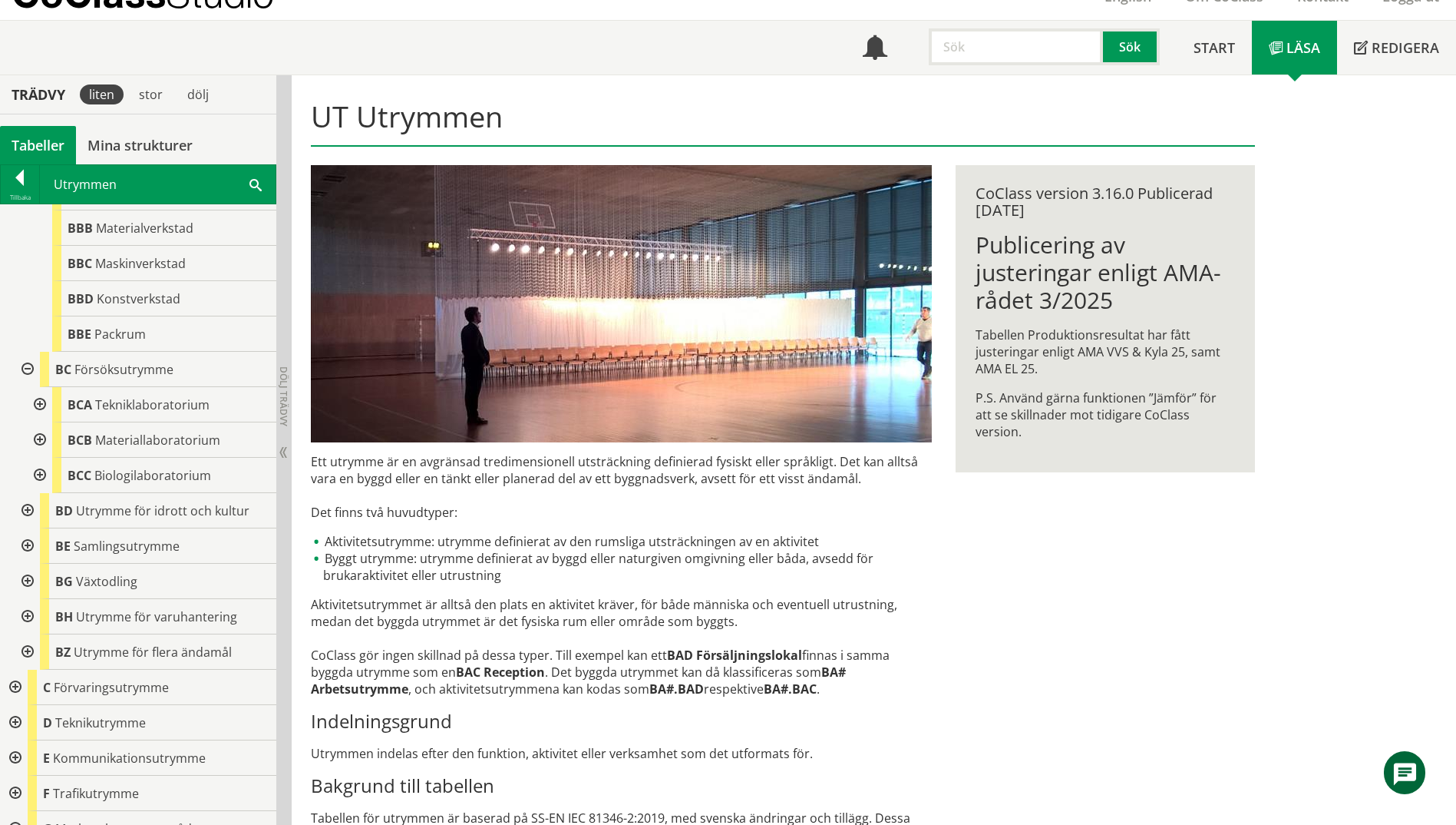
scroll to position [691, 0]
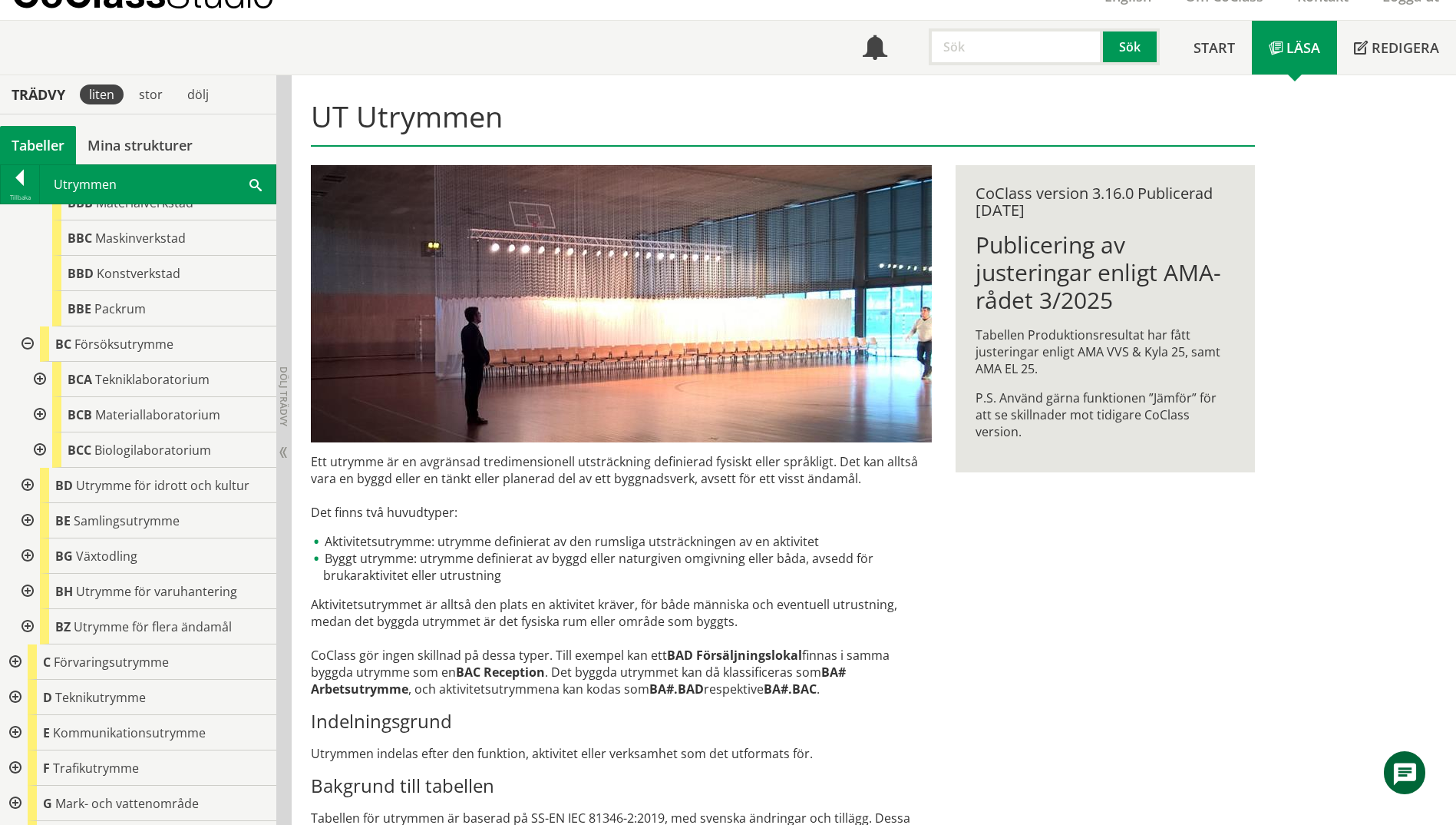
click at [23, 595] on div at bounding box center [26, 591] width 27 height 35
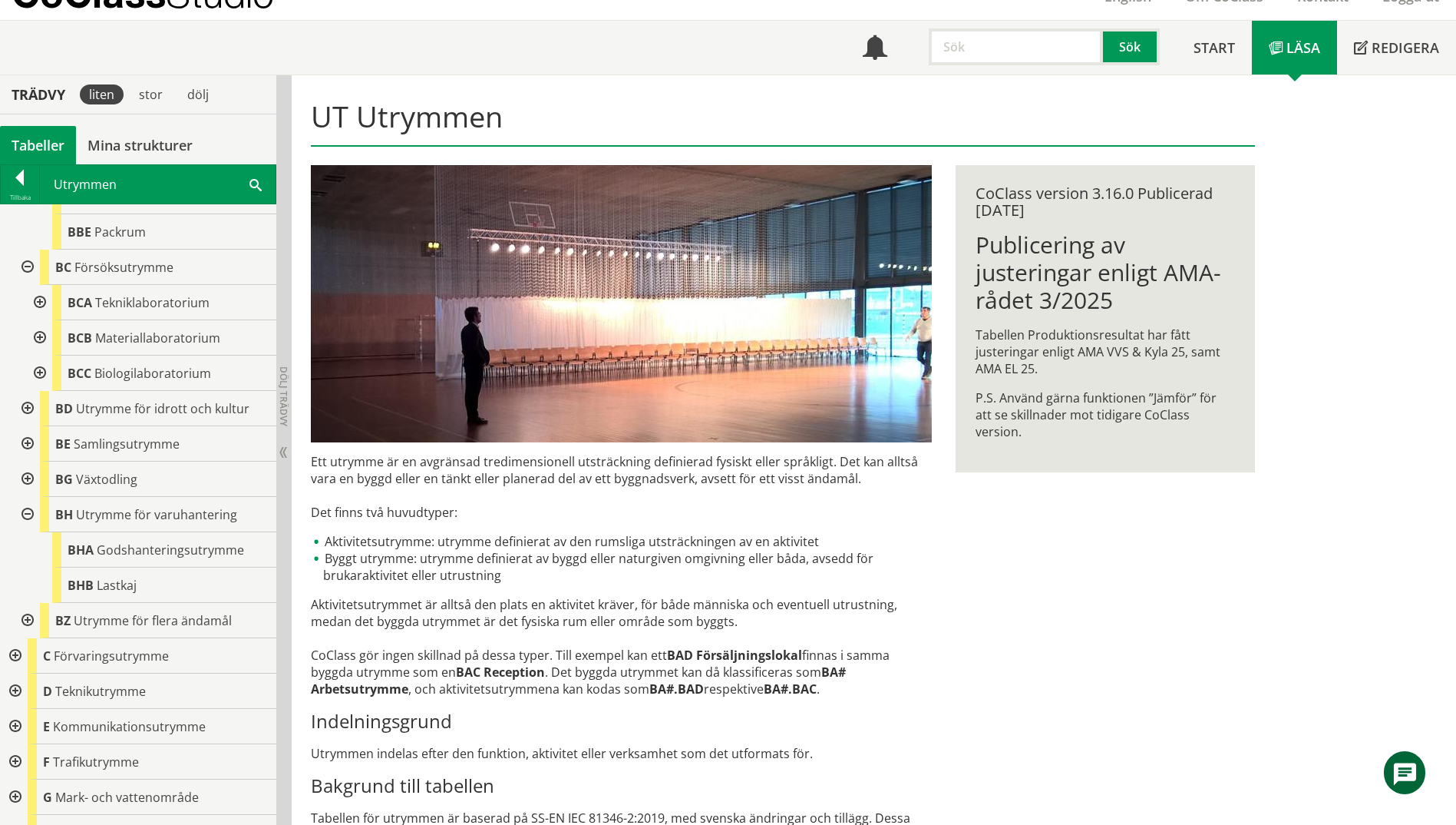
scroll to position [845, 0]
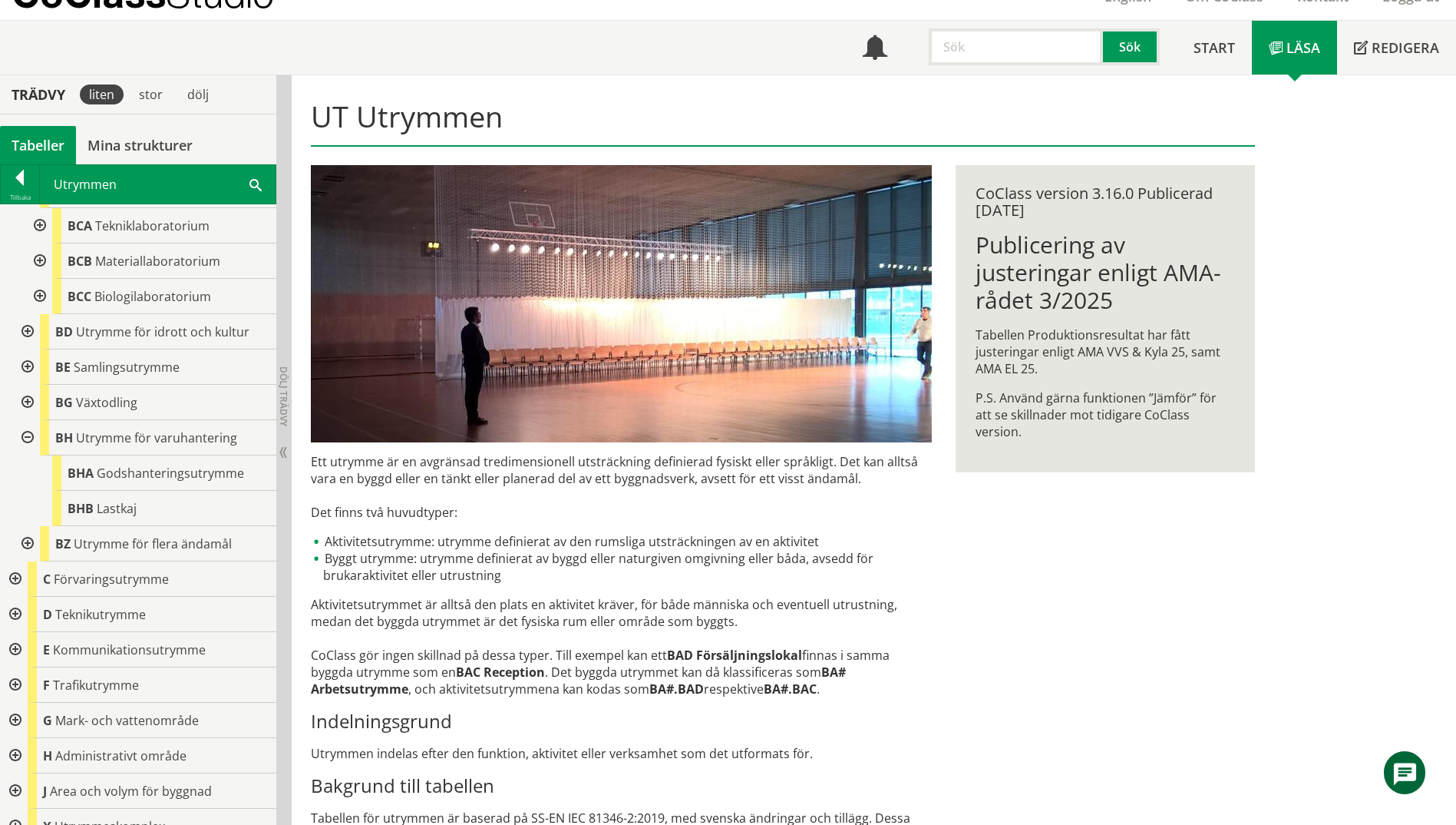
click at [17, 576] on div at bounding box center [13, 578] width 27 height 35
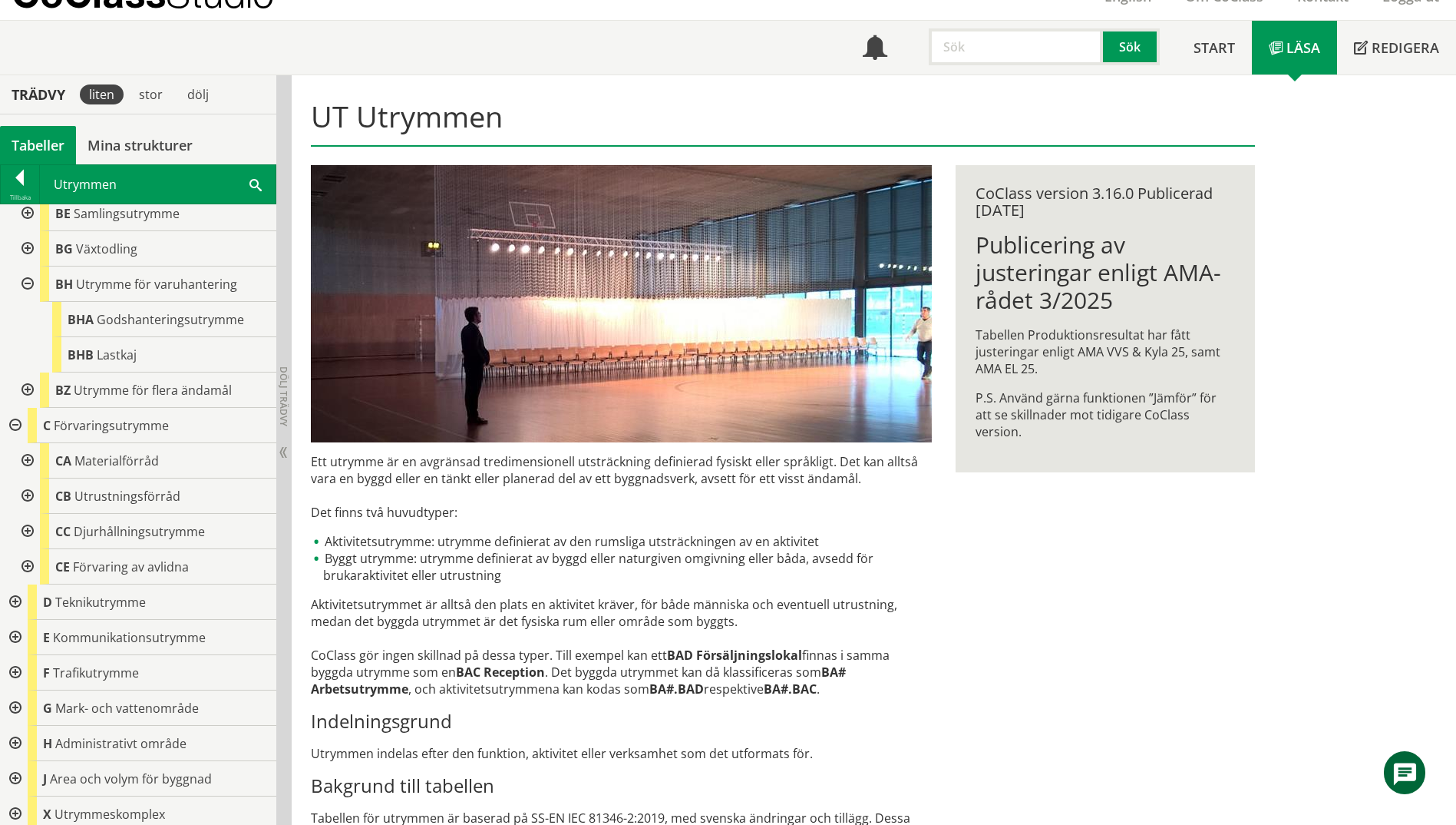
scroll to position [1040, 0]
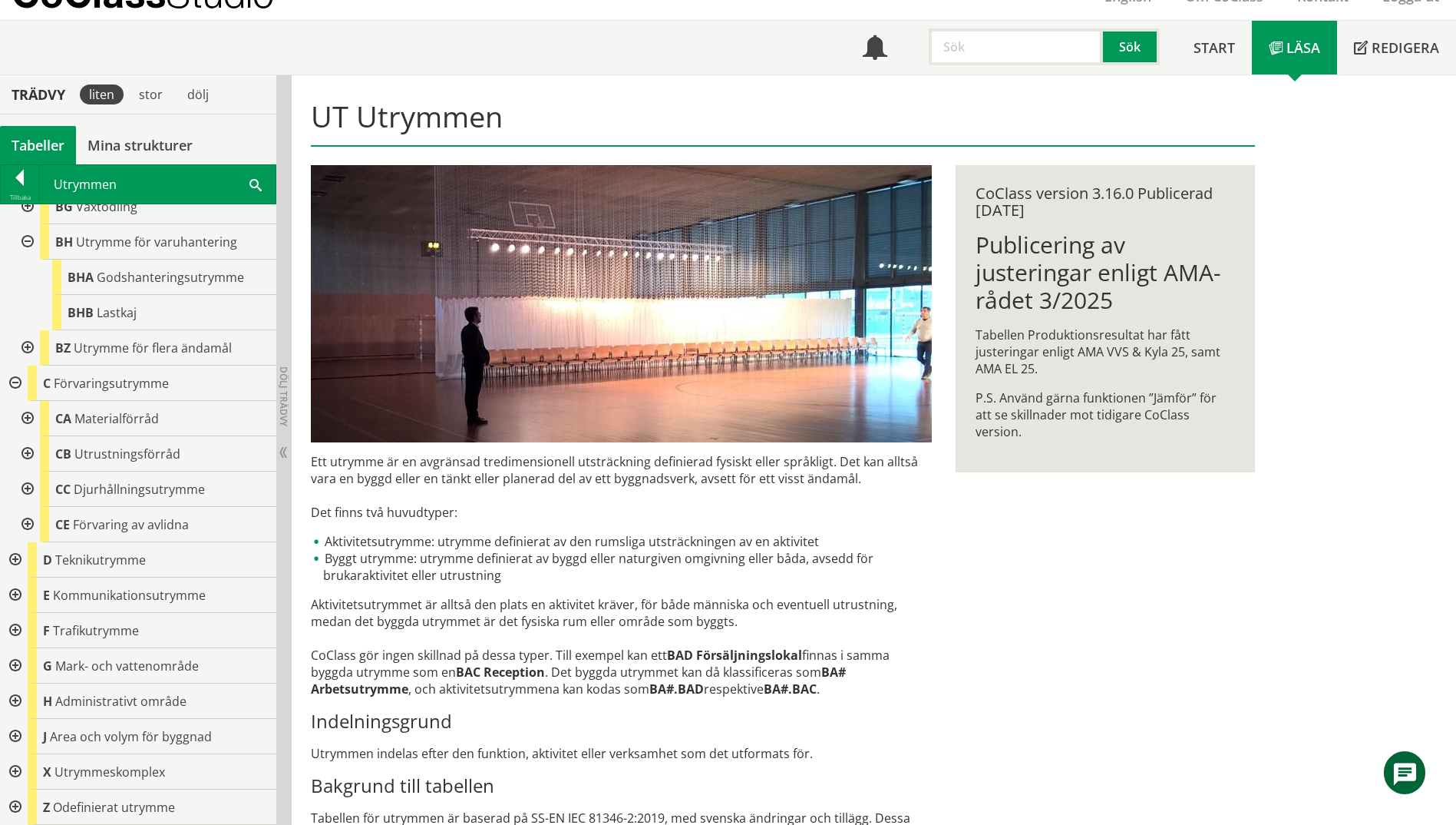
click at [15, 559] on div at bounding box center [13, 559] width 27 height 35
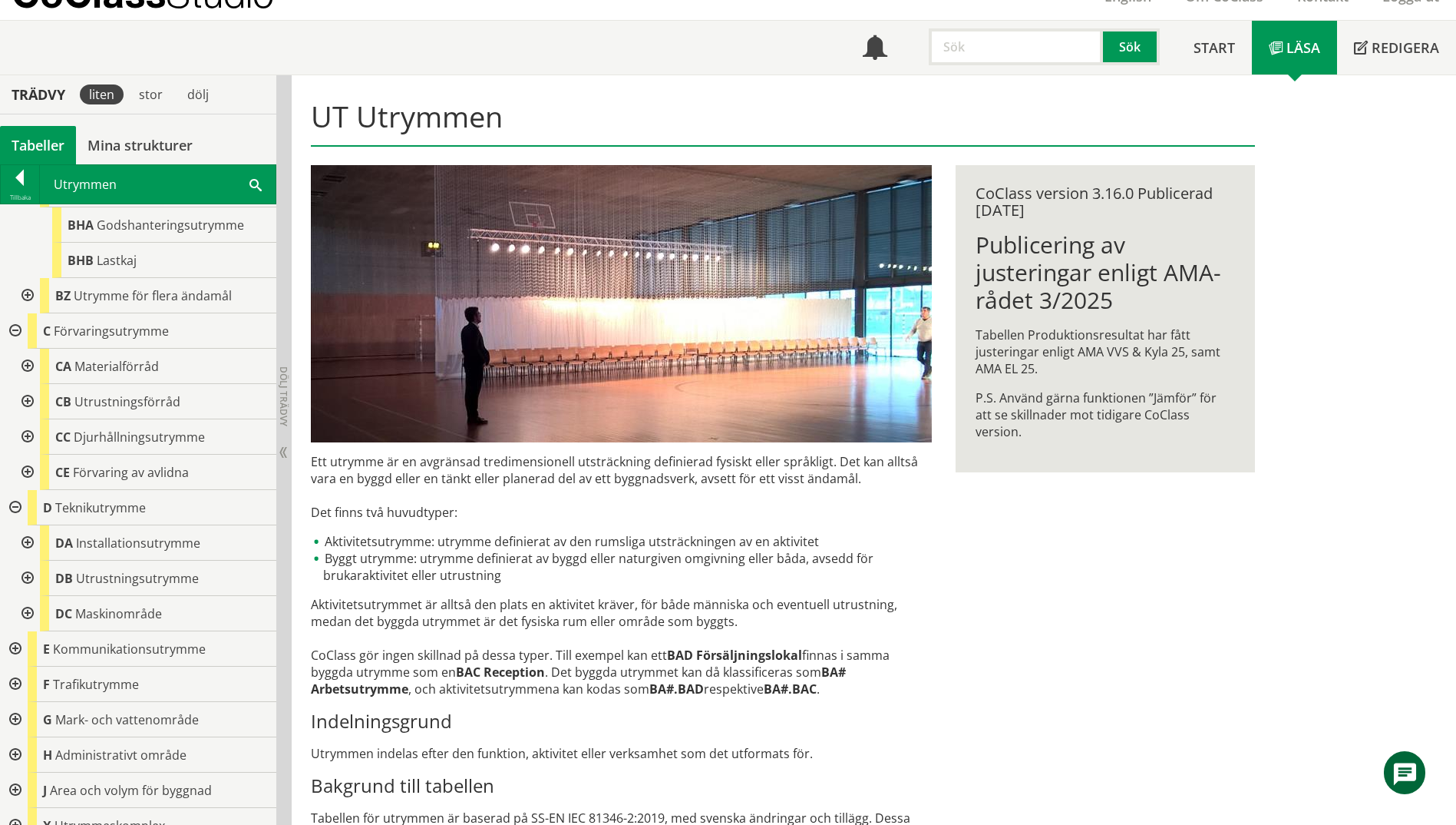
scroll to position [1146, 0]
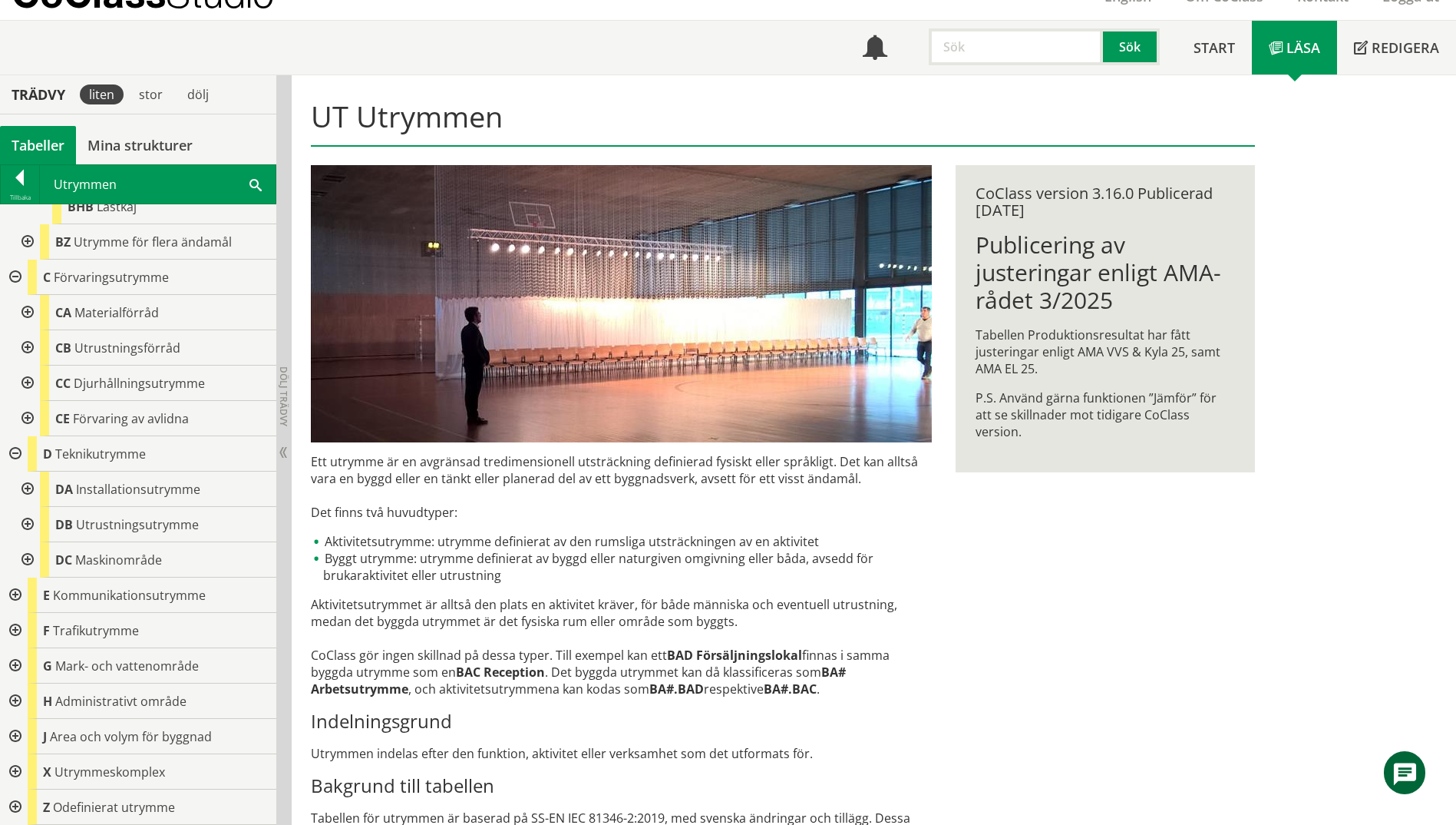
click at [9, 592] on div at bounding box center [13, 595] width 27 height 35
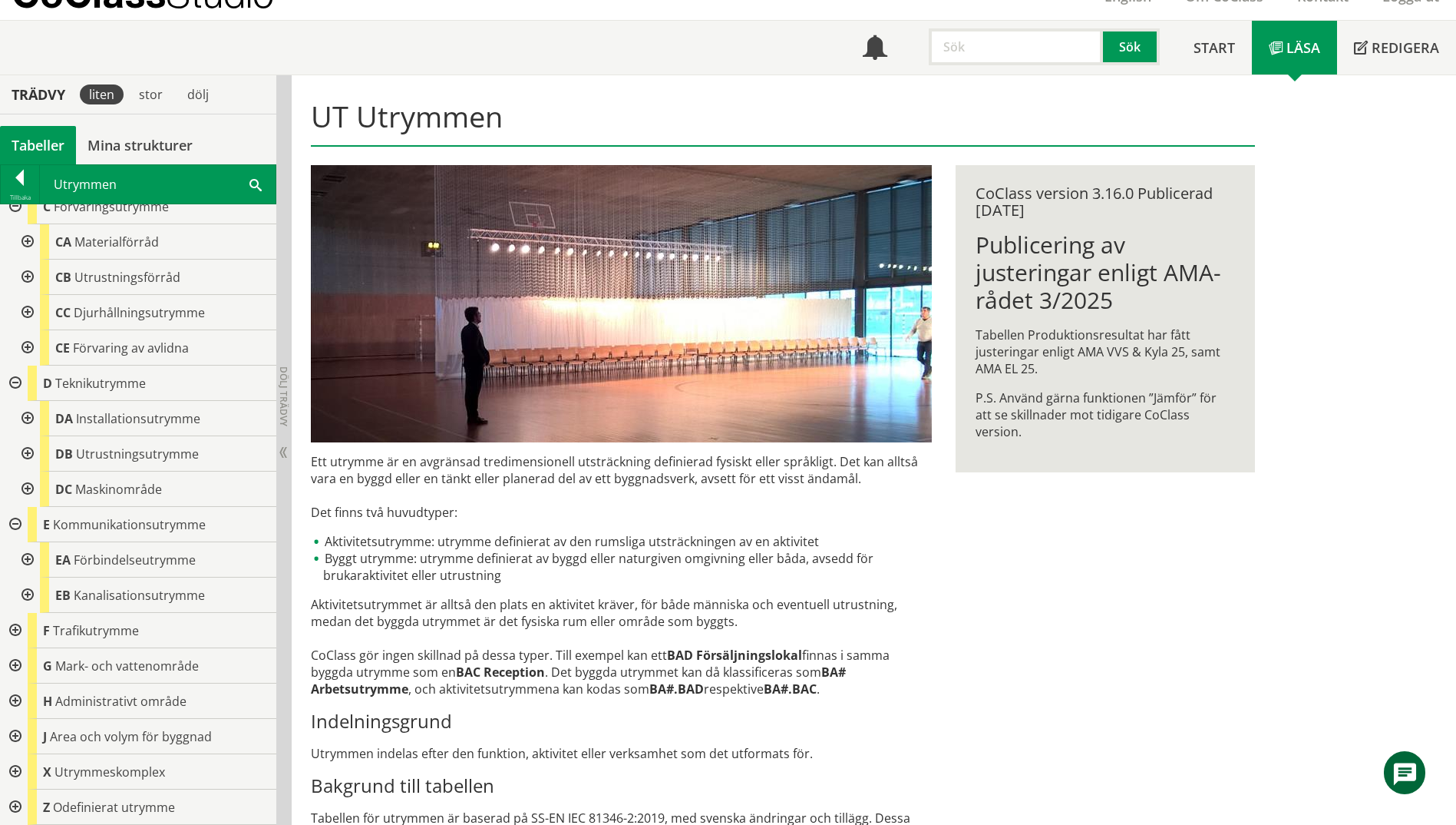
click at [24, 559] on div at bounding box center [26, 559] width 27 height 35
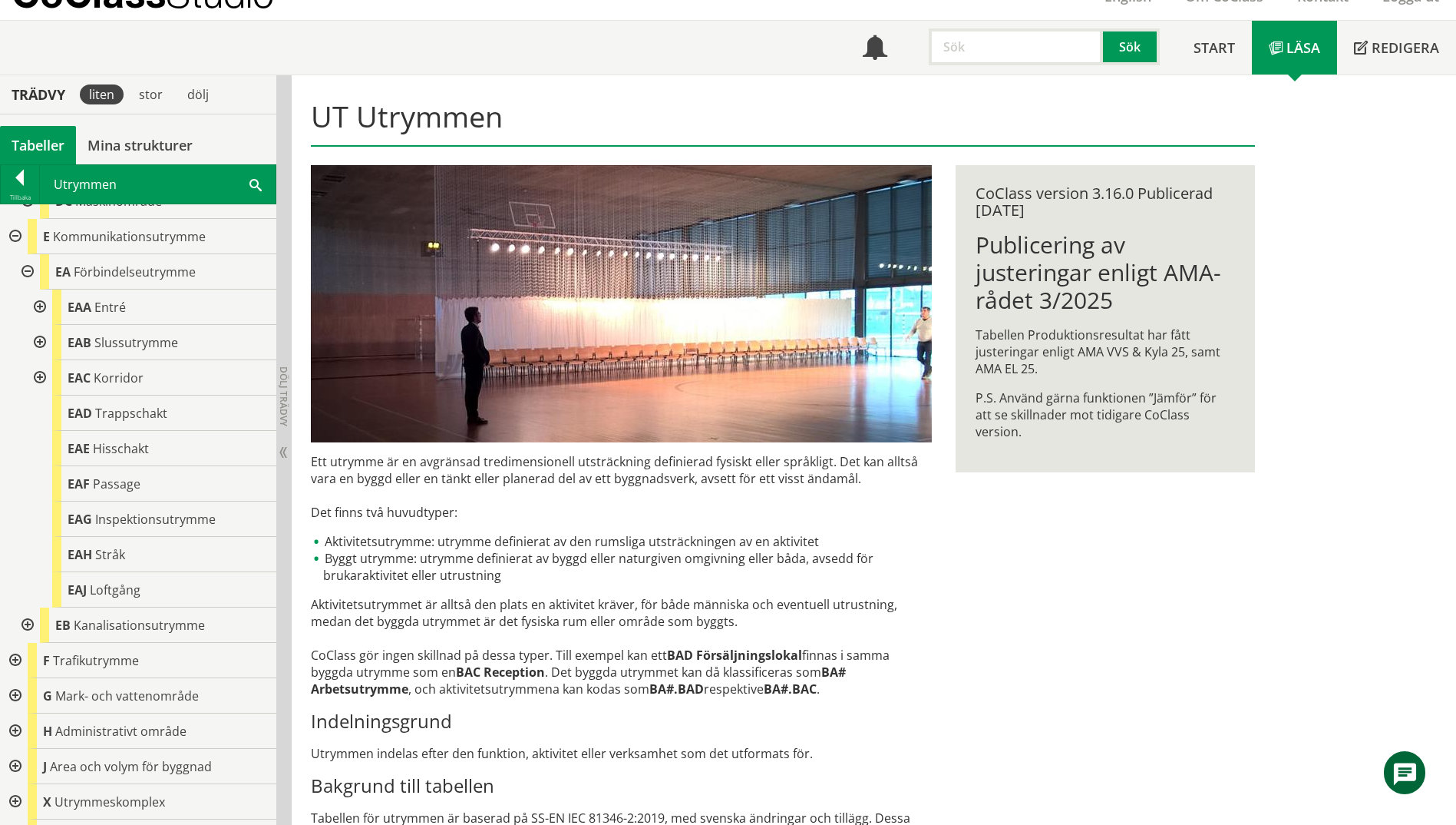
scroll to position [1525, 0]
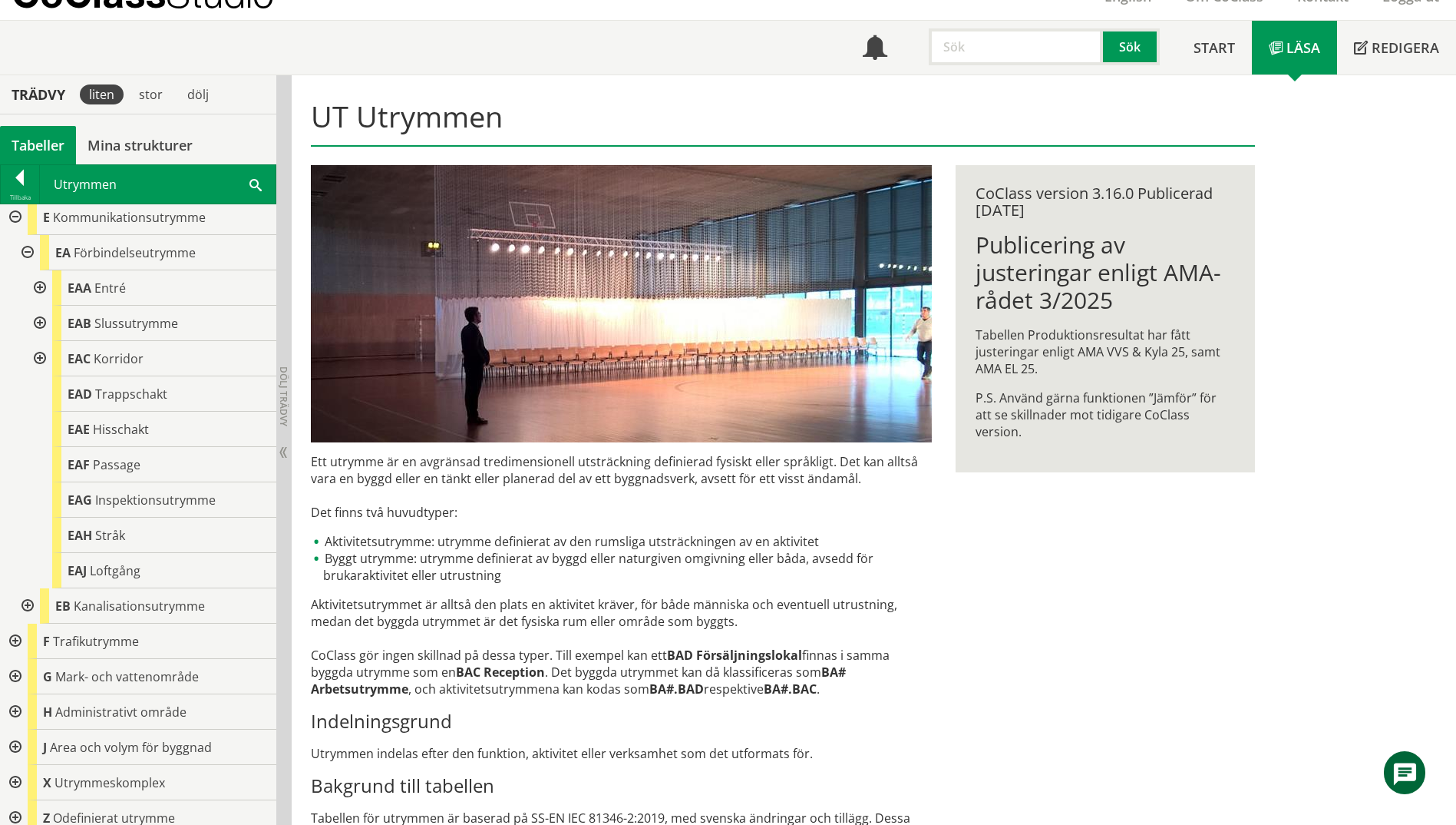
click at [25, 605] on div at bounding box center [26, 606] width 27 height 35
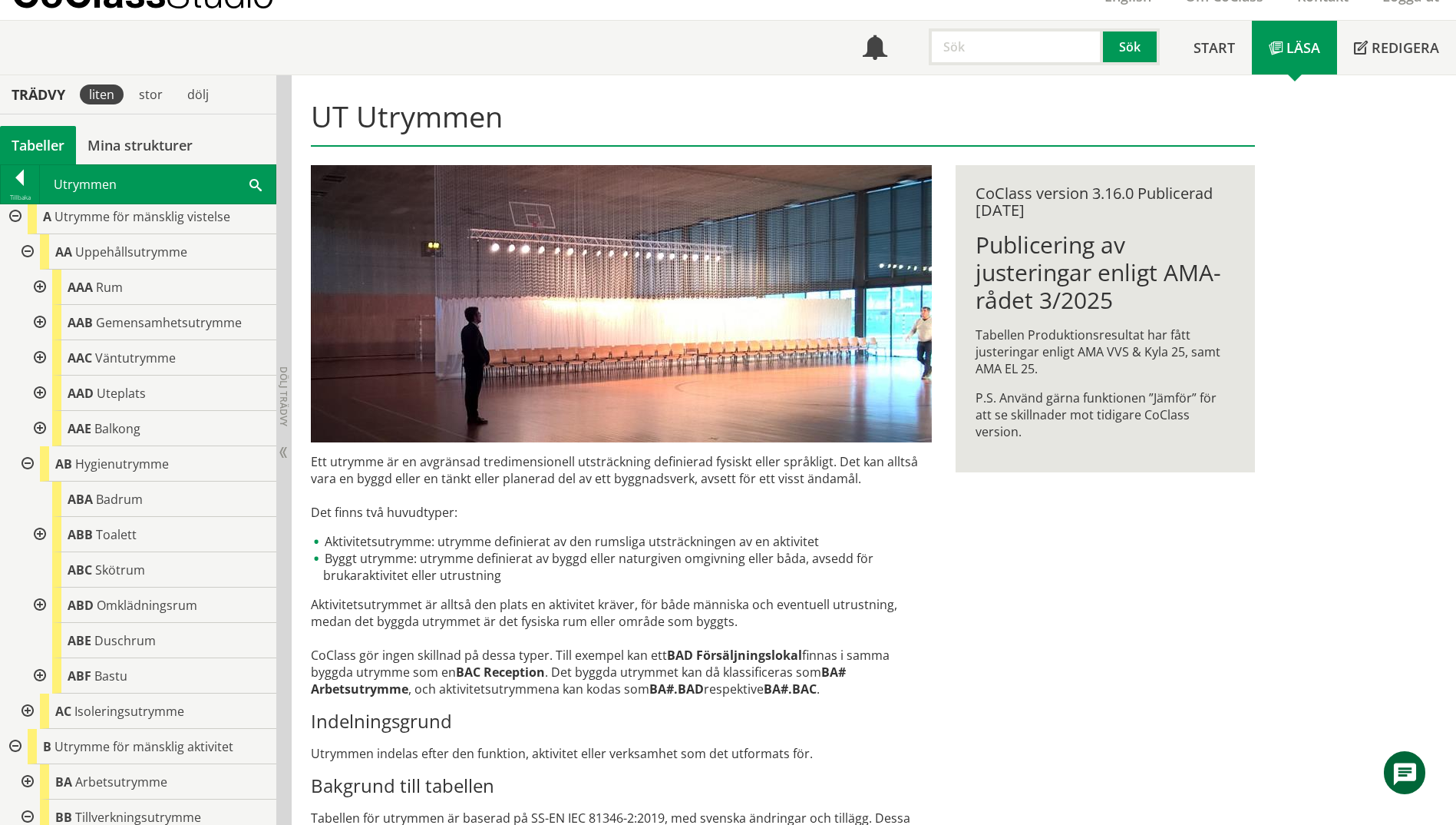
scroll to position [0, 0]
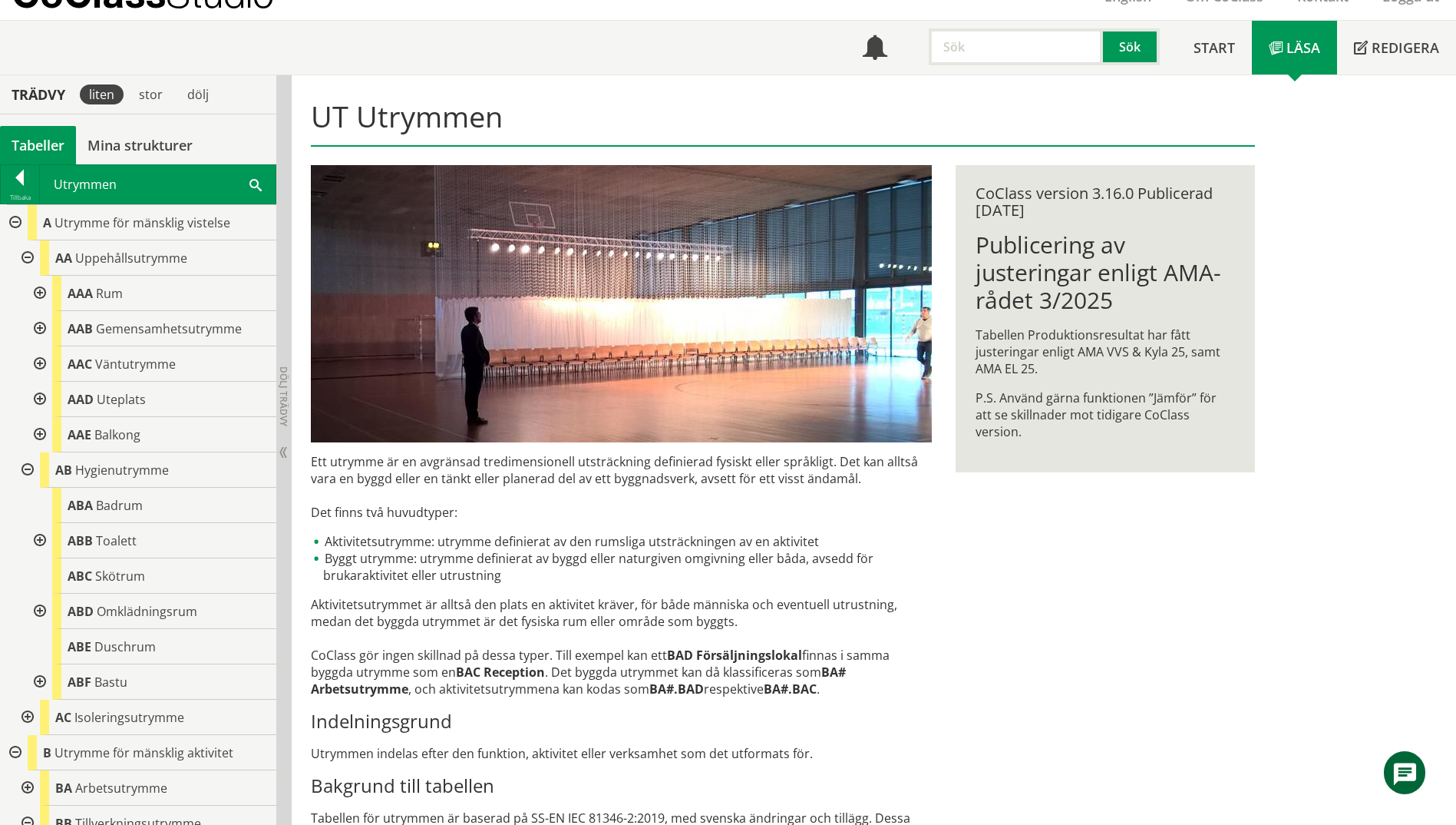
click at [36, 607] on div at bounding box center [38, 611] width 27 height 35
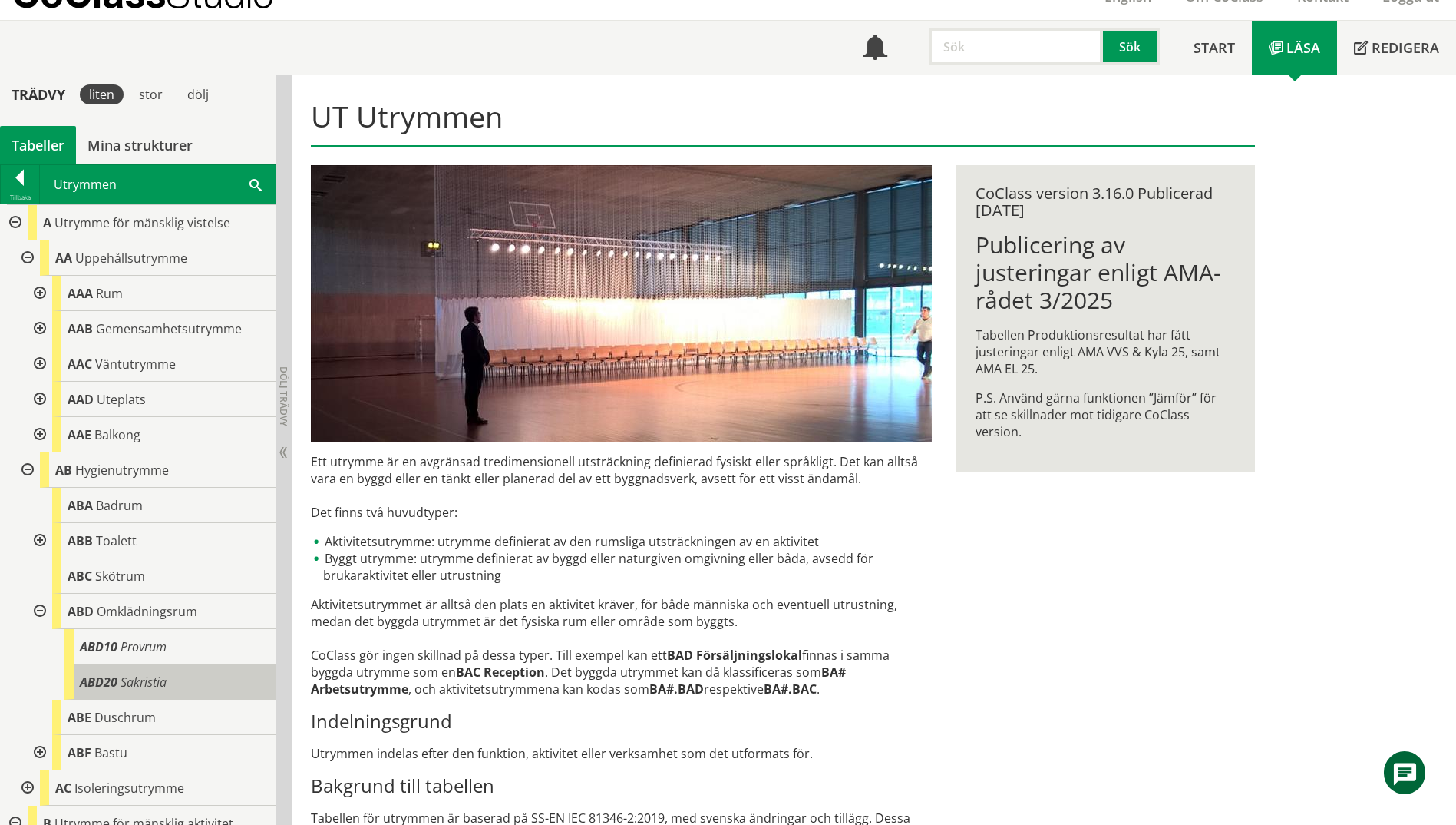
click at [203, 690] on div "ABD20 Sakristia" at bounding box center [170, 682] width 212 height 35
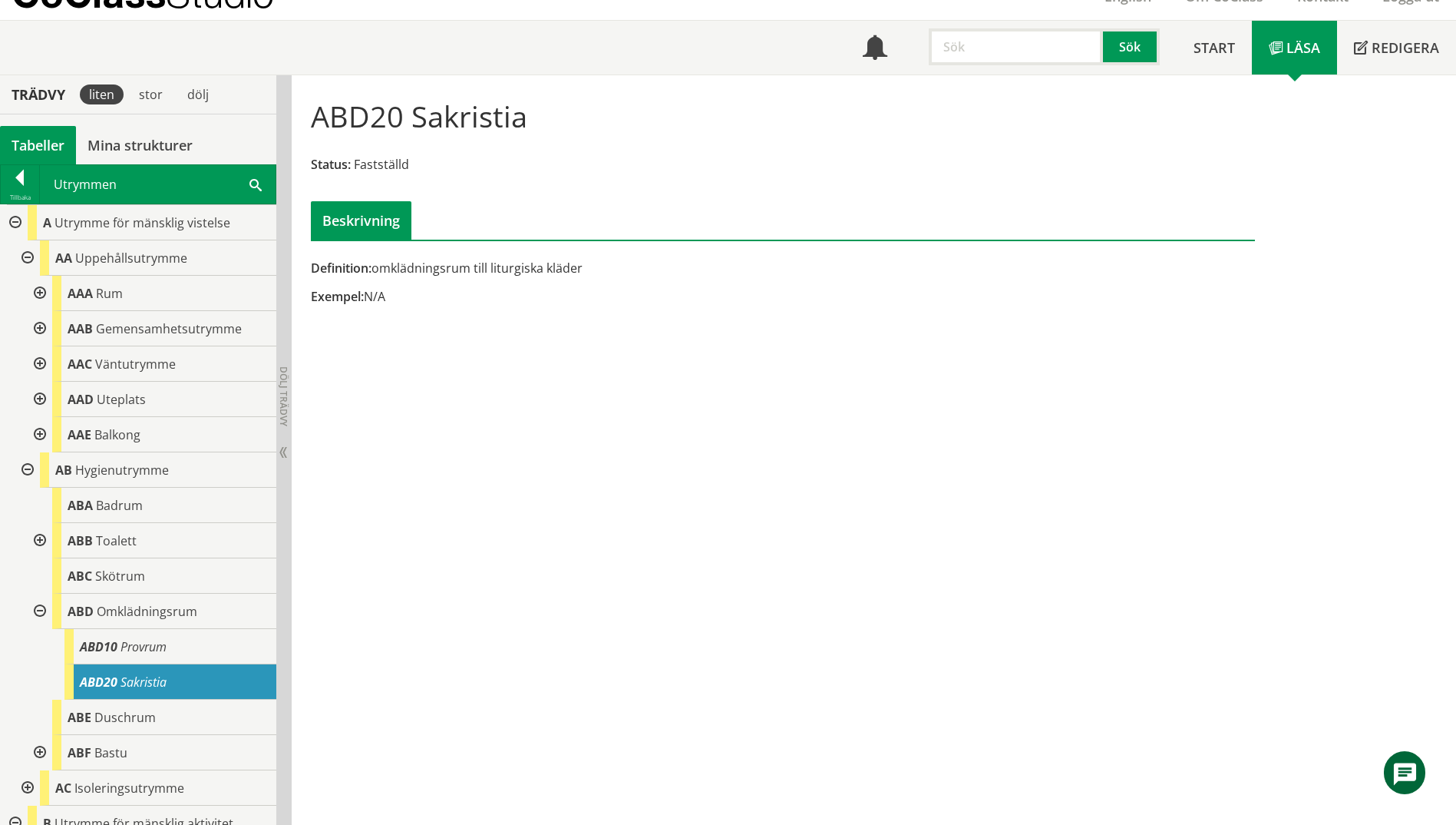
click at [38, 293] on div at bounding box center [38, 293] width 27 height 35
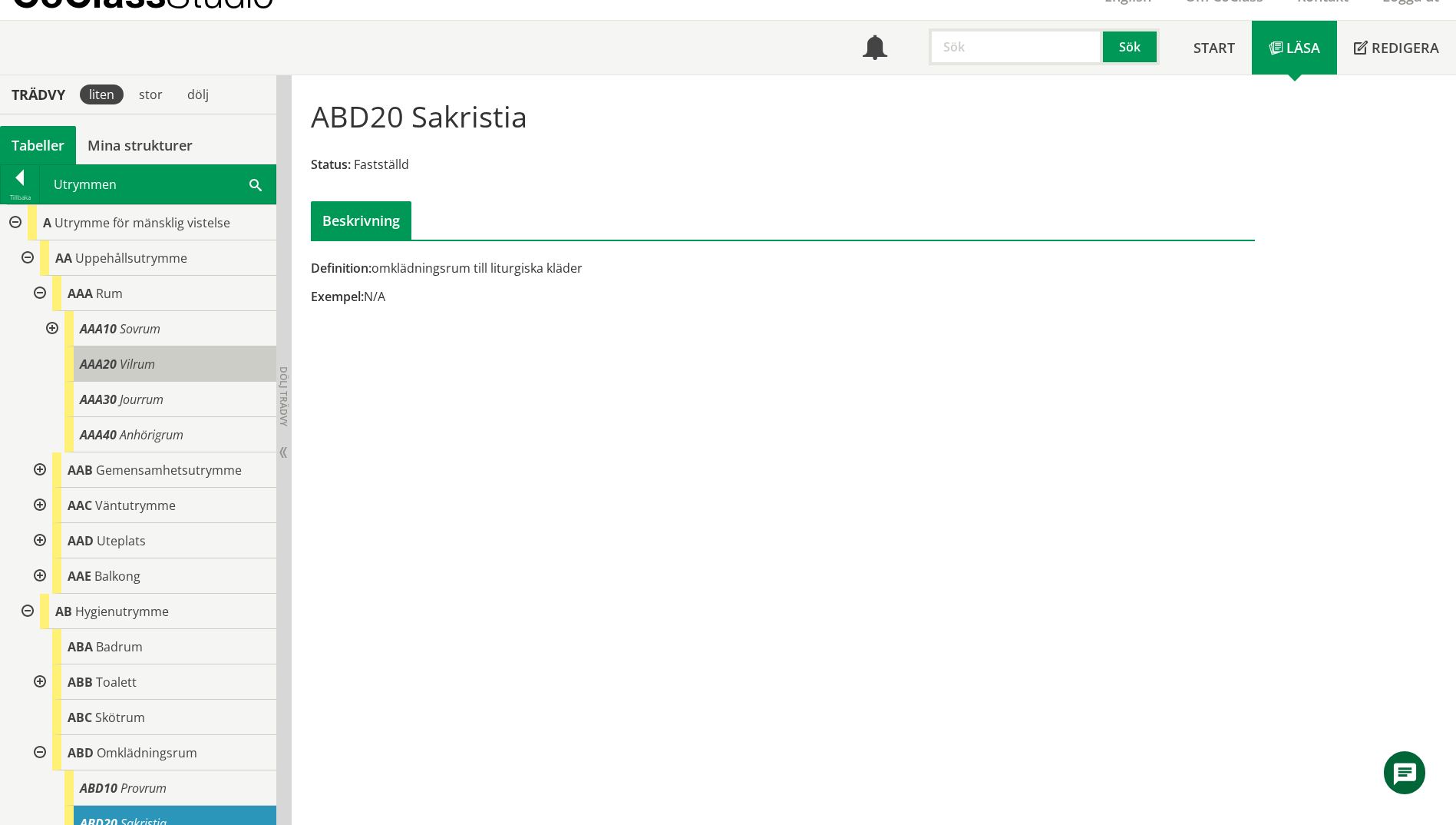
click at [144, 373] on div "AAA20 Vilrum" at bounding box center [170, 364] width 212 height 35
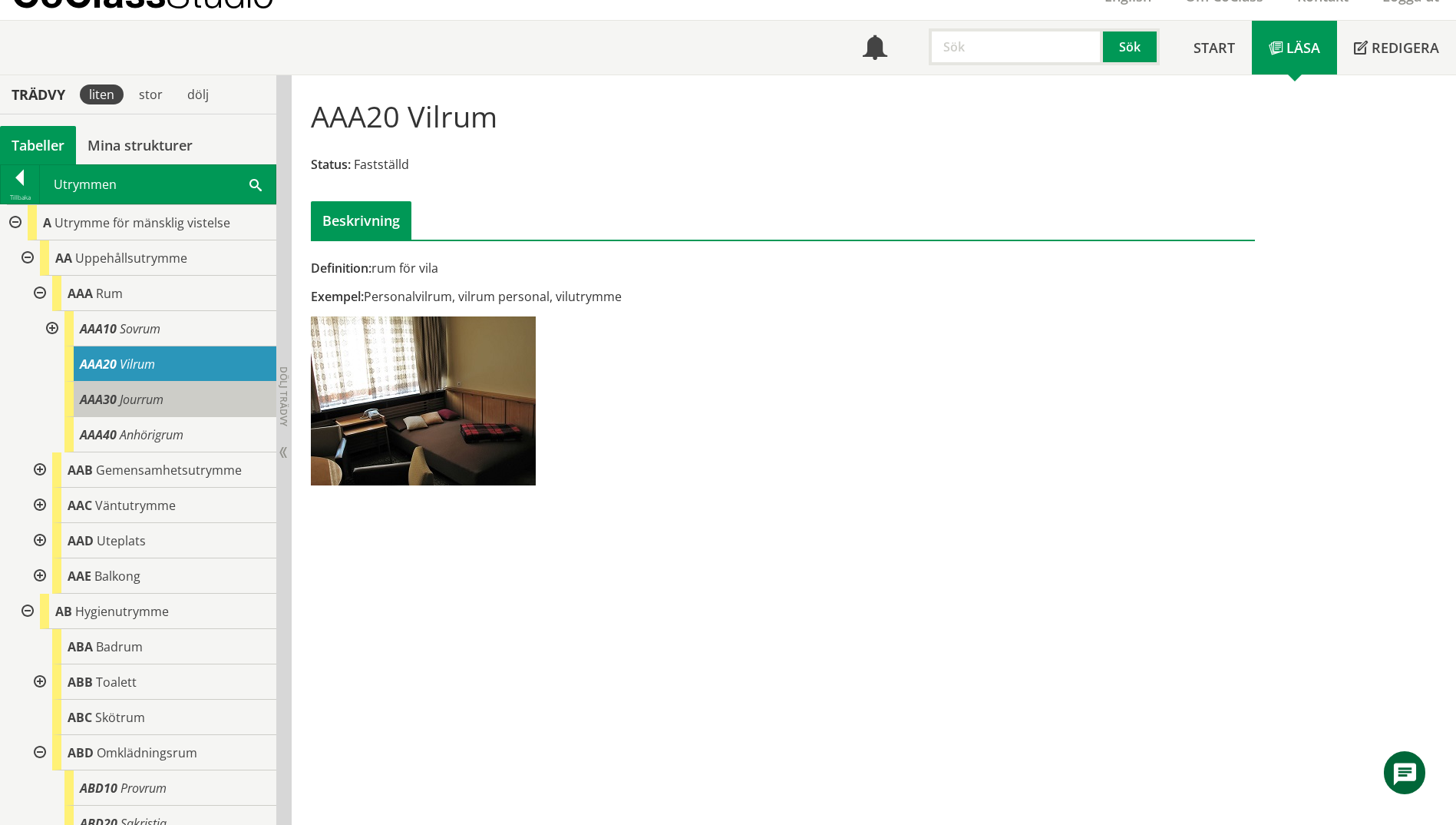
click at [152, 413] on div "AAA30 Jourrum" at bounding box center [170, 399] width 212 height 35
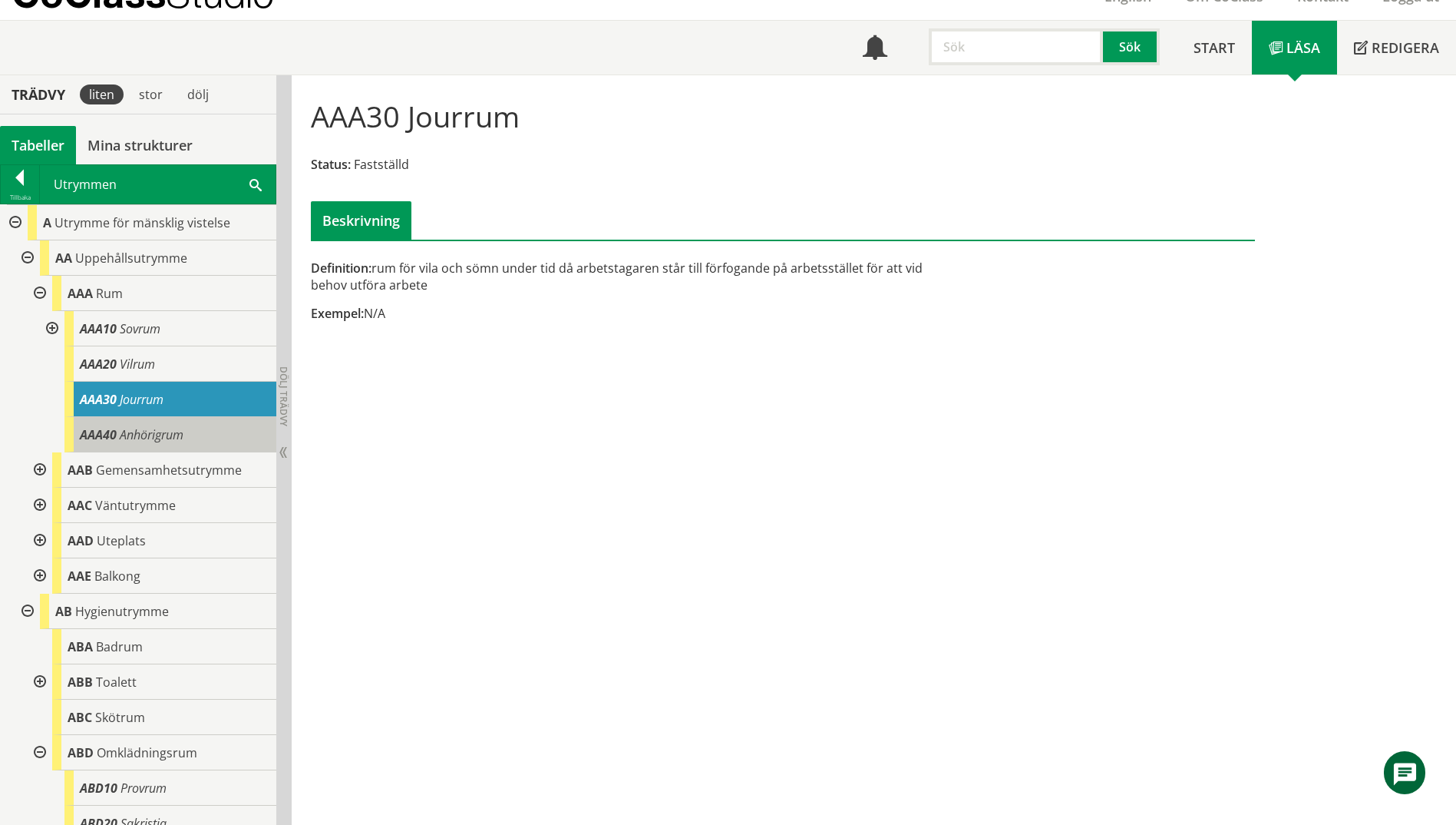
click at [152, 442] on span "Anhörigrum" at bounding box center [151, 435] width 63 height 17
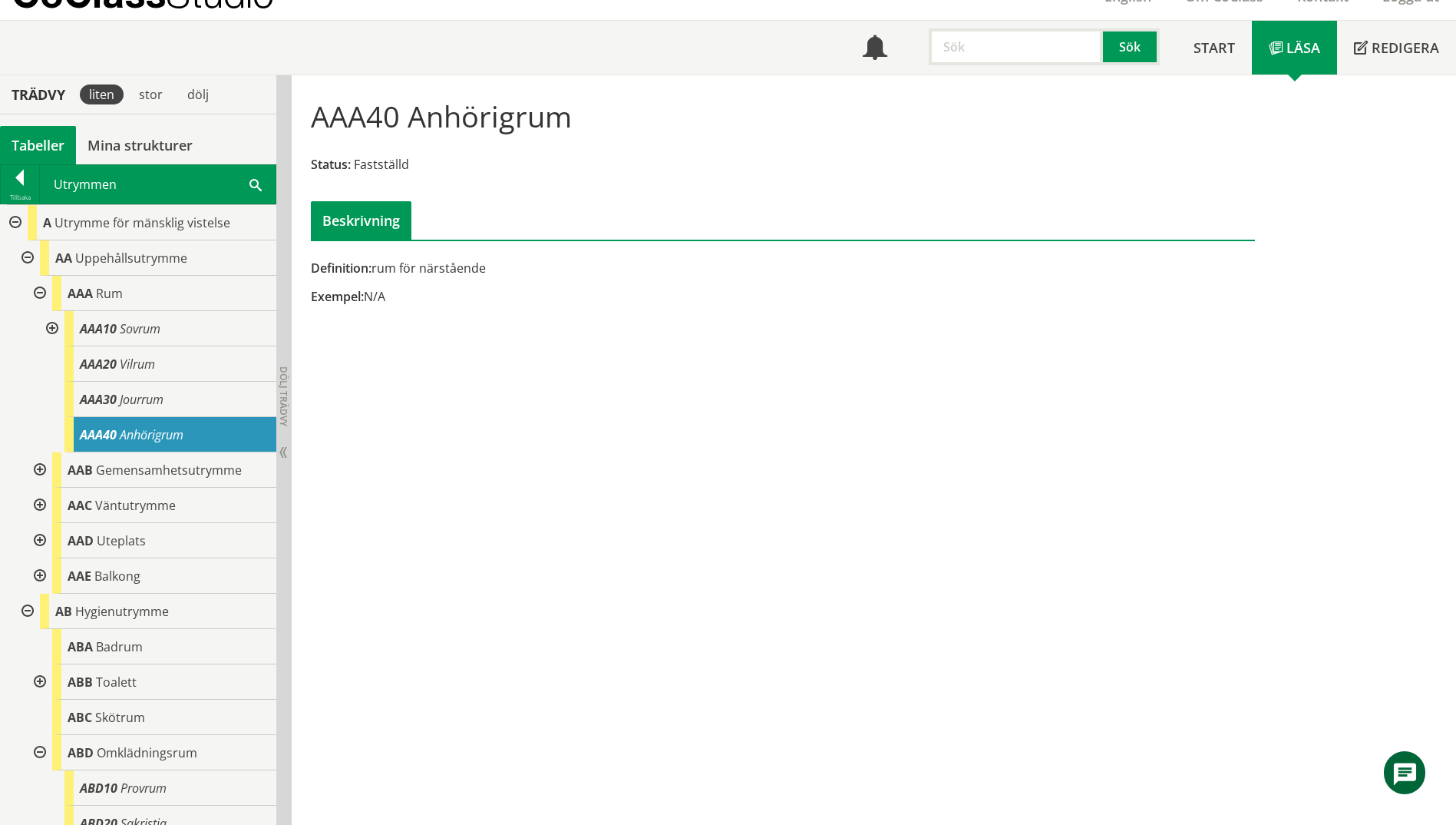
click at [38, 467] on div at bounding box center [38, 469] width 27 height 35
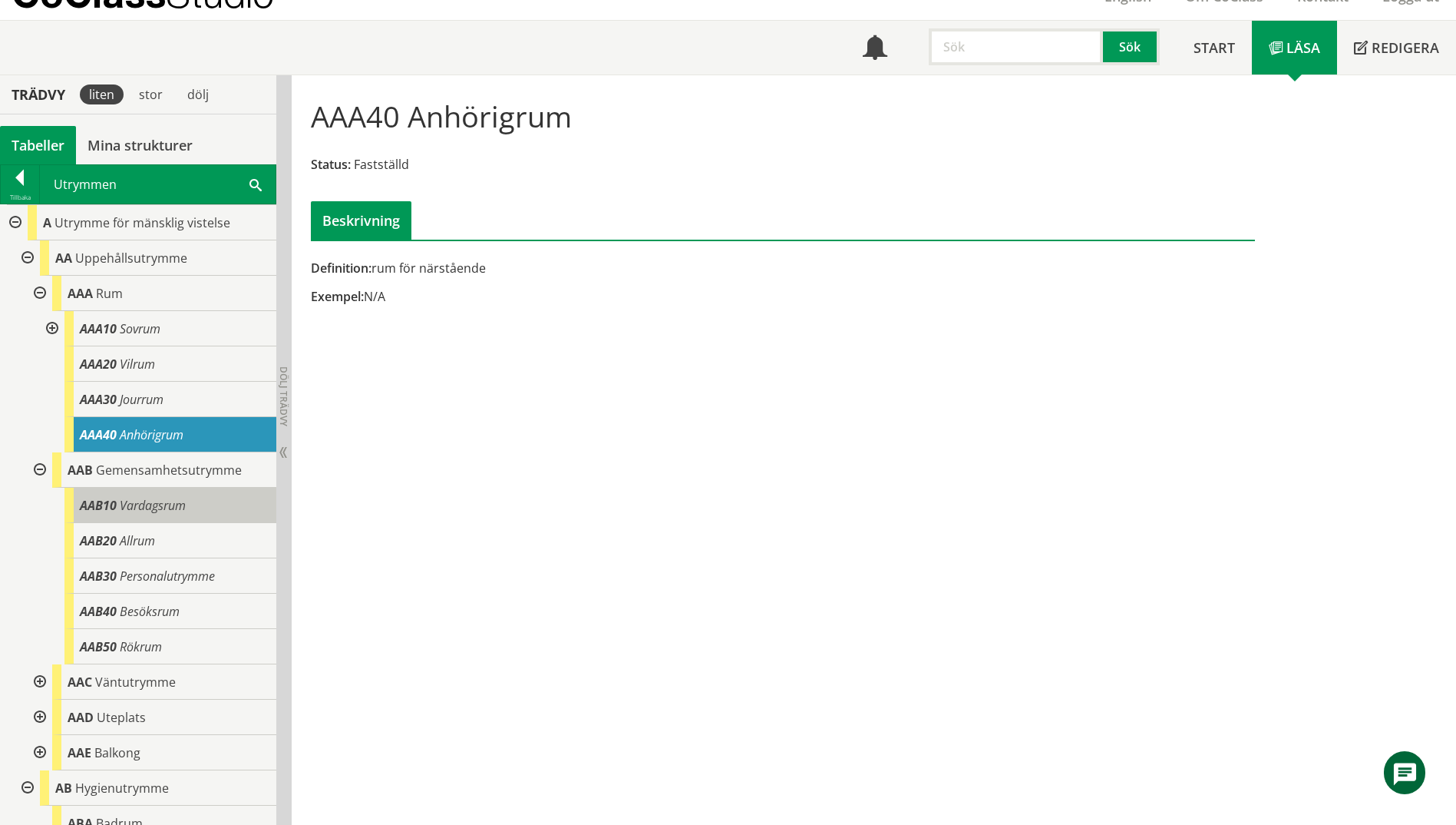
click at [176, 501] on span "Vardagsrum" at bounding box center [153, 505] width 66 height 17
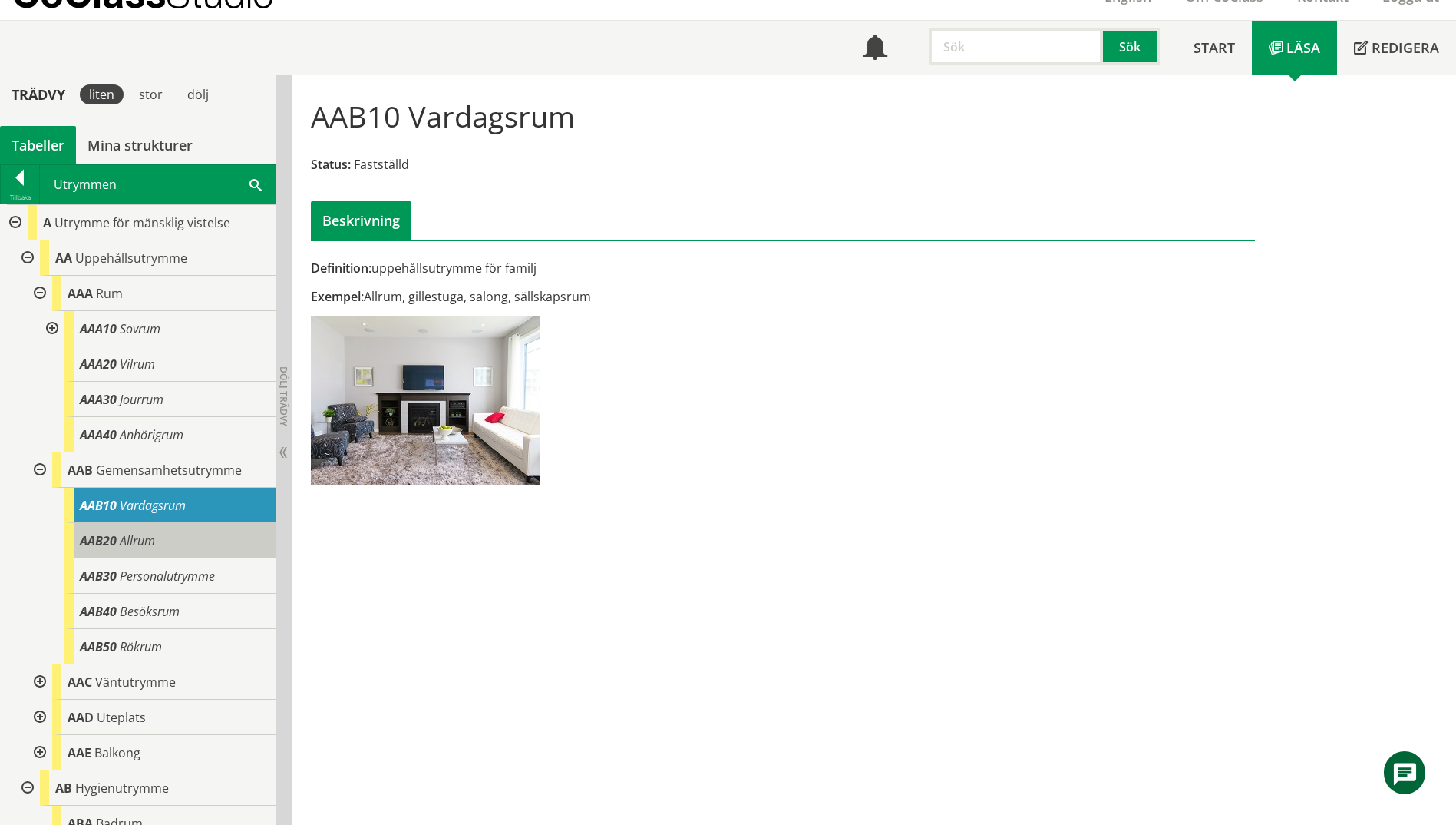
click at [179, 538] on div "AAB20 Allrum" at bounding box center [170, 540] width 212 height 35
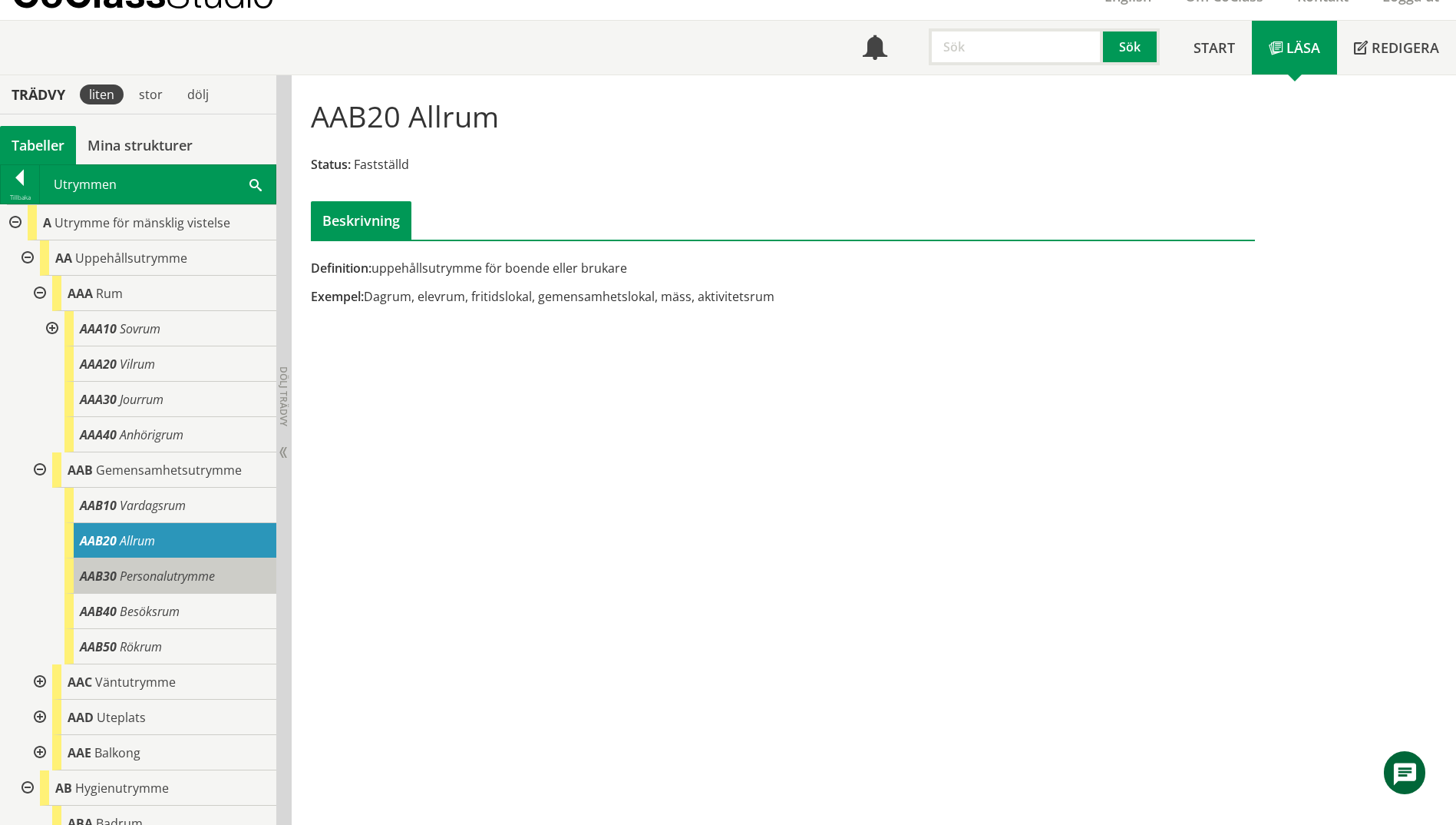
click at [177, 569] on span "Personalutrymme" at bounding box center [168, 576] width 96 height 17
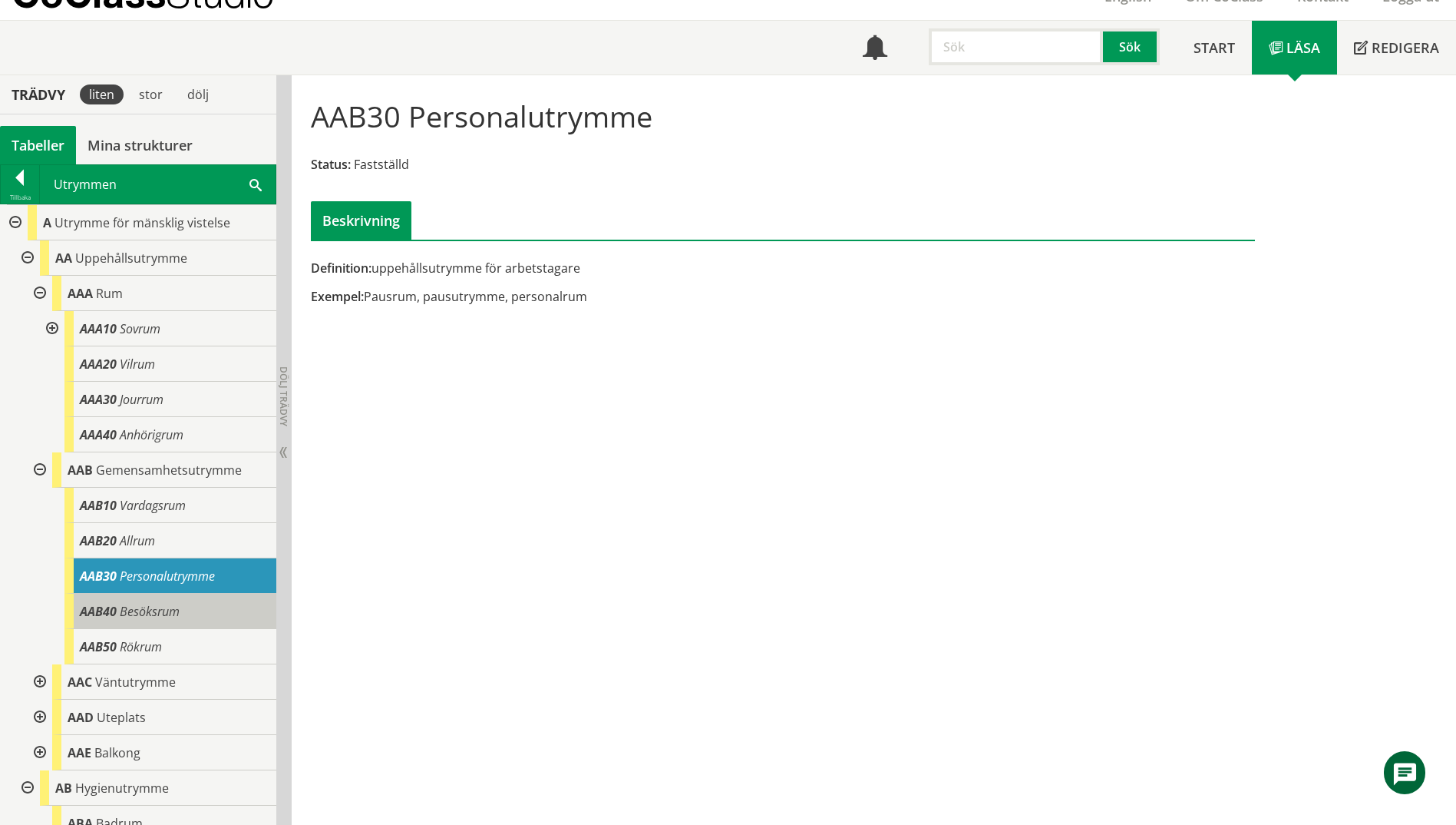
click at [176, 608] on span "Besöksrum" at bounding box center [150, 611] width 60 height 17
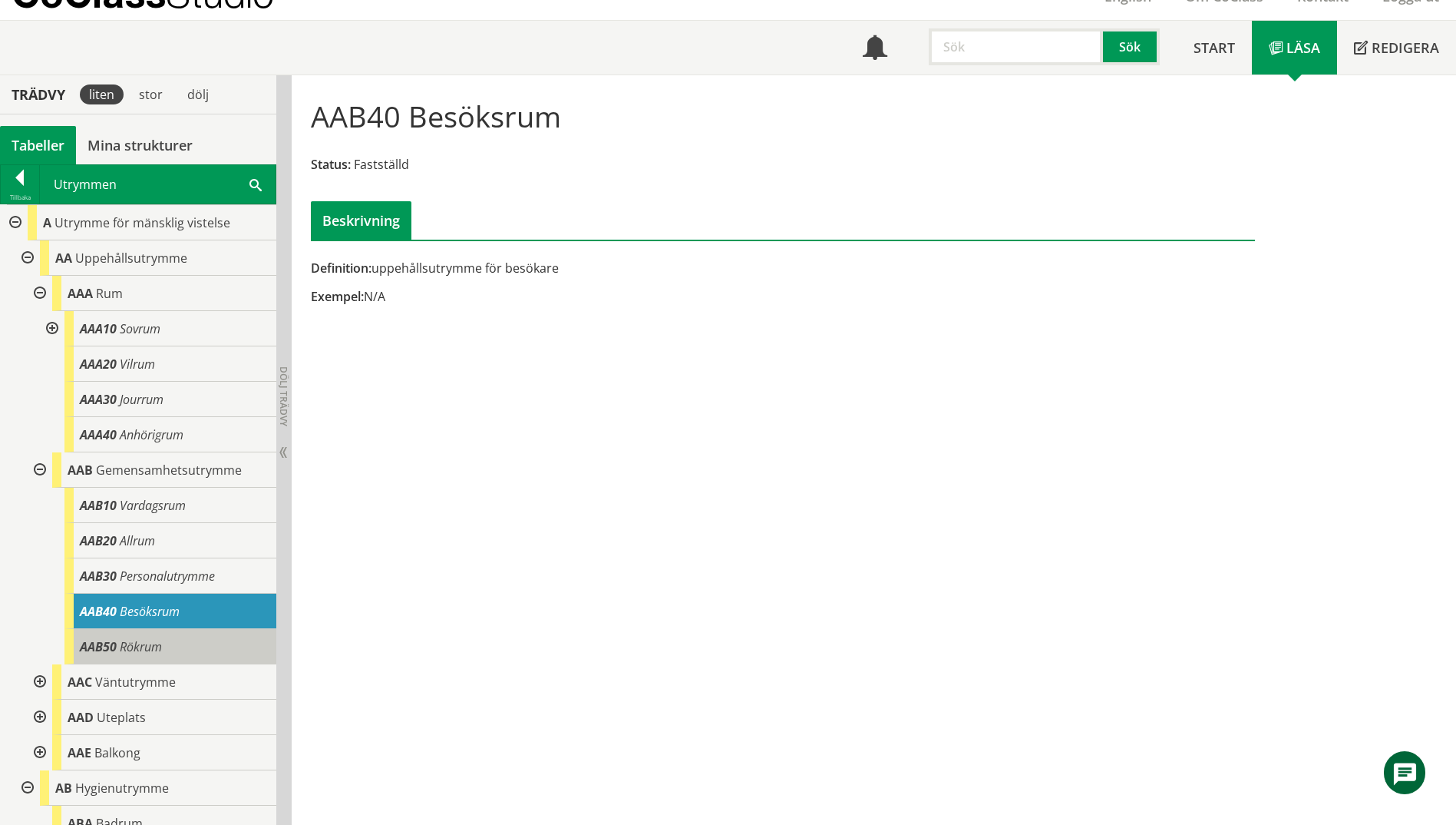
click at [184, 650] on div "AAB50 Rökrum" at bounding box center [170, 646] width 212 height 35
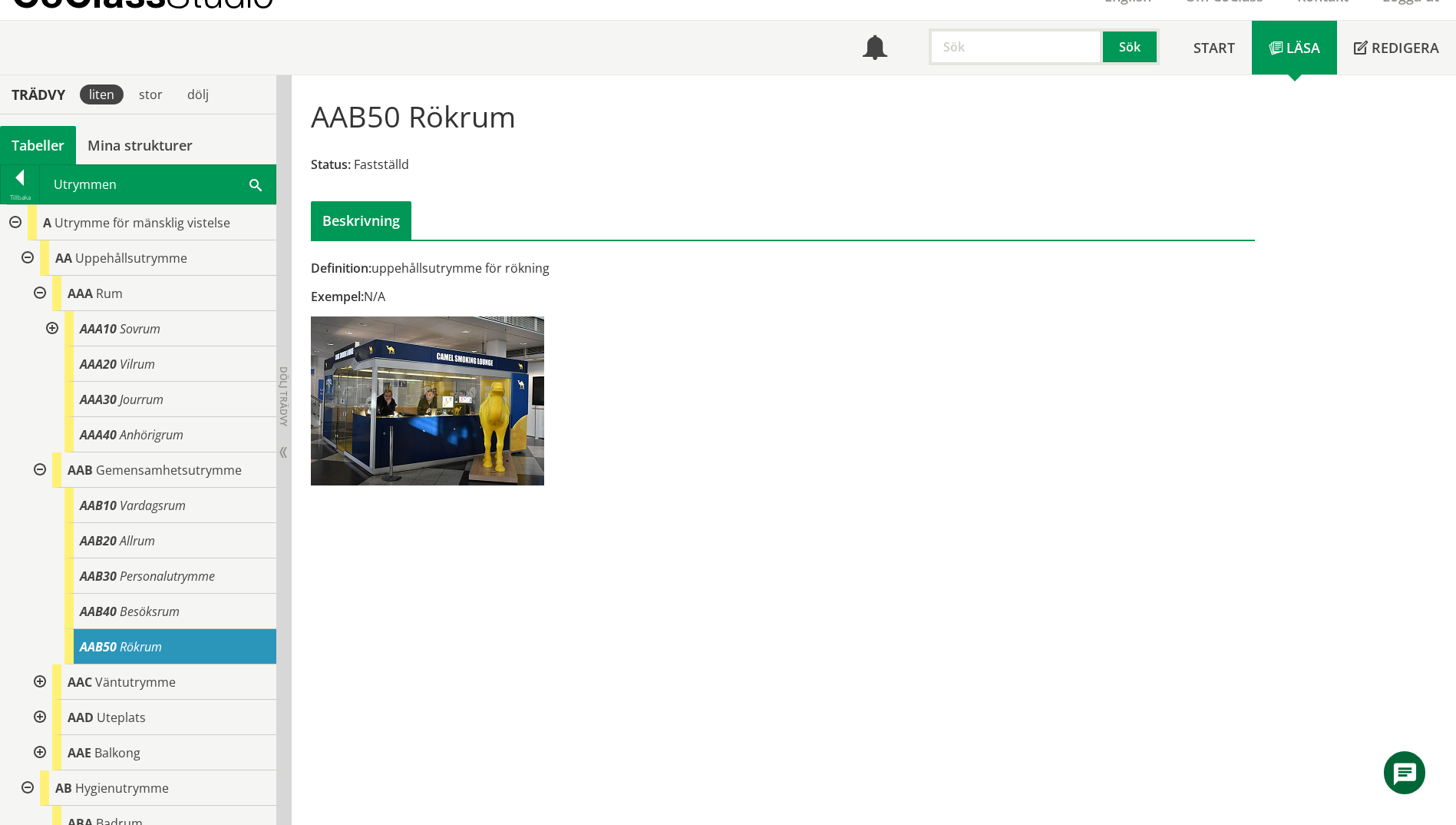
click at [47, 683] on div at bounding box center [38, 682] width 27 height 35
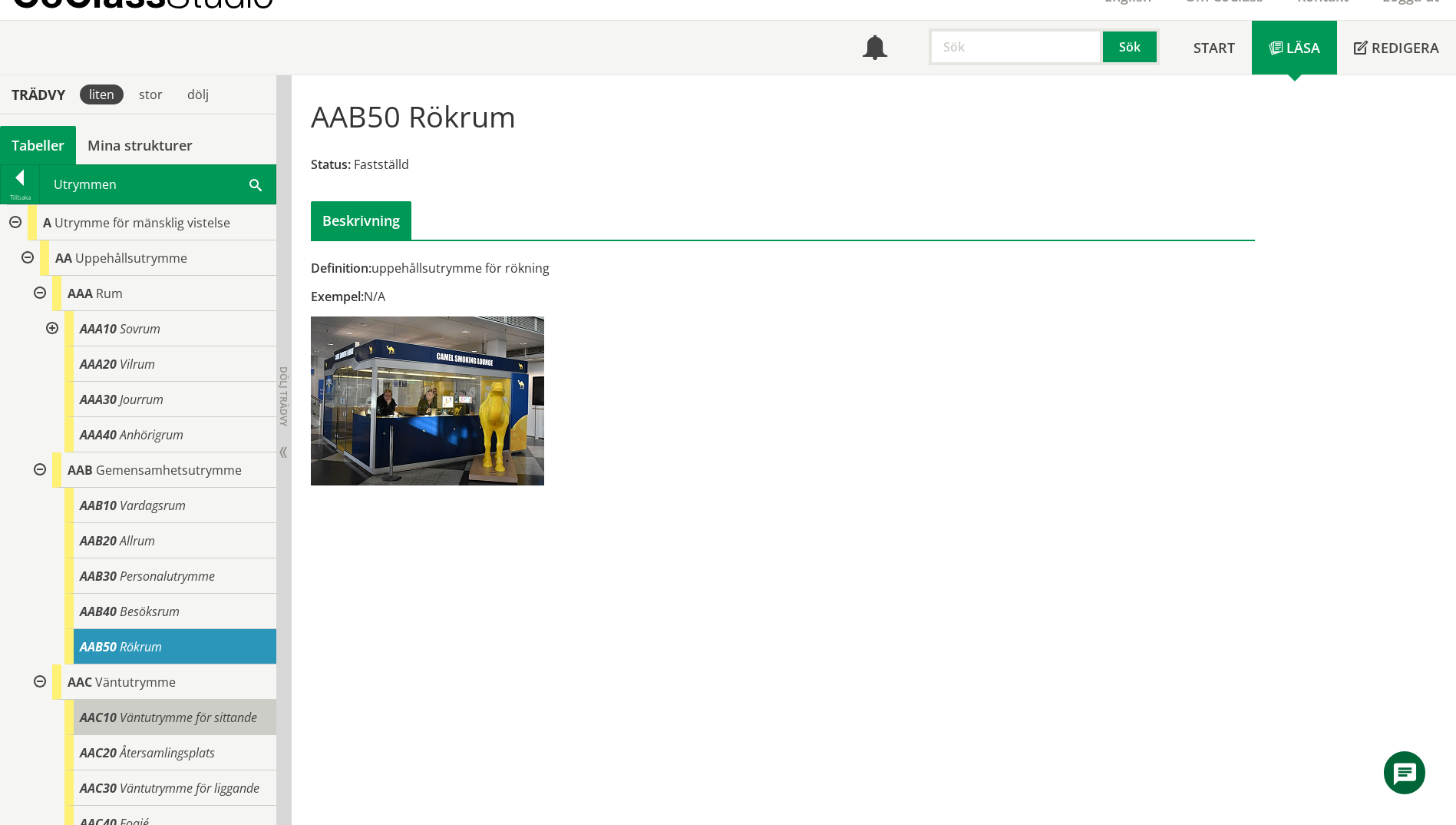
click at [173, 712] on span "Väntutrymme för sittande" at bounding box center [188, 718] width 137 height 17
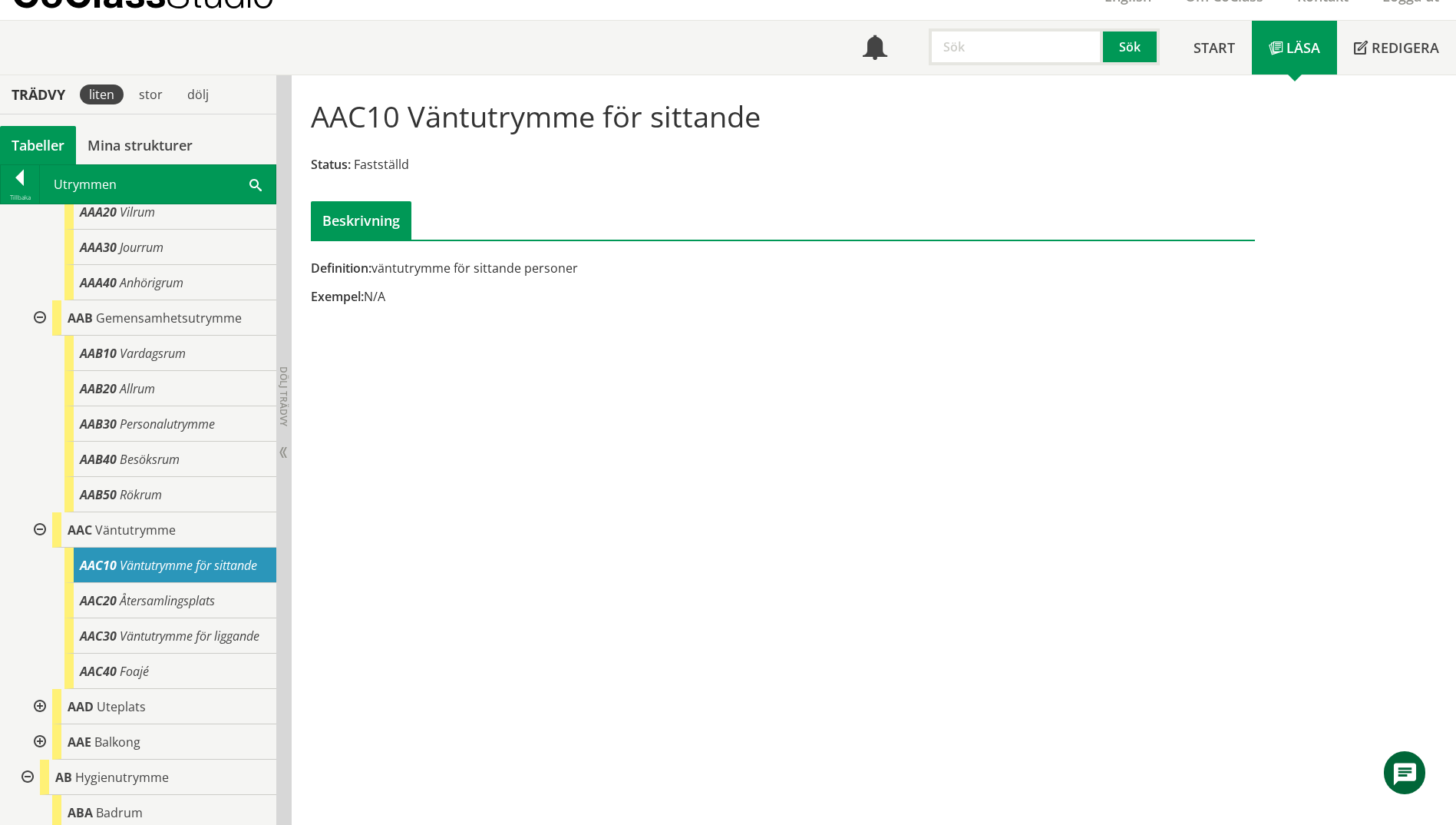
scroll to position [154, 0]
click at [186, 639] on div "AAC30 Väntutrymme för liggande" at bounding box center [170, 634] width 212 height 35
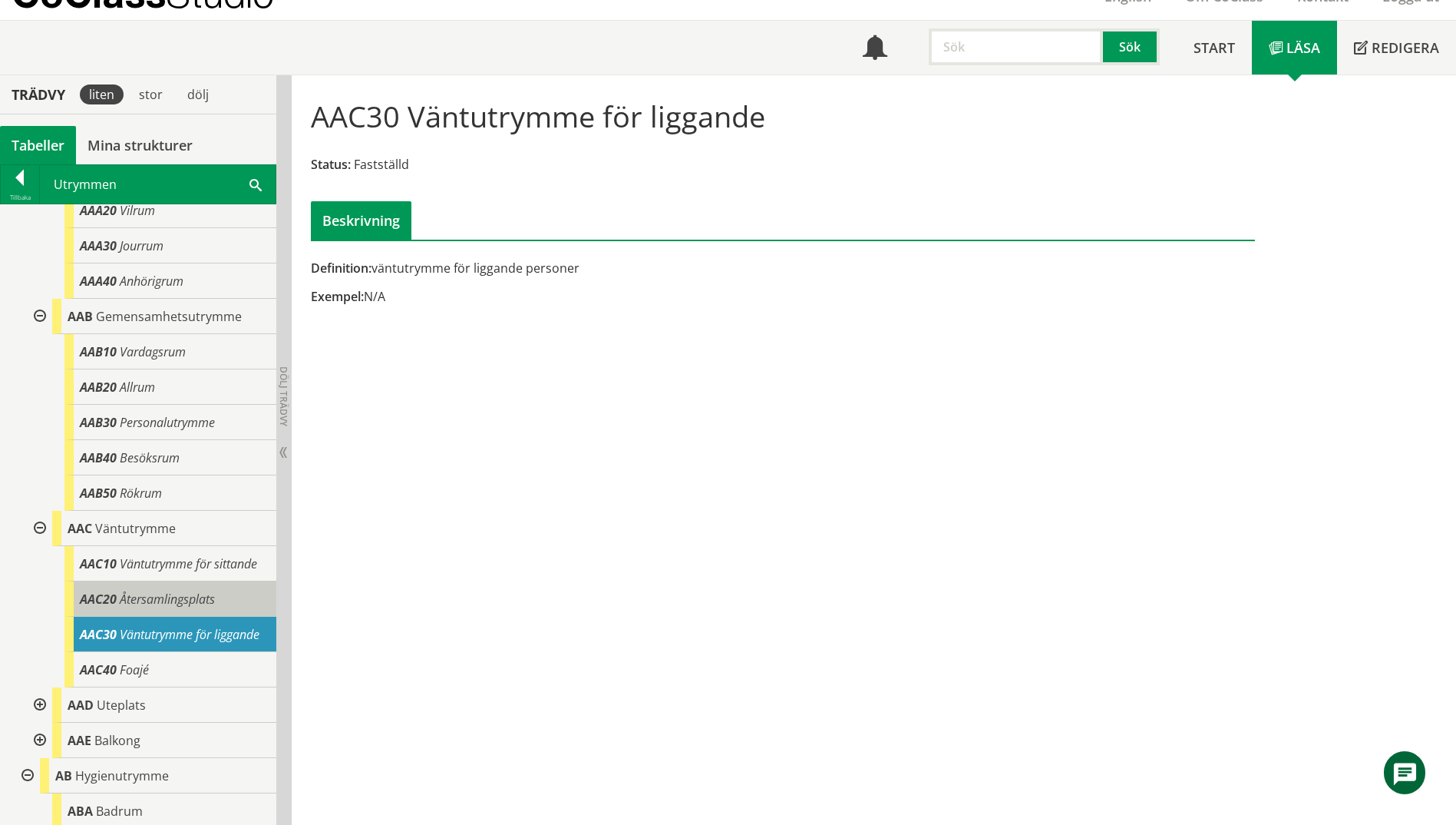
click at [197, 607] on span "Återsamlingsplats" at bounding box center [168, 599] width 96 height 17
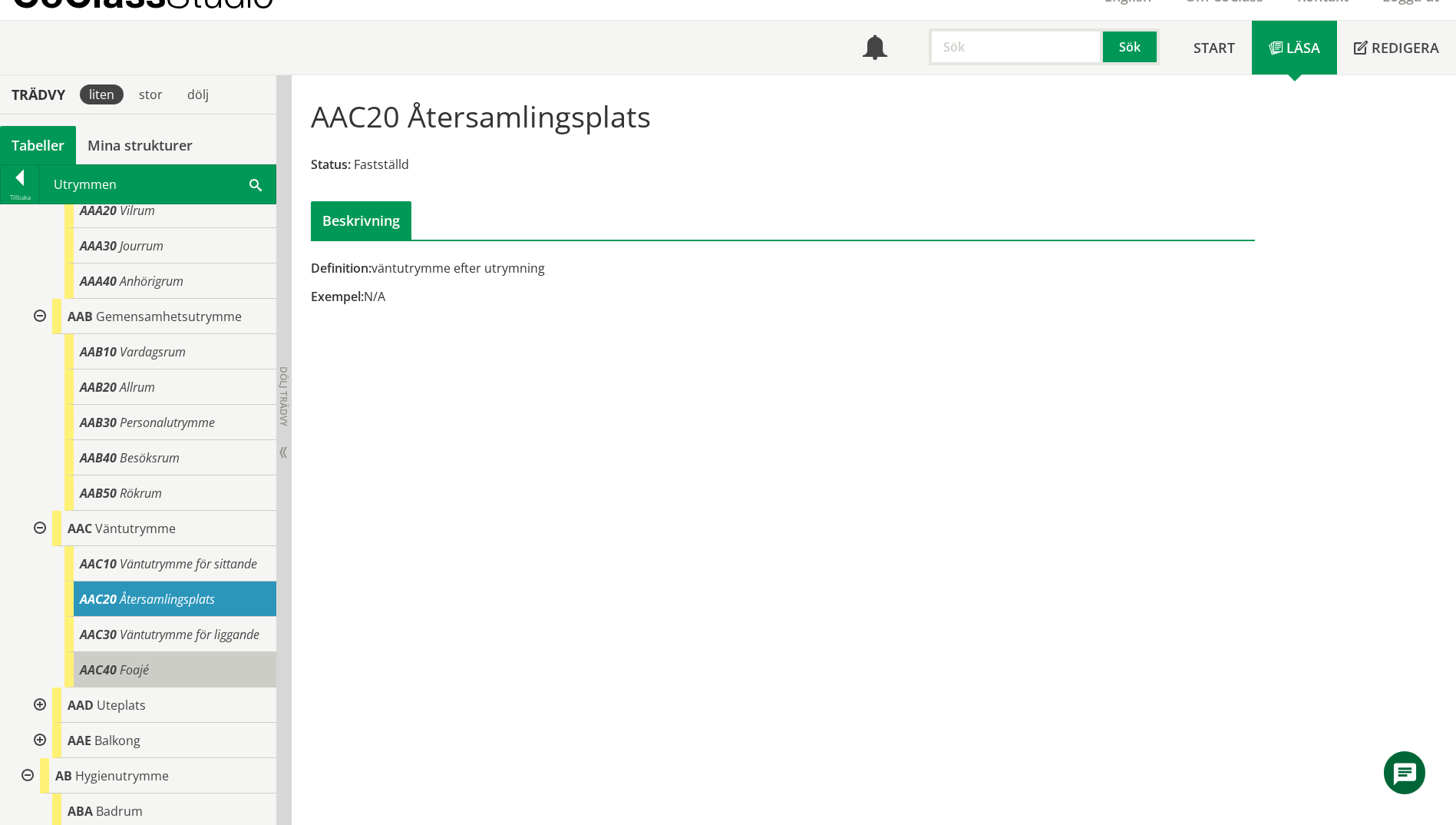
click at [164, 687] on div "AAC40 Foajé" at bounding box center [170, 669] width 212 height 35
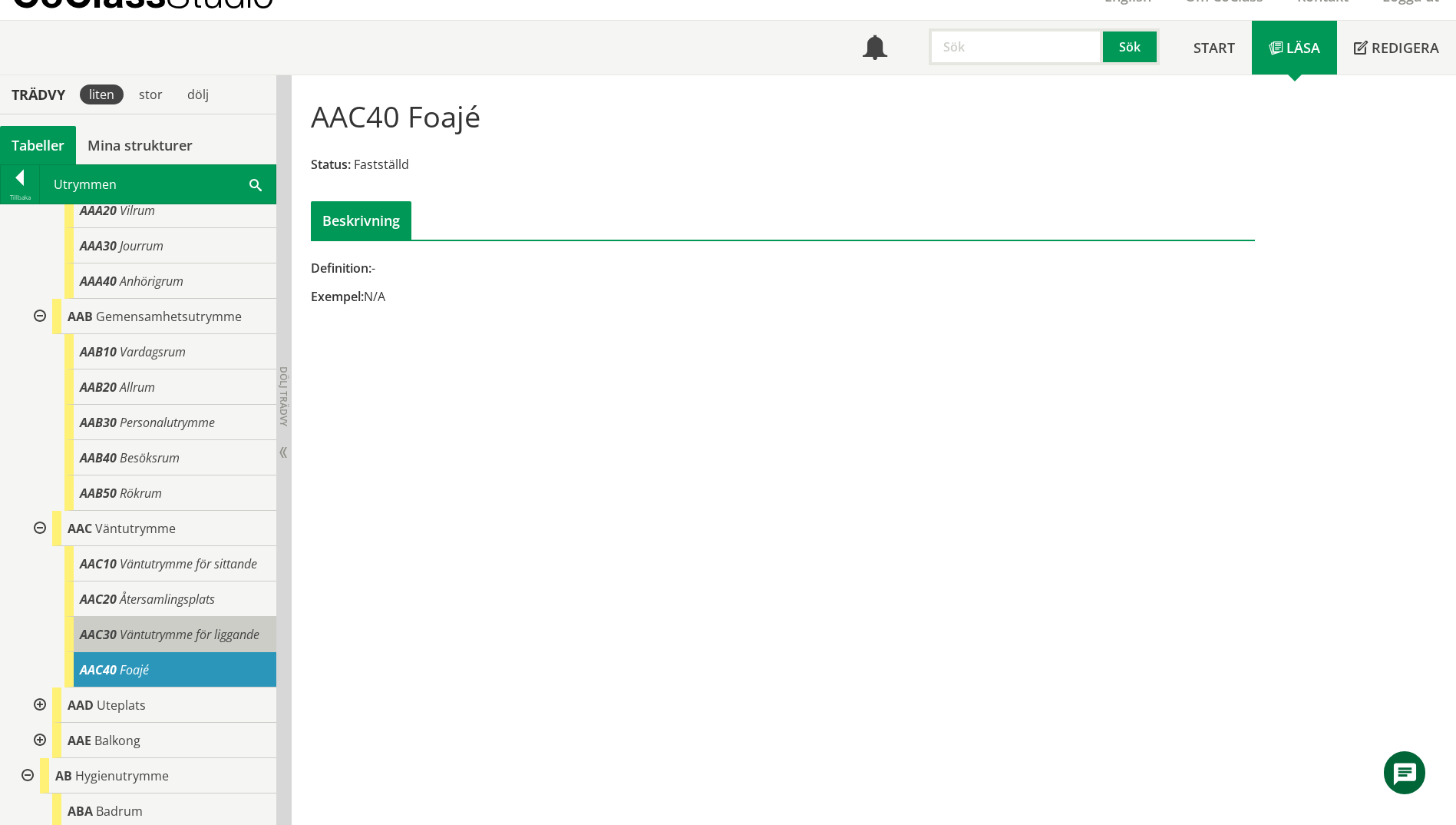
click at [176, 652] on div "AAC30 Väntutrymme för liggande" at bounding box center [170, 634] width 212 height 35
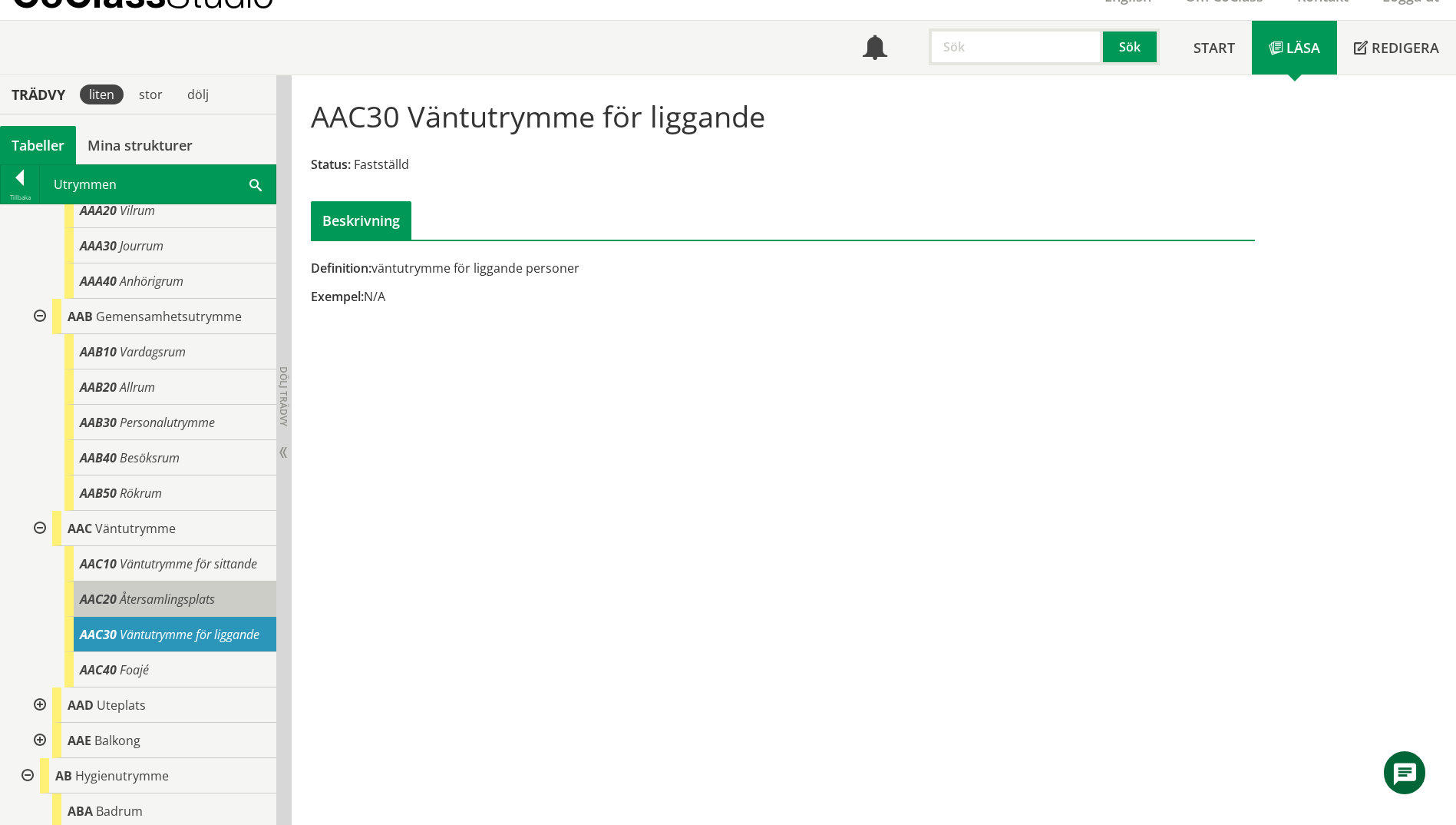
click at [178, 607] on span "Återsamlingsplats" at bounding box center [168, 599] width 96 height 17
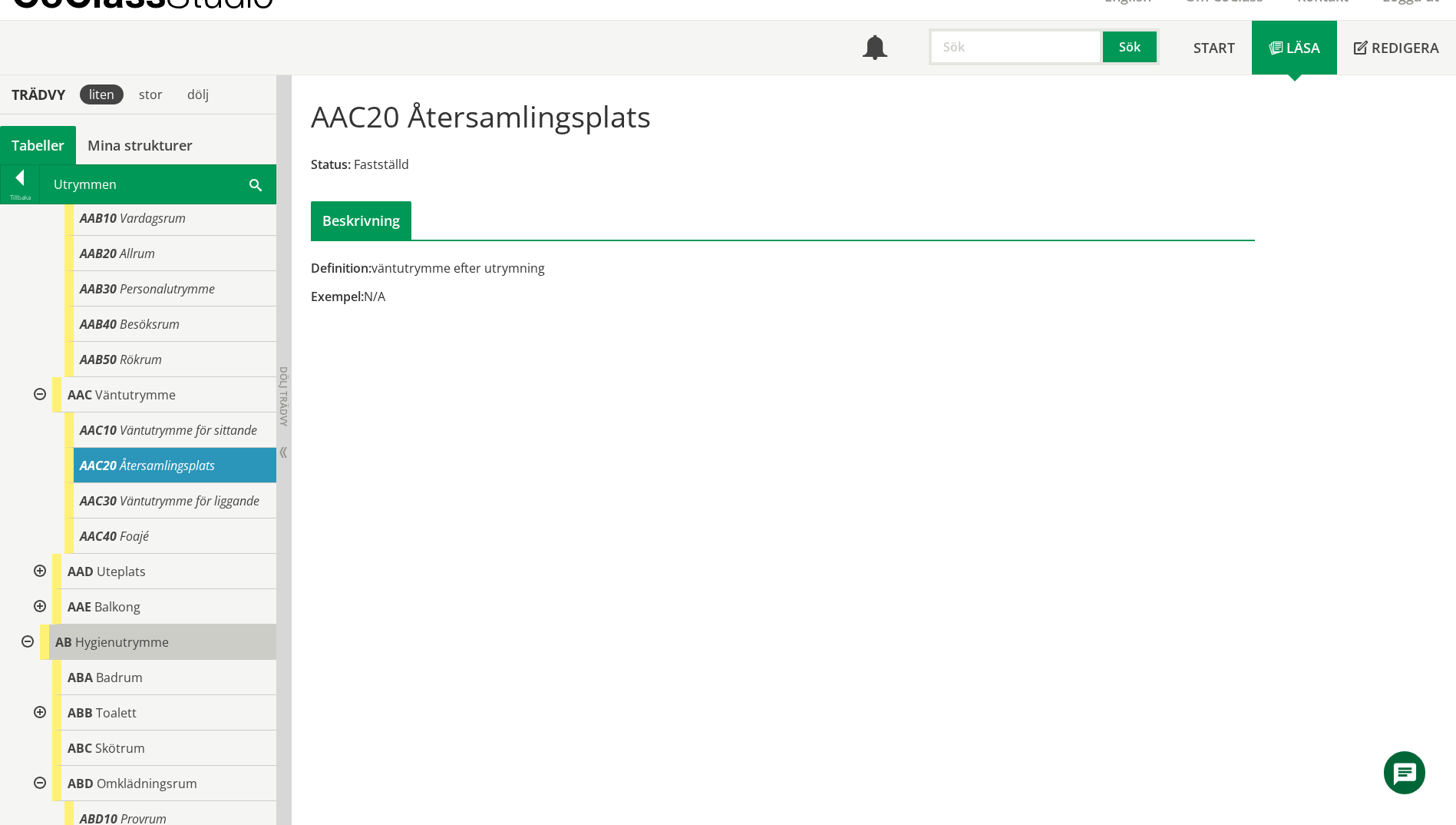
scroll to position [307, 0]
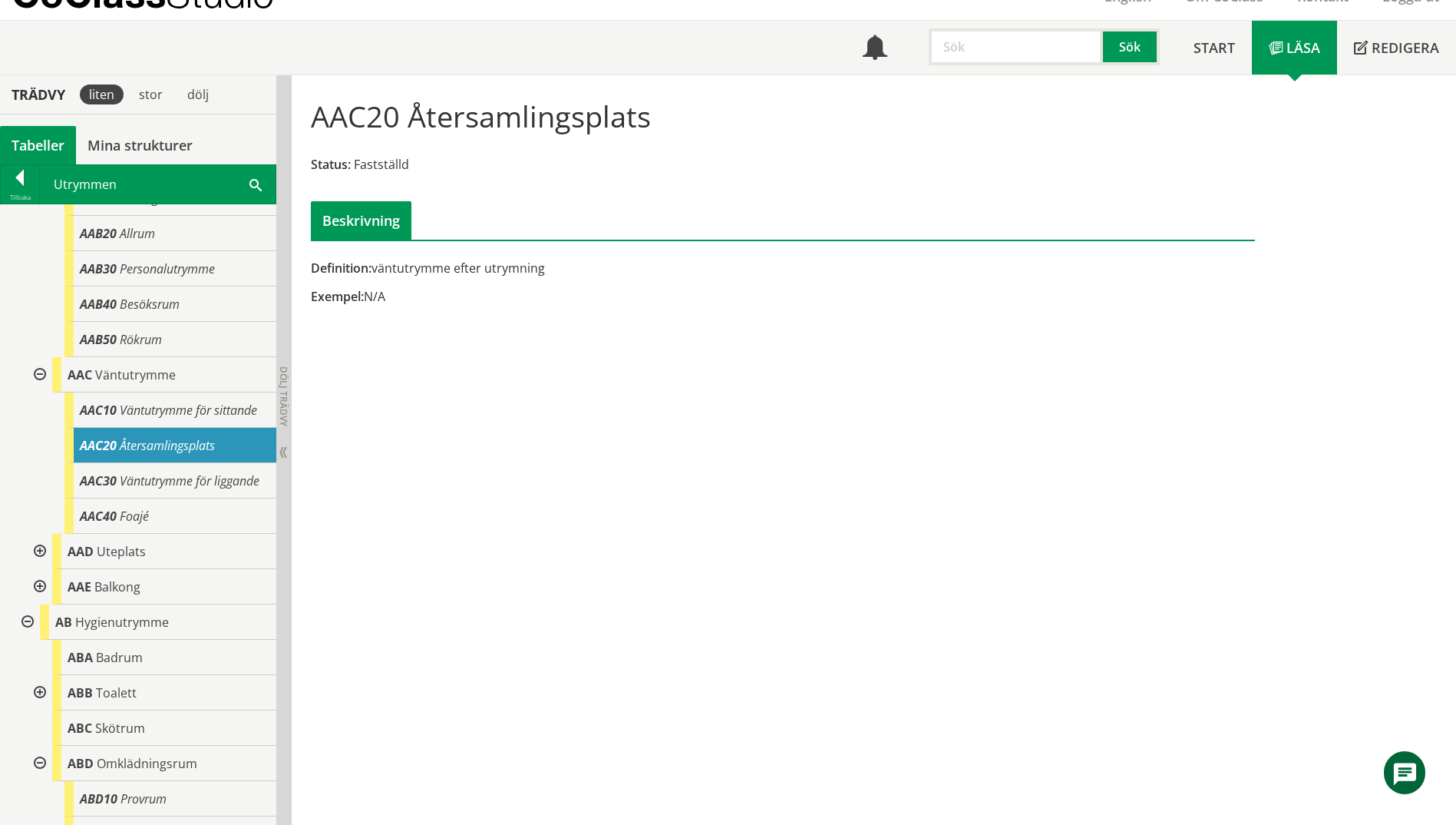
click at [36, 569] on div at bounding box center [38, 551] width 27 height 35
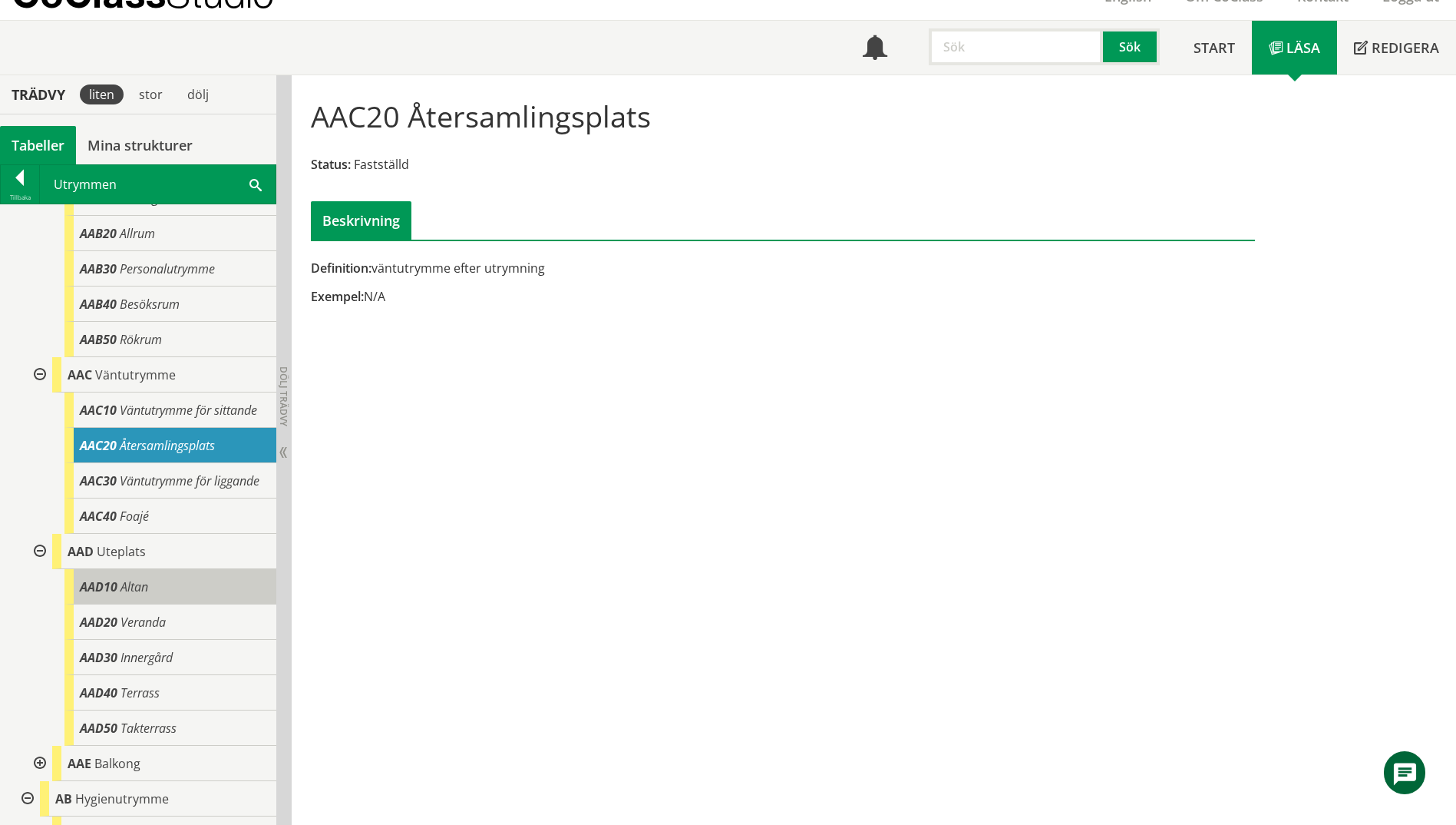
click at [191, 604] on div "AAD10 Altan" at bounding box center [170, 586] width 212 height 35
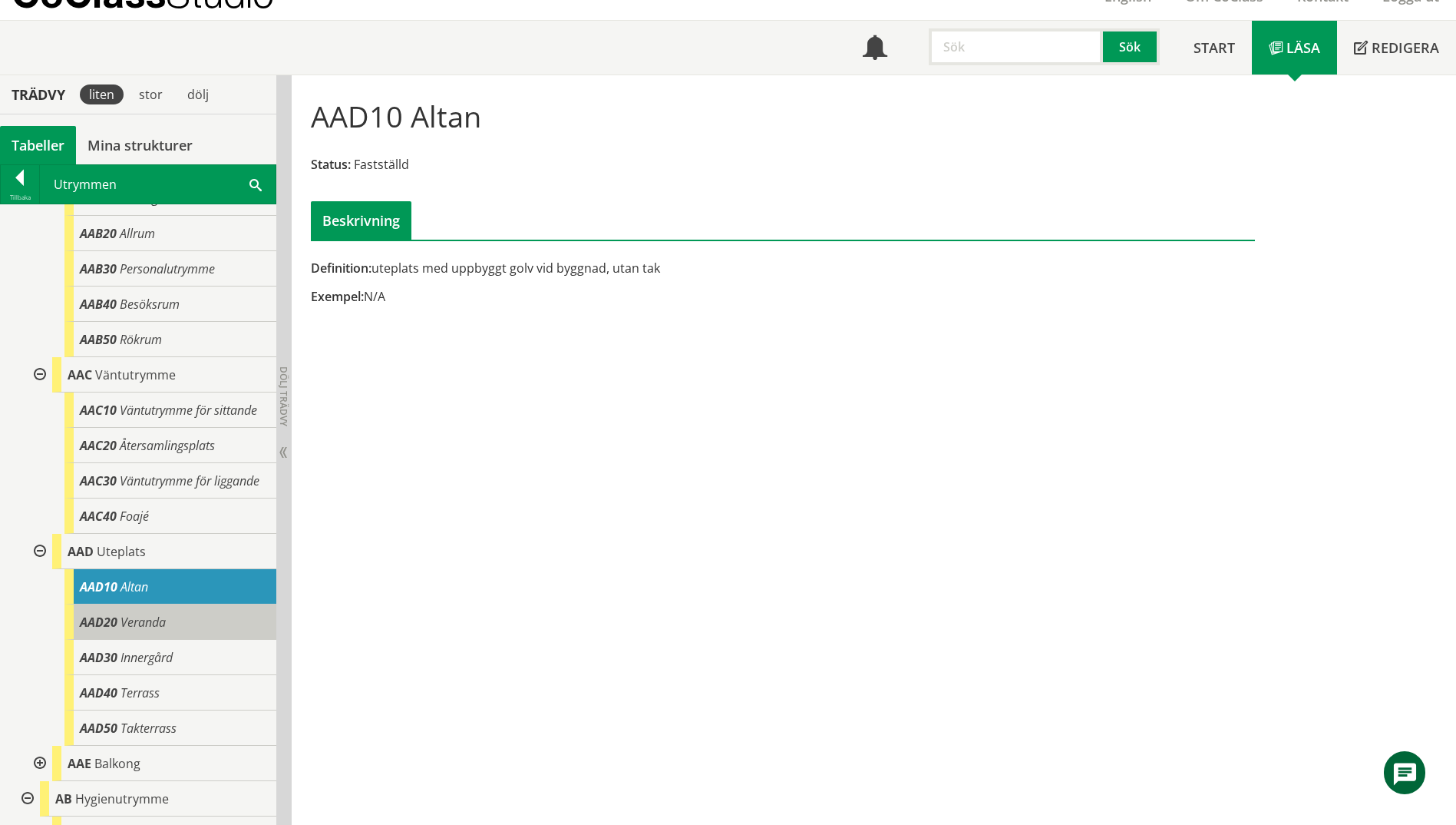
click at [179, 639] on div "AAD20 Veranda" at bounding box center [170, 621] width 212 height 35
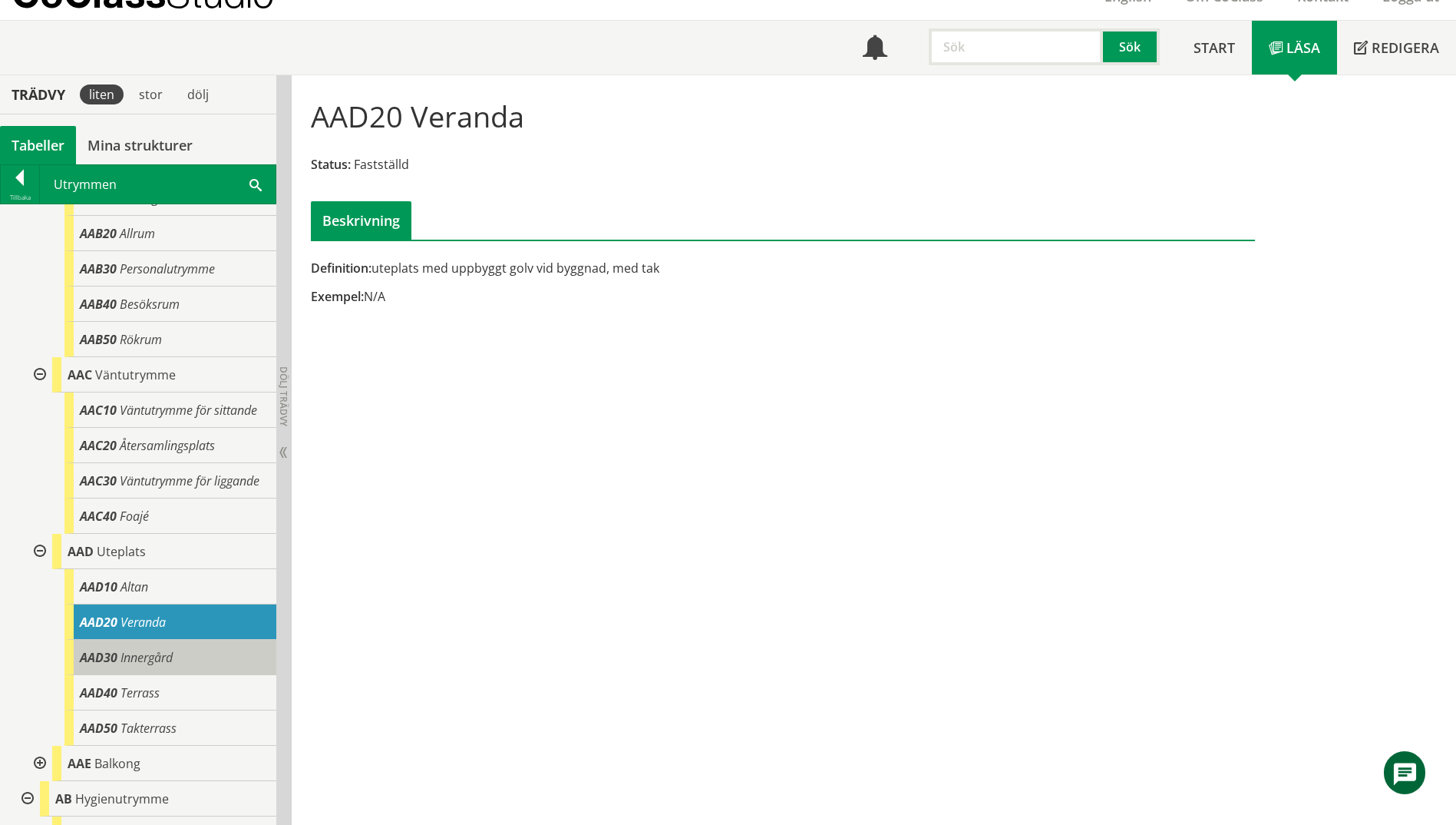
click at [172, 666] on span "Innergård" at bounding box center [146, 657] width 52 height 17
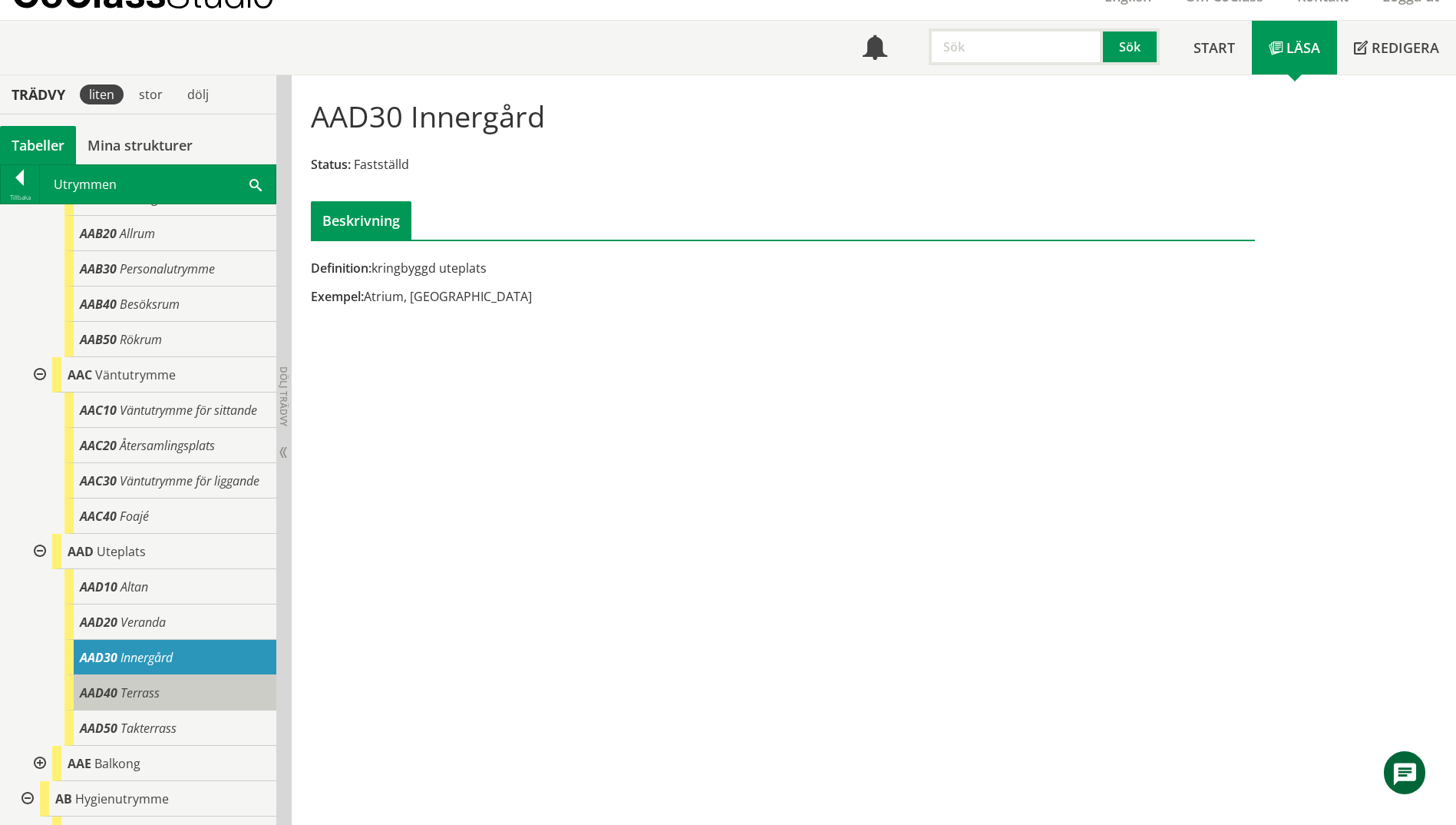
click at [173, 711] on div "AAD40 Terrass" at bounding box center [170, 693] width 212 height 35
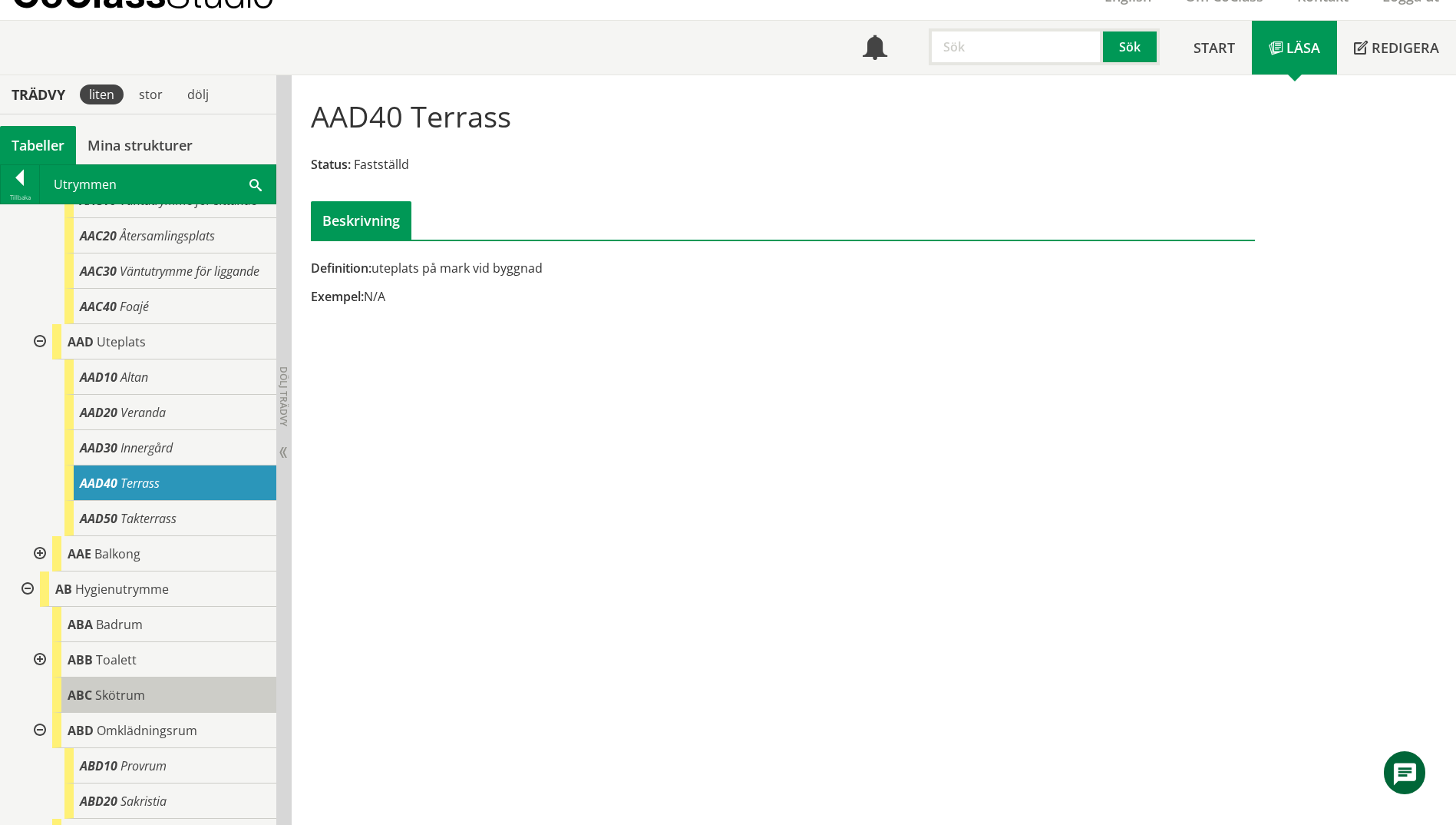
scroll to position [537, 0]
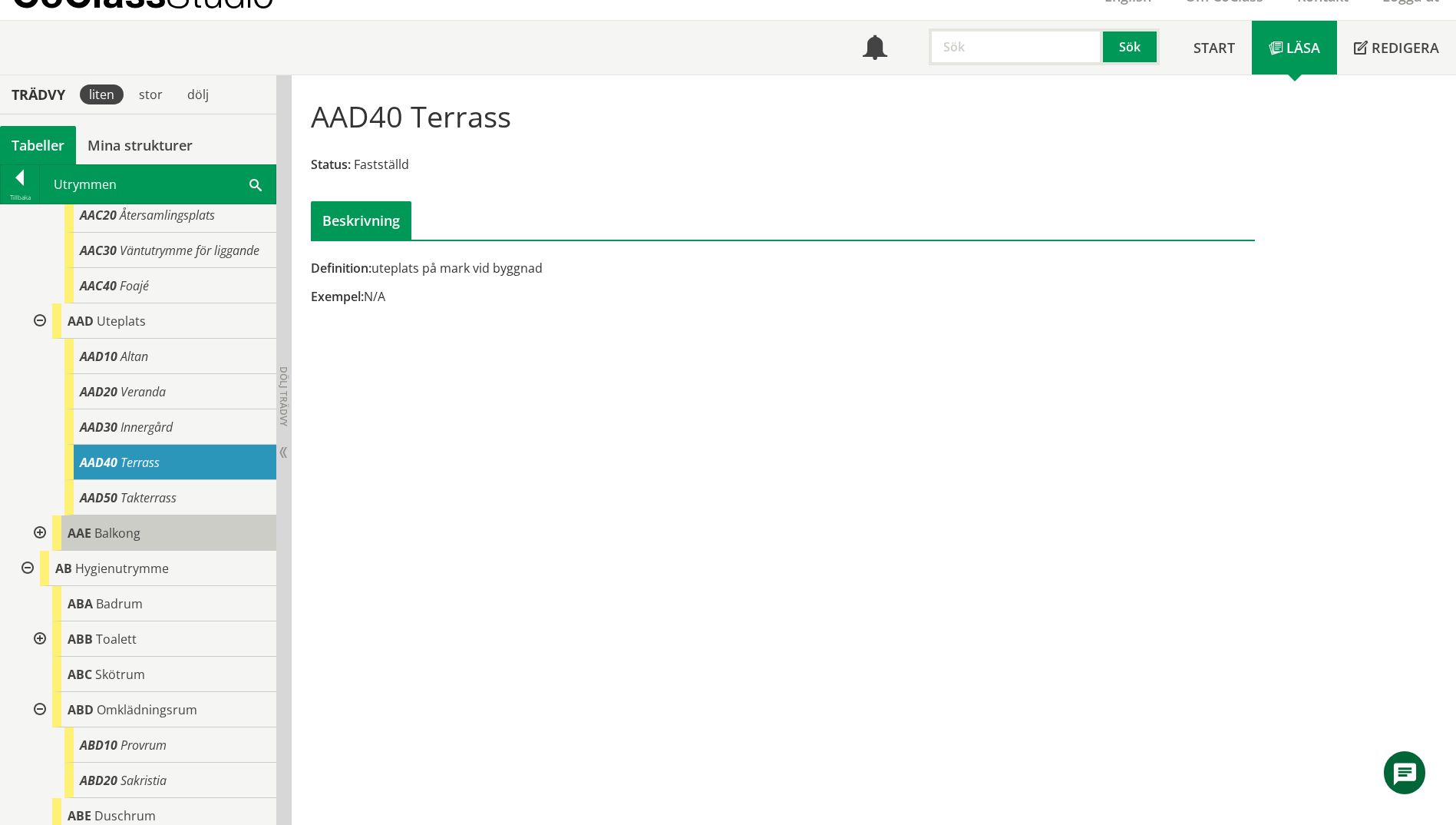
click at [96, 541] on span "Balkong" at bounding box center [117, 533] width 46 height 17
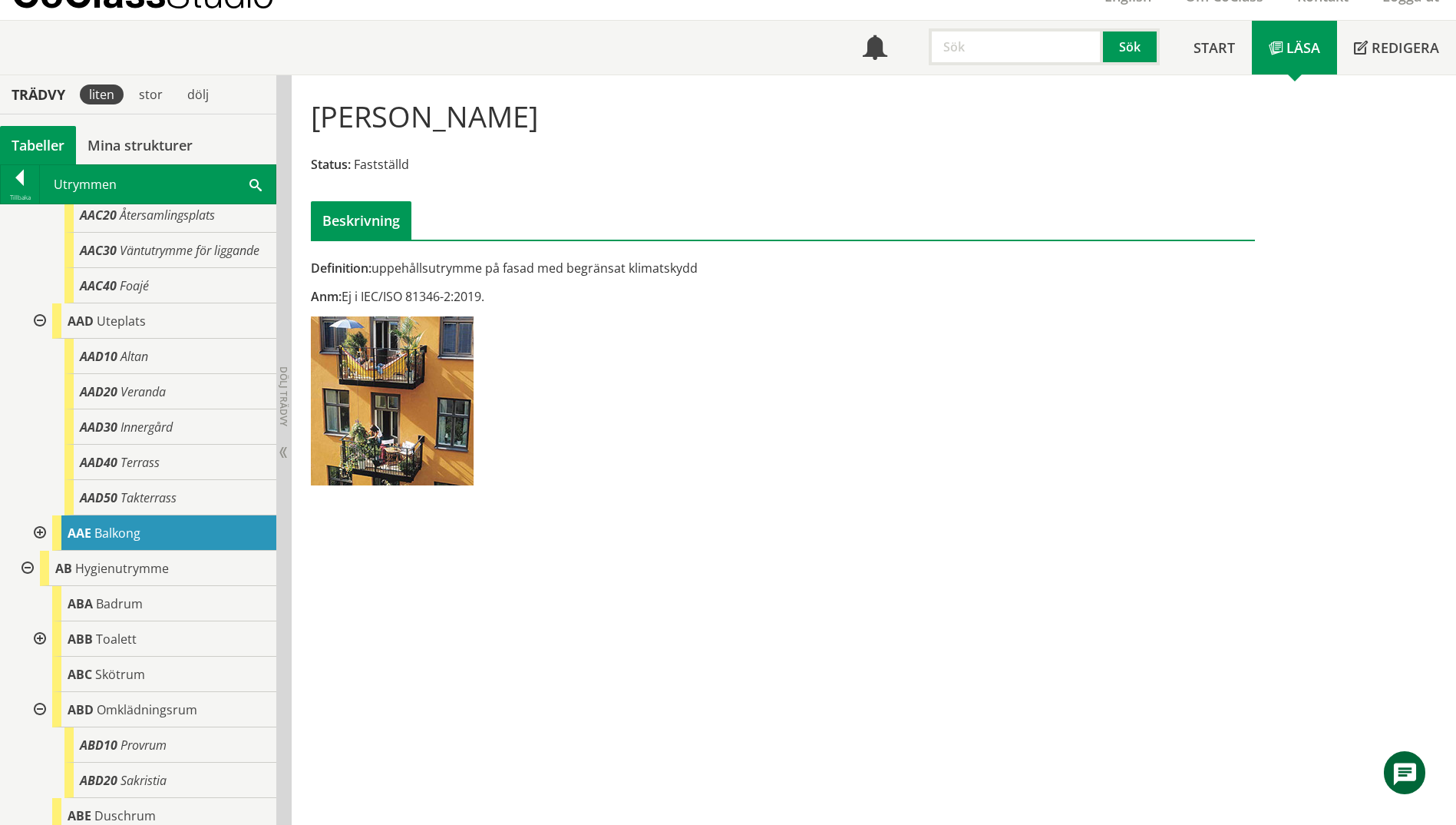
click at [43, 551] on div at bounding box center [38, 533] width 27 height 35
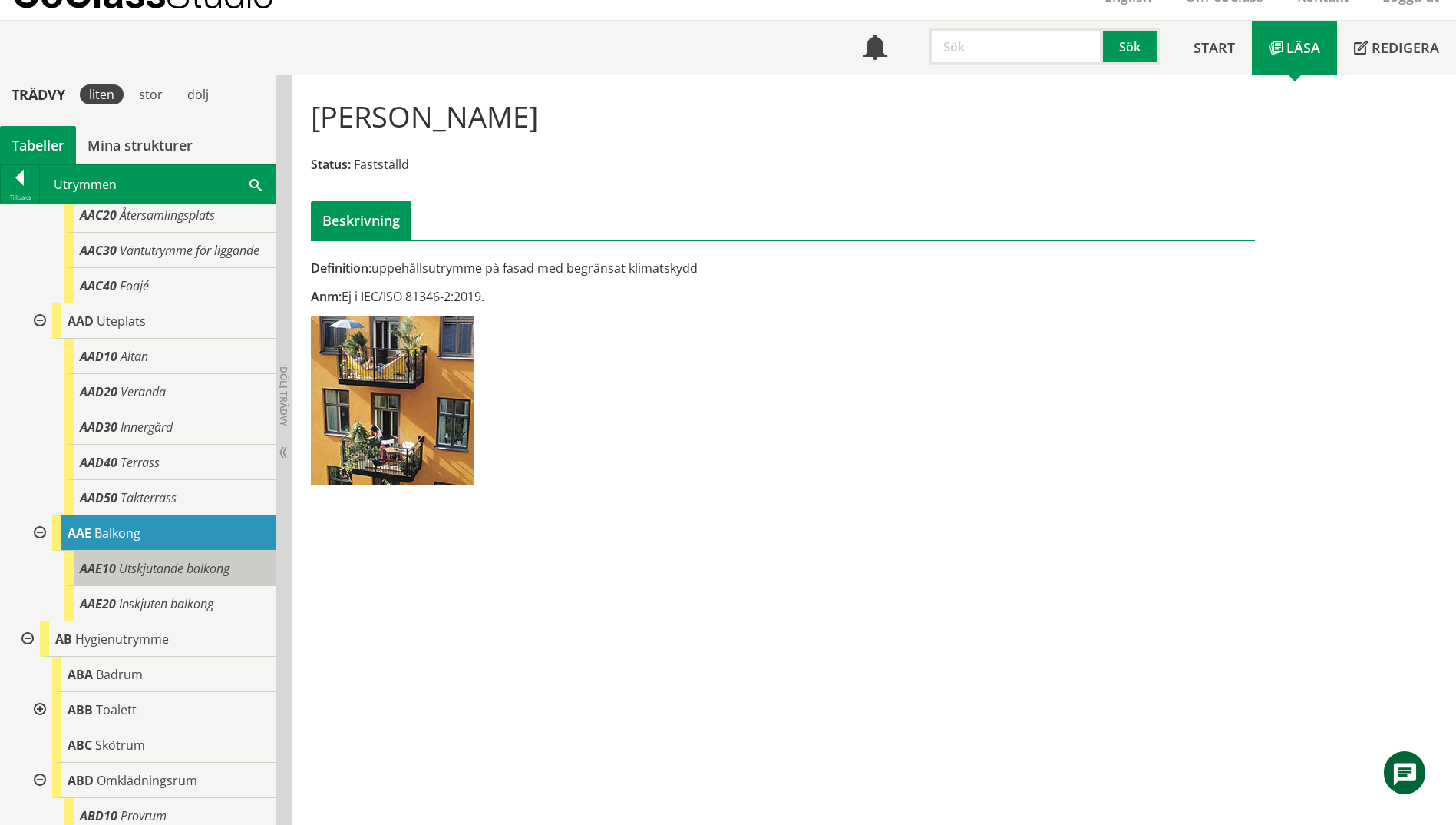
click at [138, 586] on div "AAE10 Utskjutande balkong" at bounding box center [170, 568] width 212 height 35
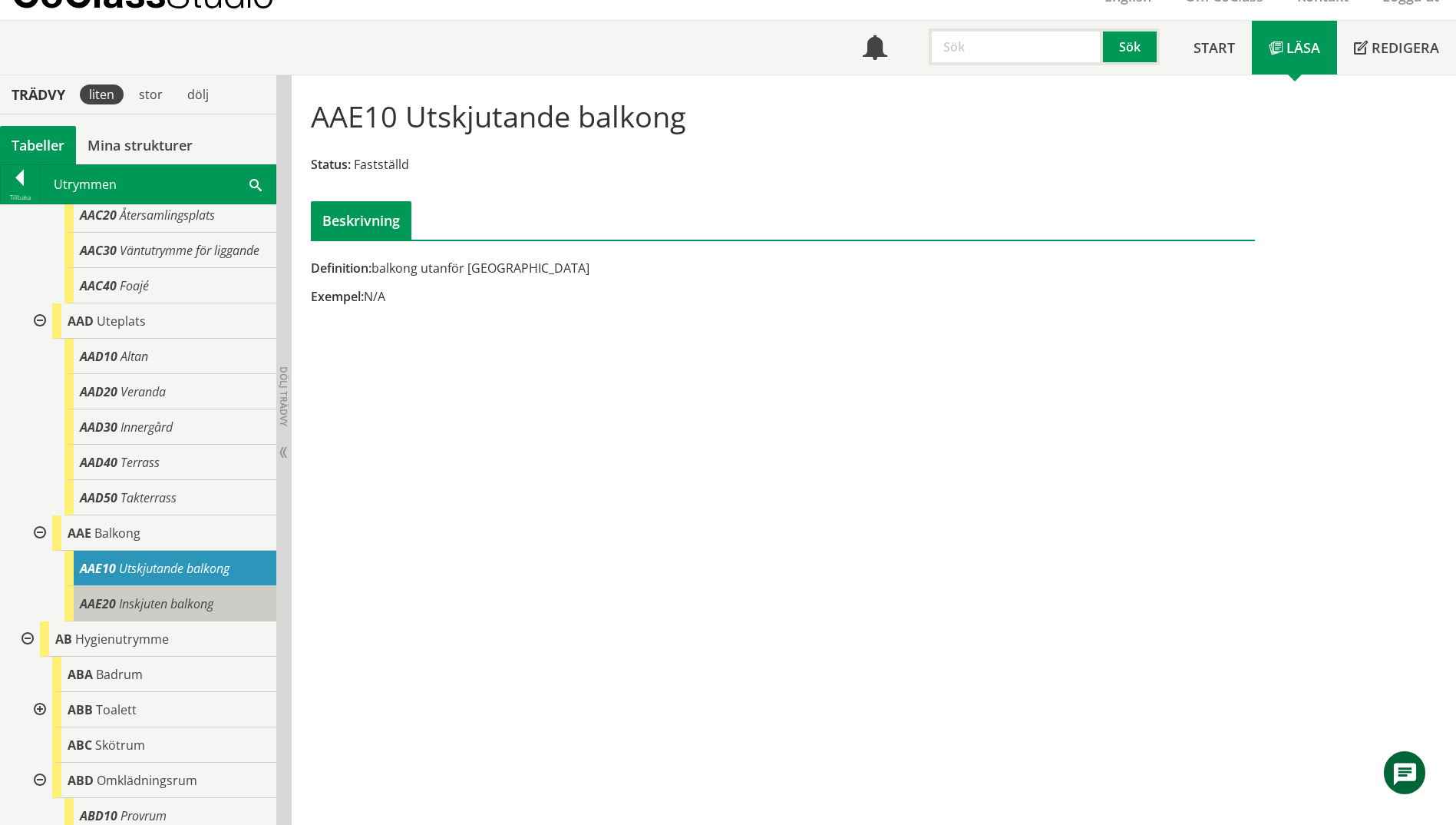
click at [154, 612] on span "Inskjuten balkong" at bounding box center [166, 604] width 95 height 17
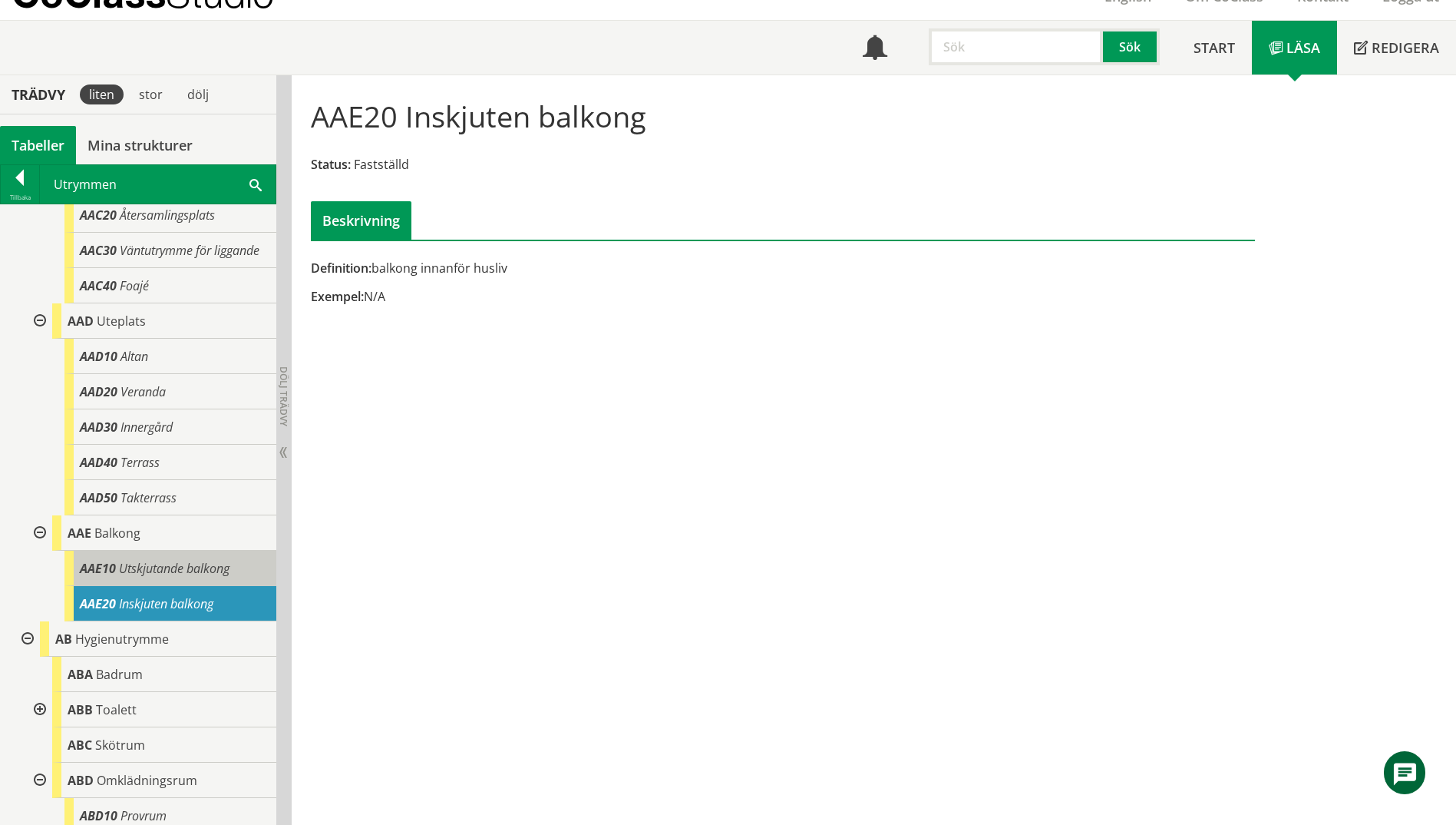
click at [166, 577] on span "Utskjutande balkong" at bounding box center [174, 569] width 110 height 17
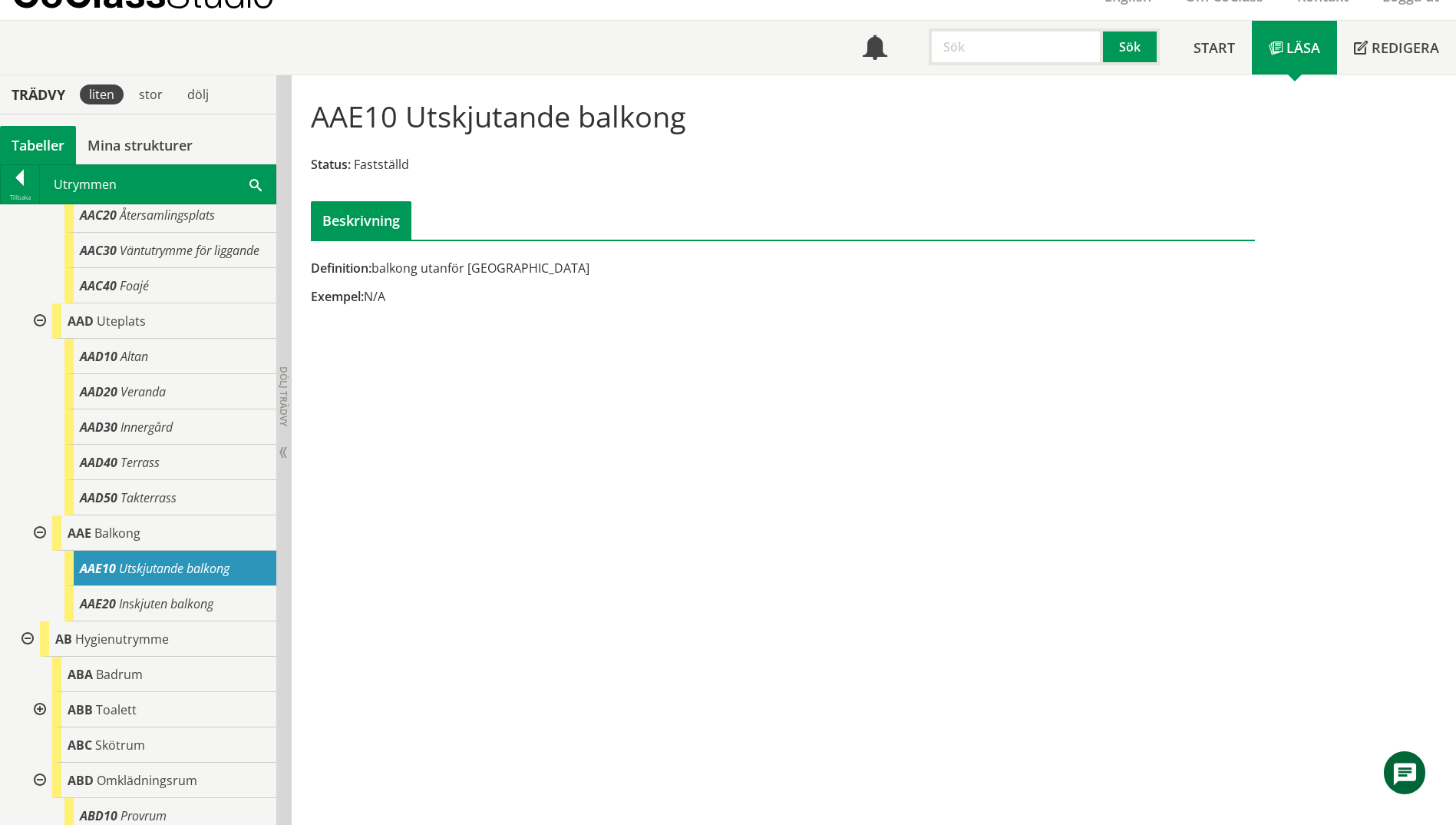
click at [248, 183] on div "Utrymmen Sök" at bounding box center [157, 184] width 236 height 38
click at [255, 190] on span at bounding box center [256, 183] width 13 height 16
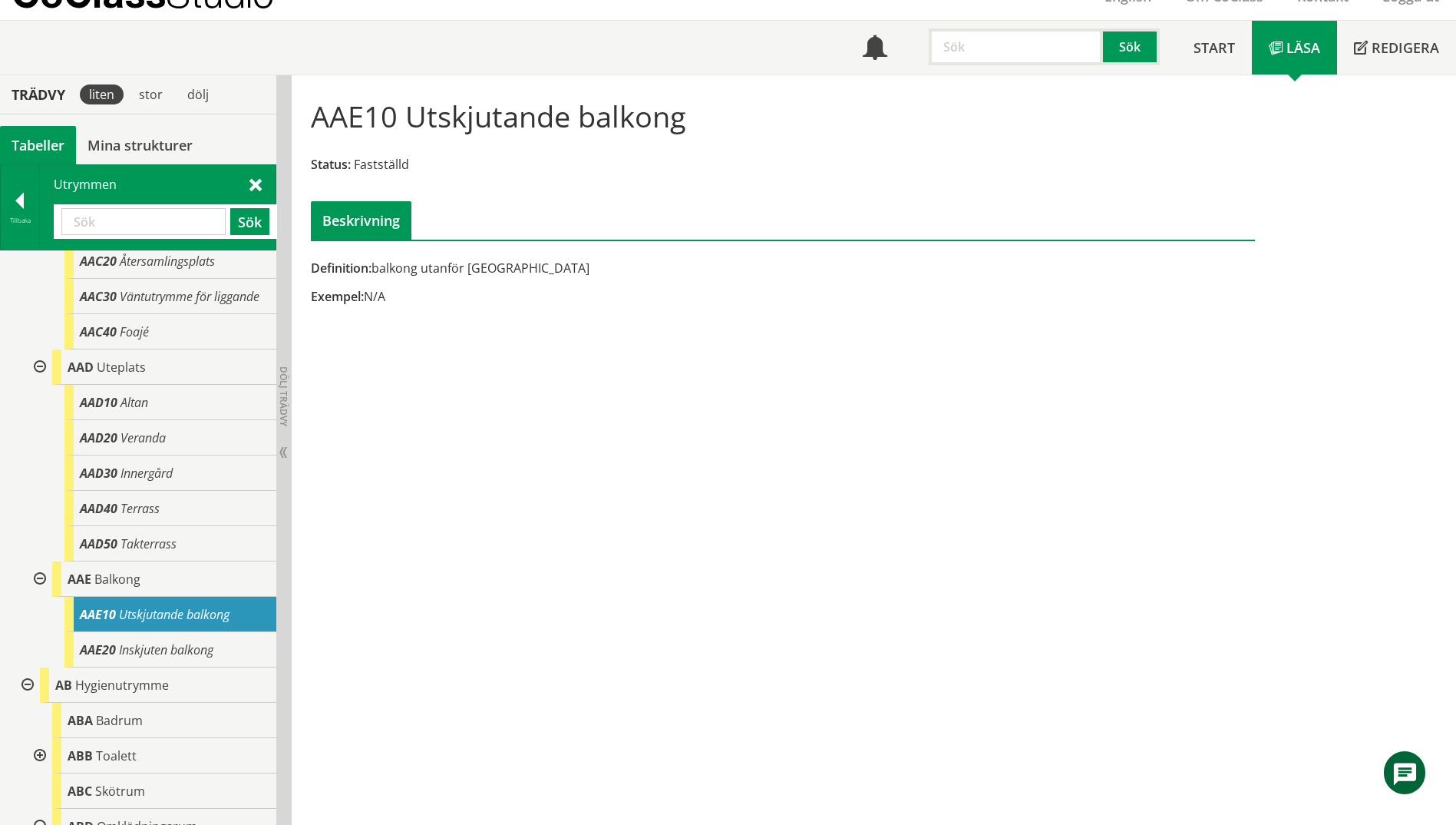
click at [99, 227] on input "text" at bounding box center [143, 222] width 164 height 27
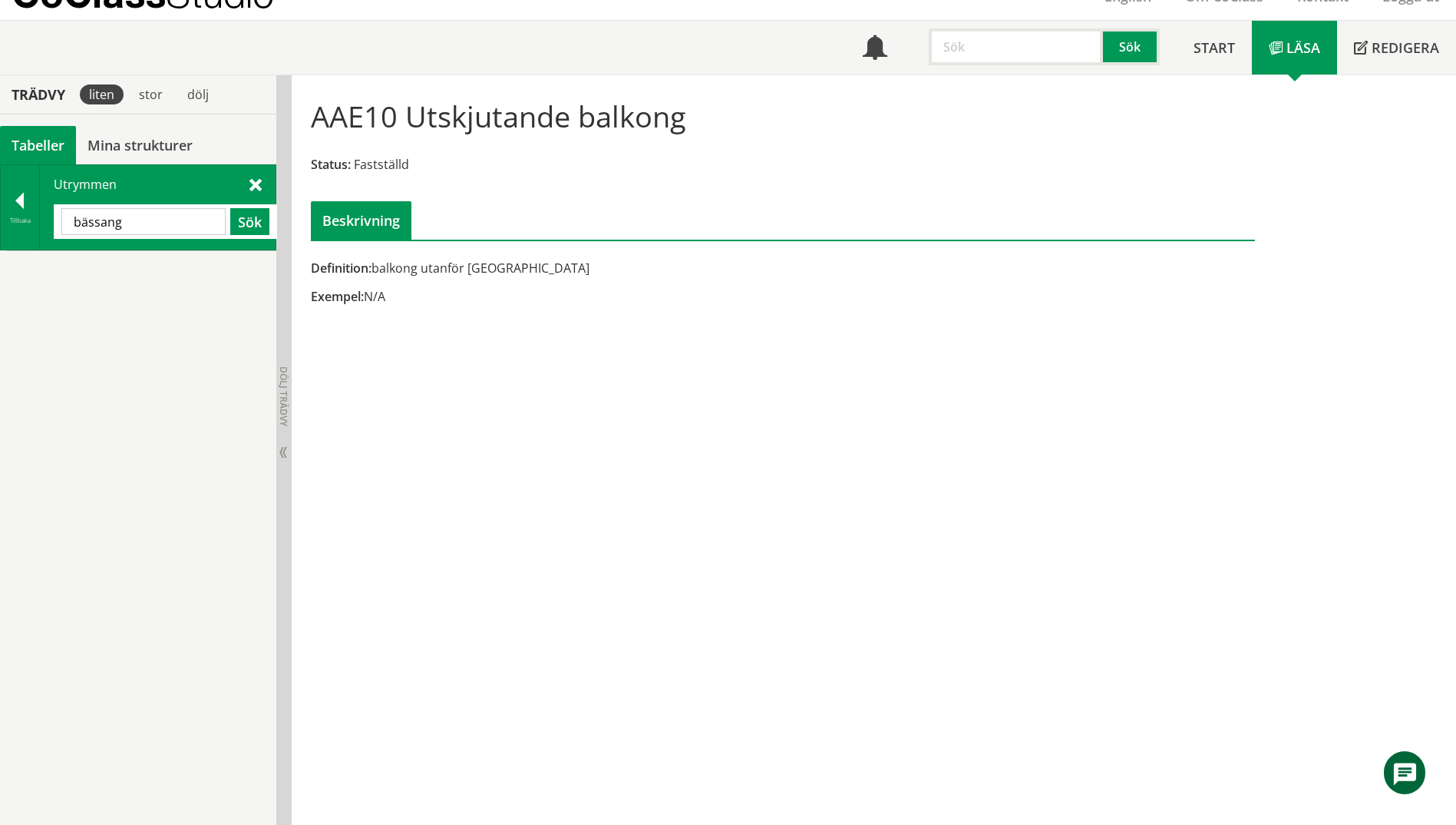
click at [84, 223] on input "bässang" at bounding box center [143, 222] width 164 height 27
type input "bassäng"
click at [256, 216] on button "Sök" at bounding box center [250, 222] width 39 height 27
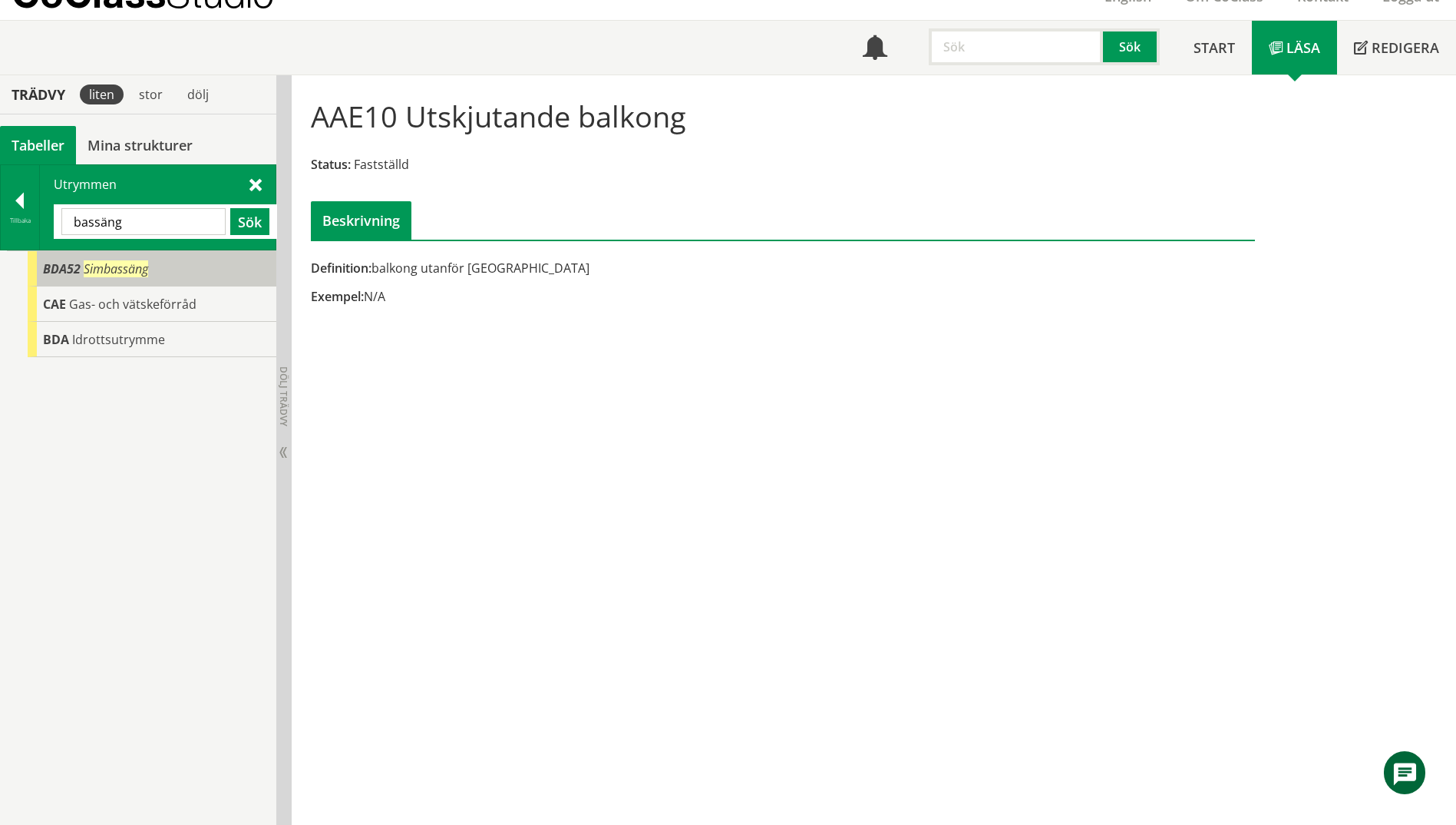
click at [135, 264] on span "Simbassäng" at bounding box center [116, 269] width 64 height 17
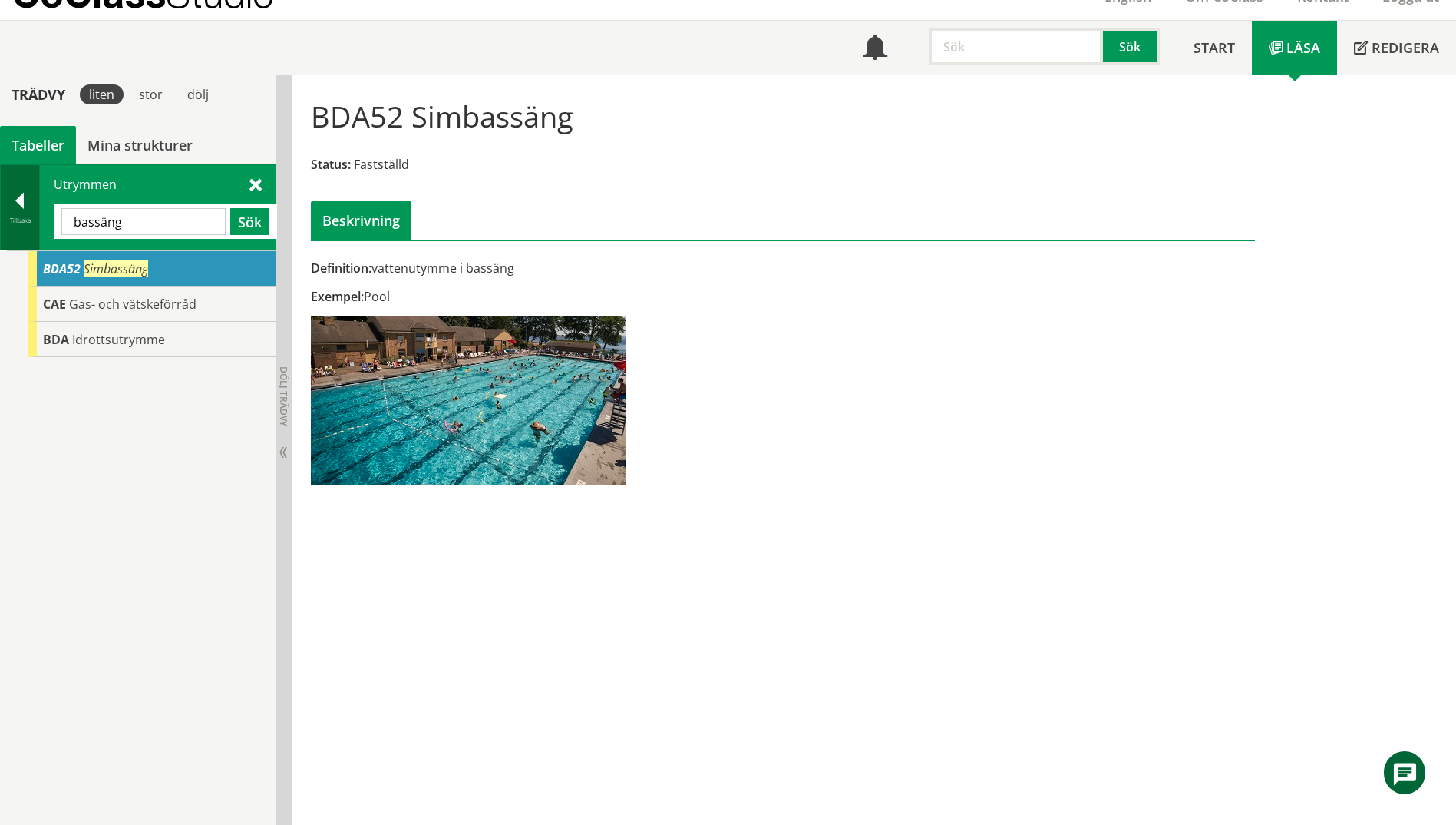
click at [24, 227] on div "Tillbaka" at bounding box center [20, 208] width 39 height 85
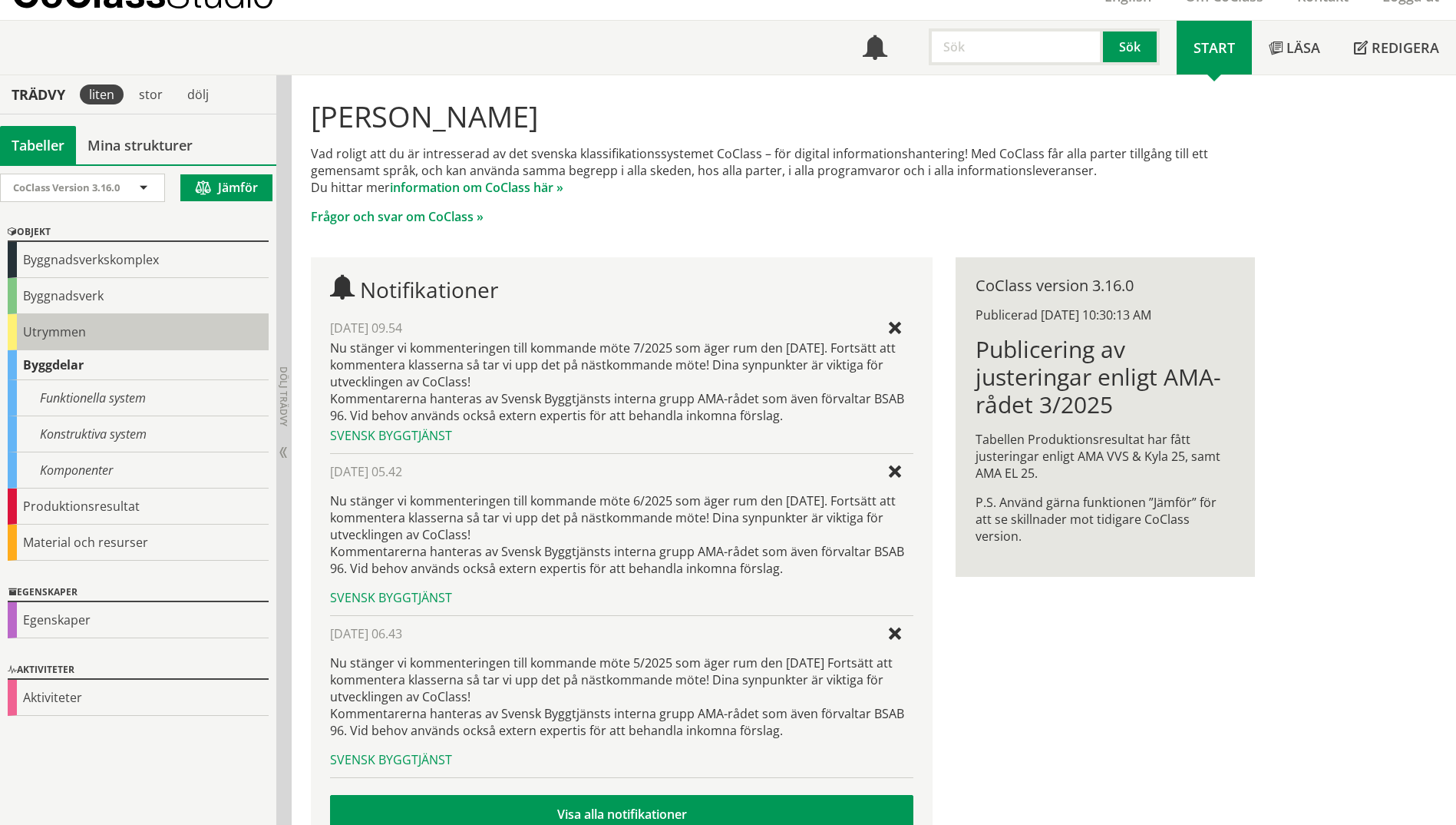
click at [20, 324] on div "Utrymmen" at bounding box center [138, 332] width 261 height 36
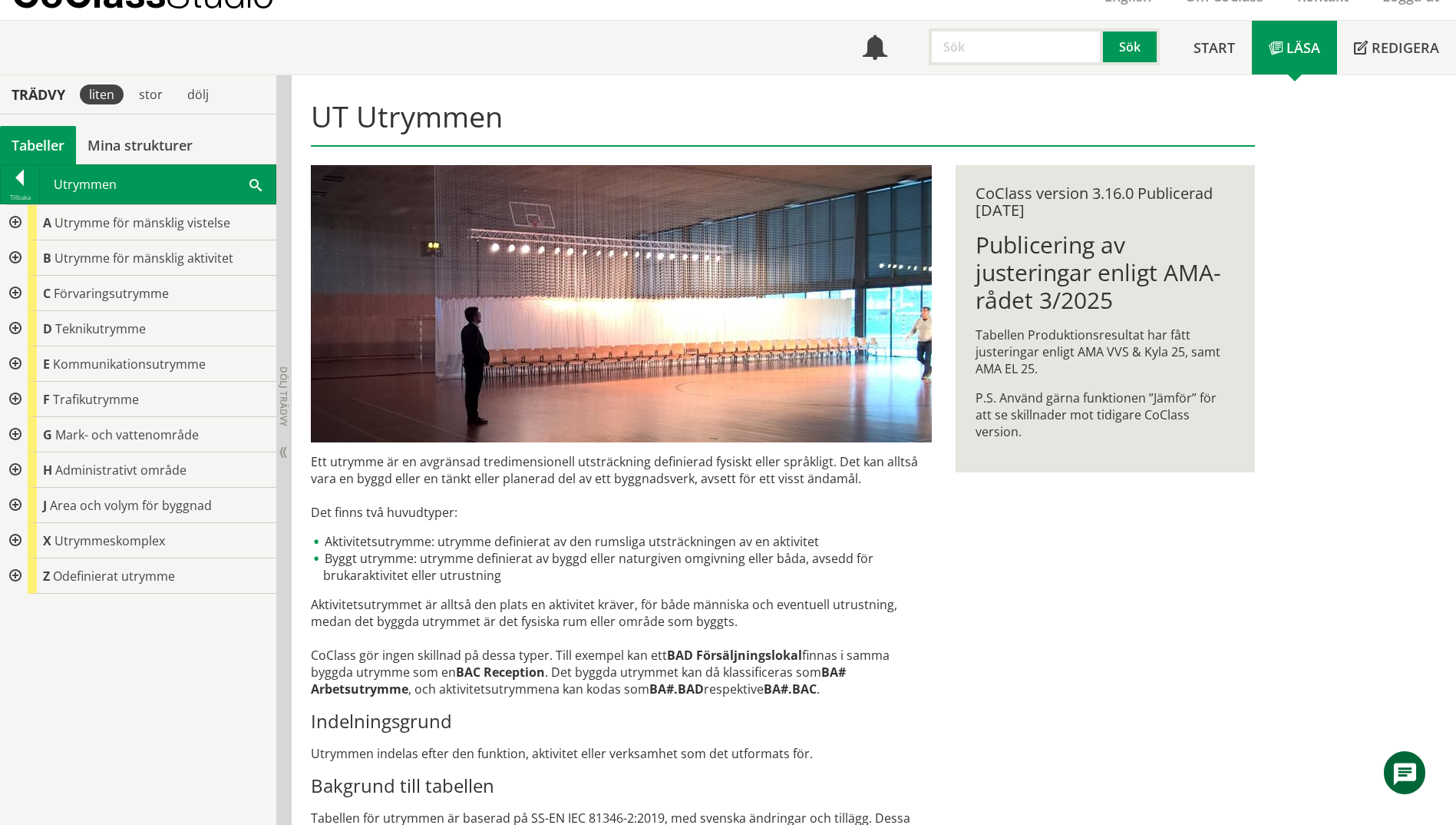
click at [17, 263] on div at bounding box center [13, 258] width 27 height 35
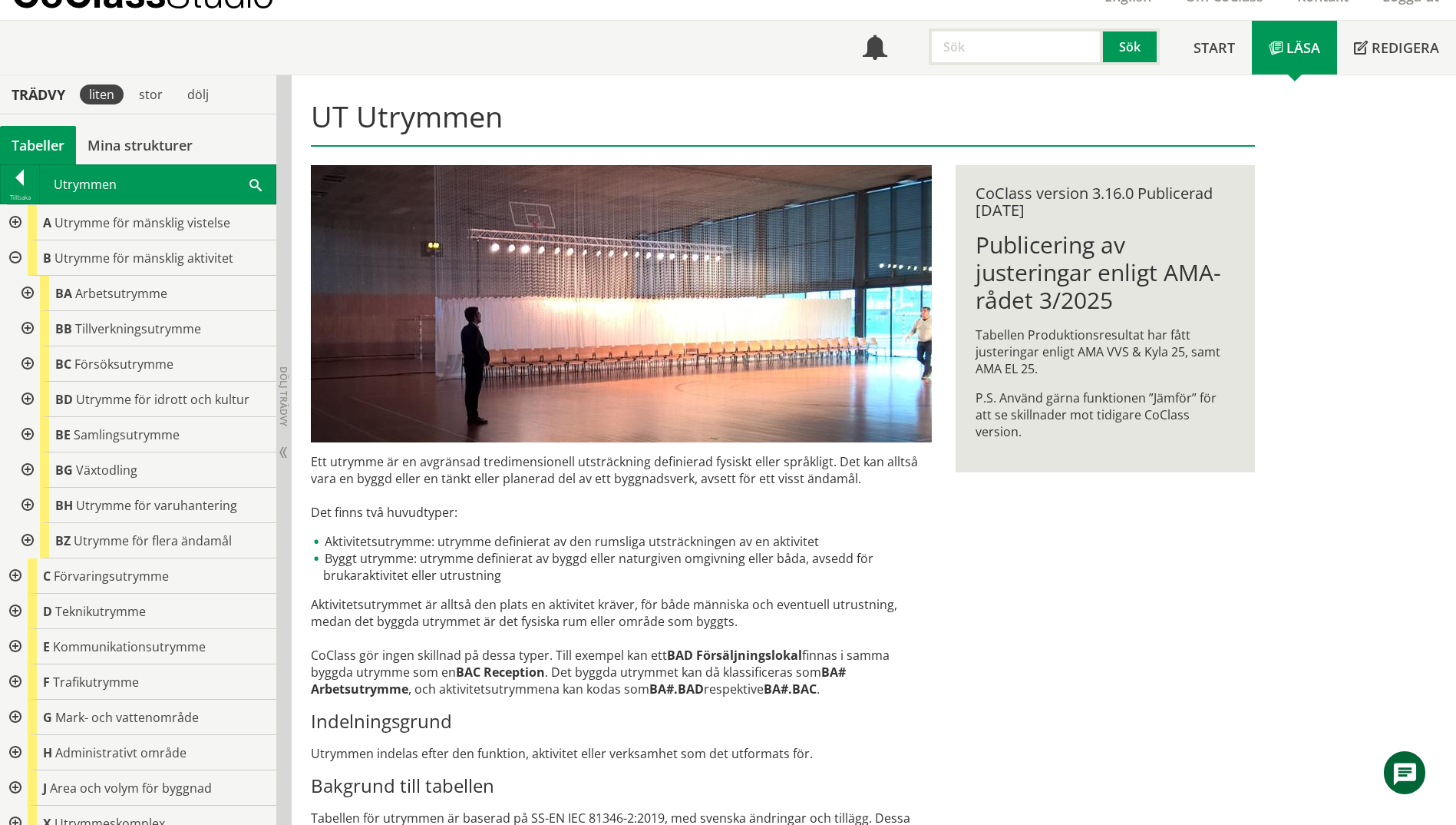
click at [29, 393] on div at bounding box center [26, 399] width 27 height 35
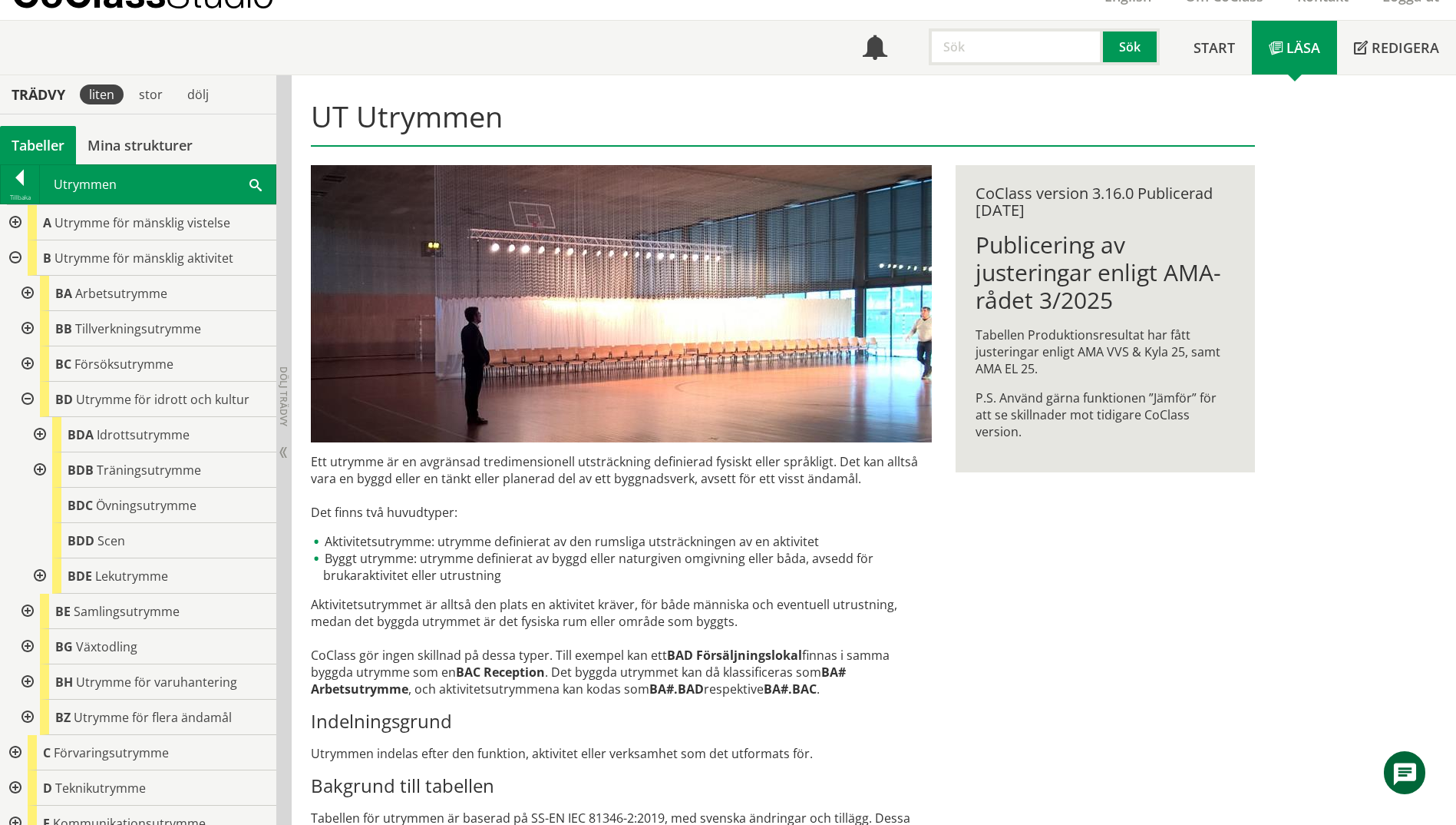
click at [44, 437] on div at bounding box center [38, 434] width 27 height 35
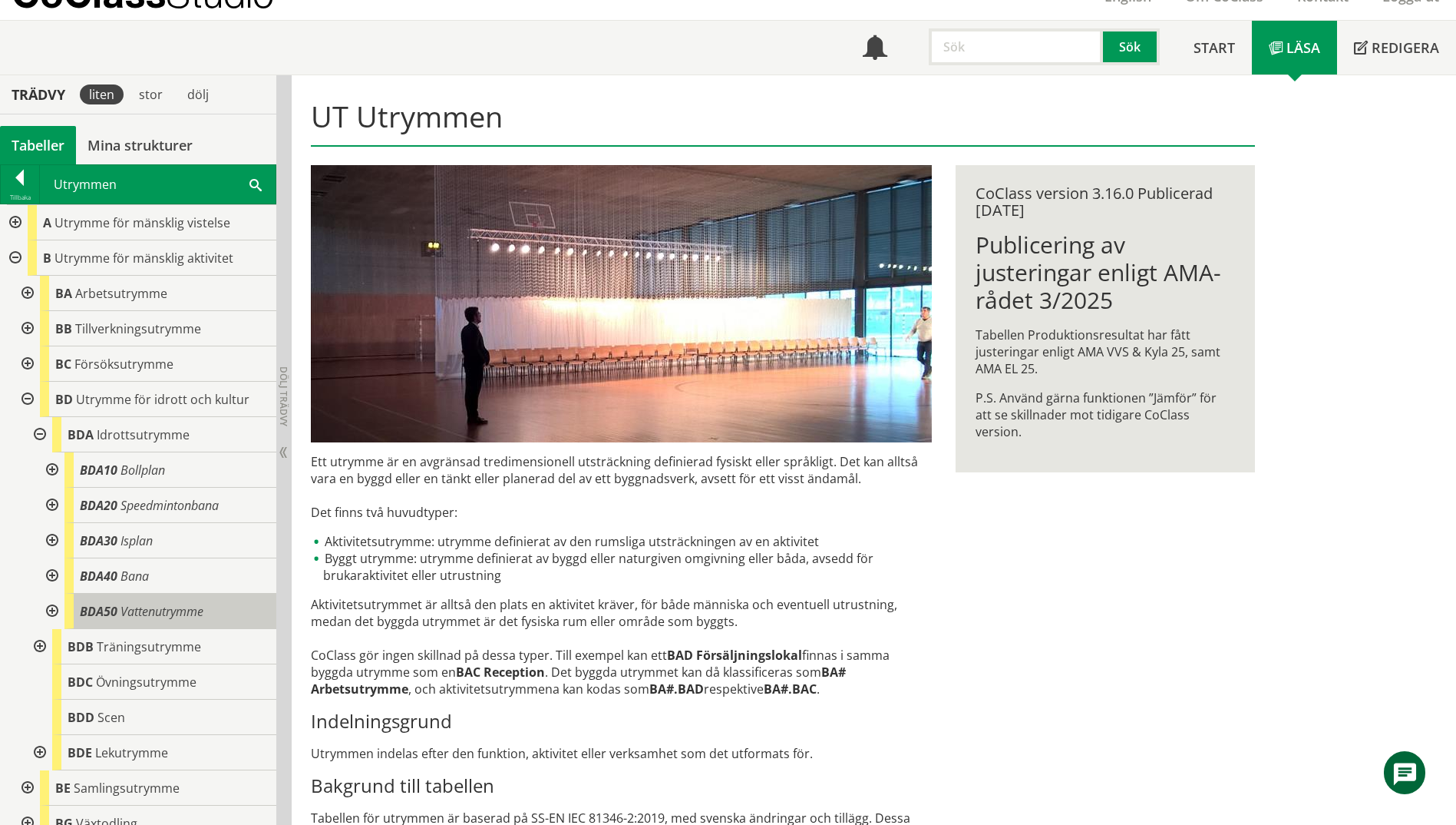
click at [85, 614] on span "BDA50" at bounding box center [99, 611] width 38 height 17
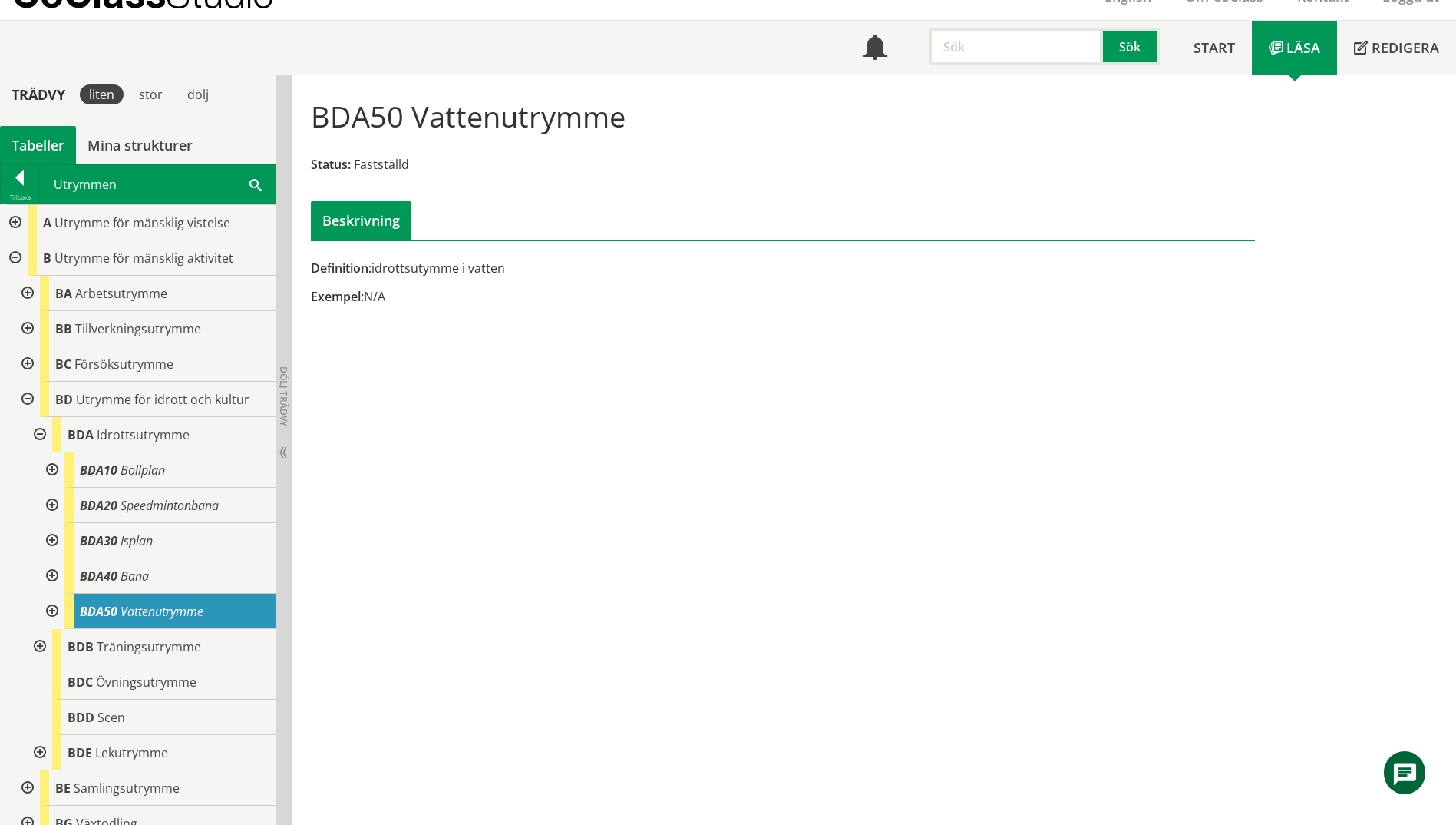
click at [56, 609] on div at bounding box center [50, 611] width 27 height 35
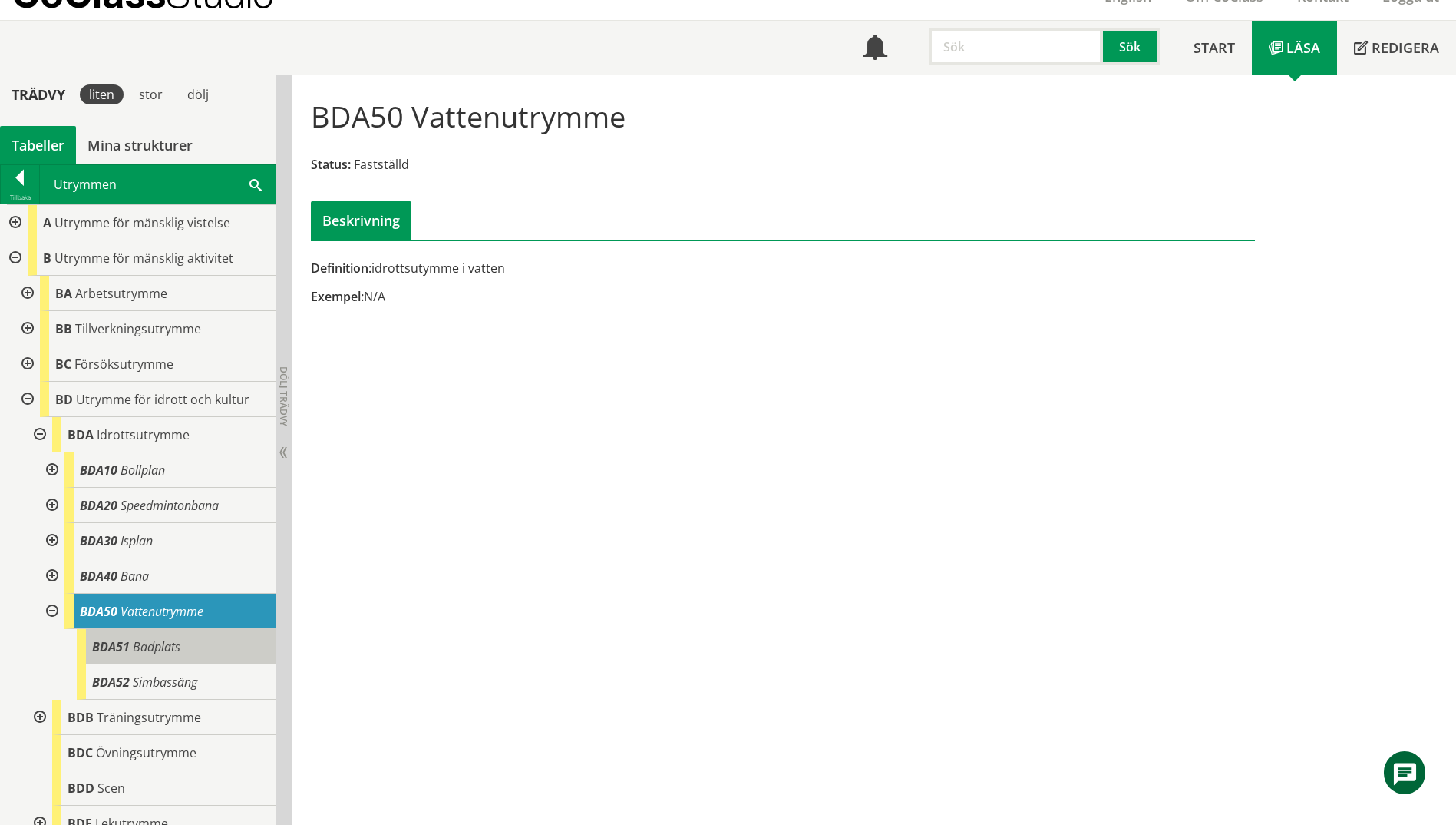
click at [119, 639] on span "BDA51" at bounding box center [111, 647] width 38 height 17
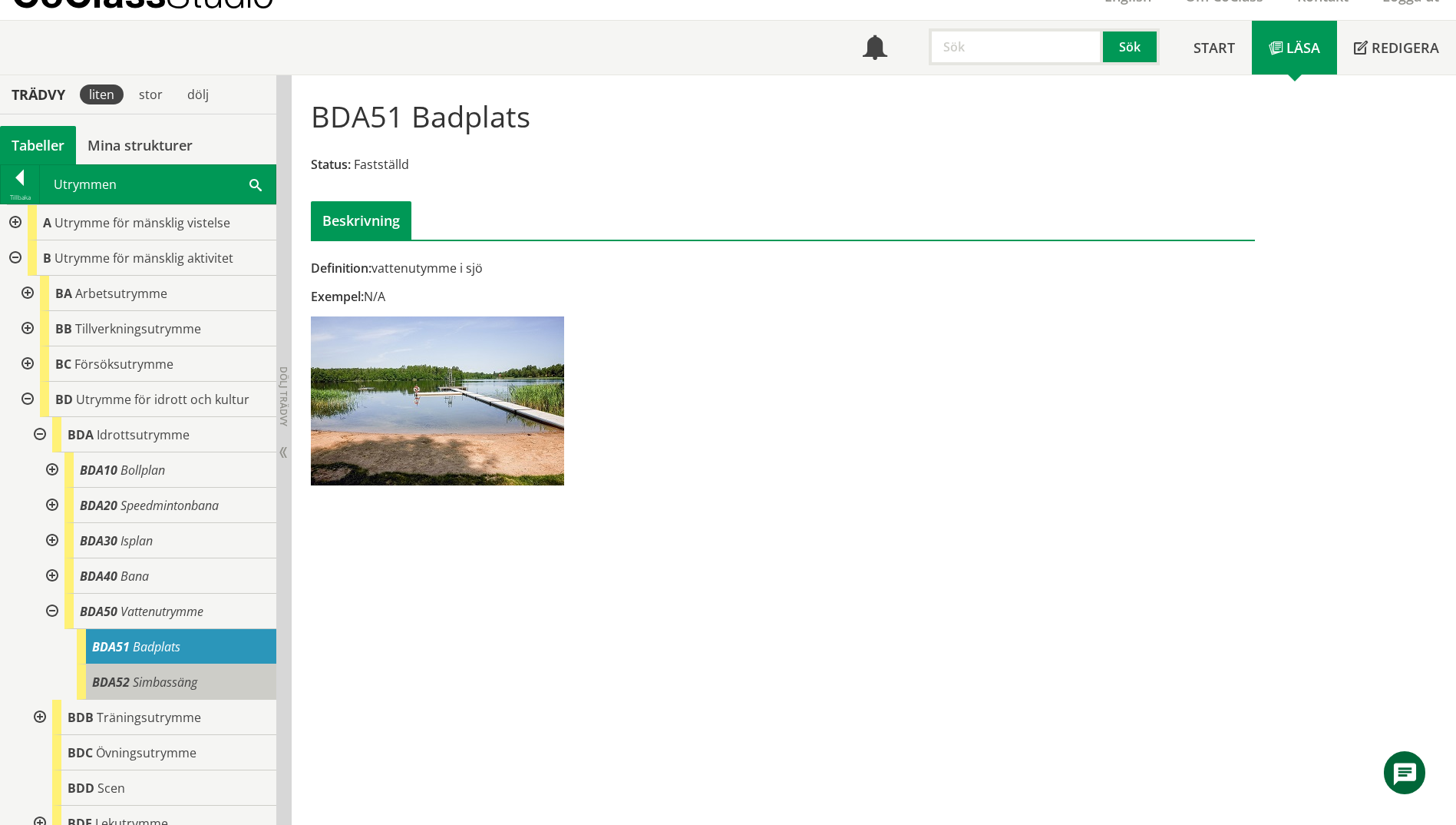
click at [143, 678] on span "Simbassäng" at bounding box center [165, 682] width 64 height 17
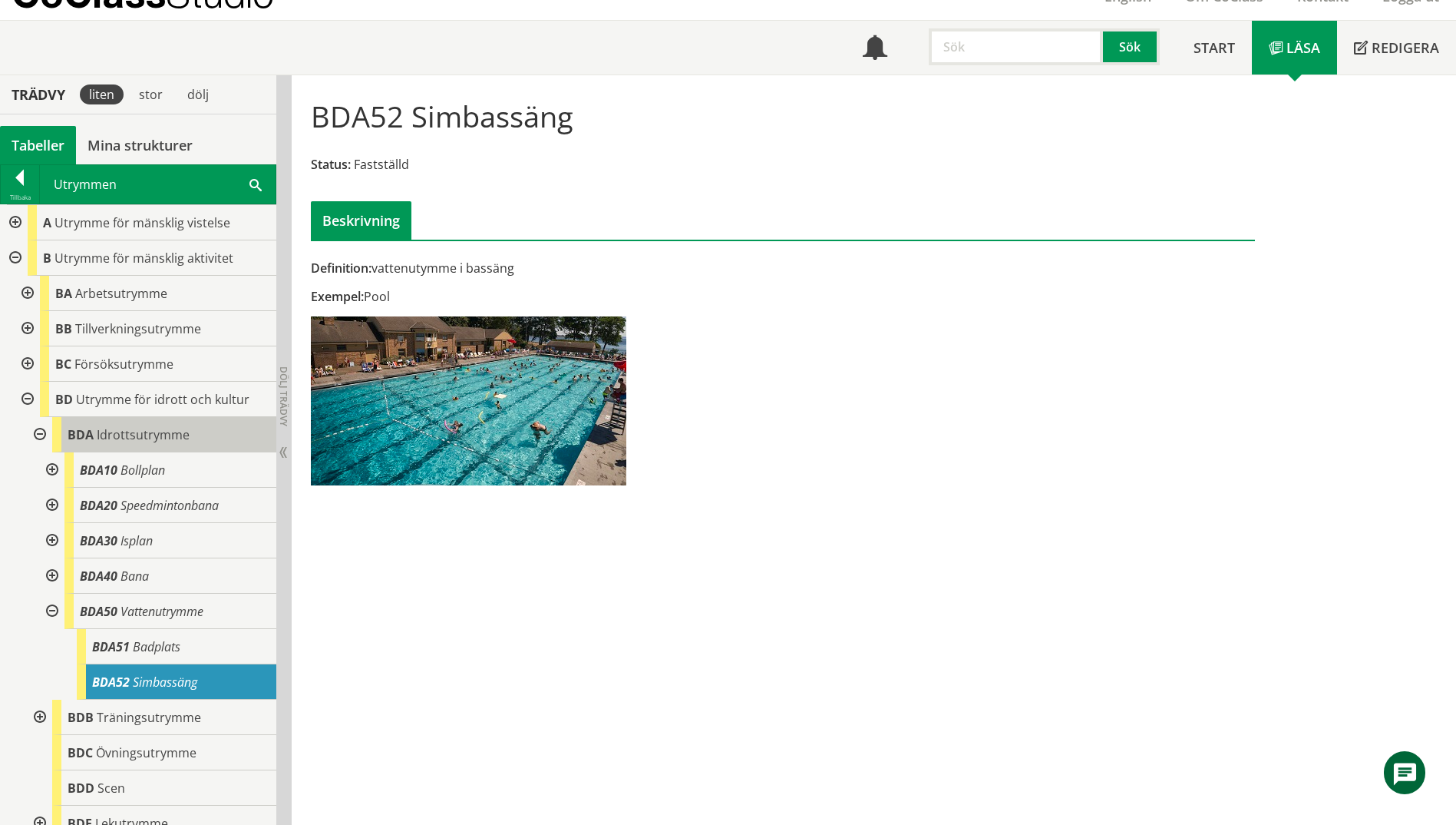
click at [128, 434] on span "Idrottsutrymme" at bounding box center [143, 435] width 93 height 17
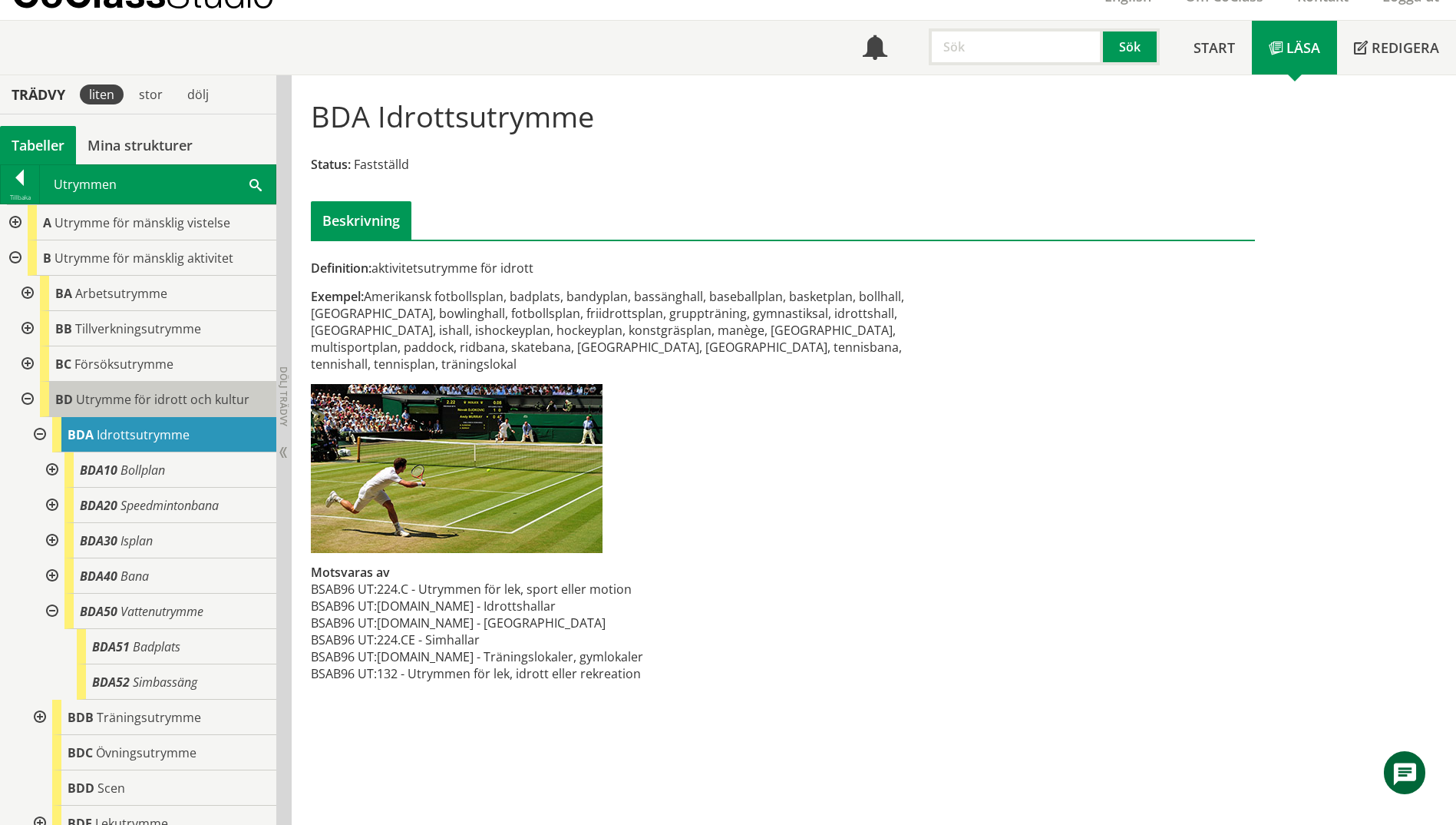
click at [131, 406] on span "Utrymme för idrott och kultur" at bounding box center [163, 400] width 174 height 17
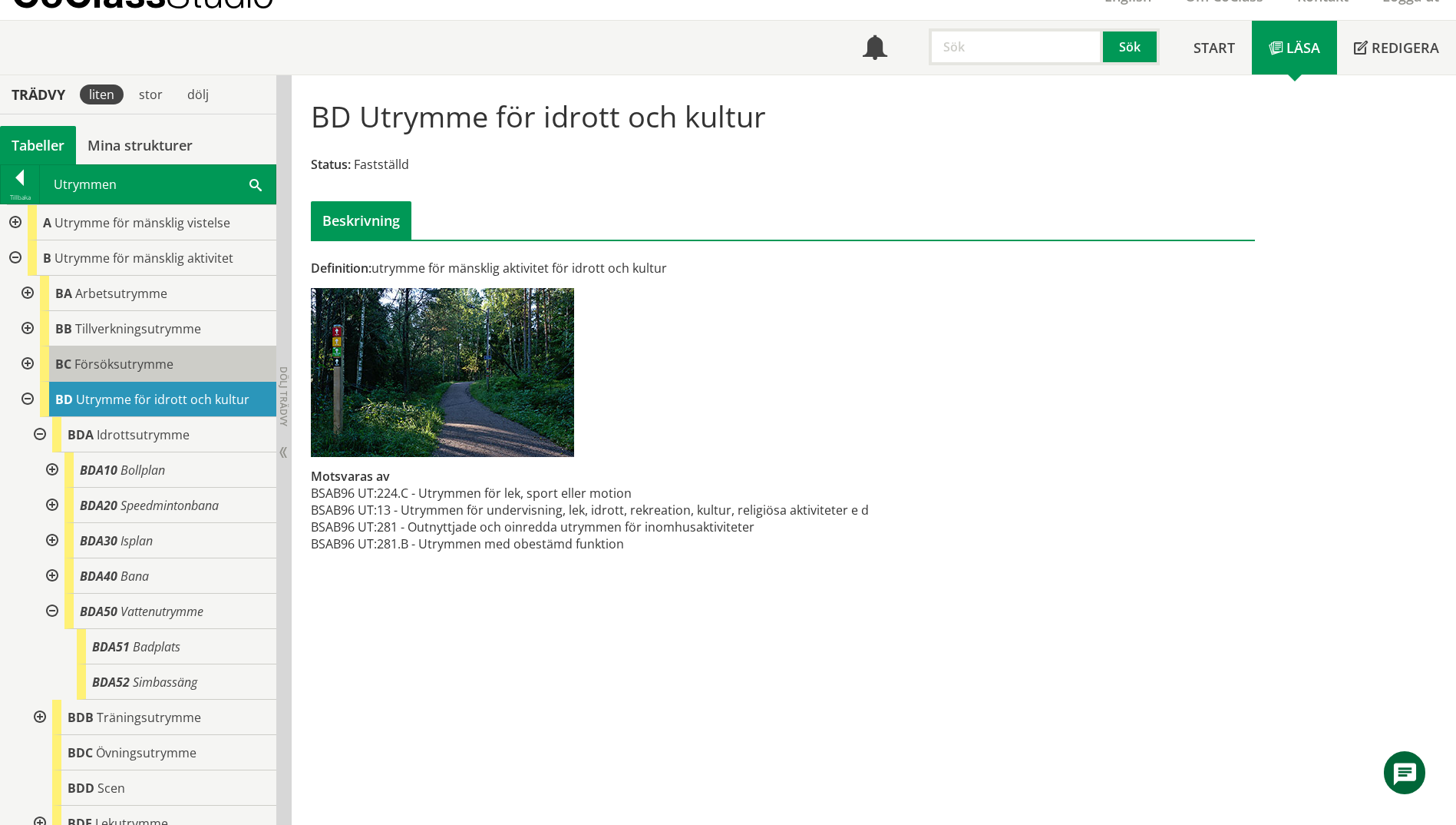
click at [120, 357] on span "Försöksutrymme" at bounding box center [124, 364] width 99 height 17
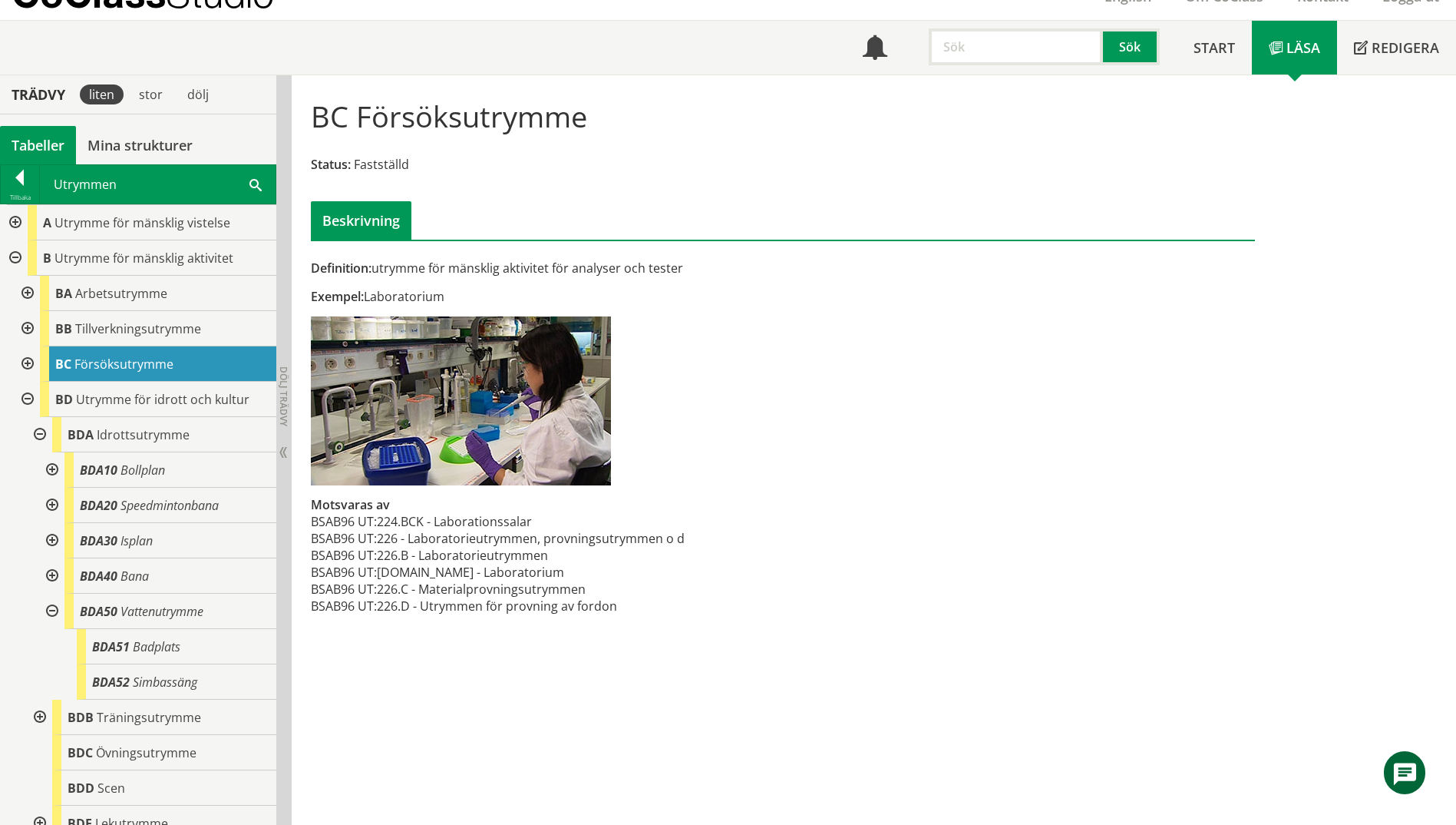
click at [22, 360] on div at bounding box center [26, 364] width 27 height 35
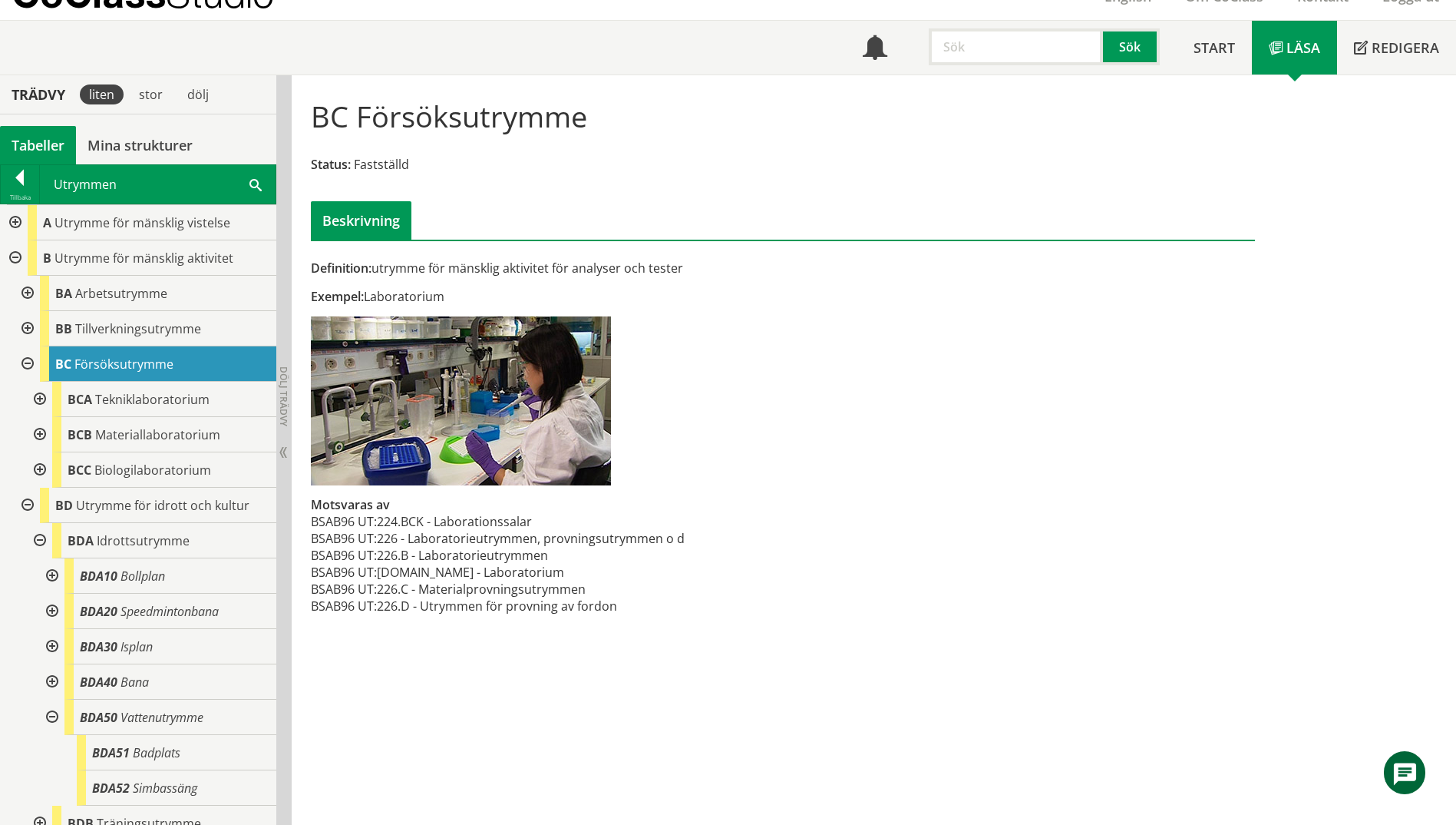
click at [20, 361] on div at bounding box center [26, 364] width 27 height 35
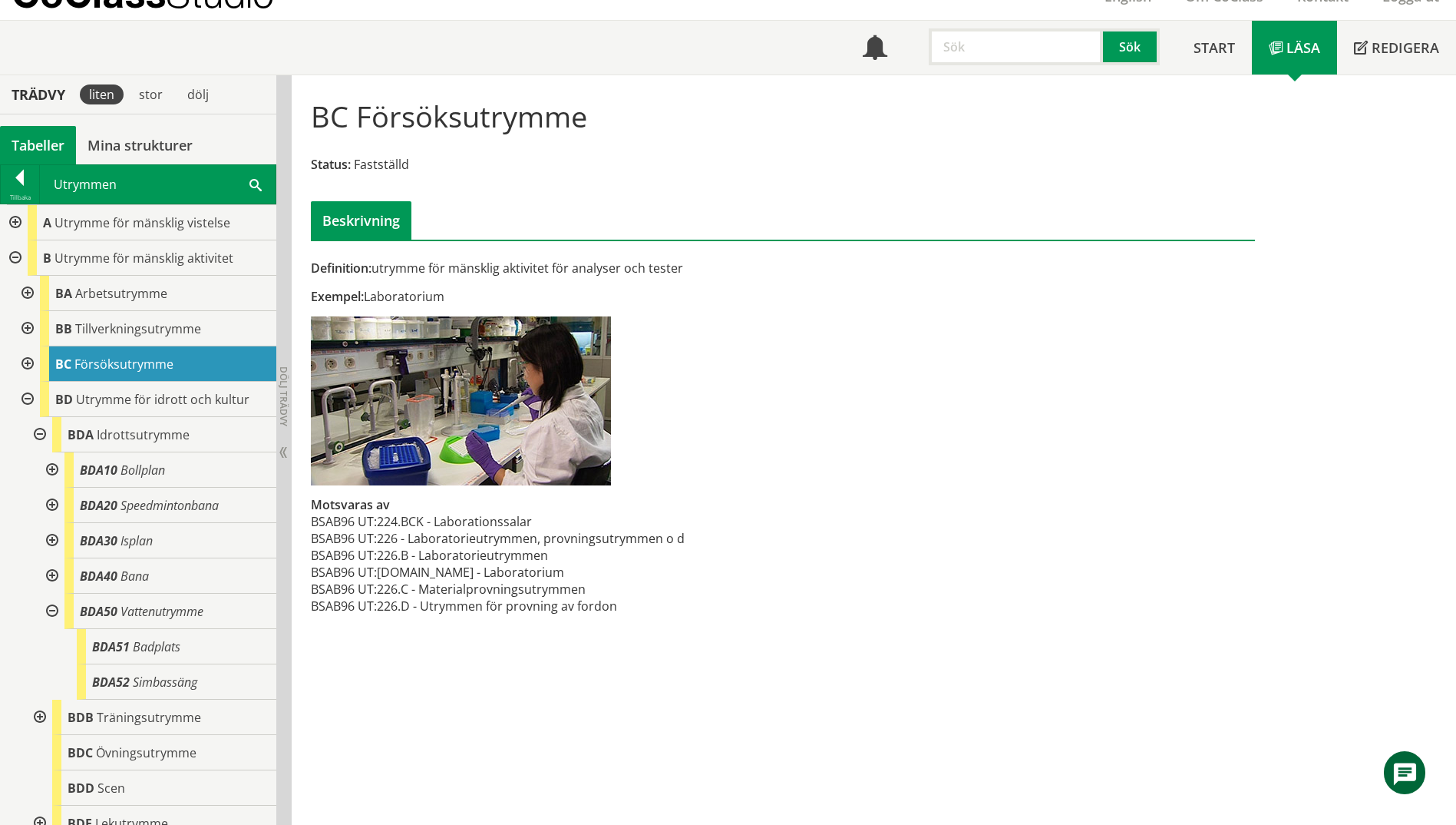
click at [25, 329] on div at bounding box center [26, 328] width 27 height 35
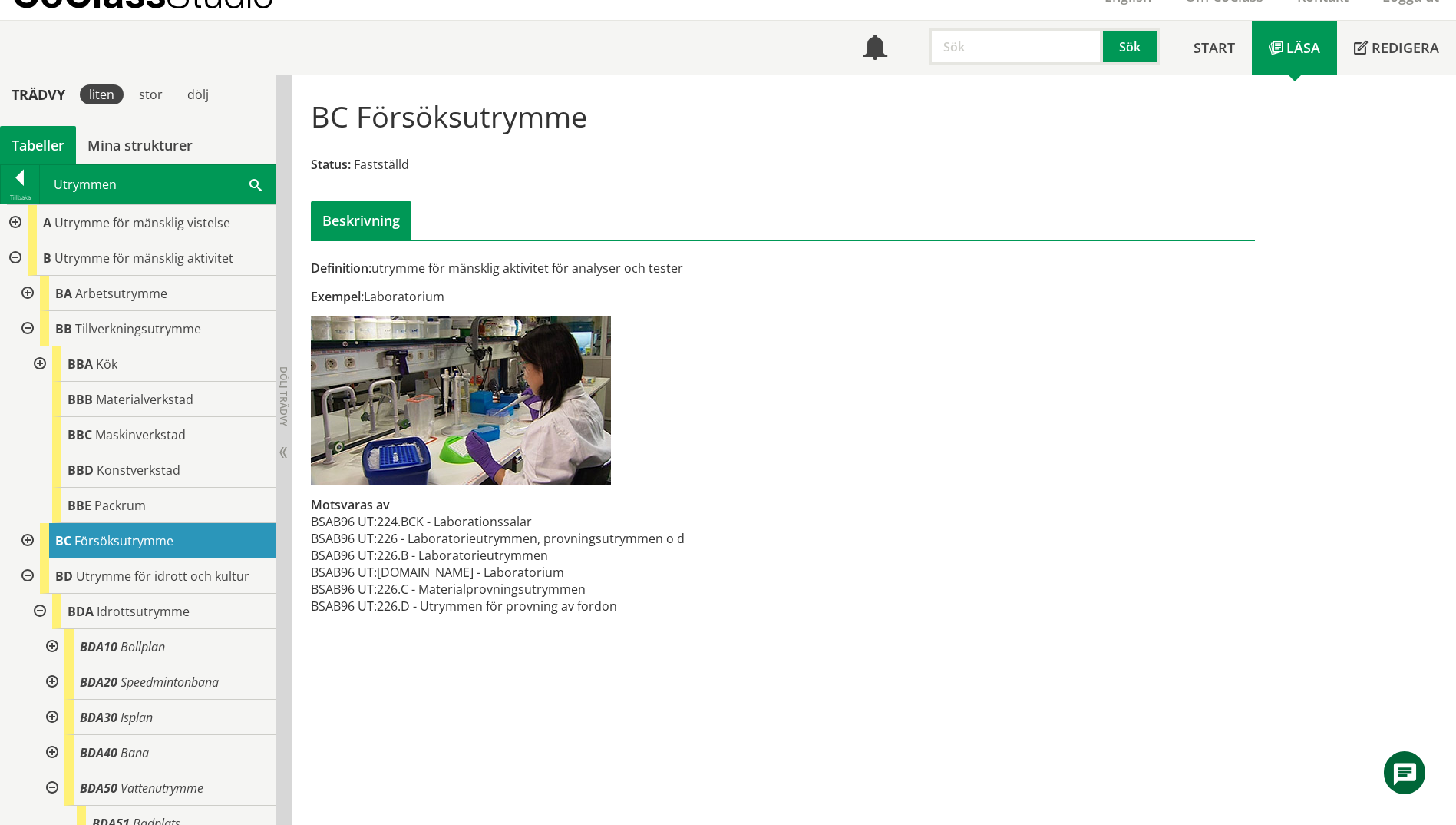
click at [25, 329] on div at bounding box center [26, 328] width 27 height 35
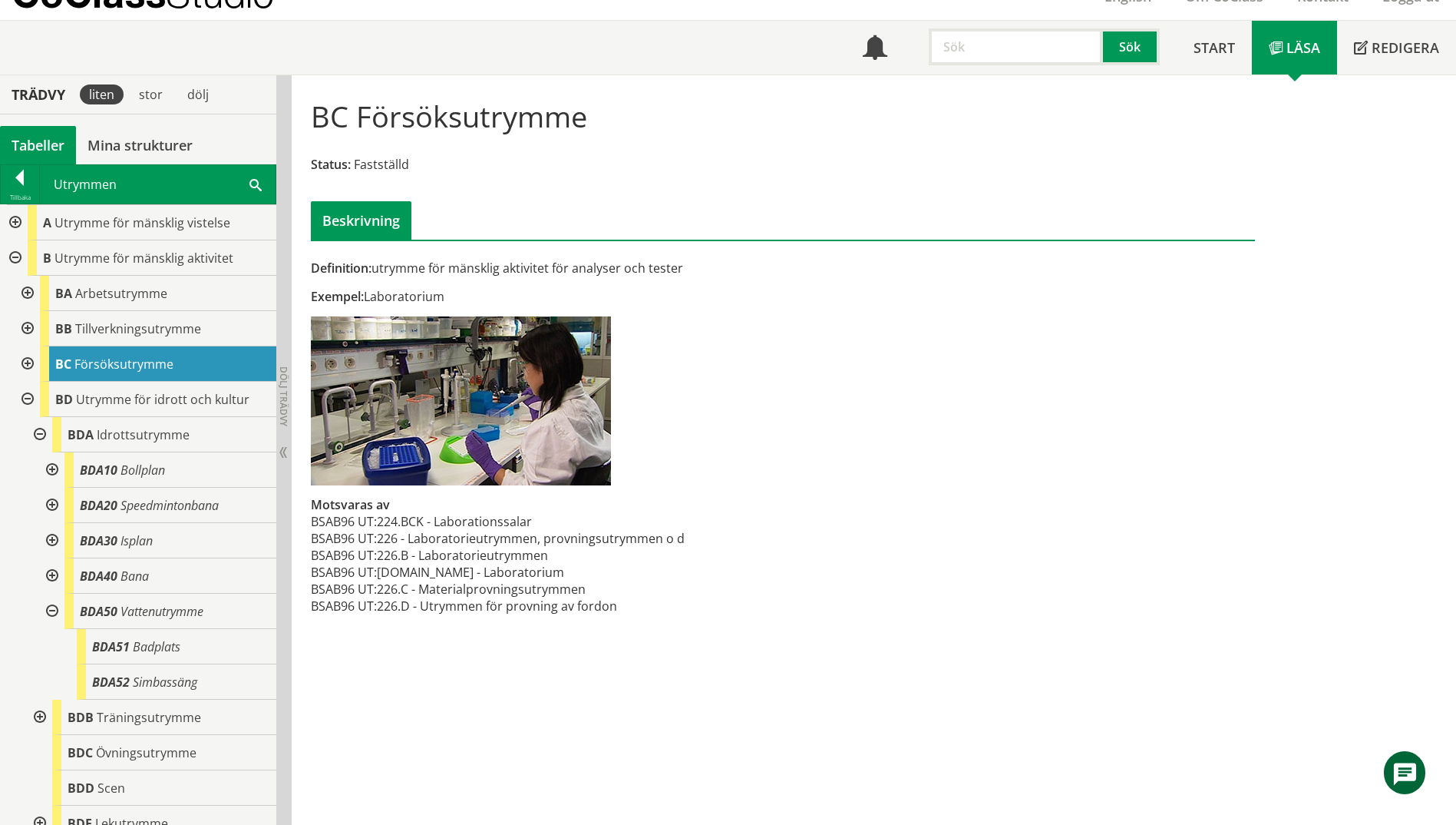
click at [23, 328] on div at bounding box center [26, 328] width 27 height 35
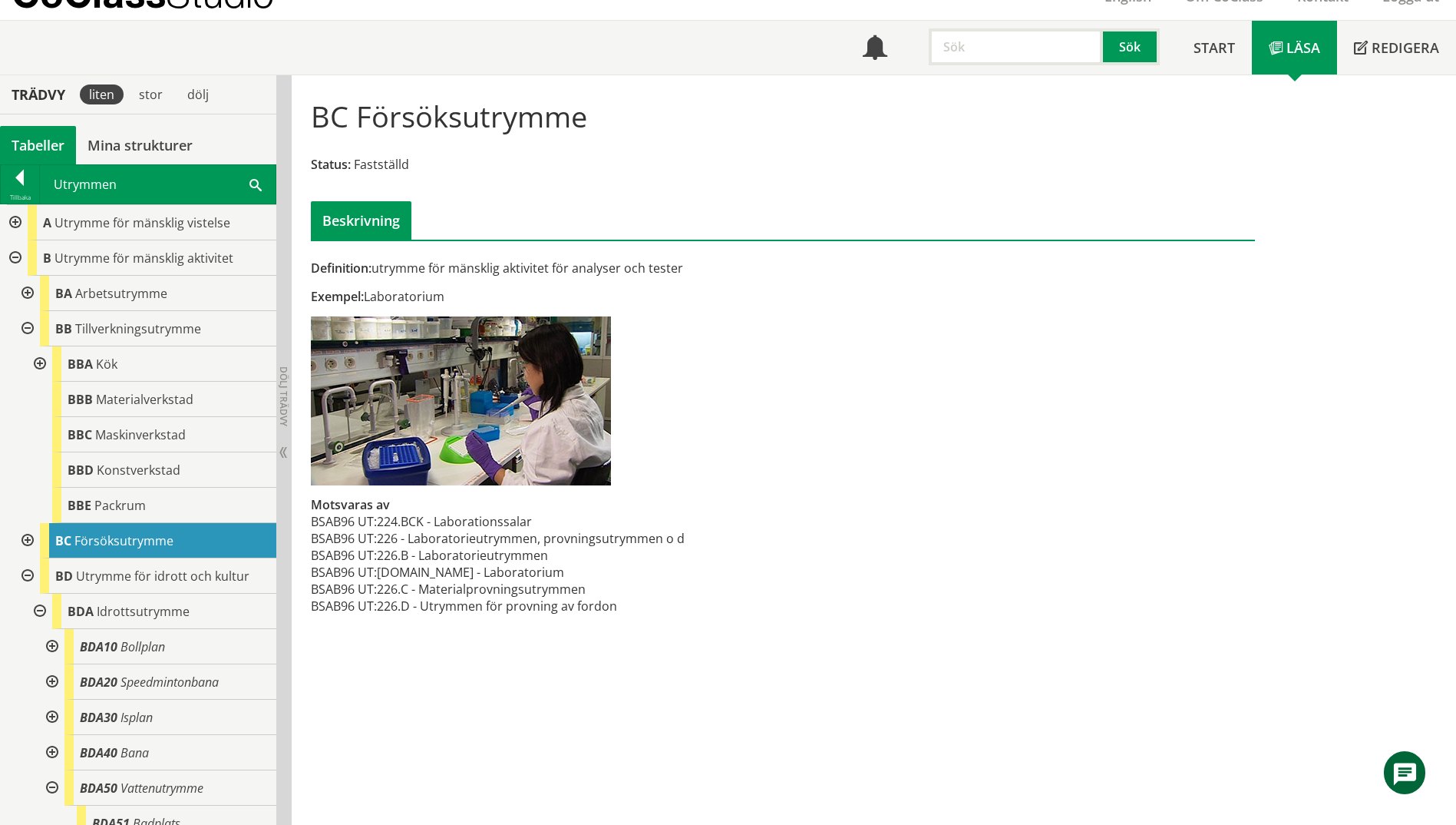
click at [23, 328] on div at bounding box center [26, 328] width 27 height 35
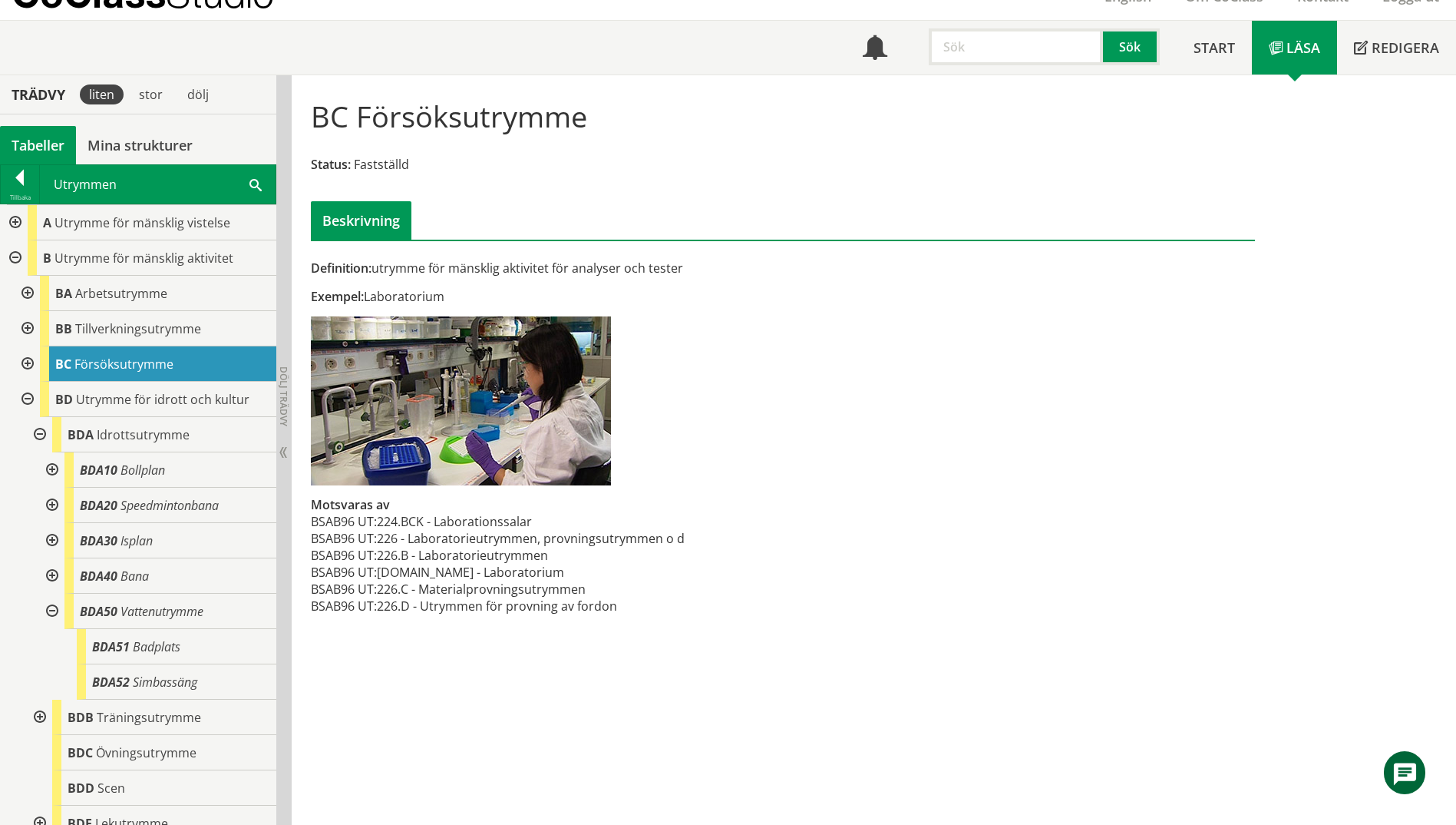
click at [29, 293] on div at bounding box center [26, 293] width 27 height 35
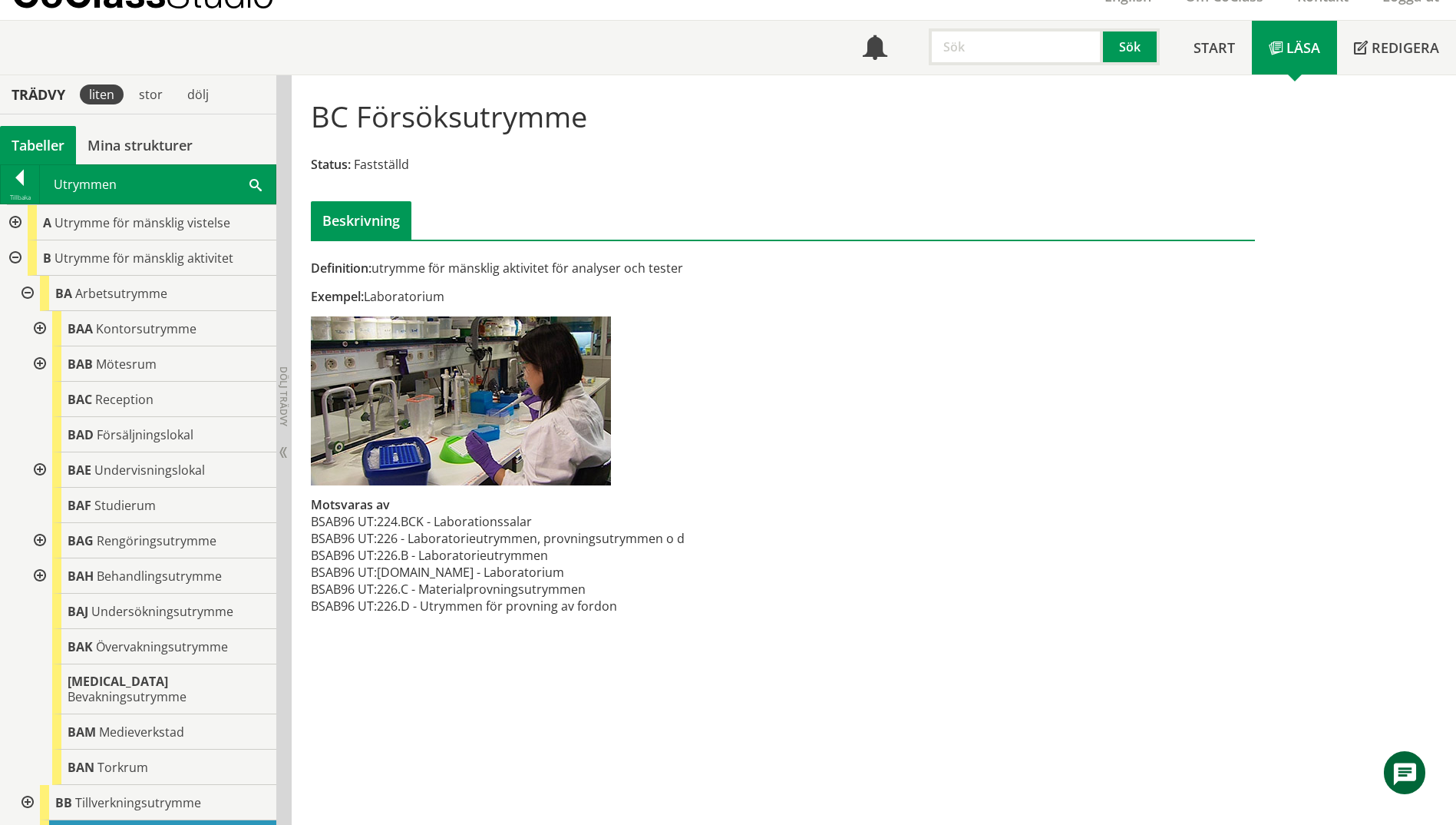
click at [39, 324] on div at bounding box center [38, 328] width 27 height 35
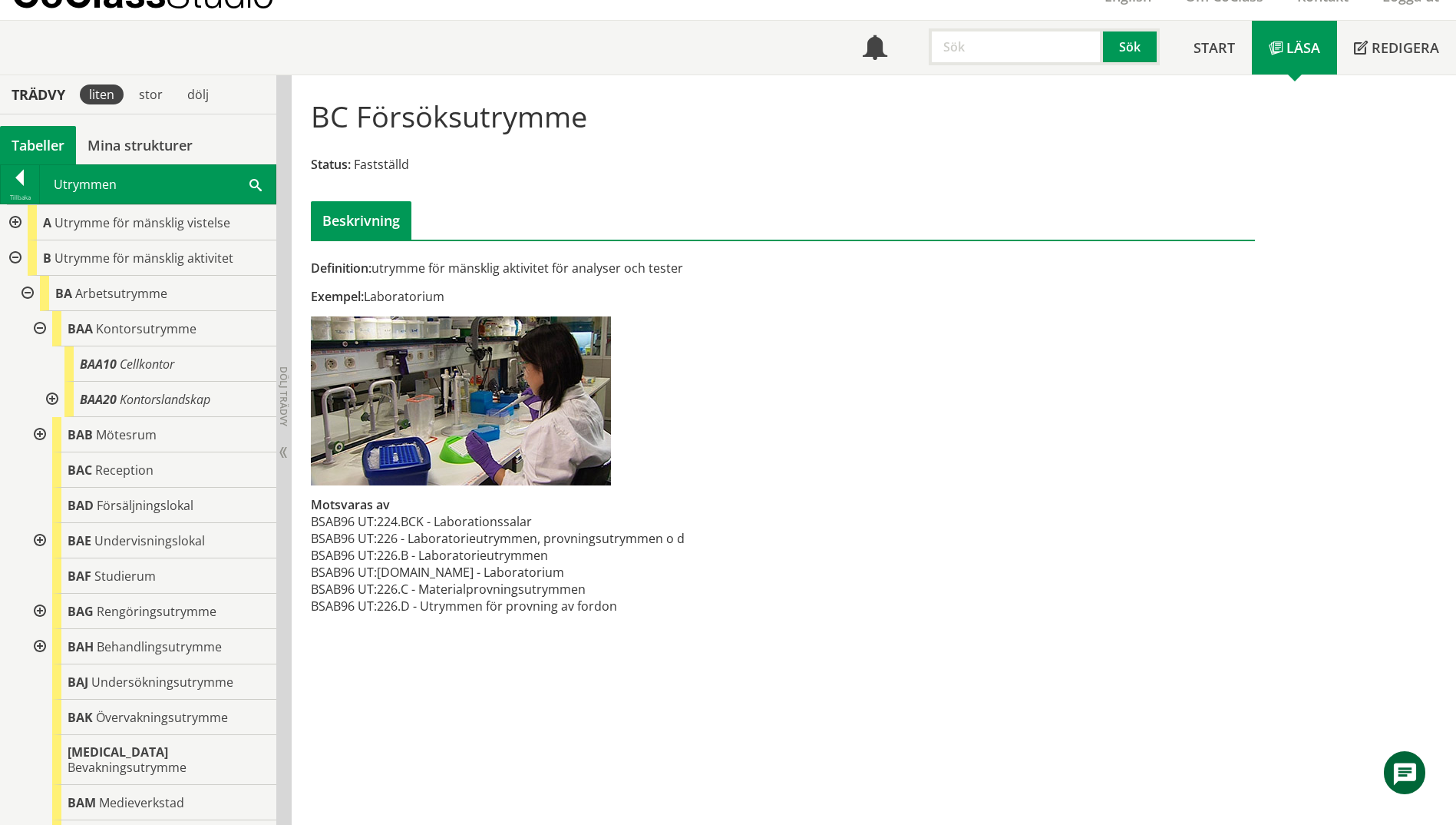
click at [39, 324] on div at bounding box center [38, 328] width 27 height 35
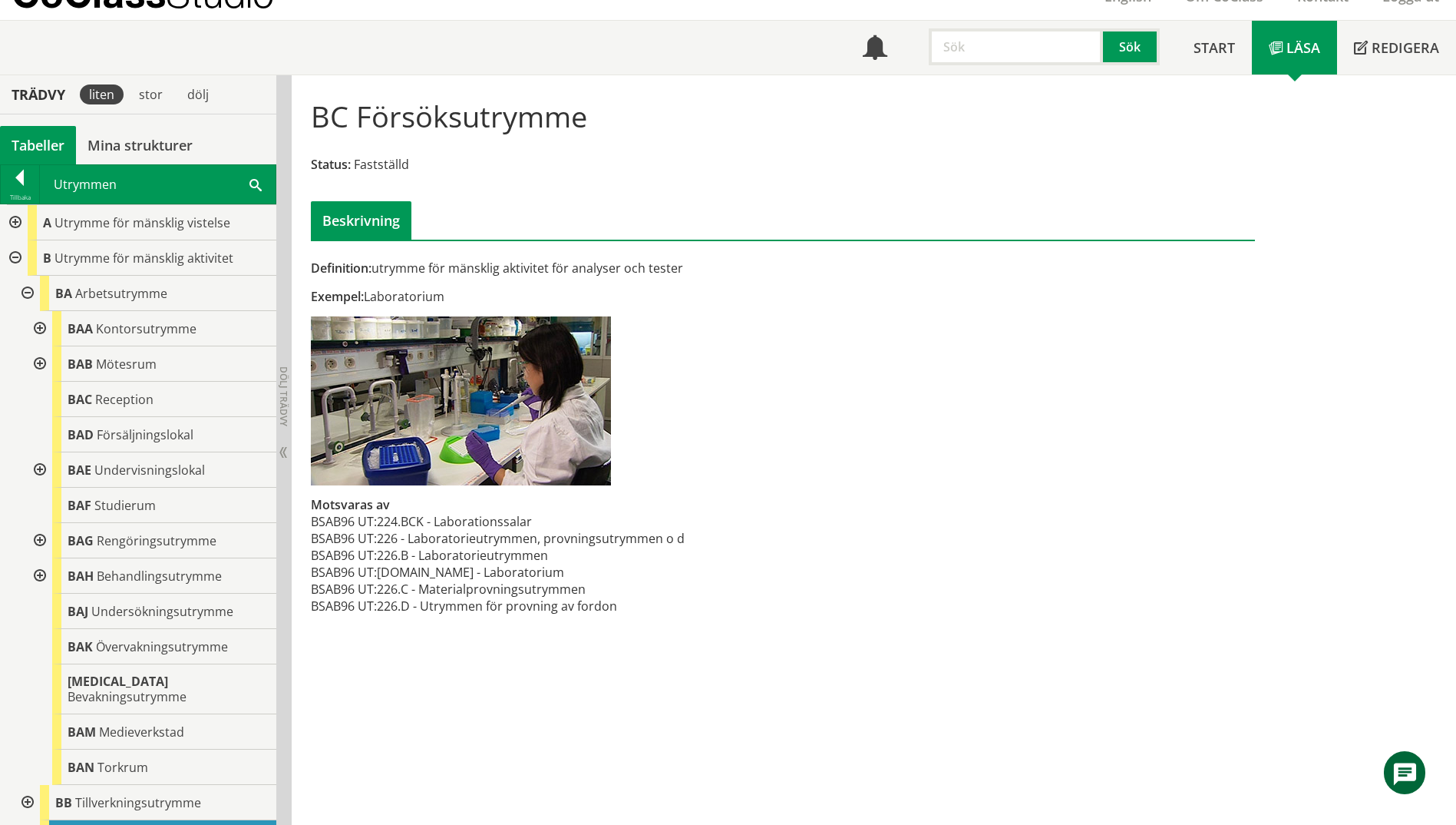
click at [33, 360] on div at bounding box center [38, 364] width 27 height 35
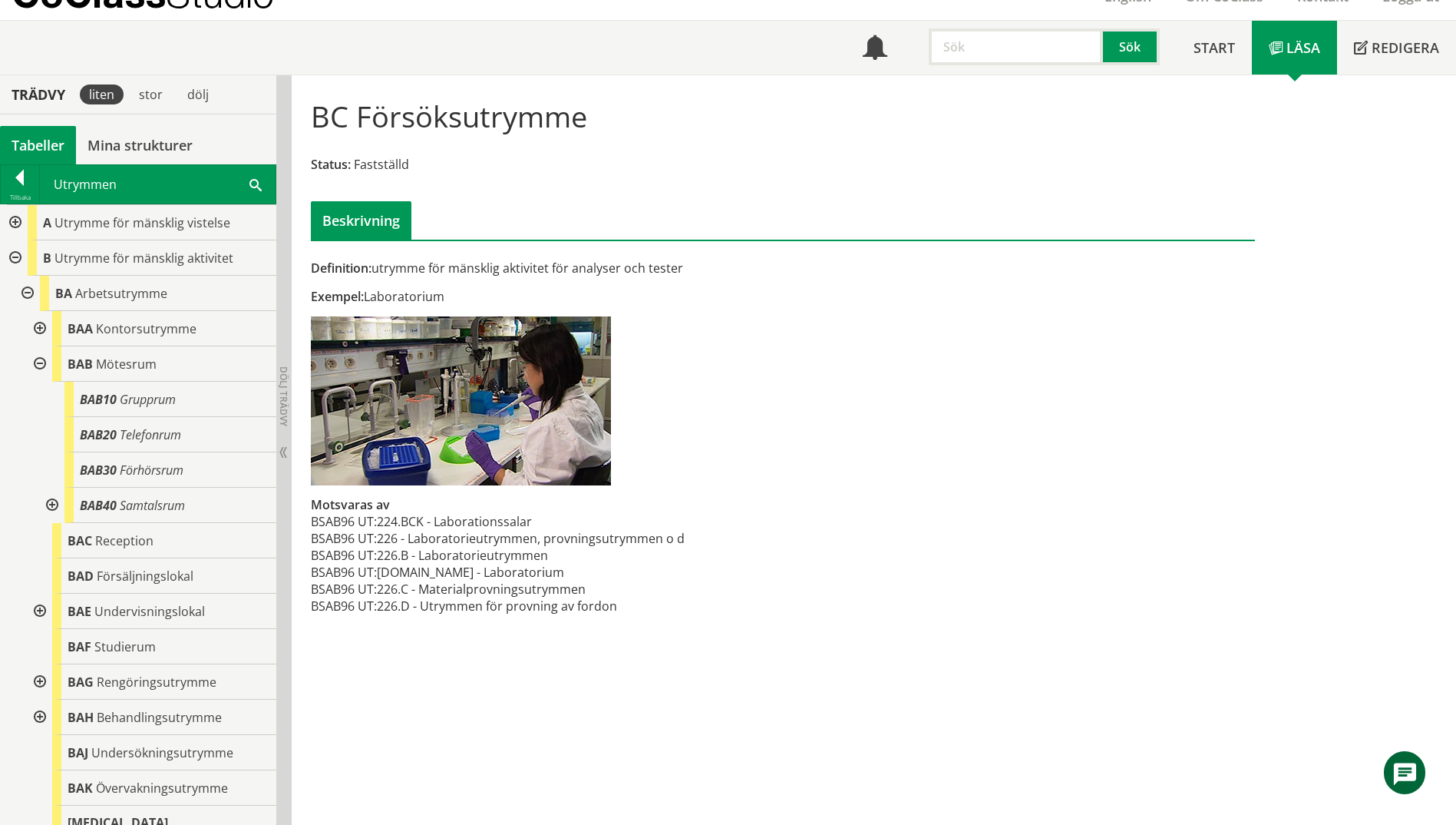
click at [33, 360] on div at bounding box center [38, 364] width 27 height 35
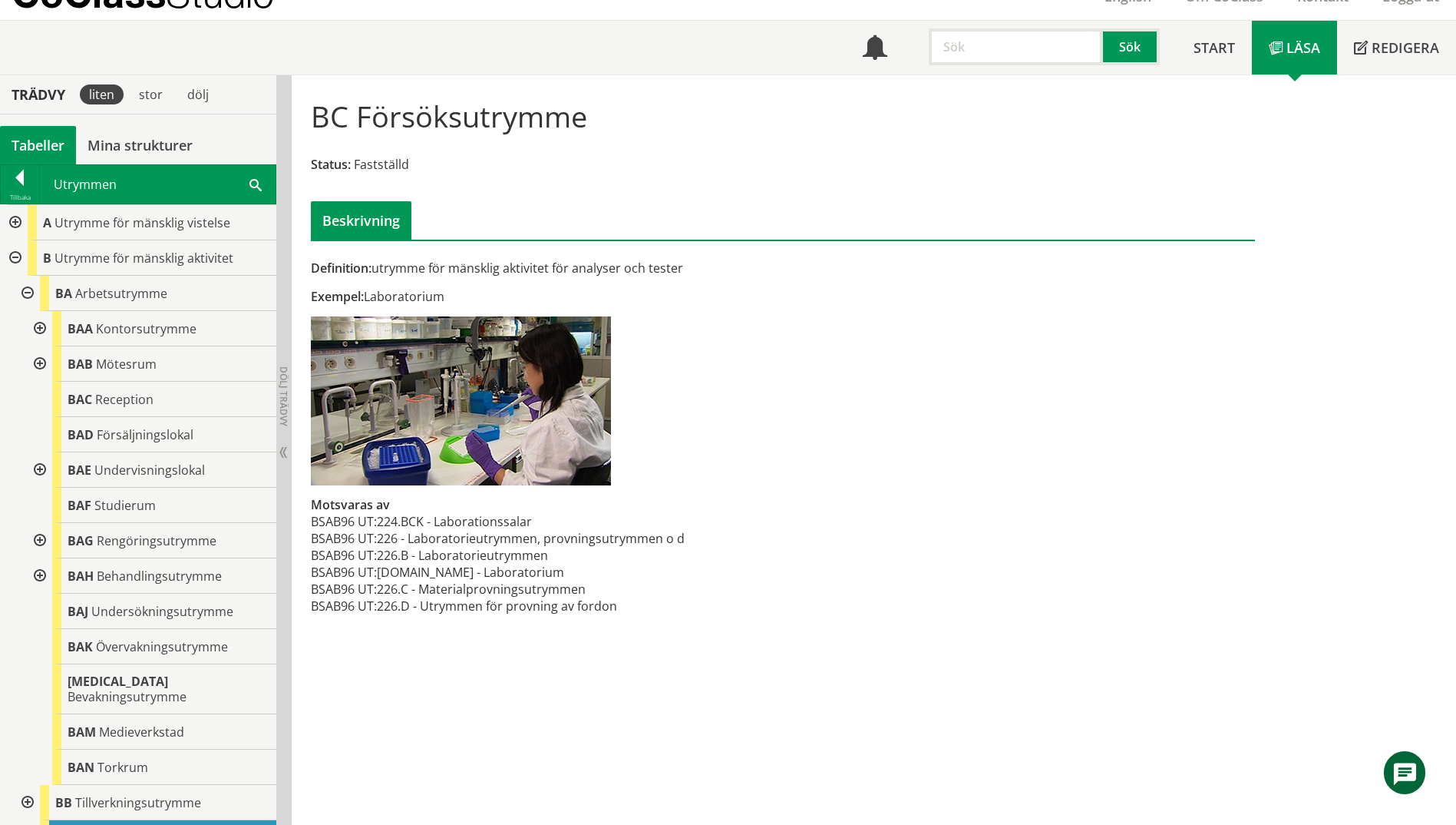
click at [16, 227] on div at bounding box center [13, 223] width 27 height 35
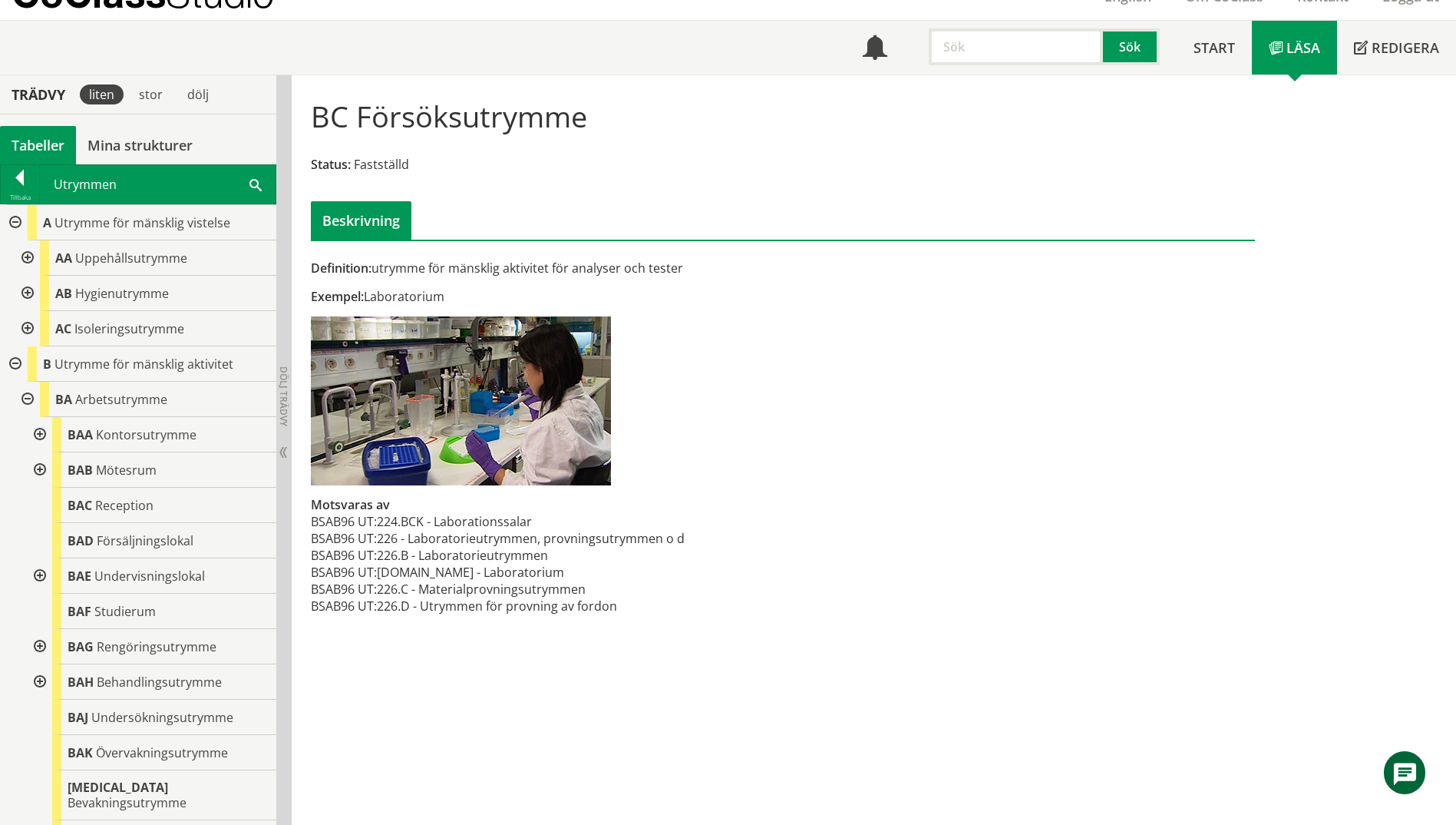
click at [25, 258] on div at bounding box center [26, 258] width 27 height 35
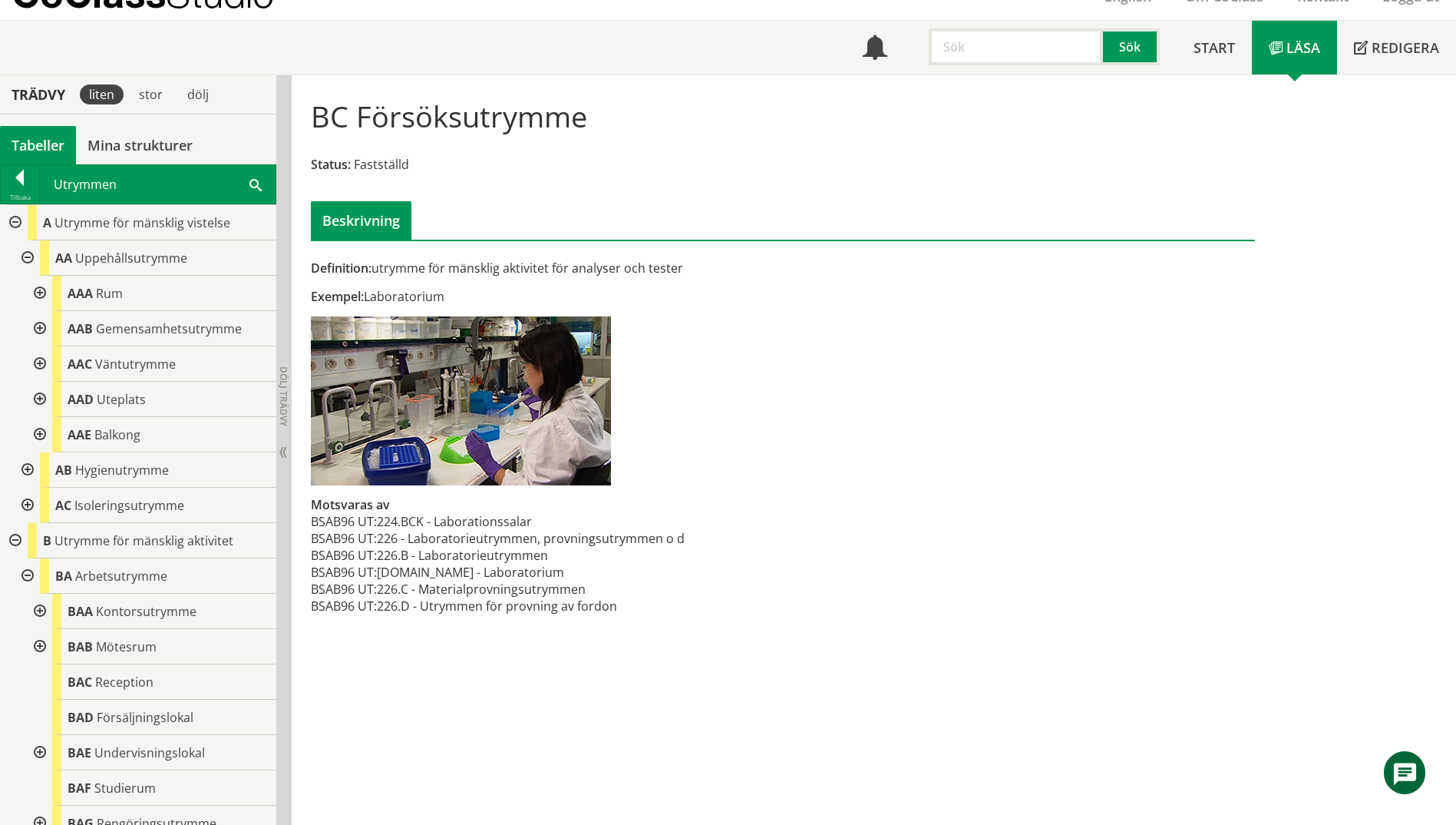
click at [30, 471] on div at bounding box center [26, 469] width 27 height 35
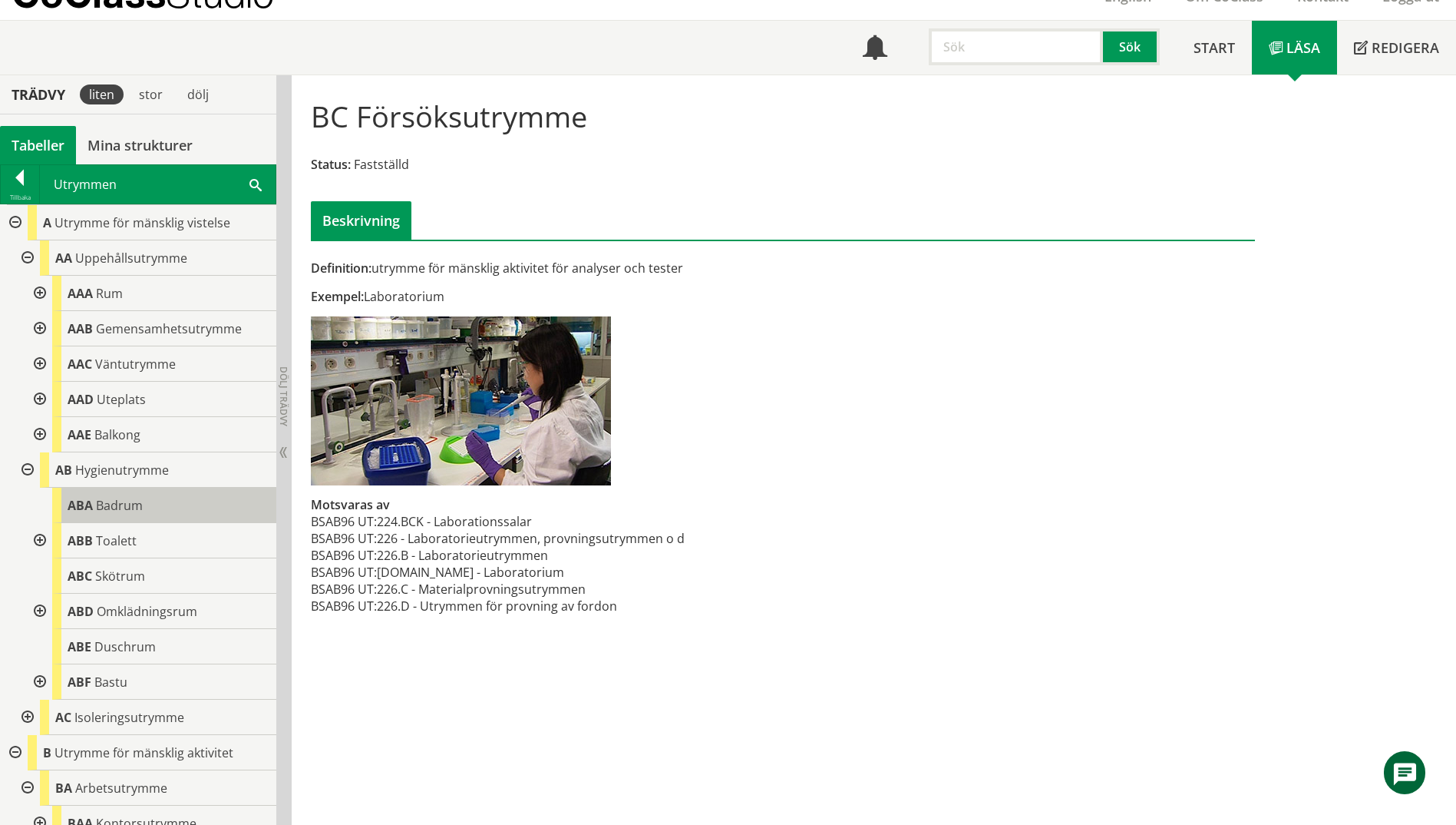
click at [139, 502] on span "Badrum" at bounding box center [120, 505] width 47 height 17
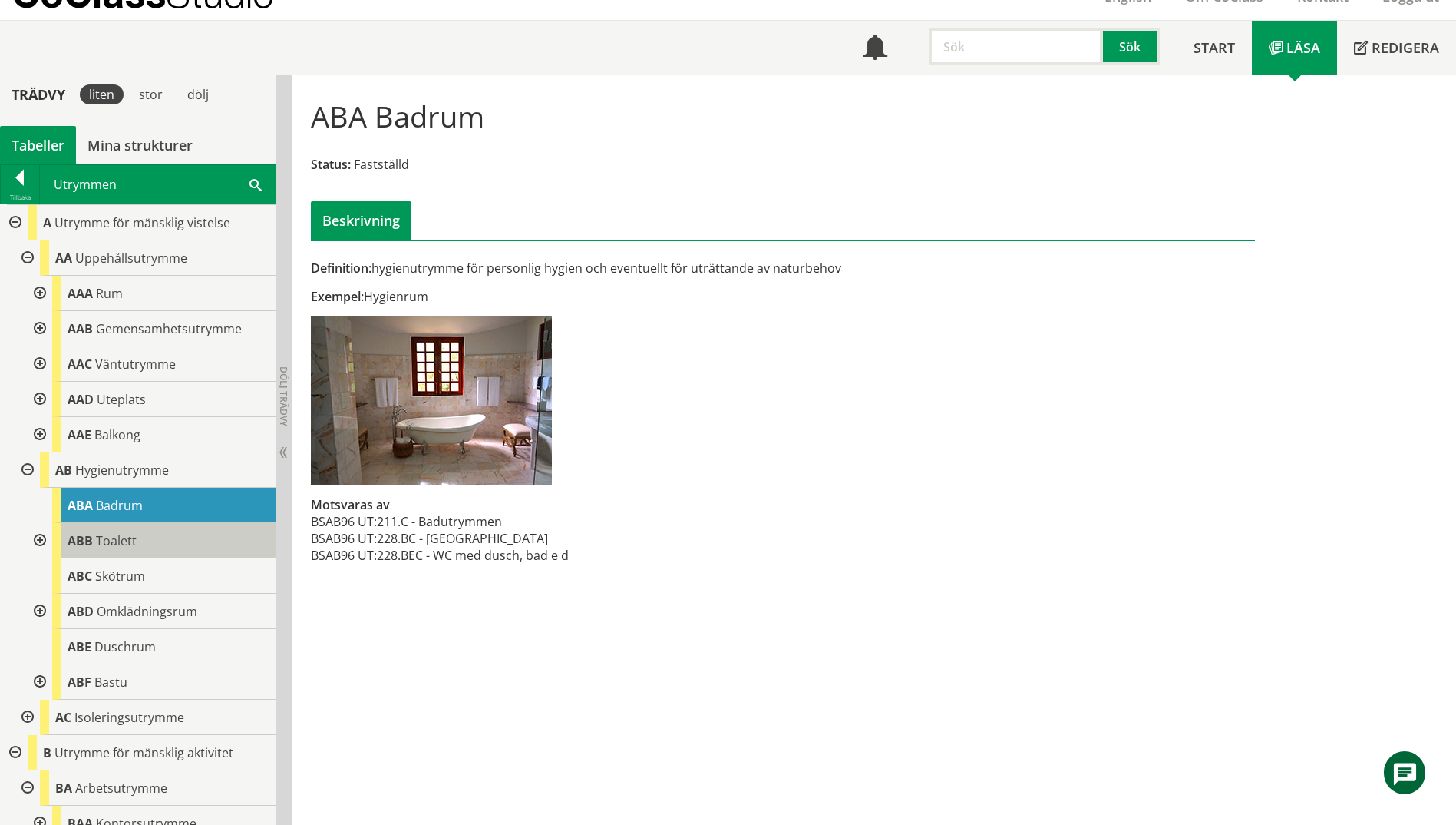
click at [150, 533] on div "ABB Toalett" at bounding box center [164, 540] width 224 height 35
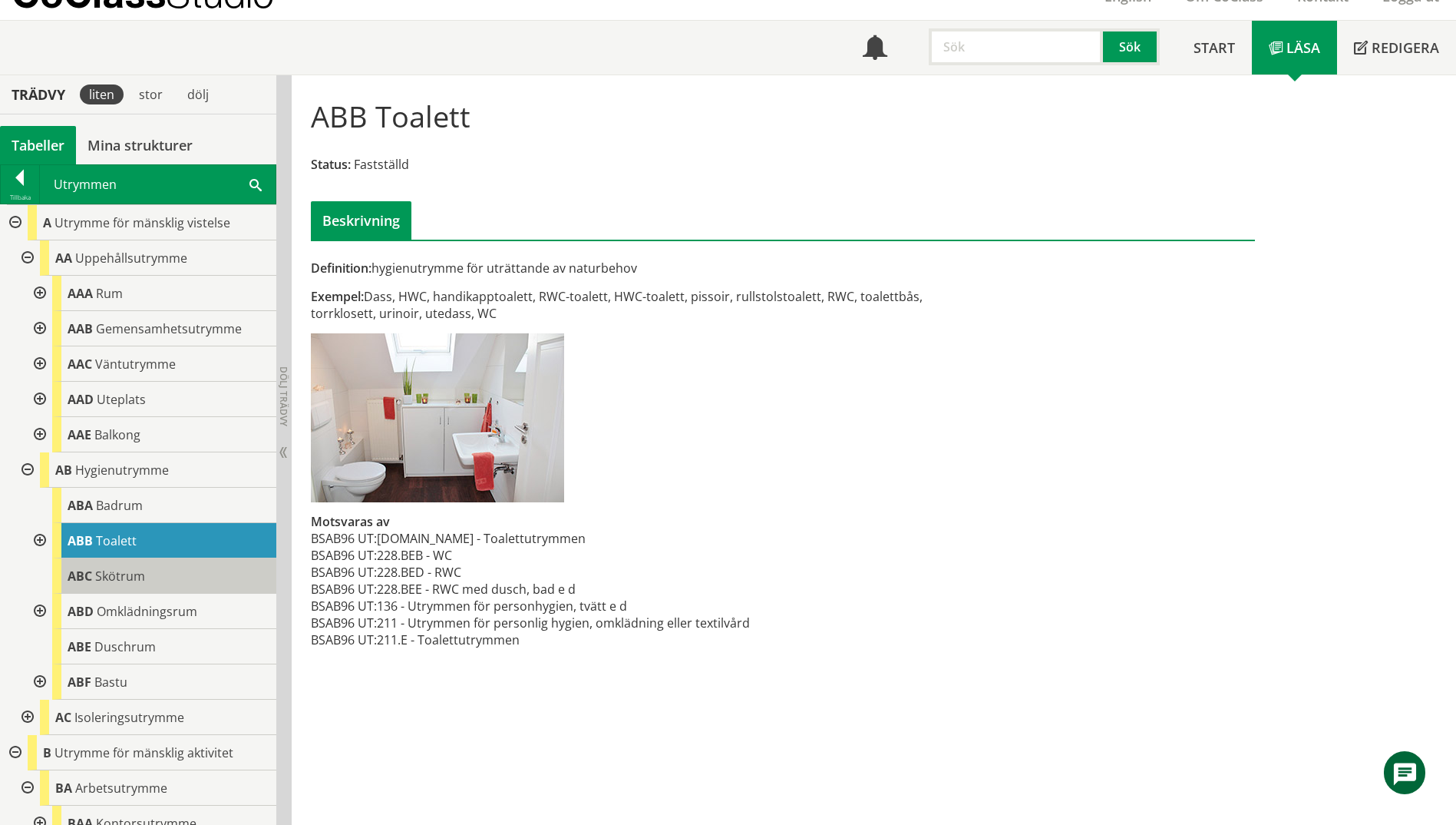
click at [153, 565] on div "ABC Skötrum" at bounding box center [164, 576] width 224 height 35
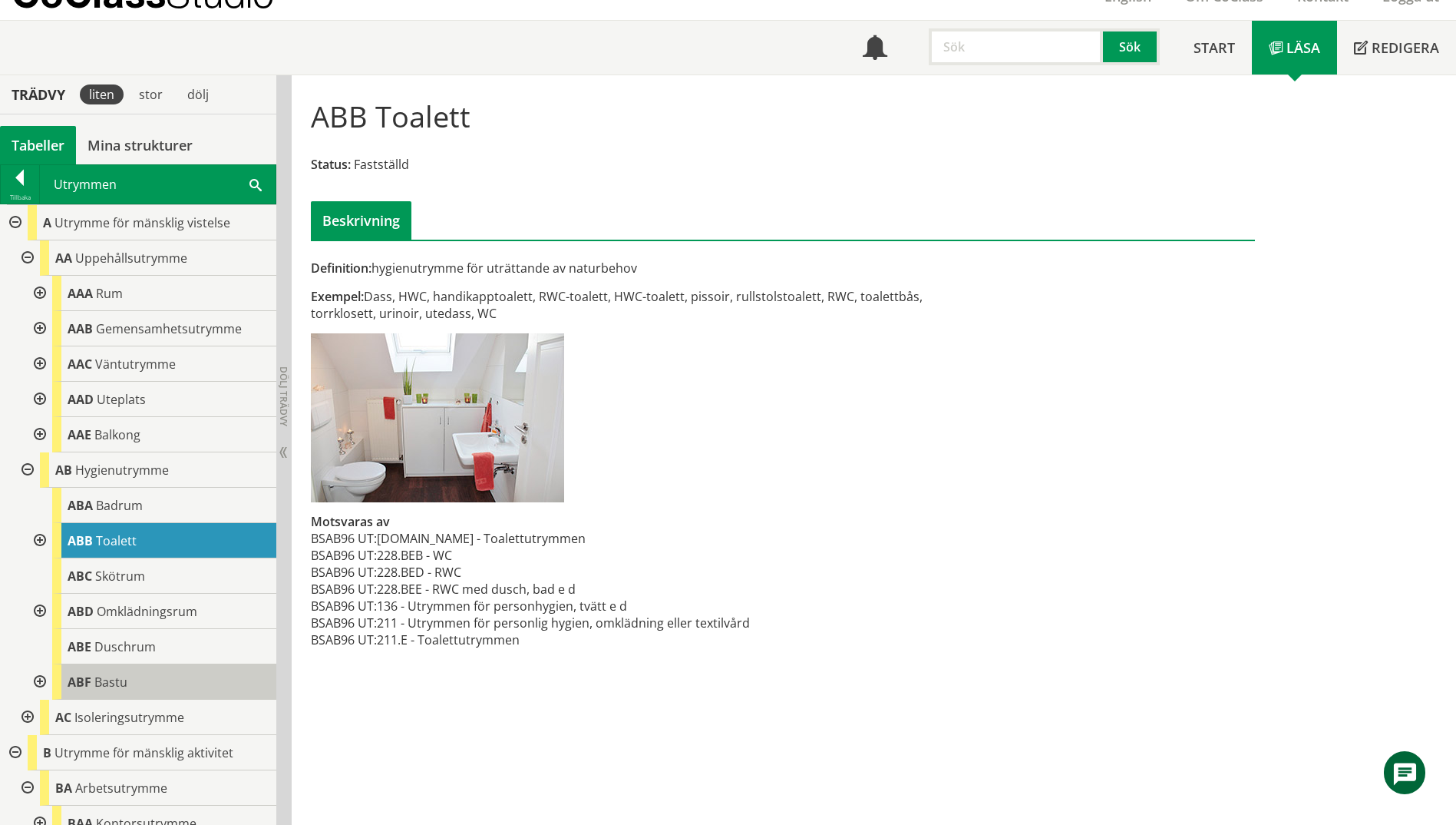
click at [148, 678] on div "ABF Bastu" at bounding box center [164, 682] width 224 height 35
click at [148, 679] on div "ABF Bastu" at bounding box center [164, 682] width 224 height 35
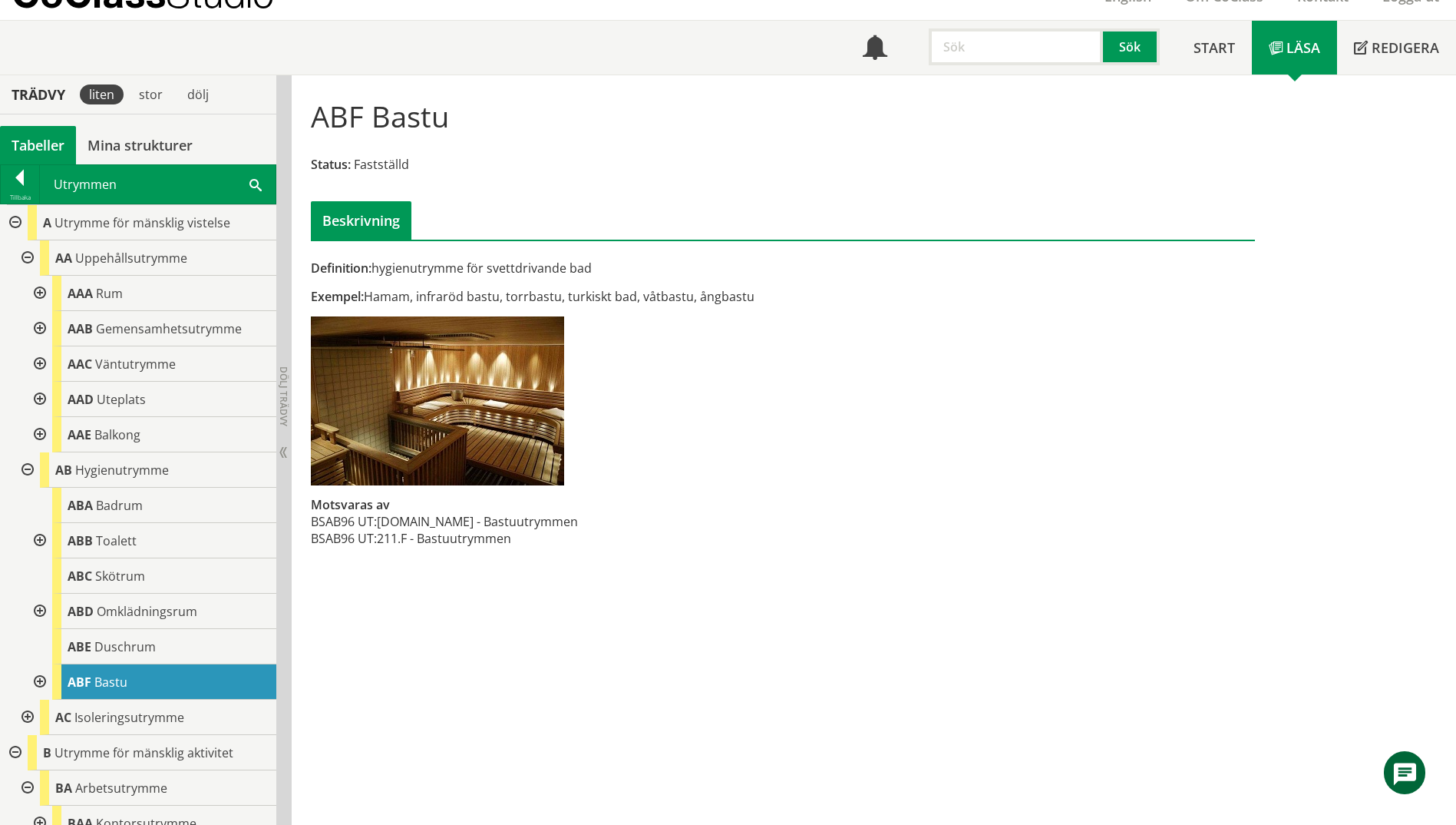
click at [251, 185] on span at bounding box center [256, 183] width 13 height 16
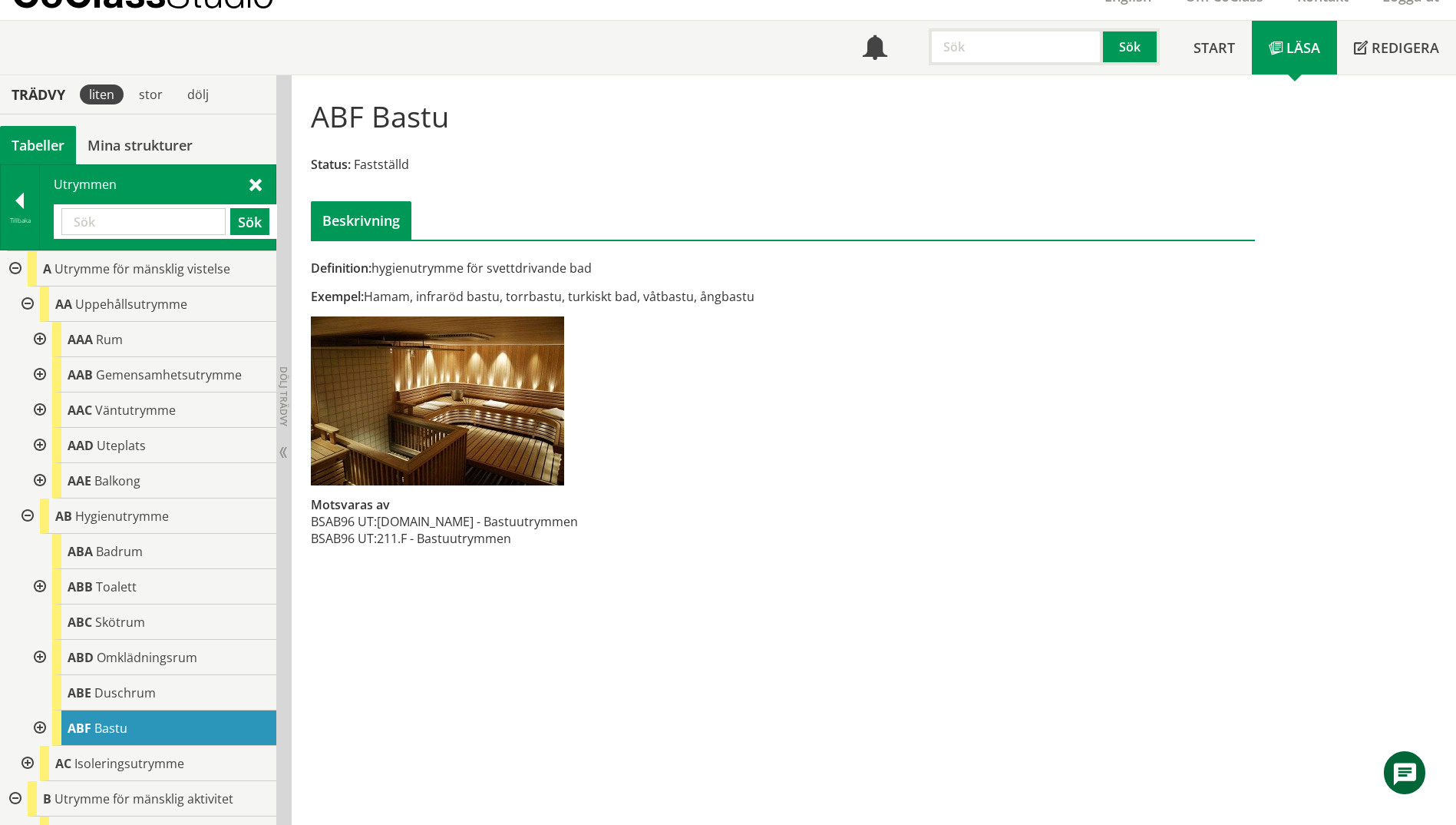
click at [110, 223] on input "text" at bounding box center [143, 222] width 164 height 27
type input "vilrum"
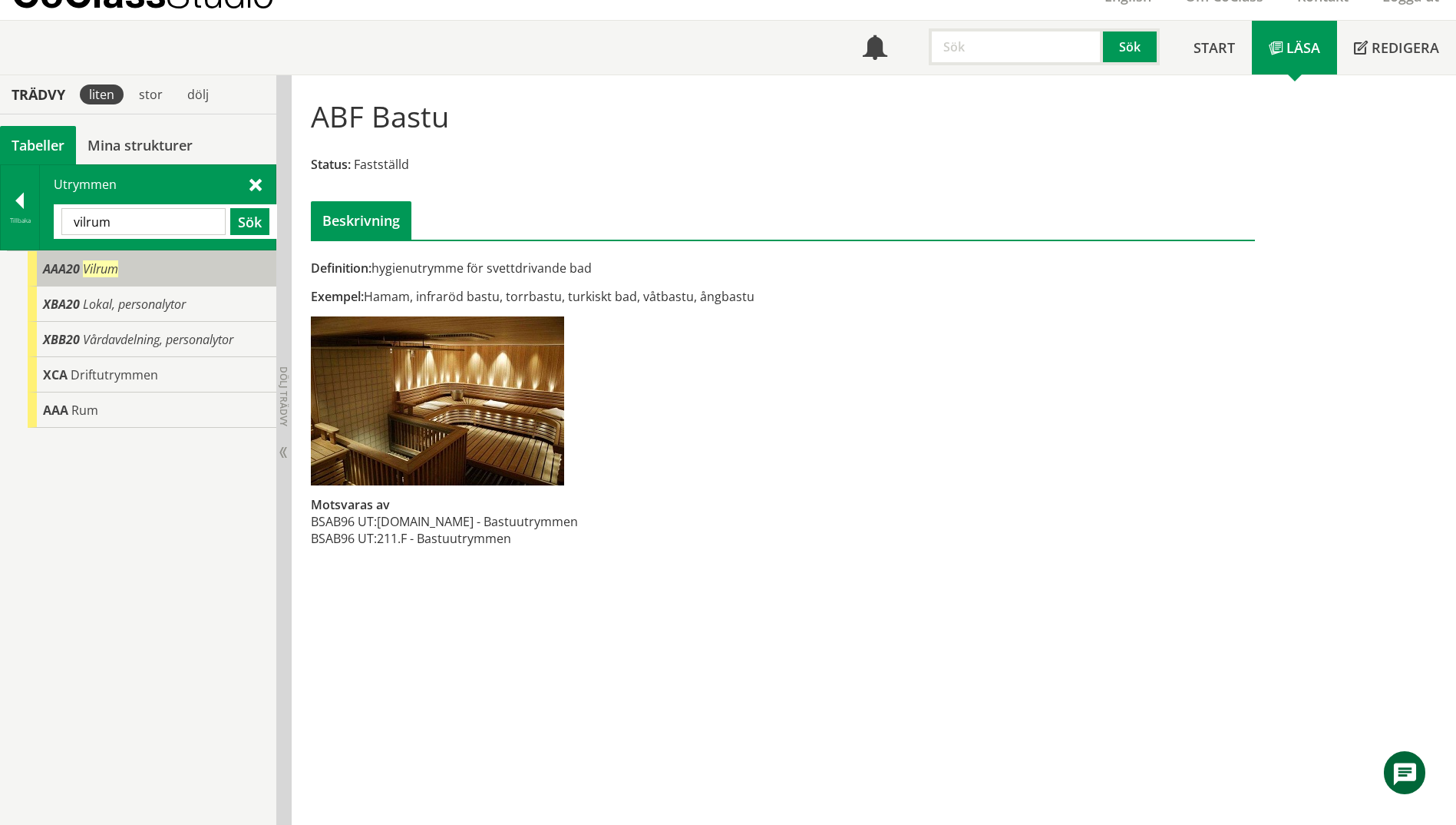
click at [67, 275] on span "AAA20" at bounding box center [61, 269] width 37 height 17
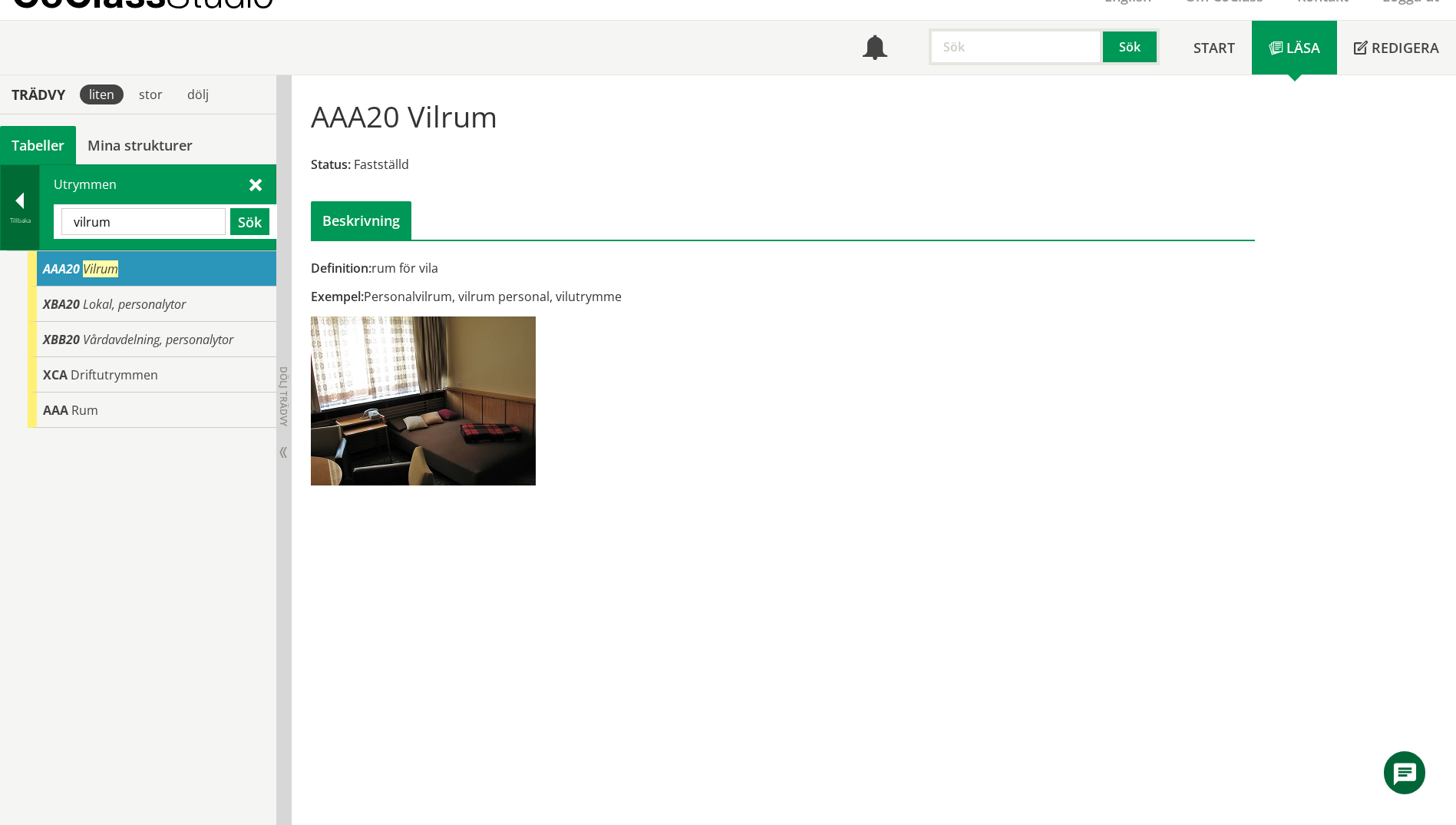
click at [17, 224] on div "Tillbaka" at bounding box center [20, 220] width 38 height 13
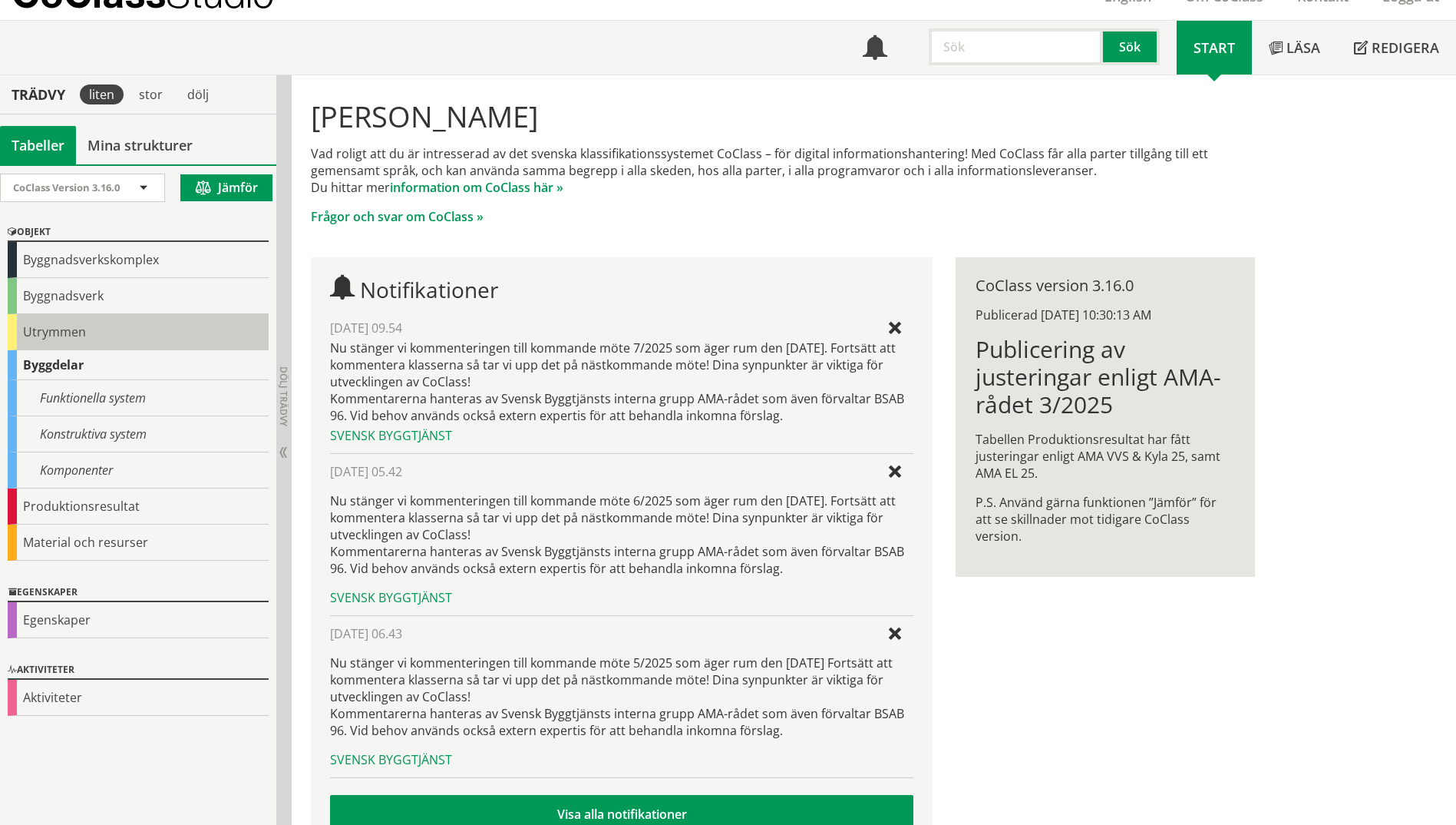
click at [95, 329] on div "Utrymmen" at bounding box center [138, 332] width 261 height 36
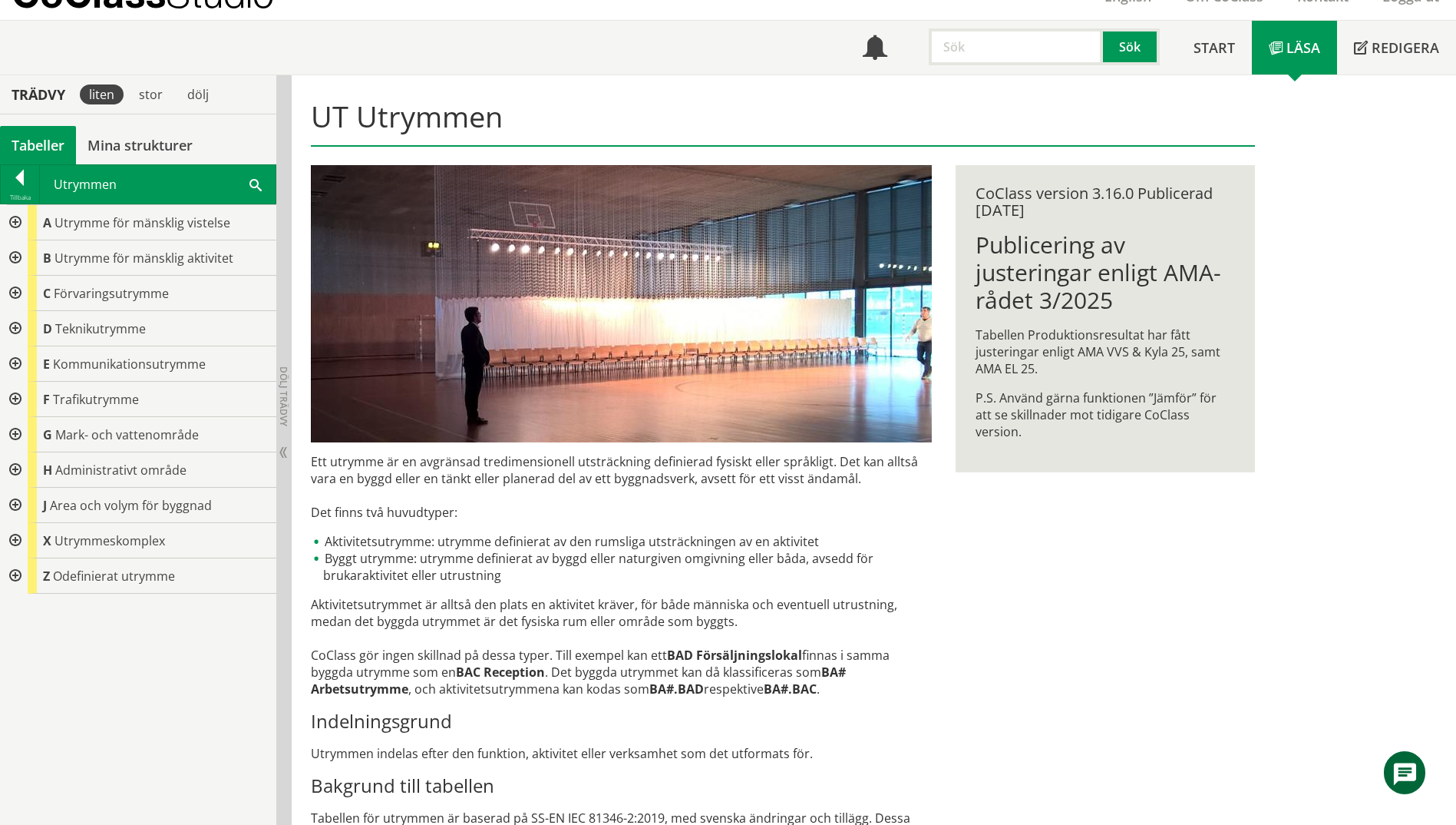
click at [251, 182] on span at bounding box center [256, 183] width 13 height 16
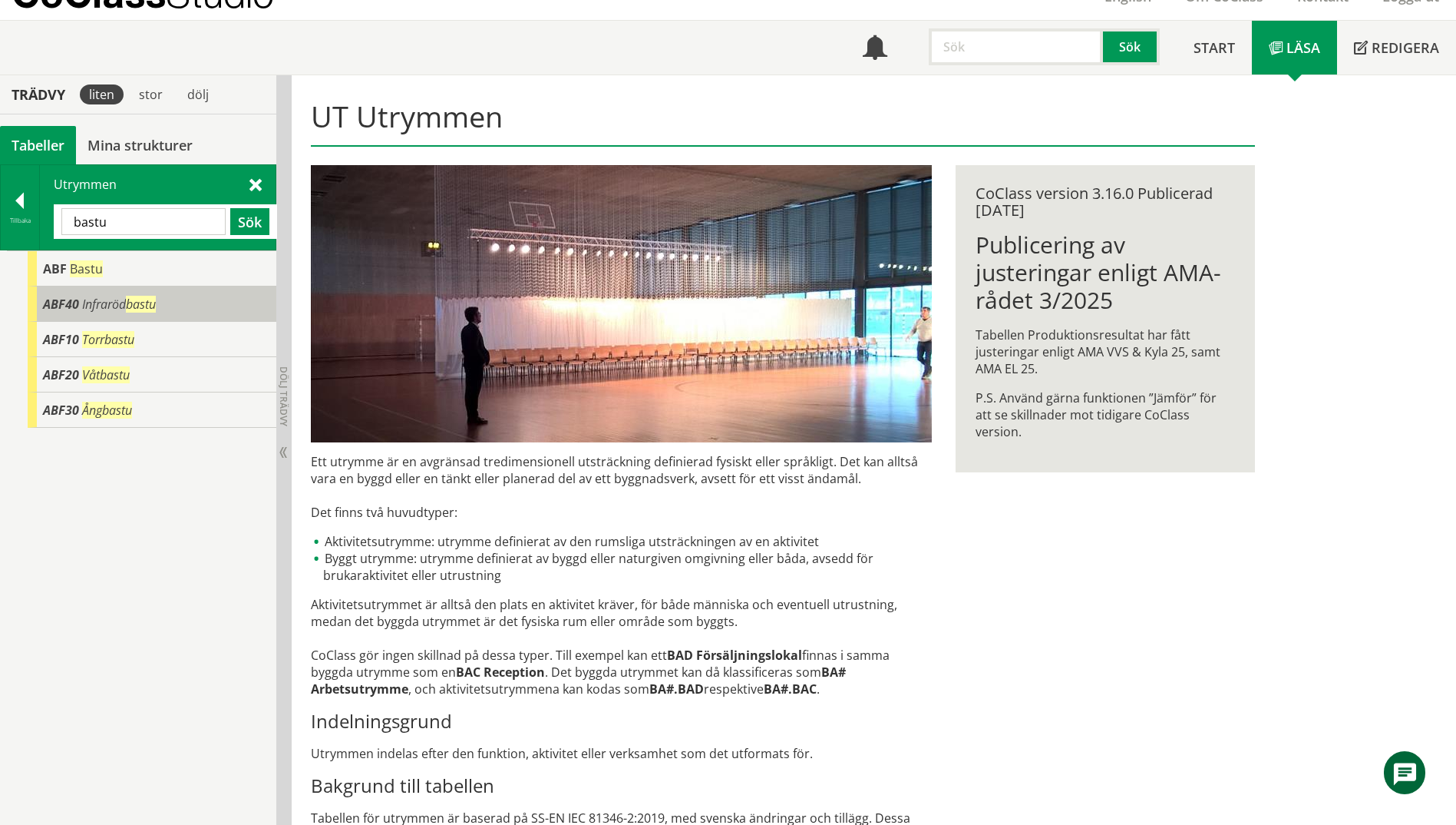
click at [107, 298] on span "Infraröd bastu" at bounding box center [119, 304] width 74 height 17
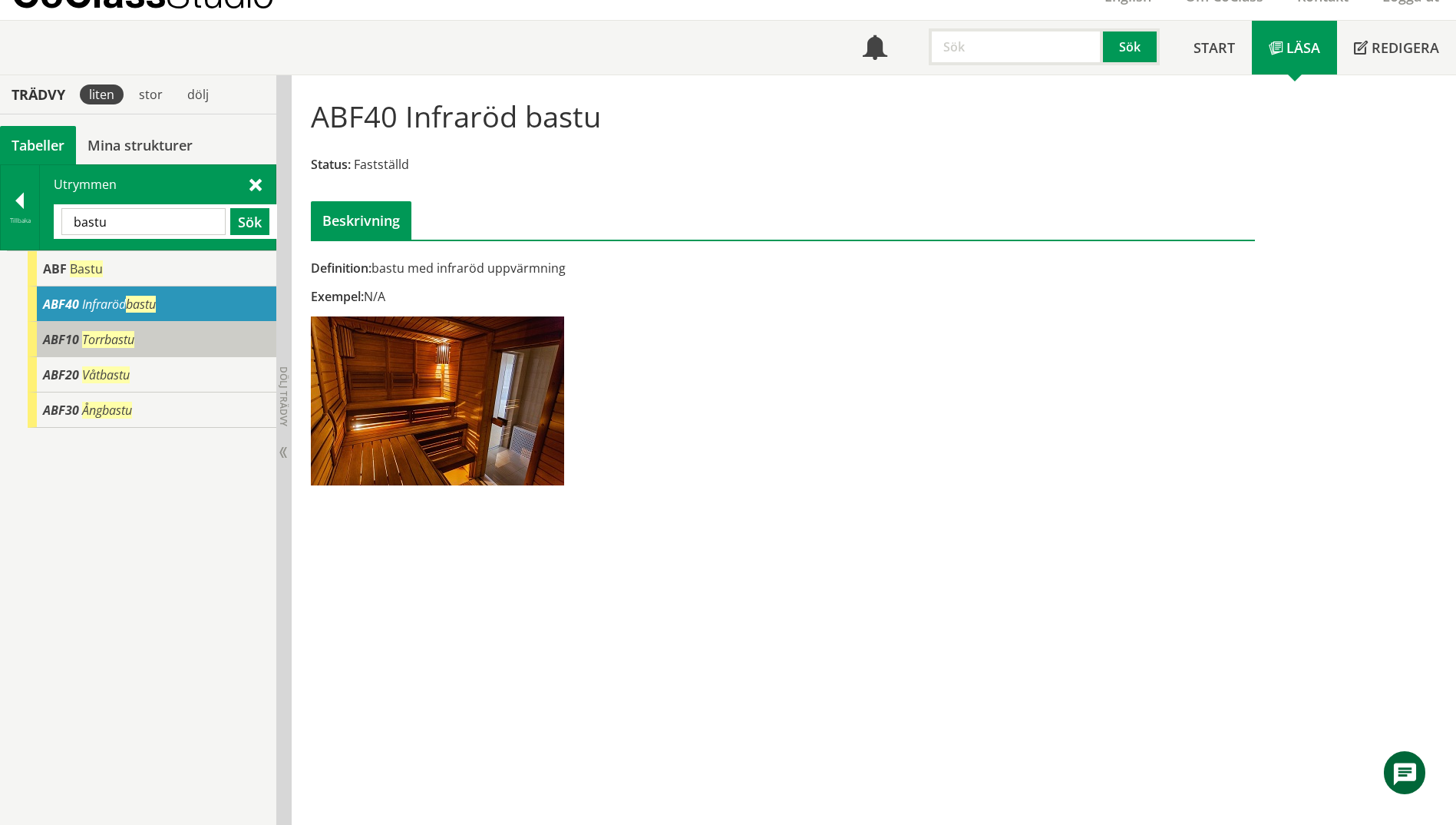
click at [86, 335] on span "Torrbastu" at bounding box center [108, 339] width 52 height 17
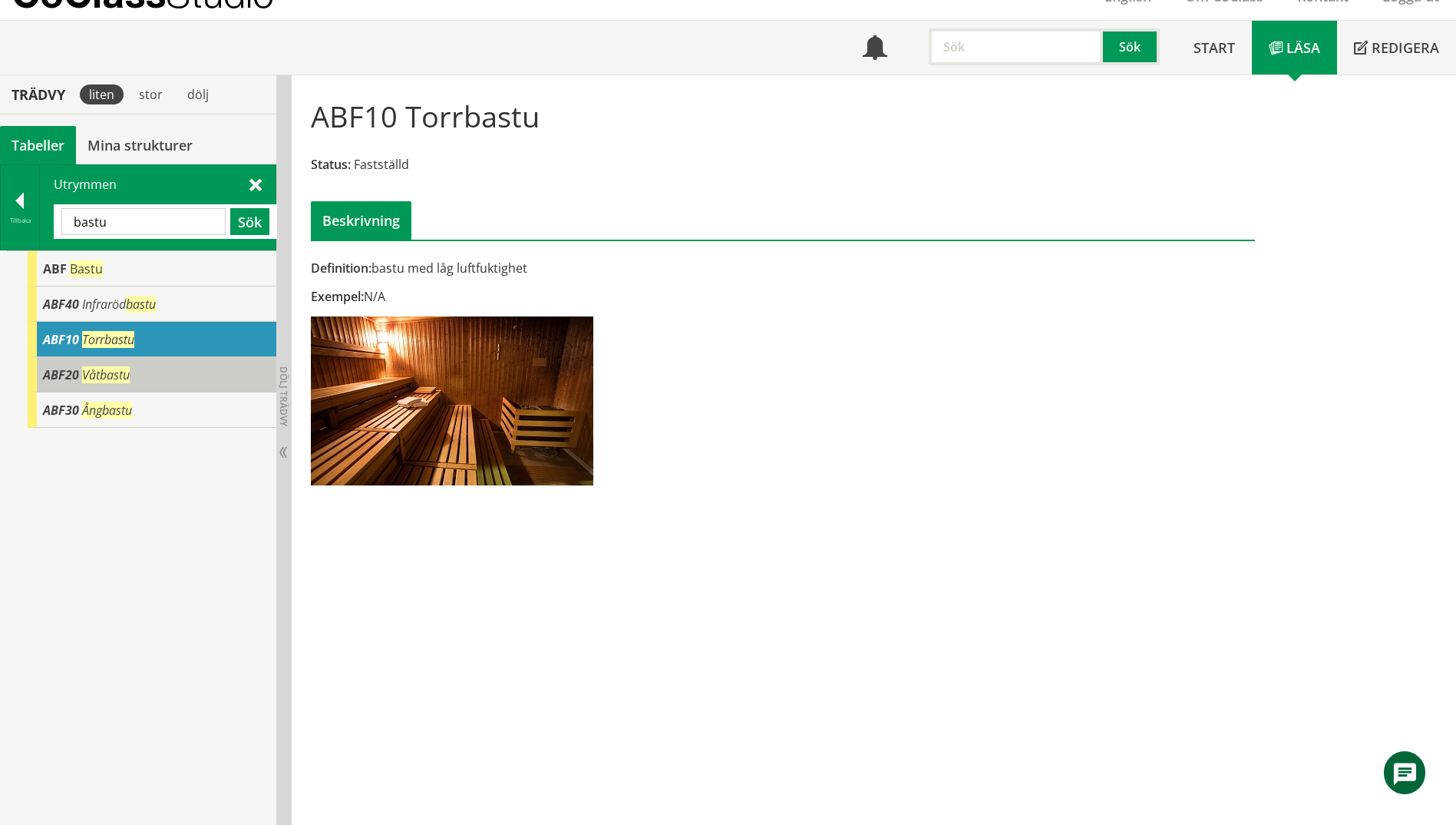
click at [96, 382] on span "Våtbastu" at bounding box center [106, 375] width 48 height 17
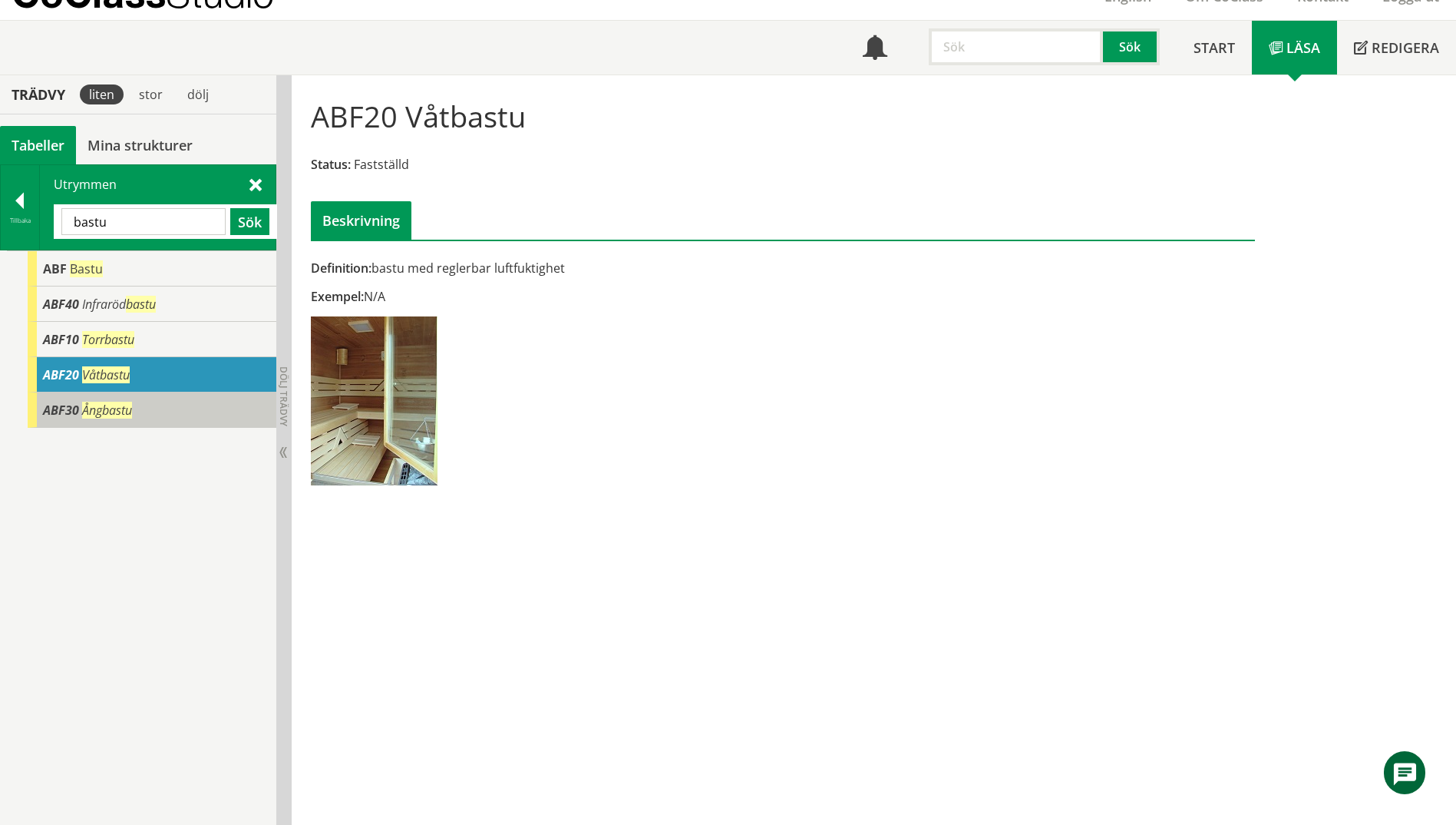
click at [93, 404] on span "Ångbastu" at bounding box center [107, 411] width 50 height 17
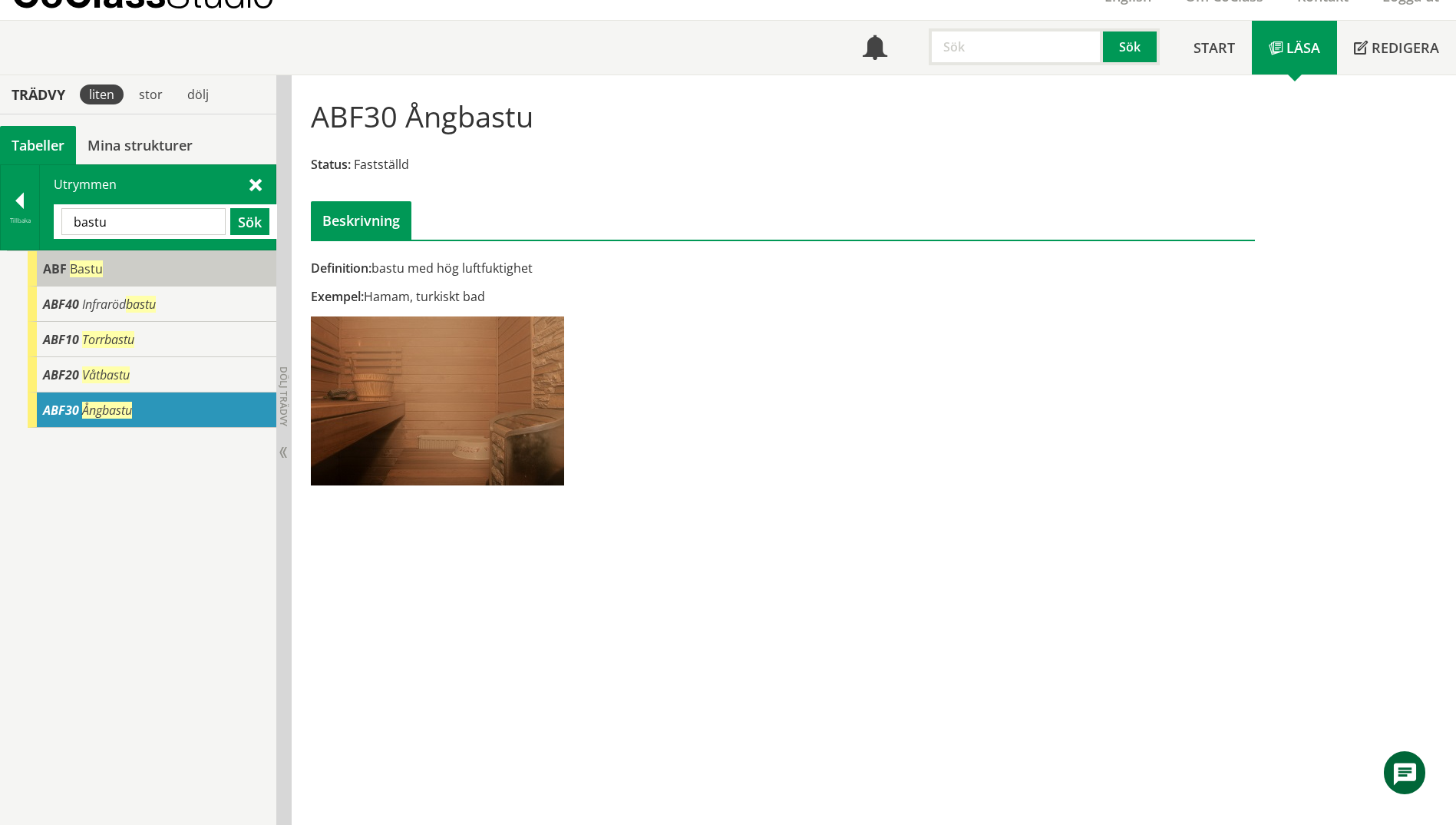
click at [73, 267] on span "Bastu" at bounding box center [86, 269] width 33 height 17
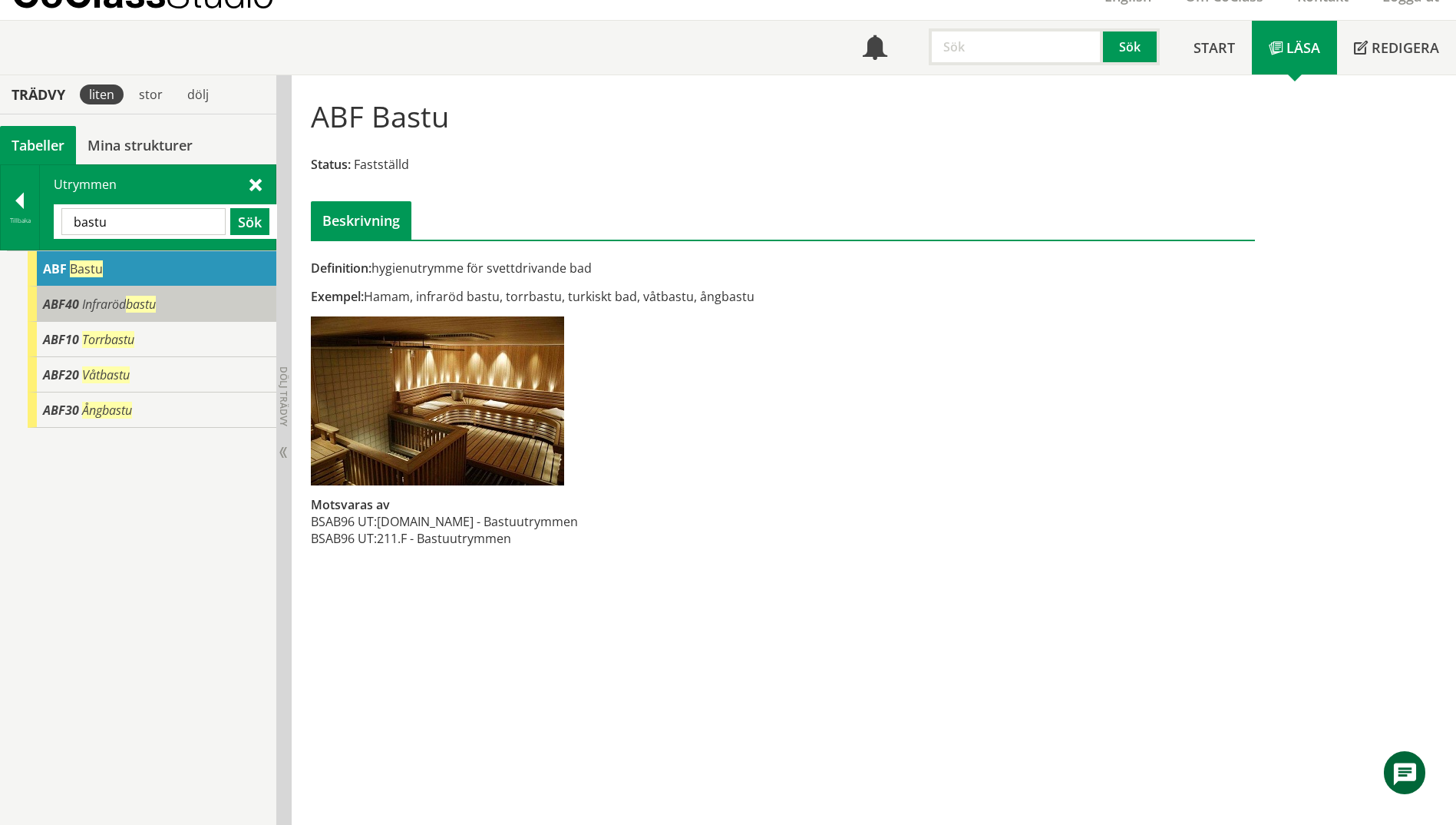
click at [128, 309] on span "Infraröd bastu" at bounding box center [119, 304] width 74 height 17
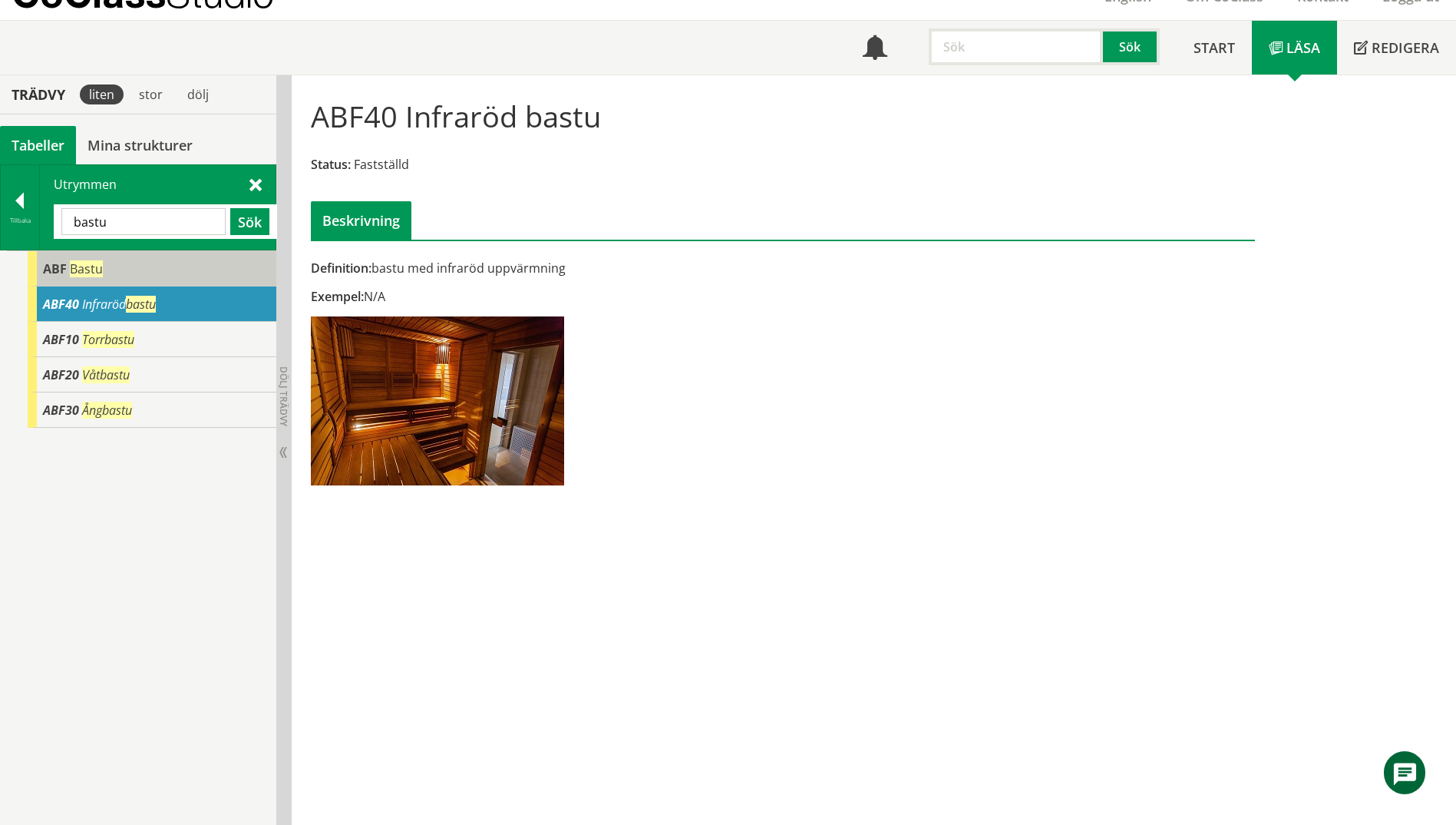
click at [49, 269] on span "ABF" at bounding box center [55, 269] width 23 height 17
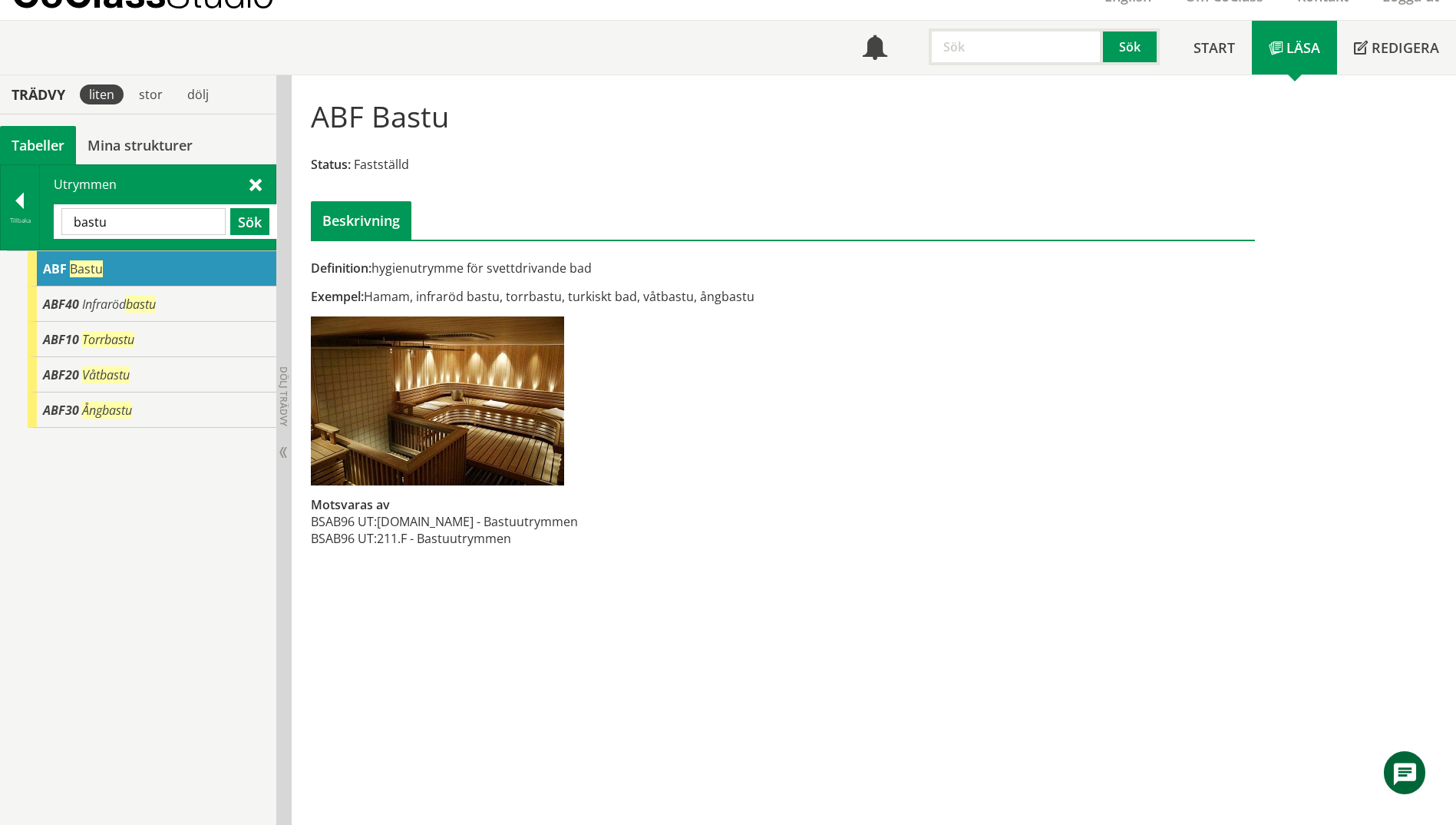
drag, startPoint x: 132, startPoint y: 223, endPoint x: 56, endPoint y: 221, distance: 76.0
click at [56, 221] on div "bastu Sök" at bounding box center [165, 222] width 223 height 34
type input "AAb"
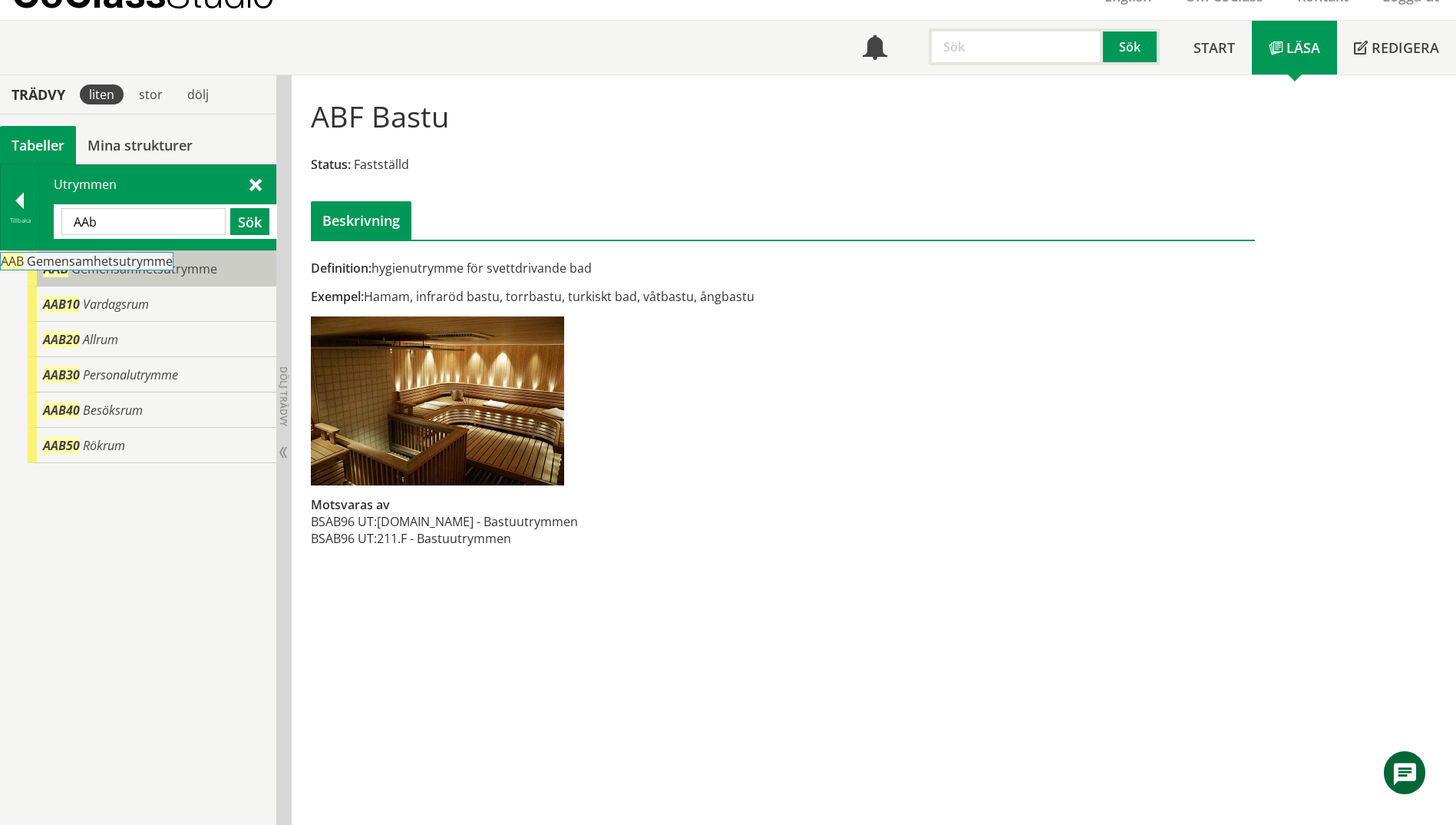
click at [128, 266] on body "AMA AMA Beskrivningsverktyg AMA Funktion BSAB Bygginfo Byggjura Byggkatalogen […" at bounding box center [728, 343] width 1456 height 825
click at [211, 273] on span "Gemensamhetsutrymme" at bounding box center [144, 269] width 146 height 17
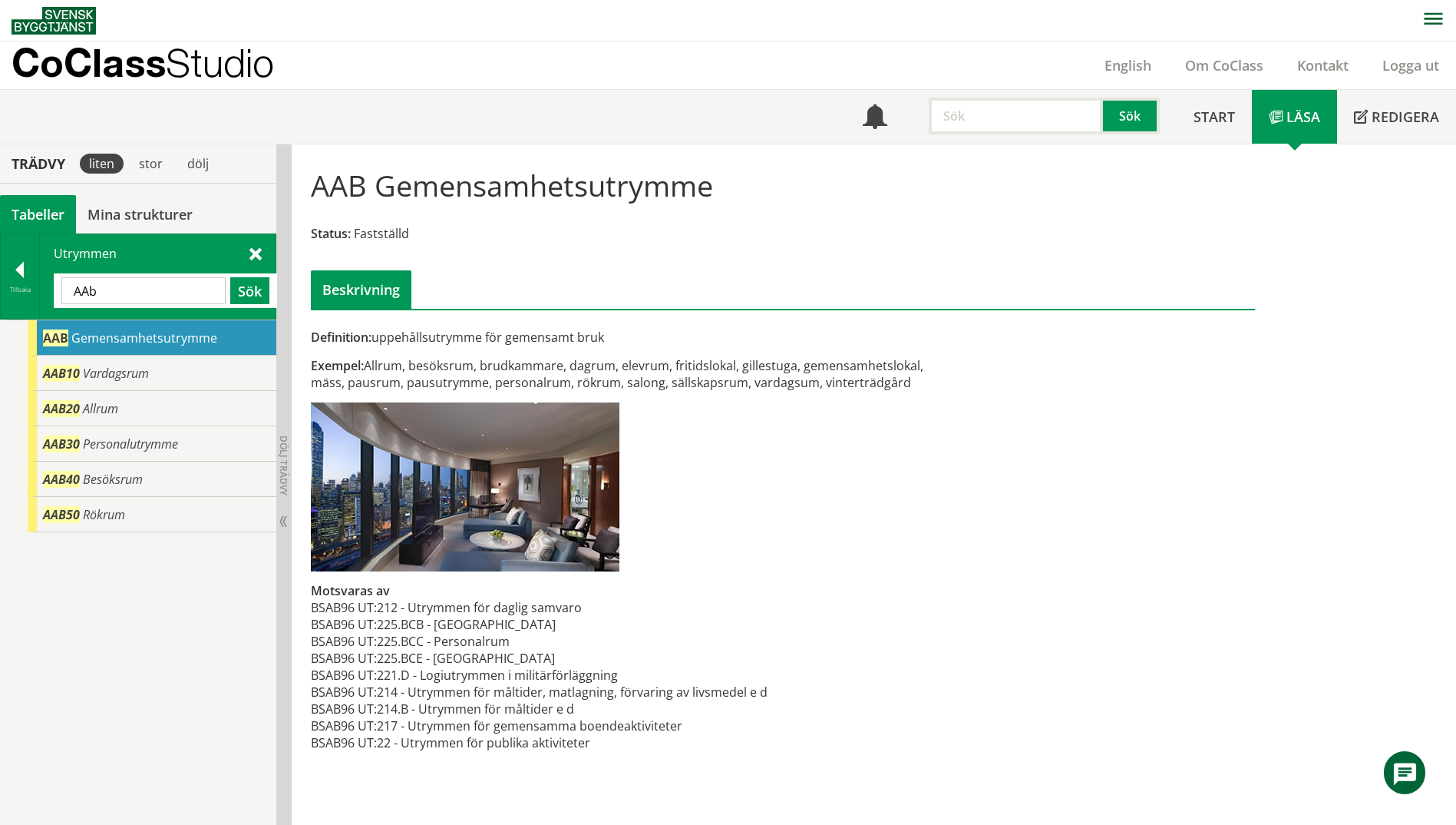
scroll to position [1, 0]
click at [18, 285] on div "Tillbaka" at bounding box center [20, 289] width 38 height 13
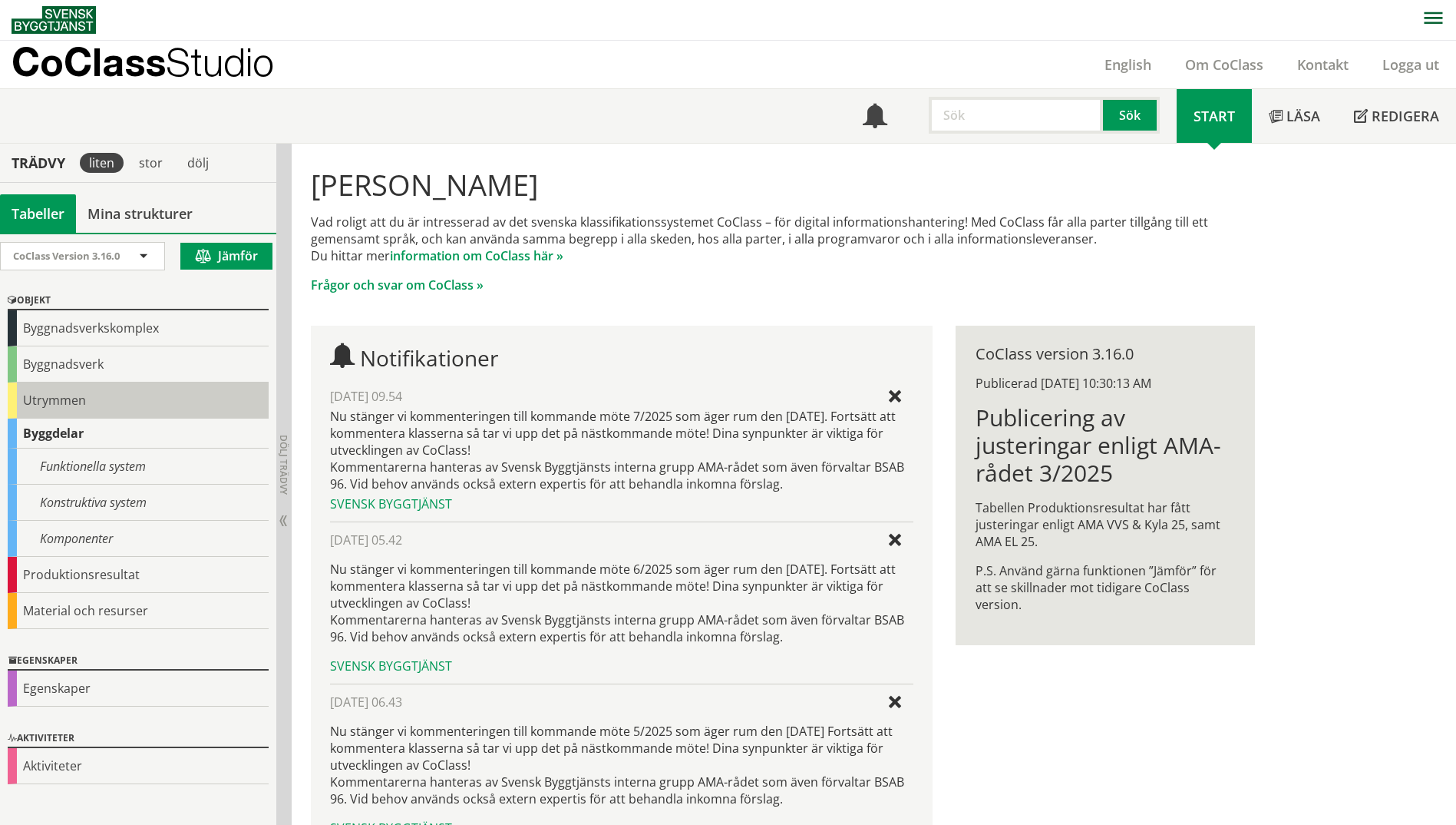
click at [32, 408] on div "Utrymmen" at bounding box center [138, 400] width 261 height 36
